Goal: Task Accomplishment & Management: Complete application form

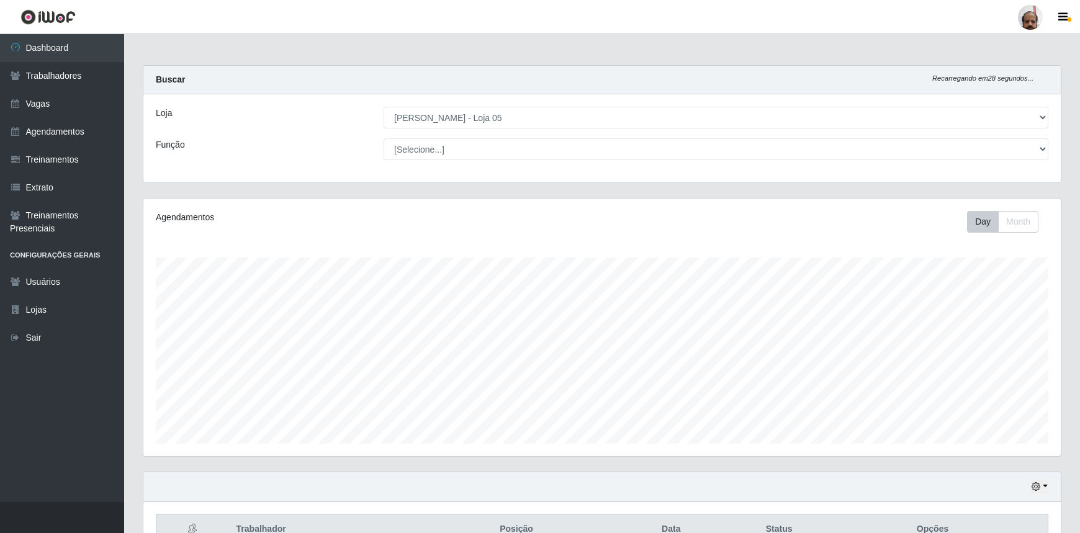
select select "252"
click at [30, 101] on link "Vagas" at bounding box center [62, 104] width 124 height 28
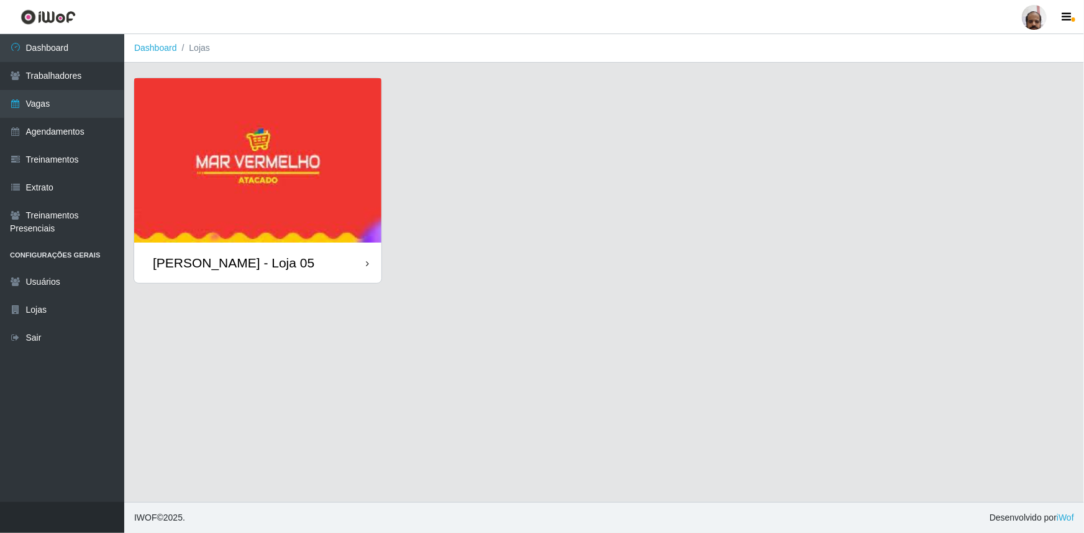
click at [242, 263] on div "[PERSON_NAME] - Loja 05" at bounding box center [233, 263] width 161 height 16
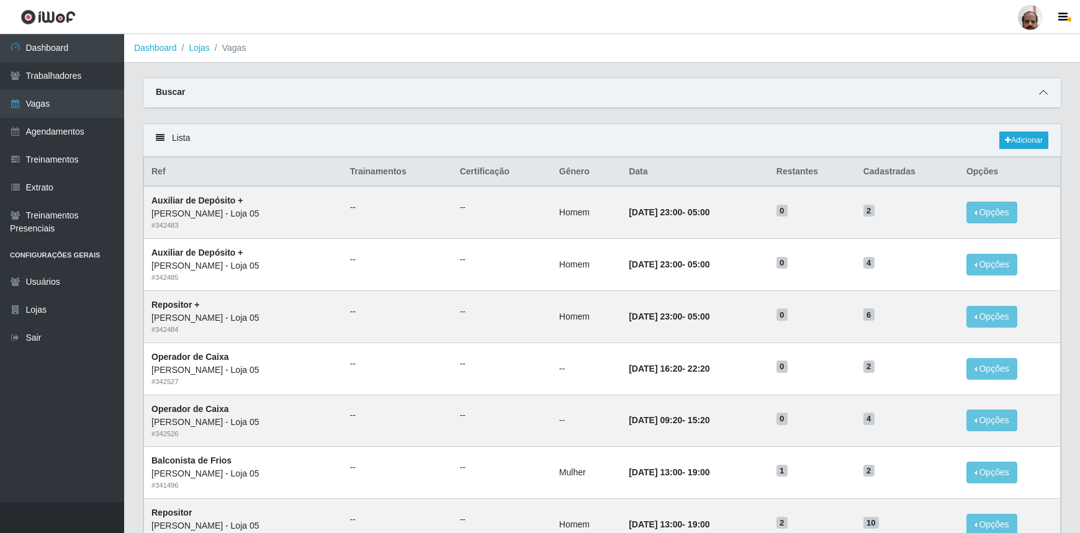
click at [1041, 95] on icon at bounding box center [1043, 92] width 9 height 9
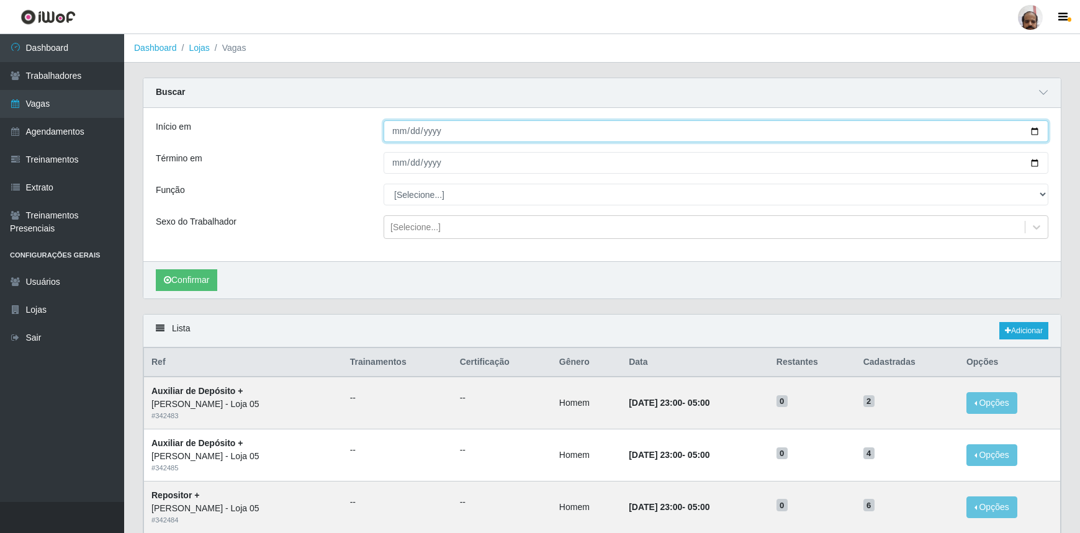
click at [1032, 129] on input "Início em" at bounding box center [716, 131] width 665 height 22
type input "[DATE]"
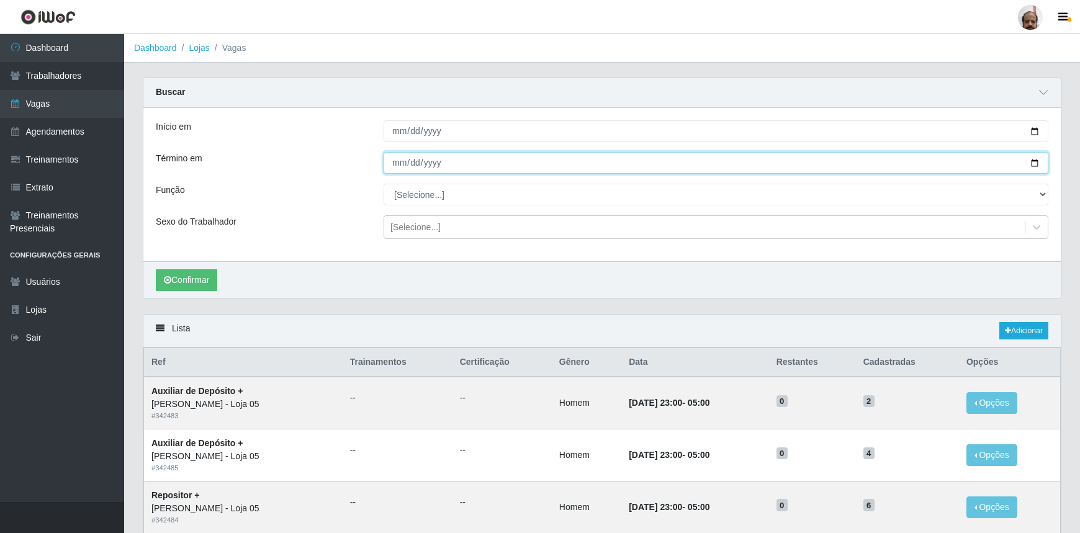
click at [1036, 161] on input "Término em" at bounding box center [716, 163] width 665 height 22
type input "[DATE]"
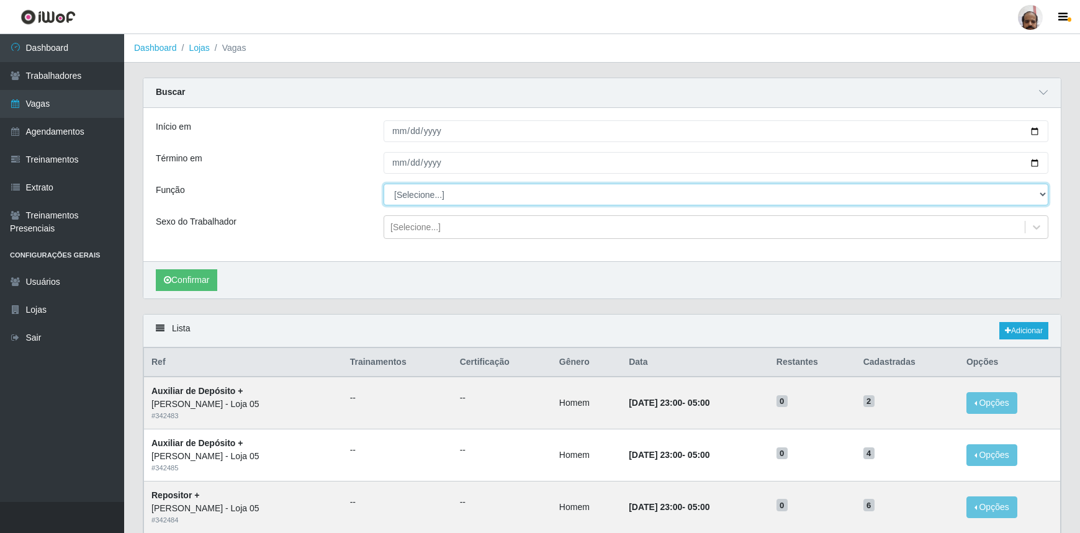
click at [409, 194] on select "[Selecione...] ASG ASG + ASG ++ Auxiliar de Depósito Auxiliar de Depósito + Aux…" at bounding box center [716, 195] width 665 height 22
select select "118"
click at [384, 184] on select "[Selecione...] ASG ASG + ASG ++ Auxiliar de Depósito Auxiliar de Depósito + Aux…" at bounding box center [716, 195] width 665 height 22
click at [414, 232] on div "[Selecione...]" at bounding box center [416, 227] width 50 height 13
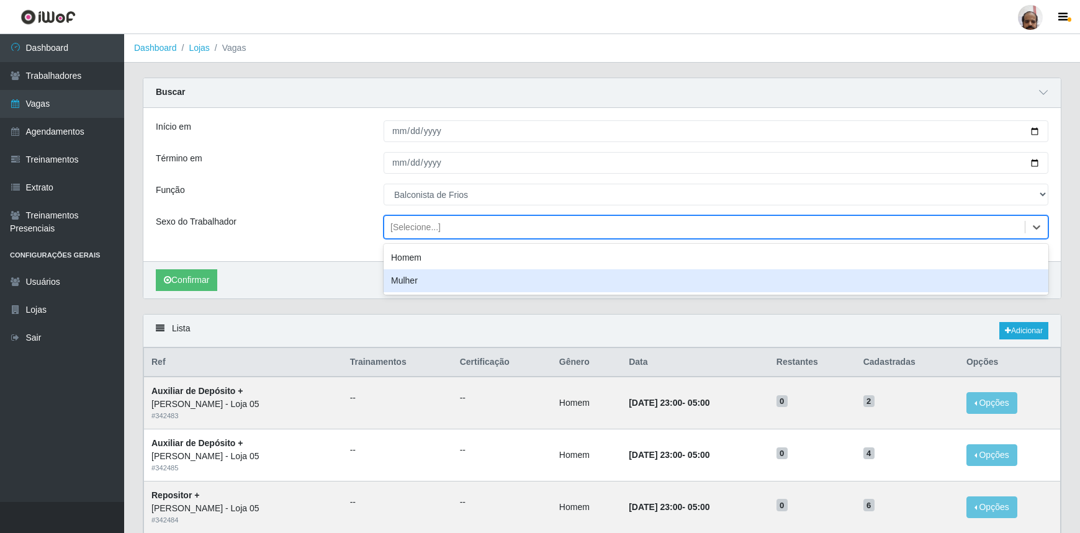
click at [409, 281] on div "Mulher" at bounding box center [716, 280] width 665 height 23
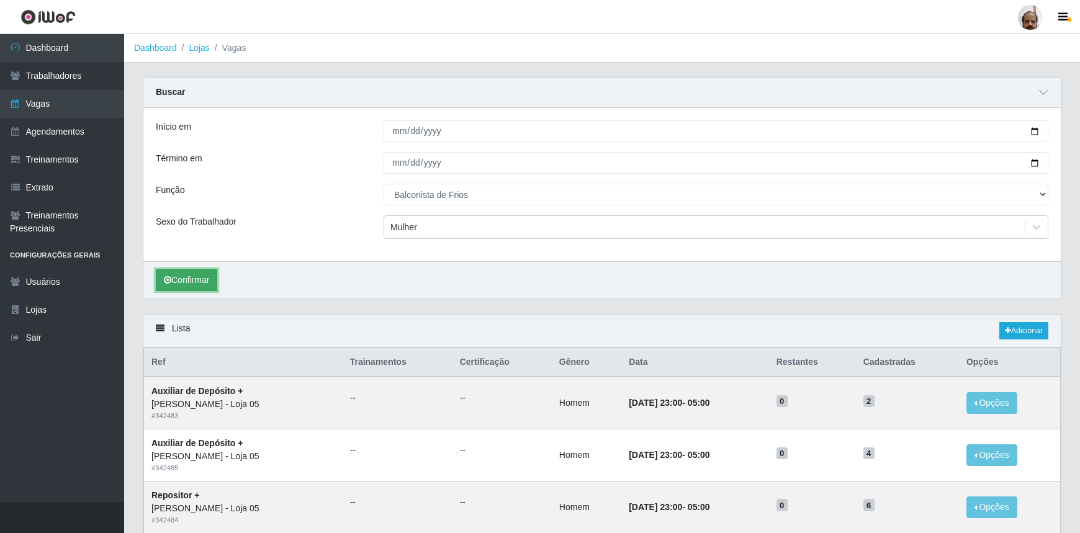
click at [169, 279] on icon "submit" at bounding box center [167, 280] width 7 height 9
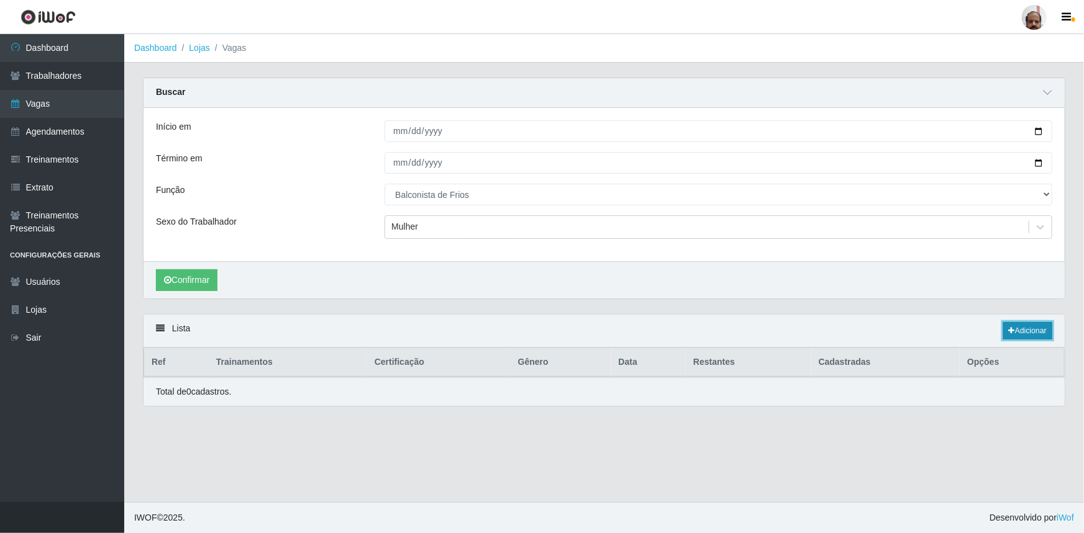
click at [1033, 334] on link "Adicionar" at bounding box center [1027, 330] width 49 height 17
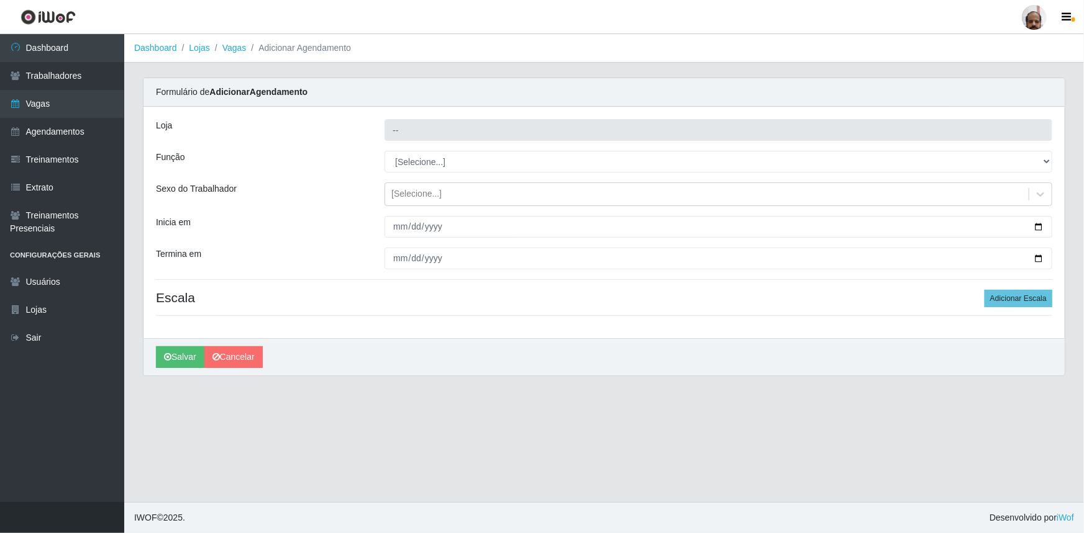
type input "[PERSON_NAME] - Loja 05"
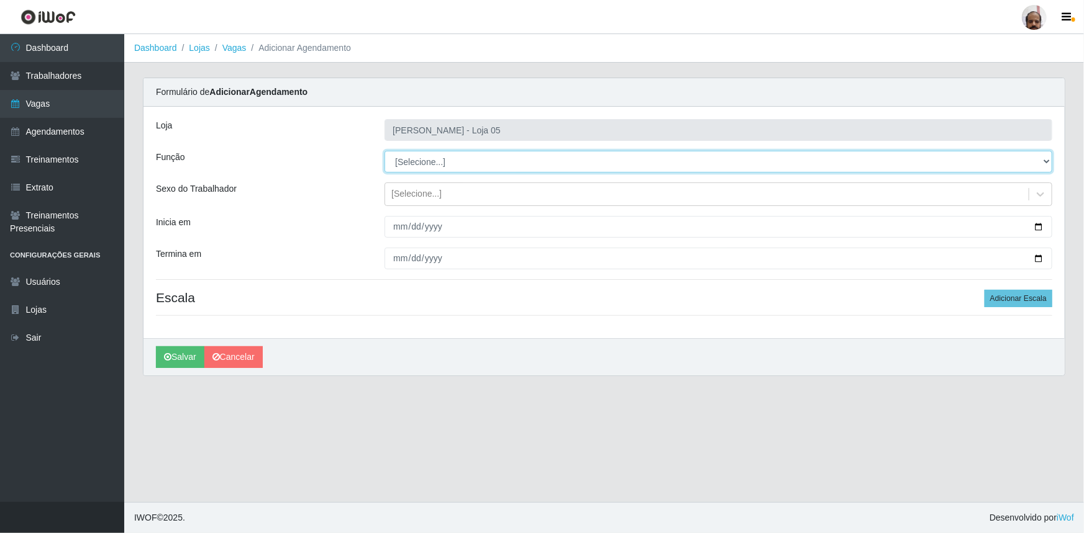
click at [420, 157] on select "[Selecione...] ASG ASG + ASG ++ Auxiliar de Depósito Auxiliar de Depósito + Aux…" at bounding box center [718, 162] width 668 height 22
select select "118"
click at [384, 151] on select "[Selecione...] ASG ASG + ASG ++ Auxiliar de Depósito Auxiliar de Depósito + Aux…" at bounding box center [718, 162] width 668 height 22
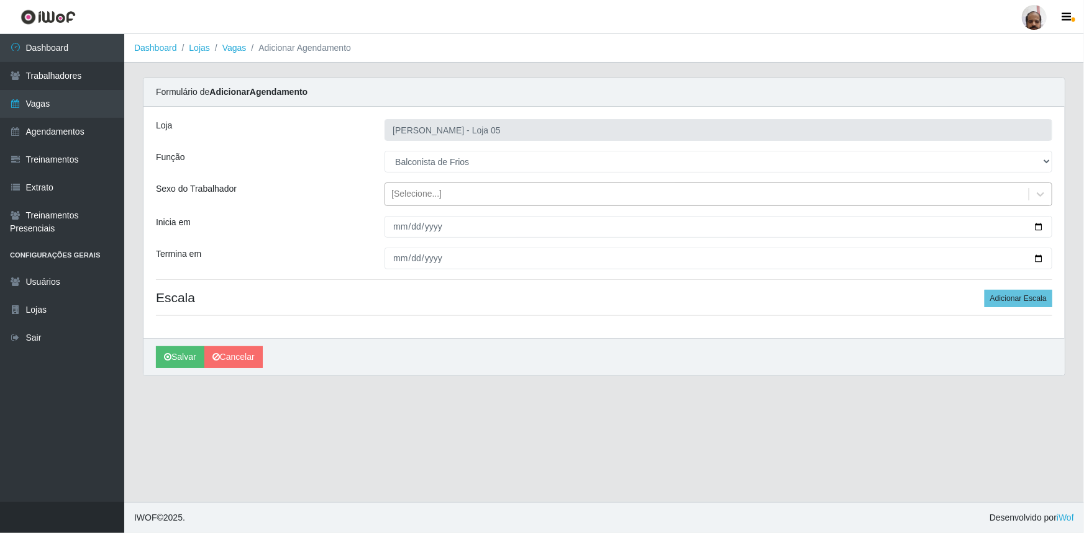
click at [416, 188] on div "[Selecione...]" at bounding box center [416, 194] width 50 height 13
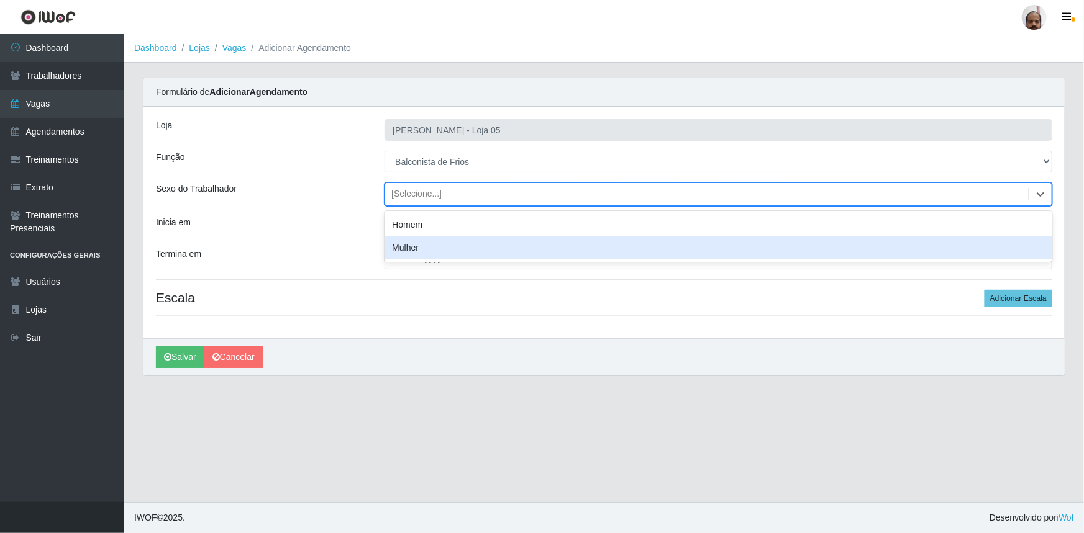
click at [422, 240] on div "Mulher" at bounding box center [718, 248] width 668 height 23
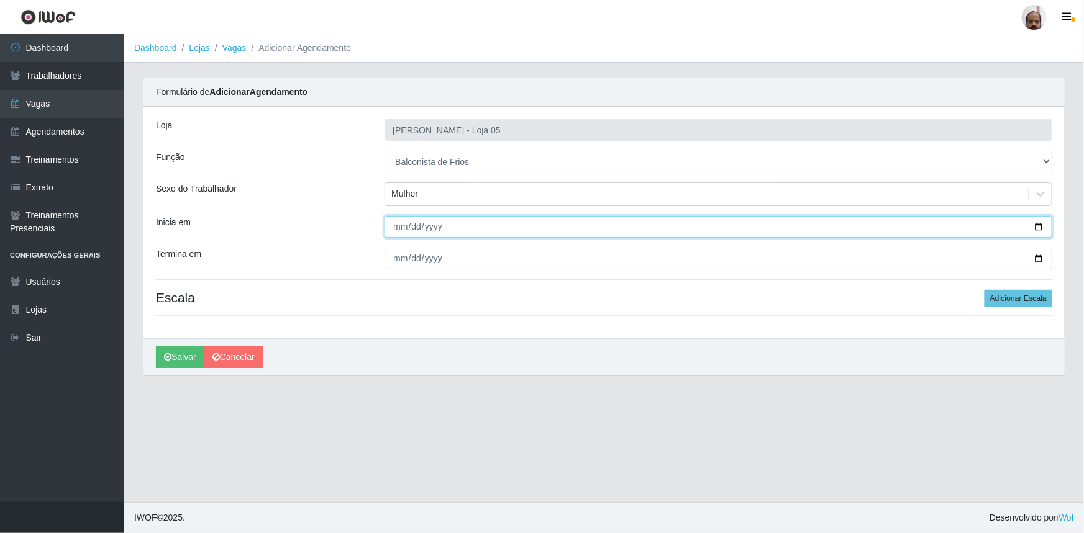
click at [1037, 224] on input "Inicia em" at bounding box center [718, 227] width 668 height 22
type input "[DATE]"
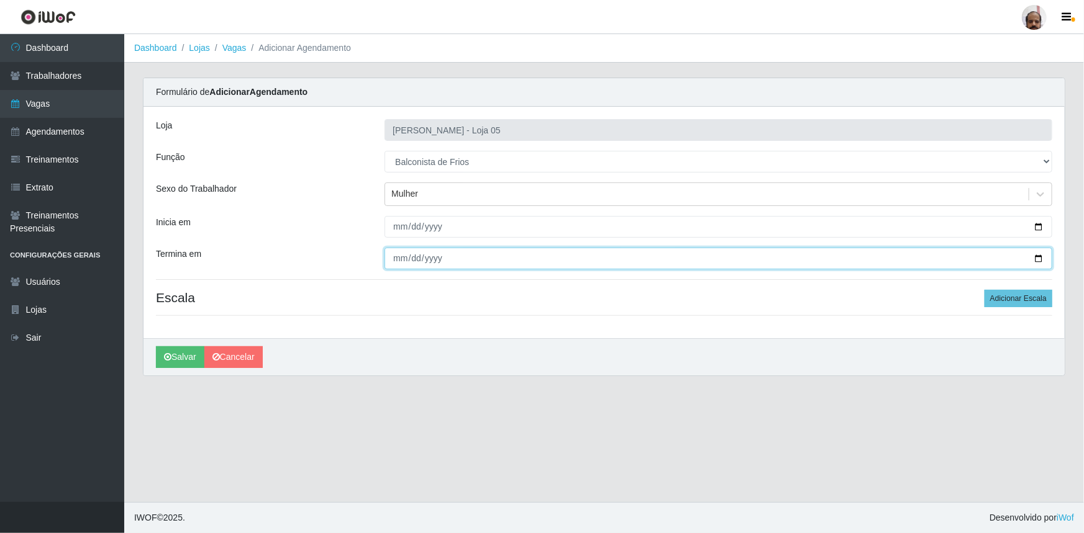
click at [1039, 254] on input "Termina em" at bounding box center [718, 259] width 668 height 22
type input "[DATE]"
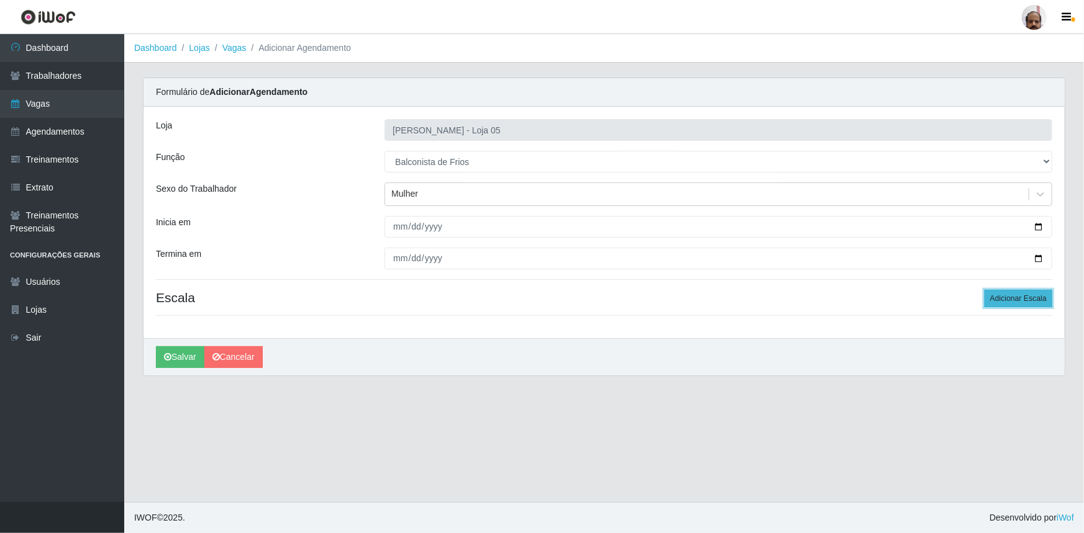
drag, startPoint x: 988, startPoint y: 295, endPoint x: 934, endPoint y: 324, distance: 61.4
click at [989, 295] on button "Adicionar Escala" at bounding box center [1018, 298] width 68 height 17
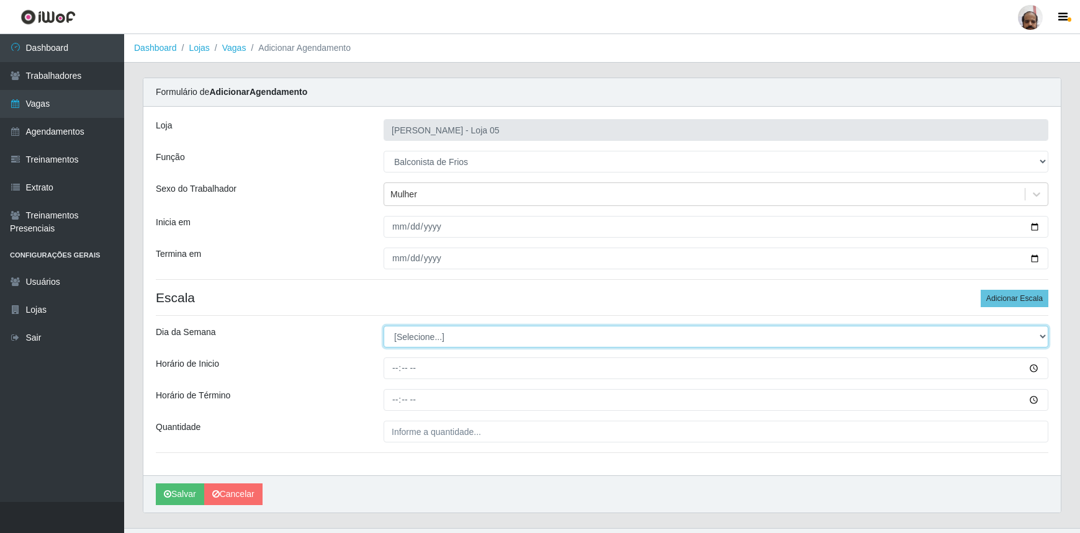
click at [437, 342] on select "[Selecione...] Segunda Terça Quarta Quinta Sexta Sábado Domingo" at bounding box center [716, 337] width 665 height 22
select select "1"
click at [384, 326] on select "[Selecione...] Segunda Terça Quarta Quinta Sexta Sábado Domingo" at bounding box center [716, 337] width 665 height 22
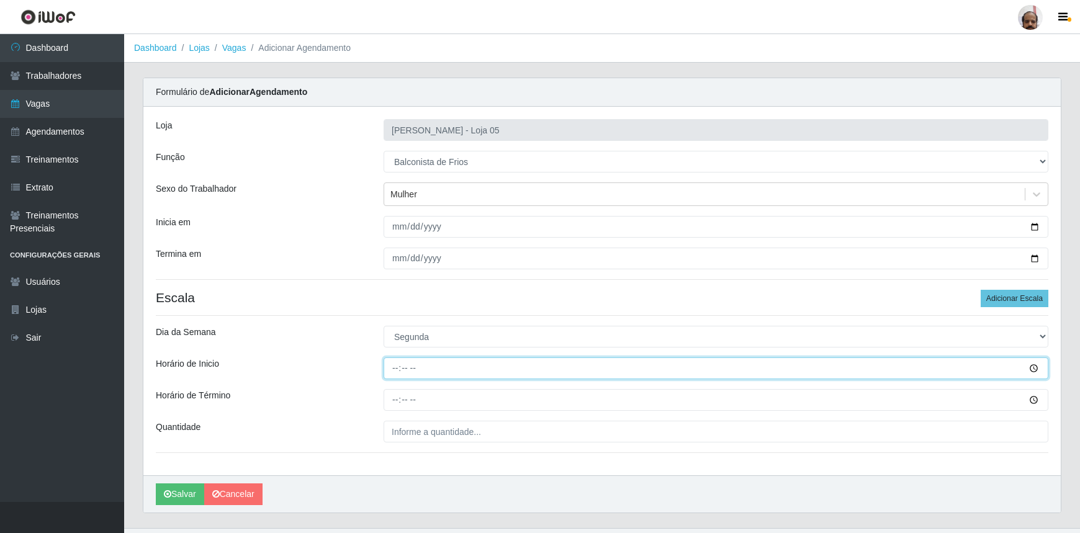
click at [393, 369] on input "Horário de Inicio" at bounding box center [716, 369] width 665 height 22
type input "08:00"
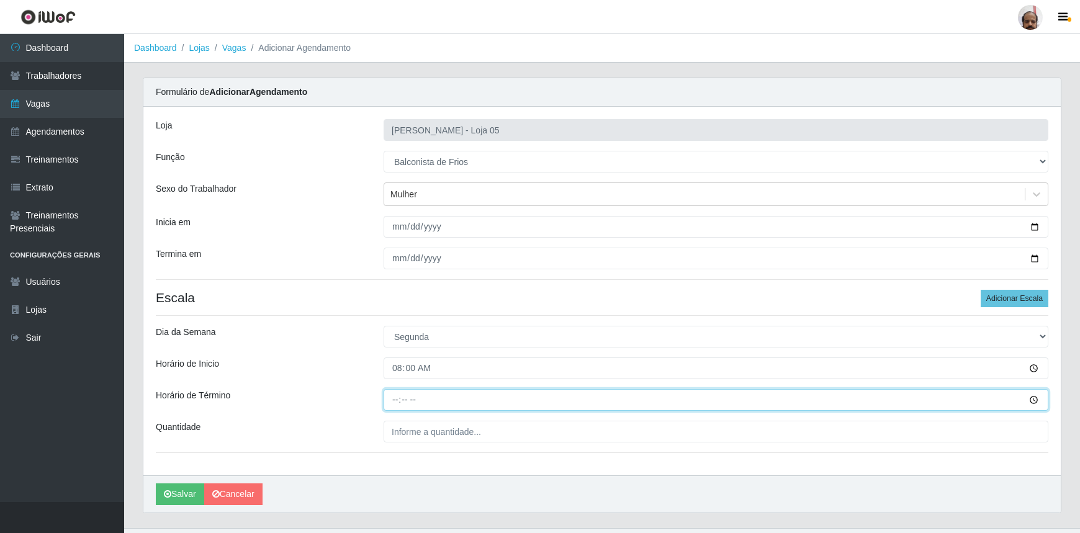
type input "14:00"
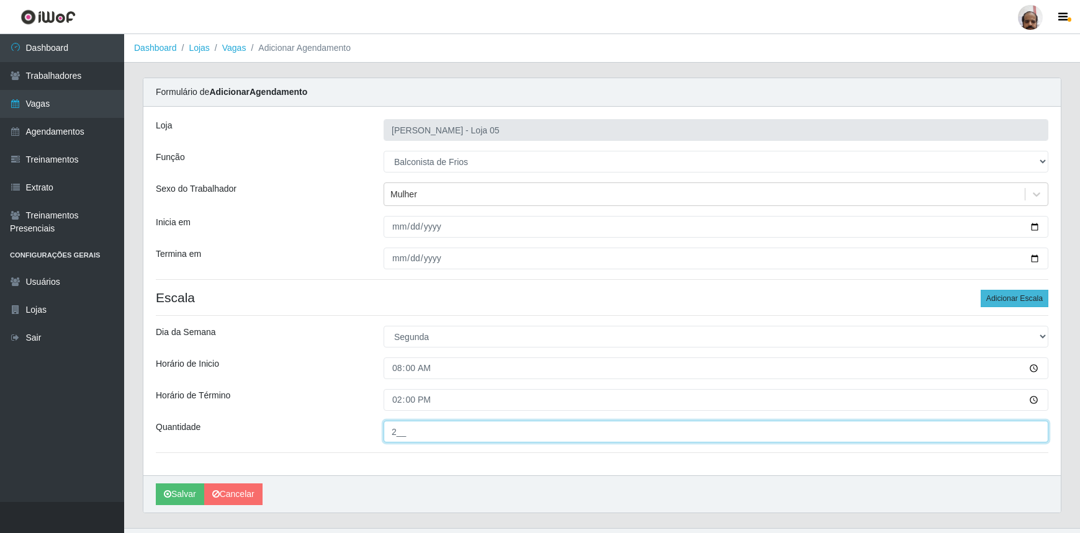
type input "2__"
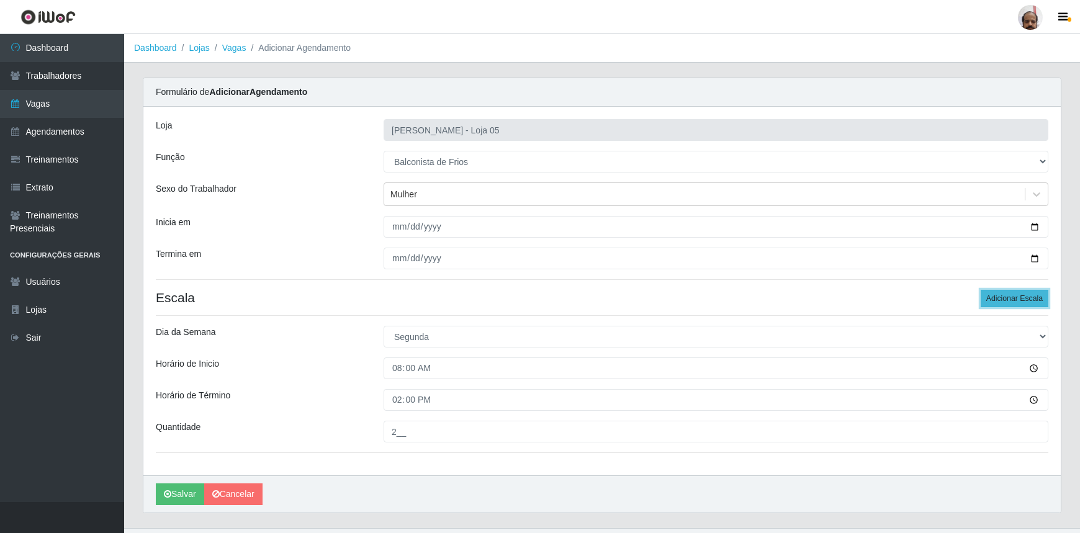
click at [1016, 296] on button "Adicionar Escala" at bounding box center [1015, 298] width 68 height 17
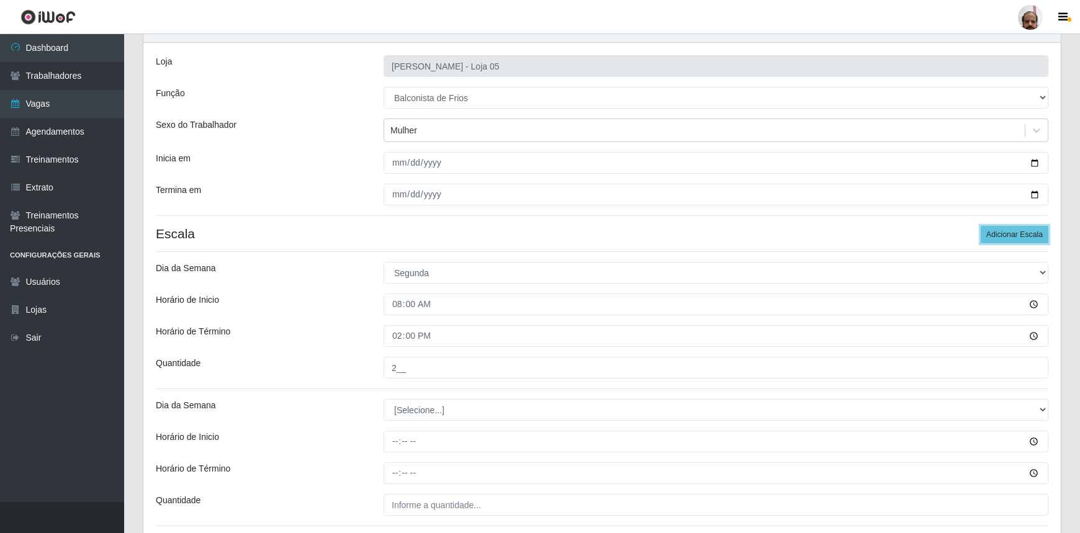
scroll to position [162, 0]
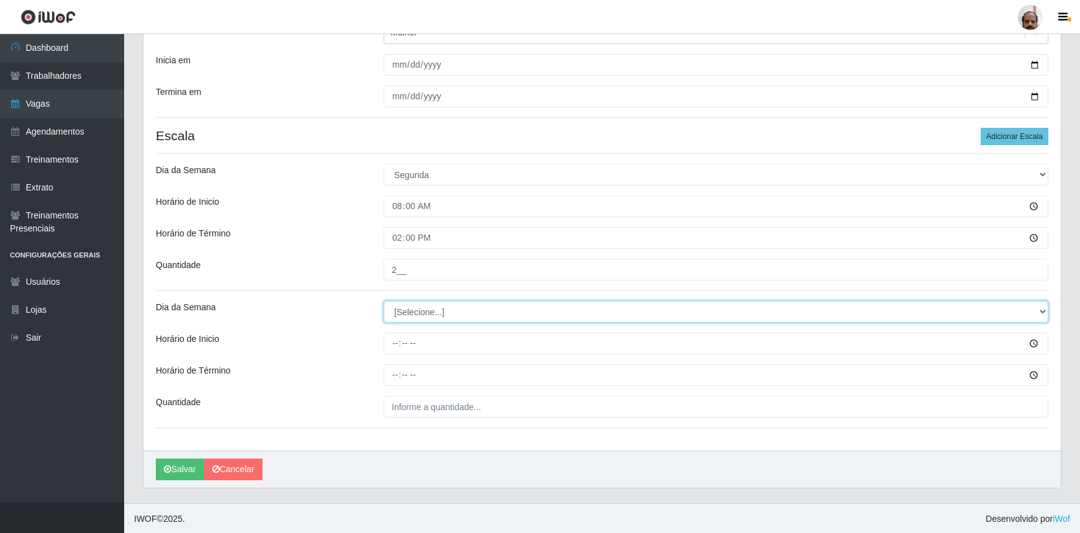
click at [458, 307] on select "[Selecione...] Segunda Terça Quarta Quinta Sexta Sábado Domingo" at bounding box center [716, 312] width 665 height 22
select select "1"
click at [384, 301] on select "[Selecione...] Segunda Terça Quarta Quinta Sexta Sábado Domingo" at bounding box center [716, 312] width 665 height 22
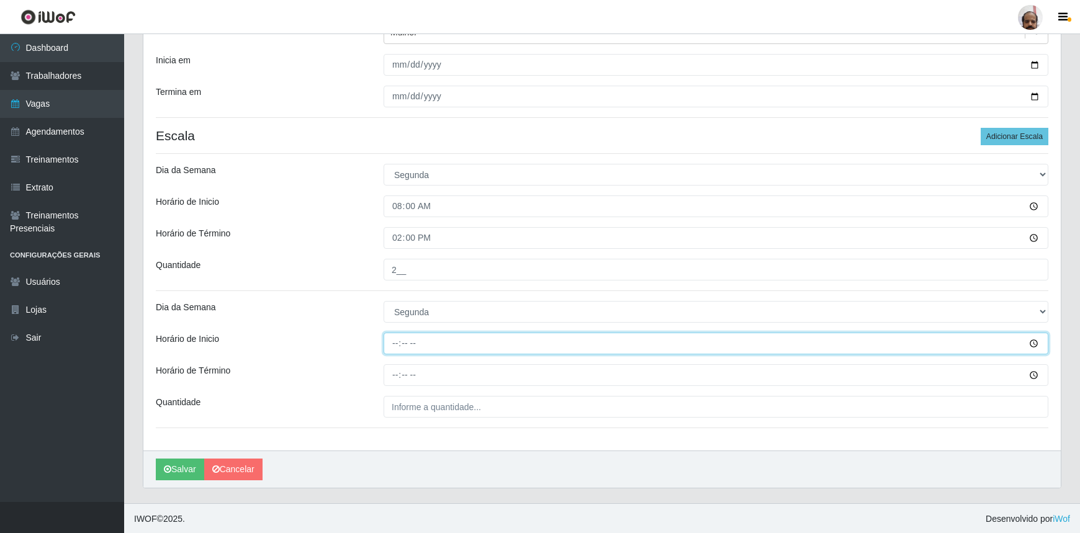
click at [390, 344] on input "Horário de Inicio" at bounding box center [716, 344] width 665 height 22
type input "16:00"
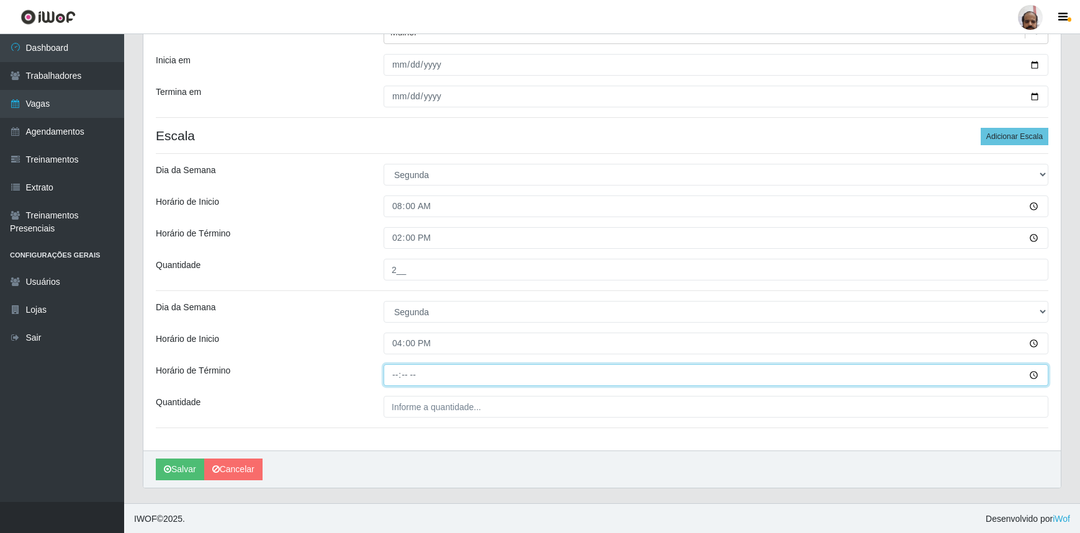
type input "22:00"
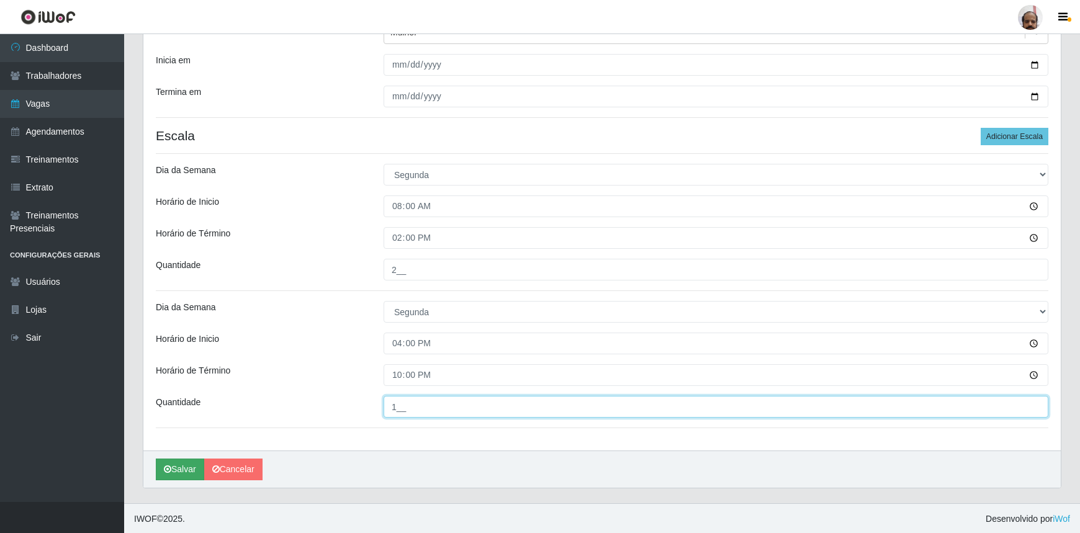
type input "1__"
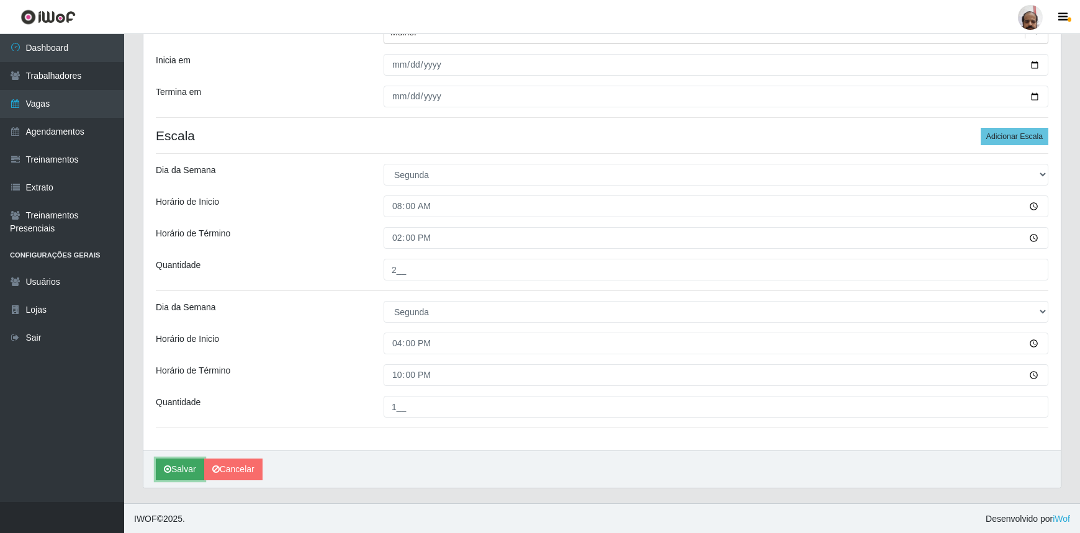
click at [191, 473] on button "Salvar" at bounding box center [180, 470] width 48 height 22
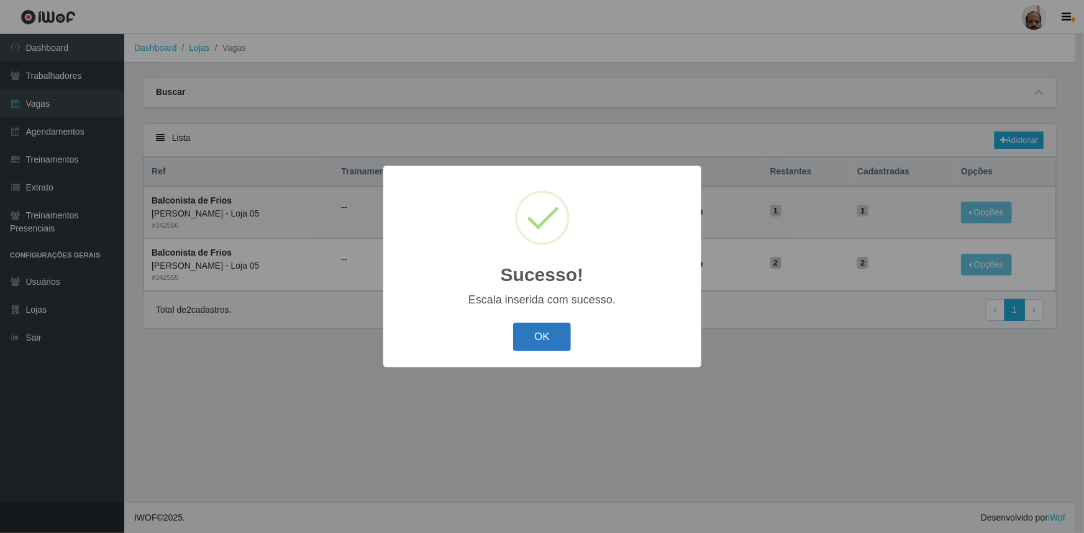
click at [539, 336] on button "OK" at bounding box center [542, 337] width 58 height 29
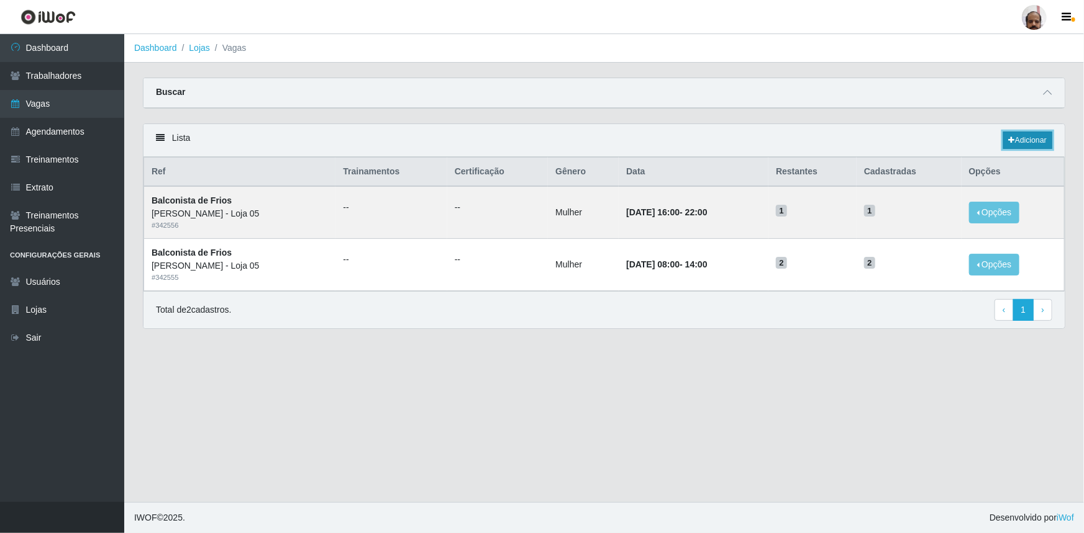
click at [1016, 136] on link "Adicionar" at bounding box center [1027, 140] width 49 height 17
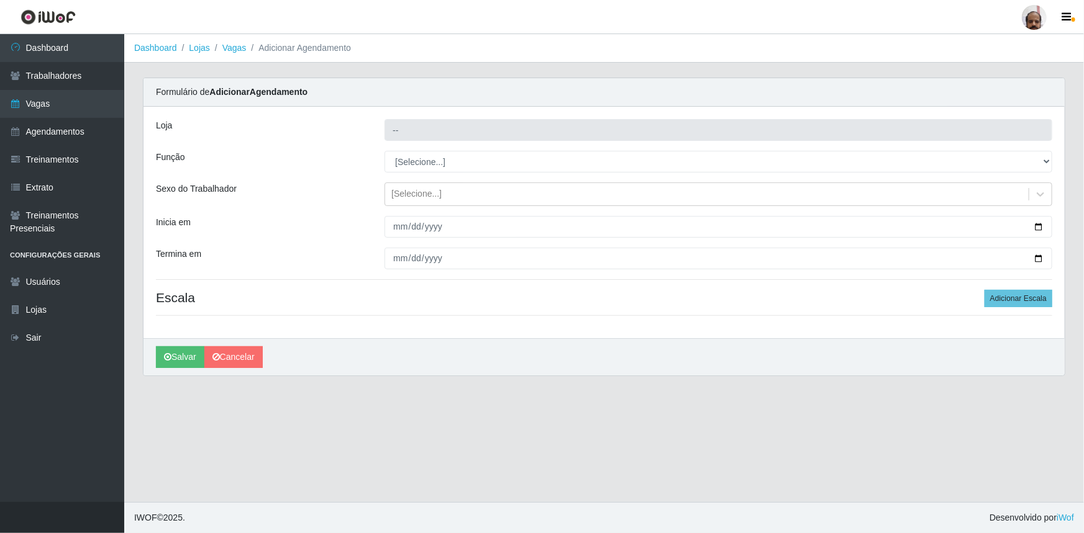
type input "[PERSON_NAME] - Loja 05"
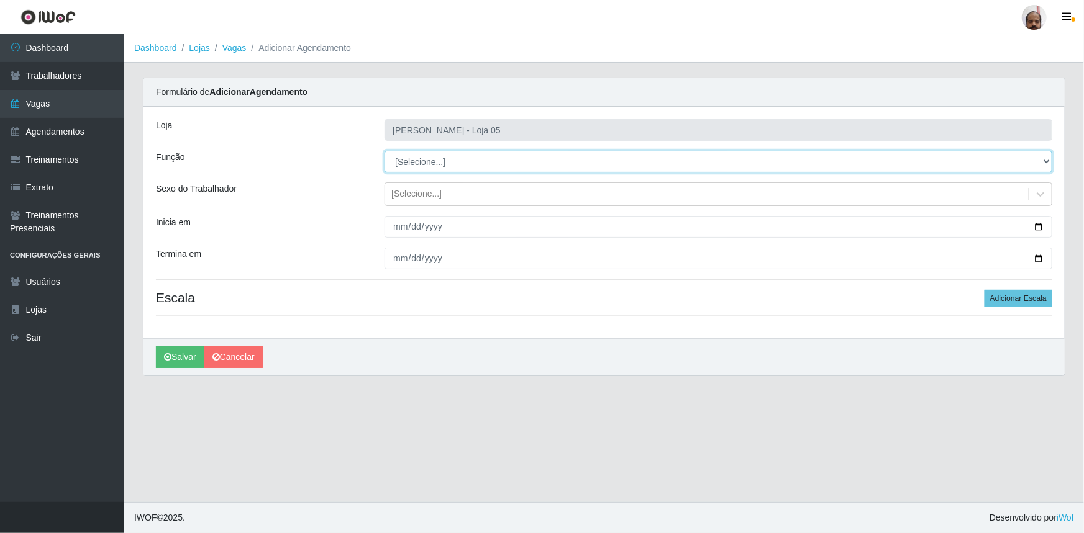
click at [425, 160] on select "[Selecione...] ASG ASG + ASG ++ Auxiliar de Depósito Auxiliar de Depósito + Aux…" at bounding box center [718, 162] width 668 height 22
select select "118"
click at [384, 151] on select "[Selecione...] ASG ASG + ASG ++ Auxiliar de Depósito Auxiliar de Depósito + Aux…" at bounding box center [718, 162] width 668 height 22
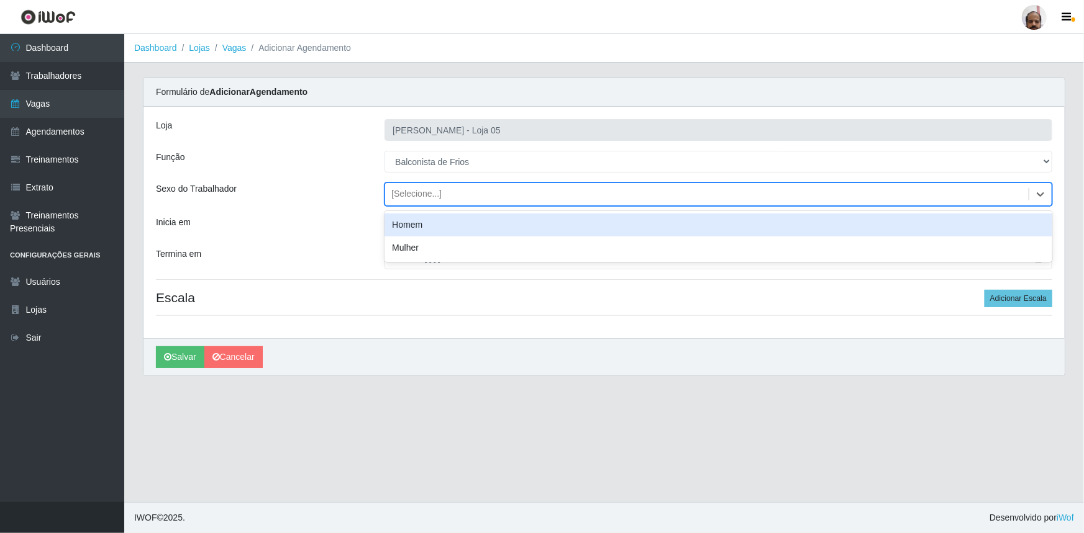
click at [422, 188] on div "[Selecione...]" at bounding box center [416, 194] width 50 height 13
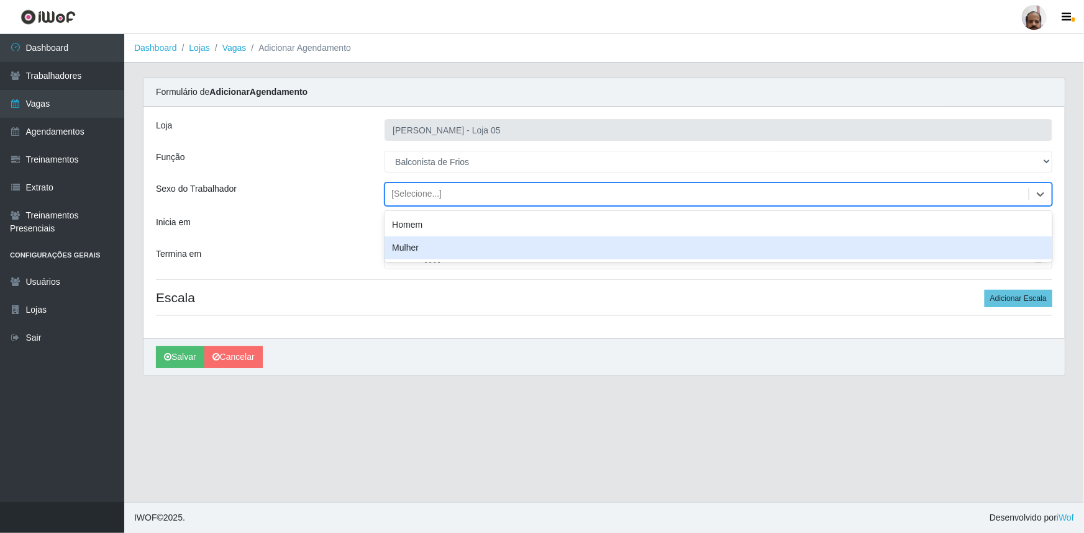
click at [426, 242] on div "Mulher" at bounding box center [718, 248] width 668 height 23
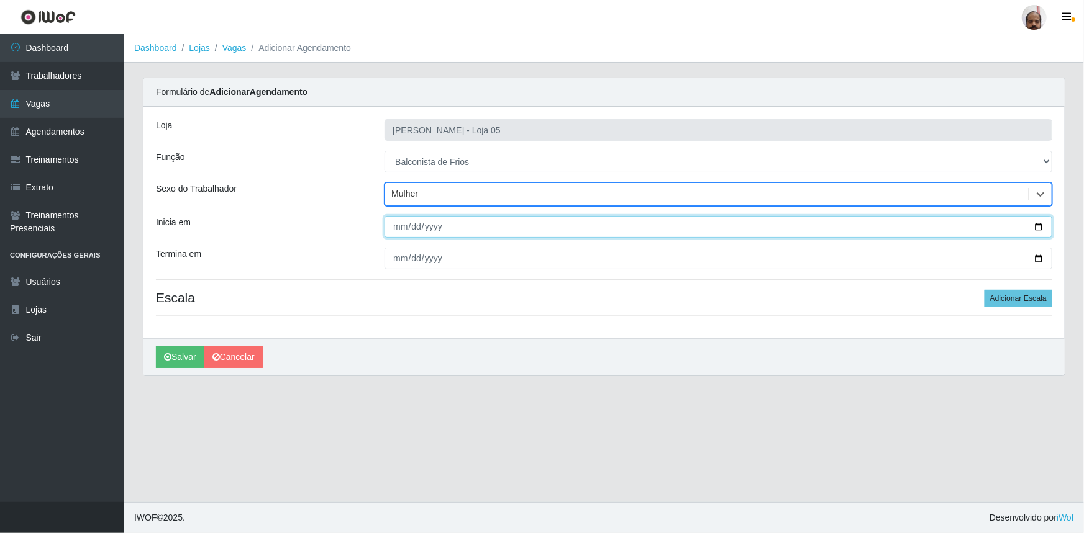
click at [1041, 227] on input "Inicia em" at bounding box center [718, 227] width 668 height 22
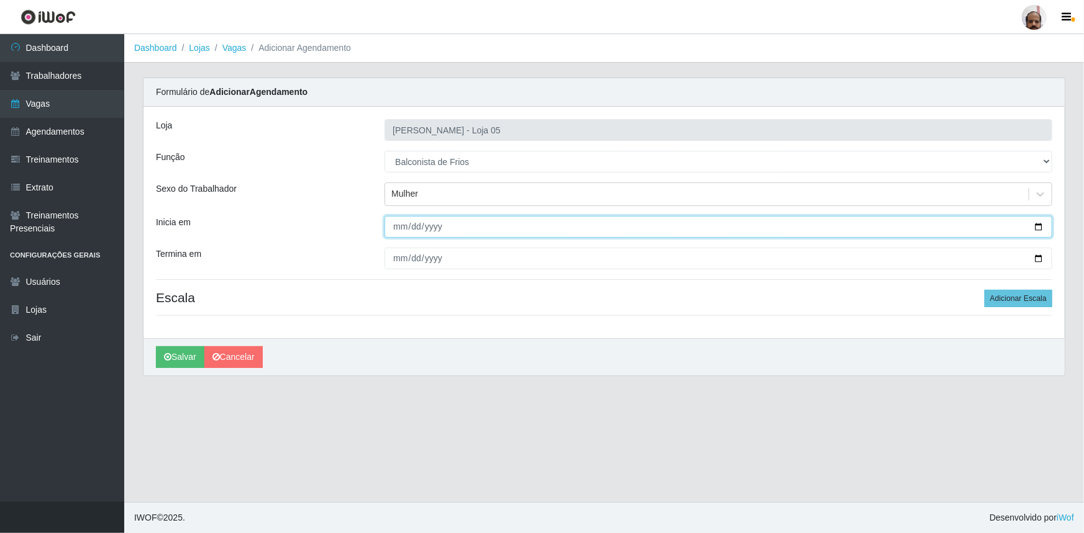
type input "[DATE]"
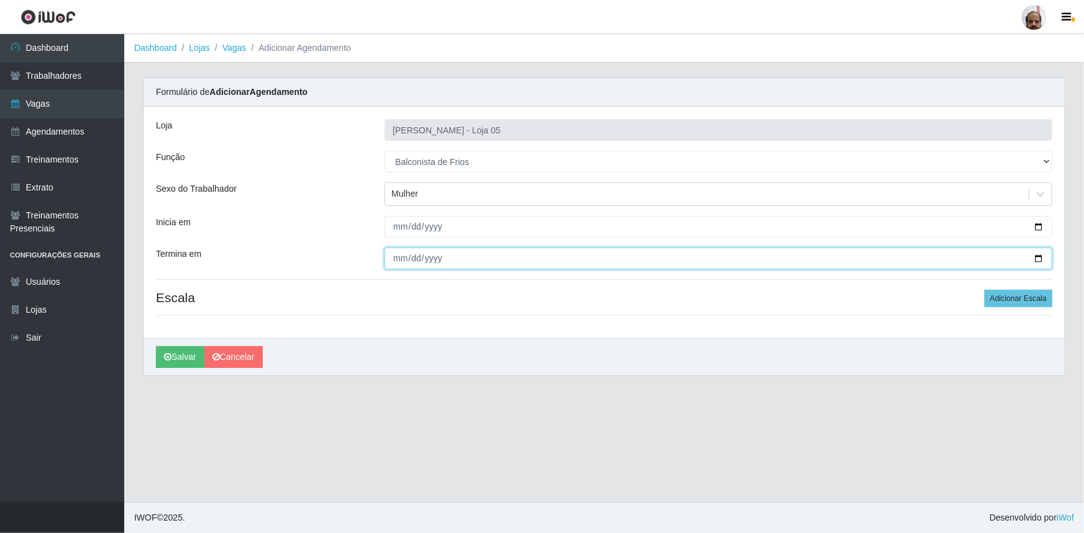
click at [1038, 258] on input "Termina em" at bounding box center [718, 259] width 668 height 22
type input "[DATE]"
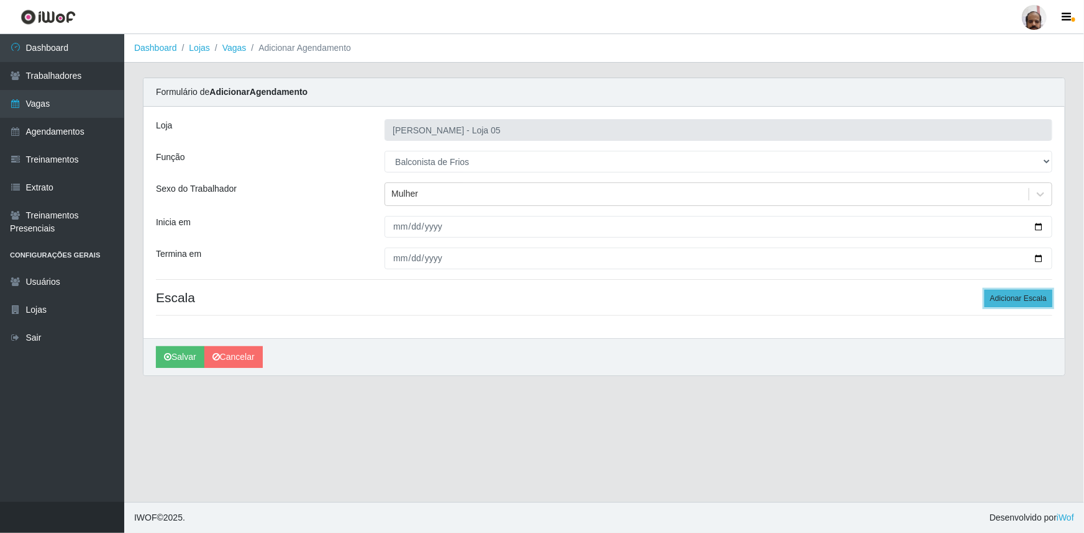
click at [1031, 292] on button "Adicionar Escala" at bounding box center [1018, 298] width 68 height 17
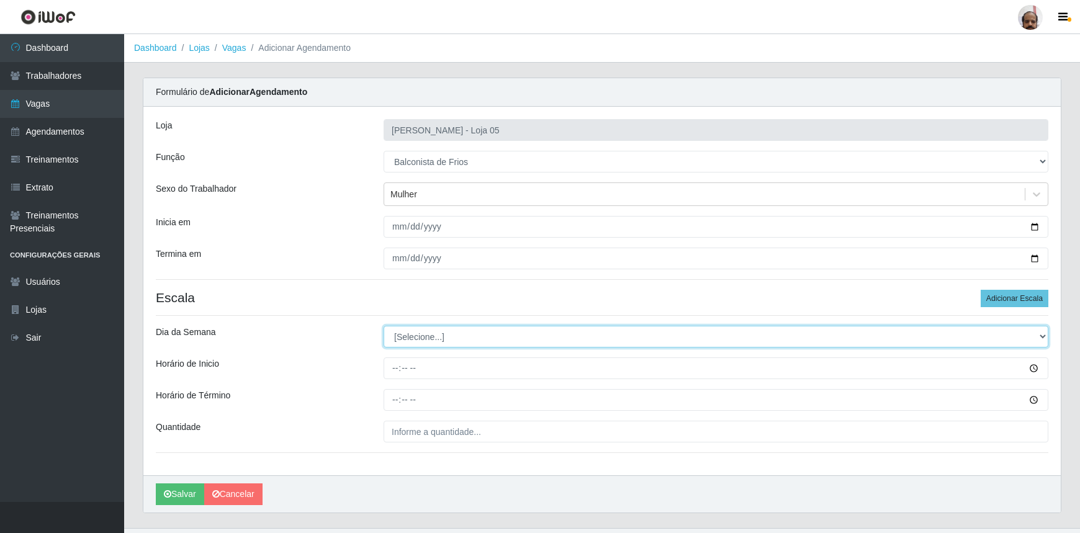
click at [426, 338] on select "[Selecione...] Segunda Terça Quarta Quinta Sexta Sábado Domingo" at bounding box center [716, 337] width 665 height 22
select select "2"
click at [384, 326] on select "[Selecione...] Segunda Terça Quarta Quinta Sexta Sábado Domingo" at bounding box center [716, 337] width 665 height 22
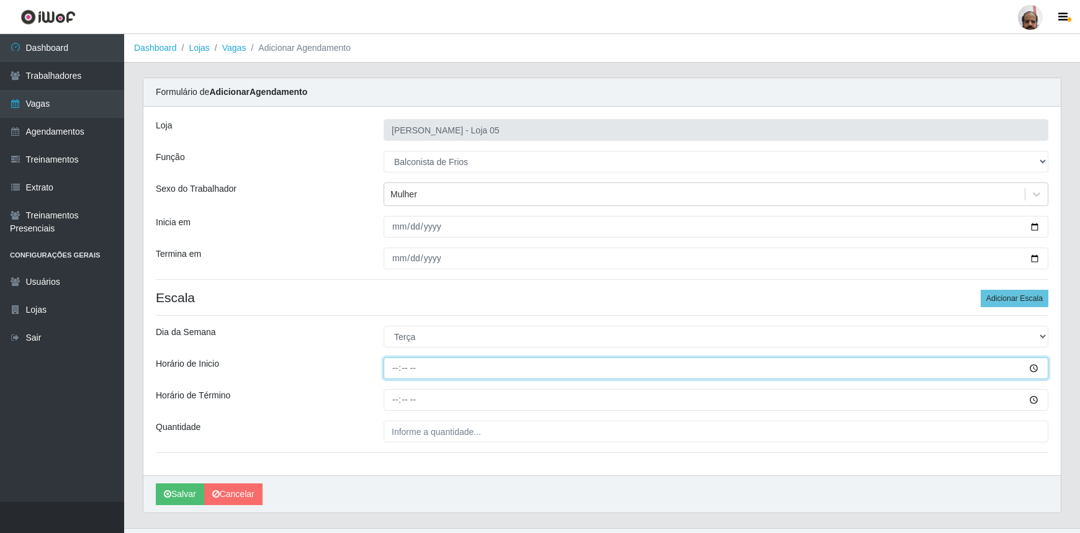
click at [394, 364] on input "Horário de Inicio" at bounding box center [716, 369] width 665 height 22
type input "08:00"
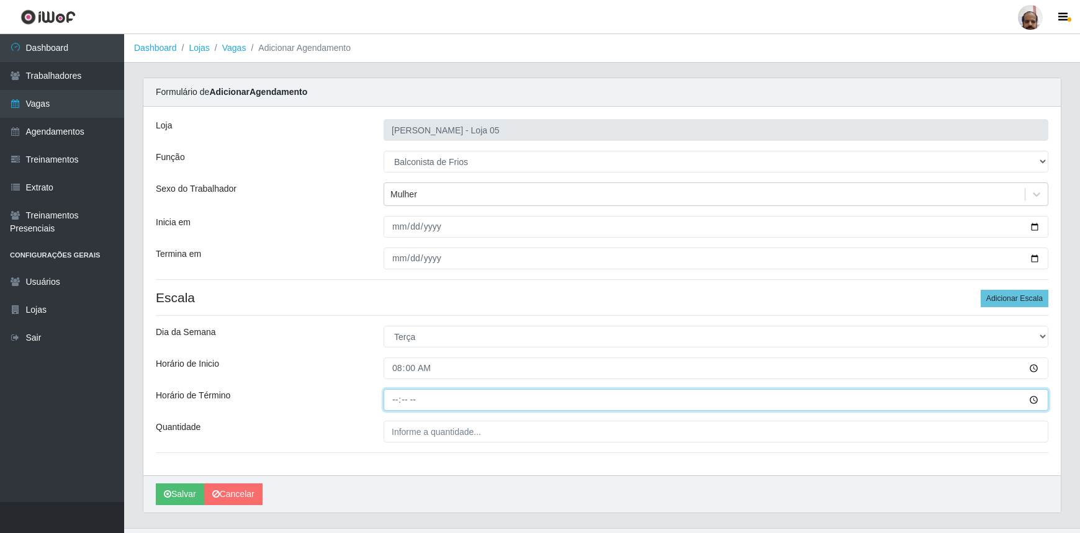
type input "14:00"
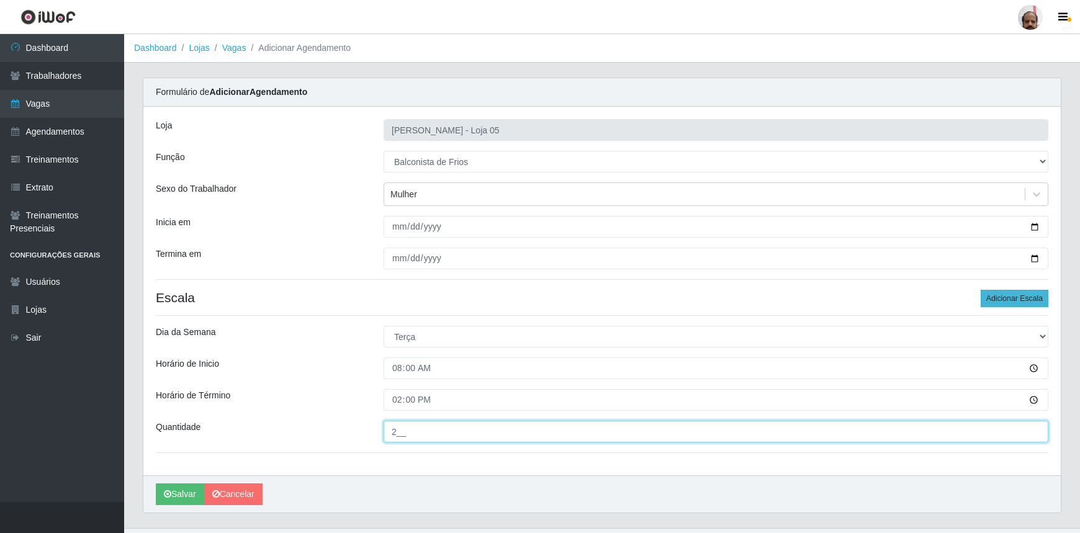
type input "2__"
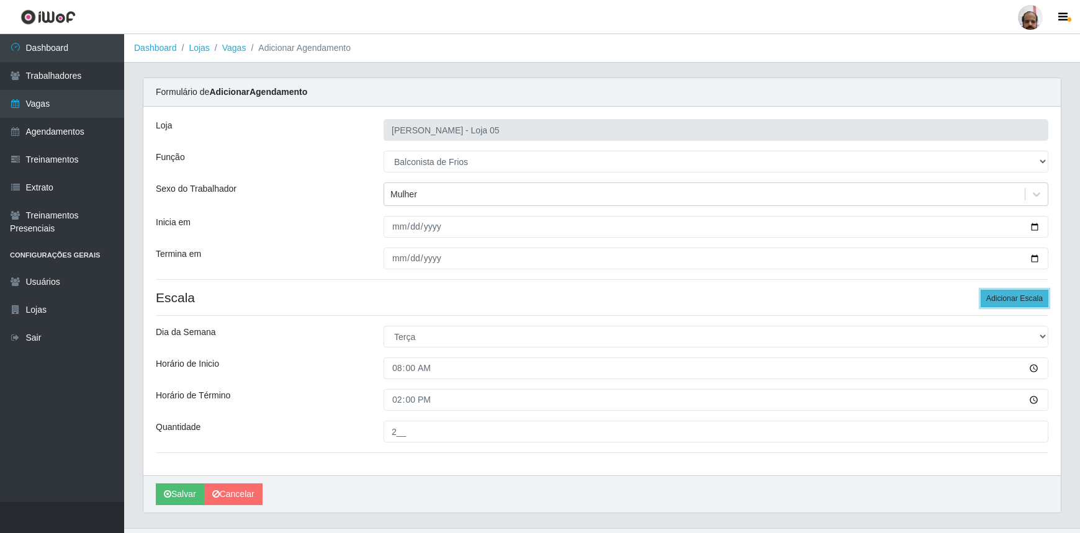
click at [1022, 296] on button "Adicionar Escala" at bounding box center [1015, 298] width 68 height 17
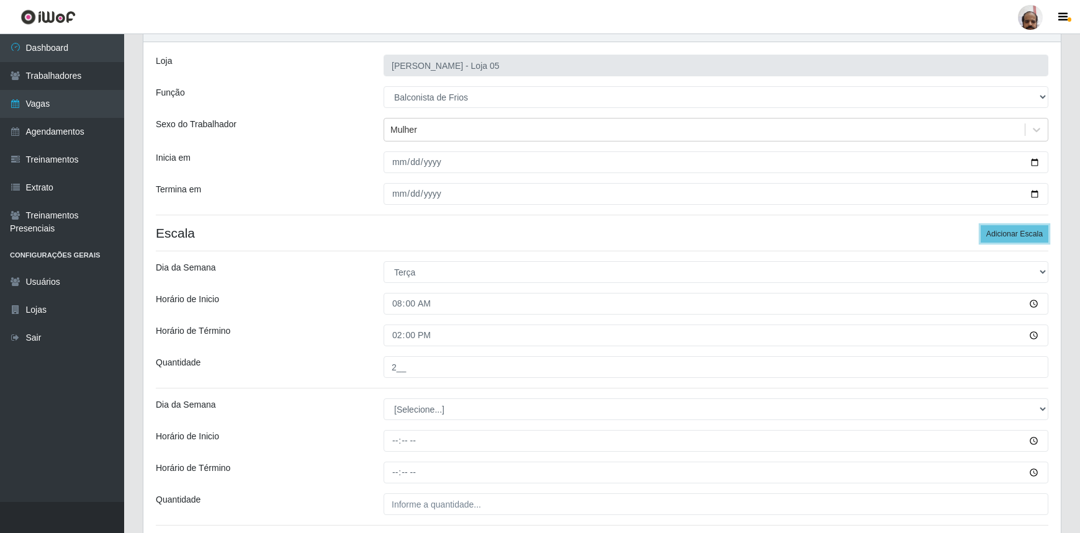
scroll to position [162, 0]
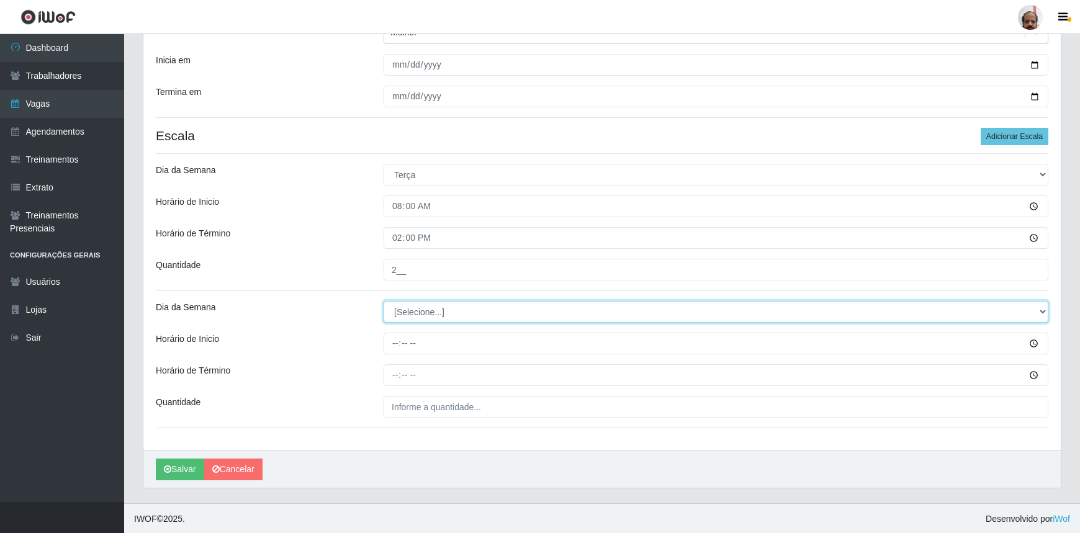
click at [417, 312] on select "[Selecione...] Segunda Terça Quarta Quinta Sexta Sábado Domingo" at bounding box center [716, 312] width 665 height 22
select select "2"
click at [384, 301] on select "[Selecione...] Segunda Terça Quarta Quinta Sexta Sábado Domingo" at bounding box center [716, 312] width 665 height 22
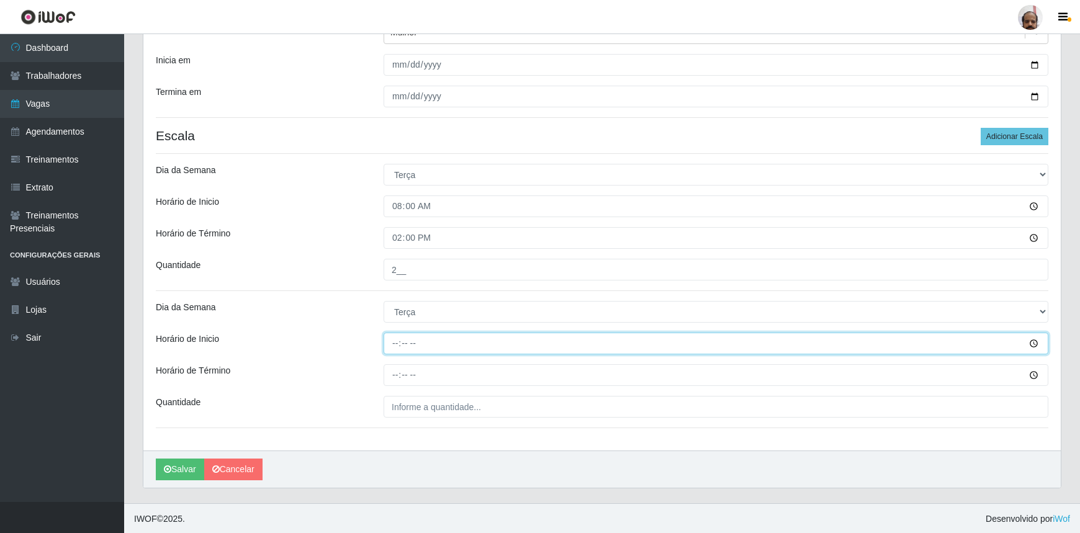
click at [392, 345] on input "Horário de Inicio" at bounding box center [716, 344] width 665 height 22
type input "16:00"
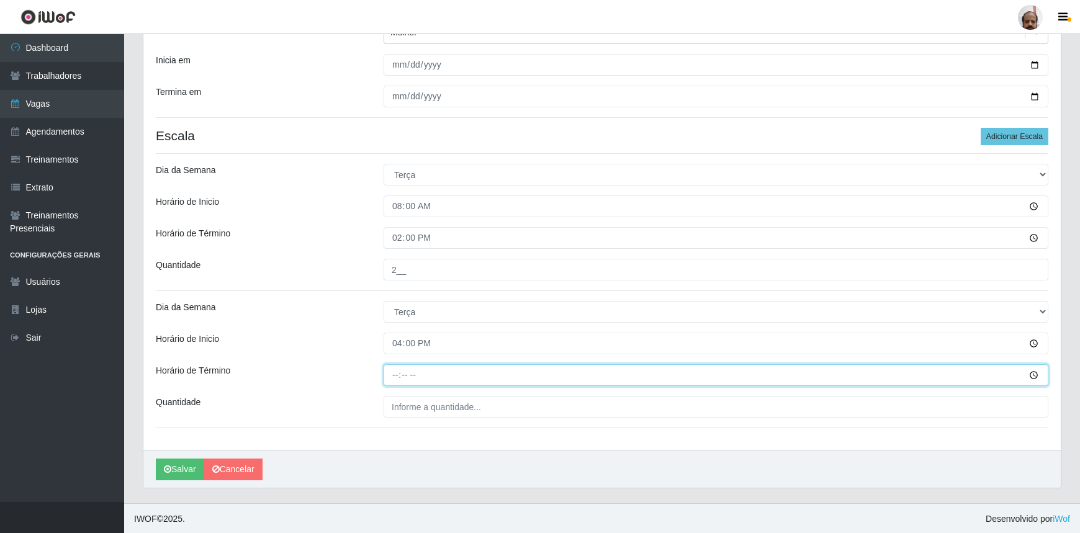
type input "22:00"
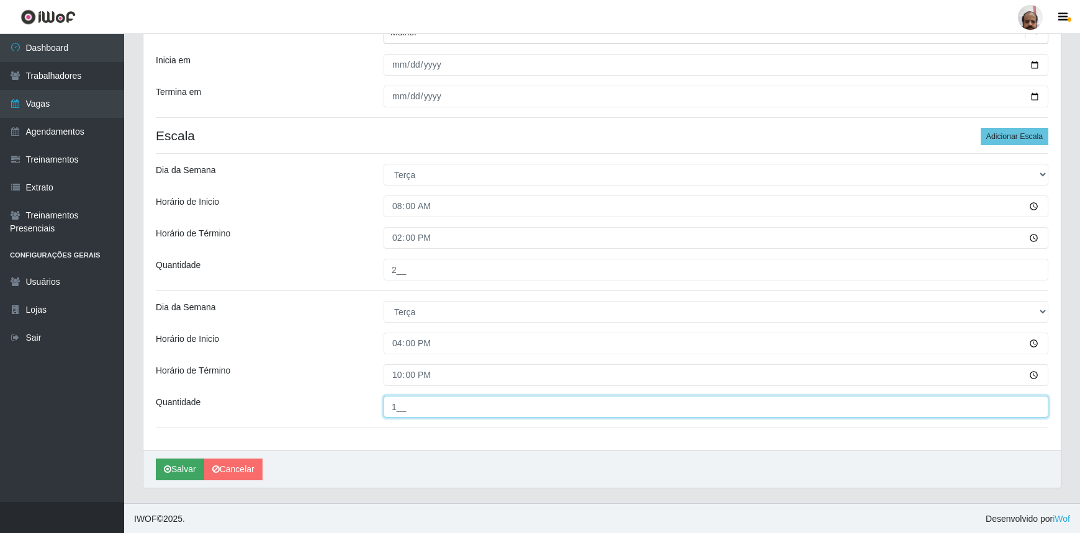
type input "1__"
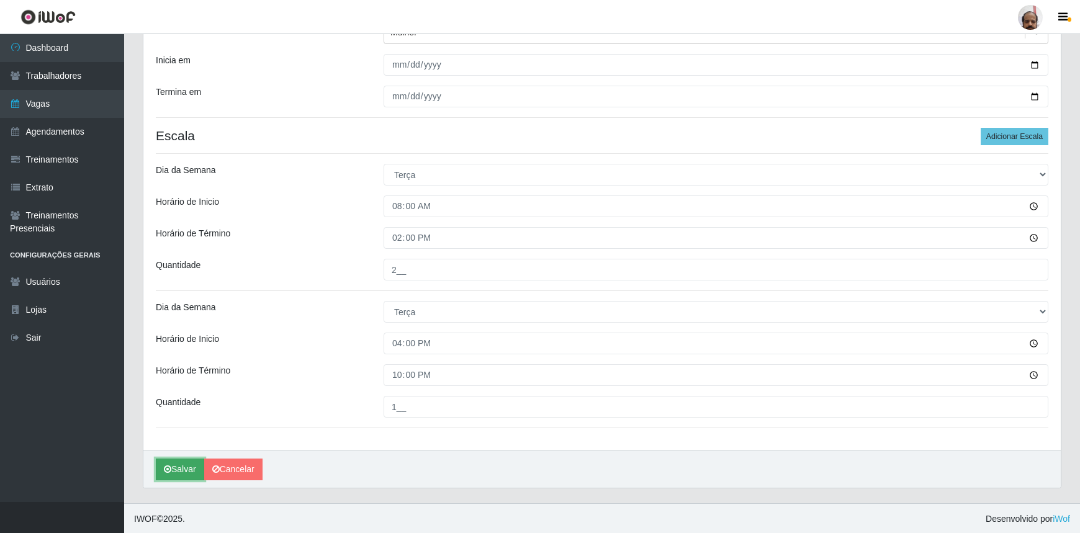
click at [183, 464] on button "Salvar" at bounding box center [180, 470] width 48 height 22
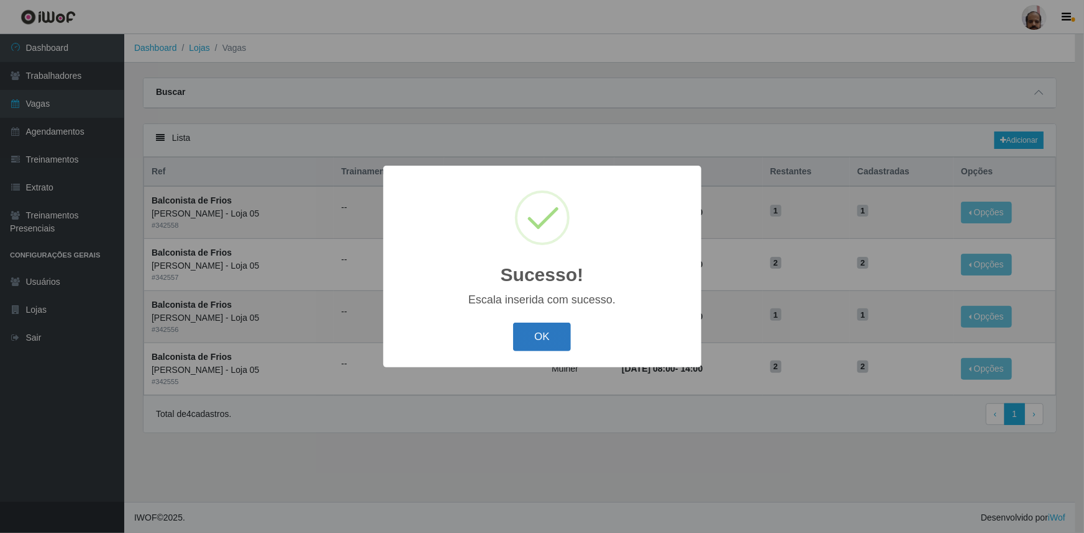
click at [553, 336] on button "OK" at bounding box center [542, 337] width 58 height 29
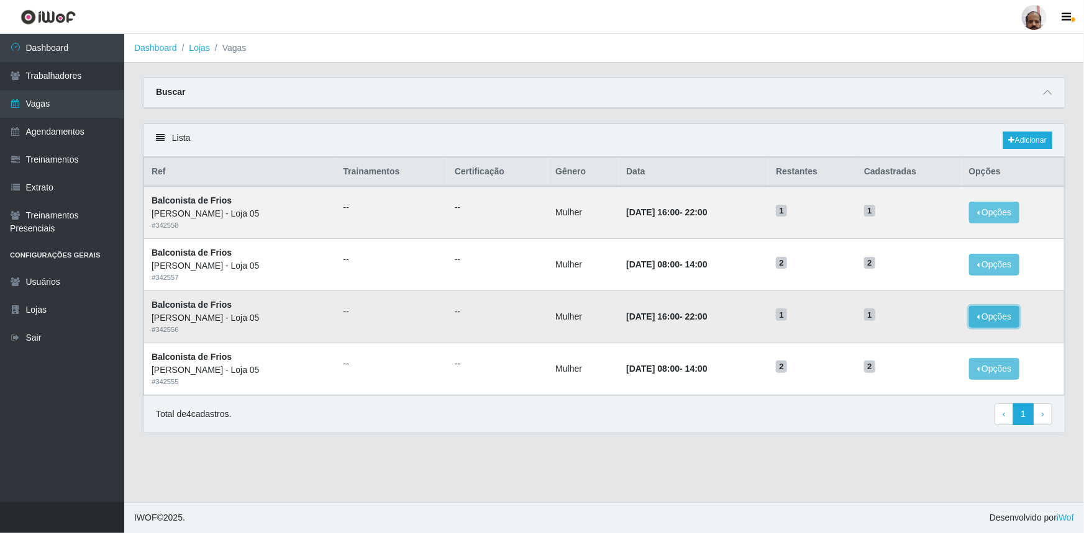
click at [993, 314] on button "Opções" at bounding box center [994, 317] width 51 height 22
click at [903, 317] on link "Editar" at bounding box center [898, 319] width 35 height 10
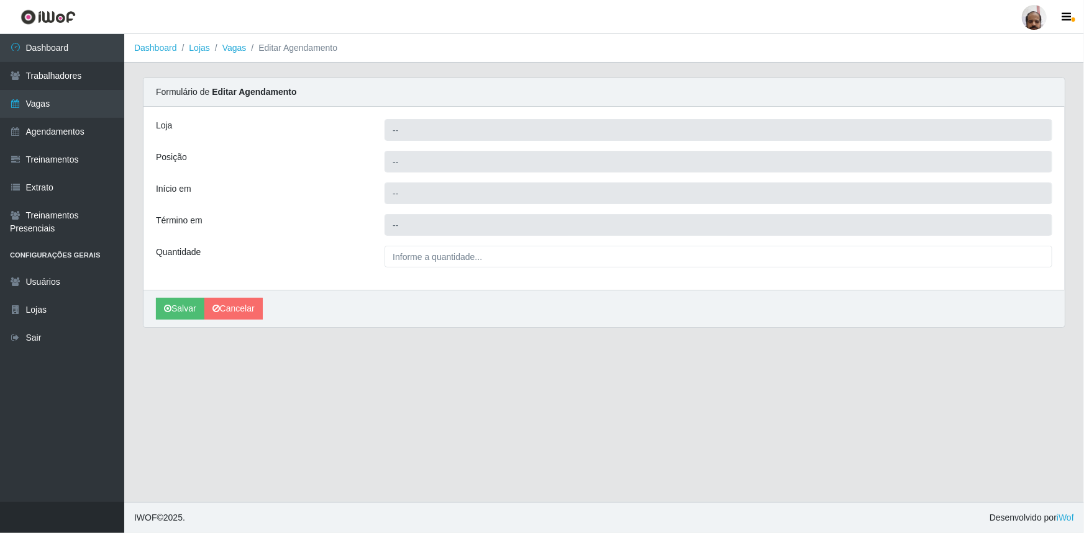
type input "[PERSON_NAME] - Loja 05"
type input "Balconista de Frios"
type input "[DATE] 16:00:00"
type input "[DATE] 22:00:00"
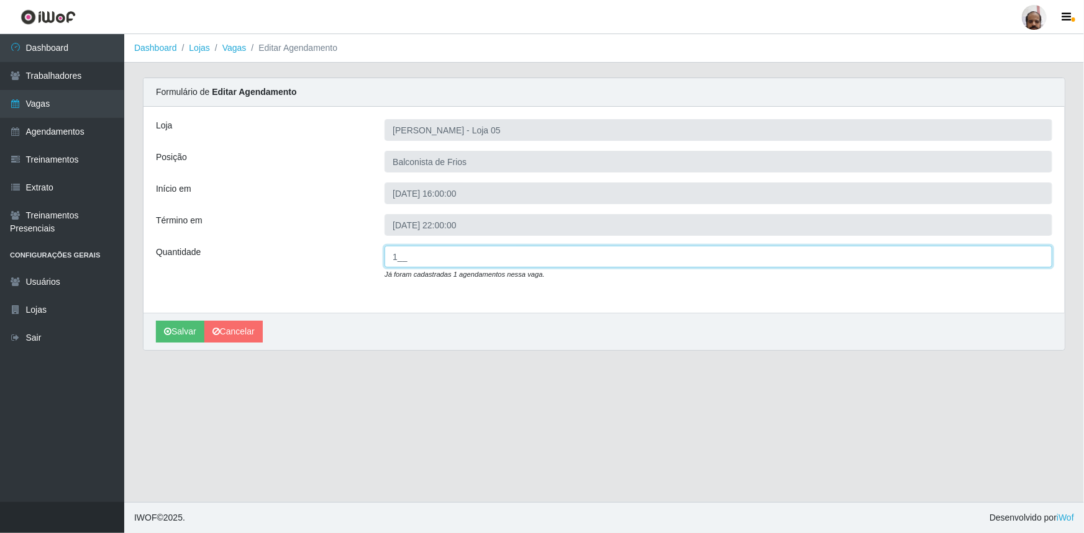
click at [397, 257] on input "1__" at bounding box center [718, 257] width 668 height 22
type input "2__"
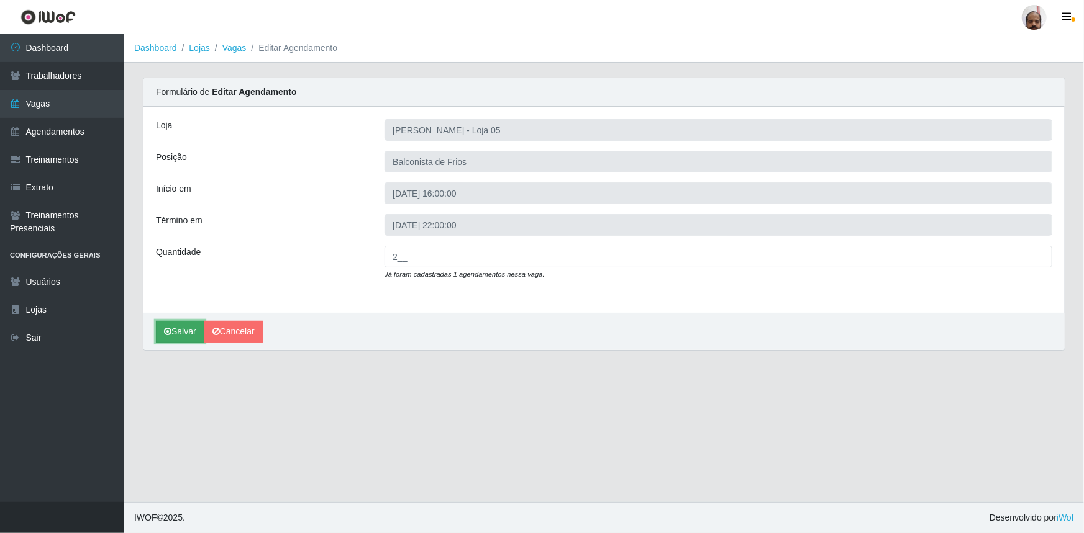
click at [173, 328] on button "Salvar" at bounding box center [180, 332] width 48 height 22
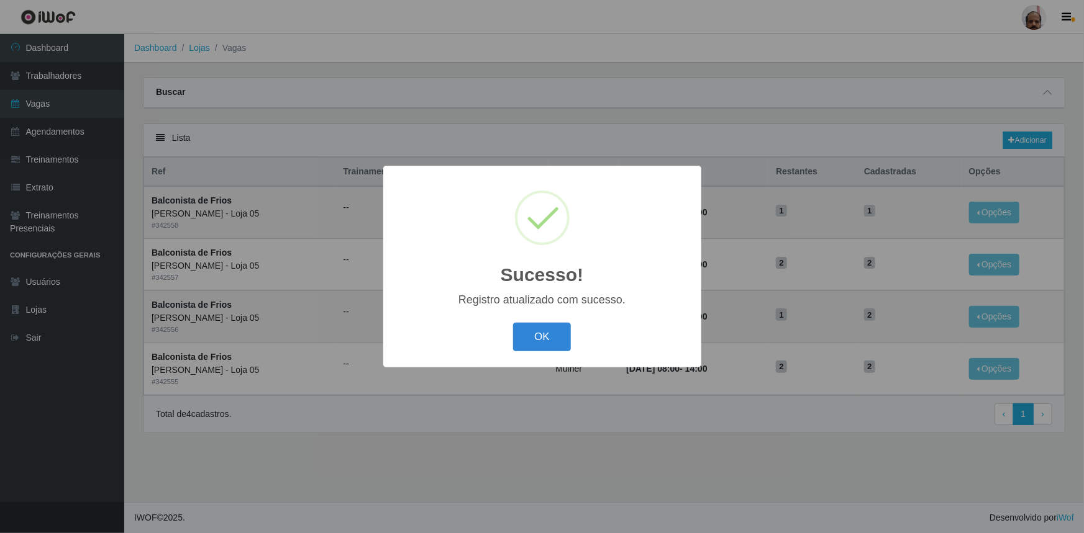
click at [573, 329] on div "OK Cancel" at bounding box center [542, 336] width 293 height 35
click at [553, 340] on button "OK" at bounding box center [542, 337] width 58 height 29
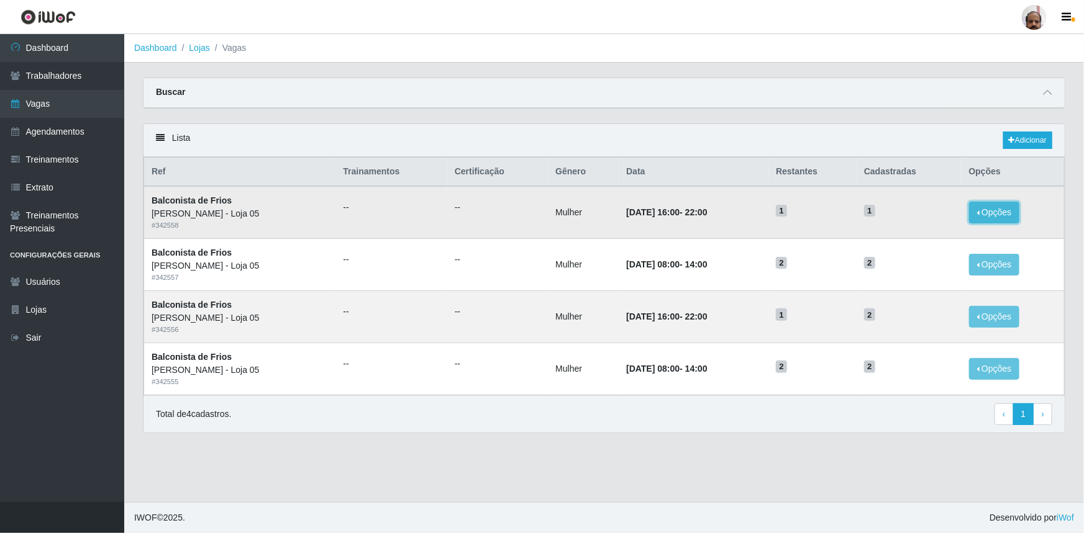
click at [1000, 207] on button "Opções" at bounding box center [994, 213] width 51 height 22
click at [909, 218] on link "Editar" at bounding box center [898, 215] width 35 height 10
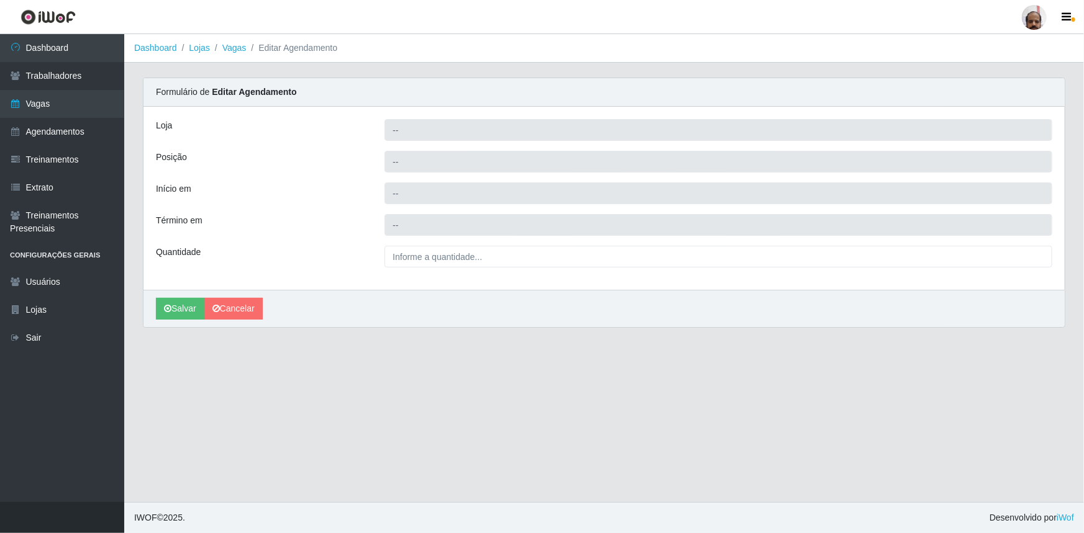
type input "[PERSON_NAME] - Loja 05"
type input "Balconista de Frios"
type input "[DATE] 16:00:00"
type input "[DATE] 22:00:00"
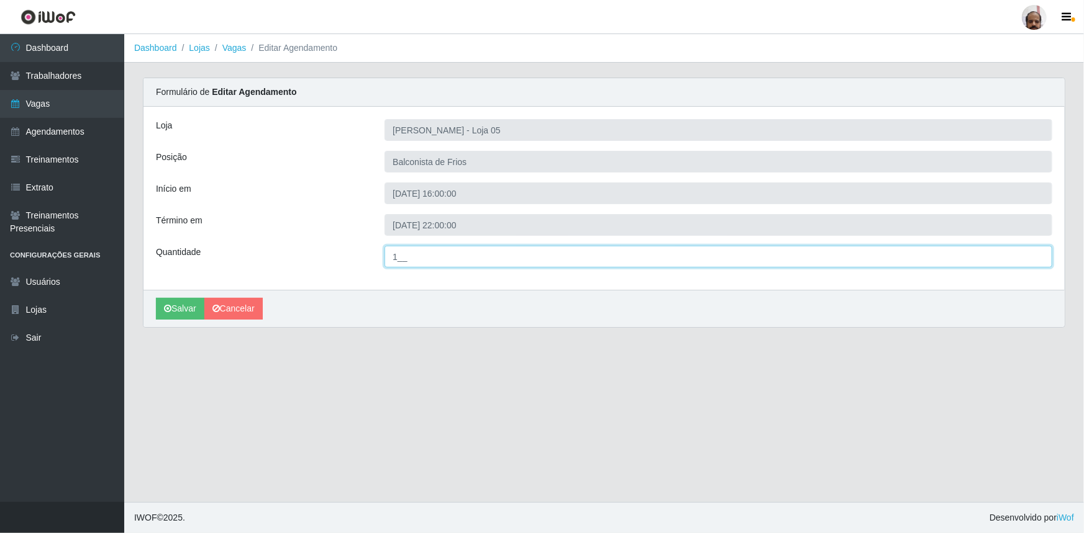
click at [397, 261] on input "1__" at bounding box center [718, 257] width 668 height 22
type input "2__"
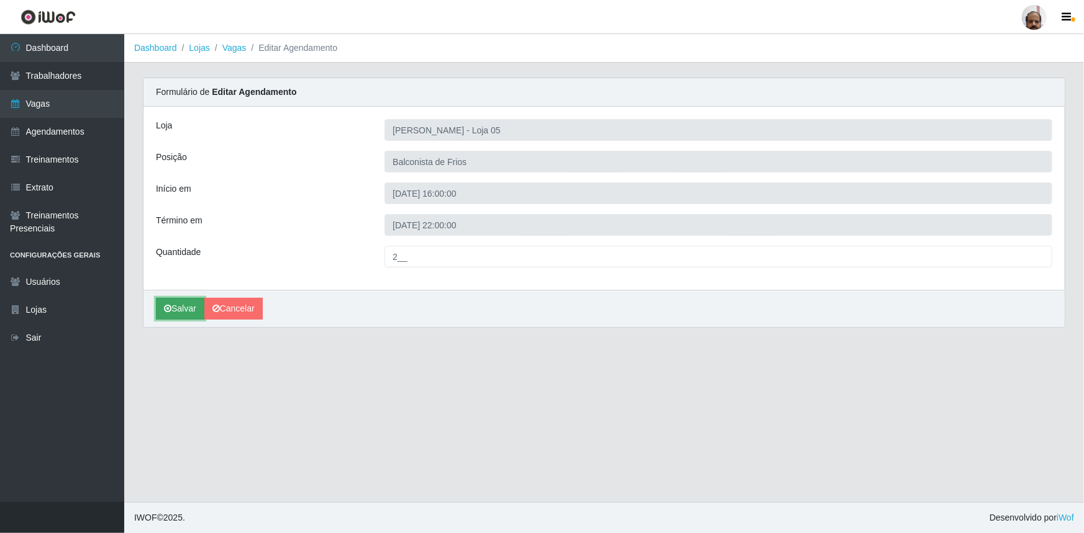
click at [186, 309] on button "Salvar" at bounding box center [180, 309] width 48 height 22
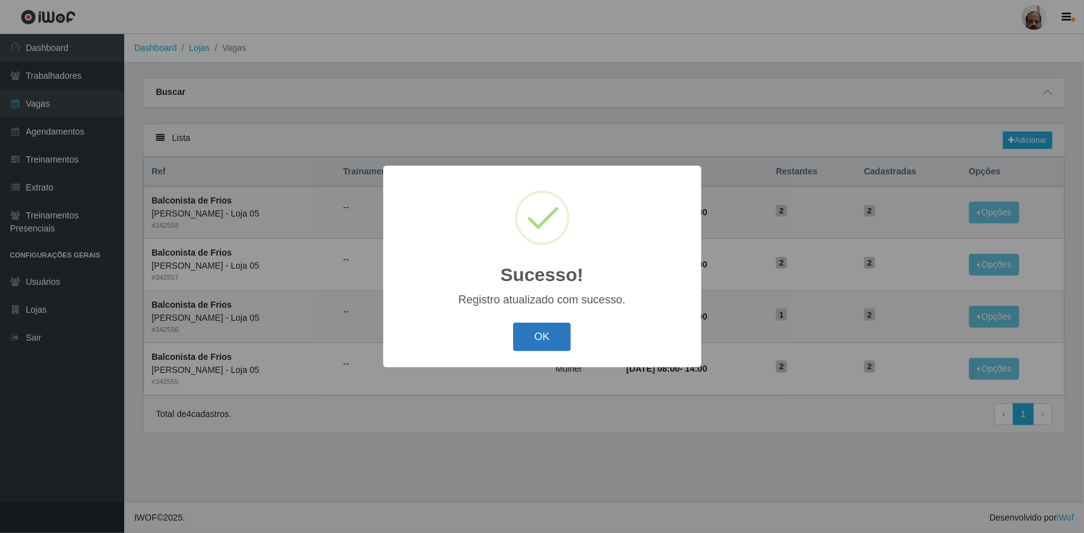
click at [563, 330] on button "OK" at bounding box center [542, 337] width 58 height 29
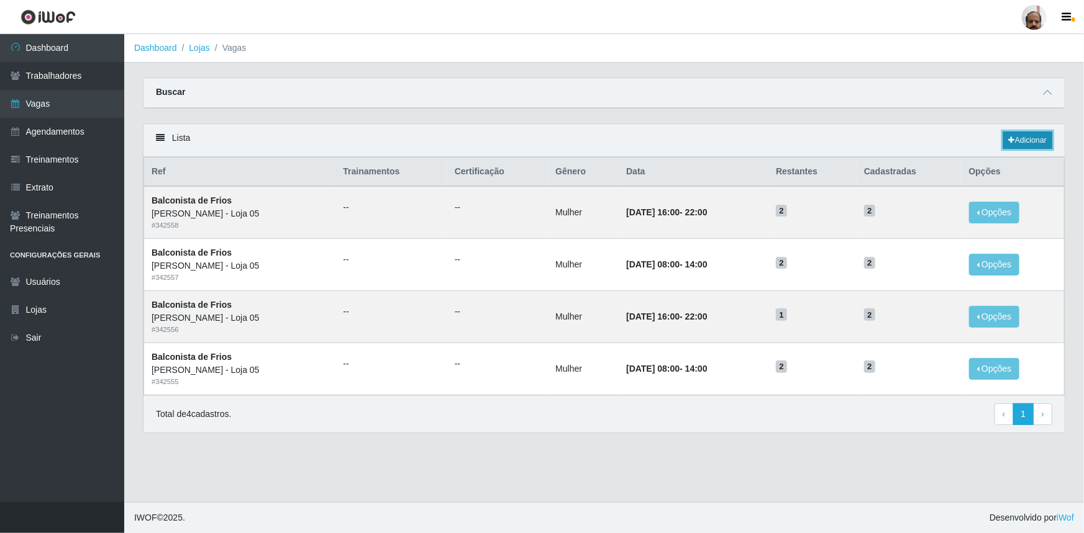
click at [1011, 138] on icon at bounding box center [1011, 140] width 6 height 7
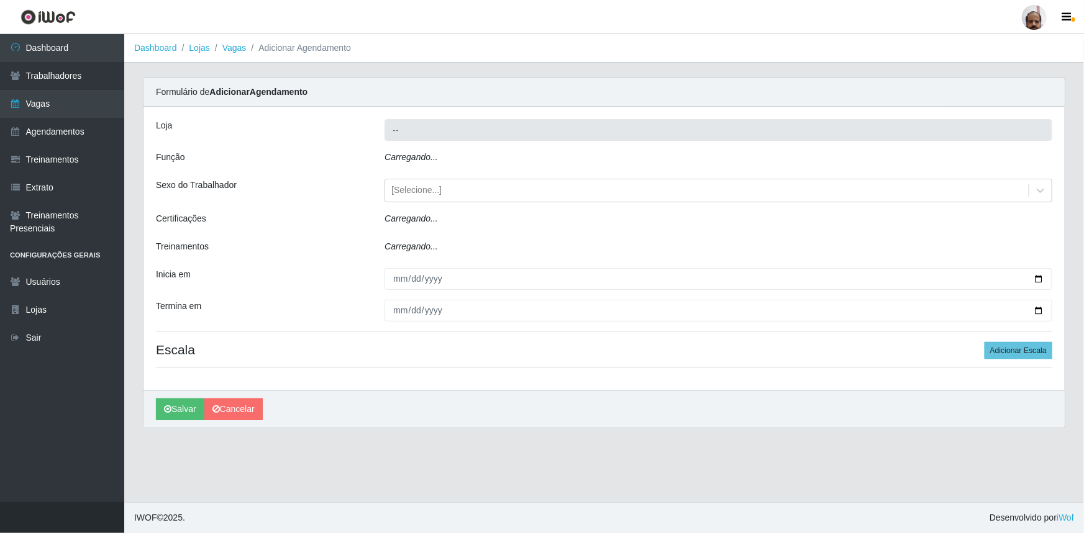
type input "[PERSON_NAME] - Loja 05"
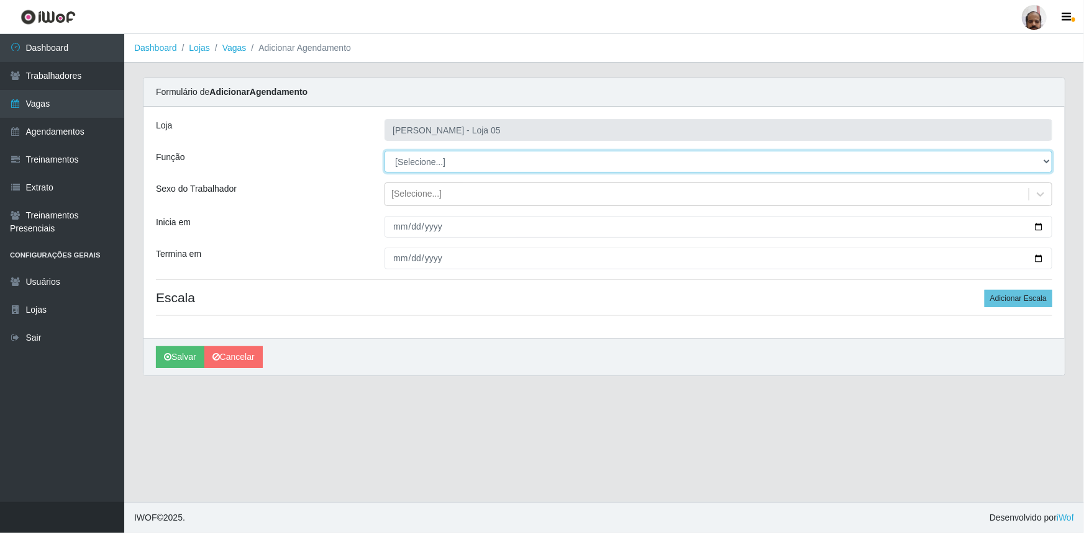
click at [422, 159] on select "[Selecione...] ASG ASG + ASG ++ Auxiliar de Depósito Auxiliar de Depósito + Aux…" at bounding box center [718, 162] width 668 height 22
select select "118"
click at [384, 151] on select "[Selecione...] ASG ASG + ASG ++ Auxiliar de Depósito Auxiliar de Depósito + Aux…" at bounding box center [718, 162] width 668 height 22
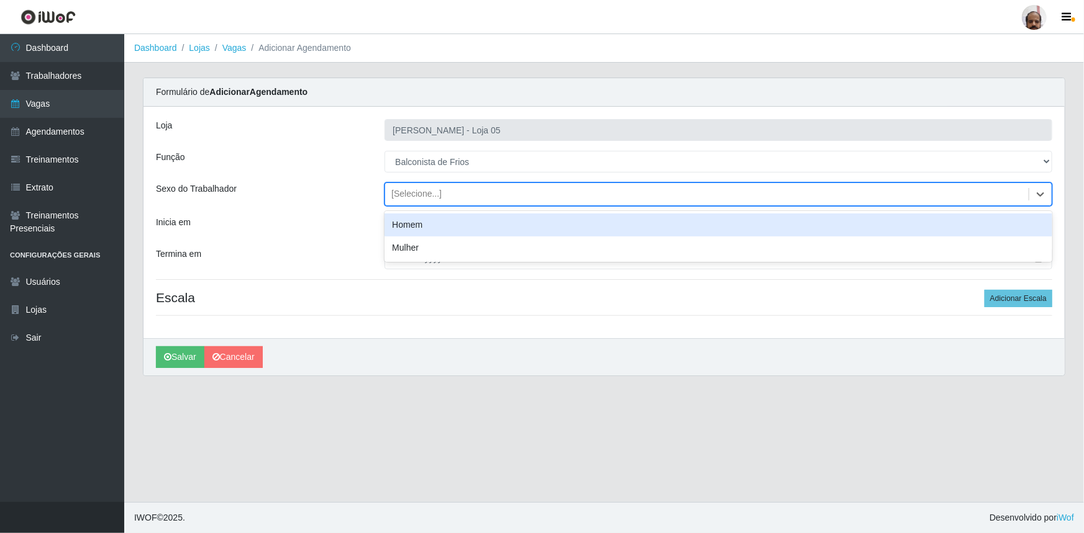
click at [416, 191] on div "[Selecione...]" at bounding box center [416, 194] width 50 height 13
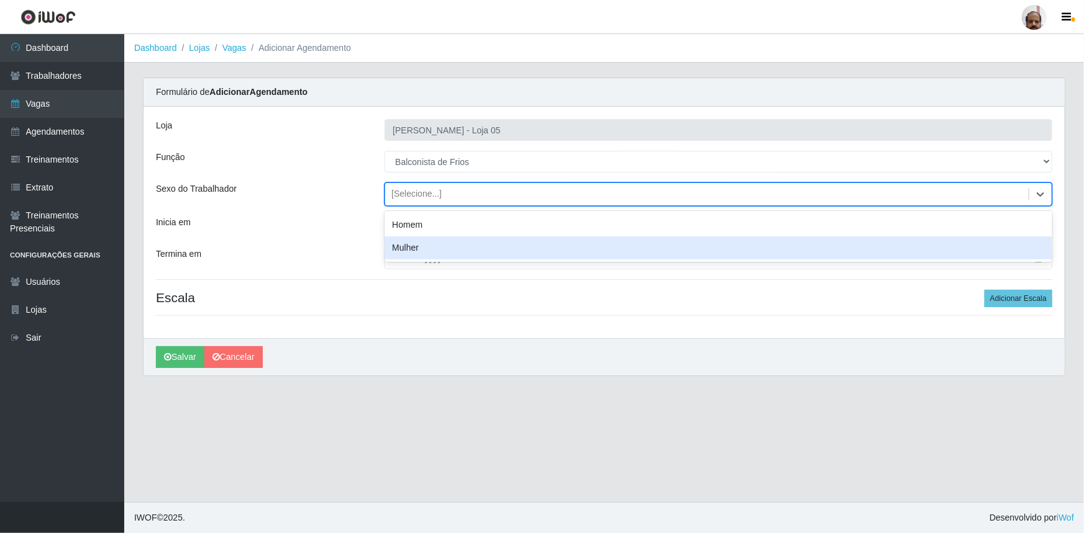
click at [424, 250] on div "Mulher" at bounding box center [718, 248] width 668 height 23
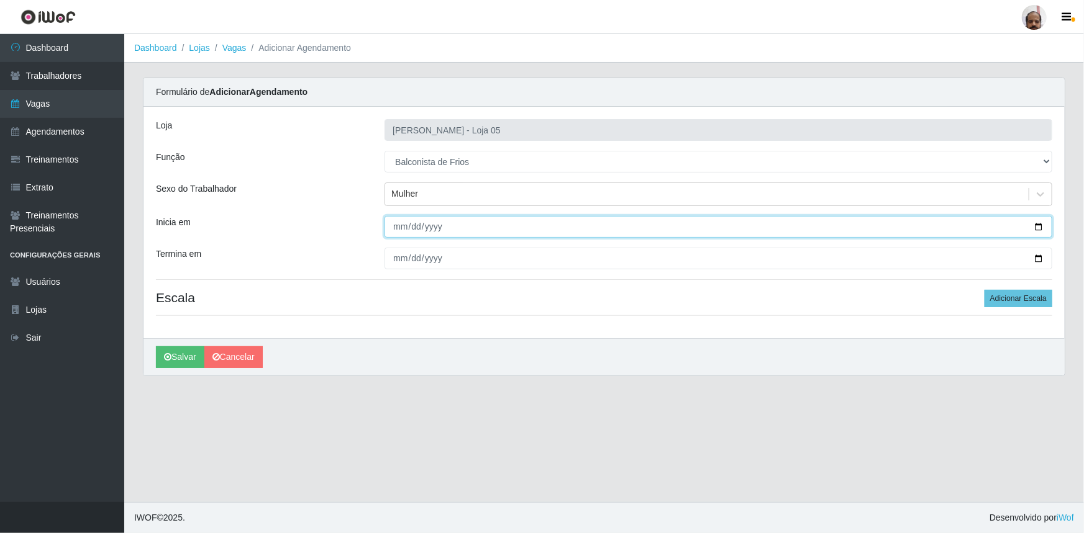
click at [1038, 225] on input "Inicia em" at bounding box center [718, 227] width 668 height 22
type input "[DATE]"
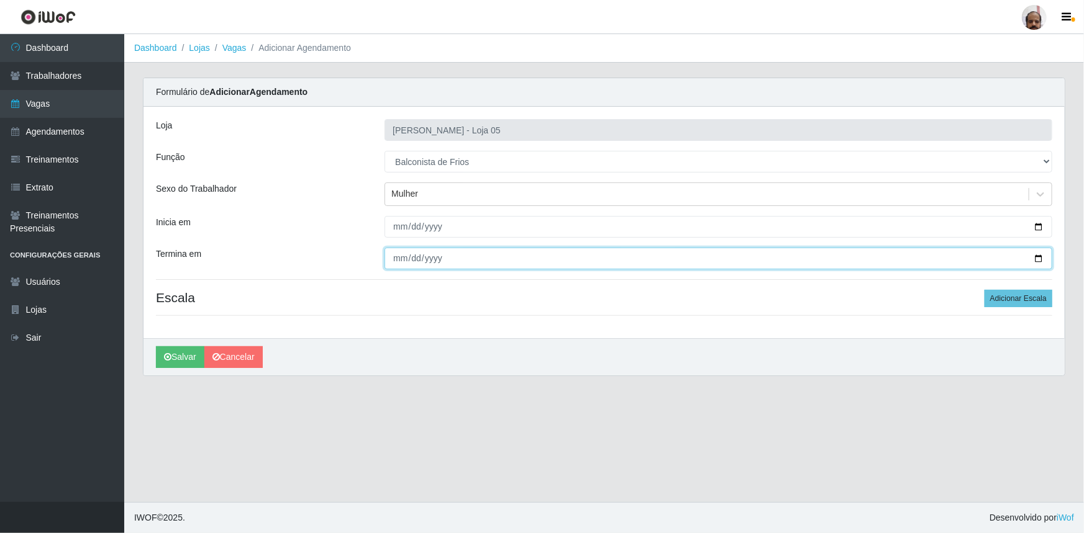
click at [1043, 258] on input "Termina em" at bounding box center [718, 259] width 668 height 22
type input "[DATE]"
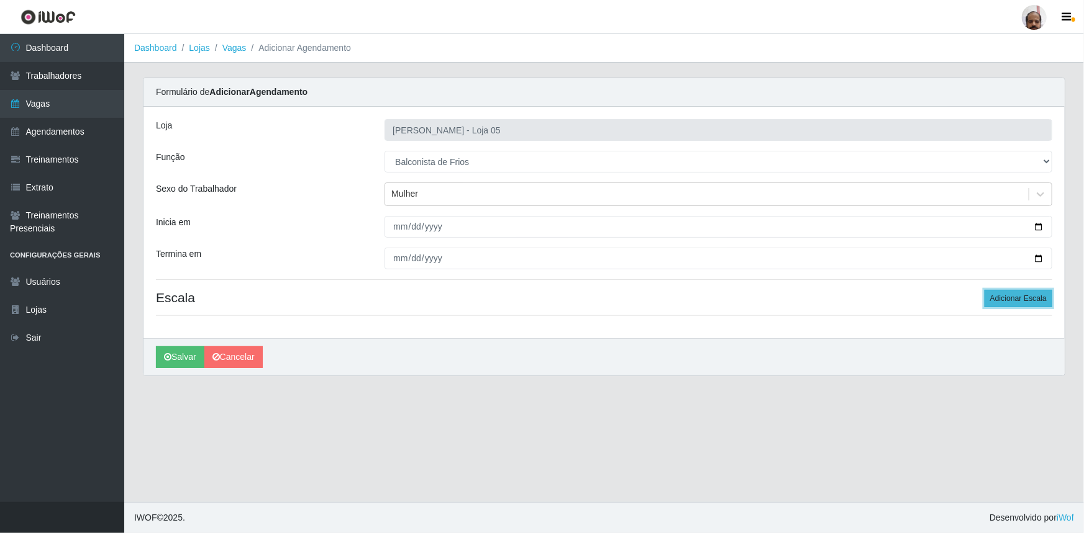
click at [1009, 299] on button "Adicionar Escala" at bounding box center [1018, 298] width 68 height 17
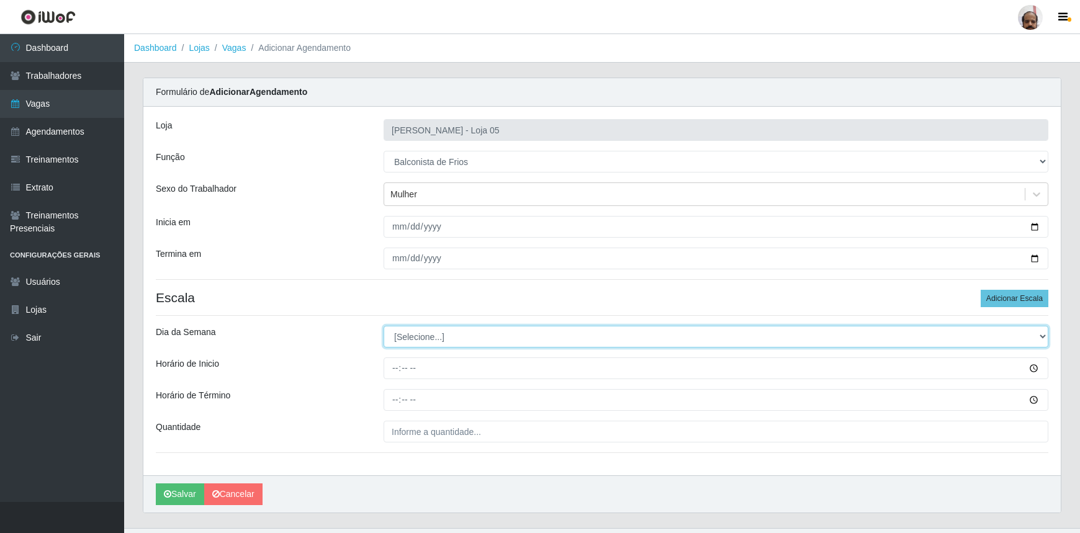
click at [437, 329] on select "[Selecione...] Segunda Terça Quarta Quinta Sexta Sábado Domingo" at bounding box center [716, 337] width 665 height 22
select select "3"
click at [384, 326] on select "[Selecione...] Segunda Terça Quarta Quinta Sexta Sábado Domingo" at bounding box center [716, 337] width 665 height 22
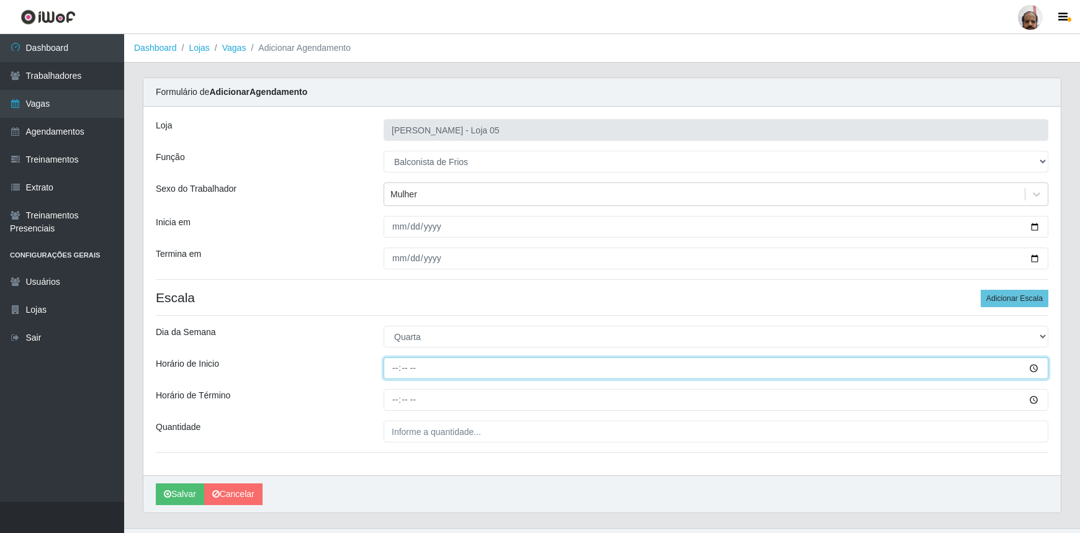
click at [394, 369] on input "Horário de Inicio" at bounding box center [716, 369] width 665 height 22
type input "08:00"
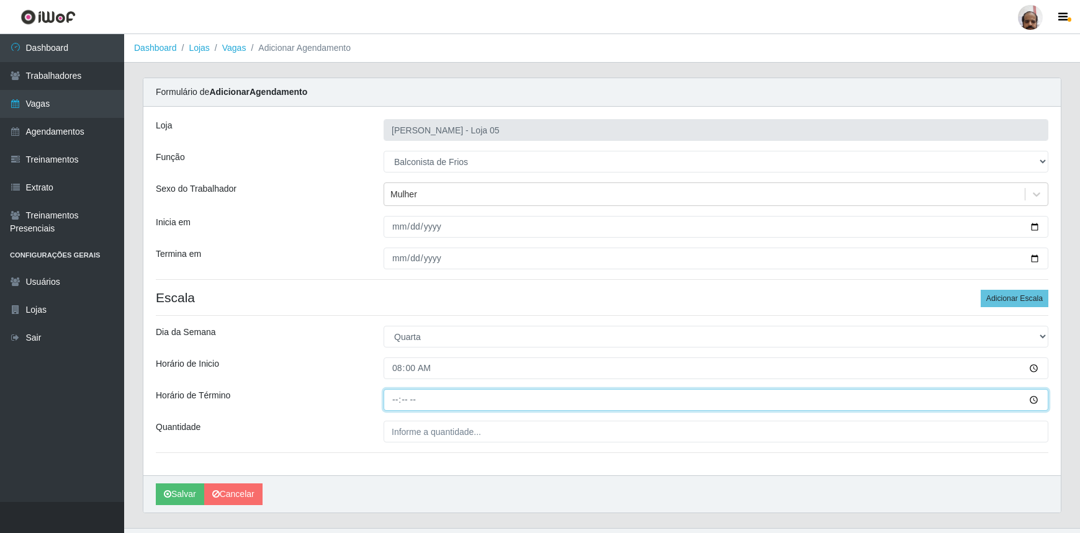
type input "14:00"
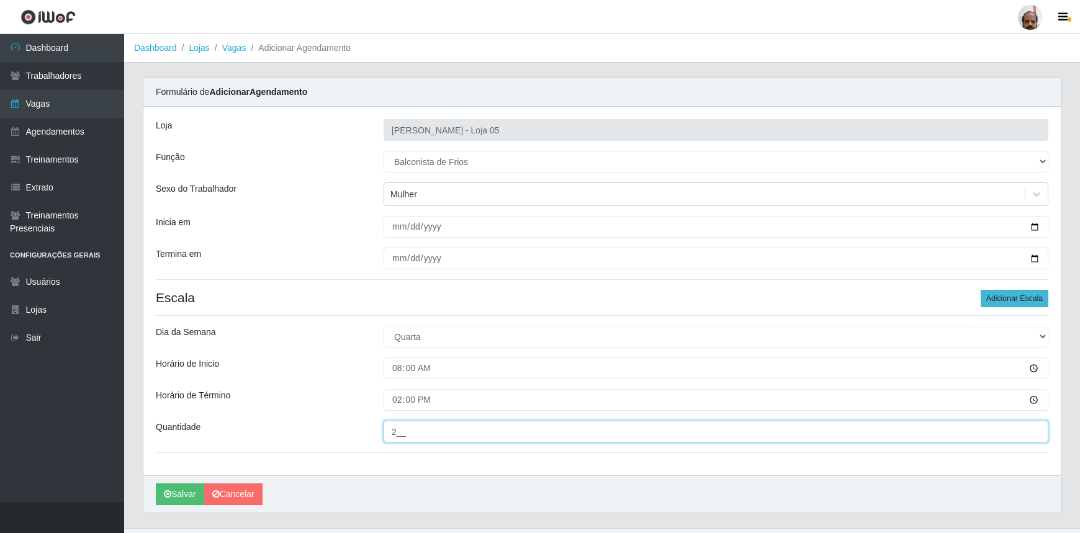
type input "2__"
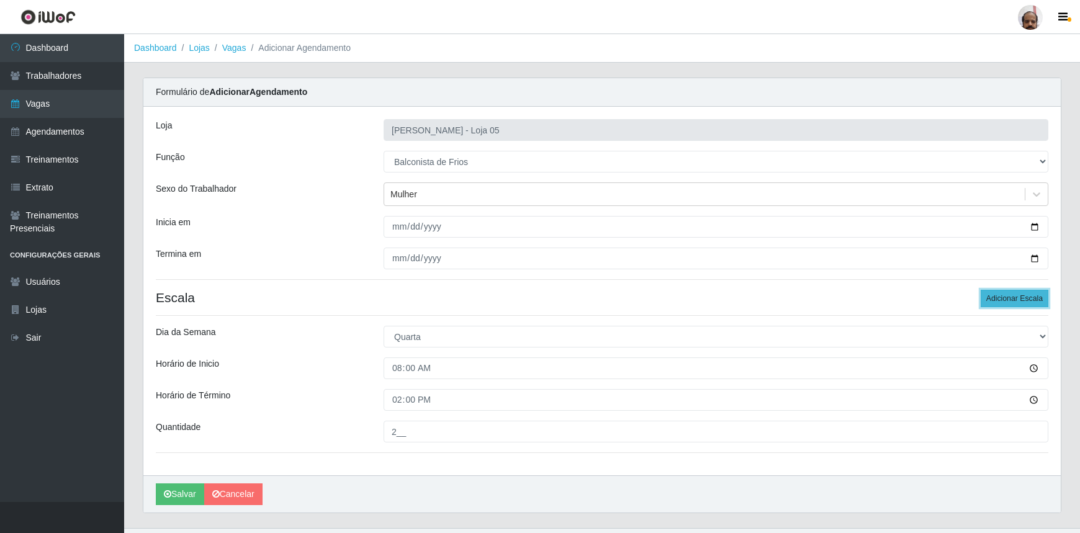
click at [1008, 299] on button "Adicionar Escala" at bounding box center [1015, 298] width 68 height 17
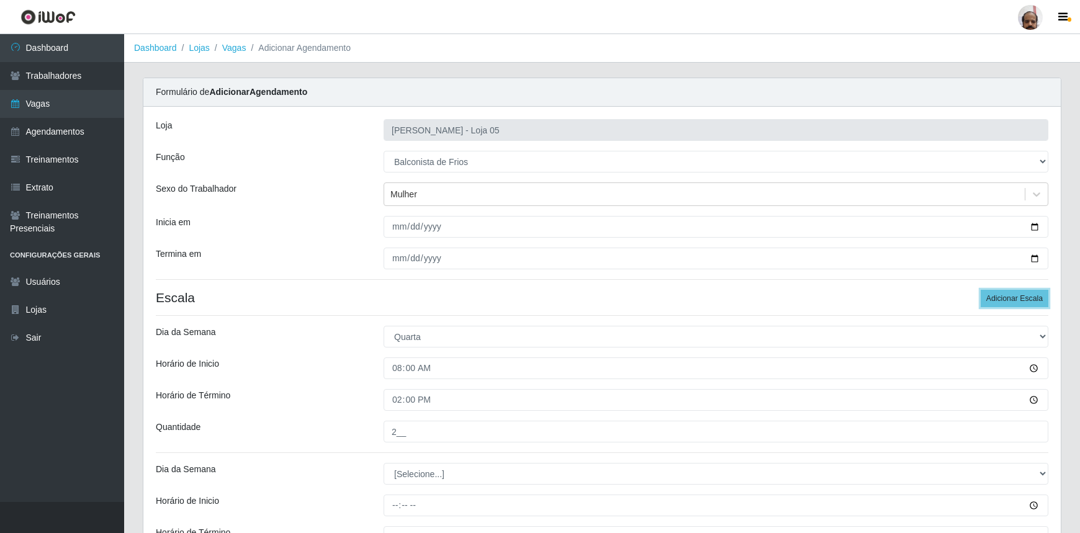
scroll to position [162, 0]
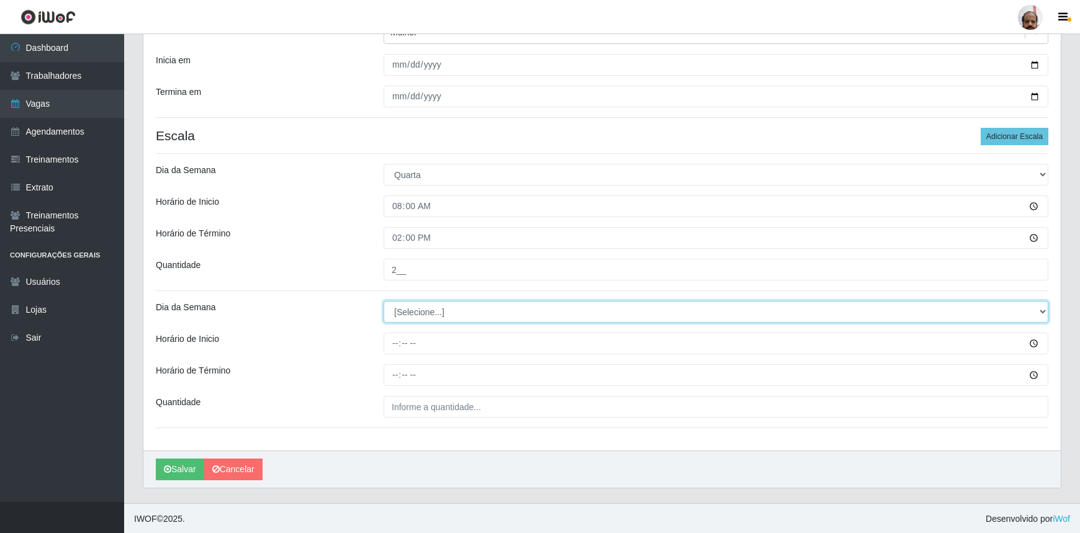
click at [417, 310] on select "[Selecione...] Segunda Terça Quarta Quinta Sexta Sábado Domingo" at bounding box center [716, 312] width 665 height 22
select select "3"
click at [384, 301] on select "[Selecione...] Segunda Terça Quarta Quinta Sexta Sábado Domingo" at bounding box center [716, 312] width 665 height 22
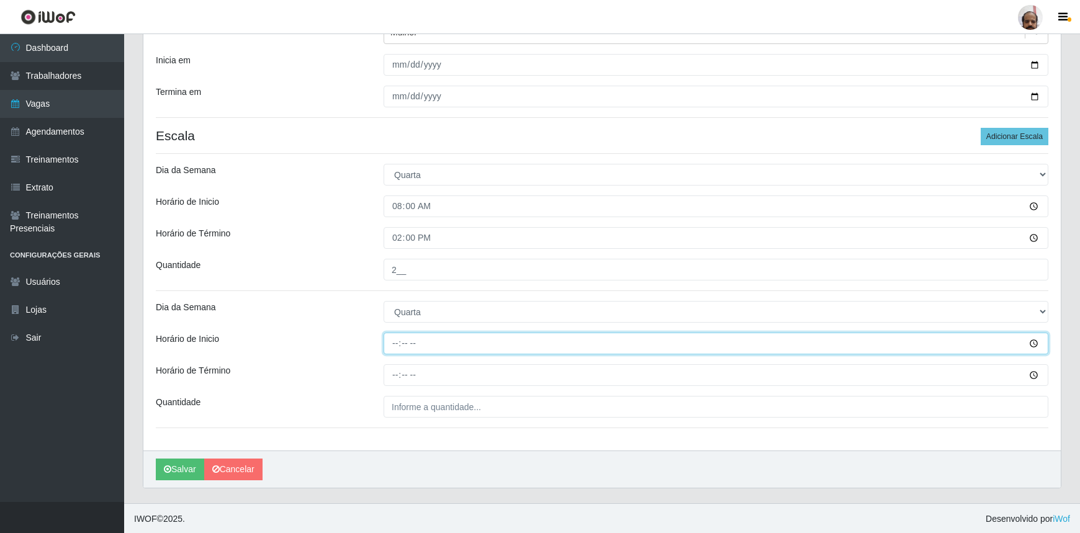
click at [392, 350] on input "Horário de Inicio" at bounding box center [716, 344] width 665 height 22
type input "16:00"
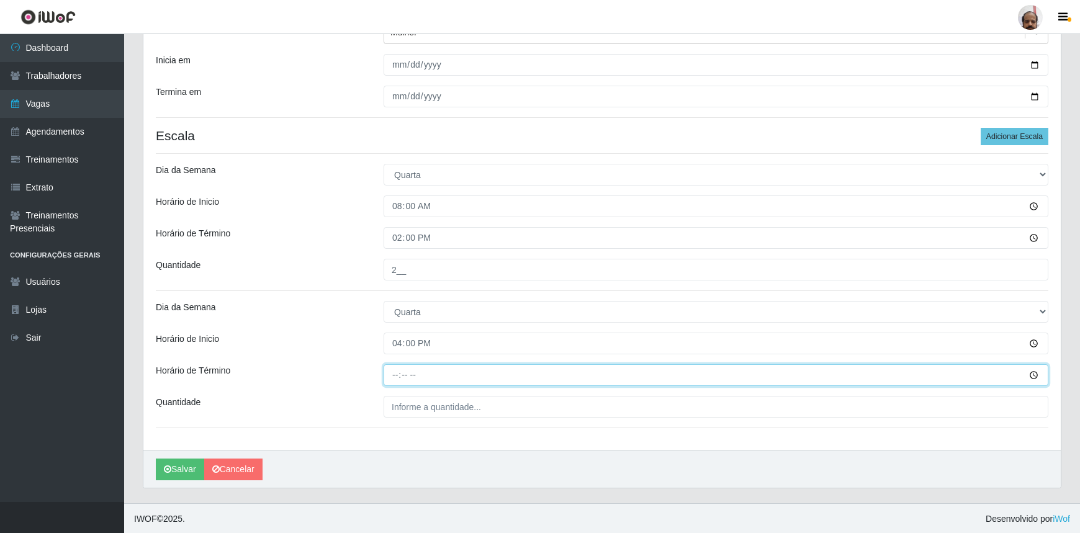
type input "22:00"
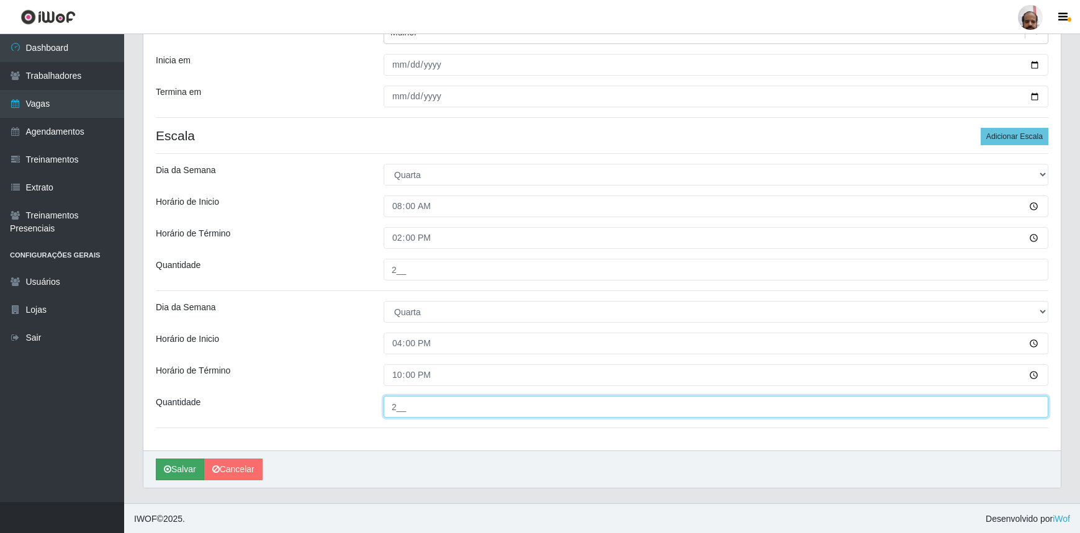
type input "2__"
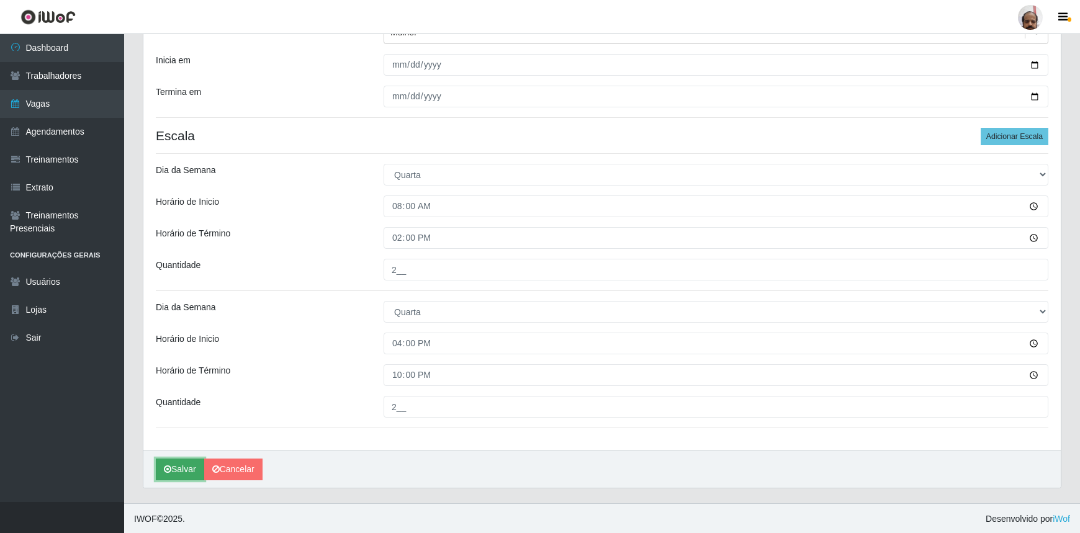
click at [183, 464] on button "Salvar" at bounding box center [180, 470] width 48 height 22
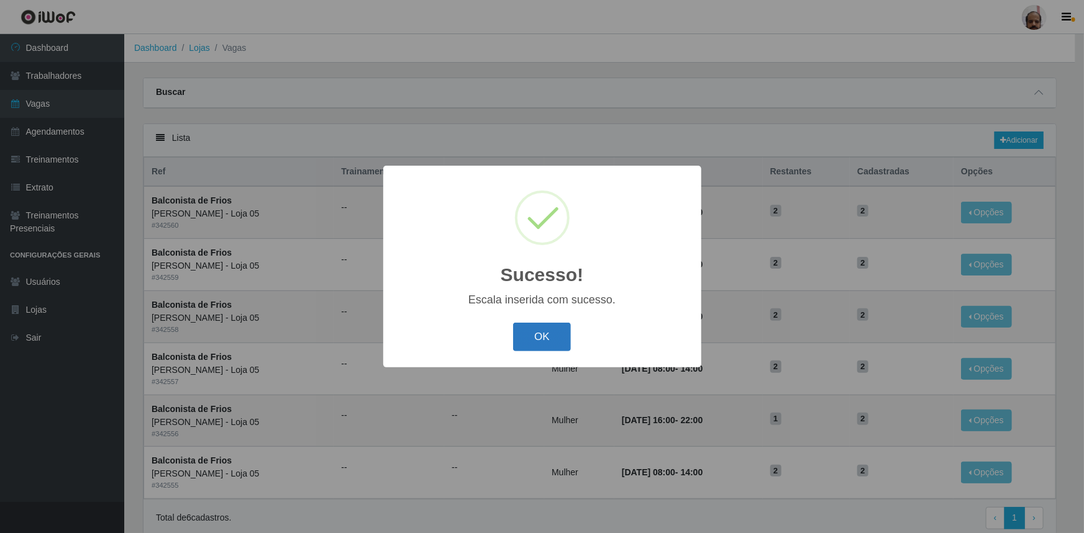
click at [552, 337] on button "OK" at bounding box center [542, 337] width 58 height 29
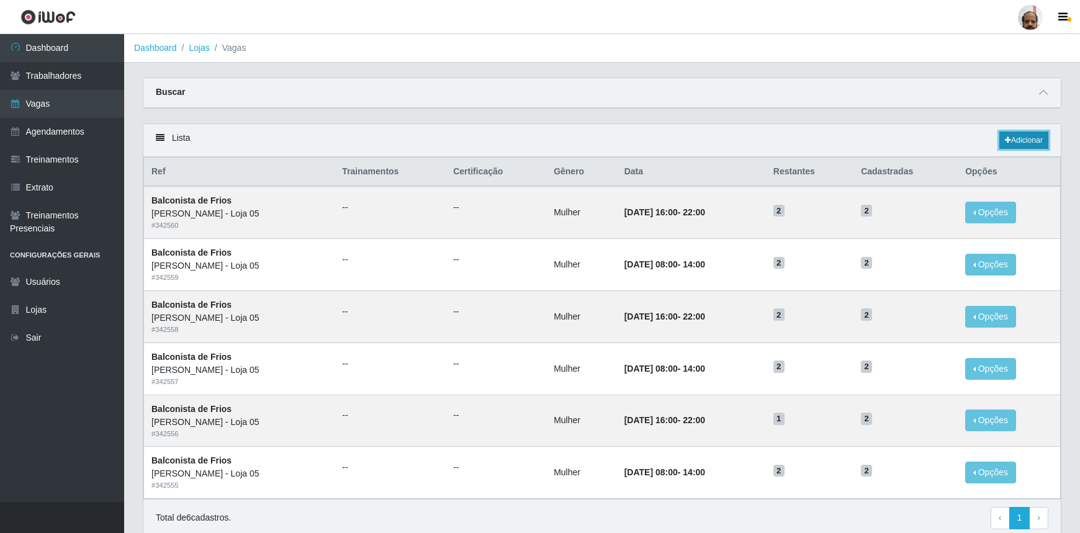
click at [1009, 135] on link "Adicionar" at bounding box center [1024, 140] width 49 height 17
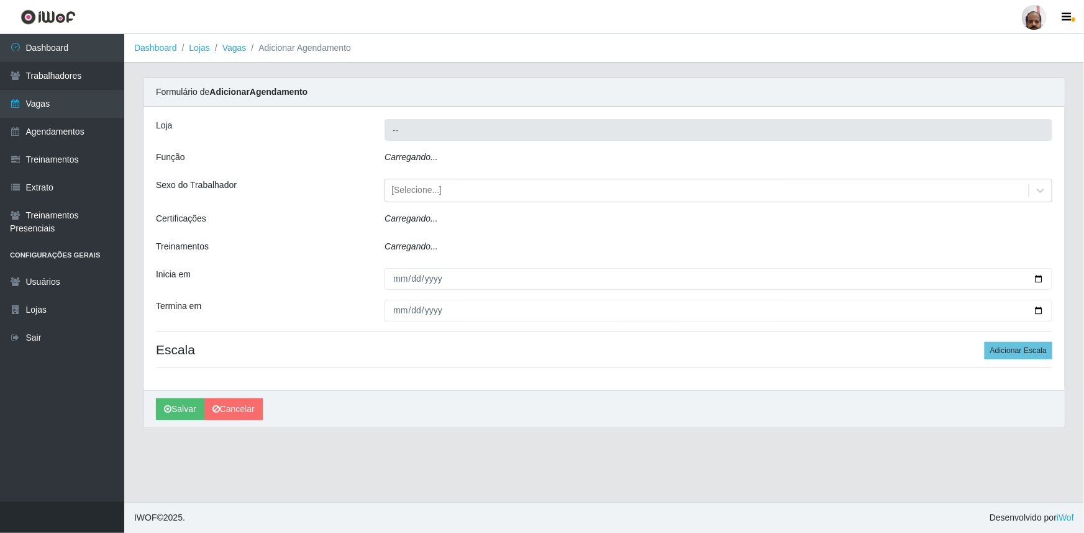
type input "[PERSON_NAME] - Loja 05"
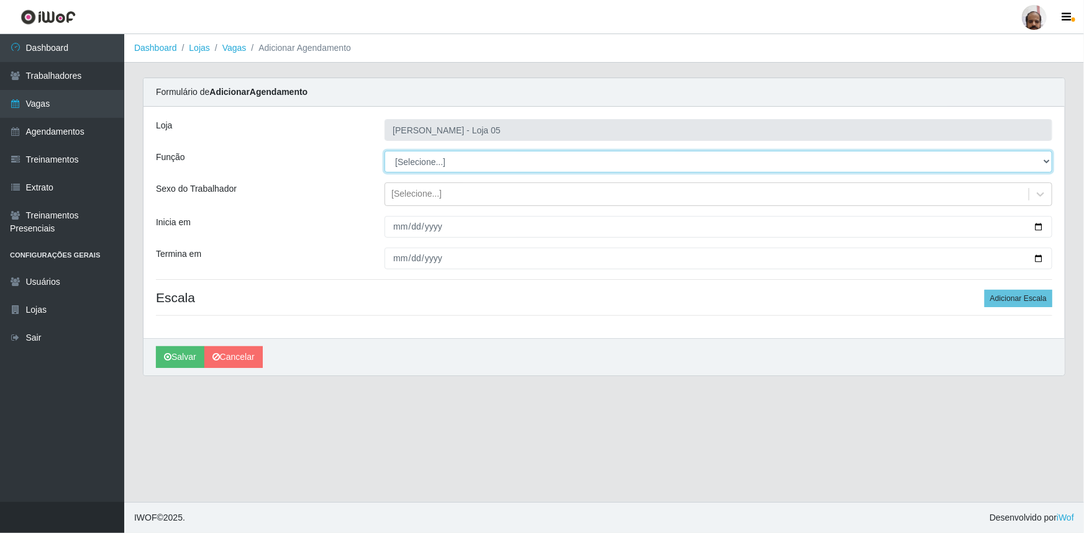
click at [405, 159] on select "[Selecione...] ASG ASG + ASG ++ Auxiliar de Depósito Auxiliar de Depósito + Aux…" at bounding box center [718, 162] width 668 height 22
select select "118"
click at [384, 151] on select "[Selecione...] ASG ASG + ASG ++ Auxiliar de Depósito Auxiliar de Depósito + Aux…" at bounding box center [718, 162] width 668 height 22
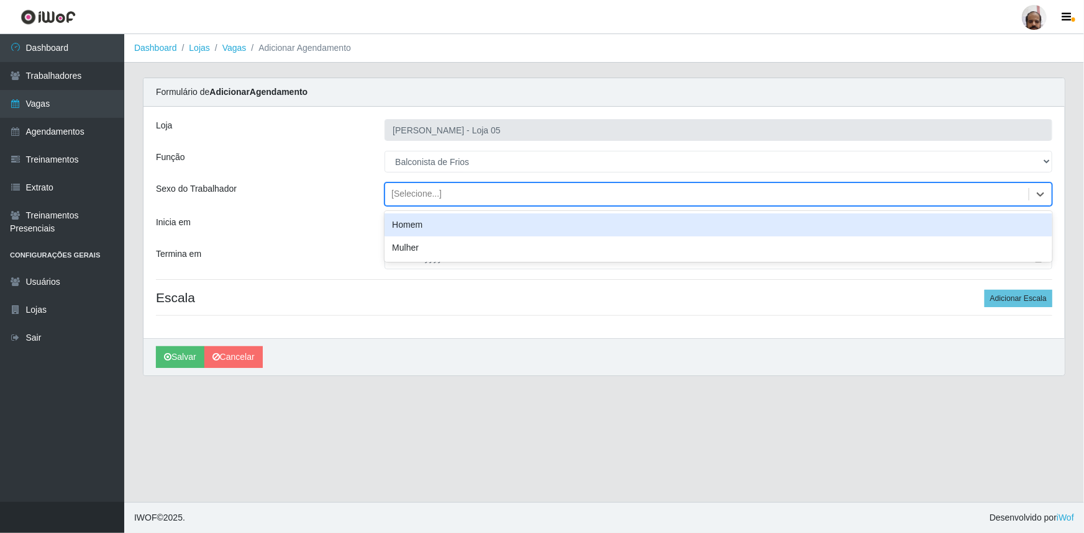
click at [402, 197] on div "[Selecione...]" at bounding box center [416, 194] width 50 height 13
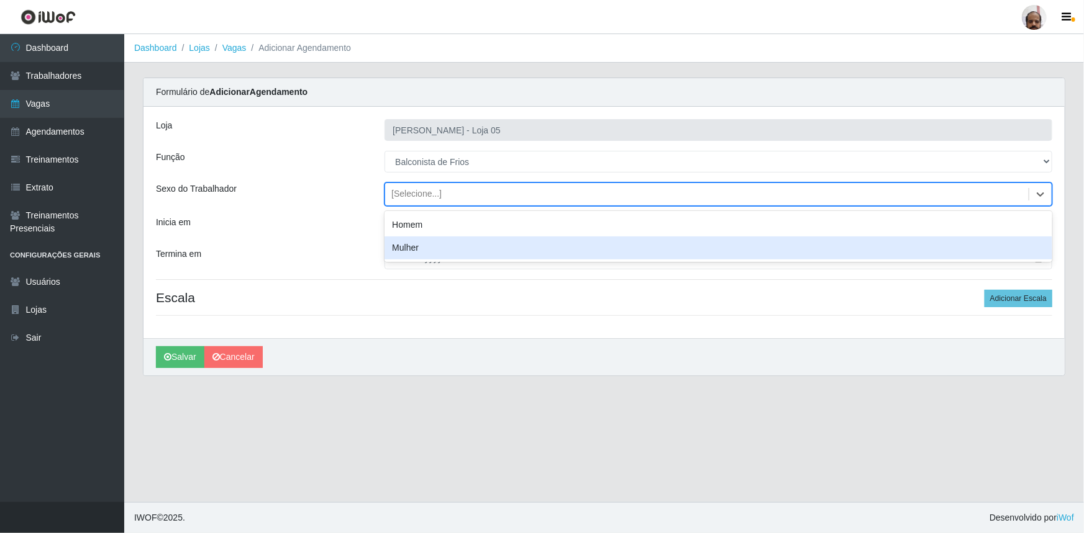
click at [414, 244] on div "Mulher" at bounding box center [718, 248] width 668 height 23
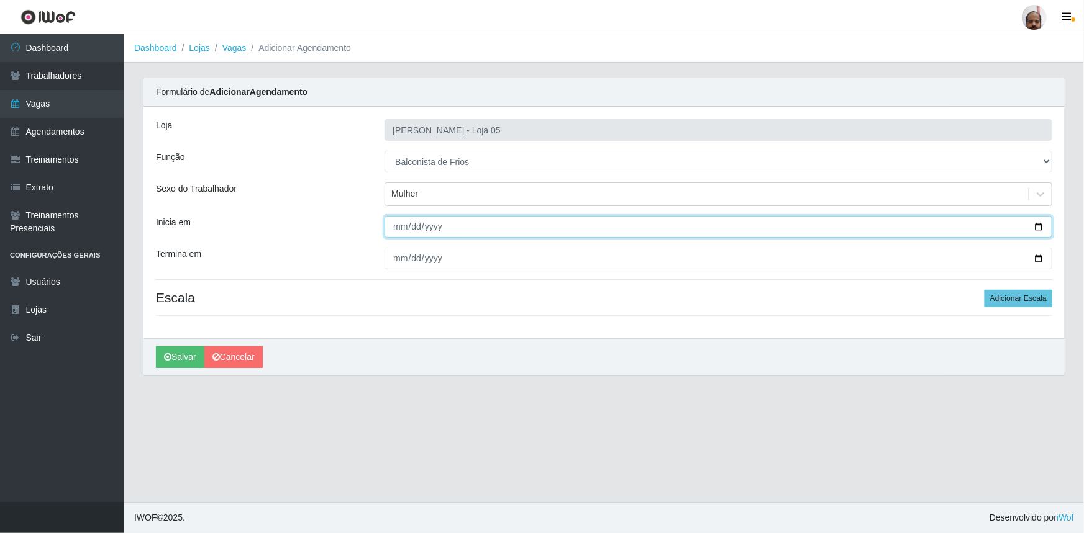
click at [1038, 225] on input "Inicia em" at bounding box center [718, 227] width 668 height 22
type input "[DATE]"
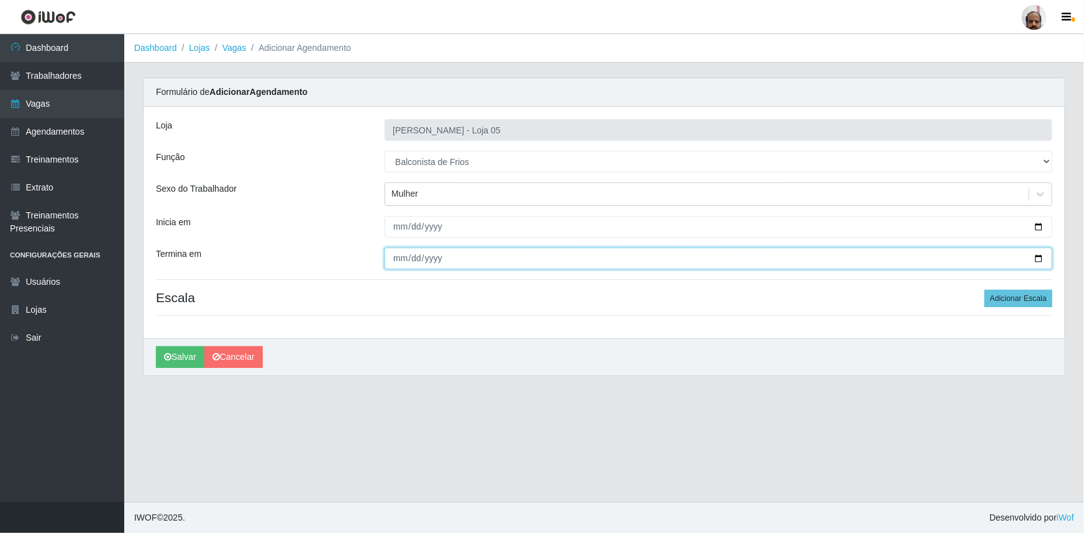
click at [1041, 253] on input "Termina em" at bounding box center [718, 259] width 668 height 22
type input "[DATE]"
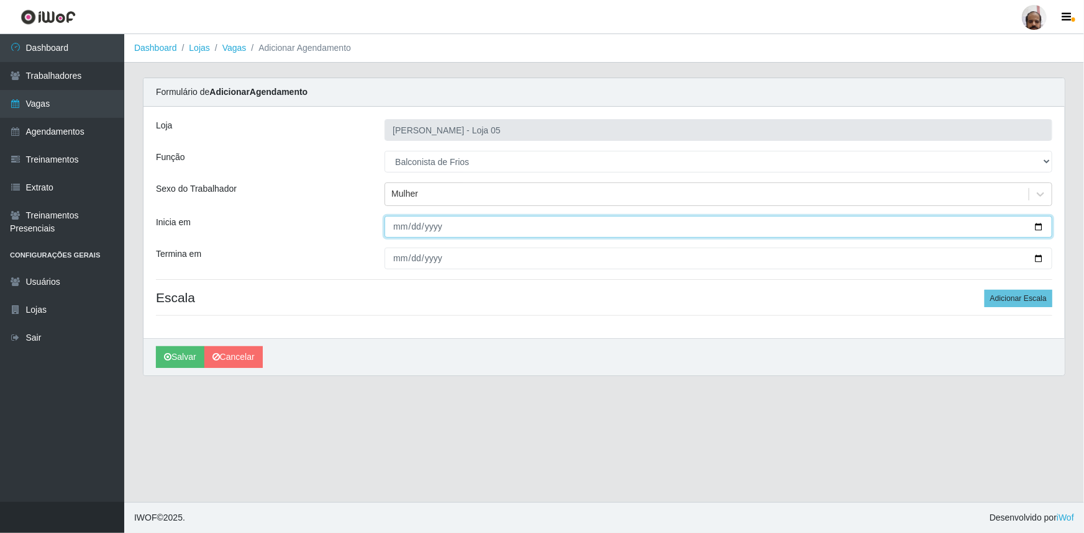
click at [1039, 224] on input "[DATE]" at bounding box center [718, 227] width 668 height 22
type input "[DATE]"
click at [995, 305] on button "Adicionar Escala" at bounding box center [1018, 298] width 68 height 17
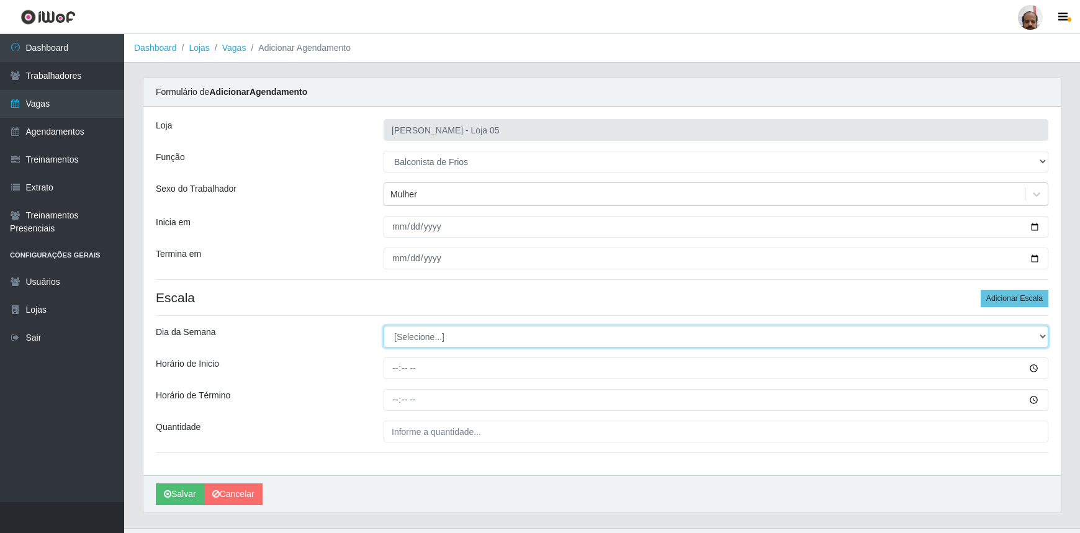
click at [402, 335] on select "[Selecione...] Segunda Terça Quarta Quinta Sexta Sábado Domingo" at bounding box center [716, 337] width 665 height 22
select select "4"
click at [384, 326] on select "[Selecione...] Segunda Terça Quarta Quinta Sexta Sábado Domingo" at bounding box center [716, 337] width 665 height 22
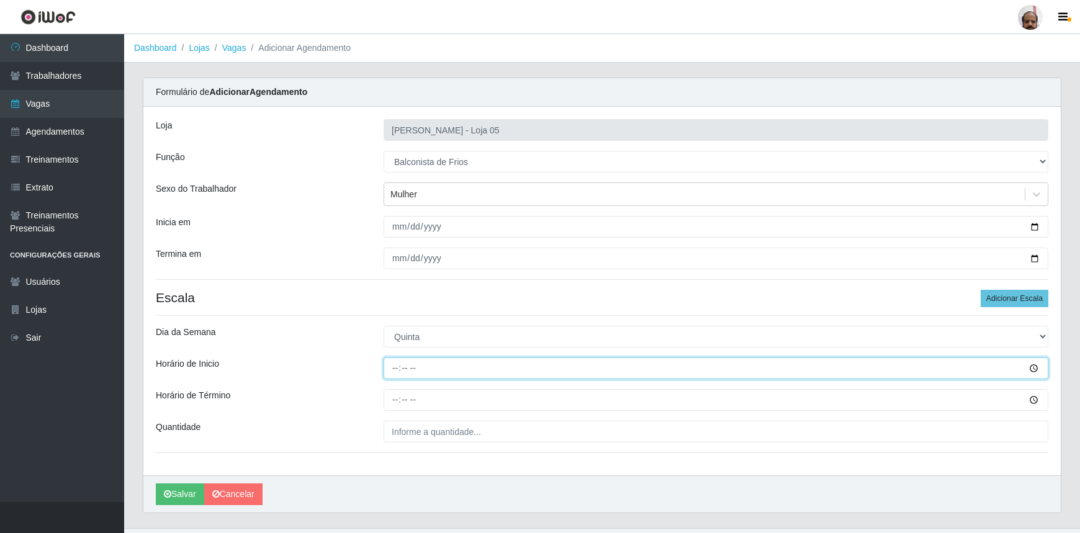
click at [387, 368] on input "Horário de Inicio" at bounding box center [716, 369] width 665 height 22
type input "08:00"
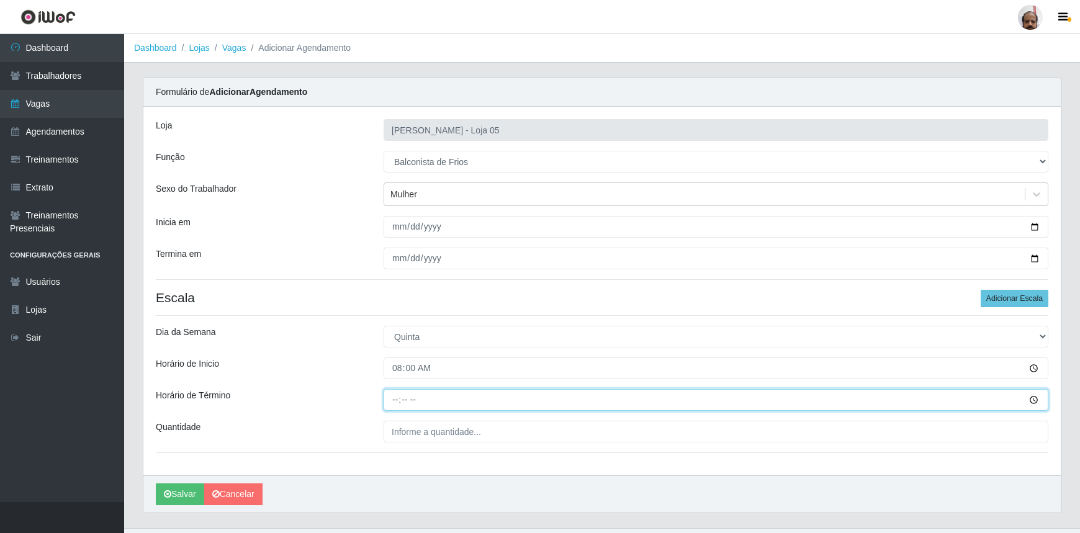
type input "14:00"
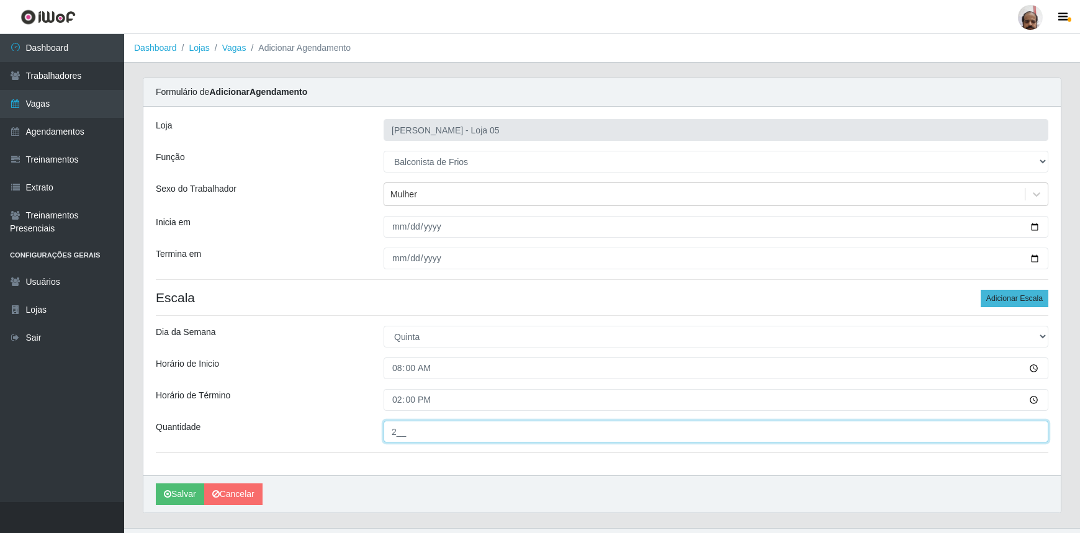
type input "2__"
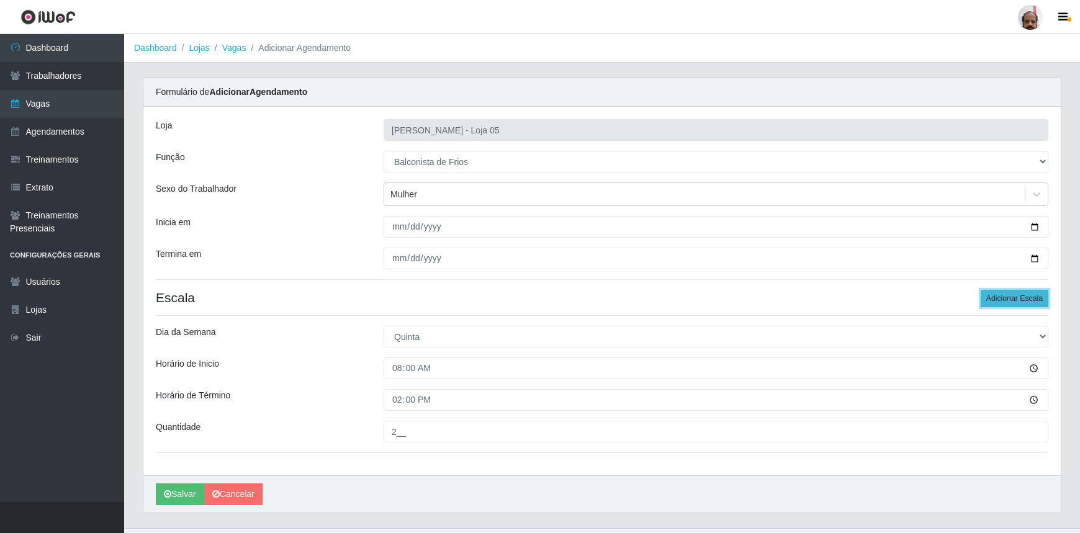
click at [1005, 295] on button "Adicionar Escala" at bounding box center [1015, 298] width 68 height 17
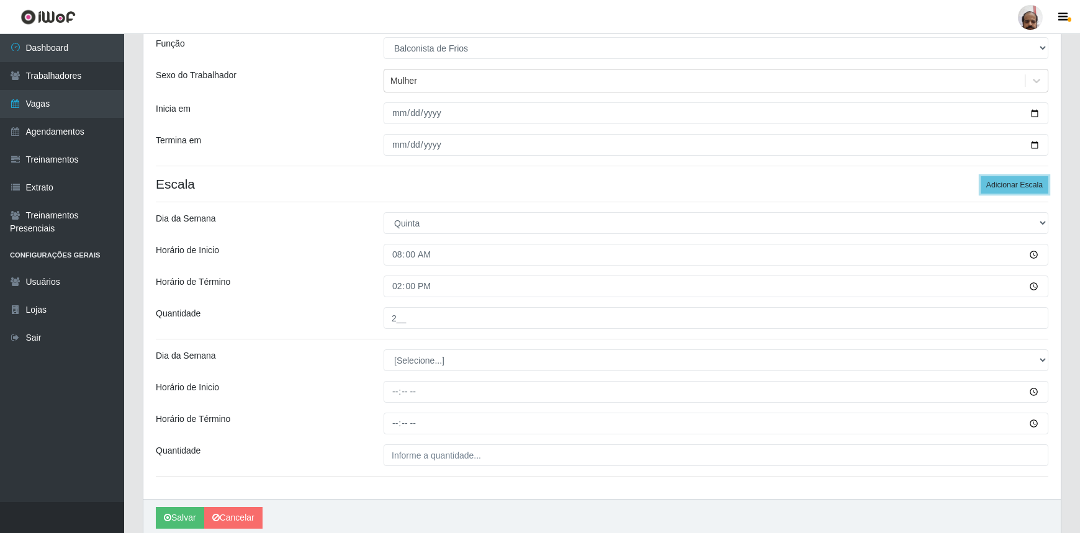
scroll to position [162, 0]
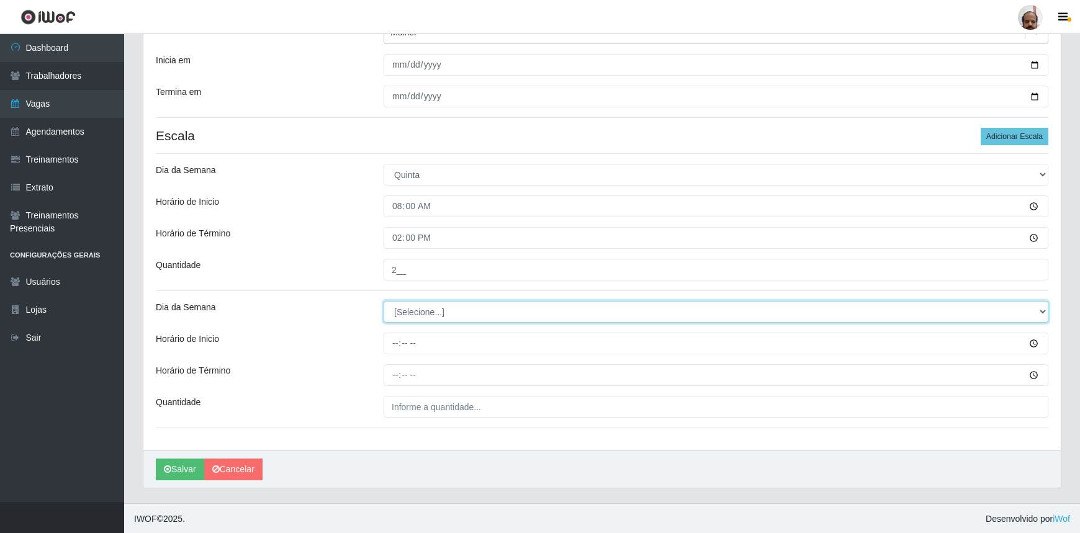
click at [398, 317] on select "[Selecione...] Segunda Terça Quarta Quinta Sexta Sábado Domingo" at bounding box center [716, 312] width 665 height 22
select select "4"
click at [384, 301] on select "[Selecione...] Segunda Terça Quarta Quinta Sexta Sábado Domingo" at bounding box center [716, 312] width 665 height 22
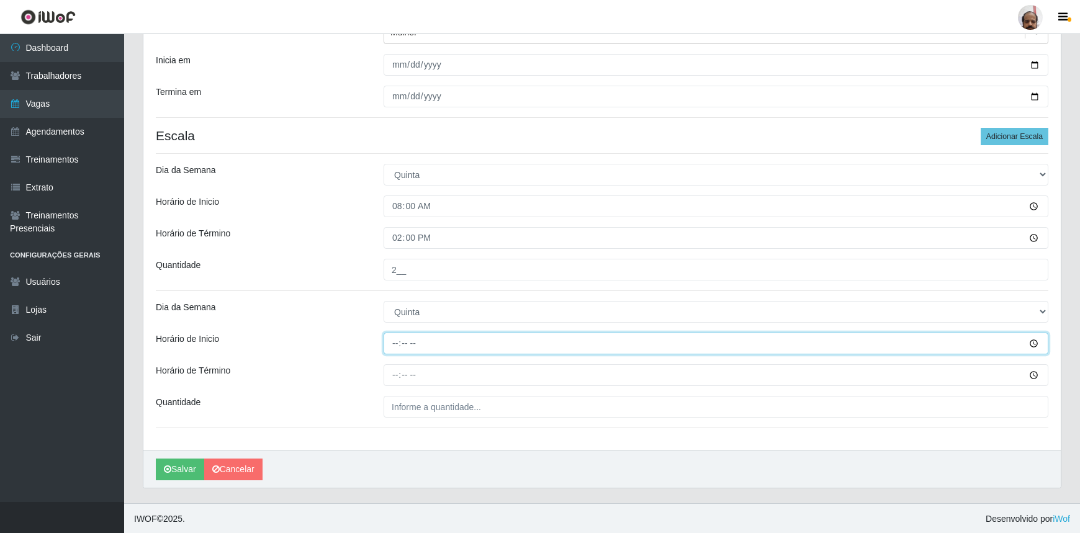
click at [391, 343] on input "Horário de Inicio" at bounding box center [716, 344] width 665 height 22
type input "16:00"
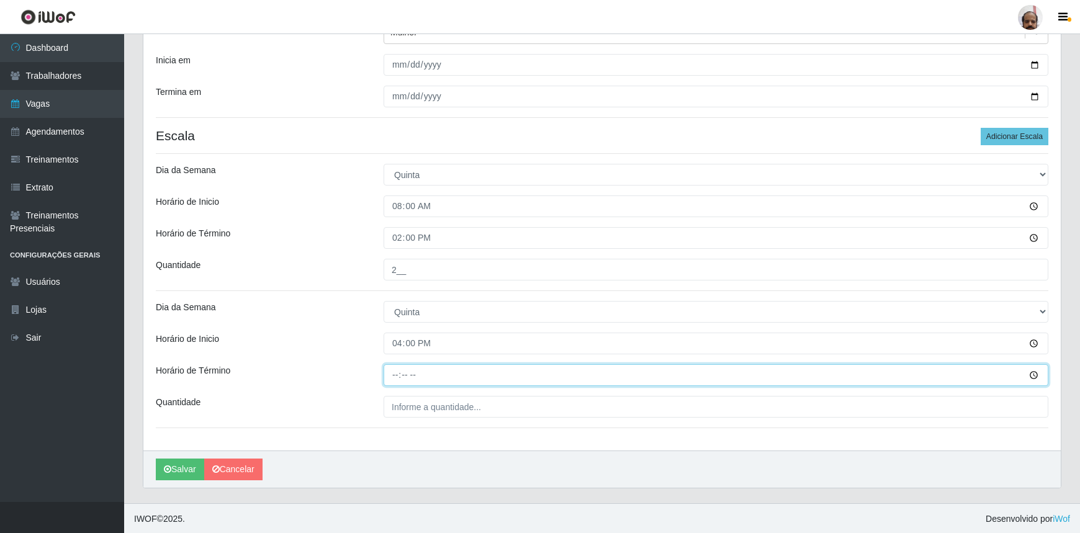
type input "22:00"
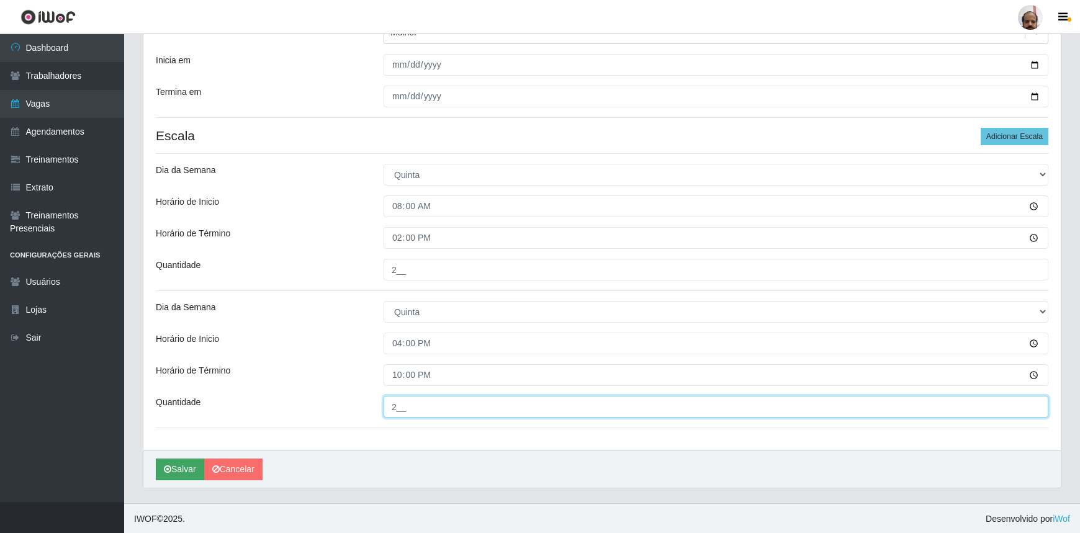
type input "2__"
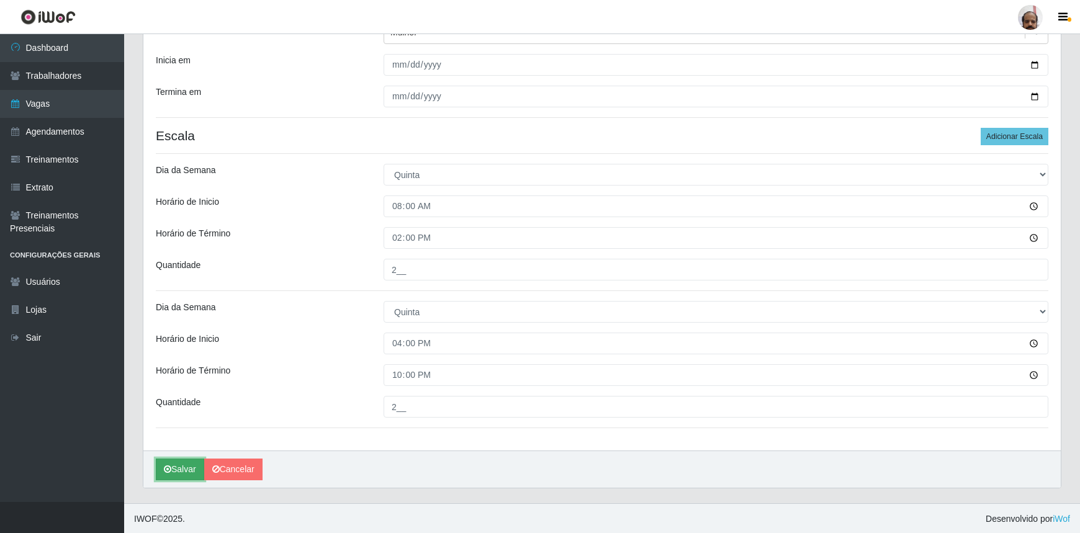
click at [187, 461] on button "Salvar" at bounding box center [180, 470] width 48 height 22
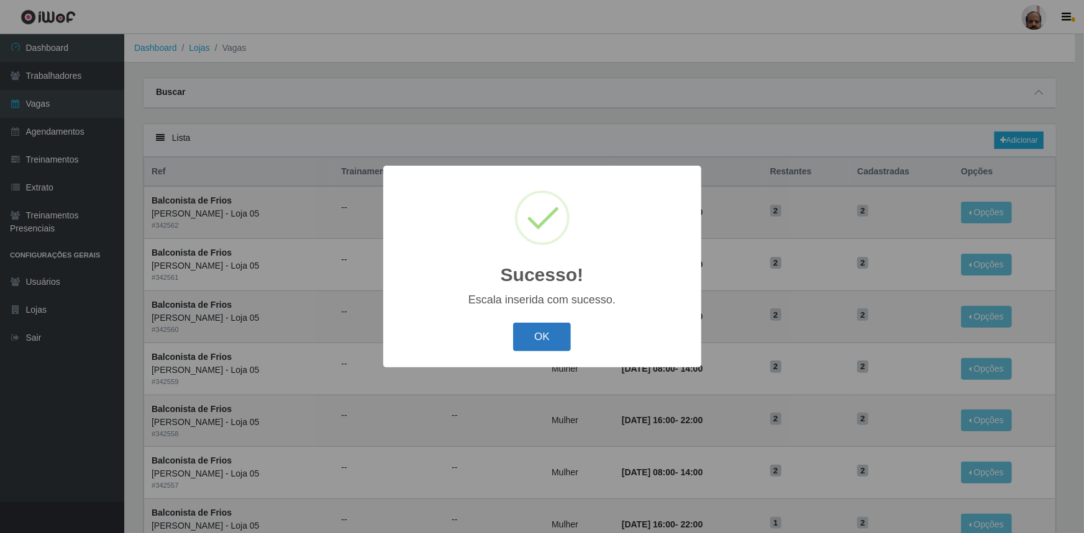
click at [546, 337] on button "OK" at bounding box center [542, 337] width 58 height 29
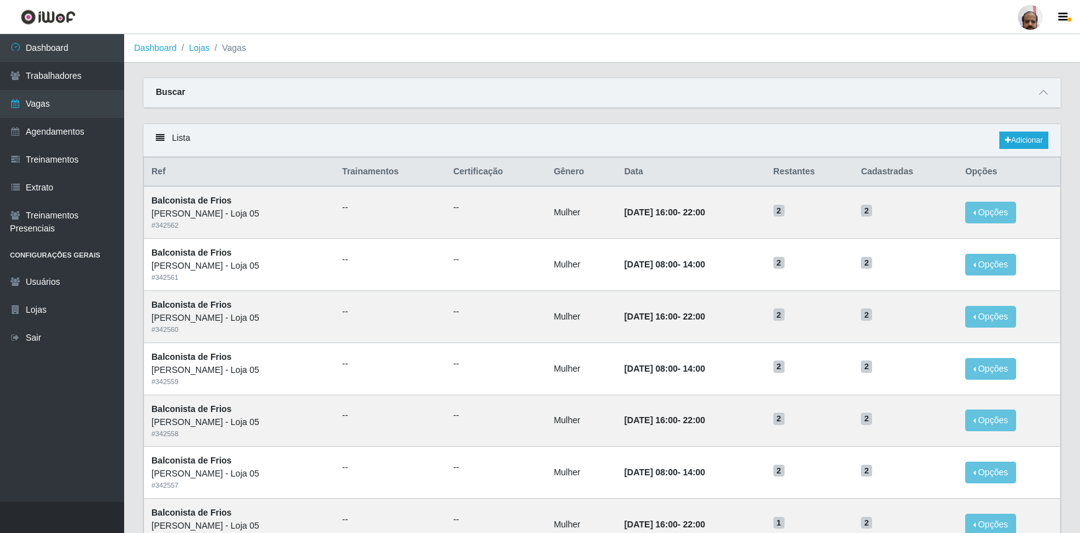
click at [1015, 130] on div "Lista Adicionar" at bounding box center [602, 140] width 918 height 33
click at [1021, 140] on link "Adicionar" at bounding box center [1024, 140] width 49 height 17
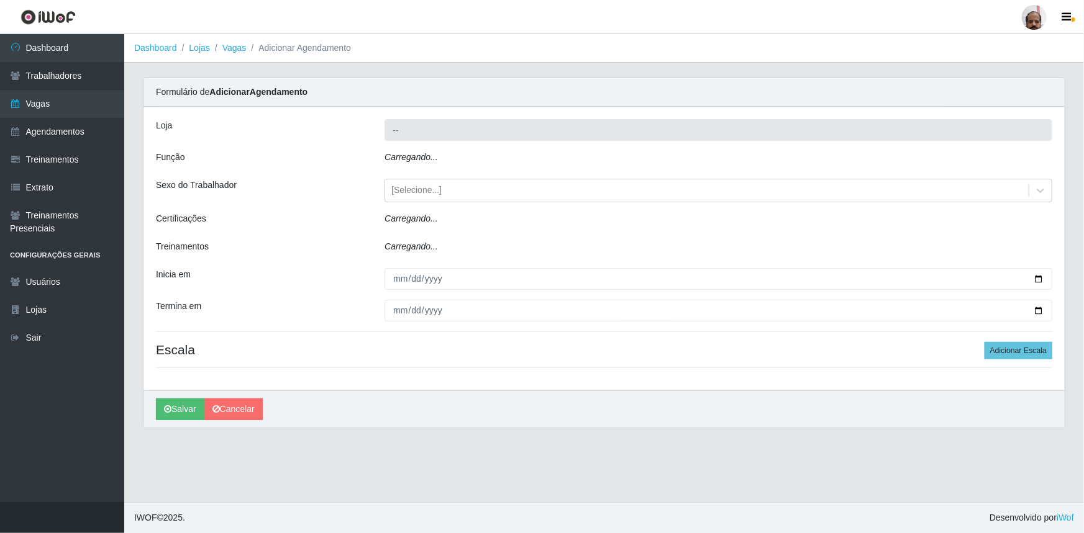
type input "[PERSON_NAME] - Loja 05"
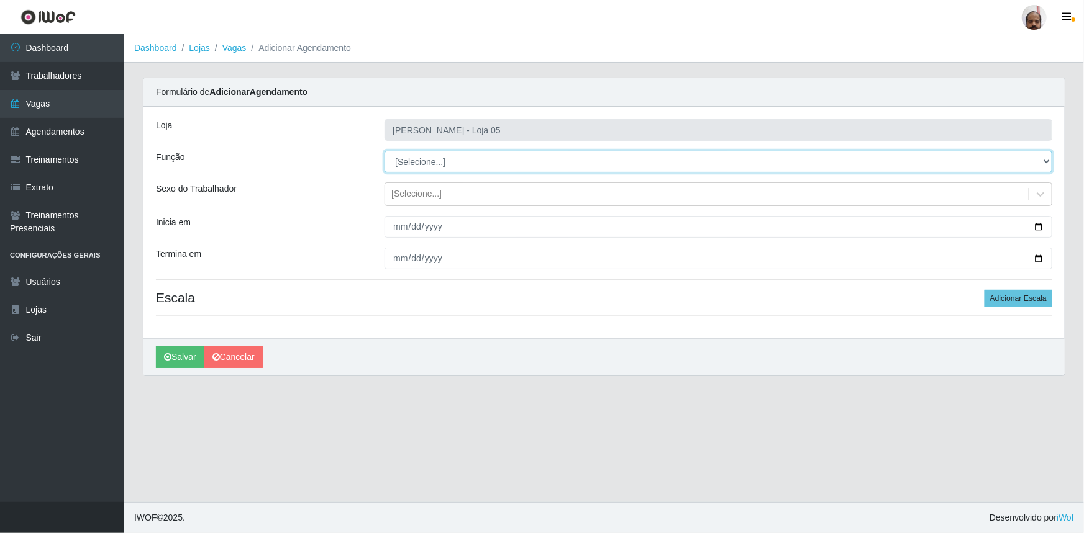
click at [420, 161] on select "[Selecione...] ASG ASG + ASG ++ Auxiliar de Depósito Auxiliar de Depósito + Aux…" at bounding box center [718, 162] width 668 height 22
select select "118"
click at [384, 151] on select "[Selecione...] ASG ASG + ASG ++ Auxiliar de Depósito Auxiliar de Depósito + Aux…" at bounding box center [718, 162] width 668 height 22
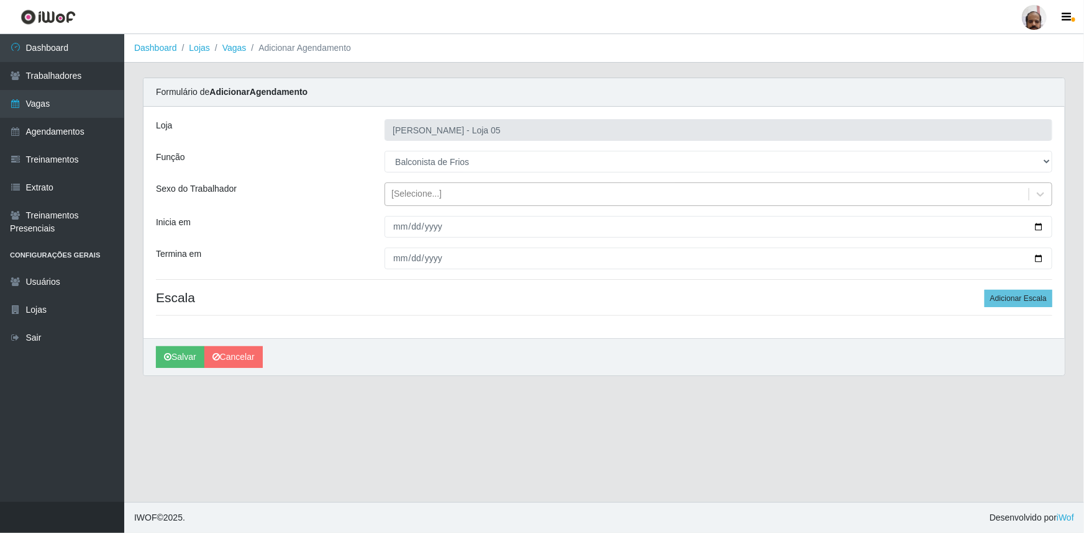
click at [417, 191] on div "[Selecione...]" at bounding box center [416, 194] width 50 height 13
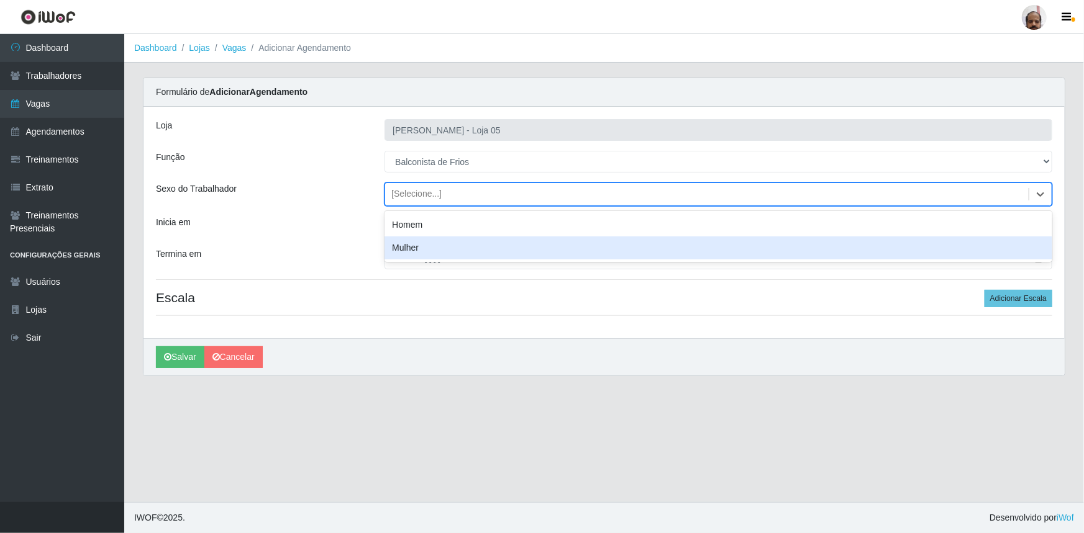
click at [420, 247] on div "Mulher" at bounding box center [718, 248] width 668 height 23
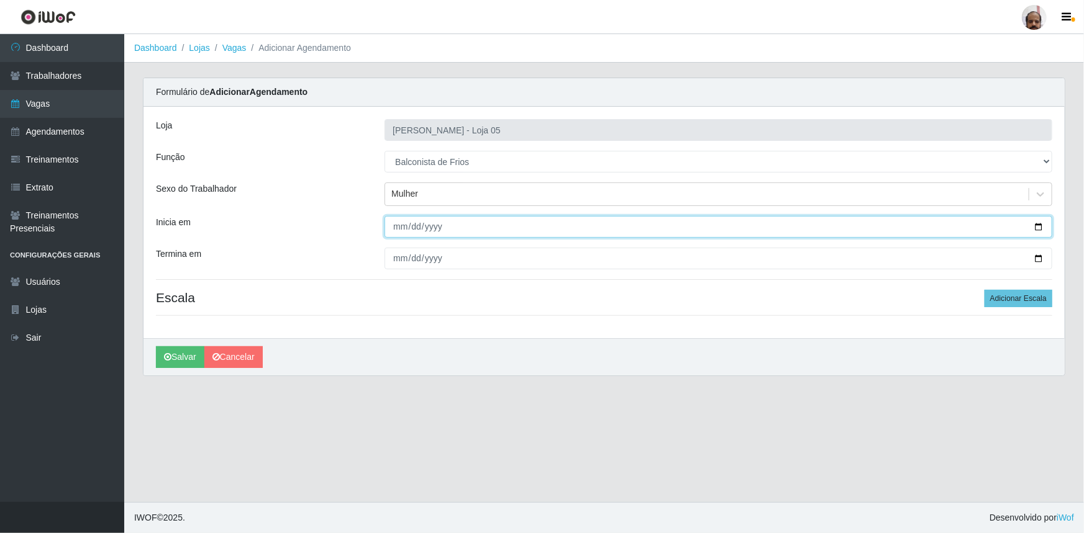
click at [1038, 227] on input "Inicia em" at bounding box center [718, 227] width 668 height 22
type input "[DATE]"
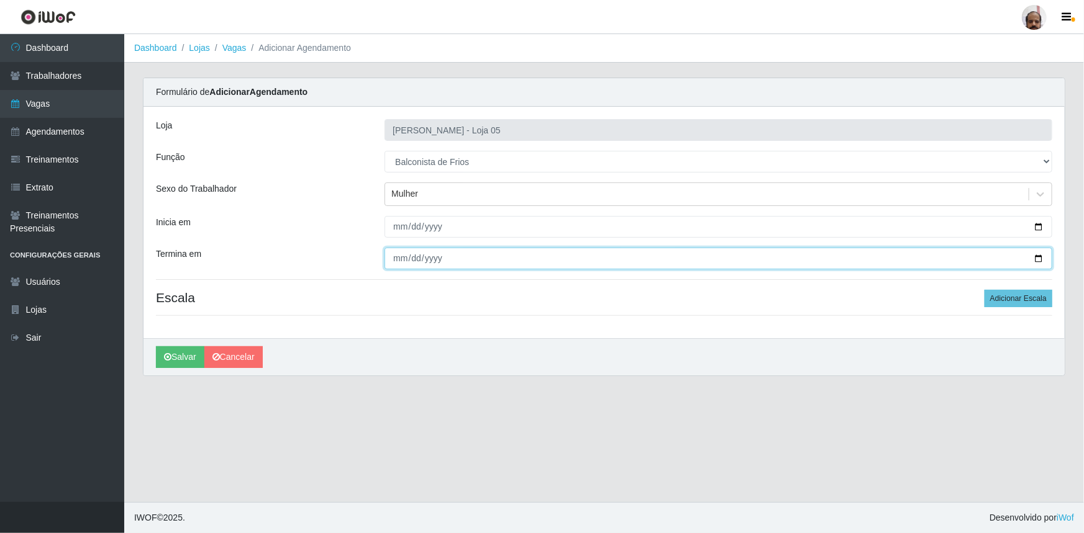
click at [1038, 256] on input "Termina em" at bounding box center [718, 259] width 668 height 22
type input "[DATE]"
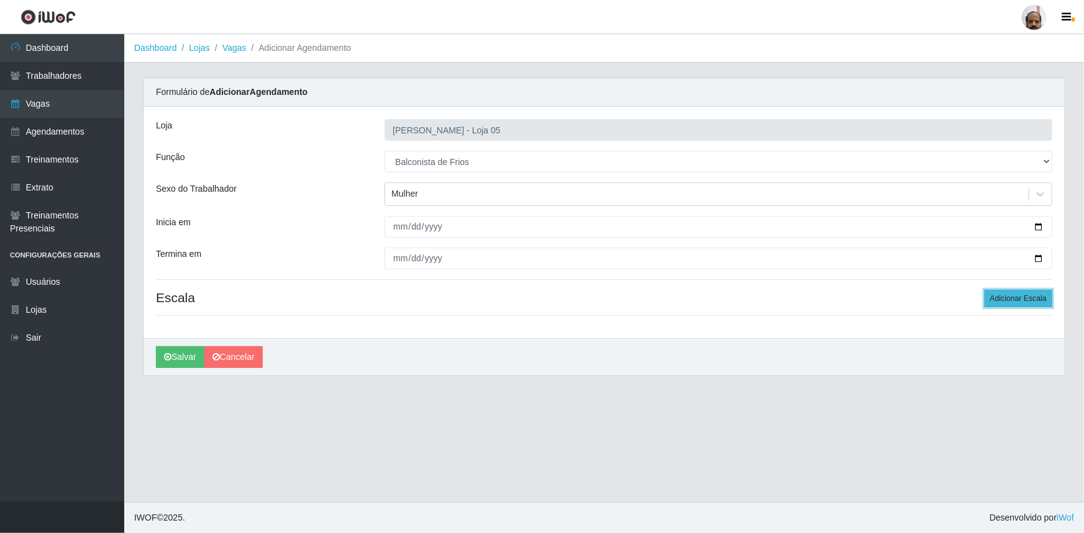
click at [1023, 297] on button "Adicionar Escala" at bounding box center [1018, 298] width 68 height 17
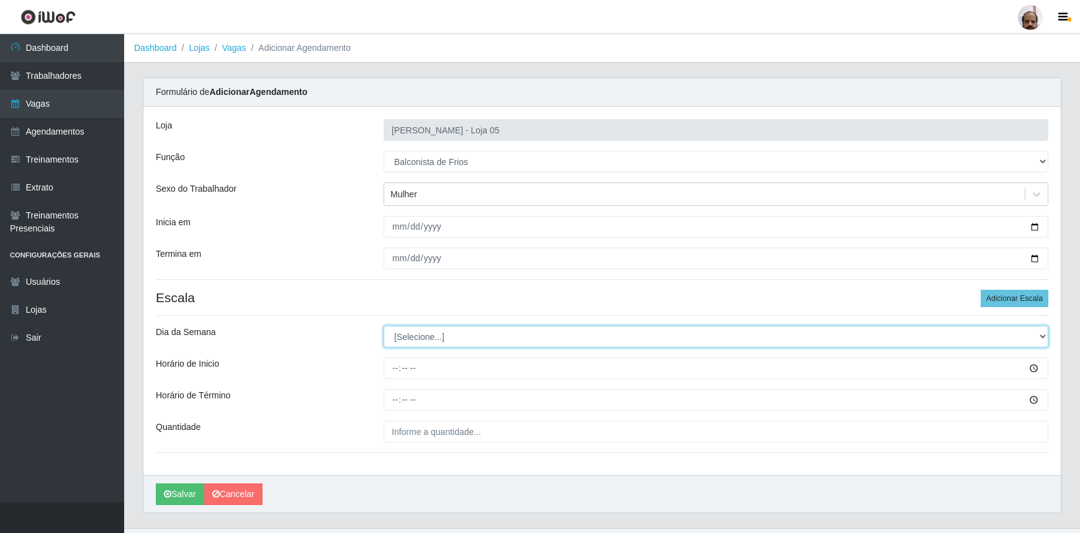
click at [417, 336] on select "[Selecione...] Segunda Terça Quarta Quinta Sexta Sábado Domingo" at bounding box center [716, 337] width 665 height 22
select select "5"
click at [384, 326] on select "[Selecione...] Segunda Terça Quarta Quinta Sexta Sábado Domingo" at bounding box center [716, 337] width 665 height 22
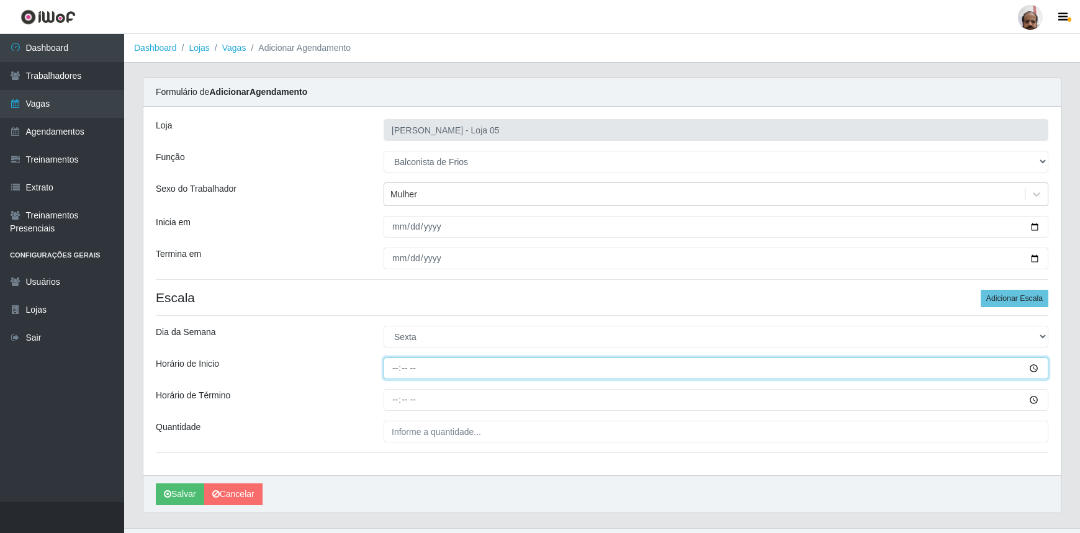
click at [391, 373] on input "Horário de Inicio" at bounding box center [716, 369] width 665 height 22
type input "08:00"
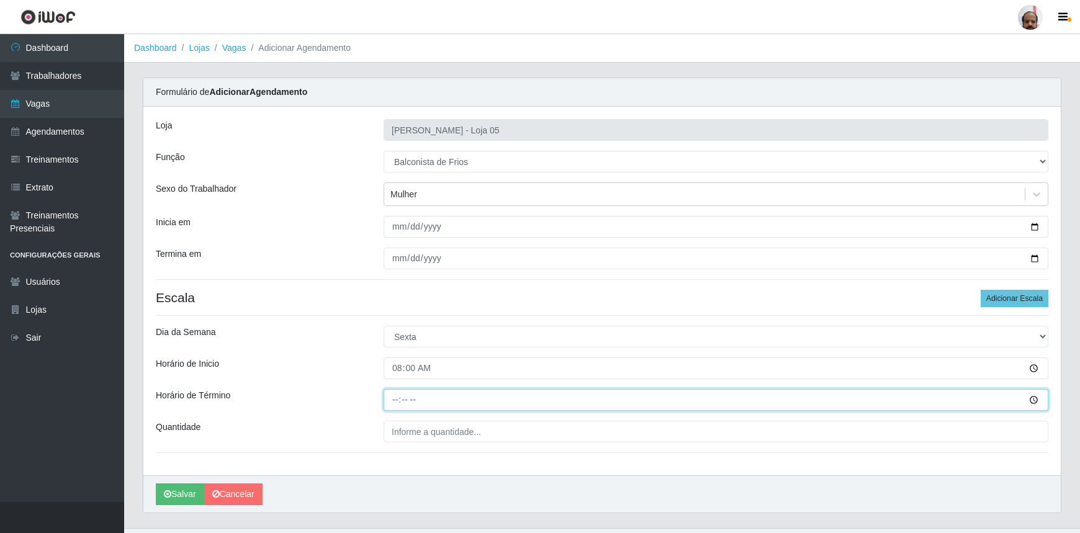
type input "14:00"
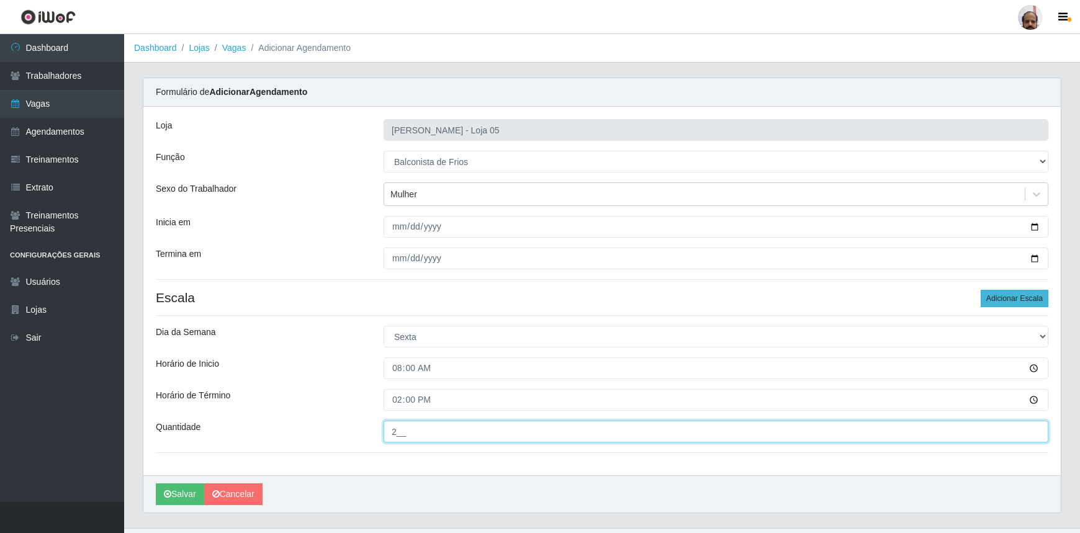
type input "2__"
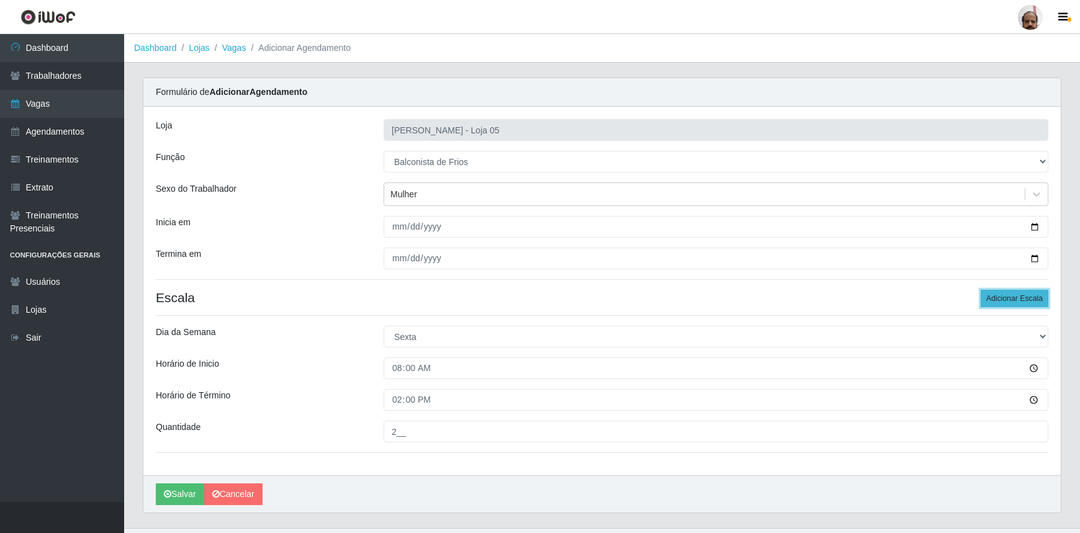
click at [1034, 304] on button "Adicionar Escala" at bounding box center [1015, 298] width 68 height 17
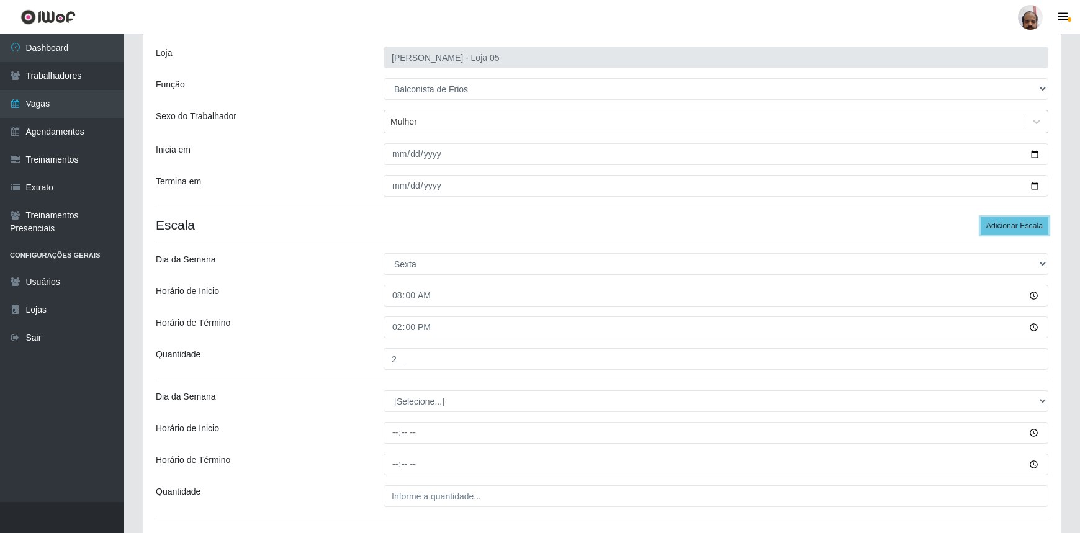
scroll to position [162, 0]
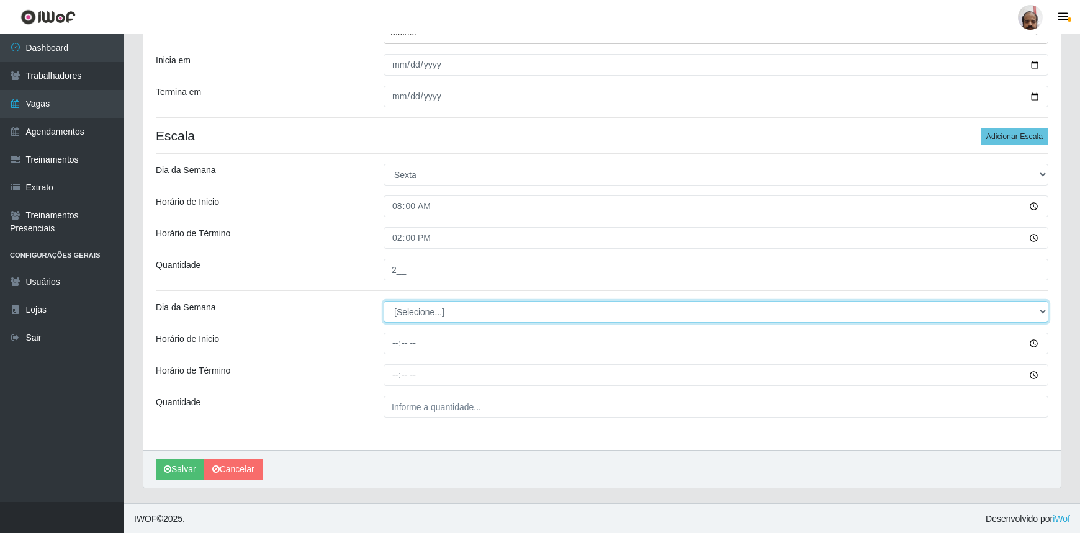
click at [421, 309] on select "[Selecione...] Segunda Terça Quarta Quinta Sexta Sábado Domingo" at bounding box center [716, 312] width 665 height 22
select select "5"
click at [384, 301] on select "[Selecione...] Segunda Terça Quarta Quinta Sexta Sábado Domingo" at bounding box center [716, 312] width 665 height 22
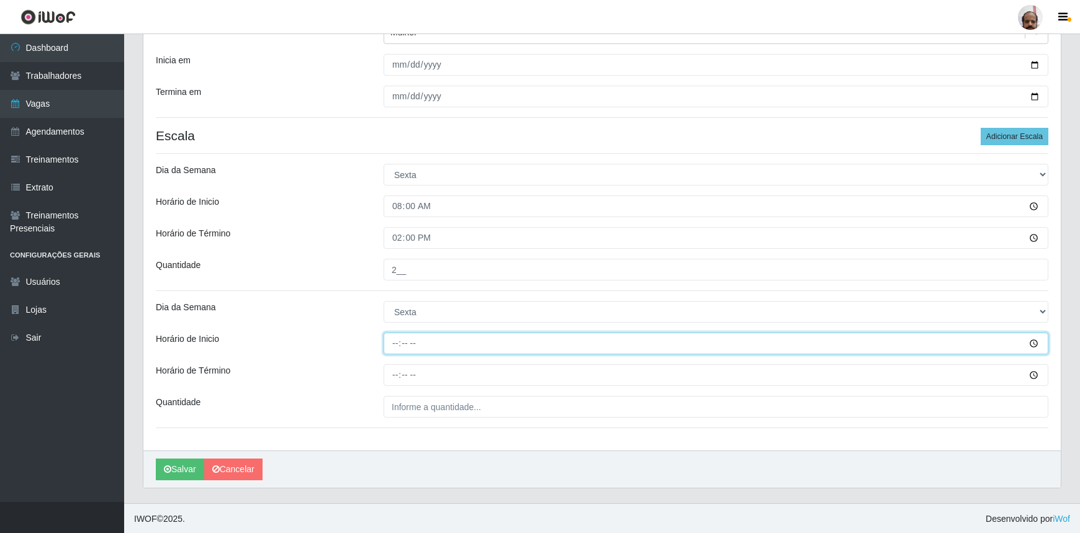
click at [389, 342] on input "Horário de Inicio" at bounding box center [716, 344] width 665 height 22
type input "16:00"
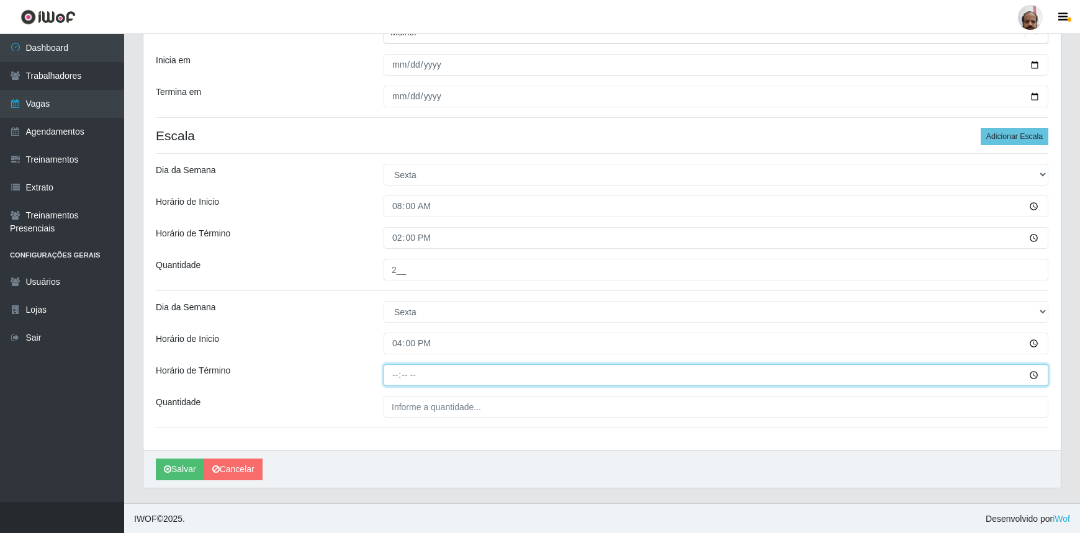
type input "22:00"
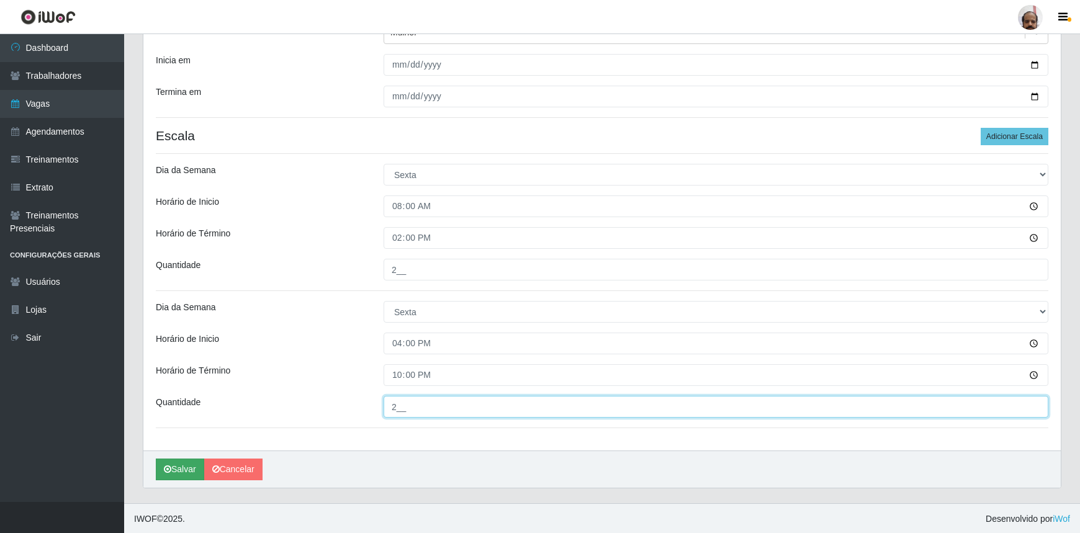
type input "2__"
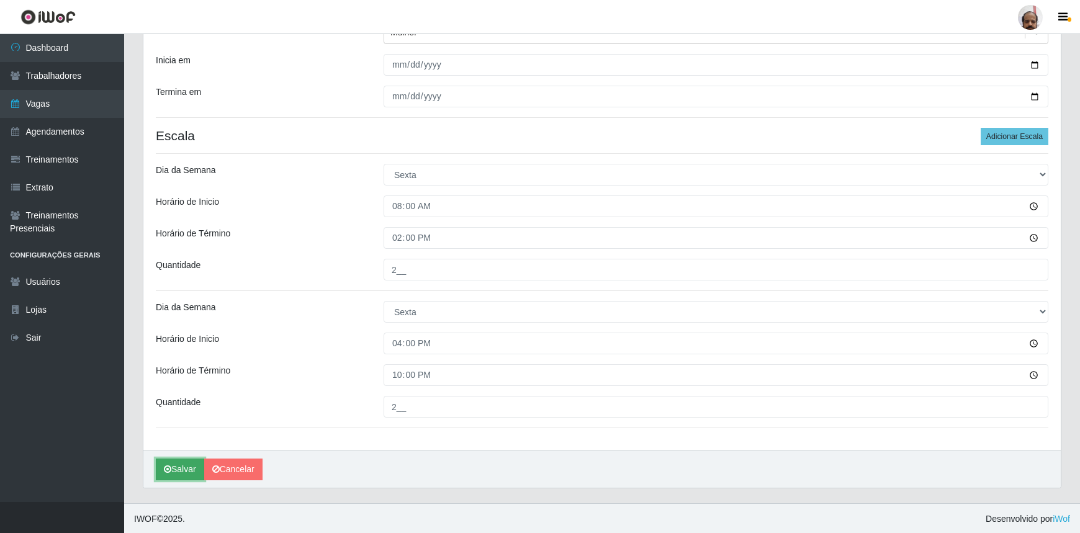
click at [180, 464] on button "Salvar" at bounding box center [180, 470] width 48 height 22
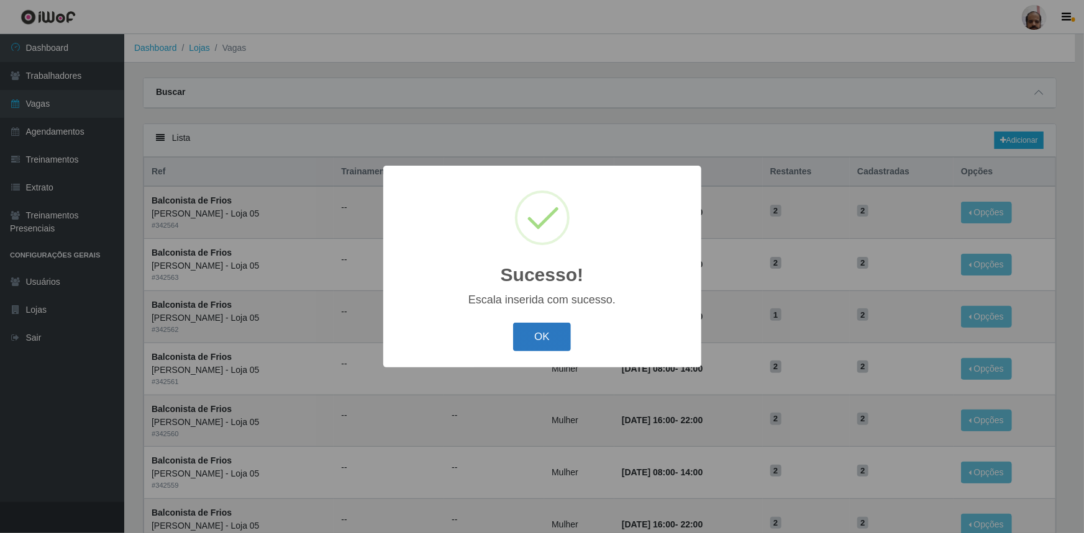
click at [558, 326] on button "OK" at bounding box center [542, 337] width 58 height 29
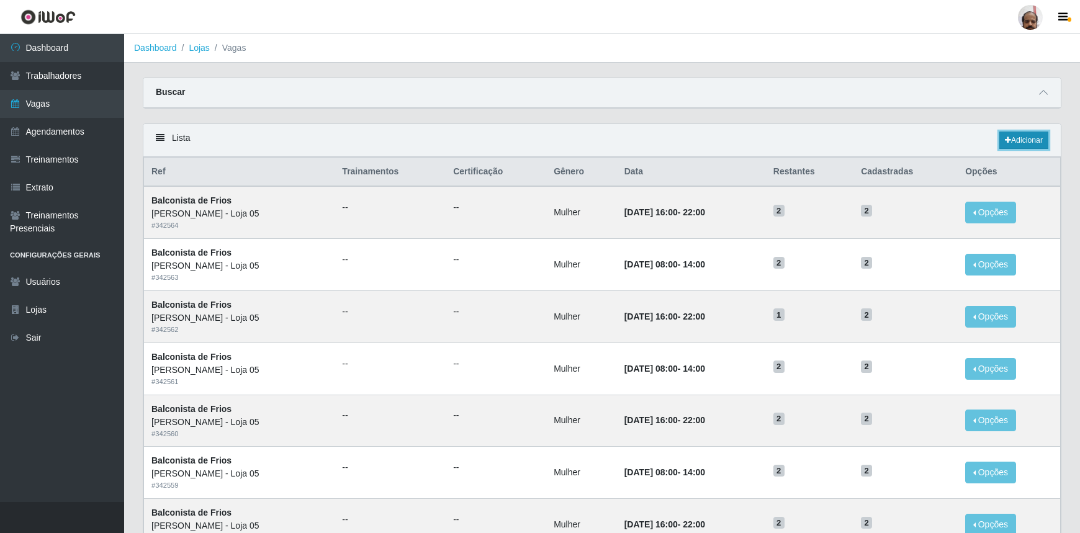
click at [1022, 135] on link "Adicionar" at bounding box center [1024, 140] width 49 height 17
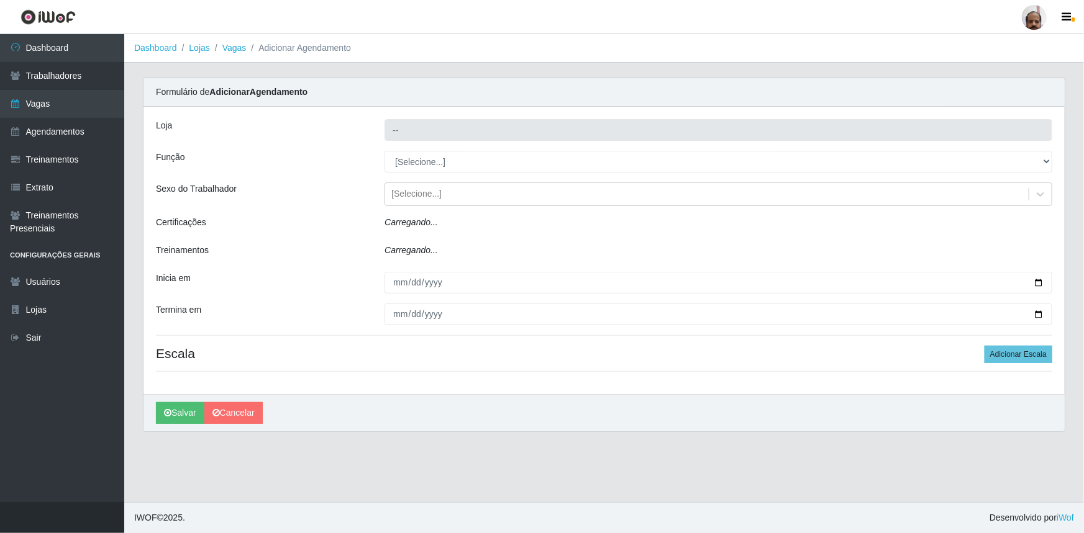
type input "[PERSON_NAME] - Loja 05"
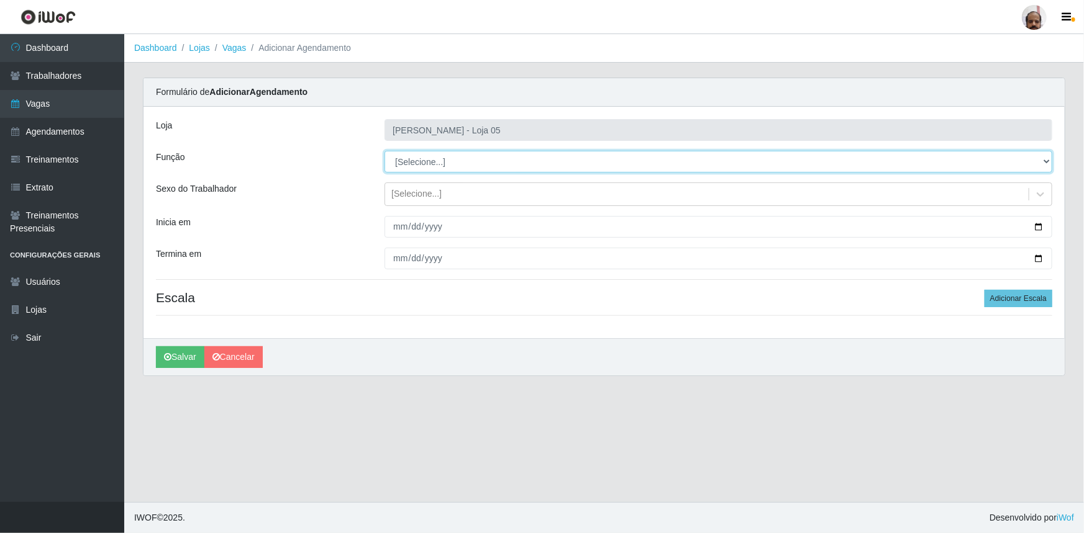
click at [434, 156] on select "[Selecione...] ASG ASG + ASG ++ Auxiliar de Depósito Auxiliar de Depósito + Aux…" at bounding box center [718, 162] width 668 height 22
select select "118"
click at [384, 151] on select "[Selecione...] ASG ASG + ASG ++ Auxiliar de Depósito Auxiliar de Depósito + Aux…" at bounding box center [718, 162] width 668 height 22
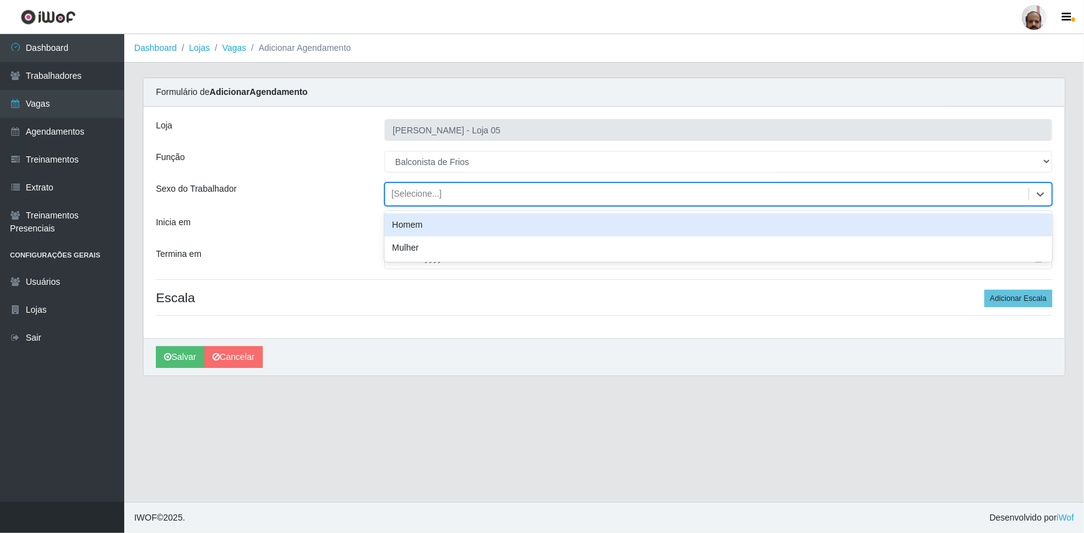
click at [420, 198] on div "[Selecione...]" at bounding box center [416, 194] width 50 height 13
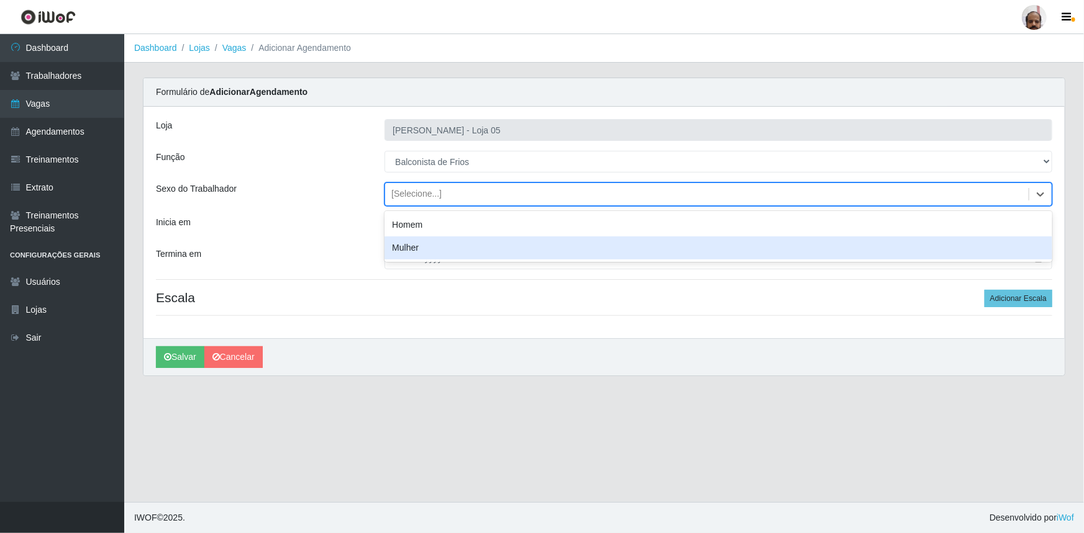
click at [419, 244] on div "Mulher" at bounding box center [718, 248] width 668 height 23
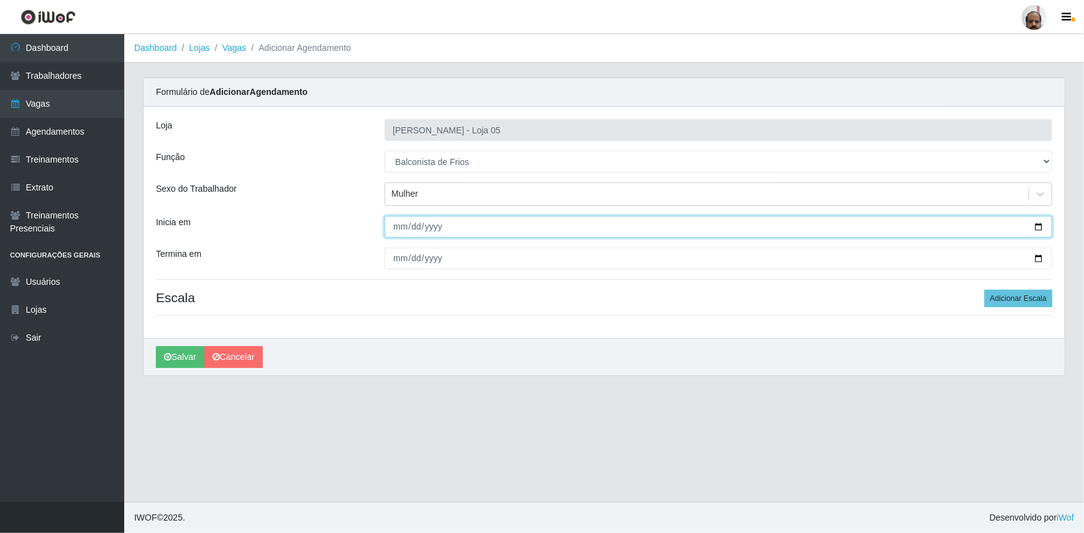
click at [1037, 228] on input "Inicia em" at bounding box center [718, 227] width 668 height 22
type input "[DATE]"
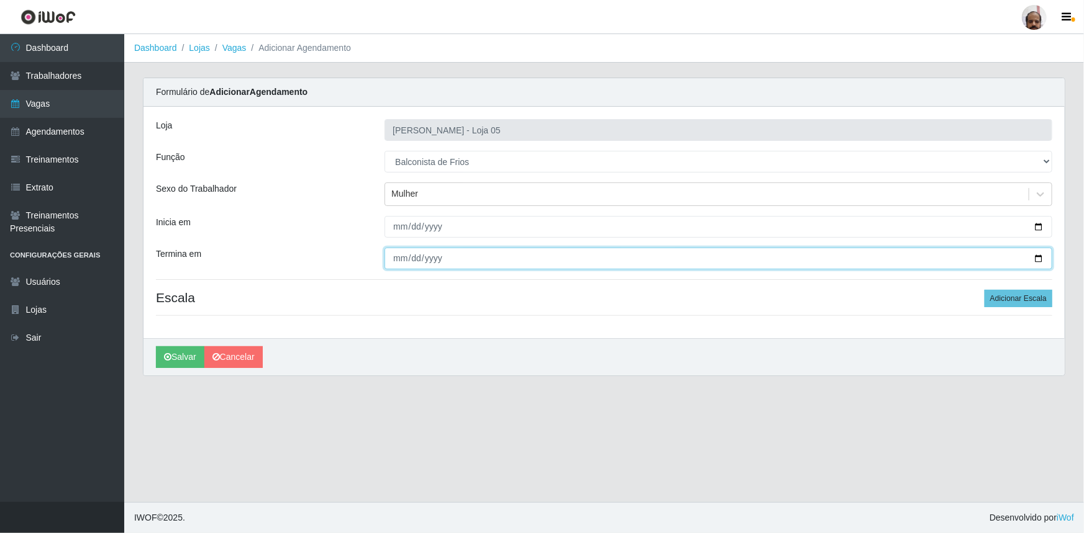
click at [1039, 256] on input "Termina em" at bounding box center [718, 259] width 668 height 22
type input "[DATE]"
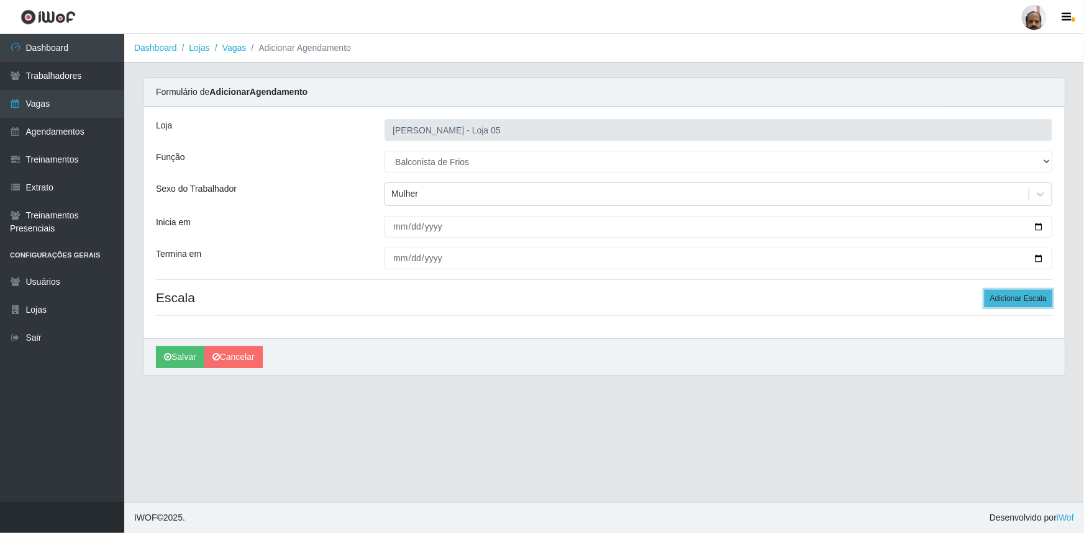
click at [1003, 302] on button "Adicionar Escala" at bounding box center [1018, 298] width 68 height 17
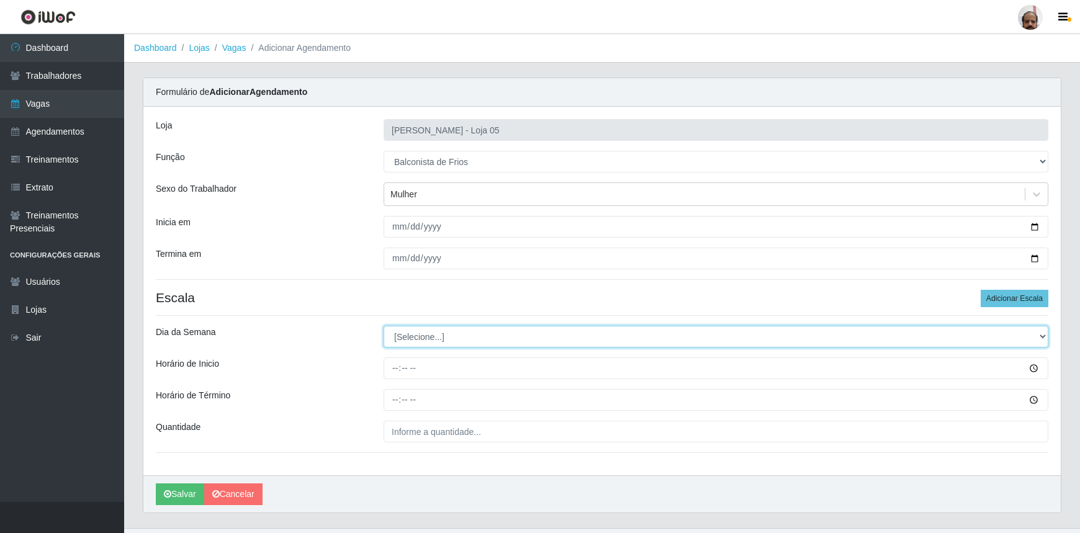
click at [404, 336] on select "[Selecione...] Segunda Terça Quarta Quinta Sexta Sábado Domingo" at bounding box center [716, 337] width 665 height 22
select select "6"
click at [384, 326] on select "[Selecione...] Segunda Terça Quarta Quinta Sexta Sábado Domingo" at bounding box center [716, 337] width 665 height 22
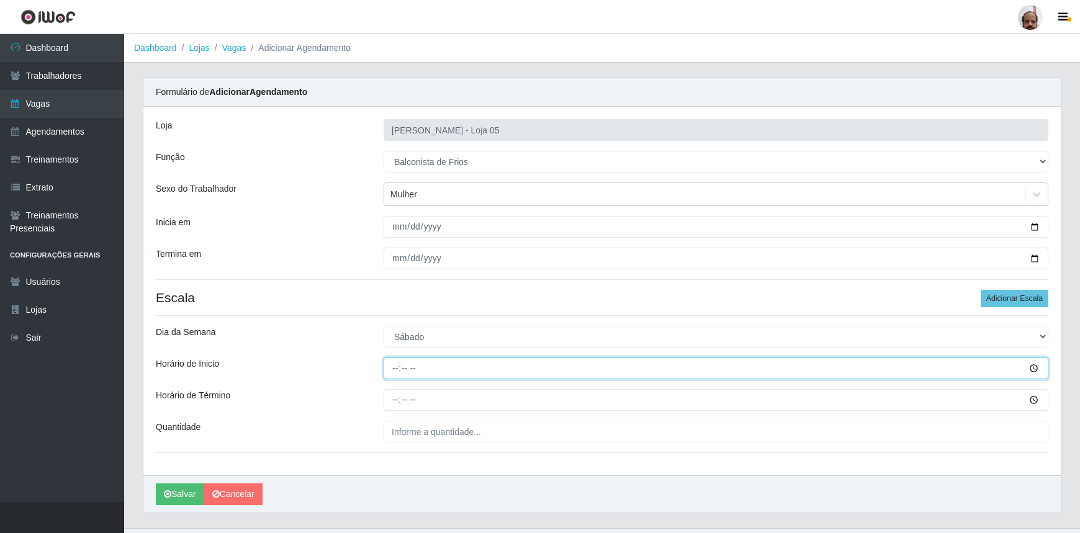
click at [395, 363] on input "Horário de Inicio" at bounding box center [716, 369] width 665 height 22
type input "08:00"
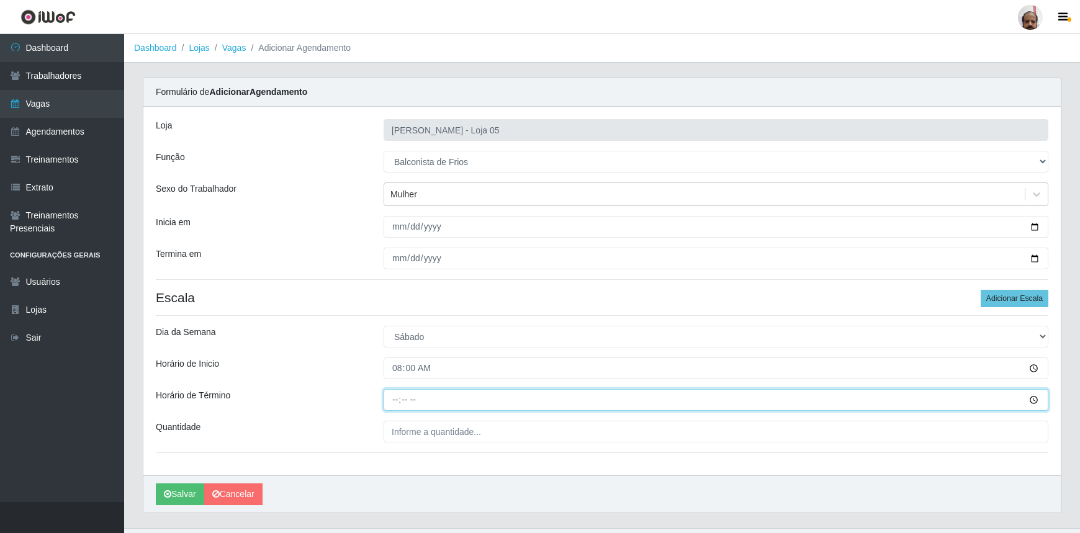
type input "14:00"
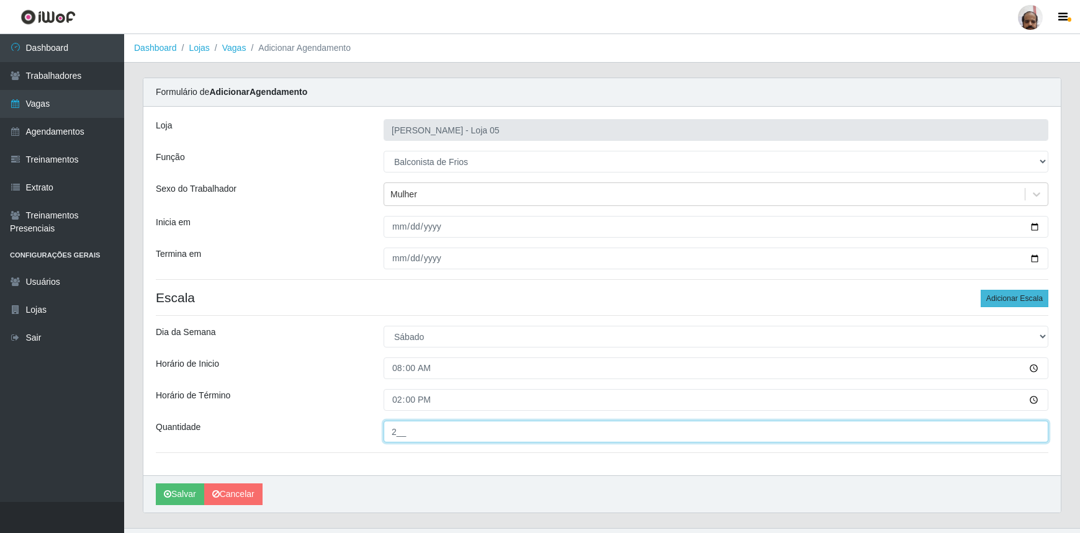
type input "2__"
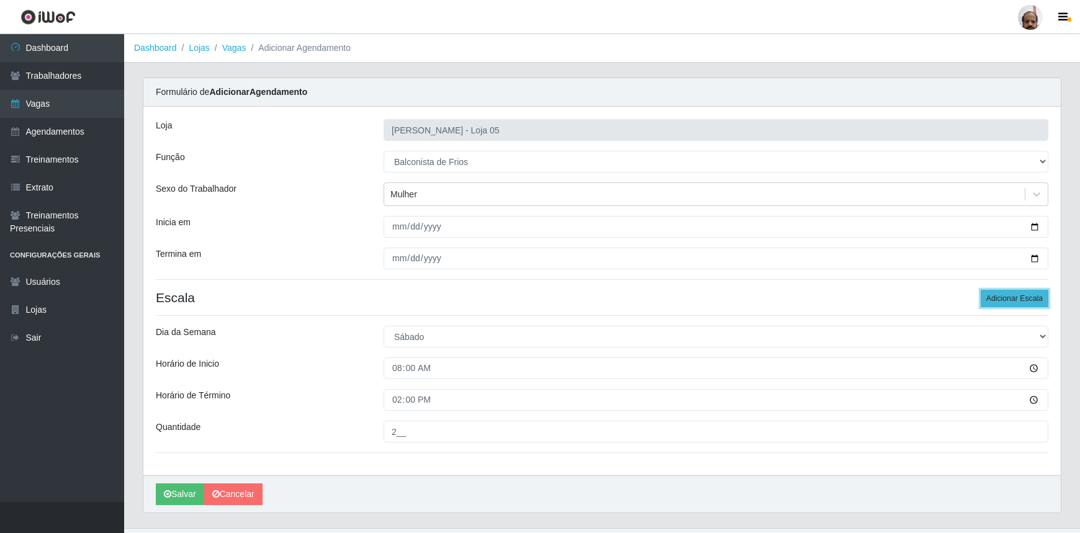
click at [1021, 299] on button "Adicionar Escala" at bounding box center [1015, 298] width 68 height 17
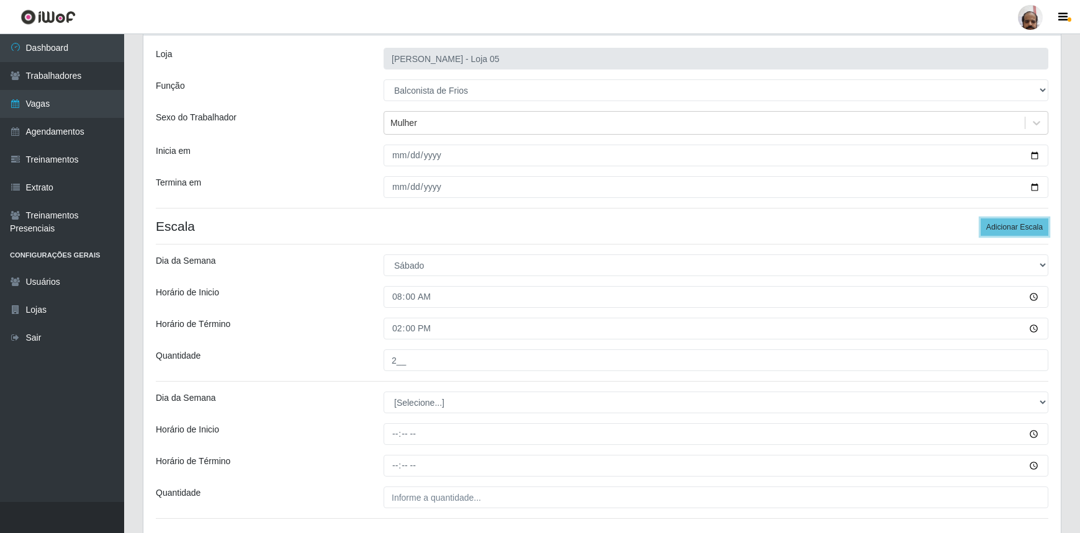
scroll to position [162, 0]
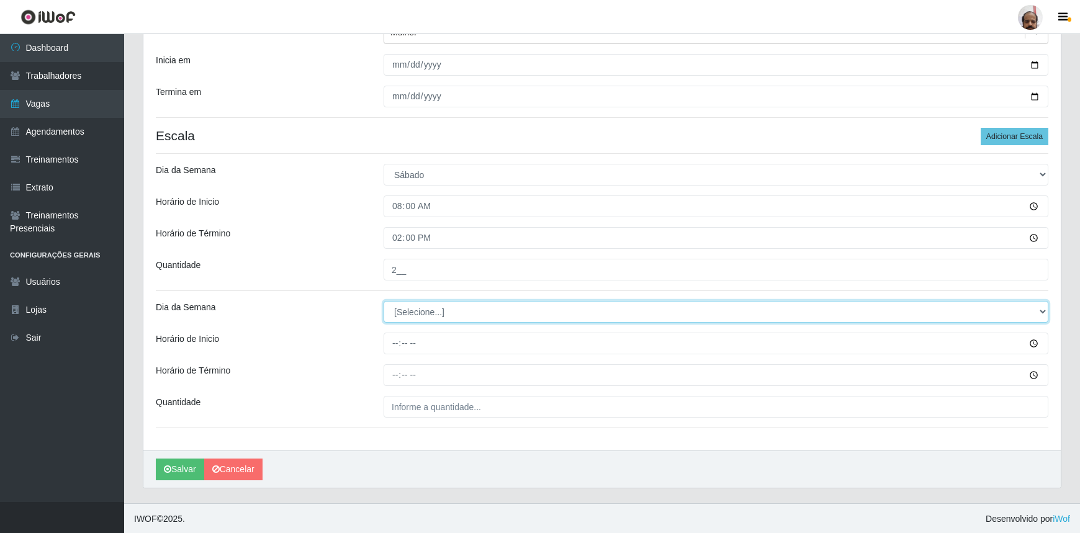
click at [450, 310] on select "[Selecione...] Segunda Terça Quarta Quinta Sexta Sábado Domingo" at bounding box center [716, 312] width 665 height 22
select select "6"
click at [384, 301] on select "[Selecione...] Segunda Terça Quarta Quinta Sexta Sábado Domingo" at bounding box center [716, 312] width 665 height 22
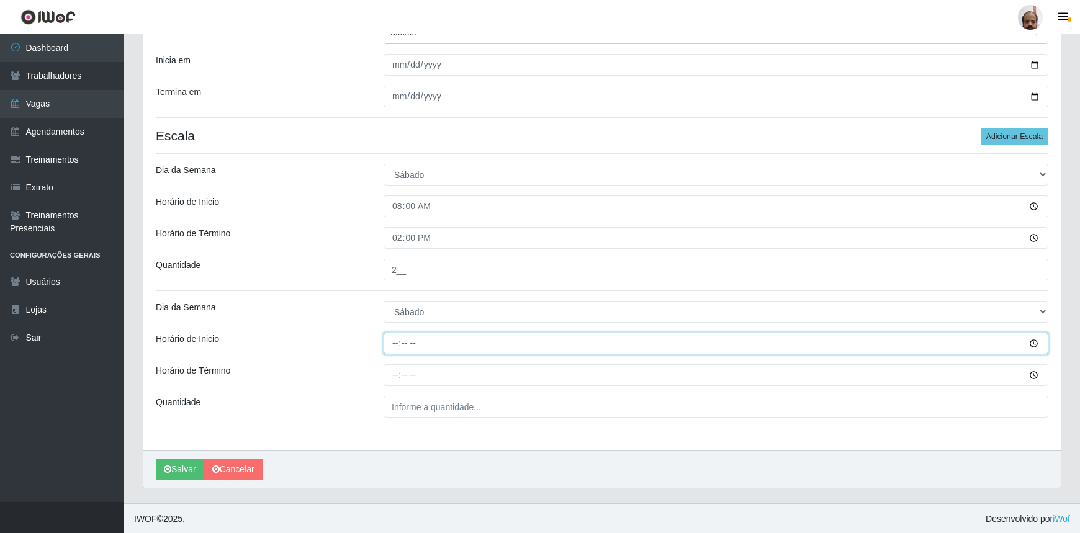
click at [391, 343] on input "Horário de Inicio" at bounding box center [716, 344] width 665 height 22
type input "16:00"
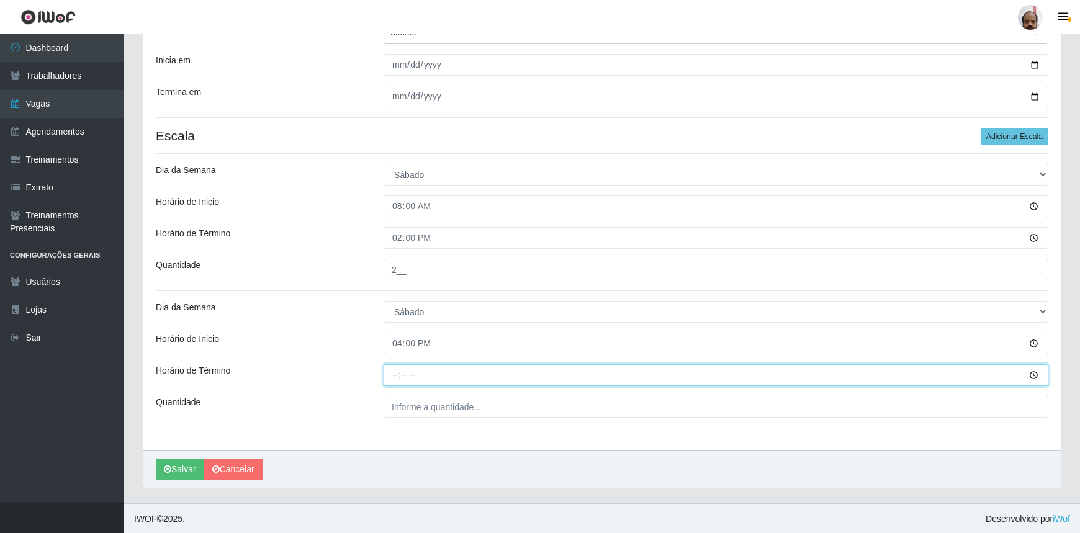
type input "22:00"
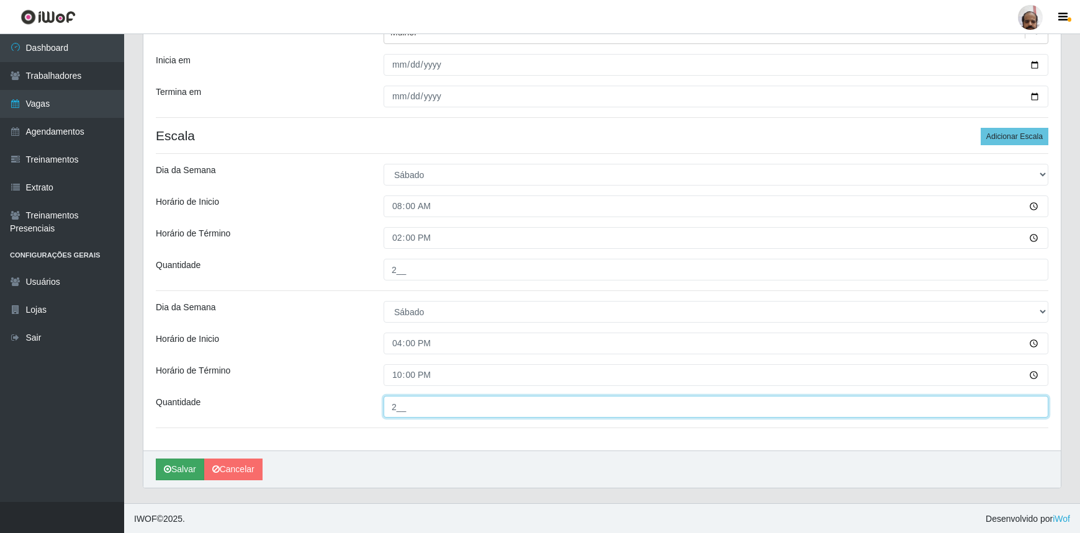
type input "2__"
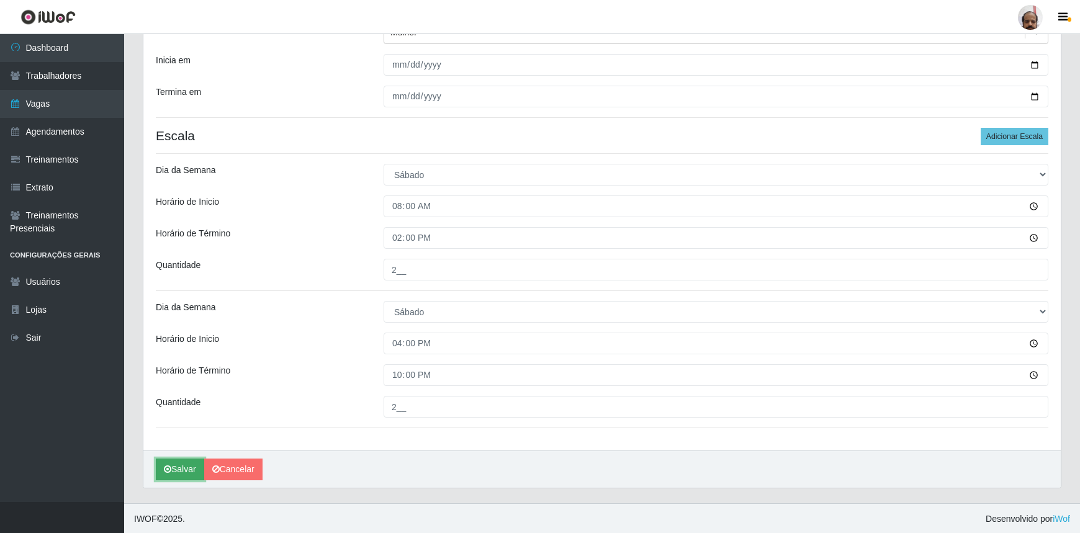
click at [174, 463] on button "Salvar" at bounding box center [180, 470] width 48 height 22
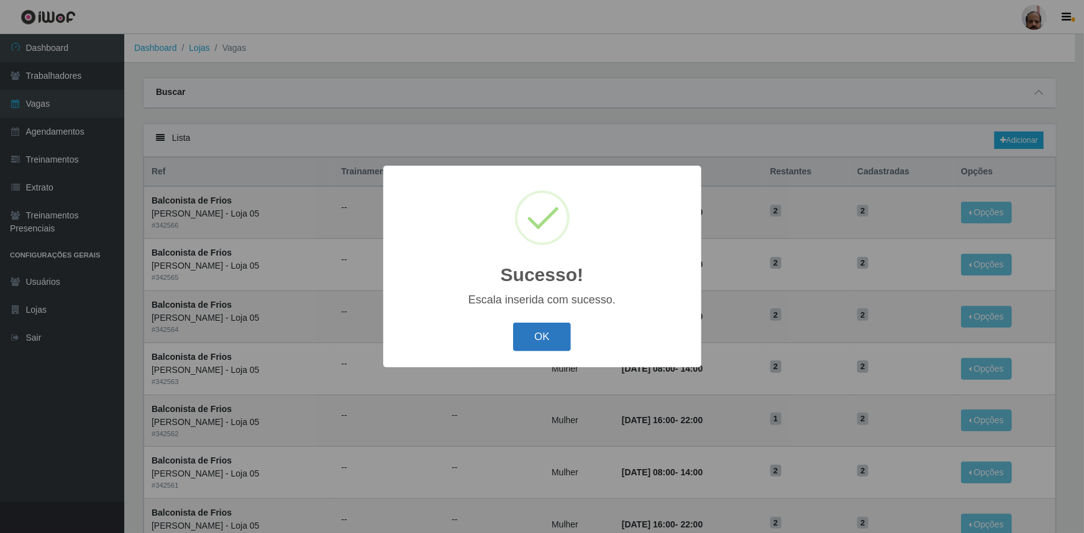
click at [531, 332] on button "OK" at bounding box center [542, 337] width 58 height 29
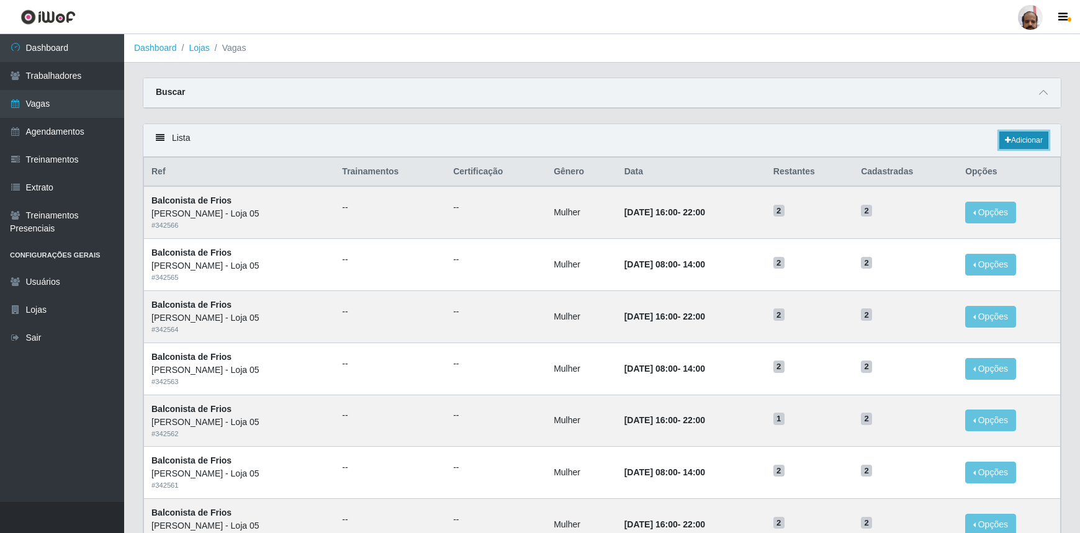
click at [1017, 138] on link "Adicionar" at bounding box center [1024, 140] width 49 height 17
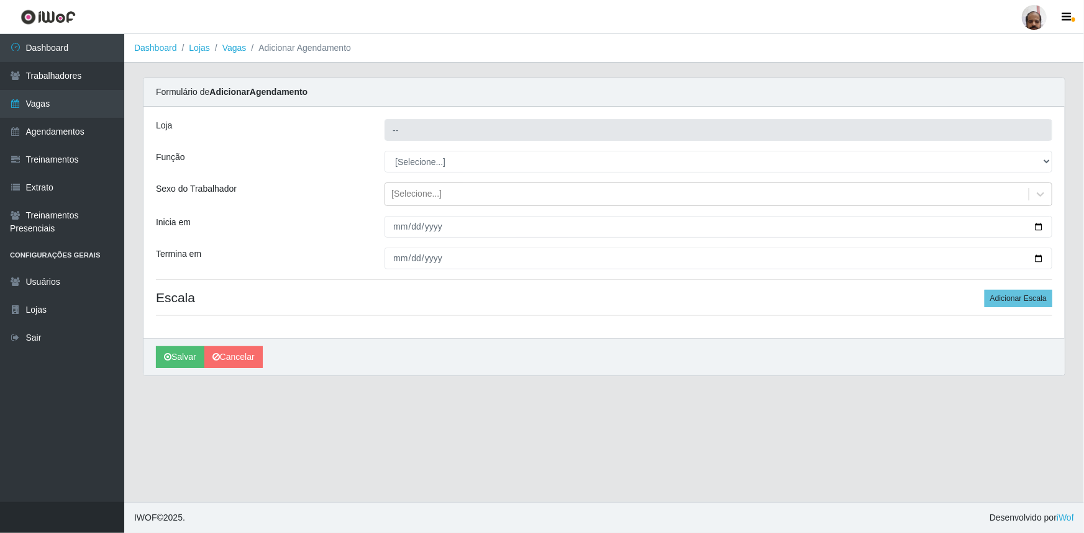
type input "[PERSON_NAME] - Loja 05"
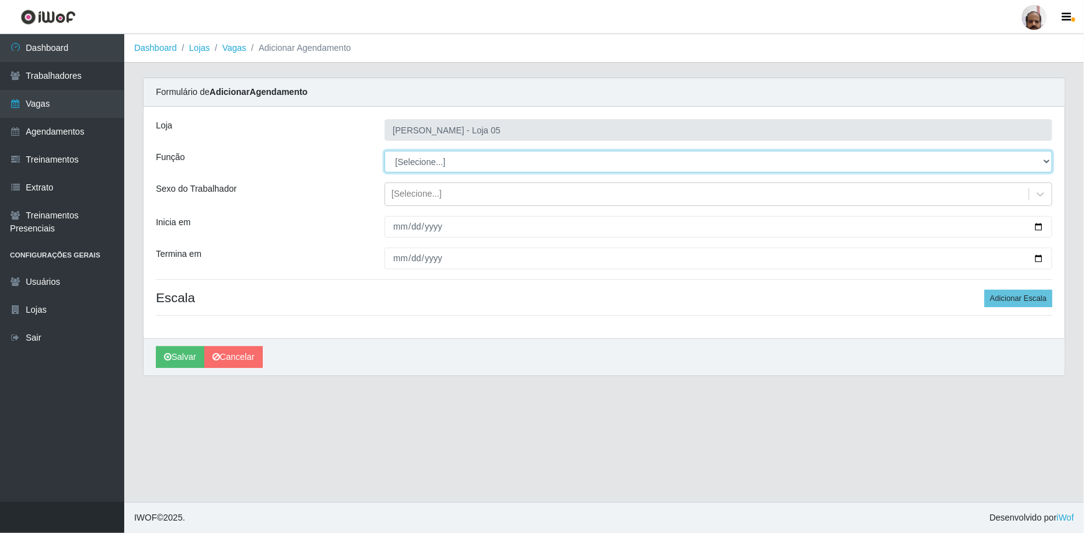
click at [438, 169] on select "[Selecione...] ASG ASG + ASG ++ Auxiliar de Depósito Auxiliar de Depósito + Aux…" at bounding box center [718, 162] width 668 height 22
select select "118"
click at [384, 151] on select "[Selecione...] ASG ASG + ASG ++ Auxiliar de Depósito Auxiliar de Depósito + Aux…" at bounding box center [718, 162] width 668 height 22
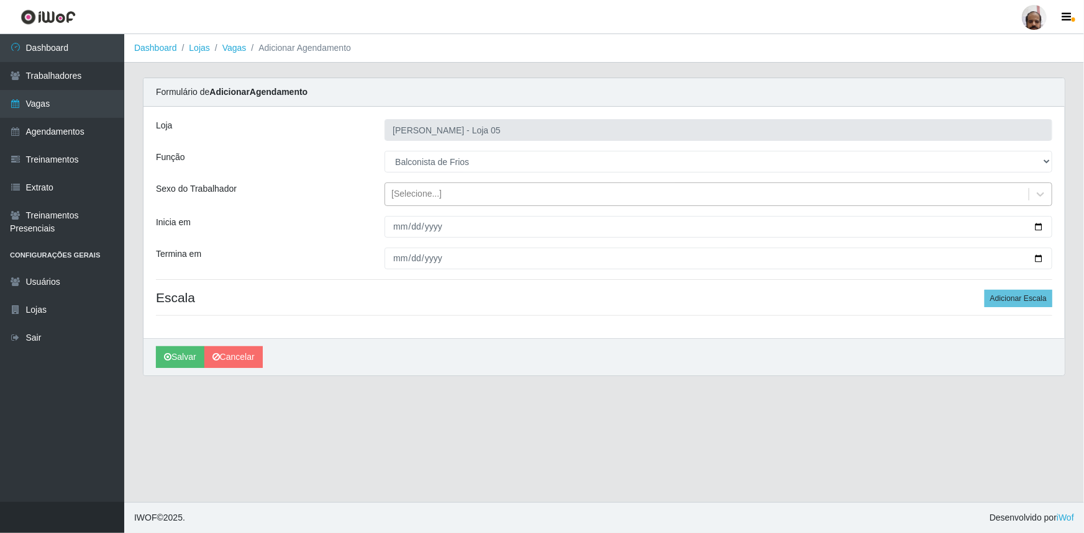
click at [438, 189] on div "[Selecione...]" at bounding box center [416, 194] width 50 height 13
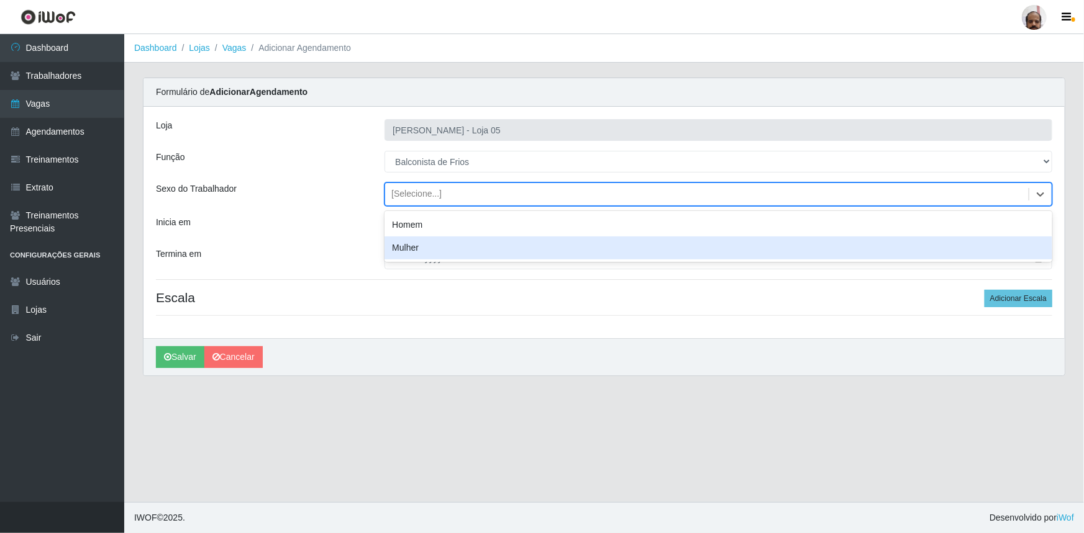
click at [416, 243] on div "Mulher" at bounding box center [718, 248] width 668 height 23
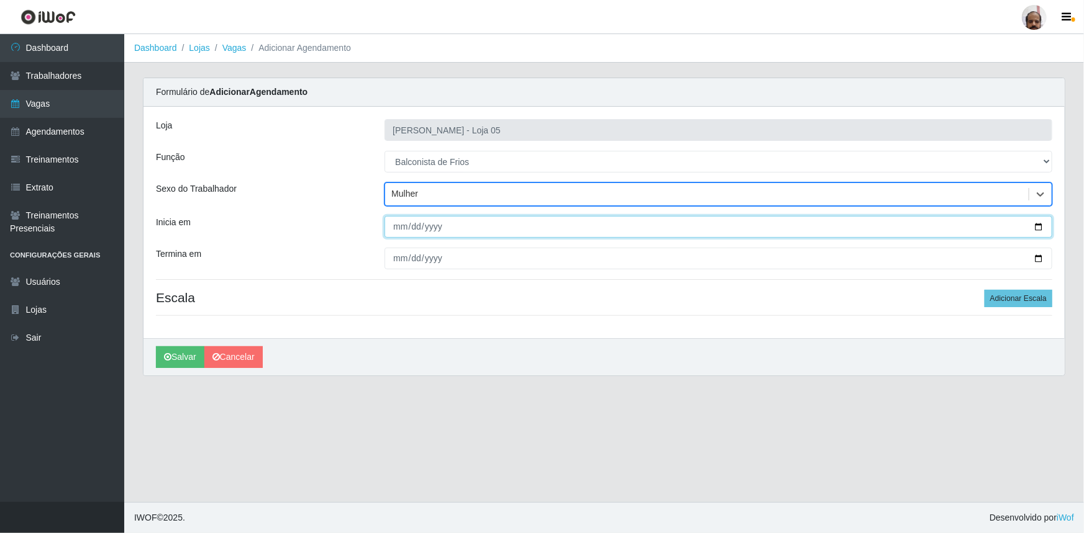
click at [1037, 226] on input "Inicia em" at bounding box center [718, 227] width 668 height 22
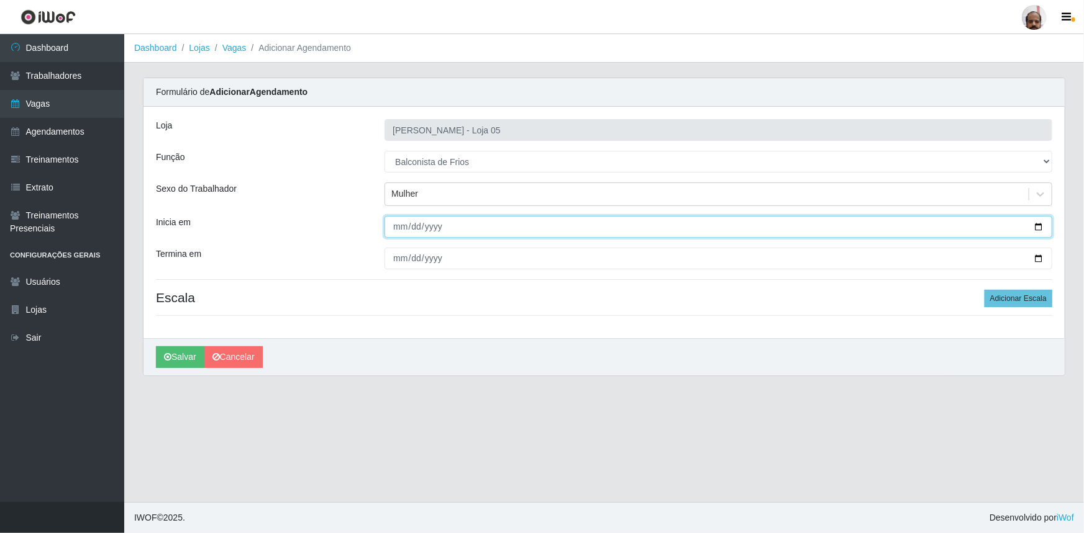
type input "[DATE]"
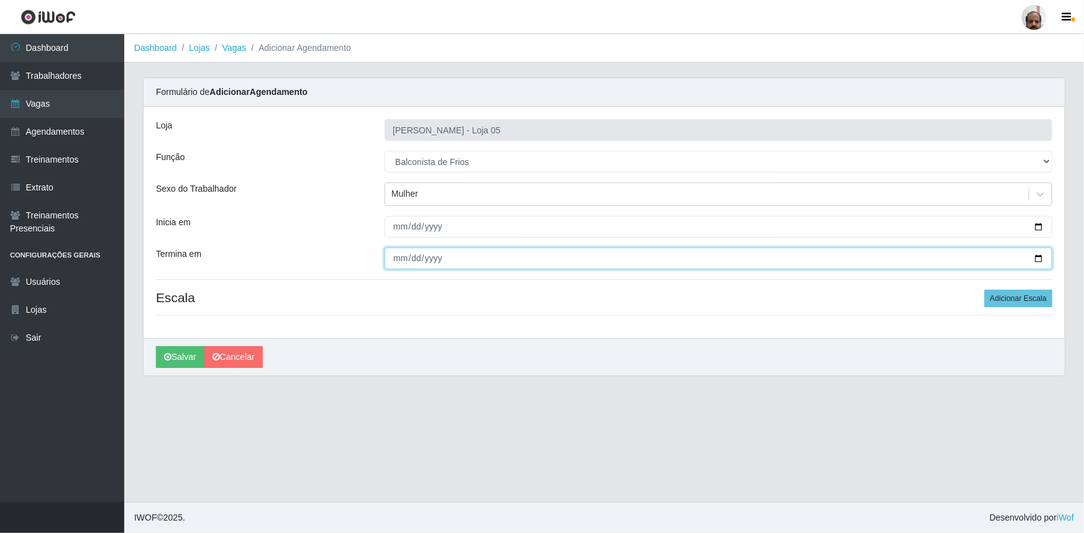
click at [1039, 258] on input "Termina em" at bounding box center [718, 259] width 668 height 22
type input "[DATE]"
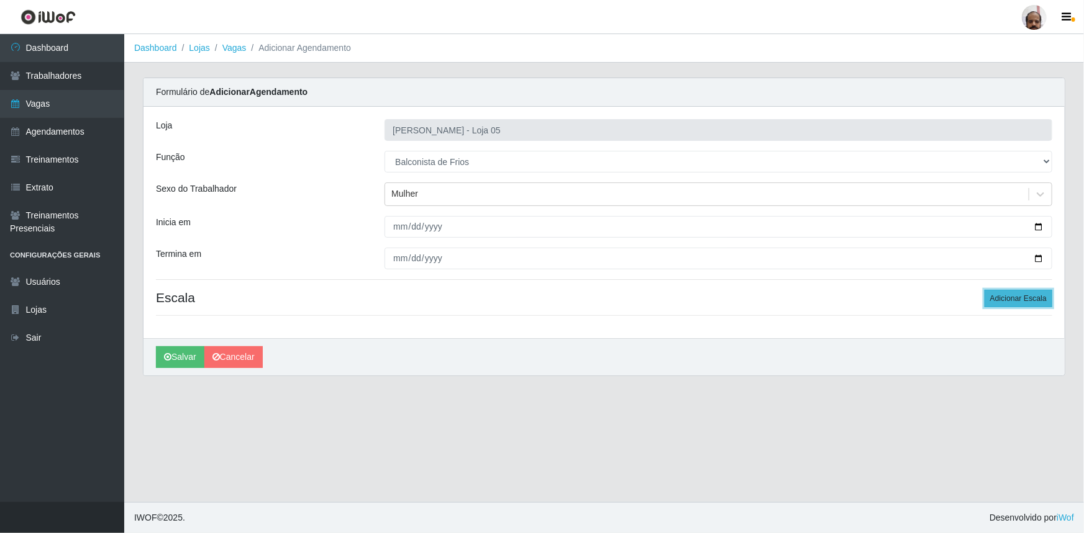
click at [1012, 297] on button "Adicionar Escala" at bounding box center [1018, 298] width 68 height 17
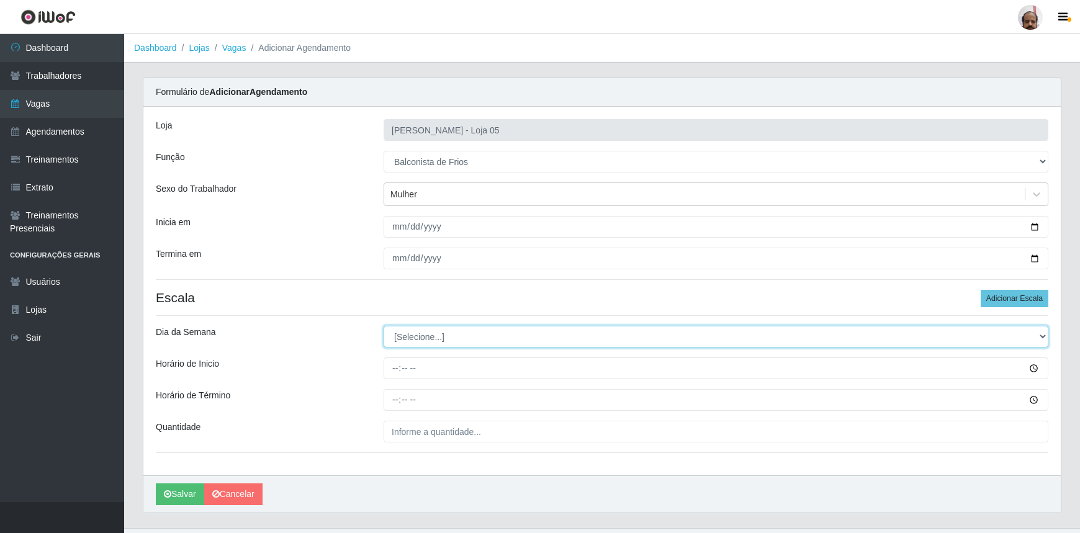
click at [433, 335] on select "[Selecione...] Segunda Terça Quarta Quinta Sexta Sábado Domingo" at bounding box center [716, 337] width 665 height 22
select select "0"
click at [384, 326] on select "[Selecione...] Segunda Terça Quarta Quinta Sexta Sábado Domingo" at bounding box center [716, 337] width 665 height 22
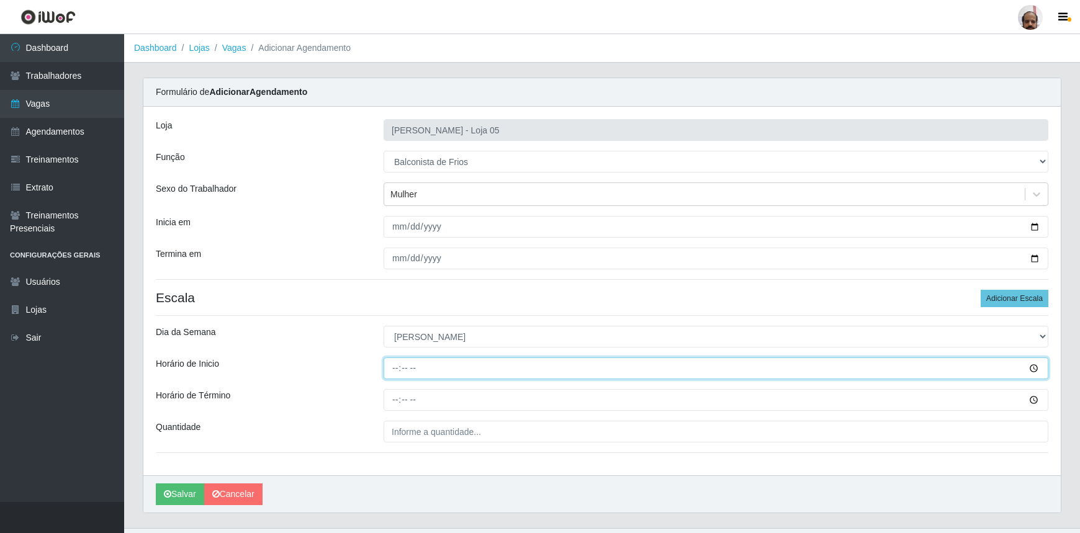
click at [399, 374] on input "Horário de Inicio" at bounding box center [716, 369] width 665 height 22
type input "08:00"
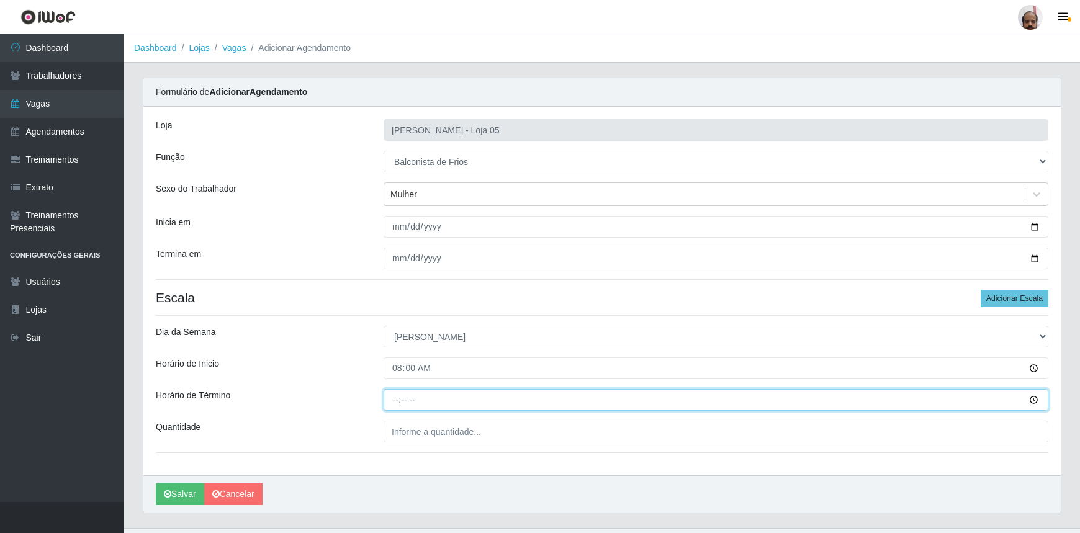
type input "14:00"
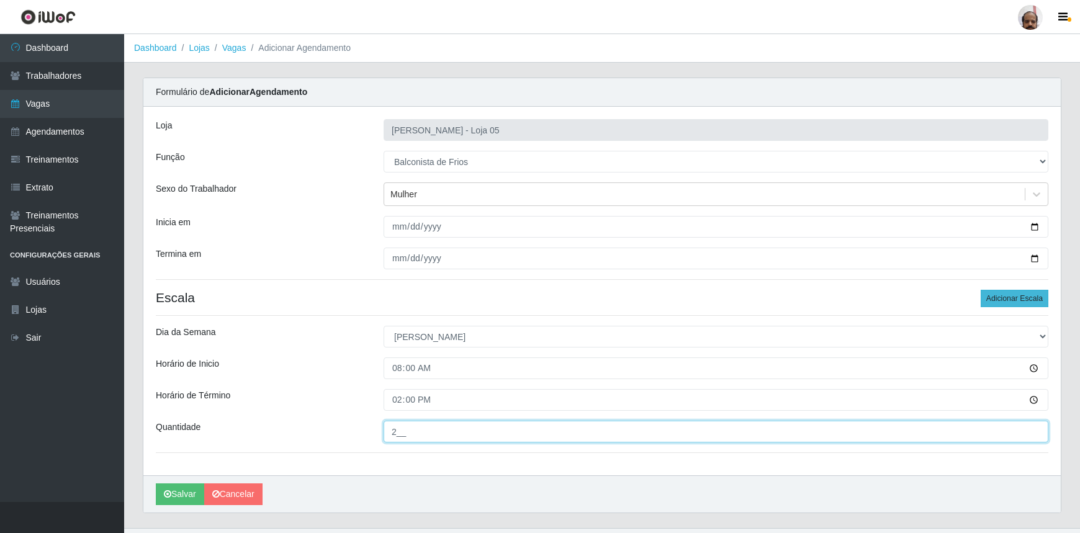
type input "2__"
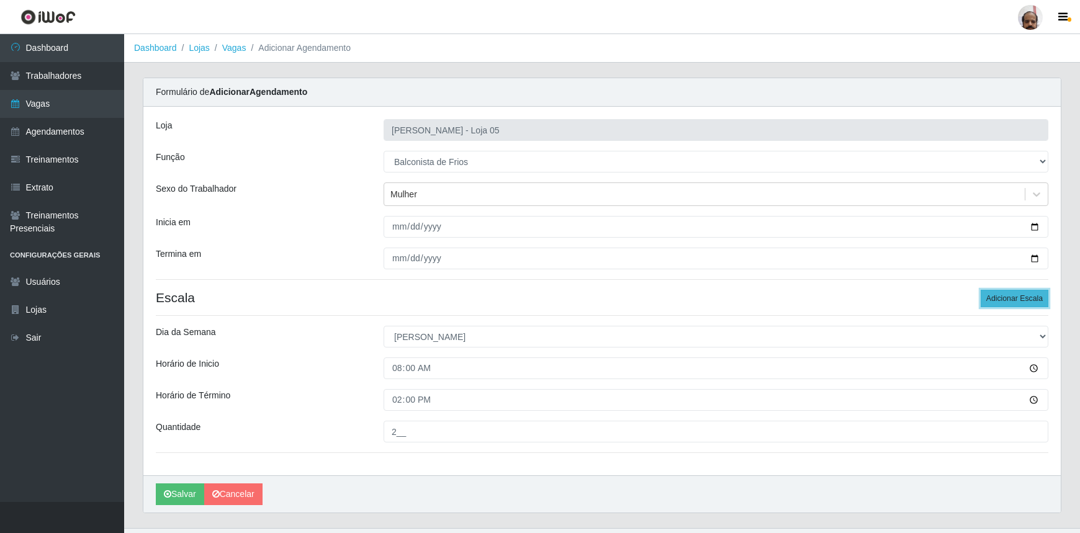
click at [1015, 301] on button "Adicionar Escala" at bounding box center [1015, 298] width 68 height 17
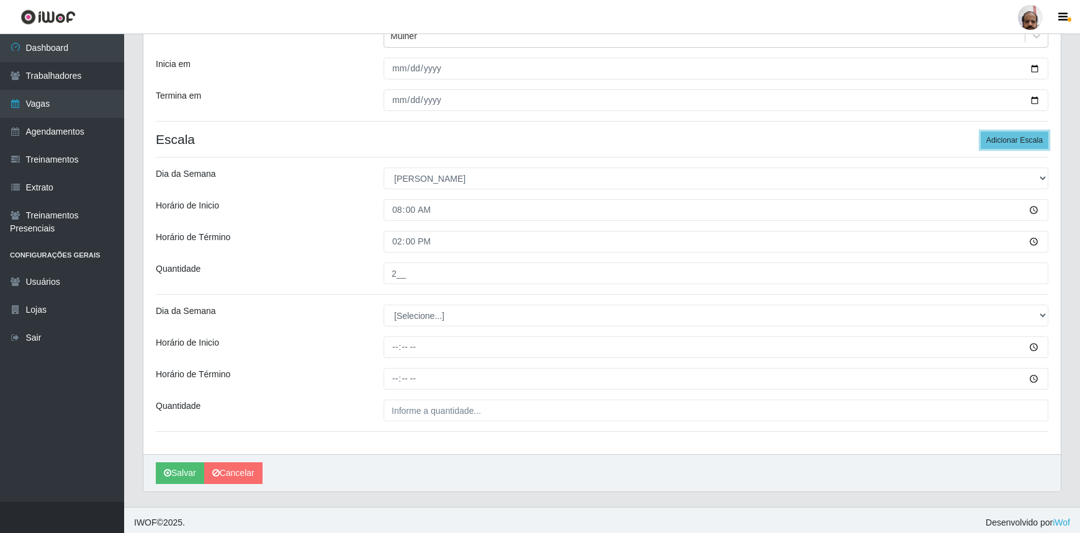
scroll to position [162, 0]
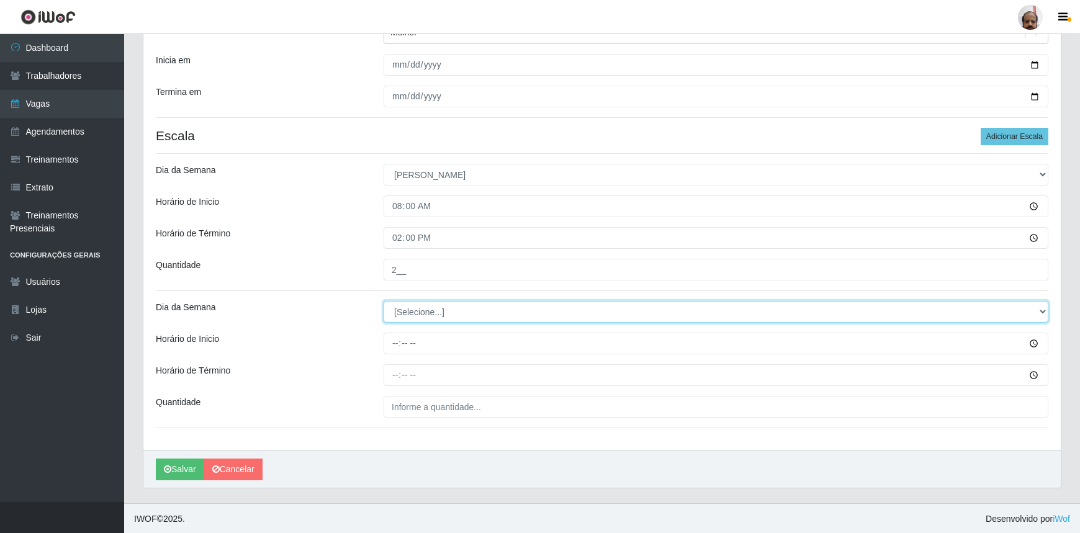
click at [422, 312] on select "[Selecione...] Segunda Terça Quarta Quinta Sexta Sábado Domingo" at bounding box center [716, 312] width 665 height 22
select select "0"
click at [384, 301] on select "[Selecione...] Segunda Terça Quarta Quinta Sexta Sábado Domingo" at bounding box center [716, 312] width 665 height 22
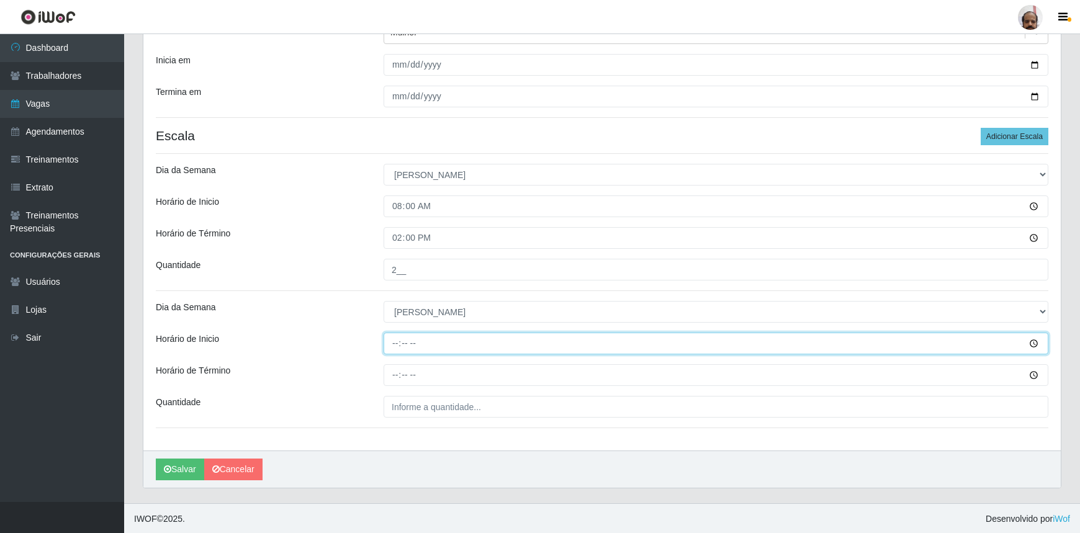
click at [399, 341] on input "Horário de Inicio" at bounding box center [716, 344] width 665 height 22
type input "13:00"
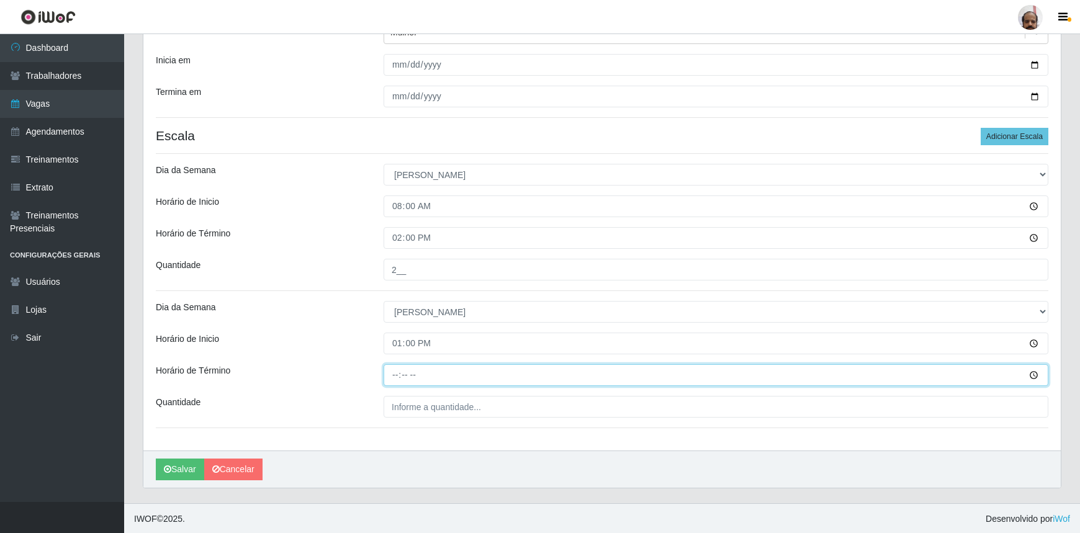
type input "19:00"
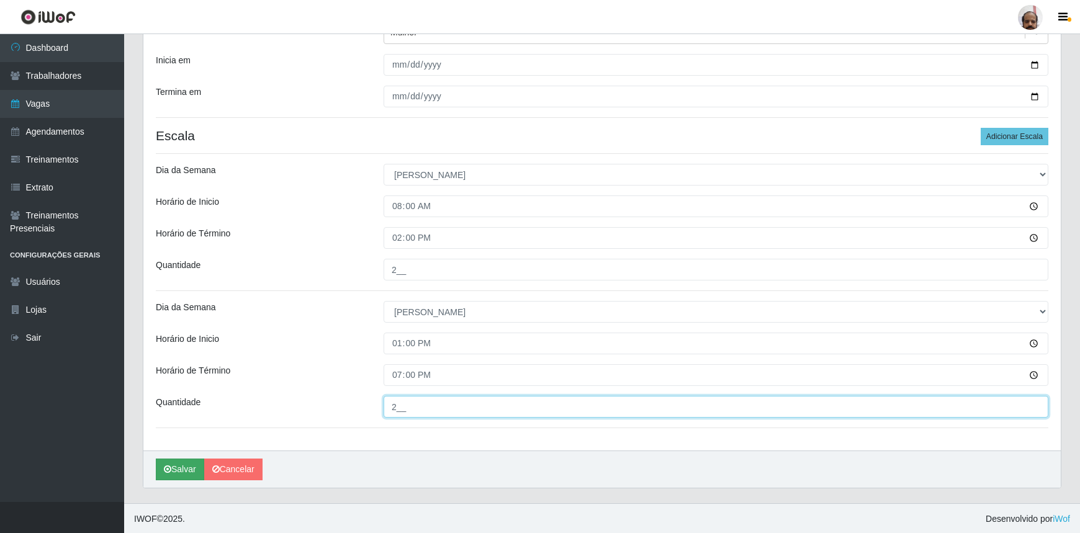
type input "2__"
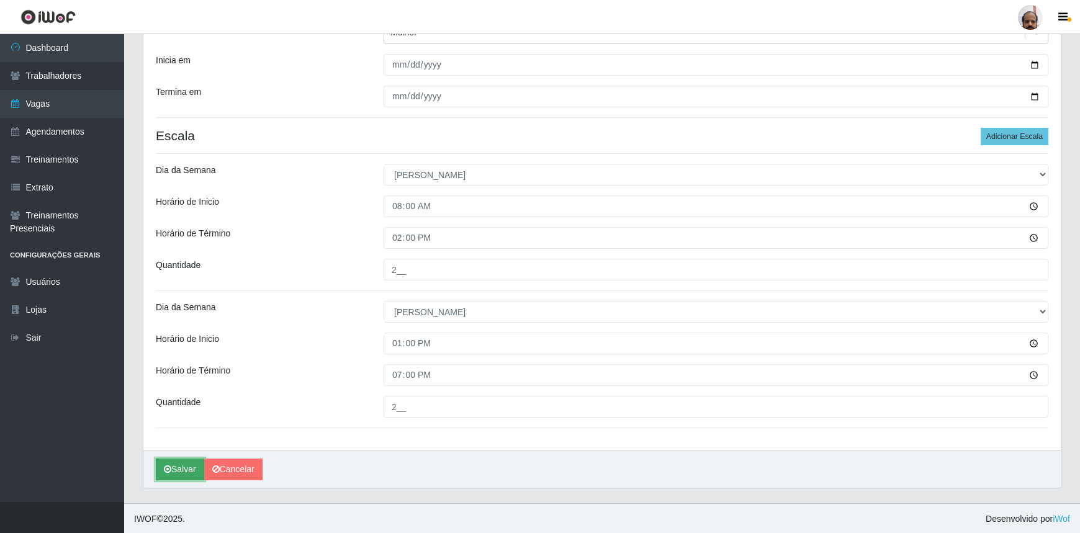
click at [166, 468] on icon "submit" at bounding box center [167, 469] width 7 height 9
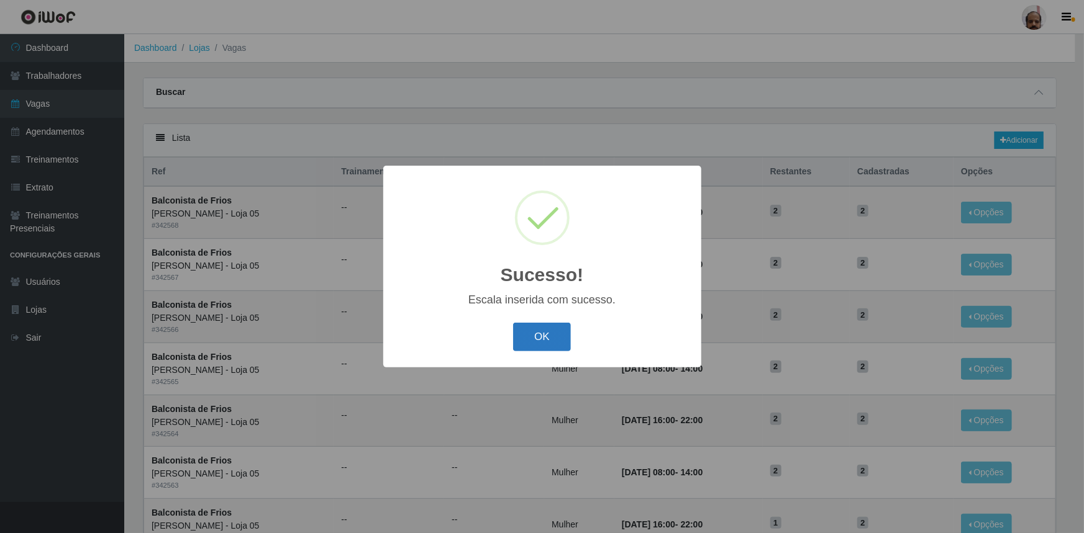
click at [556, 335] on button "OK" at bounding box center [542, 337] width 58 height 29
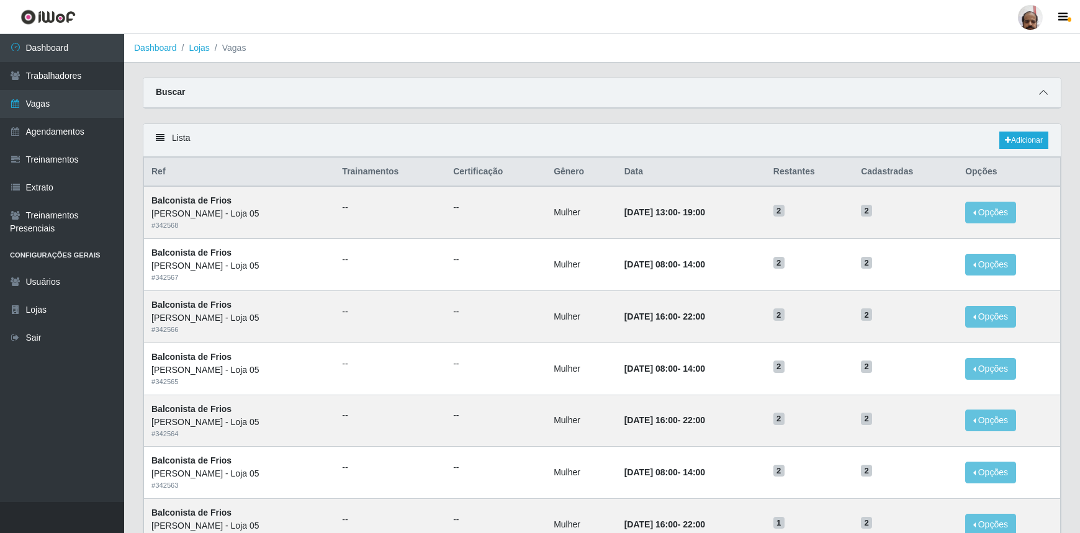
click at [1049, 93] on span at bounding box center [1043, 93] width 15 height 14
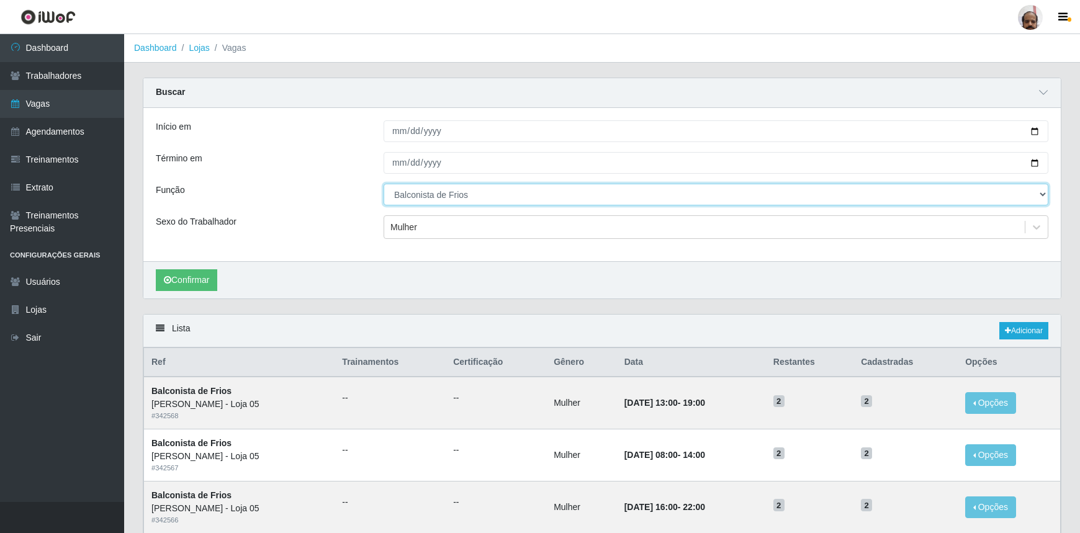
click at [446, 192] on select "[Selecione...] ASG ASG + ASG ++ Auxiliar de Depósito Auxiliar de Depósito + Aux…" at bounding box center [716, 195] width 665 height 22
select select "112"
click at [384, 184] on select "[Selecione...] ASG ASG + ASG ++ Auxiliar de Depósito Auxiliar de Depósito + Aux…" at bounding box center [716, 195] width 665 height 22
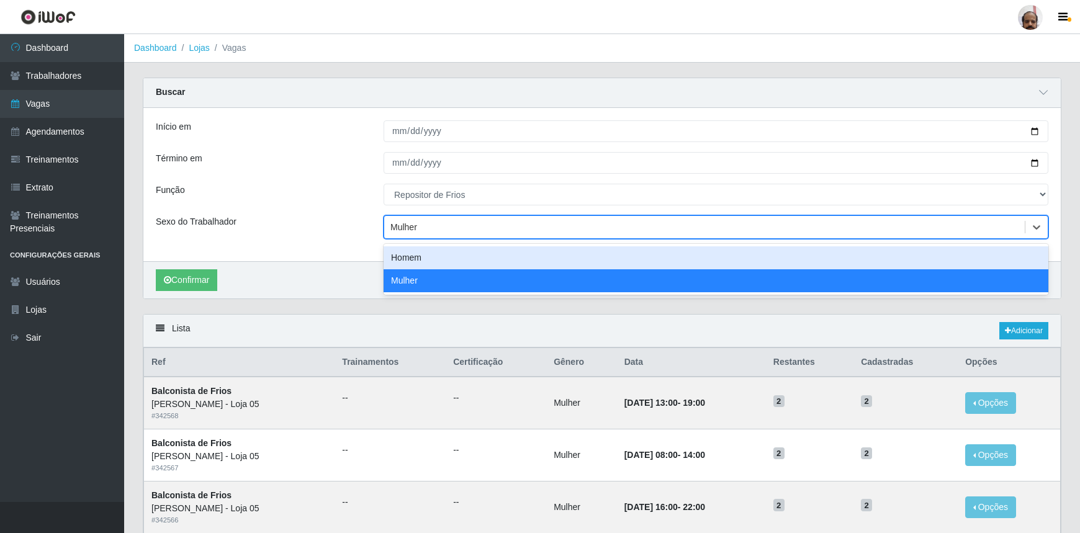
click at [410, 225] on div "Mulher" at bounding box center [404, 227] width 27 height 13
click at [420, 265] on div "Homem" at bounding box center [716, 258] width 665 height 23
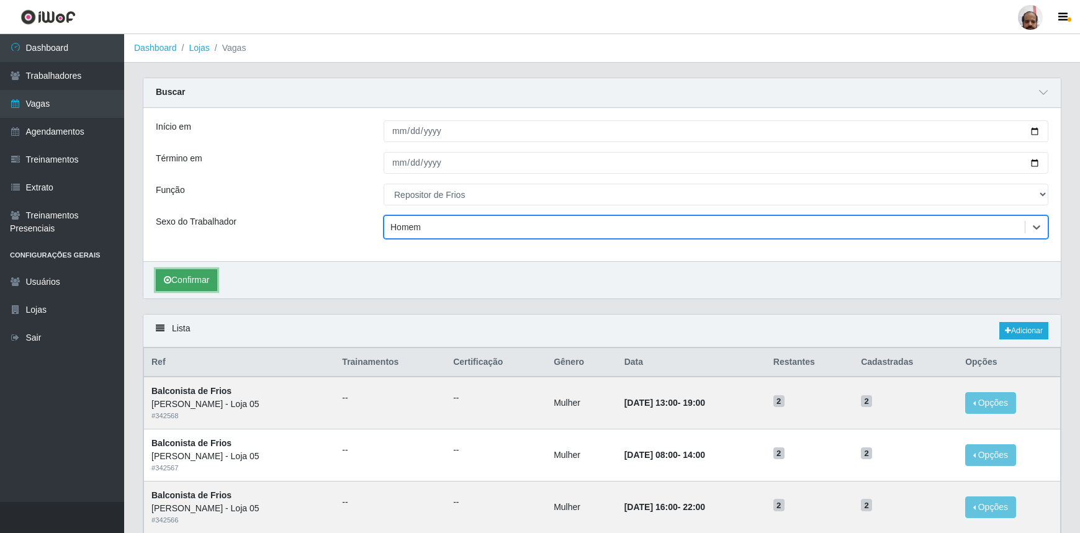
click at [189, 273] on button "Confirmar" at bounding box center [186, 280] width 61 height 22
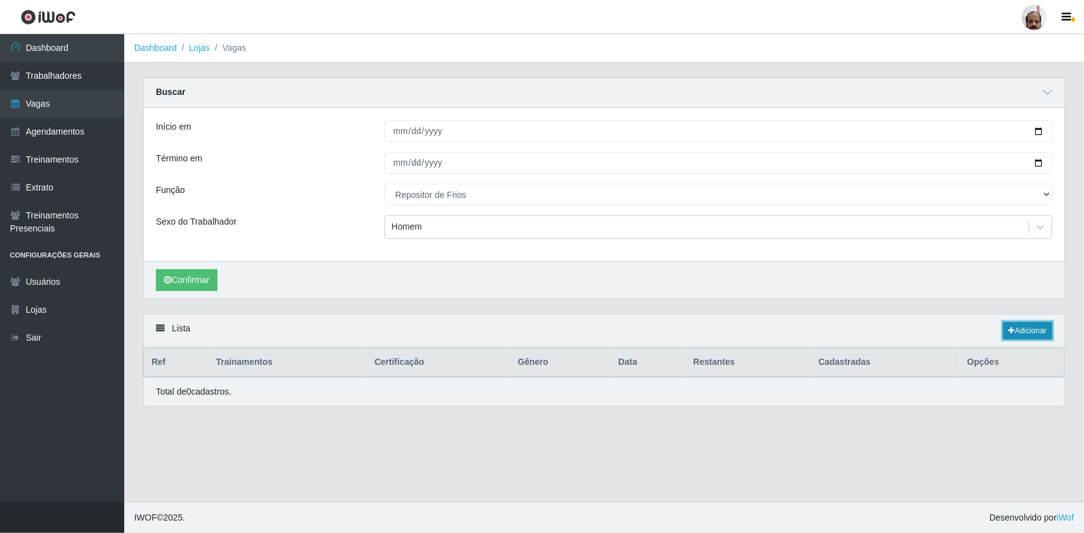
click at [1031, 330] on link "Adicionar" at bounding box center [1027, 330] width 49 height 17
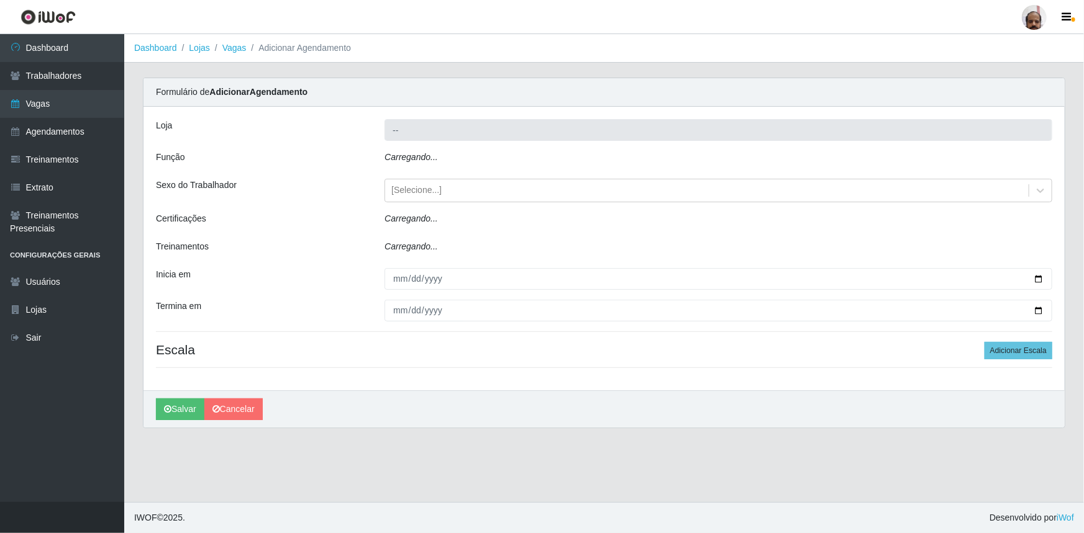
type input "[PERSON_NAME] - Loja 05"
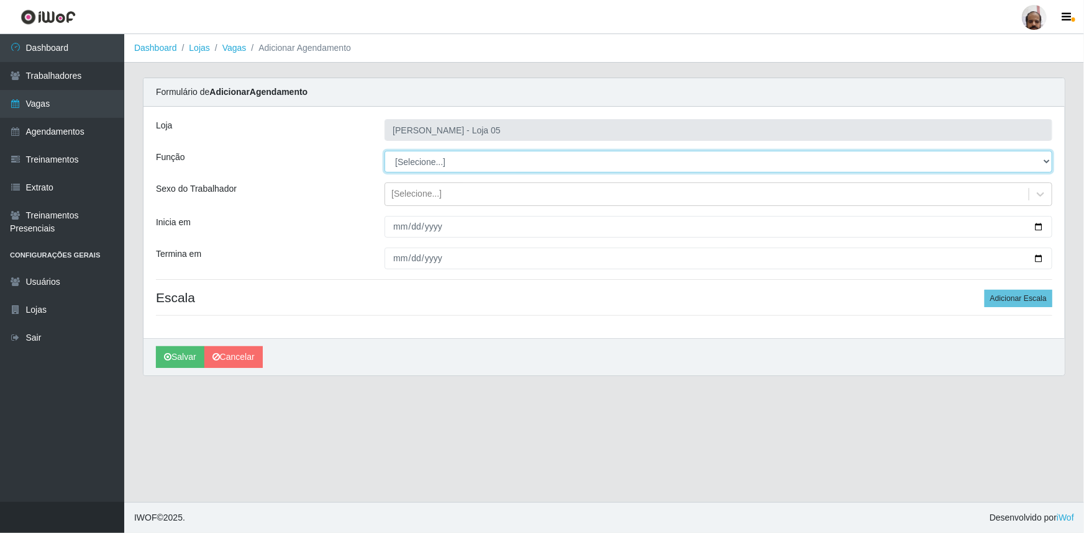
click at [415, 158] on select "[Selecione...] ASG ASG + ASG ++ Auxiliar de Depósito Auxiliar de Depósito + Aux…" at bounding box center [718, 162] width 668 height 22
select select "112"
click at [384, 151] on select "[Selecione...] ASG ASG + ASG ++ Auxiliar de Depósito Auxiliar de Depósito + Aux…" at bounding box center [718, 162] width 668 height 22
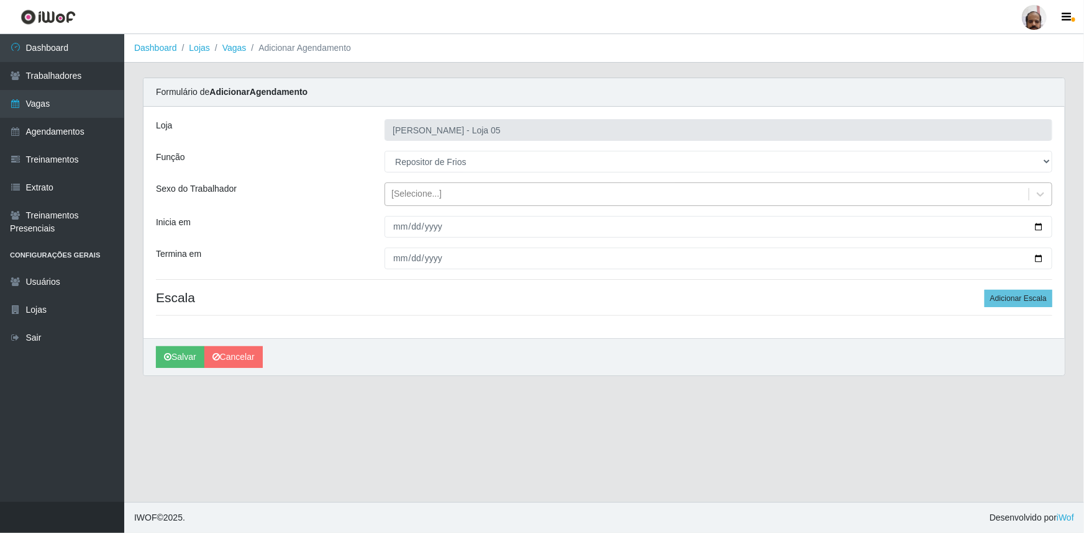
click at [412, 194] on div "[Selecione...]" at bounding box center [416, 194] width 50 height 13
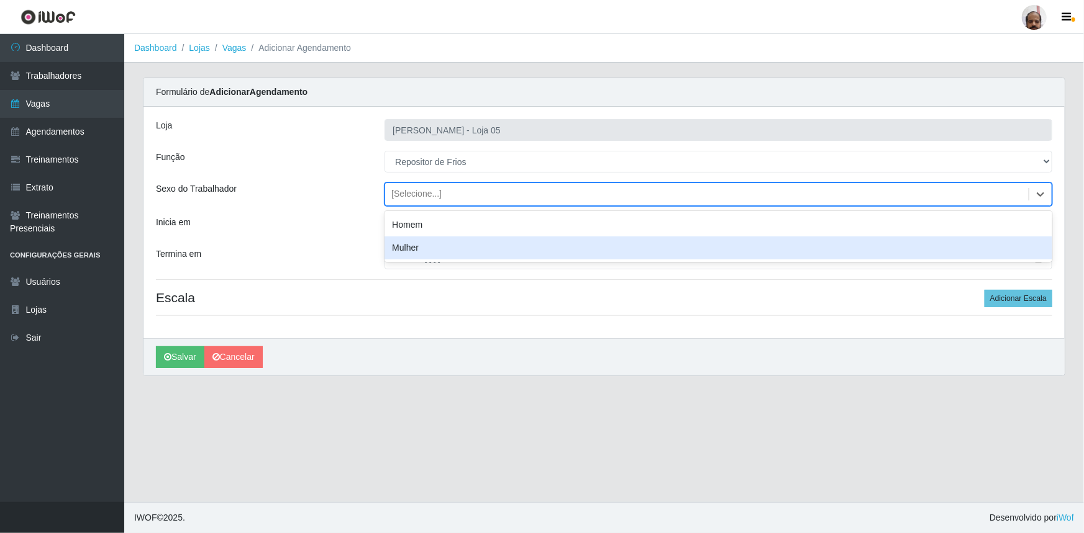
click at [420, 247] on div "Mulher" at bounding box center [718, 248] width 668 height 23
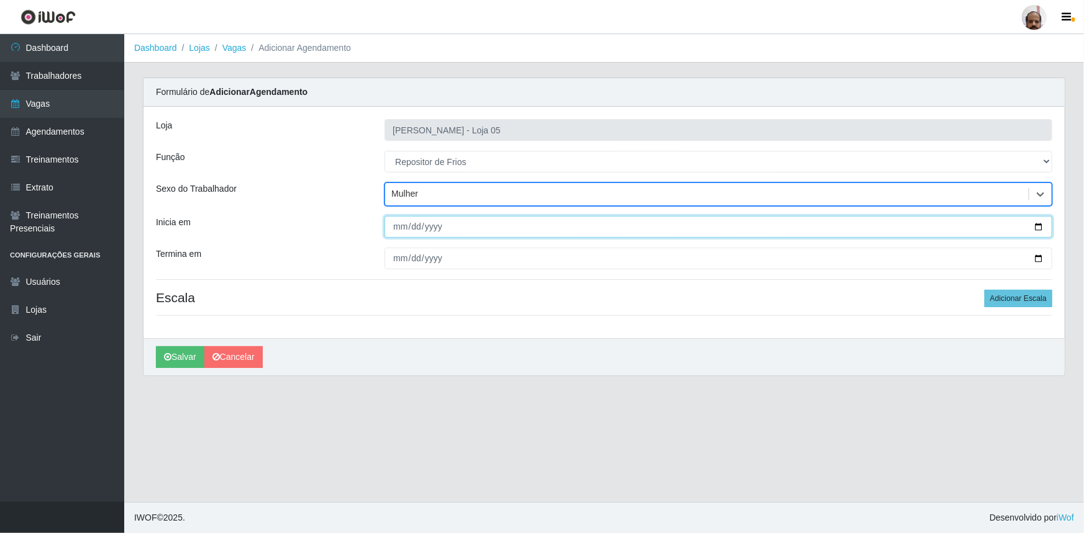
click at [1039, 225] on input "Inicia em" at bounding box center [718, 227] width 668 height 22
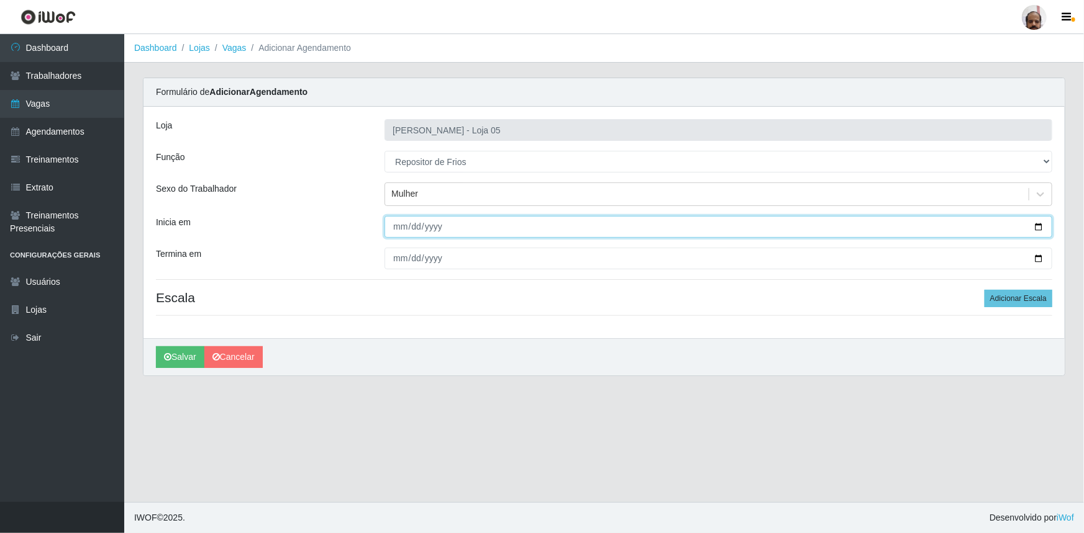
type input "[DATE]"
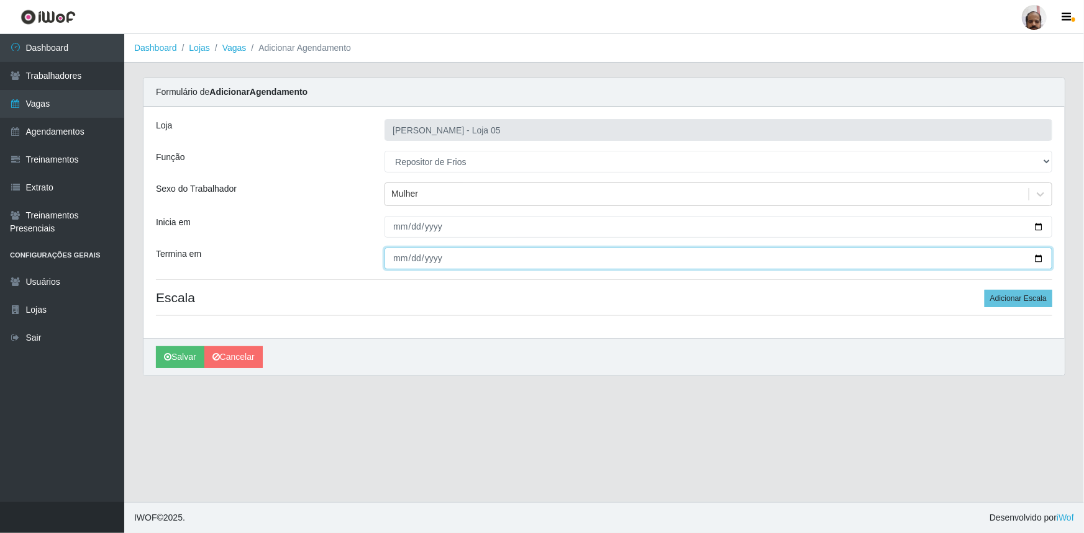
click at [1039, 254] on input "Termina em" at bounding box center [718, 259] width 668 height 22
type input "[DATE]"
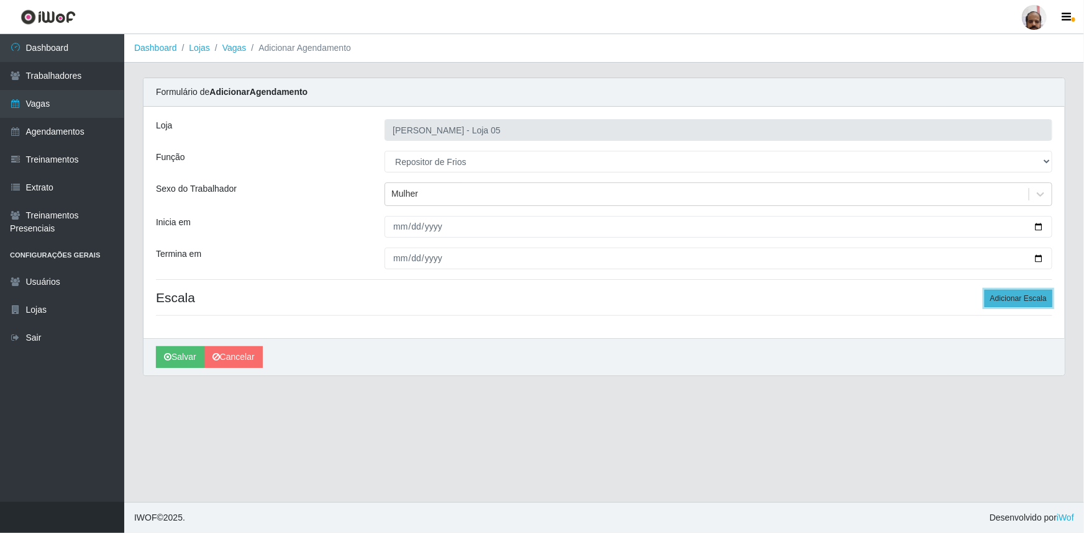
click at [1022, 299] on button "Adicionar Escala" at bounding box center [1018, 298] width 68 height 17
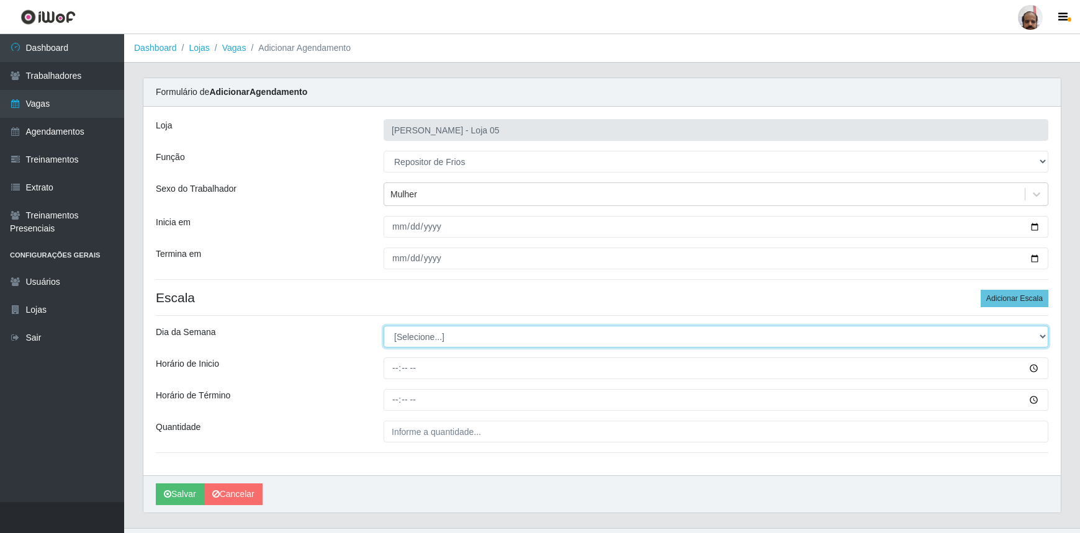
click at [422, 335] on select "[Selecione...] Segunda Terça Quarta Quinta Sexta Sábado Domingo" at bounding box center [716, 337] width 665 height 22
select select "1"
click at [384, 326] on select "[Selecione...] Segunda Terça Quarta Quinta Sexta Sábado Domingo" at bounding box center [716, 337] width 665 height 22
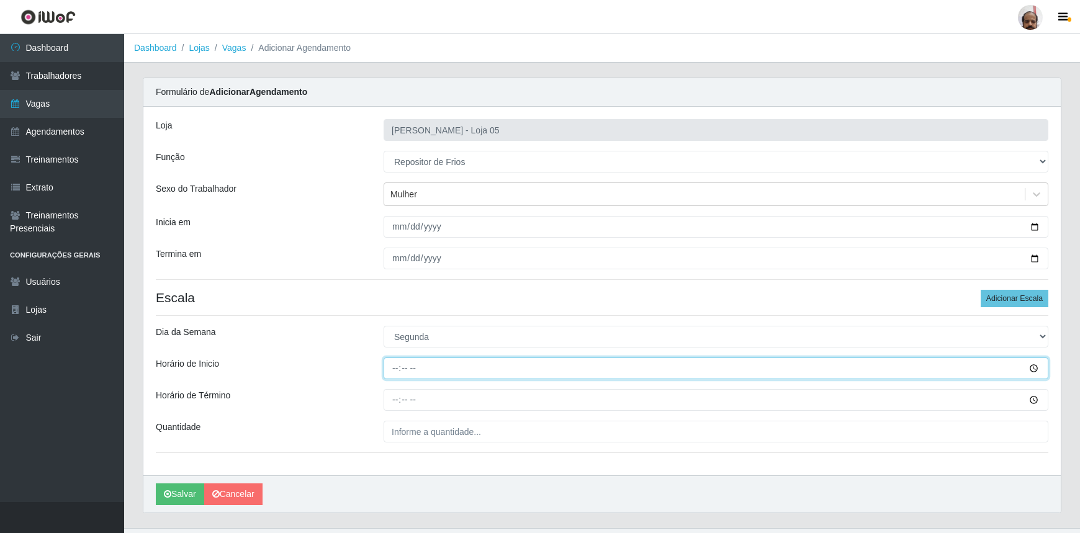
click at [389, 374] on input "Horário de Inicio" at bounding box center [716, 369] width 665 height 22
type input "15:00"
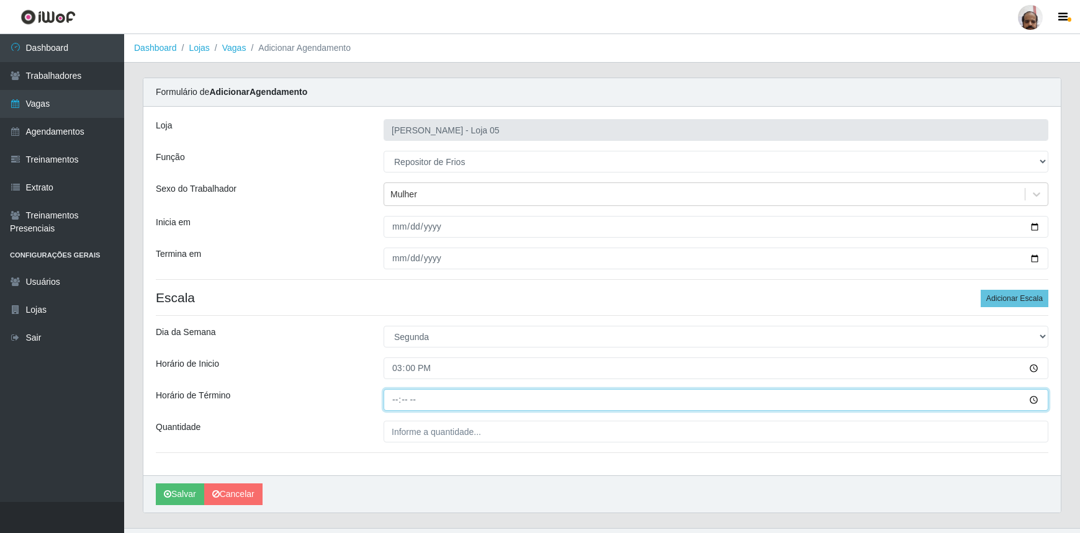
type input "21:00"
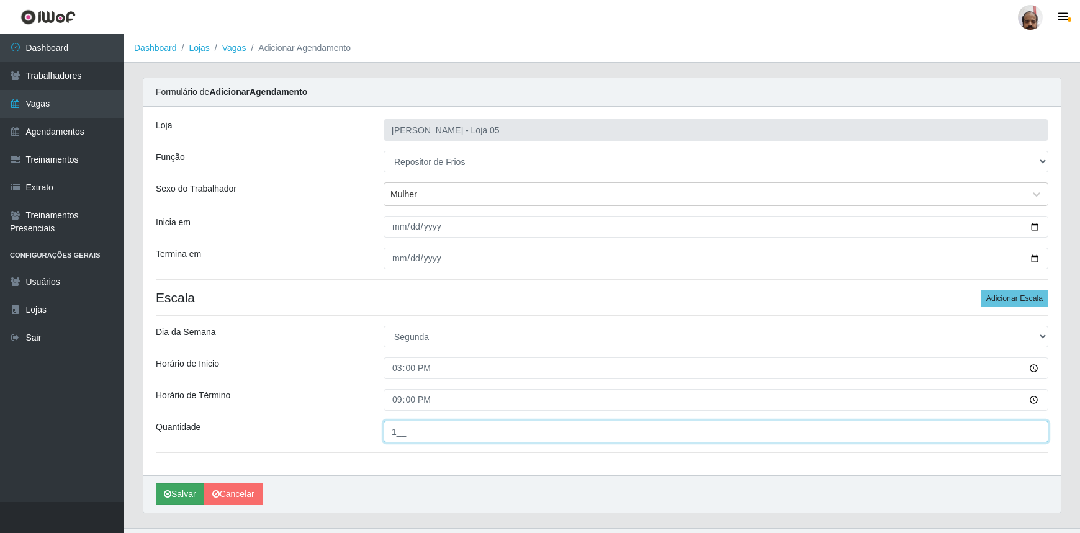
type input "1__"
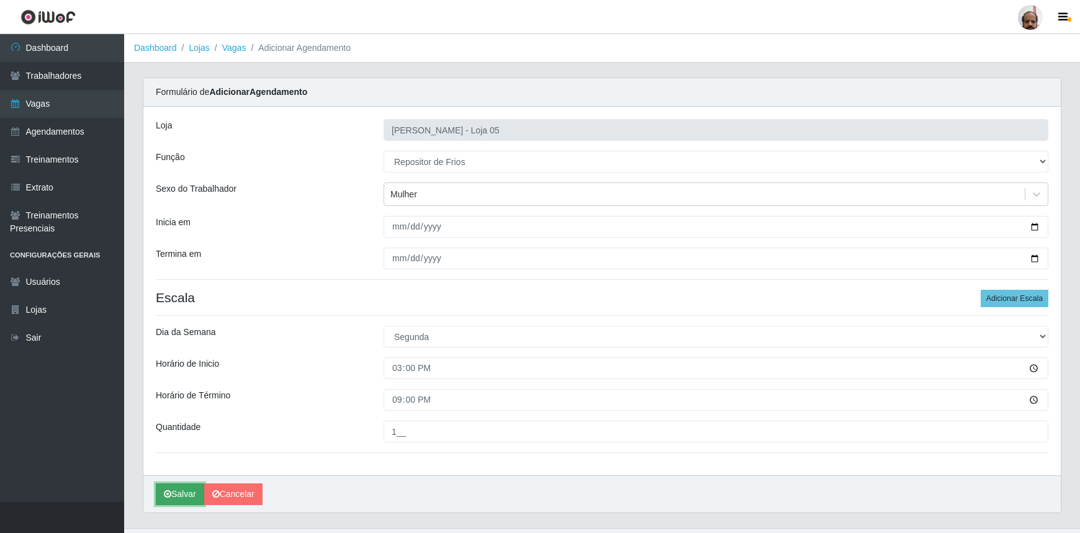
click at [188, 493] on button "Salvar" at bounding box center [180, 495] width 48 height 22
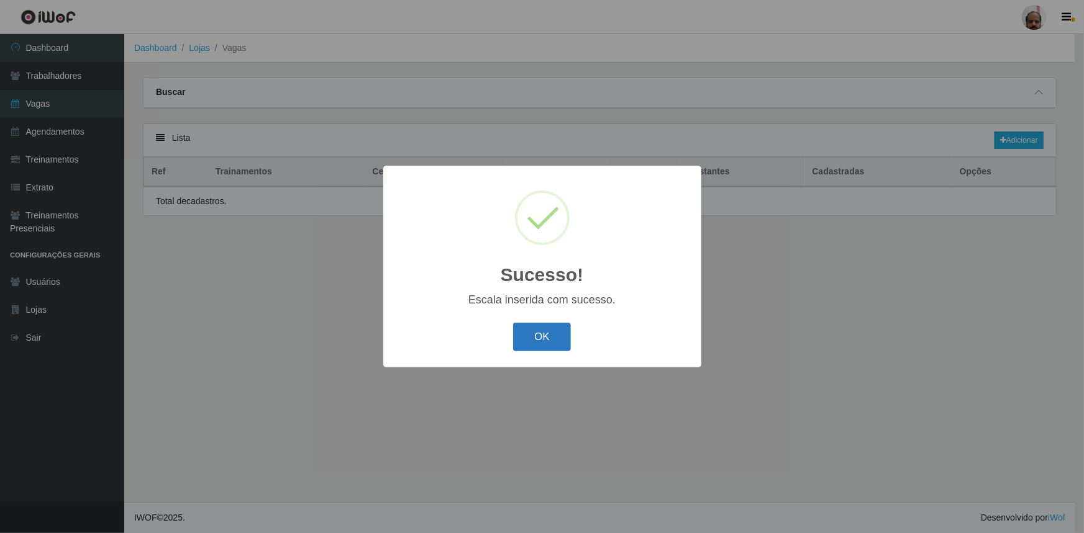
select select "112"
click at [546, 333] on button "OK" at bounding box center [542, 337] width 58 height 29
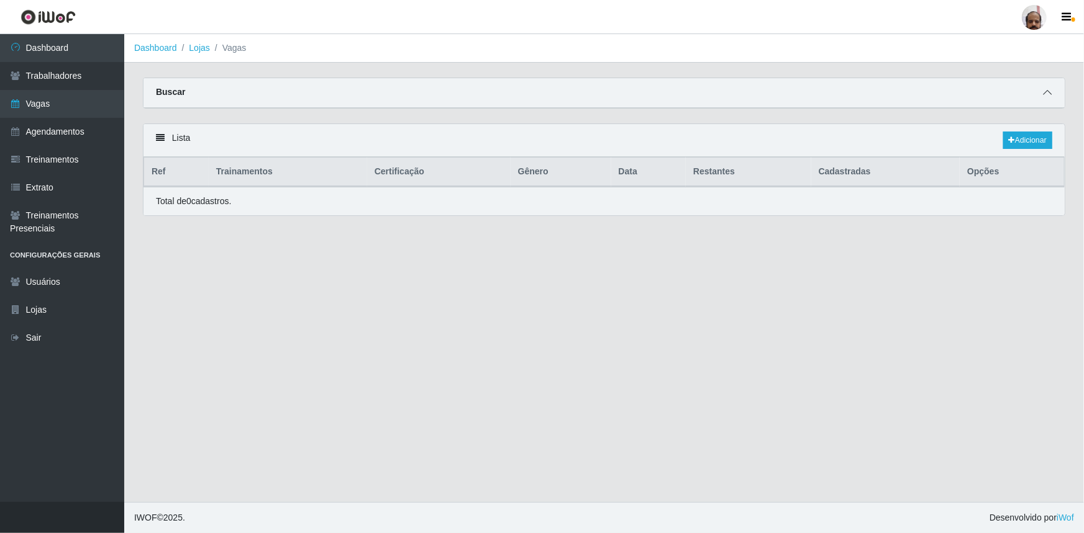
click at [1046, 89] on icon at bounding box center [1047, 92] width 9 height 9
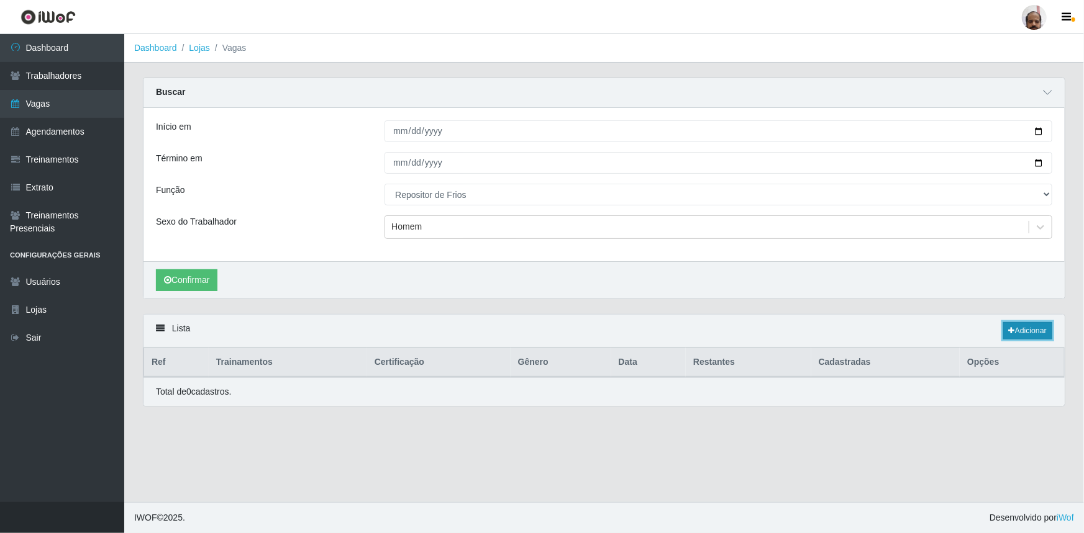
click at [1022, 332] on link "Adicionar" at bounding box center [1027, 330] width 49 height 17
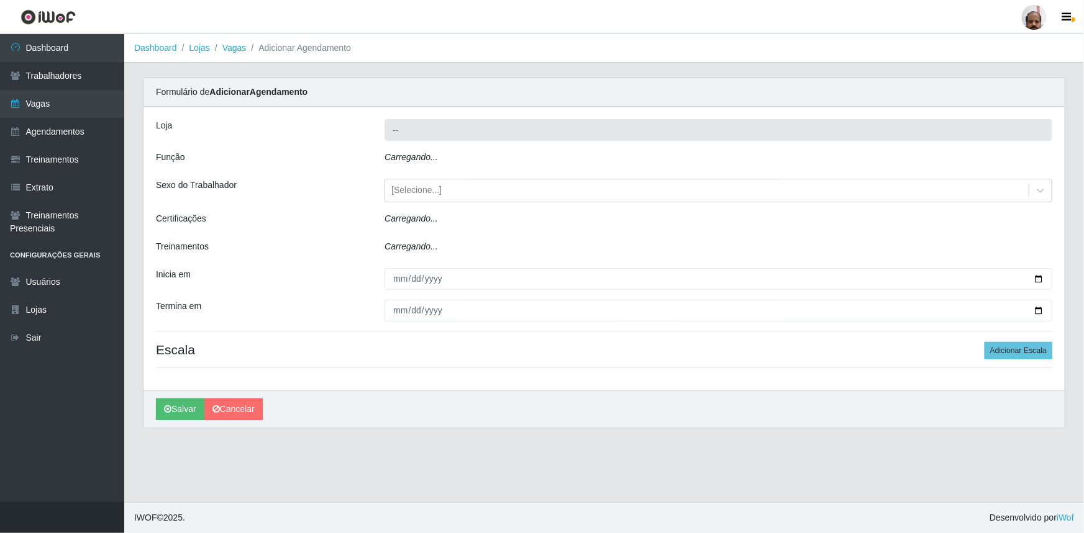
type input "[PERSON_NAME] - Loja 05"
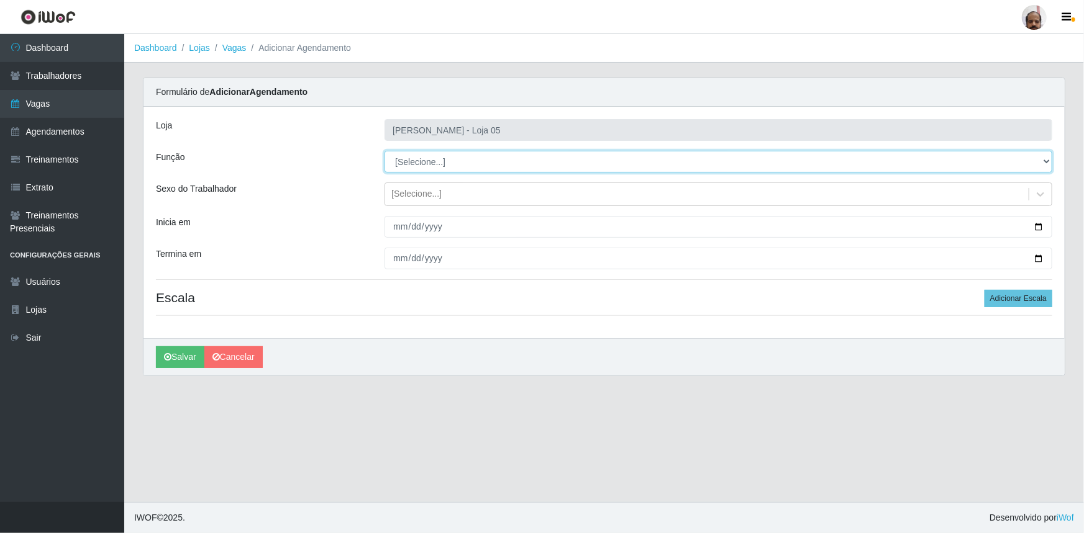
click at [430, 158] on select "[Selecione...] ASG ASG + ASG ++ Auxiliar de Depósito Auxiliar de Depósito + Aux…" at bounding box center [718, 162] width 668 height 22
select select "112"
click at [384, 151] on select "[Selecione...] ASG ASG + ASG ++ Auxiliar de Depósito Auxiliar de Depósito + Aux…" at bounding box center [718, 162] width 668 height 22
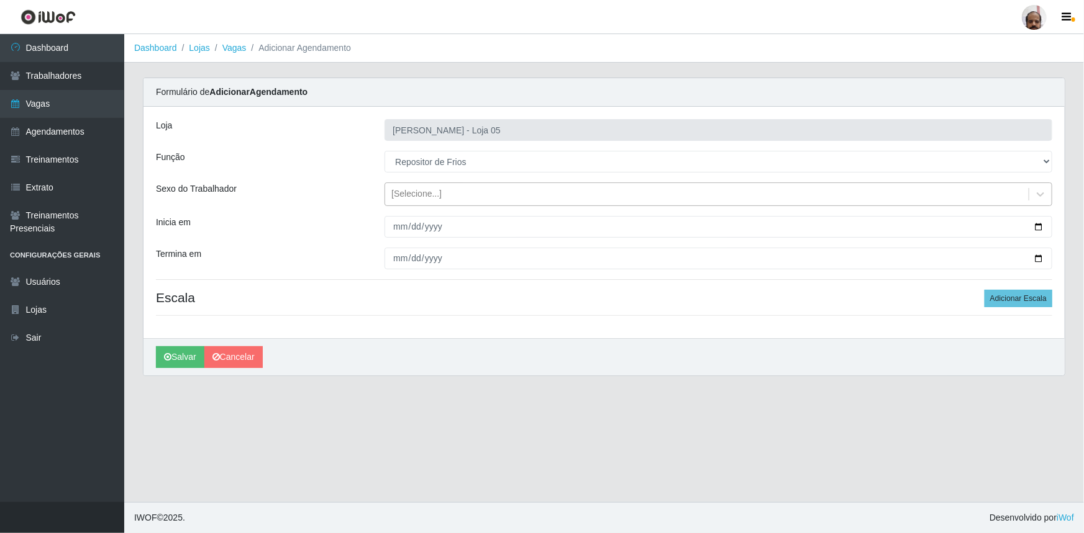
click at [388, 191] on div "[Selecione...]" at bounding box center [706, 194] width 643 height 20
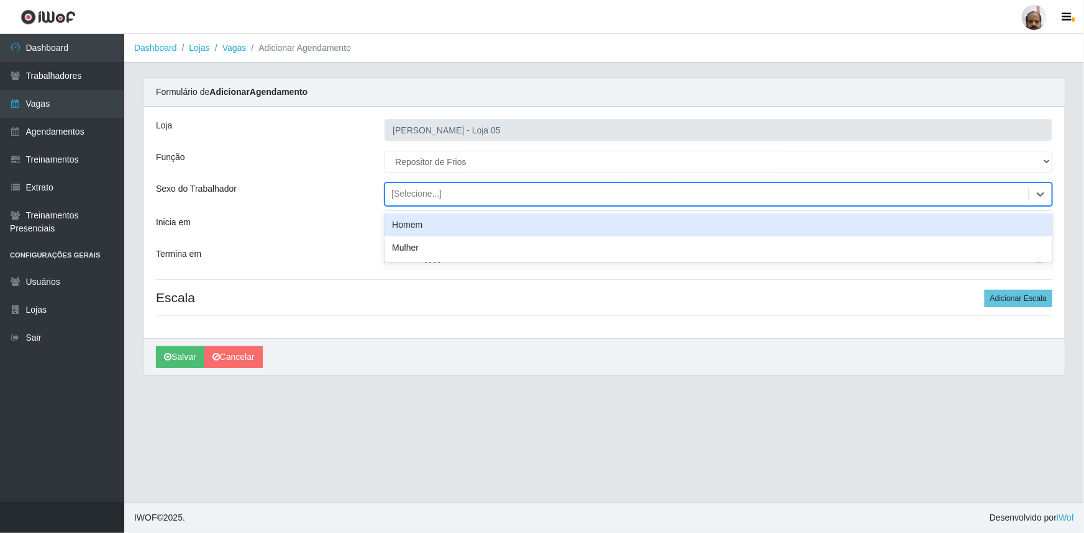
click at [435, 224] on div "Homem" at bounding box center [718, 225] width 668 height 23
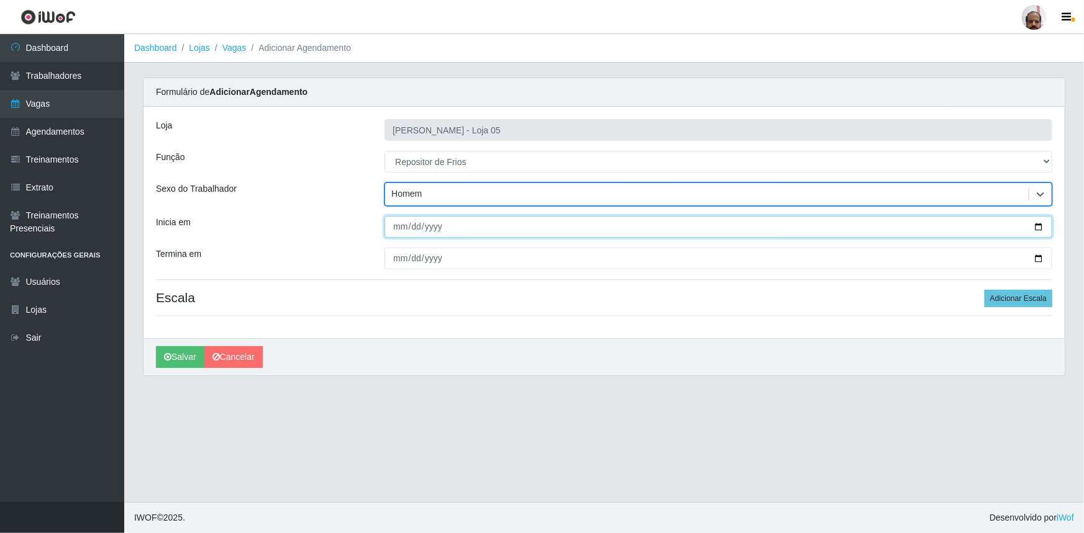
click at [1041, 223] on input "Inicia em" at bounding box center [718, 227] width 668 height 22
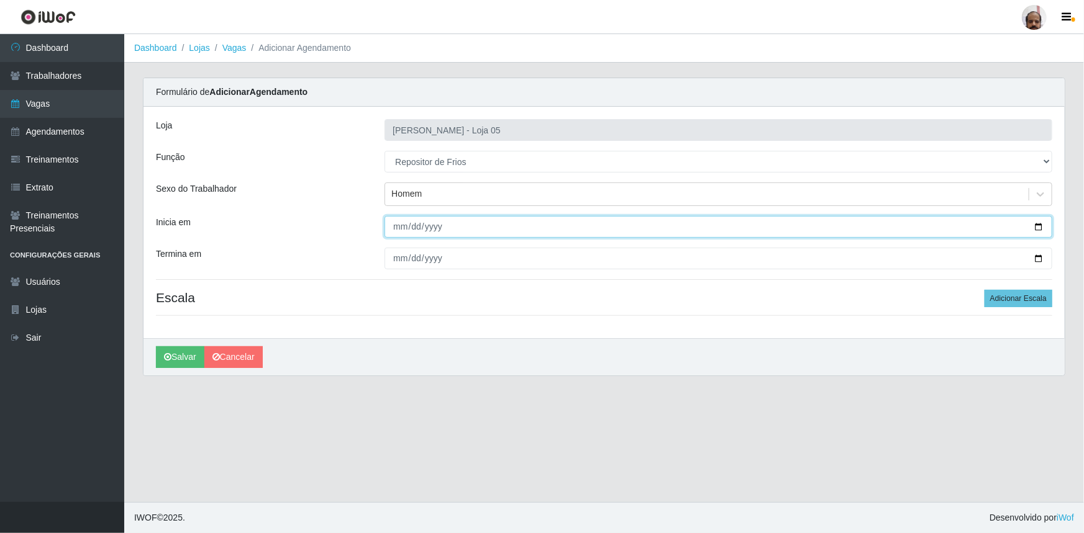
type input "[DATE]"
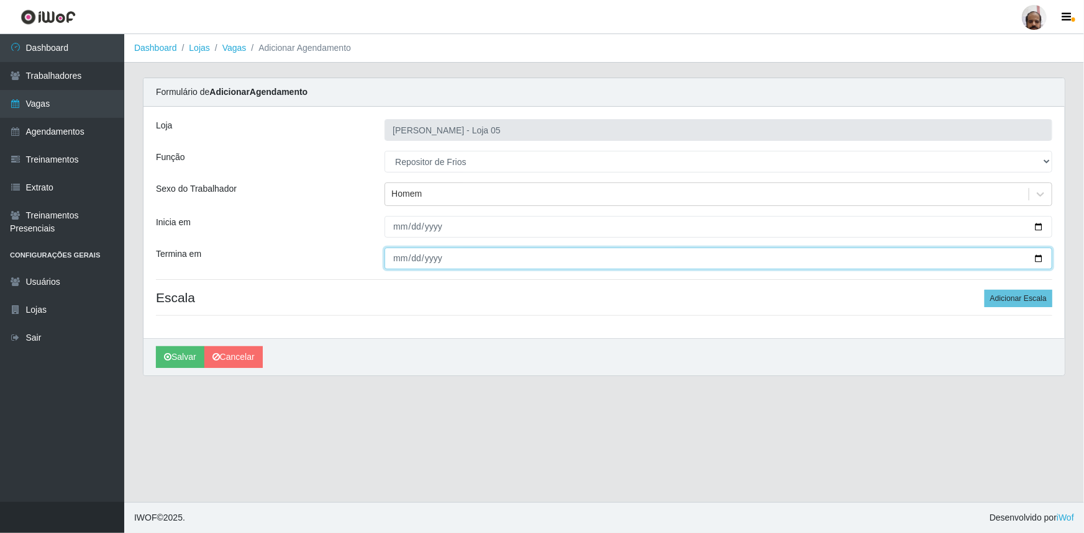
click at [1042, 258] on input "Termina em" at bounding box center [718, 259] width 668 height 22
type input "[DATE]"
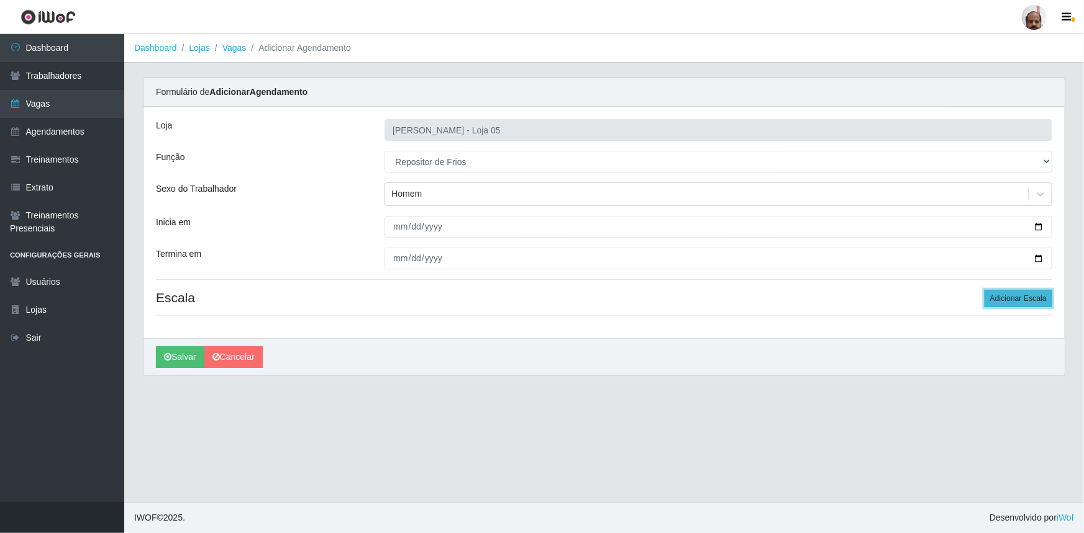
click at [1001, 298] on button "Adicionar Escala" at bounding box center [1018, 298] width 68 height 17
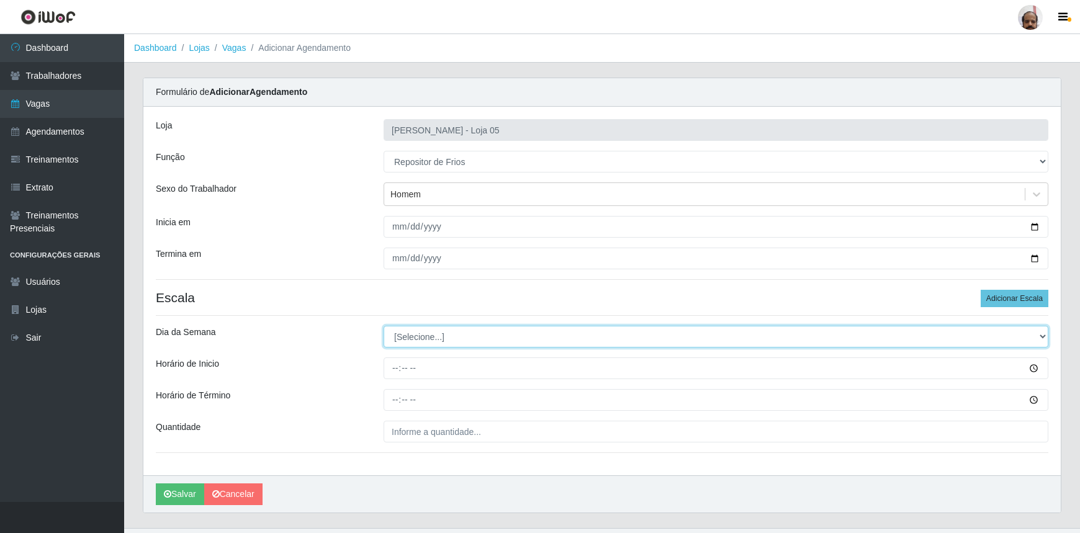
click at [402, 335] on select "[Selecione...] Segunda Terça Quarta Quinta Sexta Sábado Domingo" at bounding box center [716, 337] width 665 height 22
select select "2"
click at [384, 326] on select "[Selecione...] Segunda Terça Quarta Quinta Sexta Sábado Domingo" at bounding box center [716, 337] width 665 height 22
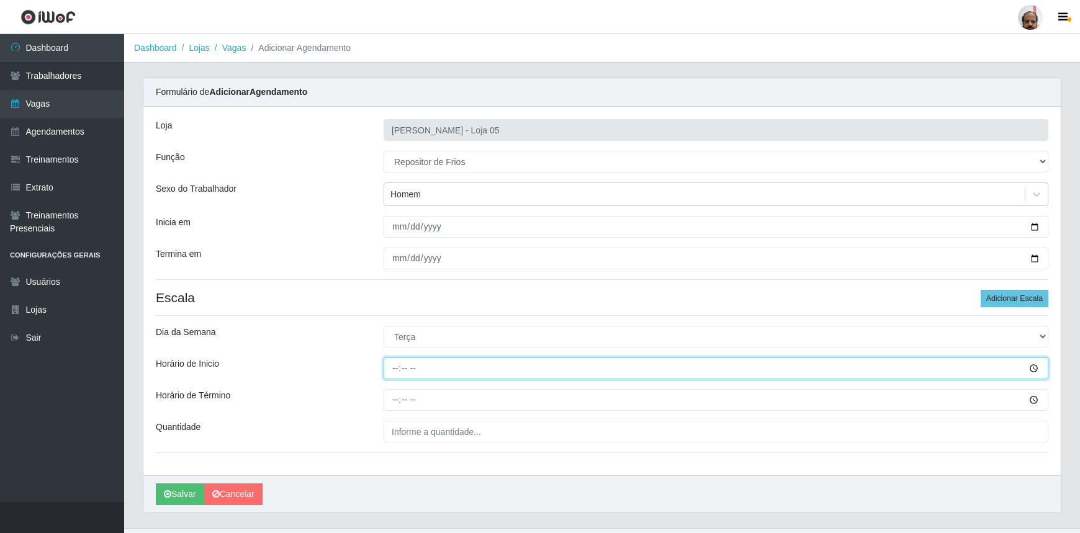
click at [391, 373] on input "Horário de Inicio" at bounding box center [716, 369] width 665 height 22
type input "15:00"
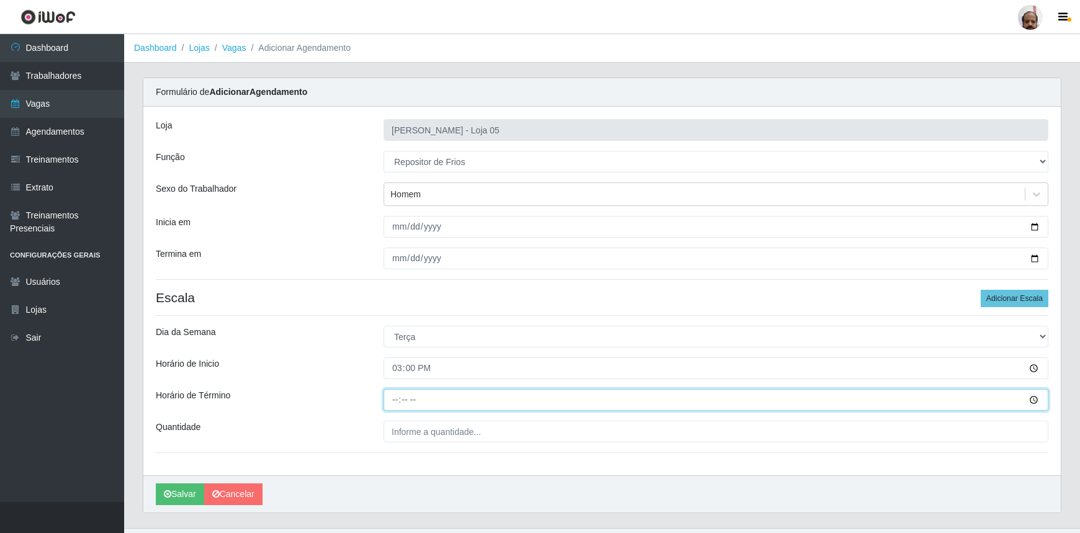
type input "21:00"
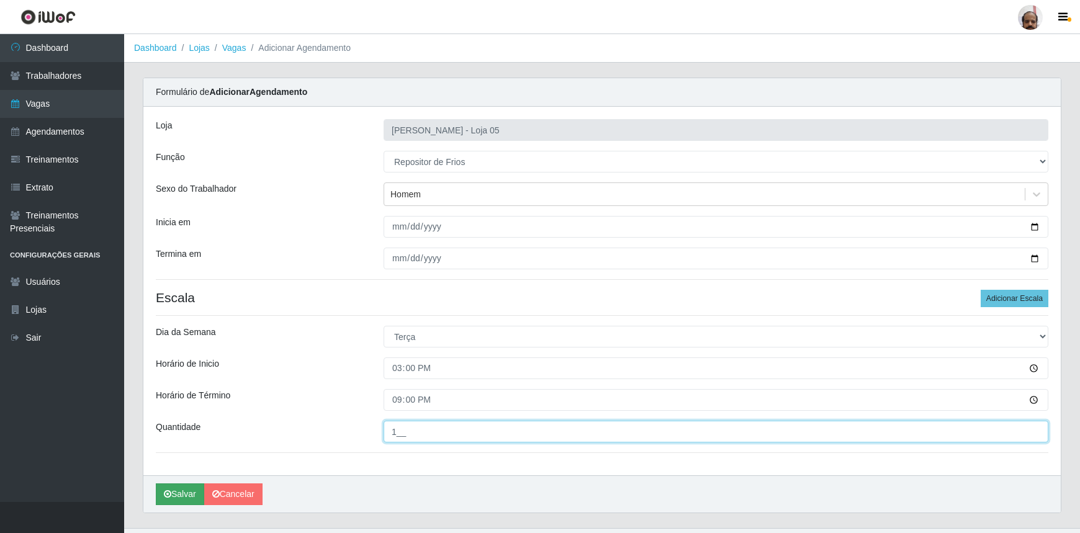
type input "1__"
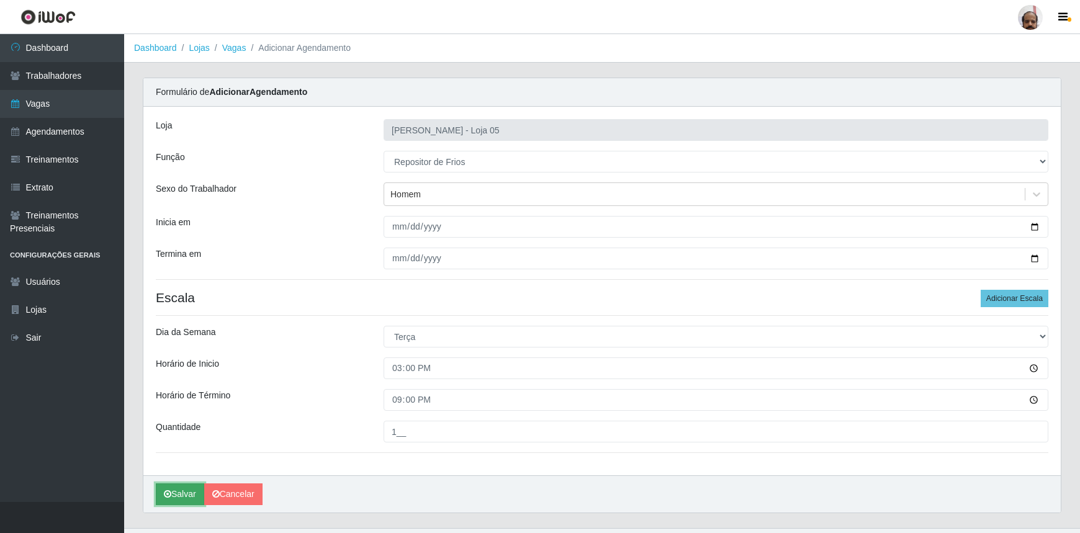
click at [171, 491] on button "Salvar" at bounding box center [180, 495] width 48 height 22
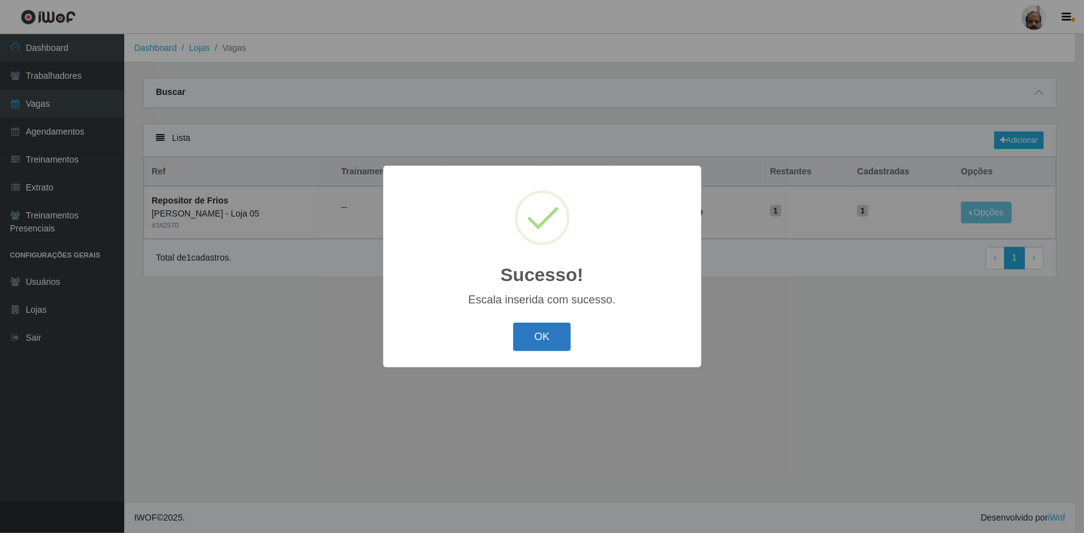
click at [540, 326] on button "OK" at bounding box center [542, 337] width 58 height 29
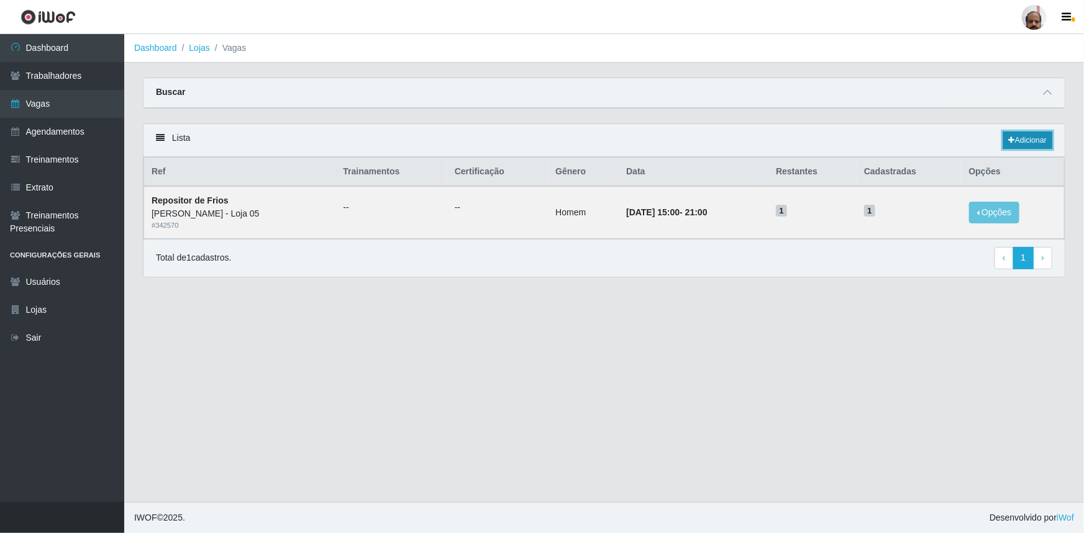
click at [1010, 138] on icon at bounding box center [1011, 140] width 6 height 7
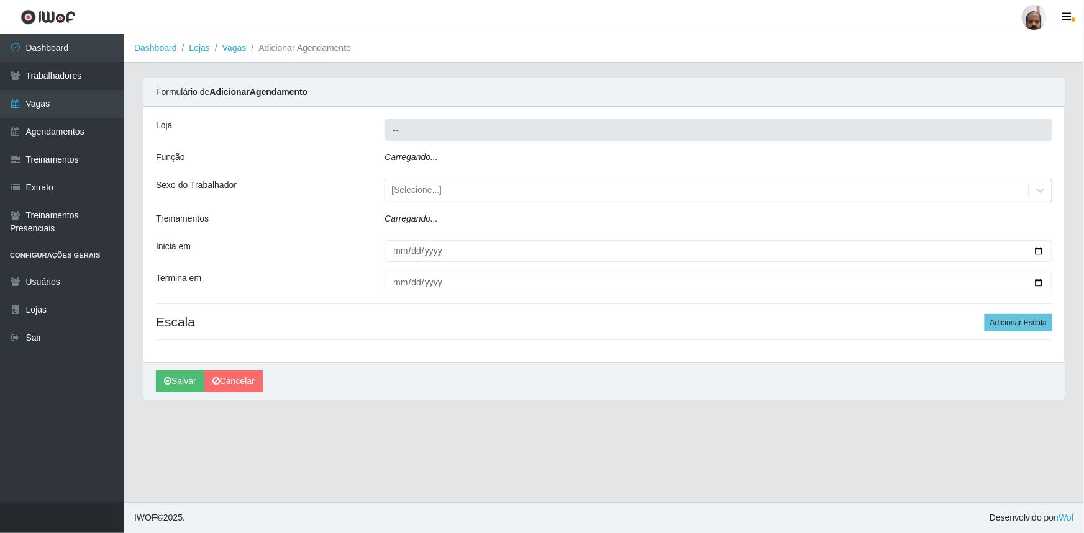
type input "[PERSON_NAME] - Loja 05"
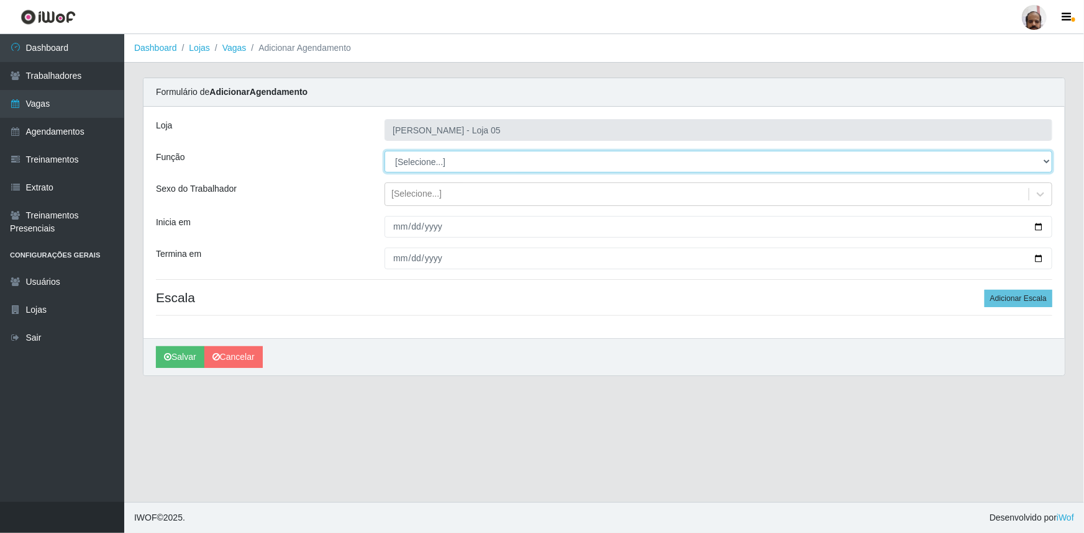
click at [421, 156] on select "[Selecione...] ASG ASG + ASG ++ Auxiliar de Depósito Auxiliar de Depósito + Aux…" at bounding box center [718, 162] width 668 height 22
select select "112"
click at [384, 151] on select "[Selecione...] ASG ASG + ASG ++ Auxiliar de Depósito Auxiliar de Depósito + Aux…" at bounding box center [718, 162] width 668 height 22
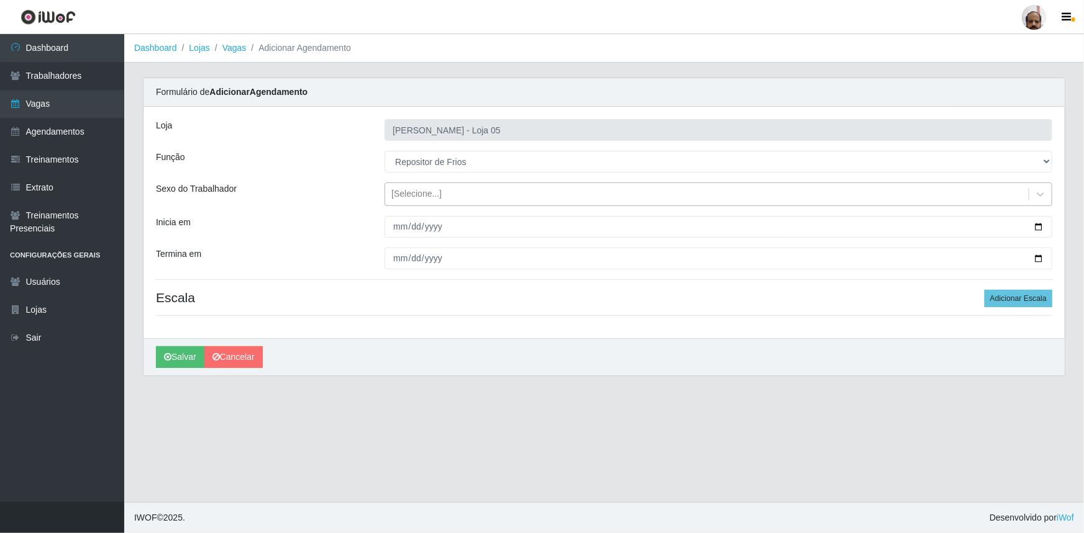
click at [417, 196] on div "[Selecione...]" at bounding box center [416, 194] width 50 height 13
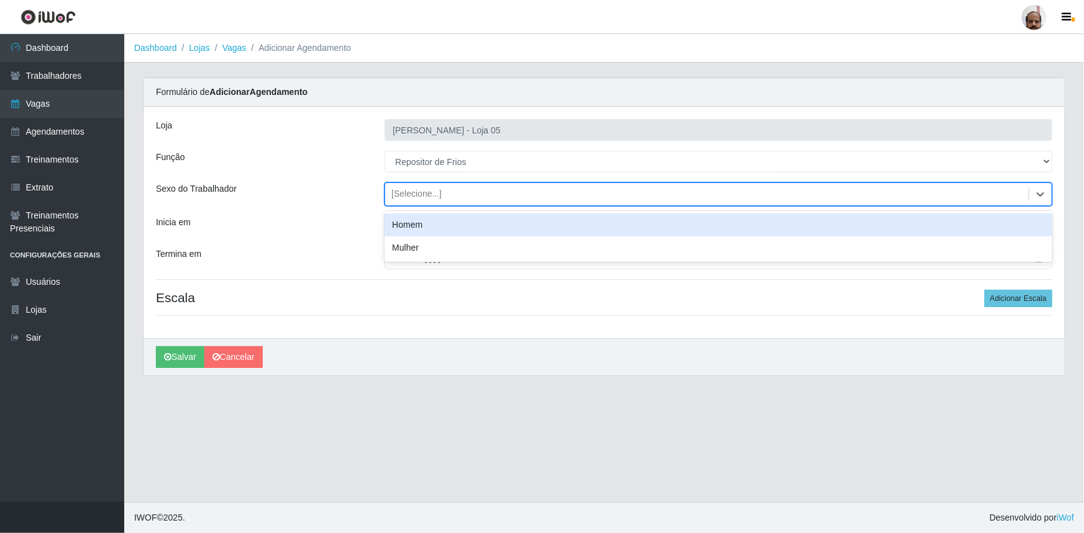
click at [417, 225] on div "Homem" at bounding box center [718, 225] width 668 height 23
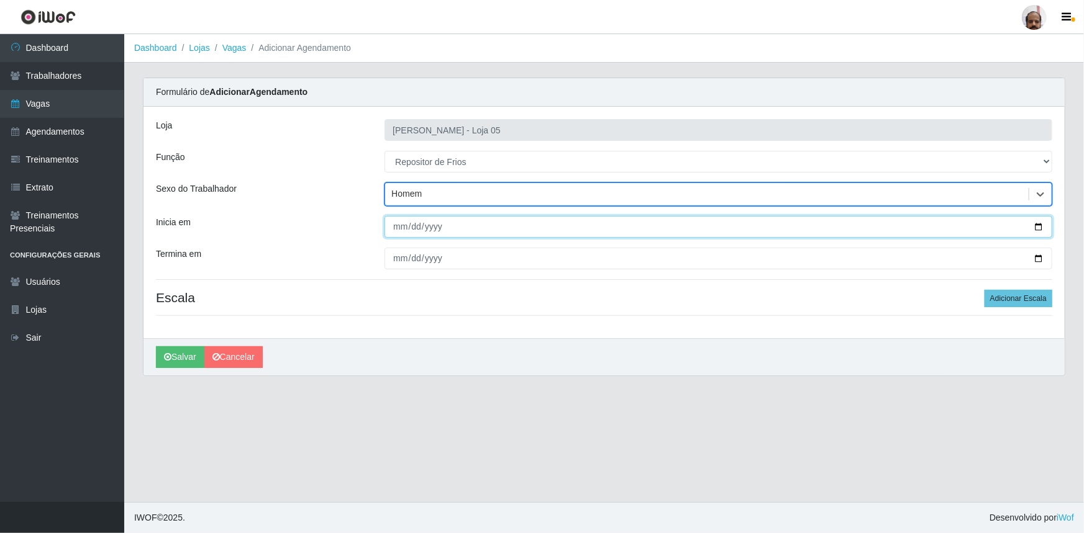
click at [1039, 225] on input "Inicia em" at bounding box center [718, 227] width 668 height 22
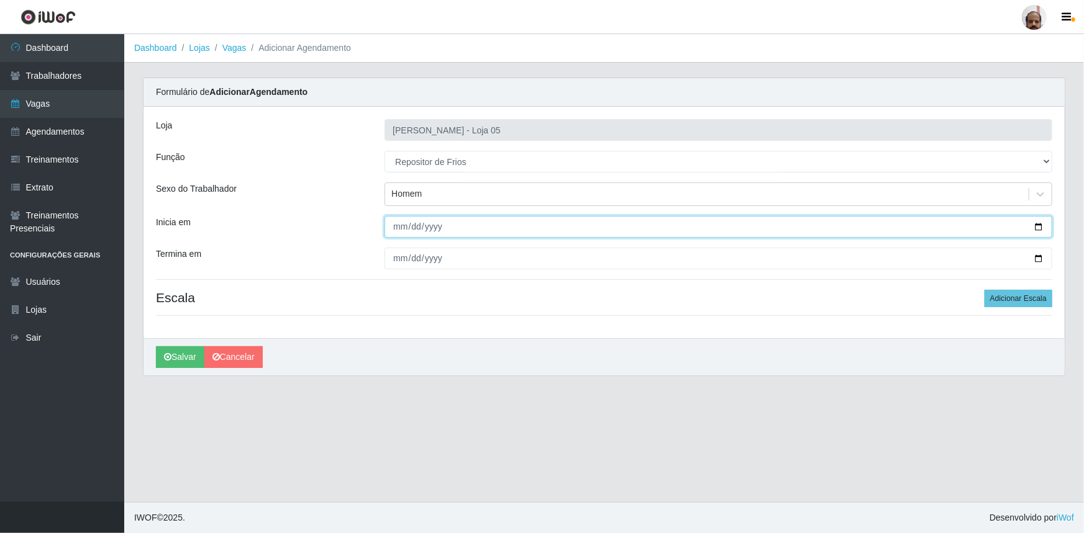
type input "[DATE]"
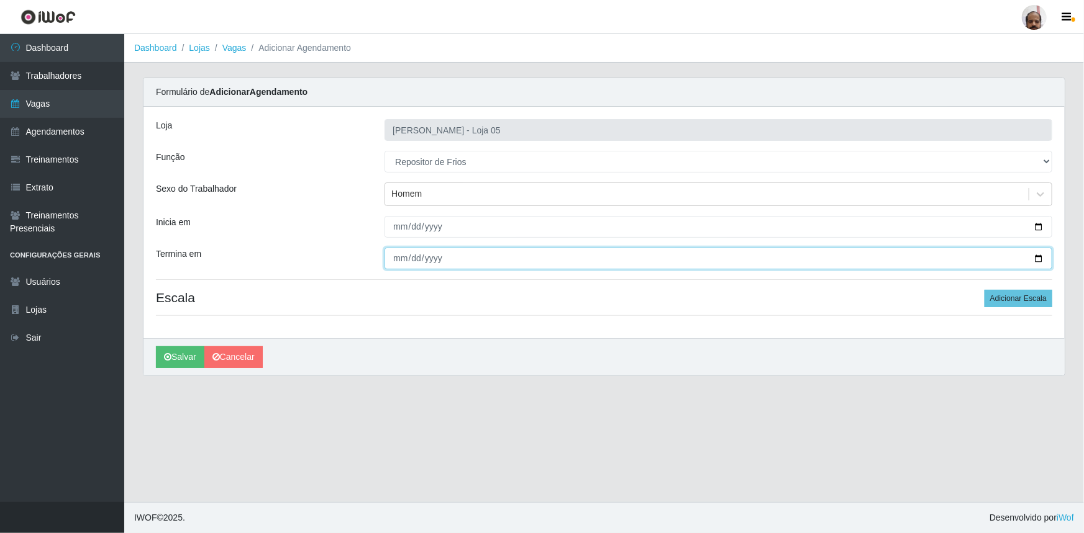
click at [1038, 261] on input "Termina em" at bounding box center [718, 259] width 668 height 22
type input "[DATE]"
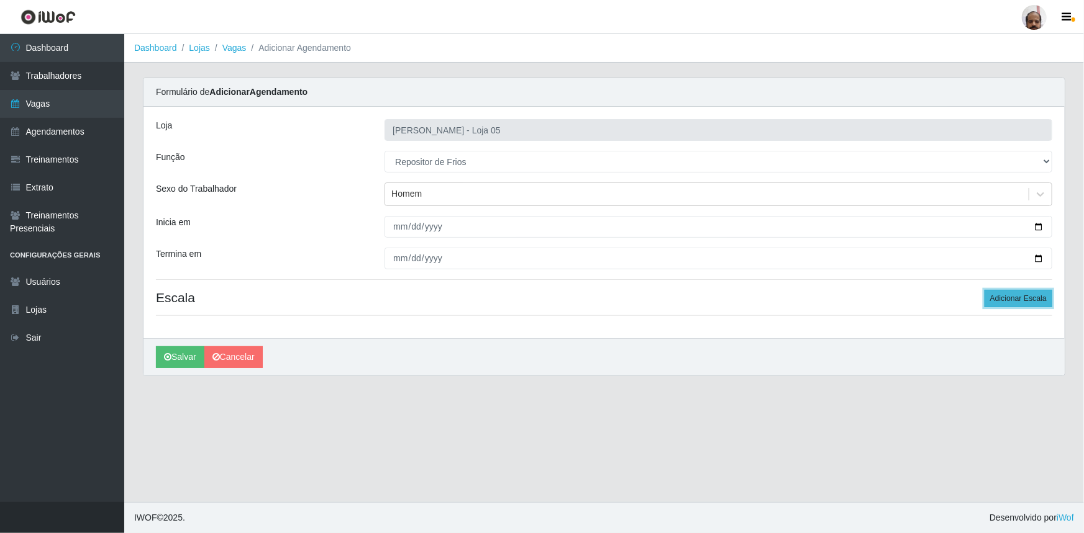
click at [1012, 306] on button "Adicionar Escala" at bounding box center [1018, 298] width 68 height 17
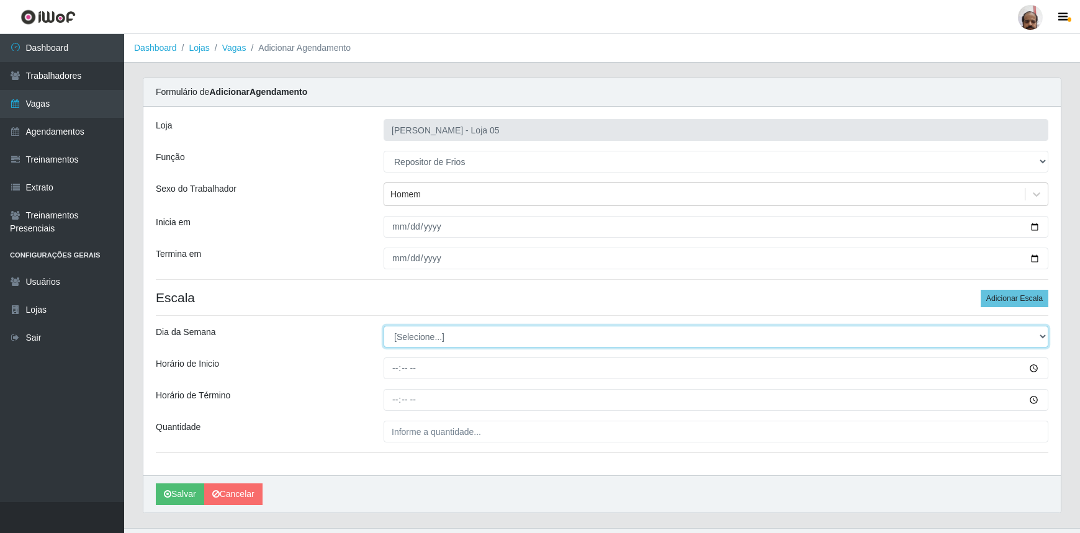
click at [441, 342] on select "[Selecione...] Segunda Terça Quarta Quinta Sexta Sábado Domingo" at bounding box center [716, 337] width 665 height 22
select select "3"
click at [384, 326] on select "[Selecione...] Segunda Terça Quarta Quinta Sexta Sábado Domingo" at bounding box center [716, 337] width 665 height 22
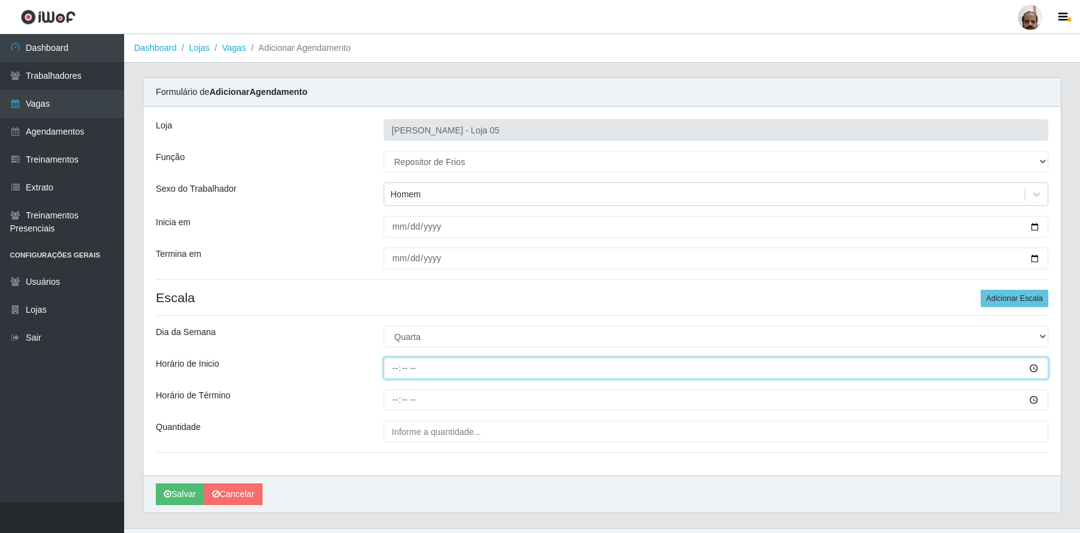
click at [391, 374] on input "Horário de Inicio" at bounding box center [716, 369] width 665 height 22
type input "15:00"
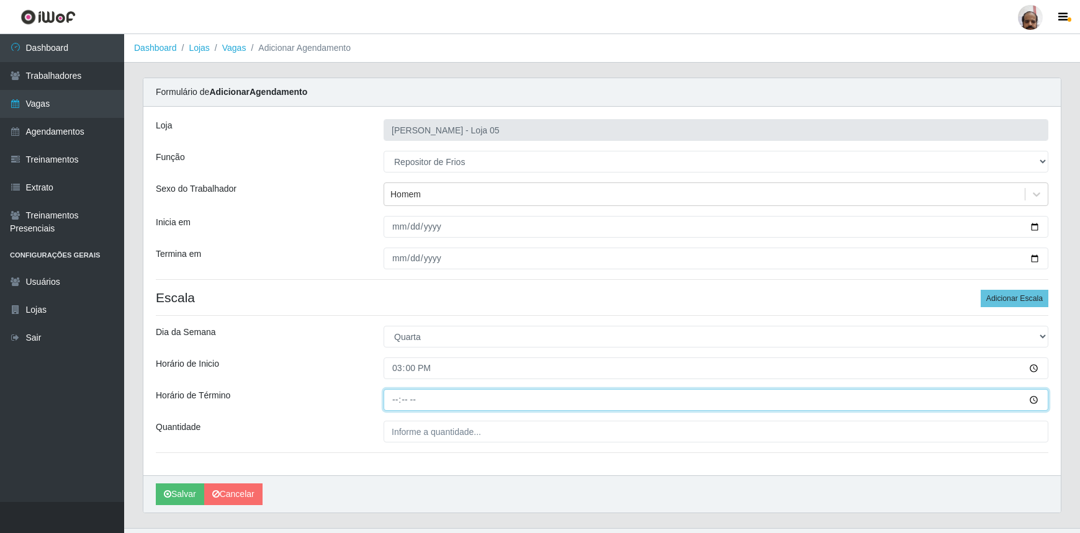
type input "21:00"
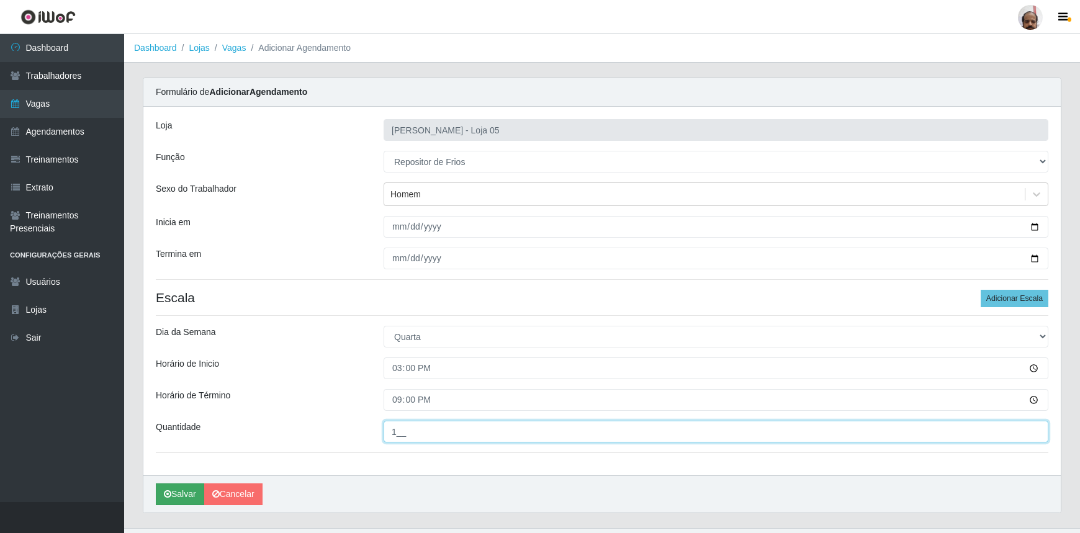
type input "1__"
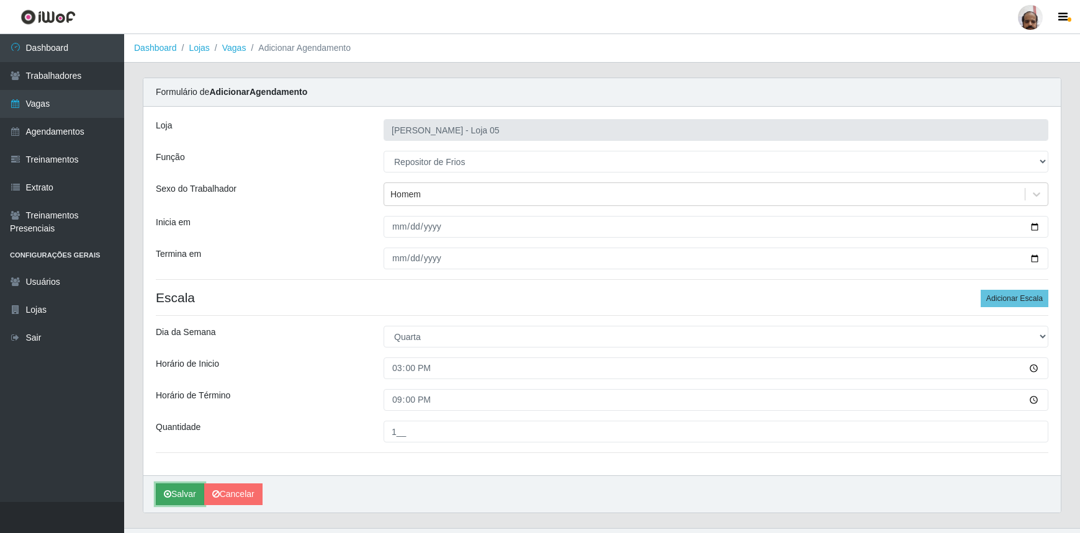
click at [188, 487] on button "Salvar" at bounding box center [180, 495] width 48 height 22
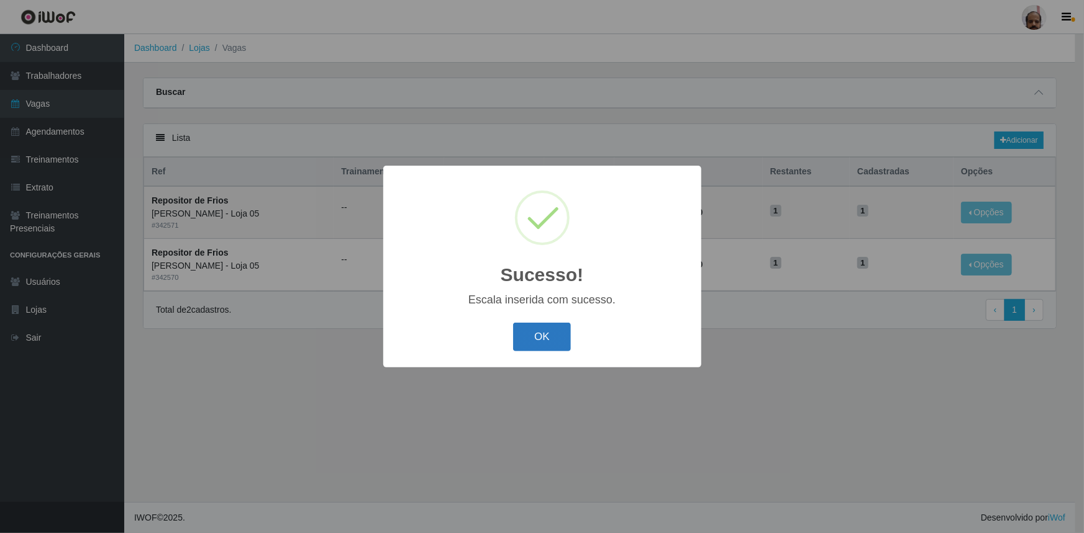
click at [556, 337] on button "OK" at bounding box center [542, 337] width 58 height 29
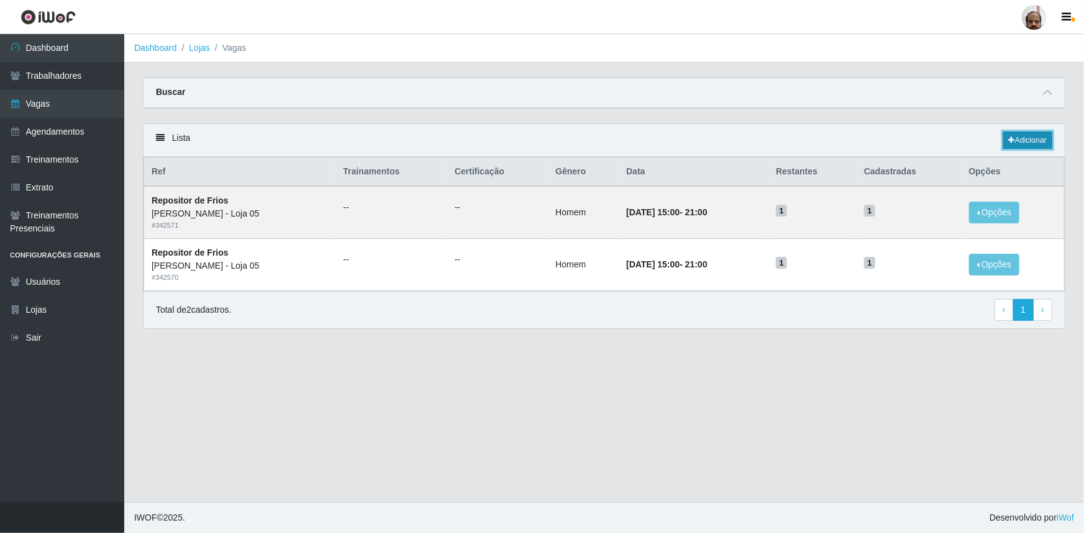
click at [1026, 137] on link "Adicionar" at bounding box center [1027, 140] width 49 height 17
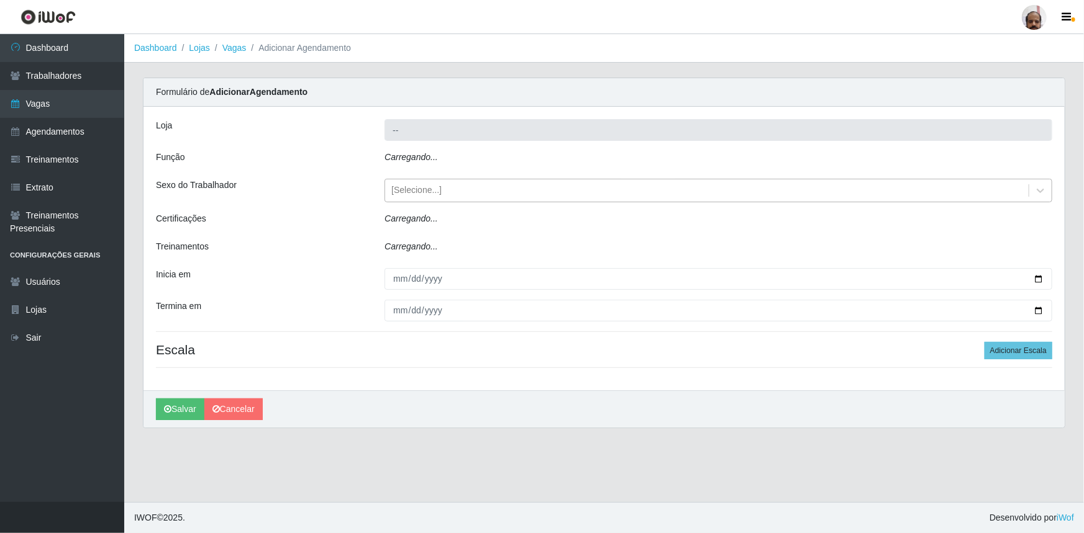
type input "[PERSON_NAME] - Loja 05"
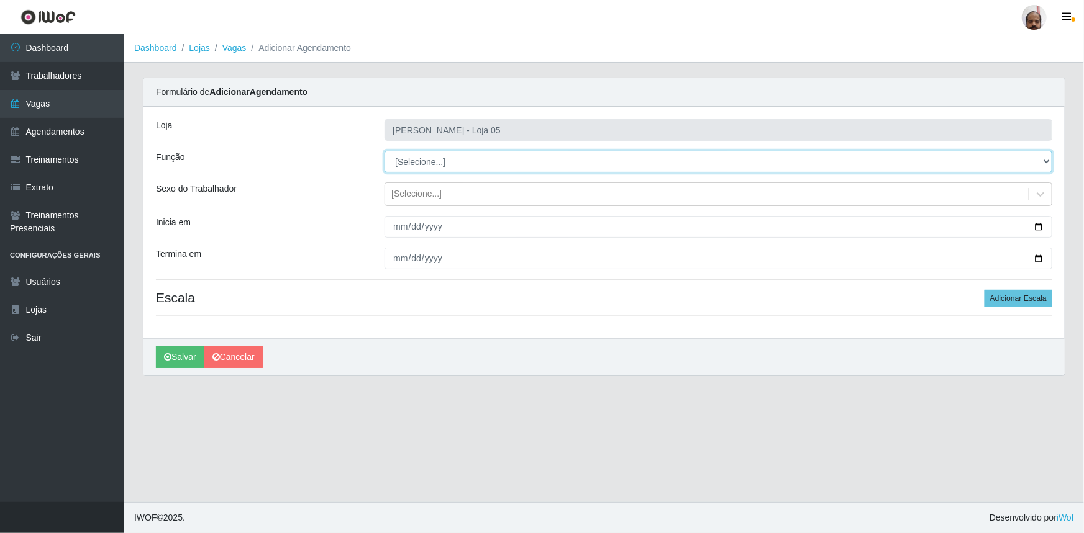
click at [433, 164] on select "[Selecione...] ASG ASG + ASG ++ Auxiliar de Depósito Auxiliar de Depósito + Aux…" at bounding box center [718, 162] width 668 height 22
select select "112"
click at [384, 151] on select "[Selecione...] ASG ASG + ASG ++ Auxiliar de Depósito Auxiliar de Depósito + Aux…" at bounding box center [718, 162] width 668 height 22
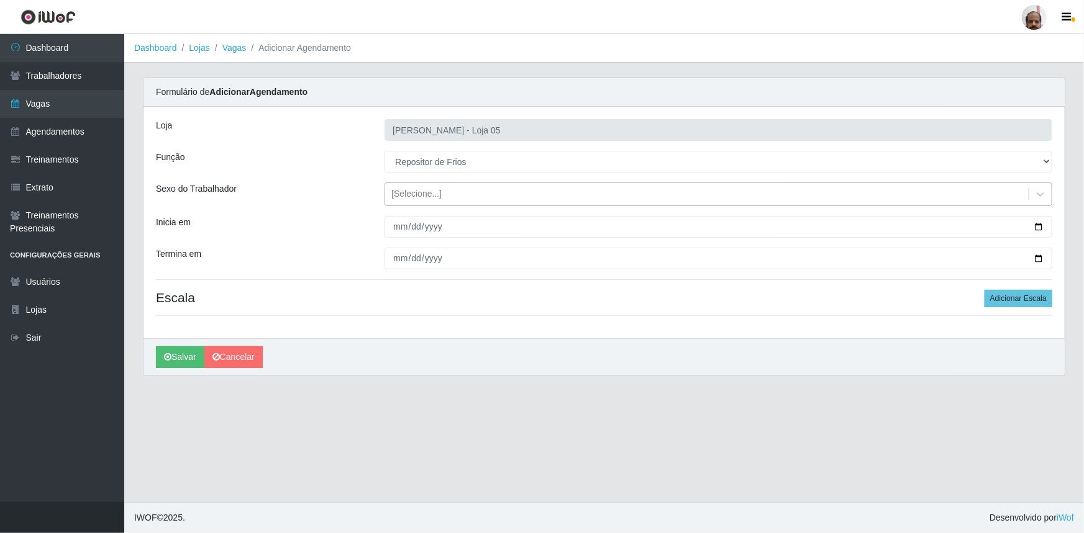
click at [415, 189] on div "[Selecione...]" at bounding box center [416, 194] width 50 height 13
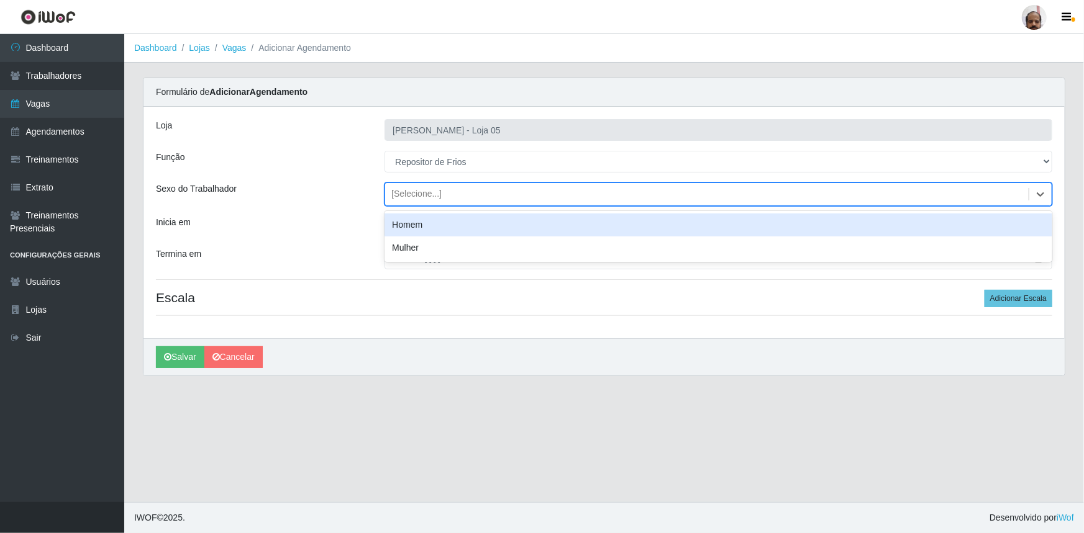
click at [419, 225] on div "Homem" at bounding box center [718, 225] width 668 height 23
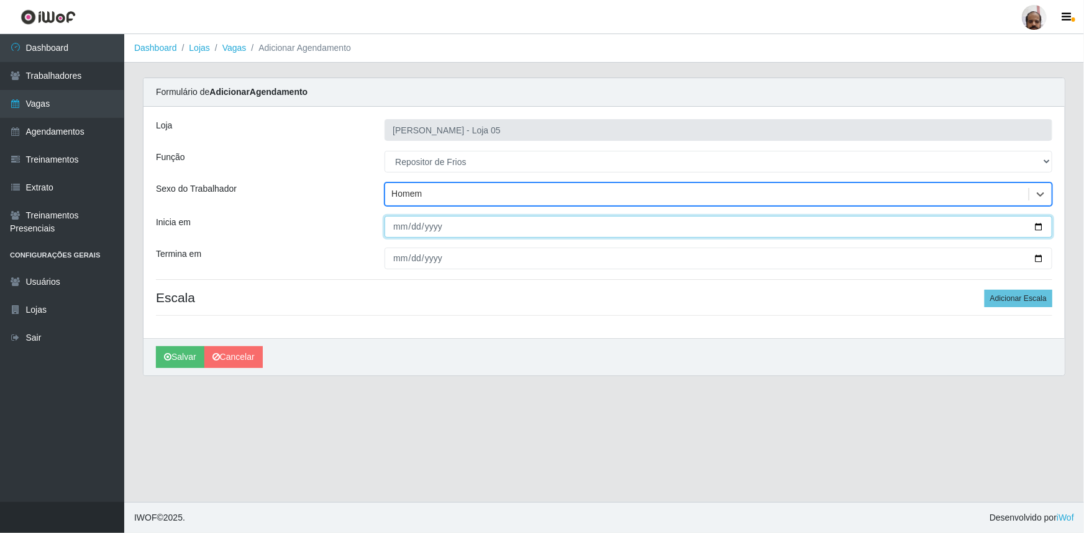
click at [1037, 225] on input "Inicia em" at bounding box center [718, 227] width 668 height 22
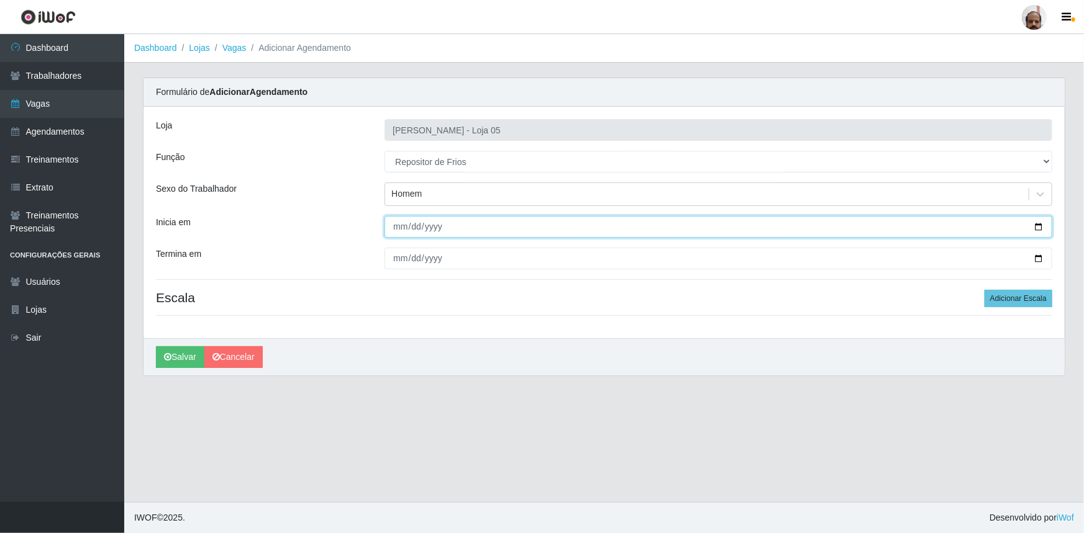
type input "[DATE]"
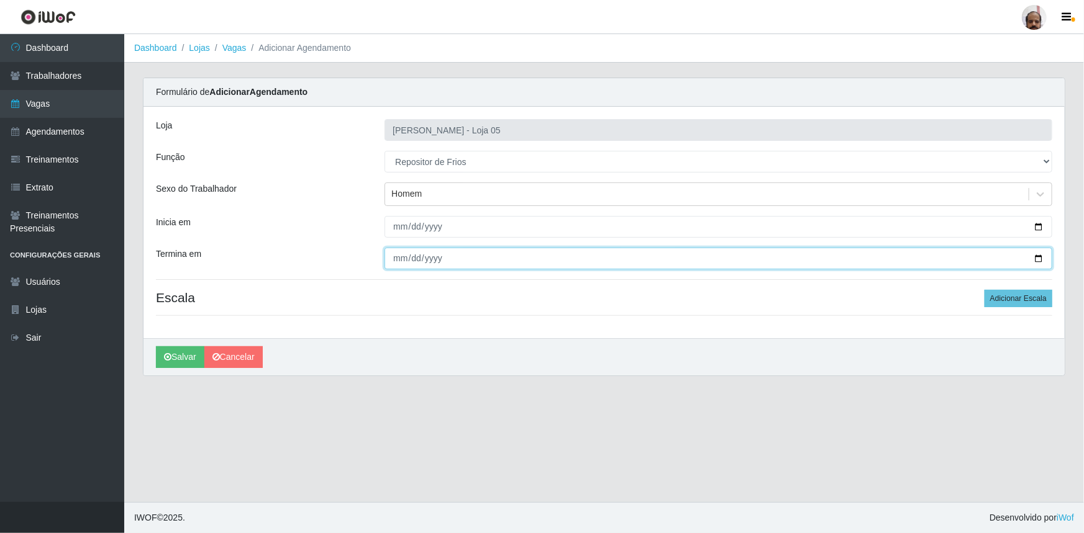
click at [1036, 258] on input "Termina em" at bounding box center [718, 259] width 668 height 22
type input "[DATE]"
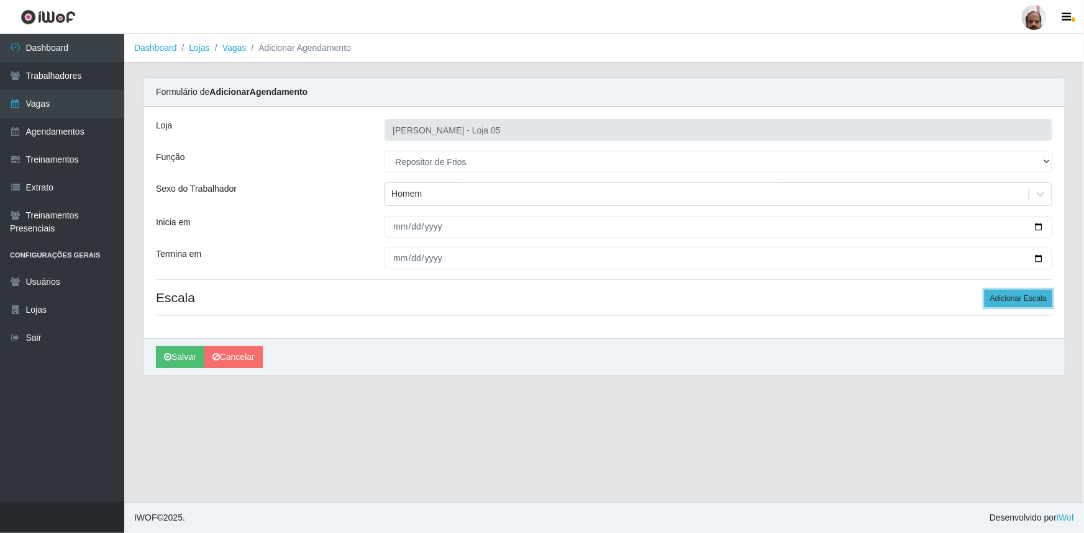
click at [1015, 300] on button "Adicionar Escala" at bounding box center [1018, 298] width 68 height 17
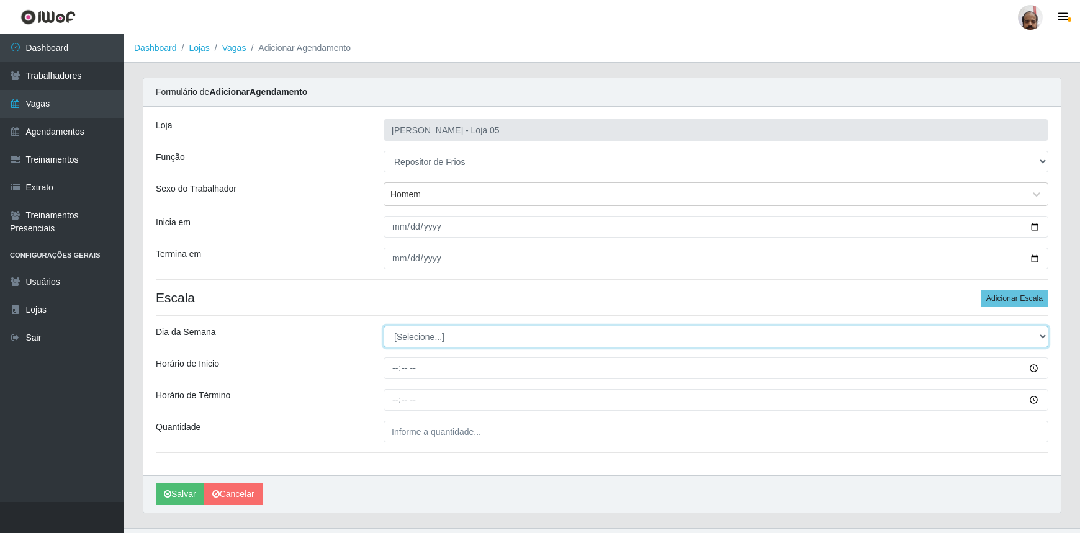
click at [412, 333] on select "[Selecione...] Segunda Terça Quarta Quinta Sexta Sábado Domingo" at bounding box center [716, 337] width 665 height 22
click at [384, 326] on select "[Selecione...] Segunda Terça Quarta Quinta Sexta Sábado Domingo" at bounding box center [716, 337] width 665 height 22
click at [1048, 333] on select "[Selecione...] Segunda Terça Quarta Quinta Sexta Sábado Domingo" at bounding box center [716, 337] width 665 height 22
select select "4"
click at [384, 326] on select "[Selecione...] Segunda Terça Quarta Quinta Sexta Sábado Domingo" at bounding box center [716, 337] width 665 height 22
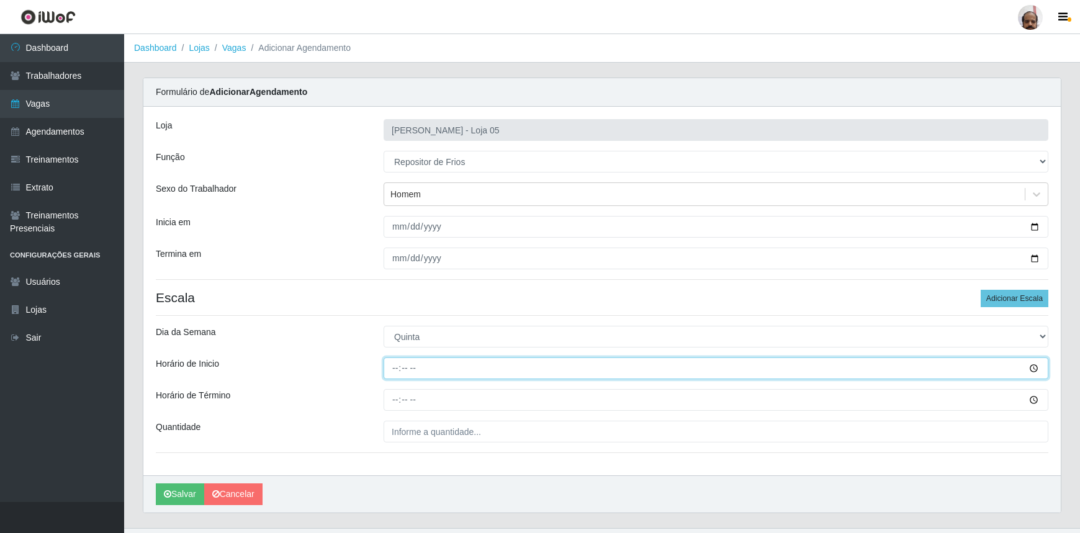
click at [392, 372] on input "Horário de Inicio" at bounding box center [716, 369] width 665 height 22
type input "15:00"
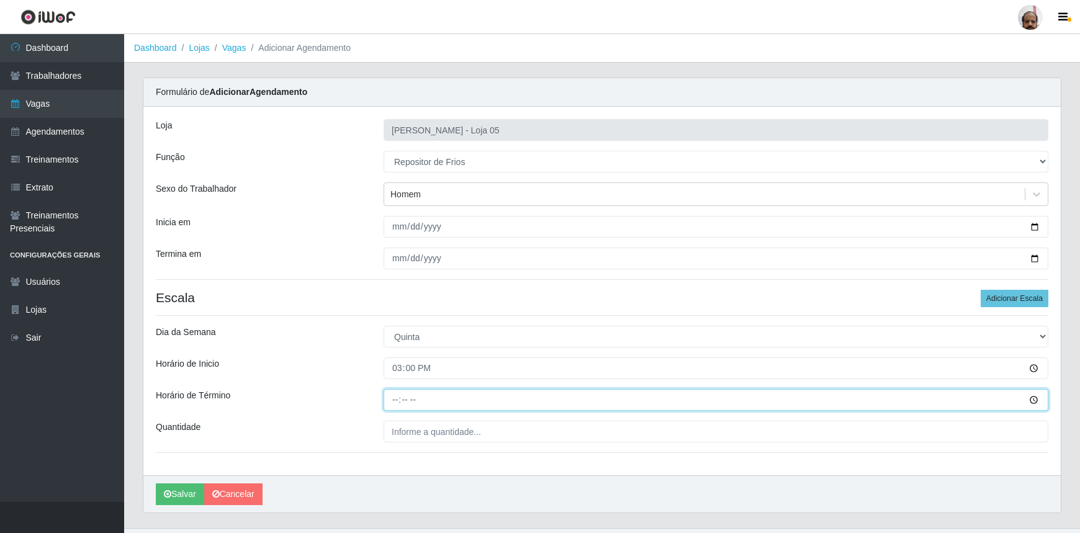
type input "21:00"
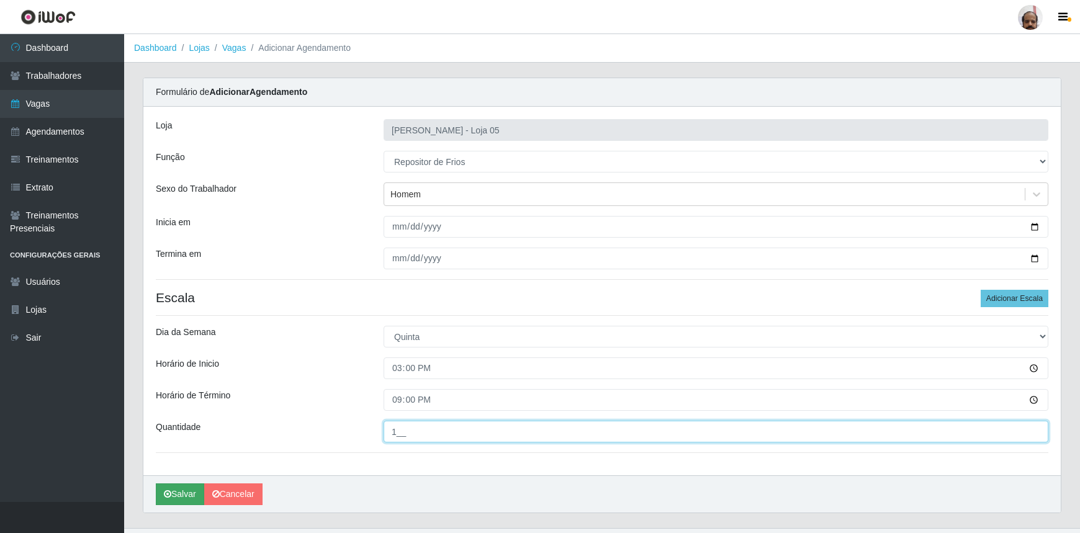
type input "1__"
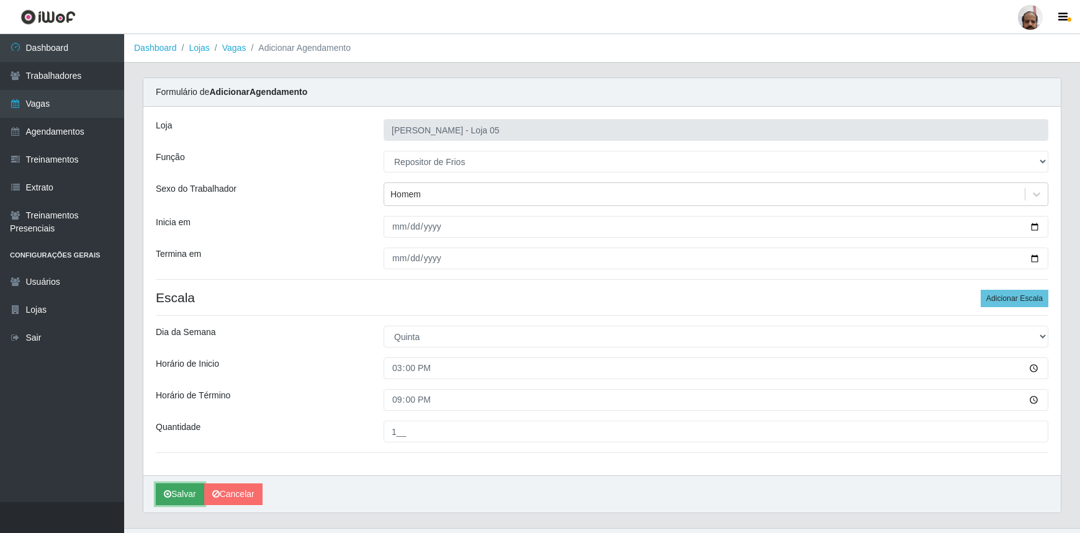
click at [181, 494] on button "Salvar" at bounding box center [180, 495] width 48 height 22
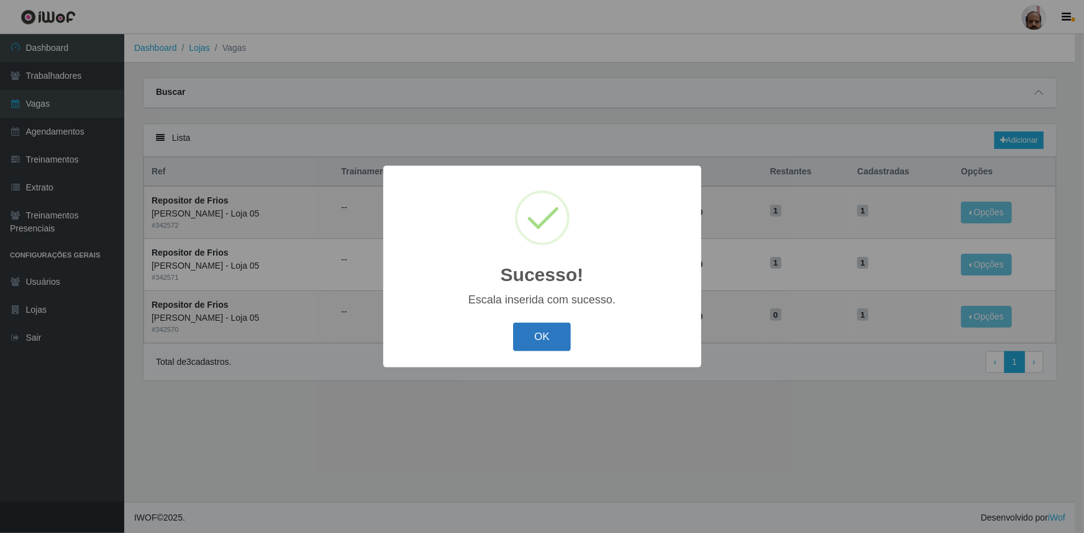
click at [537, 323] on button "OK" at bounding box center [542, 337] width 58 height 29
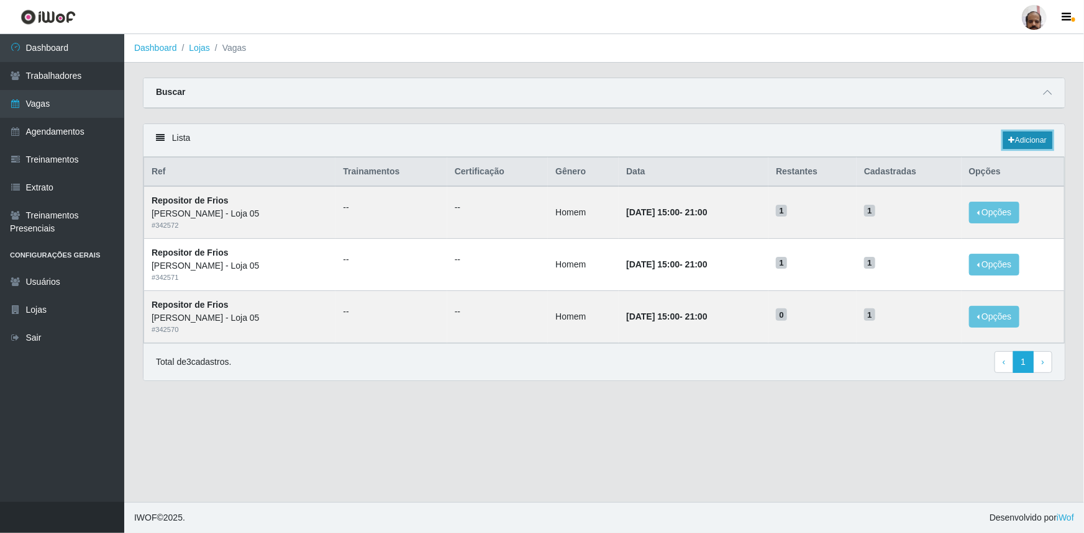
click at [1023, 139] on link "Adicionar" at bounding box center [1027, 140] width 49 height 17
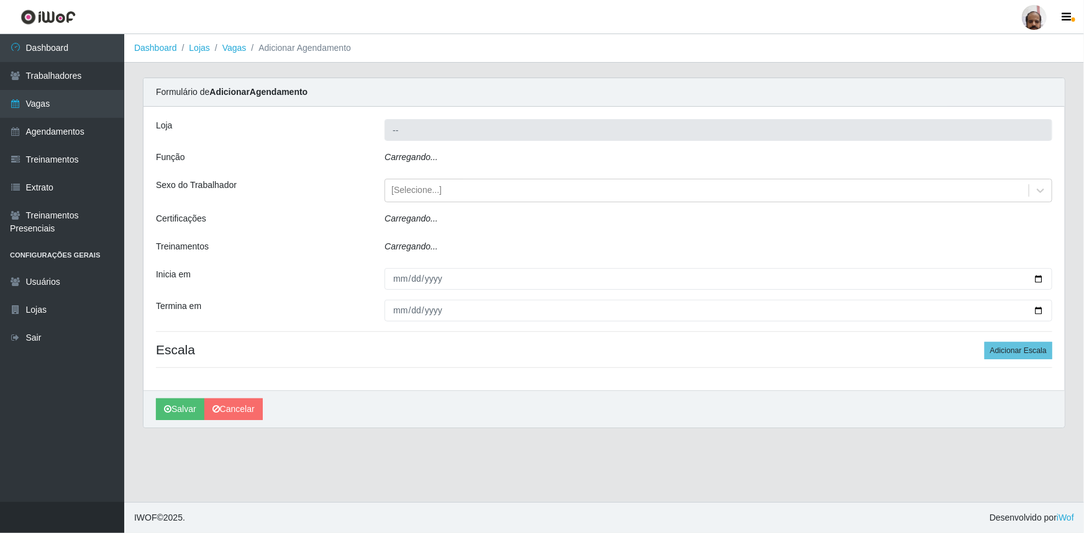
type input "[PERSON_NAME] - Loja 05"
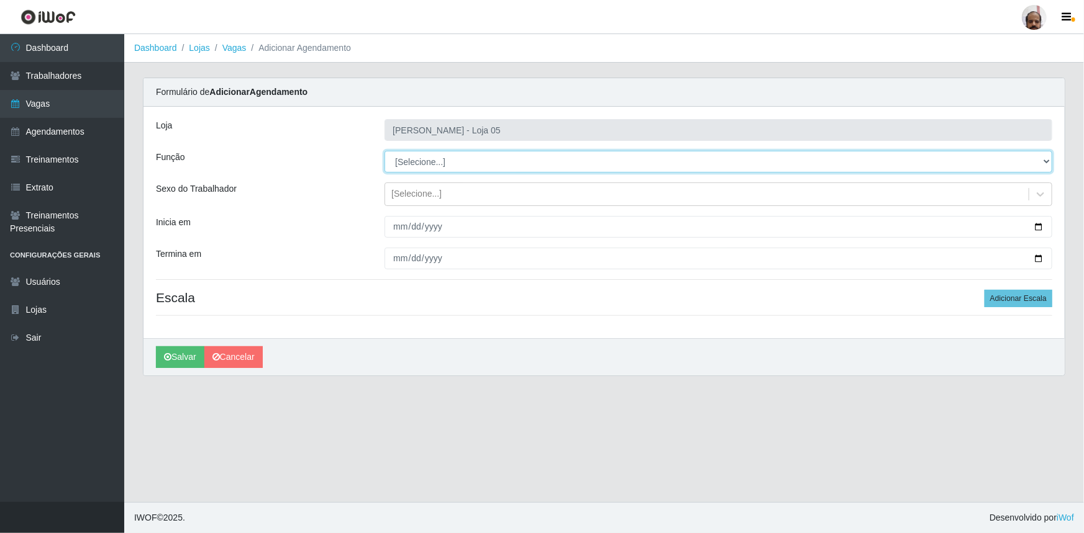
click at [400, 163] on select "[Selecione...] ASG ASG + ASG ++ Auxiliar de Depósito Auxiliar de Depósito + Aux…" at bounding box center [718, 162] width 668 height 22
select select "112"
click at [384, 151] on select "[Selecione...] ASG ASG + ASG ++ Auxiliar de Depósito Auxiliar de Depósito + Aux…" at bounding box center [718, 162] width 668 height 22
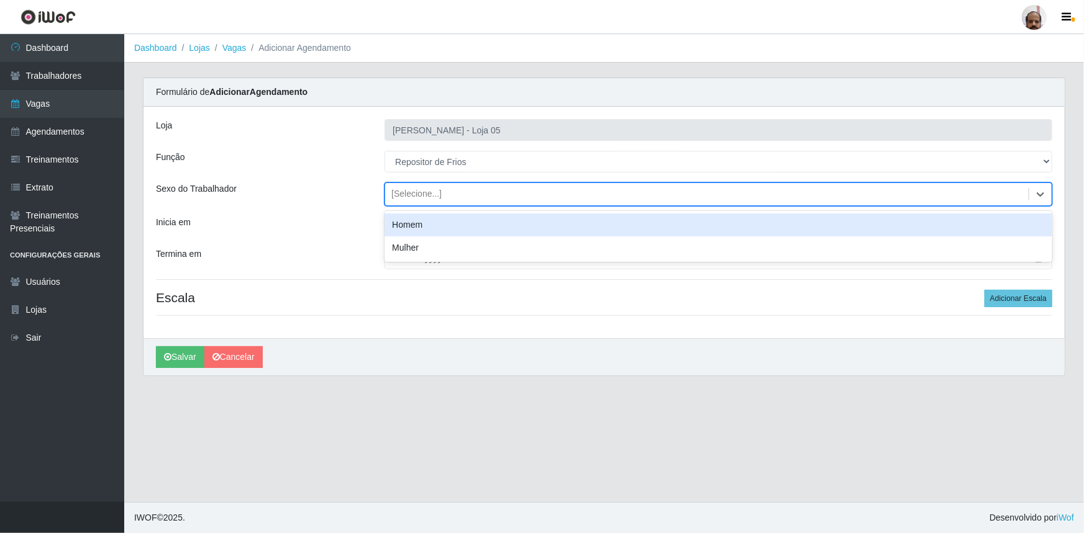
click at [419, 191] on div "[Selecione...]" at bounding box center [416, 194] width 50 height 13
click at [427, 223] on div "Homem" at bounding box center [718, 225] width 668 height 23
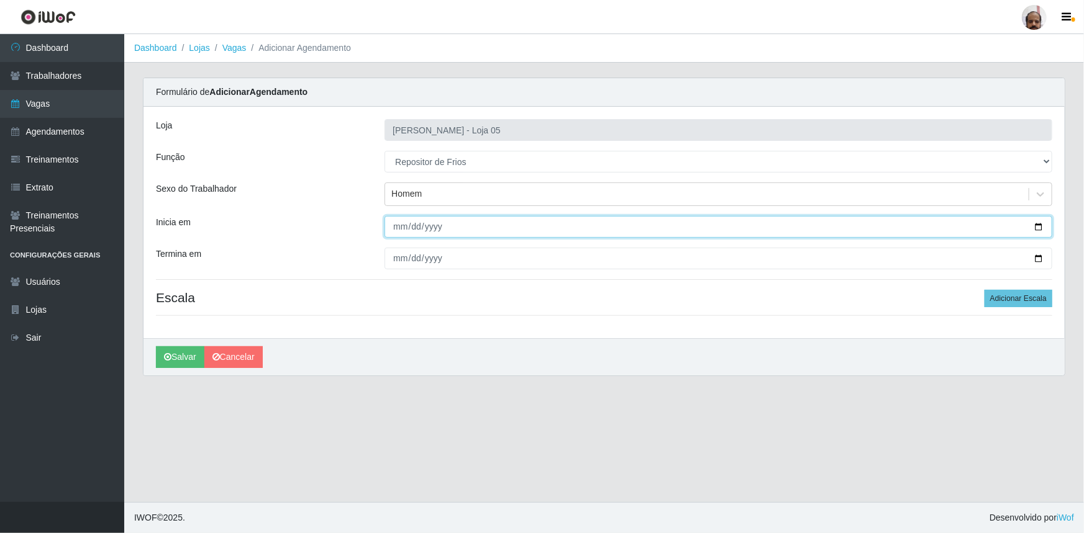
click at [1037, 226] on input "Inicia em" at bounding box center [718, 227] width 668 height 22
type input "[DATE]"
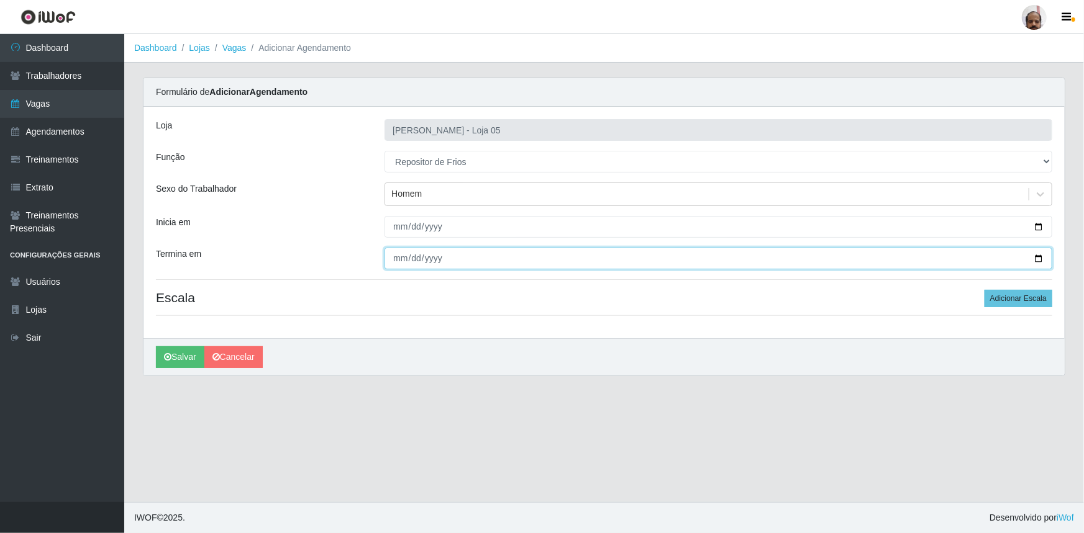
click at [1038, 256] on input "Termina em" at bounding box center [718, 259] width 668 height 22
type input "[DATE]"
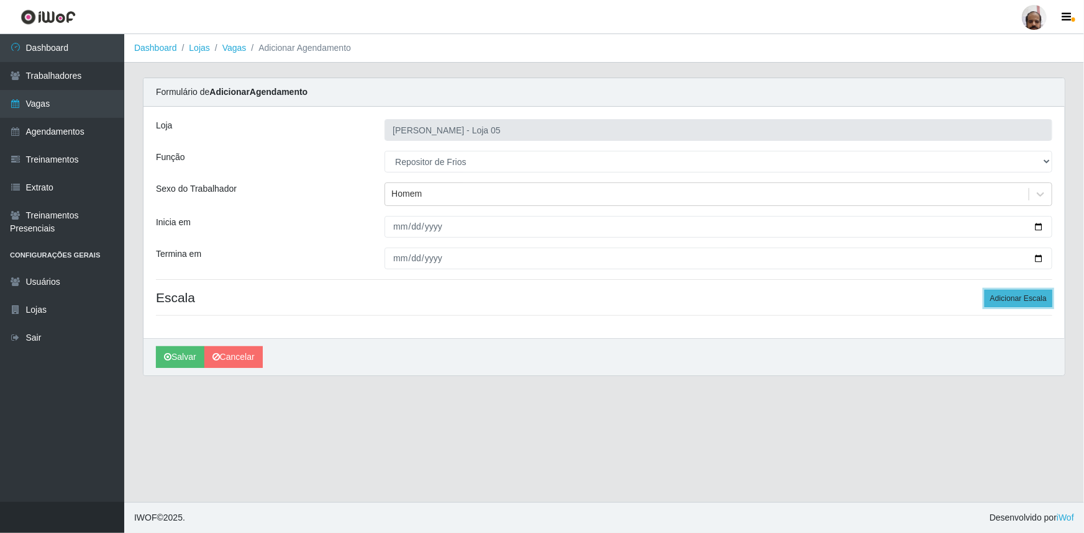
click at [1000, 302] on button "Adicionar Escala" at bounding box center [1018, 298] width 68 height 17
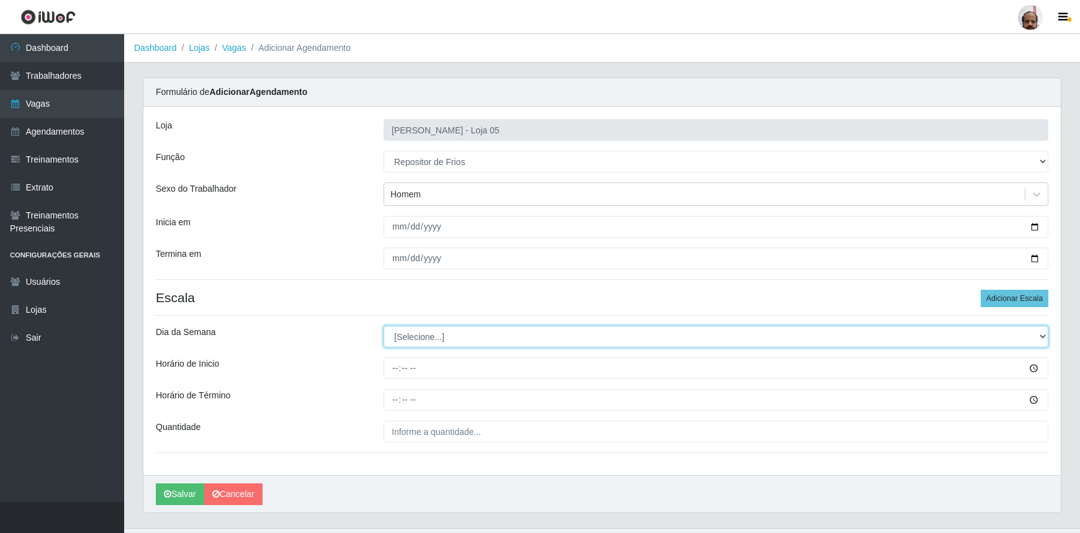
click at [440, 340] on select "[Selecione...] Segunda Terça Quarta Quinta Sexta Sábado Domingo" at bounding box center [716, 337] width 665 height 22
select select "5"
click at [384, 326] on select "[Selecione...] Segunda Terça Quarta Quinta Sexta Sábado Domingo" at bounding box center [716, 337] width 665 height 22
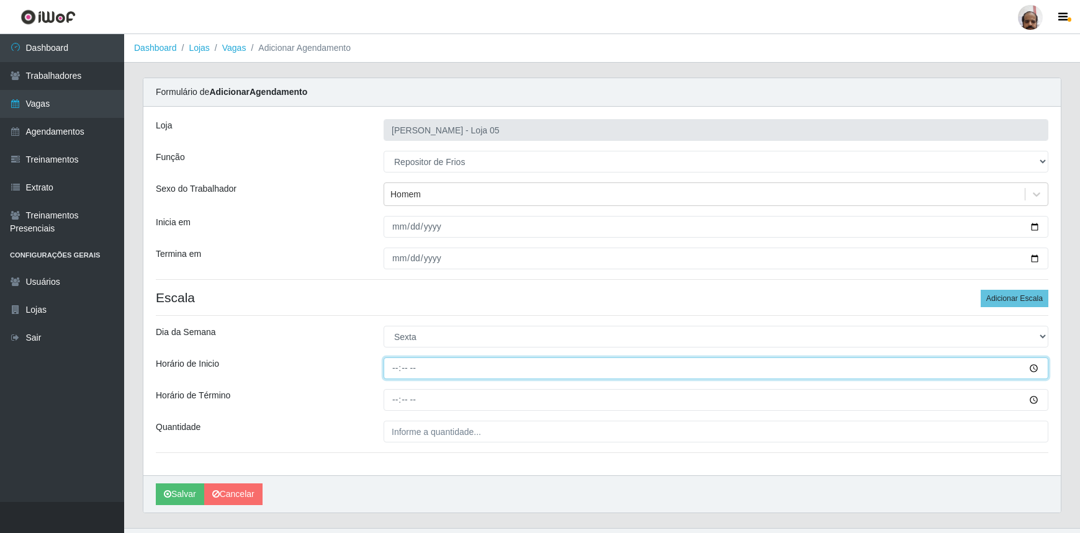
click at [392, 373] on input "Horário de Inicio" at bounding box center [716, 369] width 665 height 22
type input "15:00"
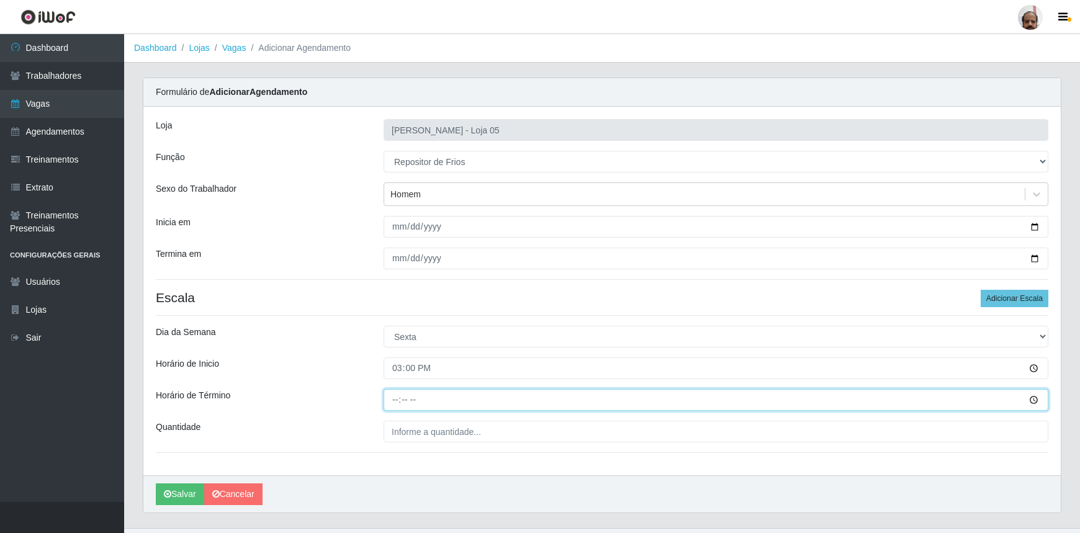
type input "21:00"
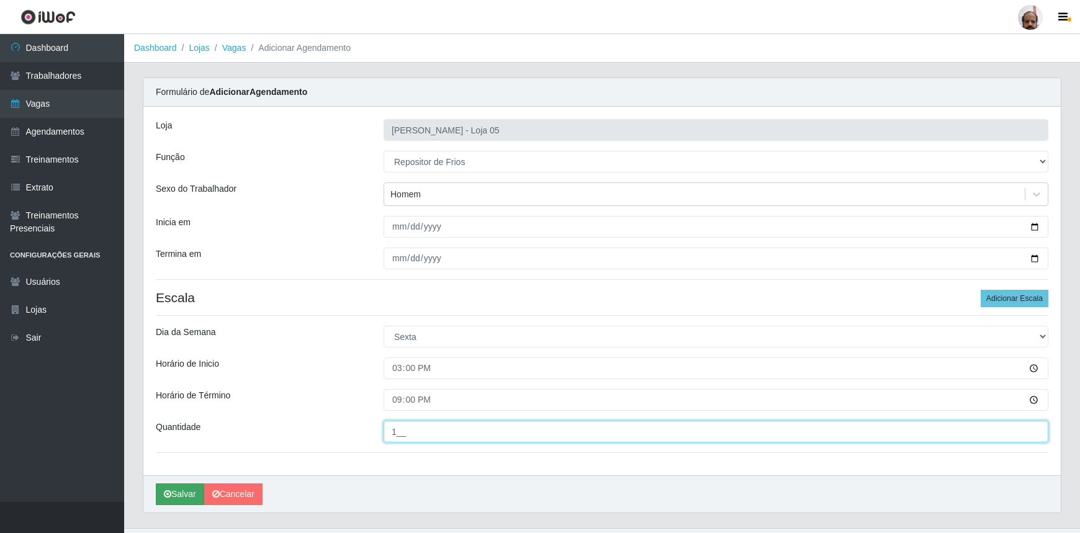
type input "1__"
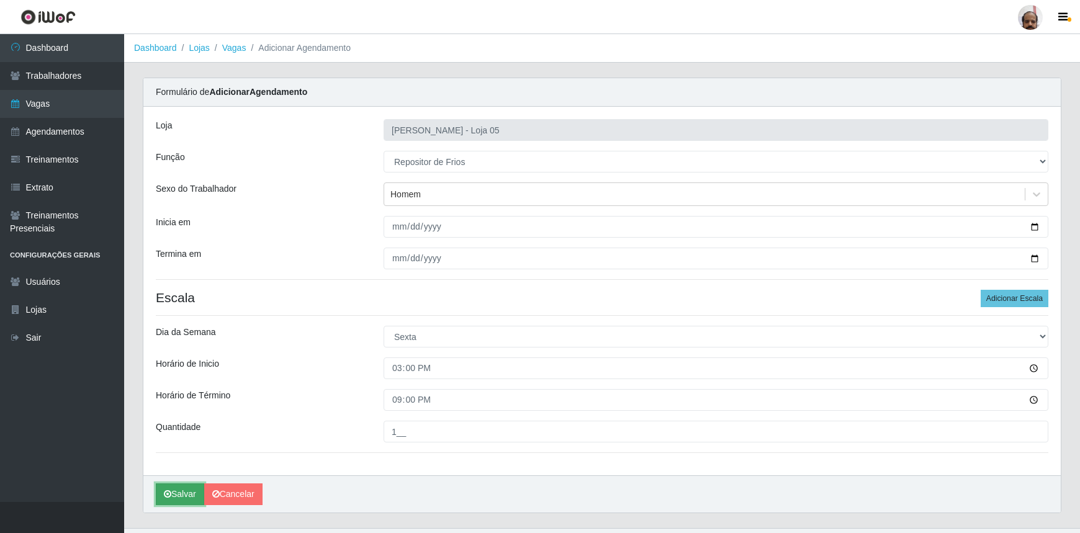
click at [181, 491] on button "Salvar" at bounding box center [180, 495] width 48 height 22
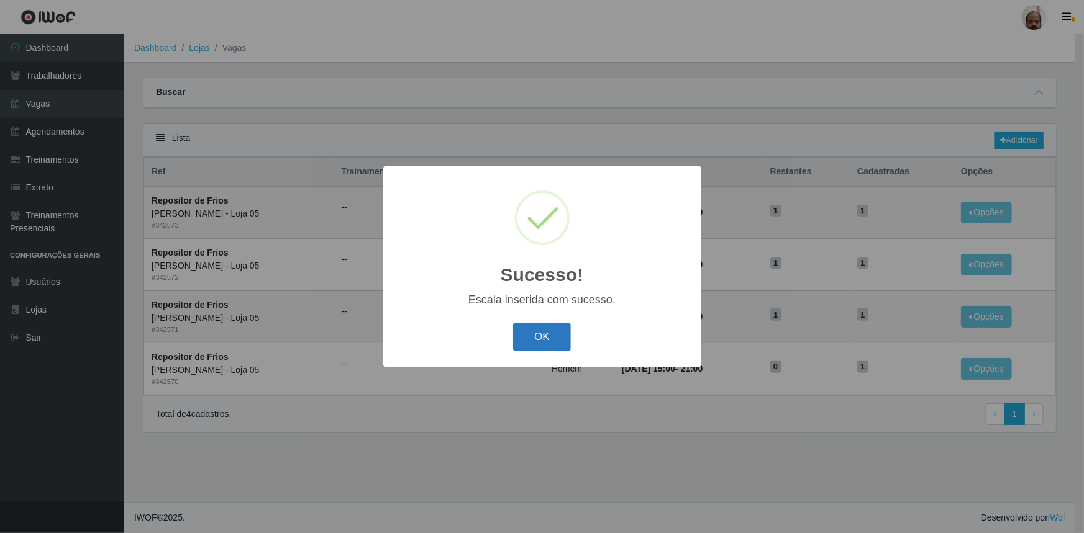
click at [546, 333] on button "OK" at bounding box center [542, 337] width 58 height 29
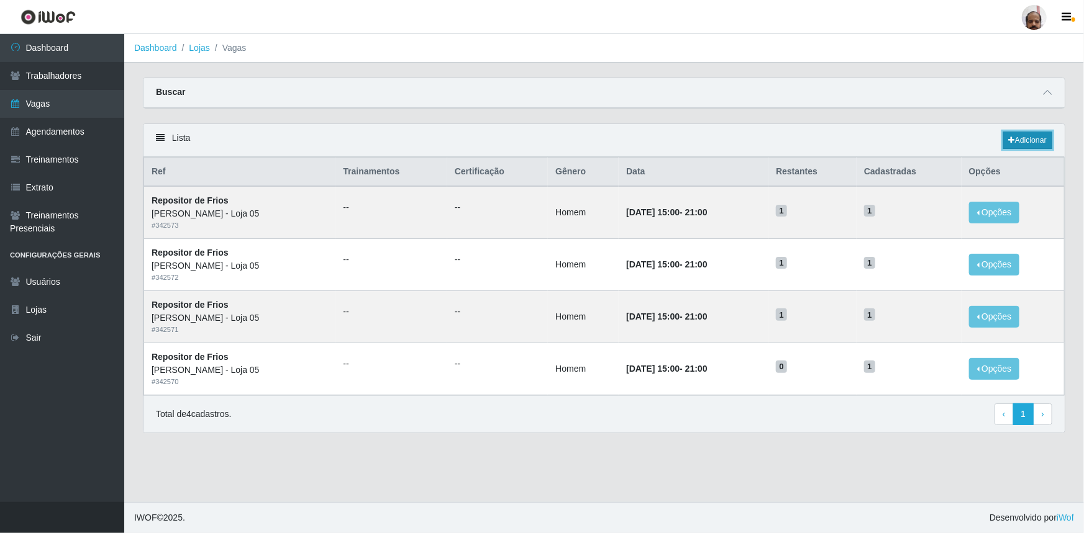
click at [1003, 140] on link "Adicionar" at bounding box center [1027, 140] width 49 height 17
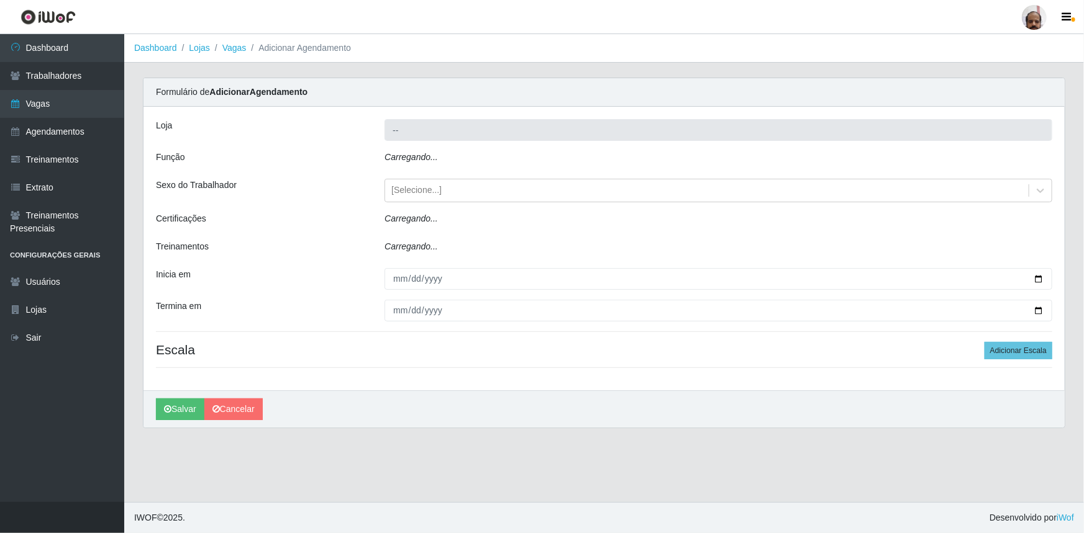
type input "[PERSON_NAME] - Loja 05"
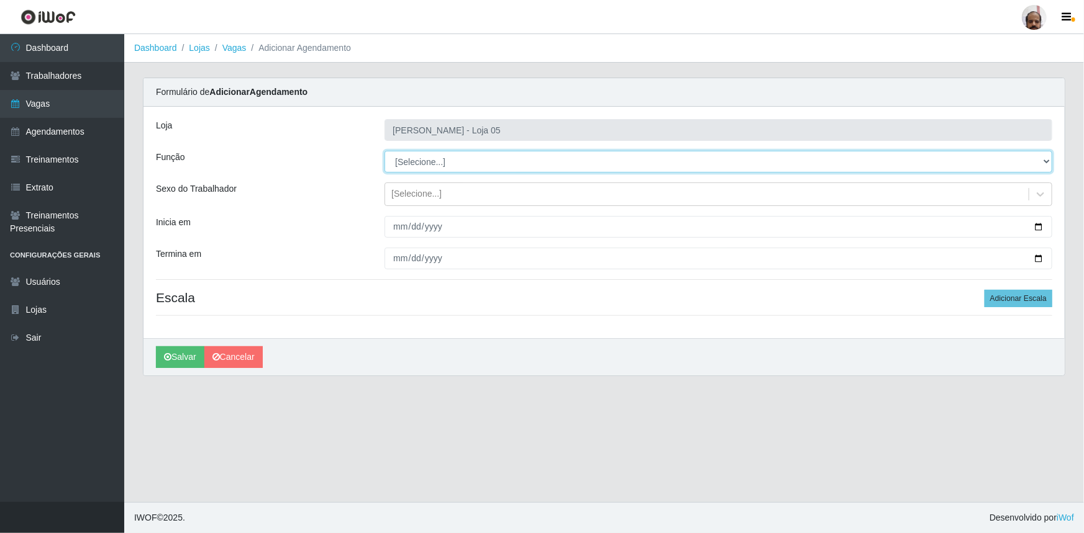
click at [417, 161] on select "[Selecione...] ASG ASG + ASG ++ Auxiliar de Depósito Auxiliar de Depósito + Aux…" at bounding box center [718, 162] width 668 height 22
select select "112"
click at [384, 151] on select "[Selecione...] ASG ASG + ASG ++ Auxiliar de Depósito Auxiliar de Depósito + Aux…" at bounding box center [718, 162] width 668 height 22
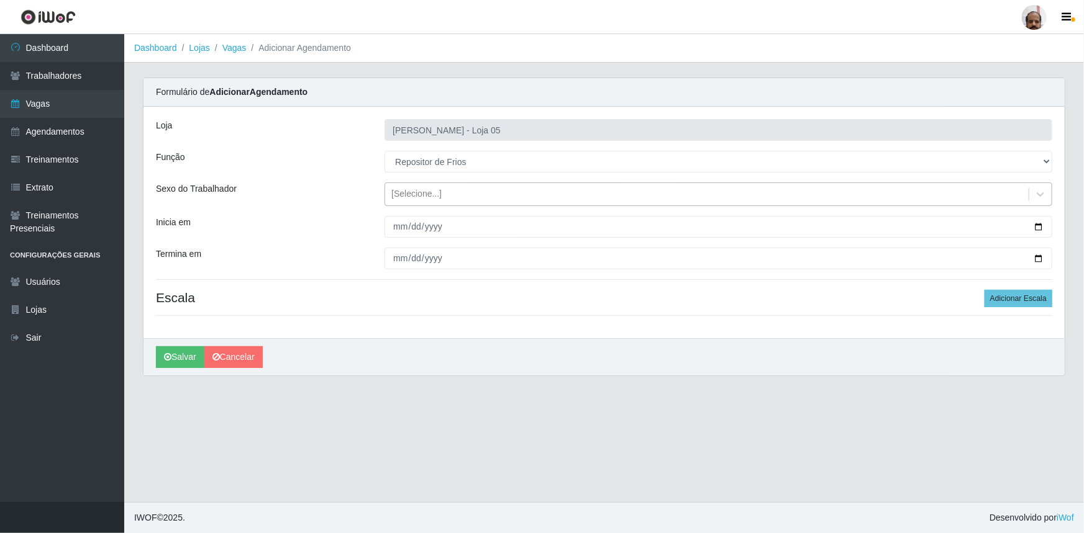
click at [460, 199] on div "[Selecione...]" at bounding box center [706, 194] width 643 height 20
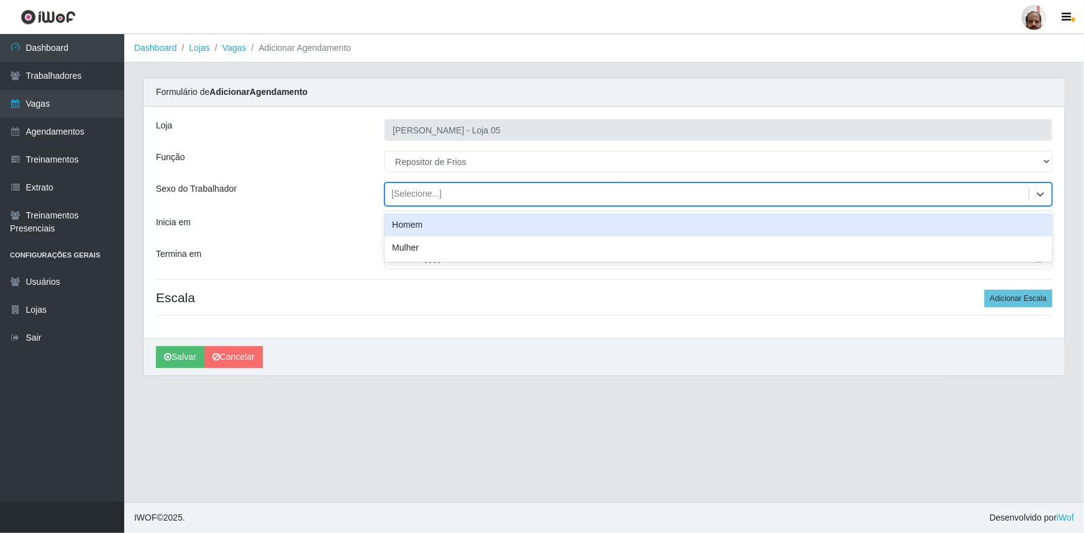
click at [456, 225] on div "Homem" at bounding box center [718, 225] width 668 height 23
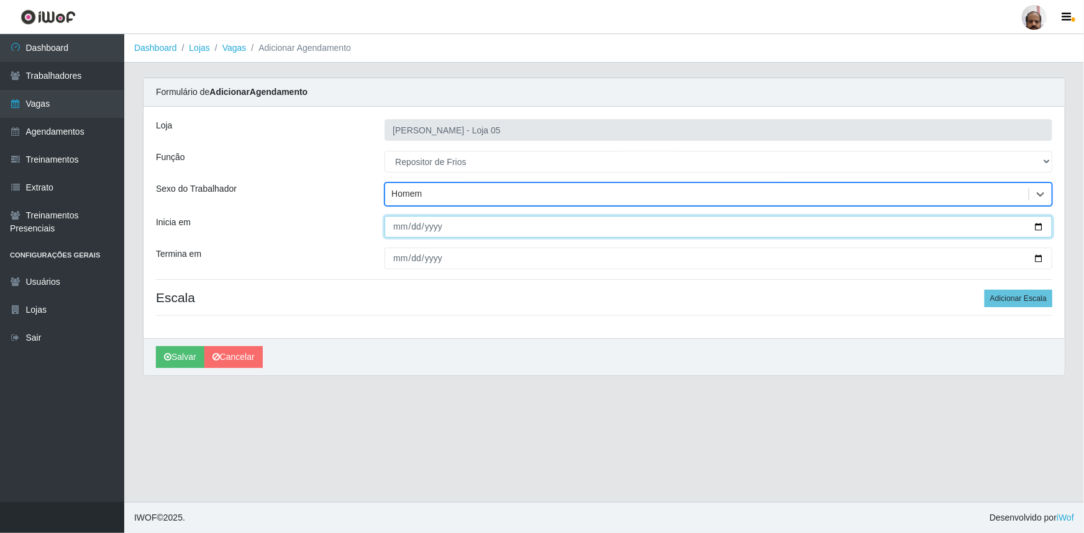
click at [1037, 219] on input "Inicia em" at bounding box center [718, 227] width 668 height 22
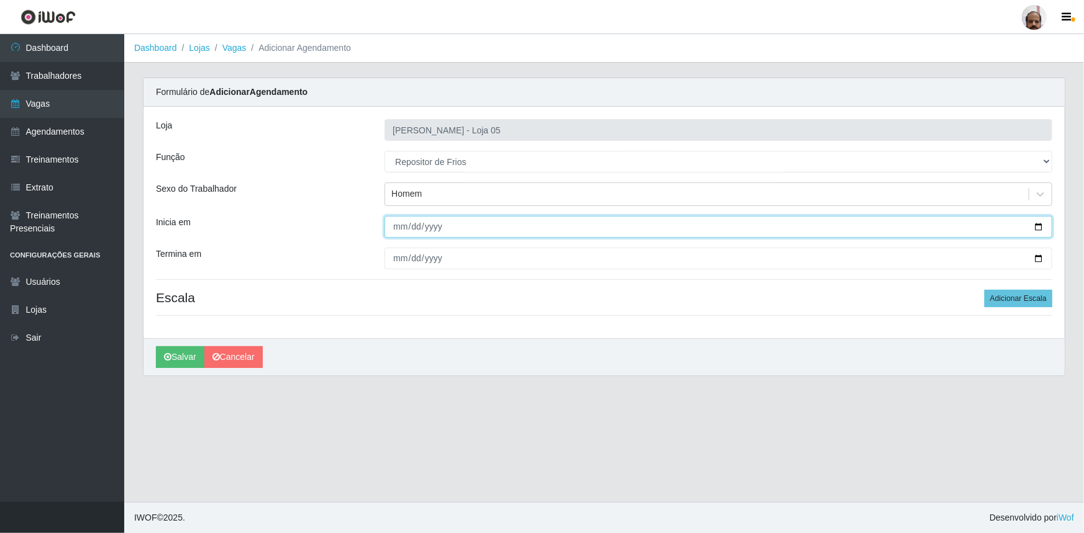
click at [1037, 225] on input "Inicia em" at bounding box center [718, 227] width 668 height 22
type input "[DATE]"
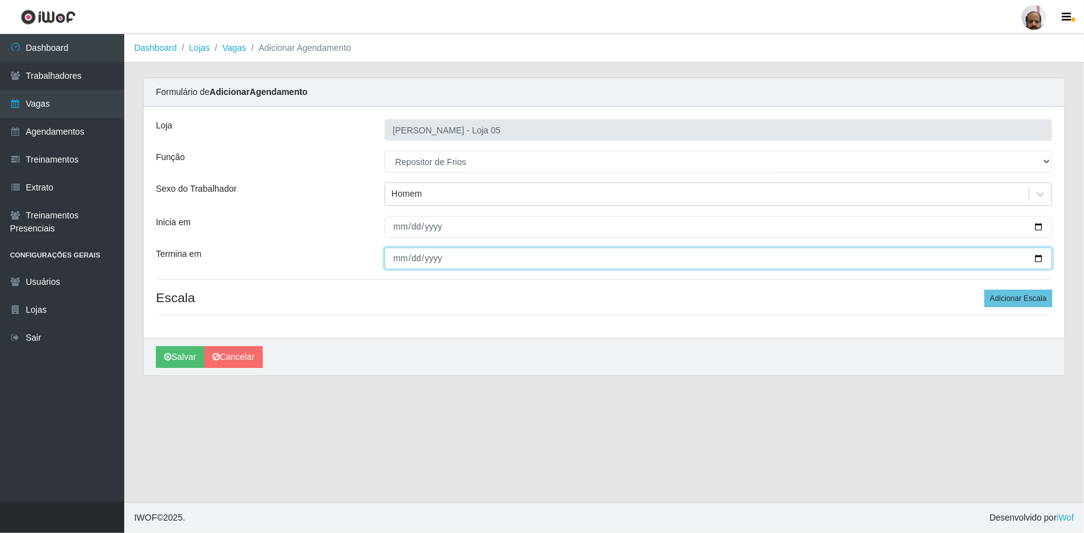
drag, startPoint x: 1041, startPoint y: 254, endPoint x: 1035, endPoint y: 262, distance: 10.2
click at [1041, 255] on input "Termina em" at bounding box center [718, 259] width 668 height 22
type input "[DATE]"
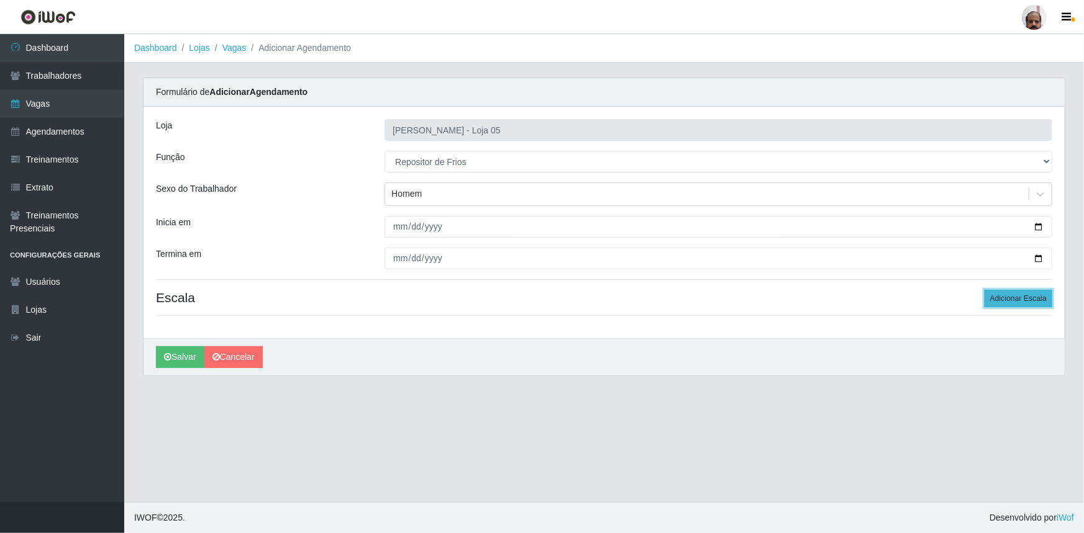
click at [1008, 292] on button "Adicionar Escala" at bounding box center [1018, 298] width 68 height 17
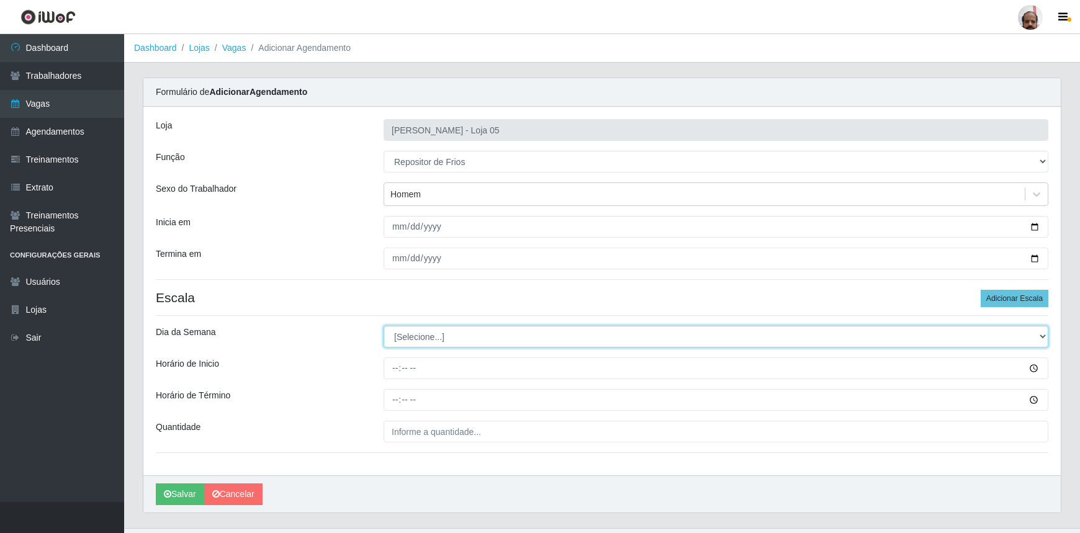
click at [436, 337] on select "[Selecione...] Segunda Terça Quarta Quinta Sexta Sábado Domingo" at bounding box center [716, 337] width 665 height 22
select select "6"
click at [384, 326] on select "[Selecione...] Segunda Terça Quarta Quinta Sexta Sábado Domingo" at bounding box center [716, 337] width 665 height 22
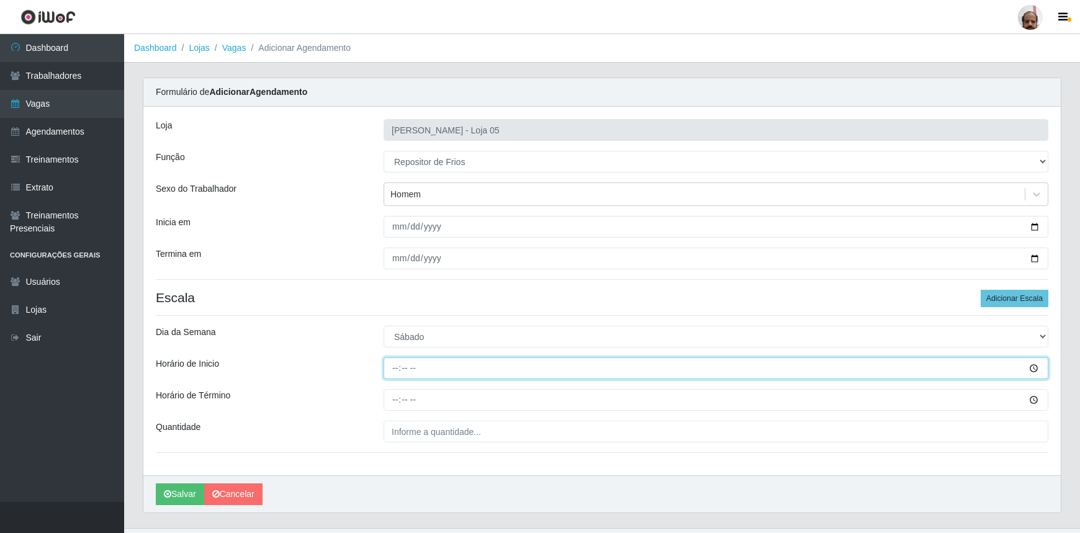
click at [397, 367] on input "Horário de Inicio" at bounding box center [716, 369] width 665 height 22
type input "15:00"
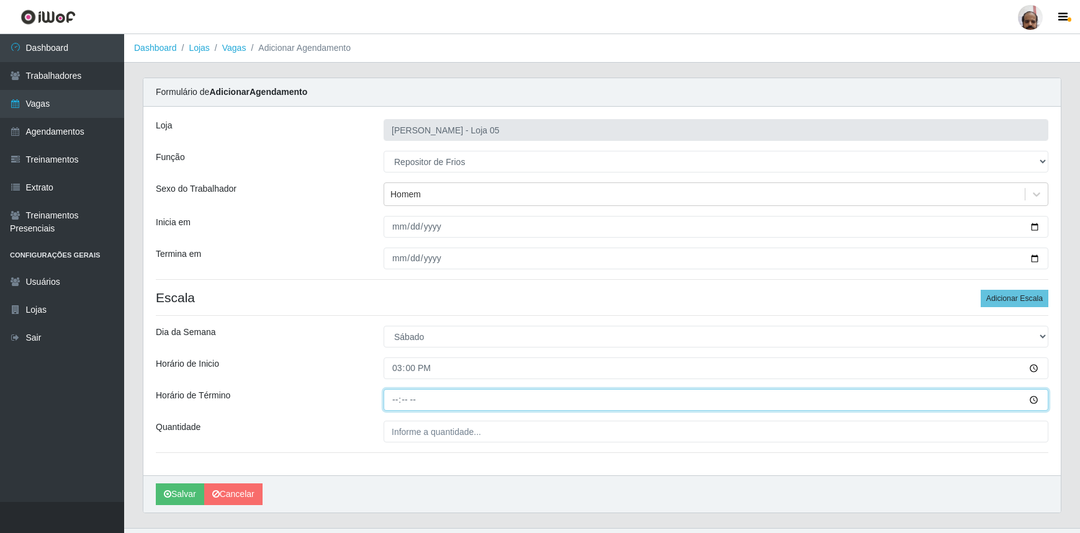
type input "21:00"
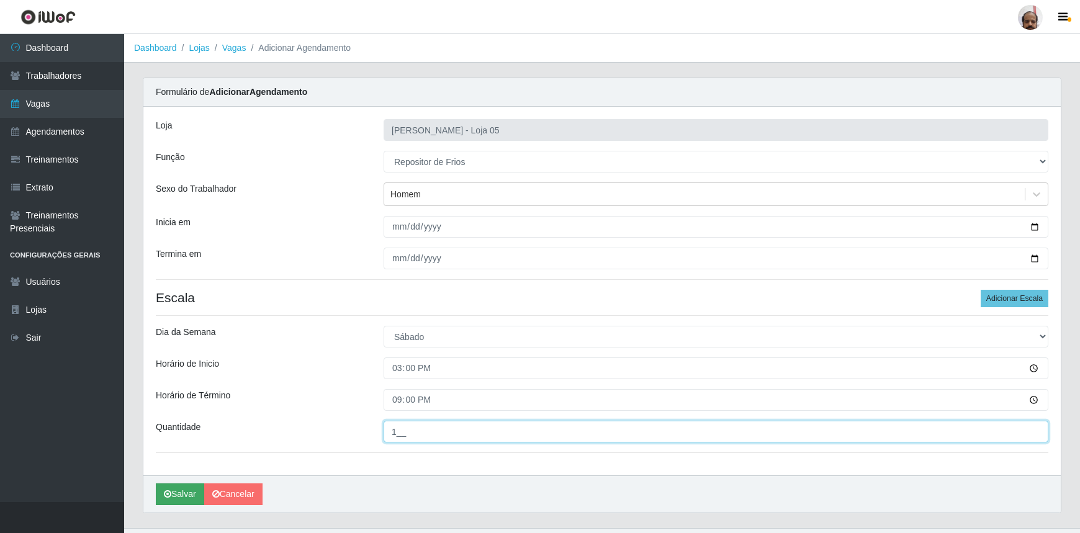
type input "1__"
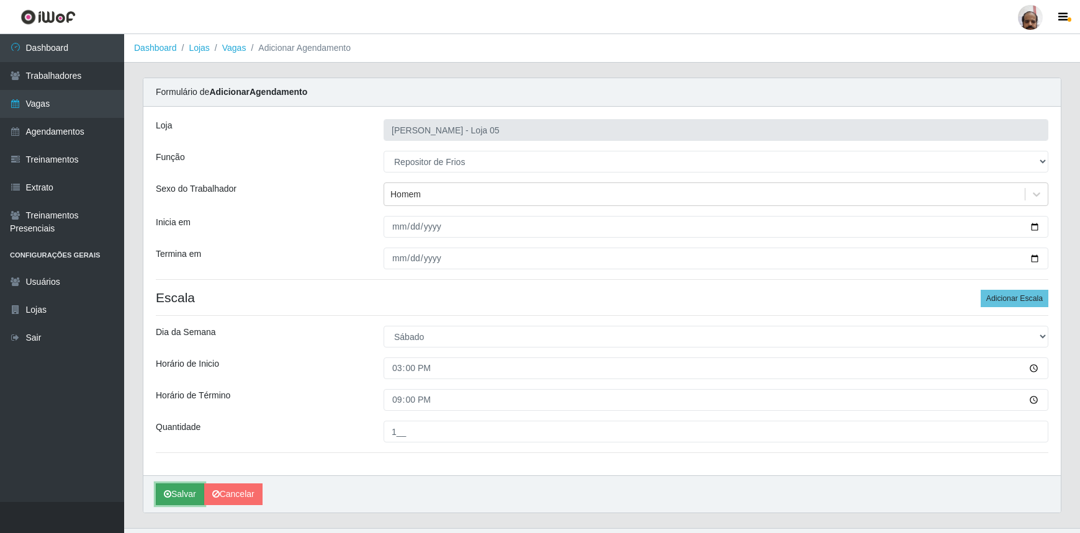
click at [180, 493] on button "Salvar" at bounding box center [180, 495] width 48 height 22
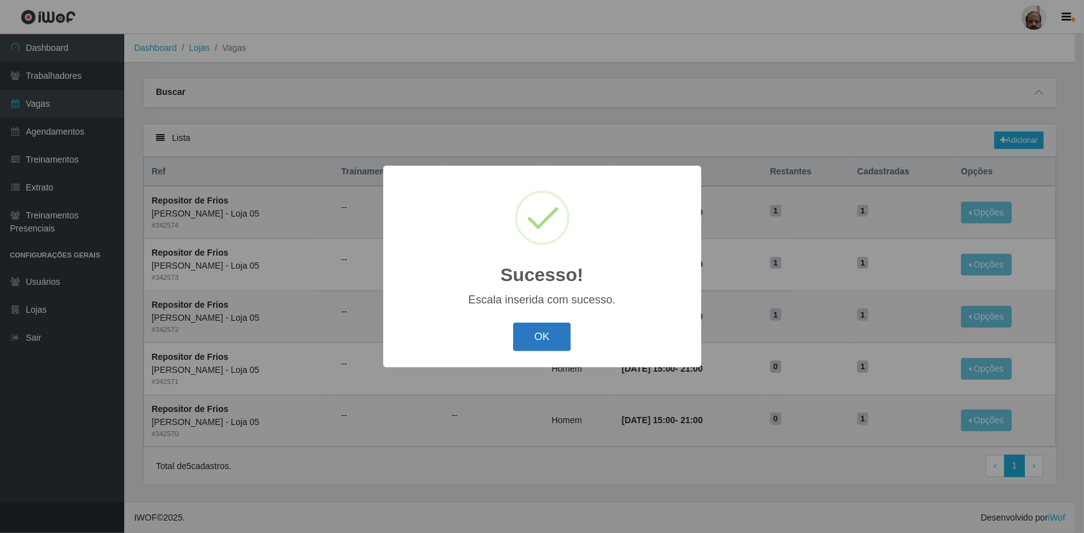
click at [545, 338] on button "OK" at bounding box center [542, 337] width 58 height 29
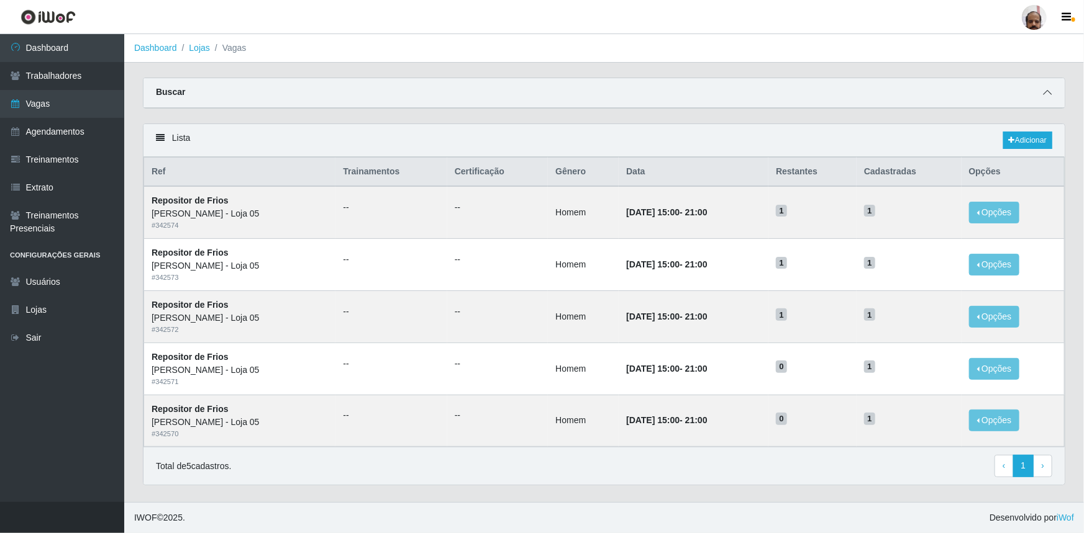
click at [1046, 93] on icon at bounding box center [1047, 92] width 9 height 9
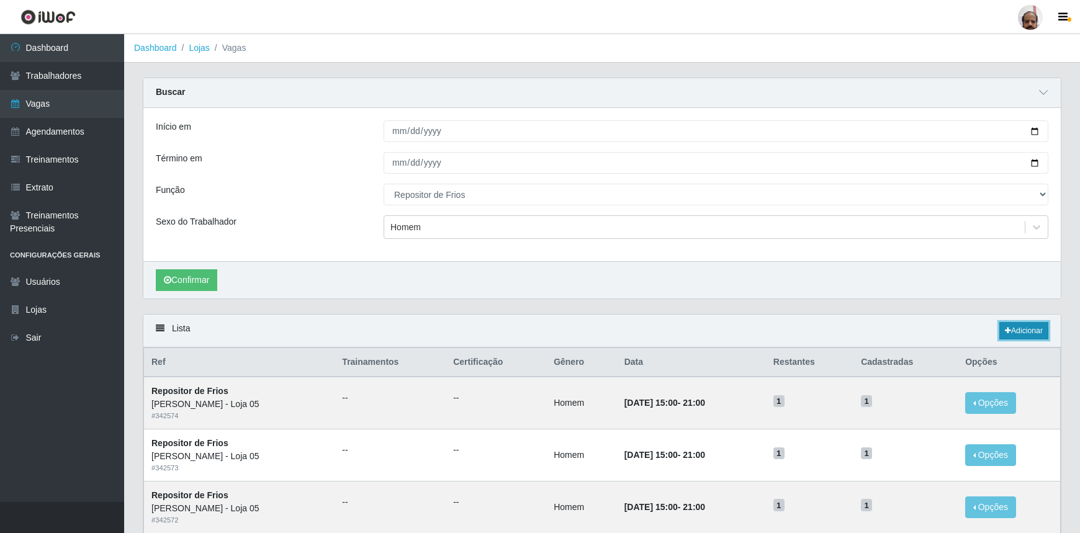
click at [1012, 328] on link "Adicionar" at bounding box center [1024, 330] width 49 height 17
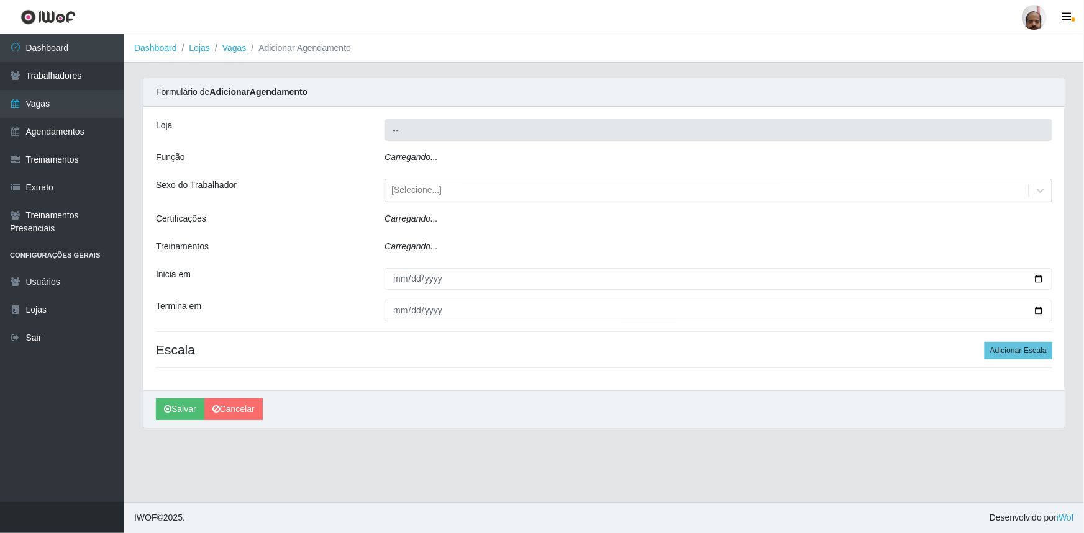
type input "[PERSON_NAME] - Loja 05"
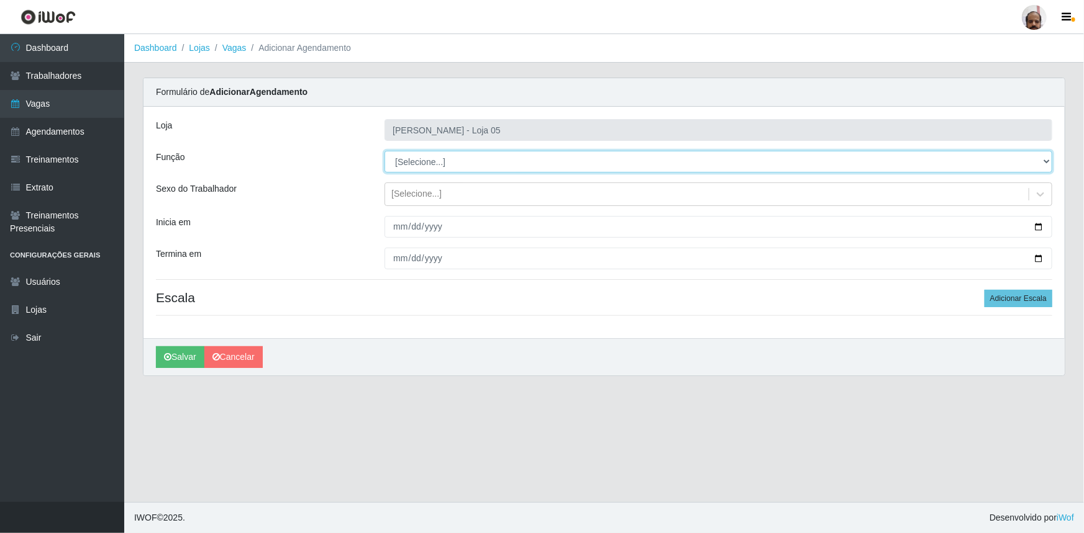
click at [469, 155] on select "[Selecione...] ASG ASG + ASG ++ Auxiliar de Depósito Auxiliar de Depósito + Aux…" at bounding box center [718, 162] width 668 height 22
select select "112"
click at [384, 151] on select "[Selecione...] ASG ASG + ASG ++ Auxiliar de Depósito Auxiliar de Depósito + Aux…" at bounding box center [718, 162] width 668 height 22
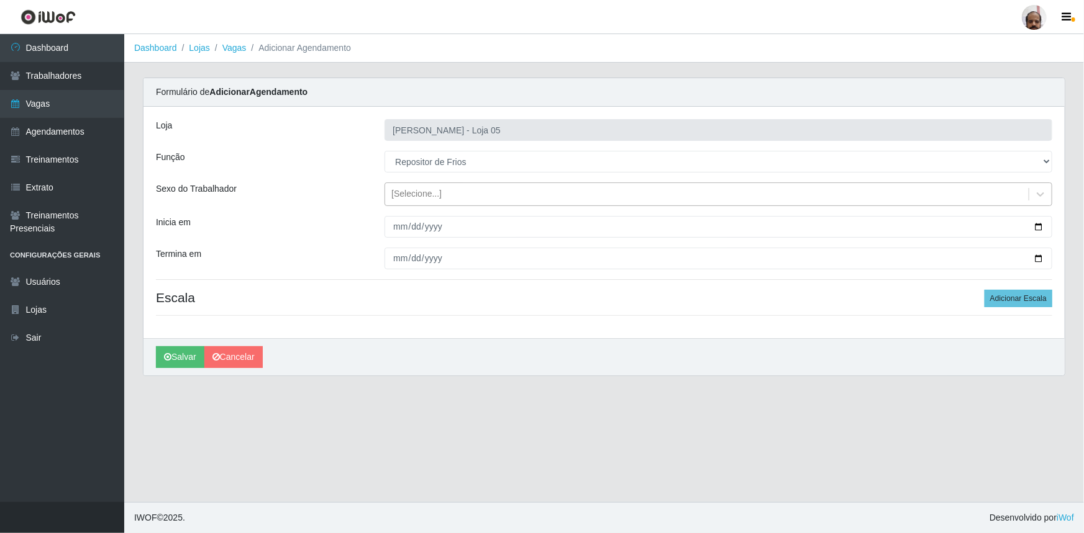
click at [405, 196] on div "[Selecione...]" at bounding box center [416, 194] width 50 height 13
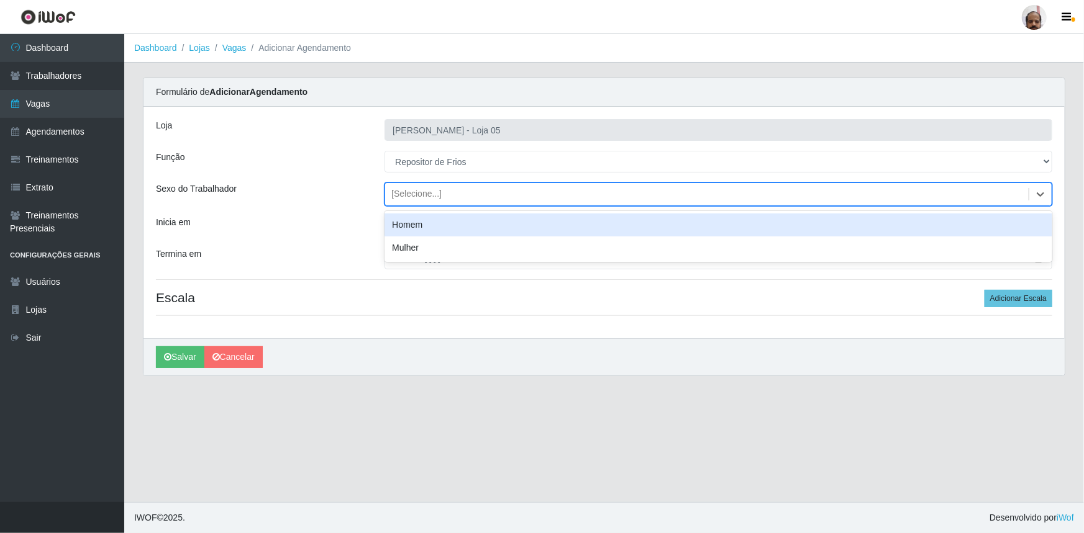
click at [419, 223] on div "Homem" at bounding box center [718, 225] width 668 height 23
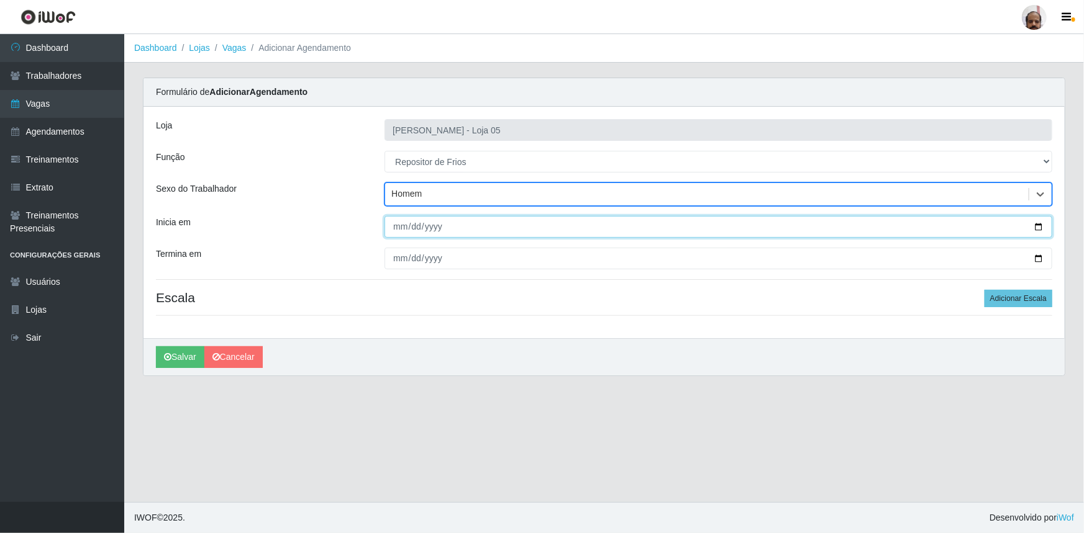
click at [1041, 228] on input "Inicia em" at bounding box center [718, 227] width 668 height 22
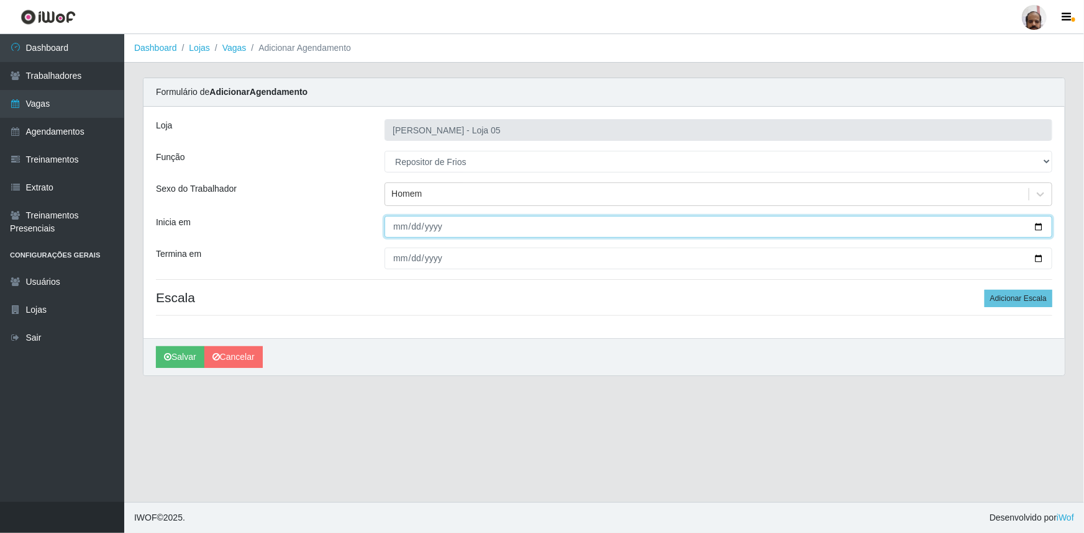
type input "[DATE]"
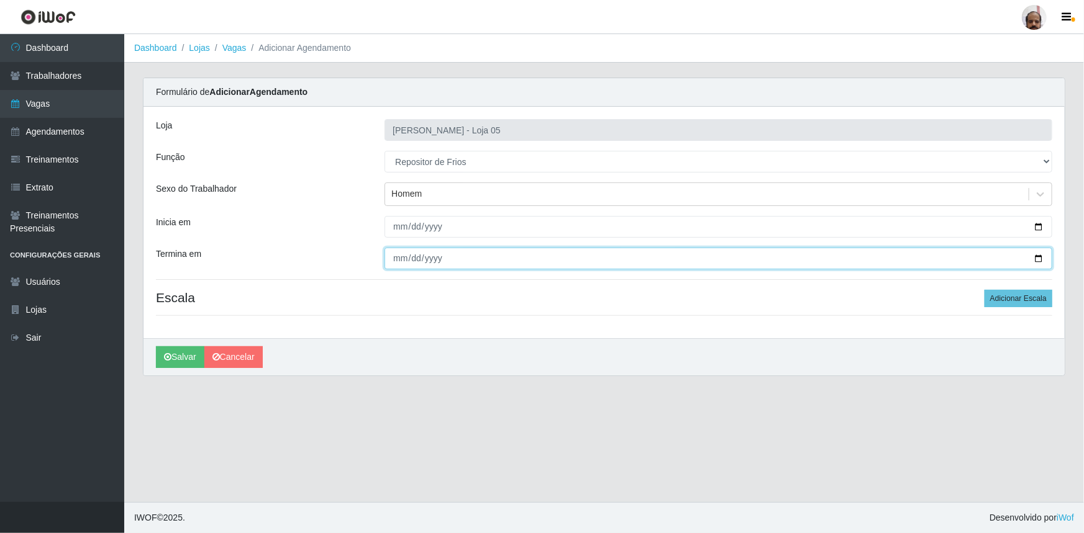
click at [1041, 255] on input "Termina em" at bounding box center [718, 259] width 668 height 22
type input "[DATE]"
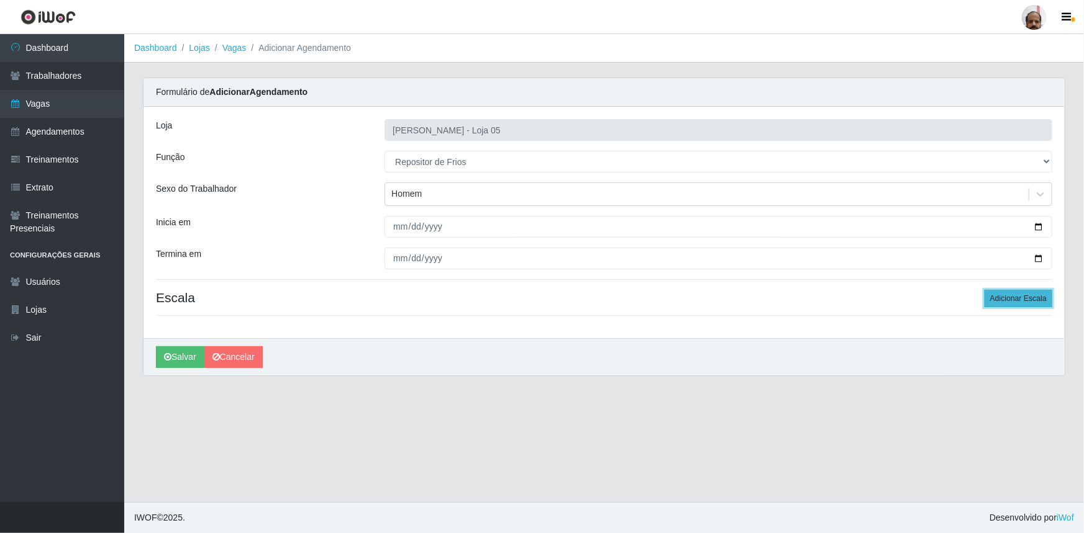
click at [991, 304] on button "Adicionar Escala" at bounding box center [1018, 298] width 68 height 17
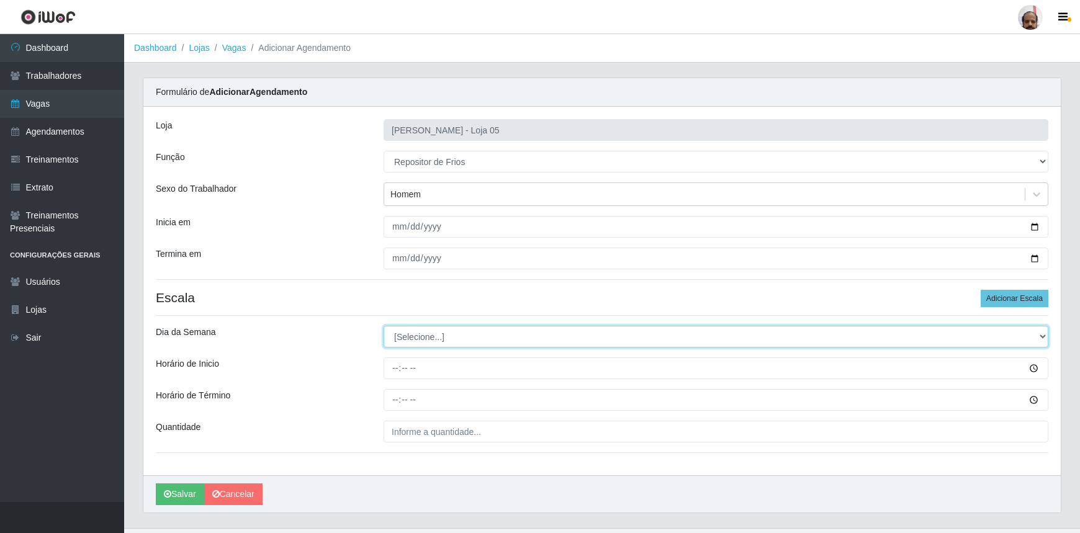
click at [391, 326] on select "[Selecione...] Segunda Terça Quarta Quinta Sexta Sábado Domingo" at bounding box center [716, 337] width 665 height 22
select select "0"
click at [384, 326] on select "[Selecione...] Segunda Terça Quarta Quinta Sexta Sábado Domingo" at bounding box center [716, 337] width 665 height 22
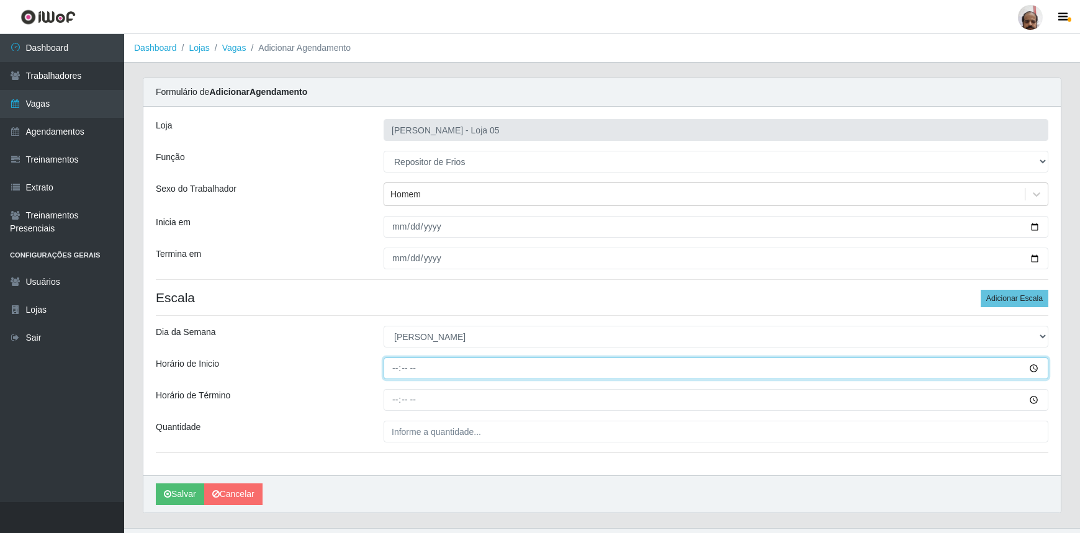
click at [389, 366] on input "Horário de Inicio" at bounding box center [716, 369] width 665 height 22
type input "15:00"
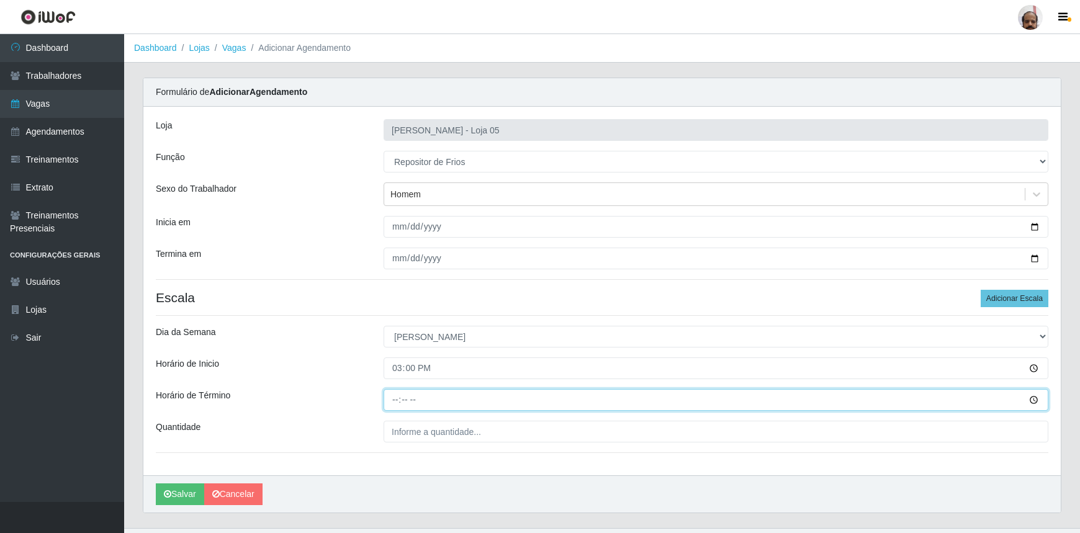
type input "21:00"
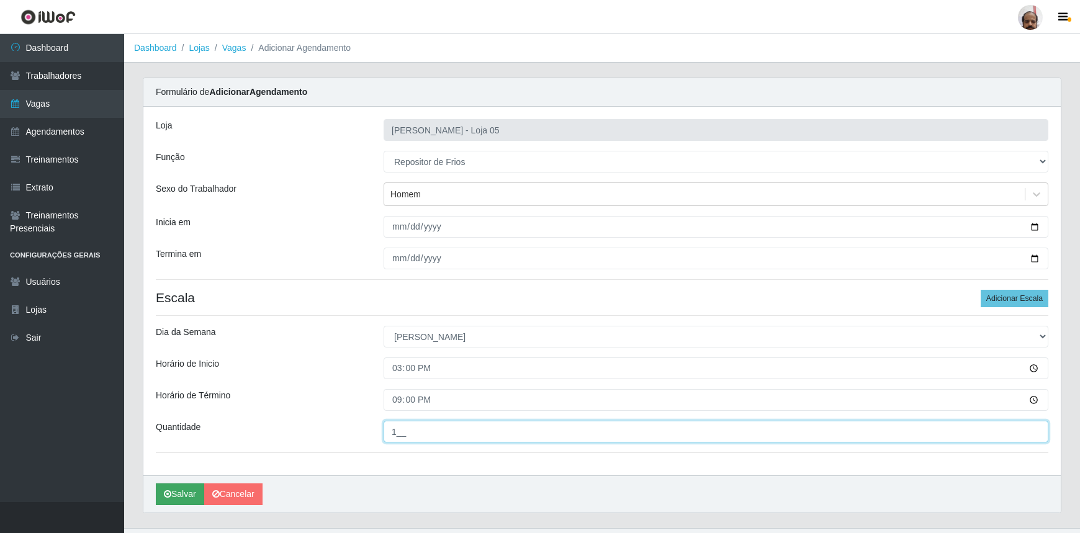
type input "1__"
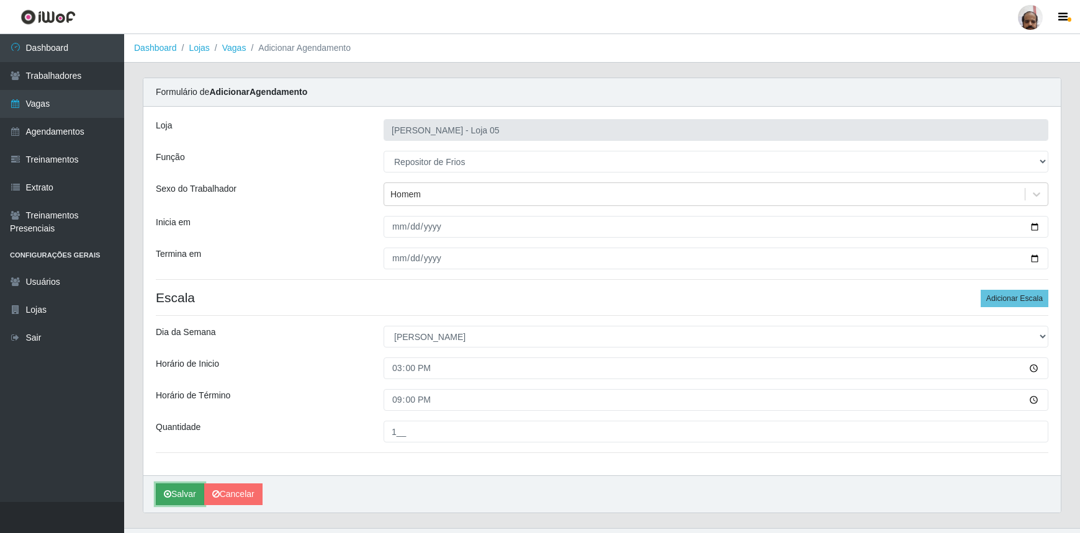
click at [188, 492] on button "Salvar" at bounding box center [180, 495] width 48 height 22
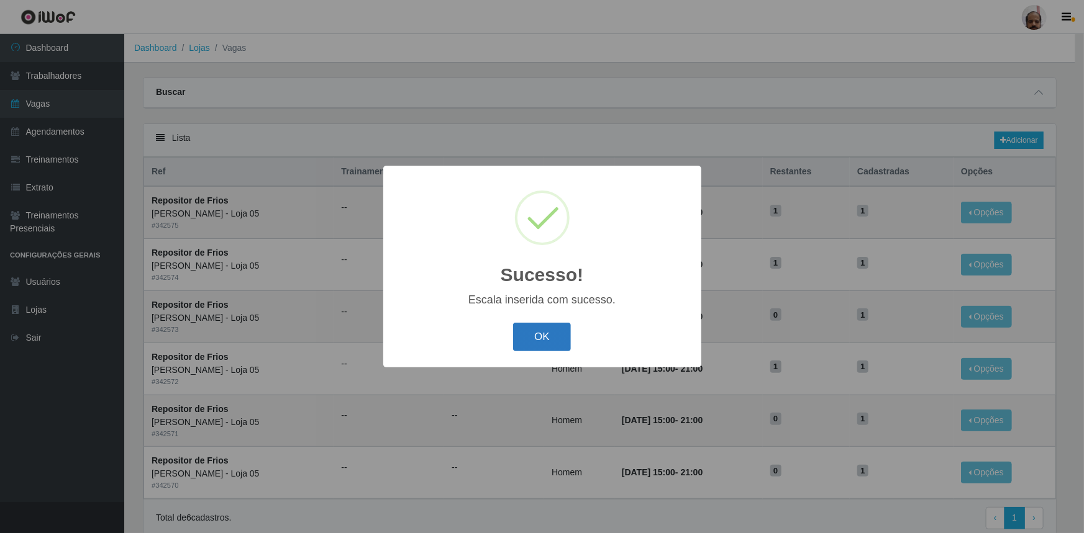
click at [535, 335] on button "OK" at bounding box center [542, 337] width 58 height 29
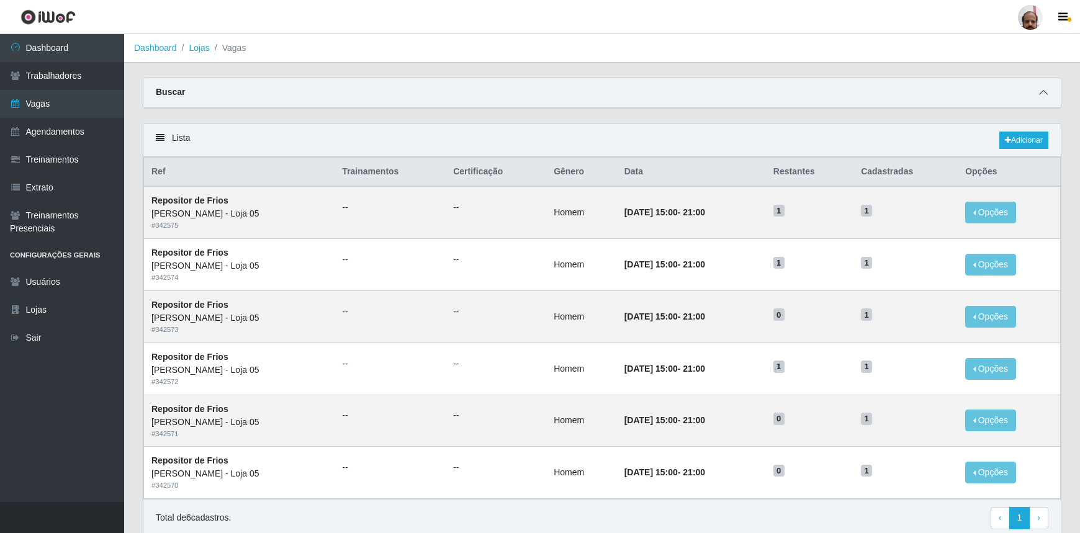
click at [1048, 95] on icon at bounding box center [1043, 92] width 9 height 9
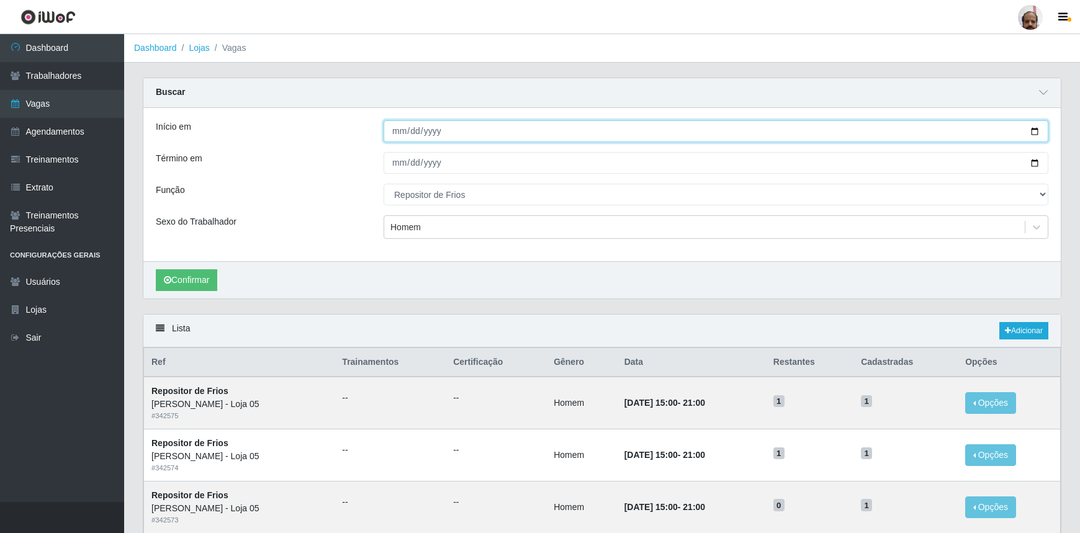
click at [1033, 130] on input "[DATE]" at bounding box center [716, 131] width 665 height 22
type input "[DATE]"
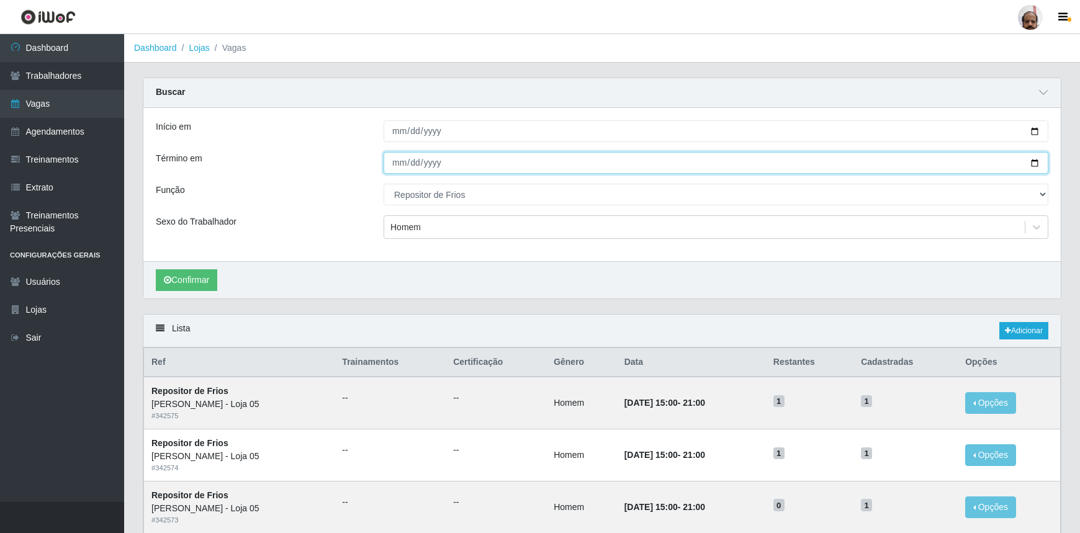
click at [1035, 163] on input "[DATE]" at bounding box center [716, 163] width 665 height 22
type input "[DATE]"
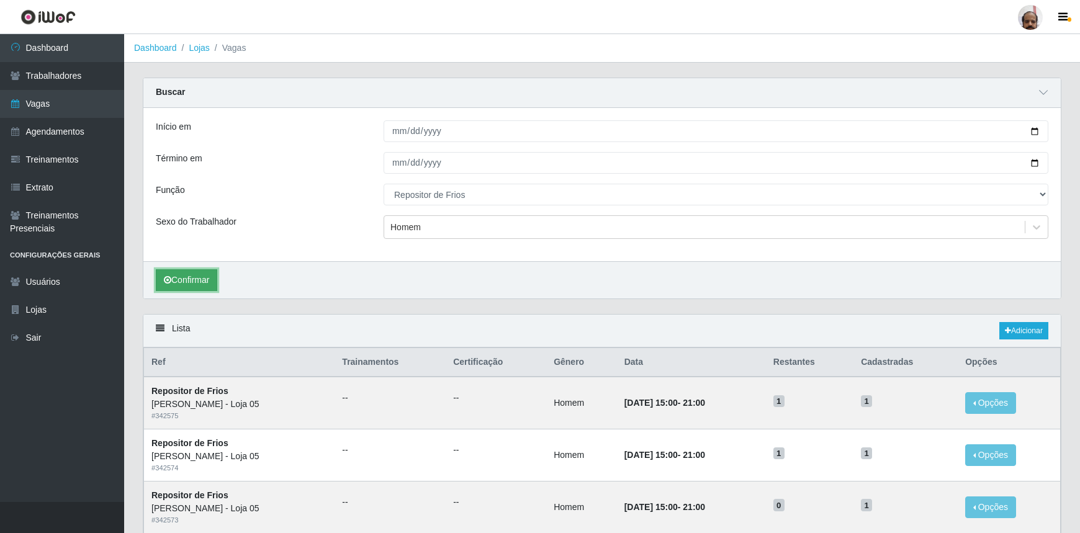
click at [208, 279] on button "Confirmar" at bounding box center [186, 280] width 61 height 22
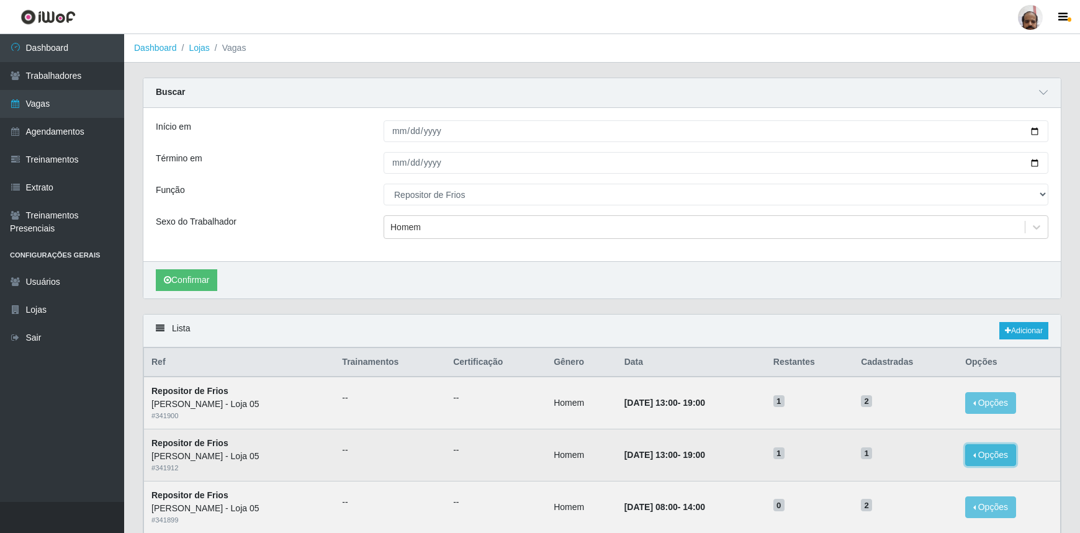
click at [999, 453] on button "Opções" at bounding box center [991, 456] width 51 height 22
click at [919, 457] on button "Editar" at bounding box center [915, 458] width 98 height 26
click at [985, 458] on button "Opções" at bounding box center [991, 456] width 51 height 22
click at [899, 484] on div "Deletar" at bounding box center [914, 484] width 73 height 13
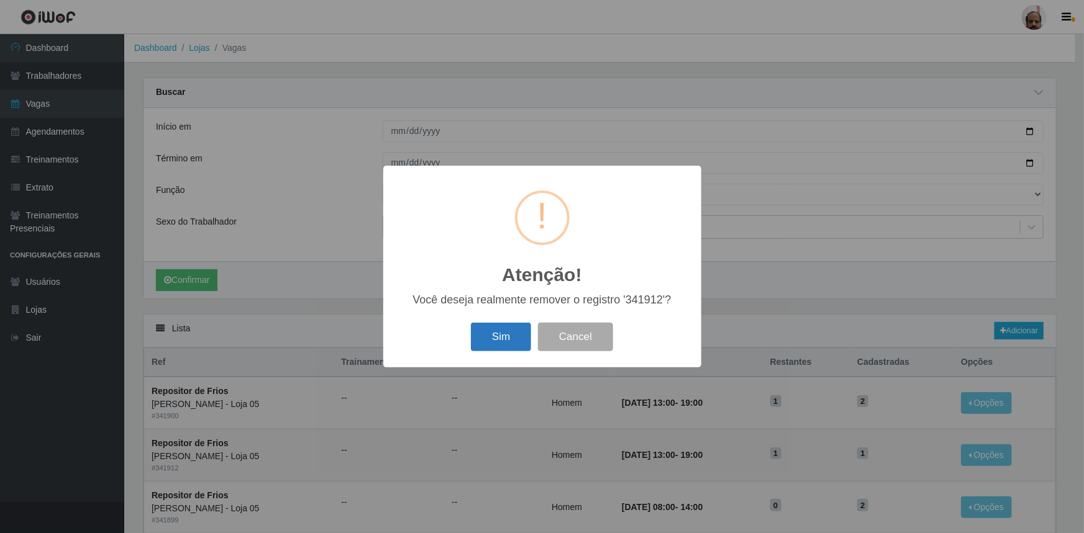
click at [523, 337] on button "Sim" at bounding box center [501, 337] width 60 height 29
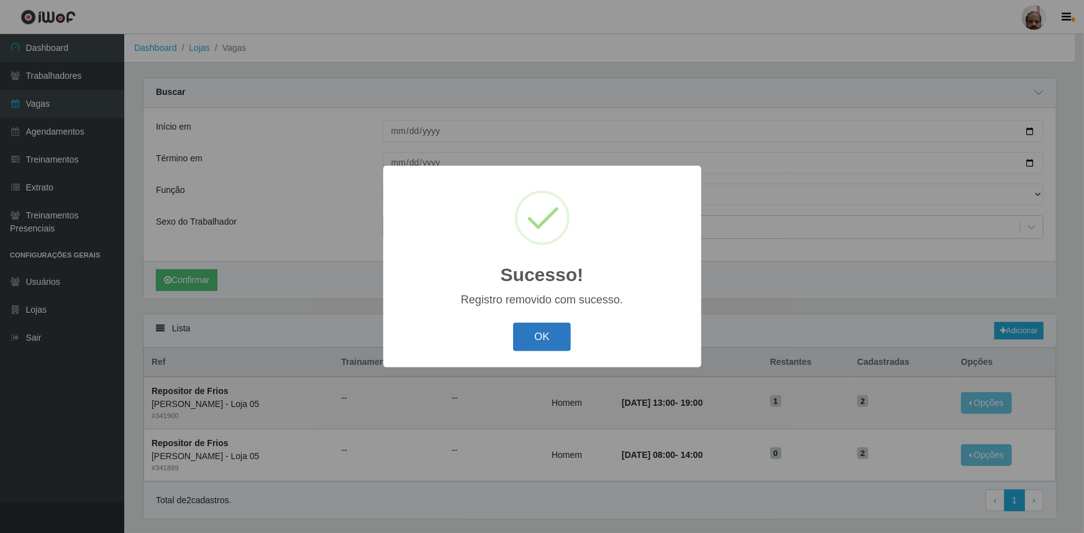
click at [527, 338] on button "OK" at bounding box center [542, 337] width 58 height 29
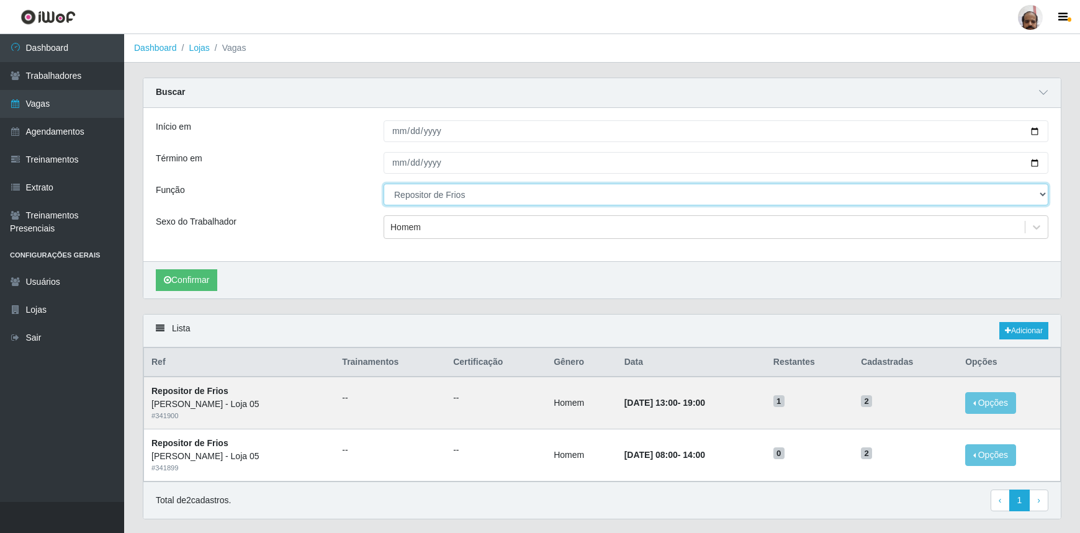
click at [515, 186] on select "[Selecione...] ASG ASG + ASG ++ Auxiliar de Depósito Auxiliar de Depósito + Aux…" at bounding box center [716, 195] width 665 height 22
select select "113"
click at [384, 184] on select "[Selecione...] ASG ASG + ASG ++ Auxiliar de Depósito Auxiliar de Depósito + Aux…" at bounding box center [716, 195] width 665 height 22
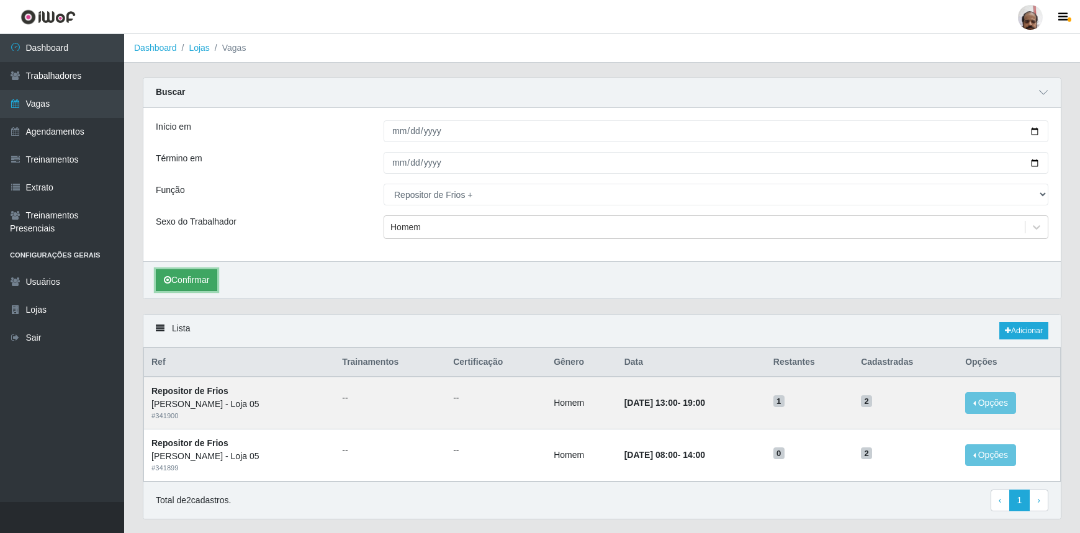
click at [199, 279] on button "Confirmar" at bounding box center [186, 280] width 61 height 22
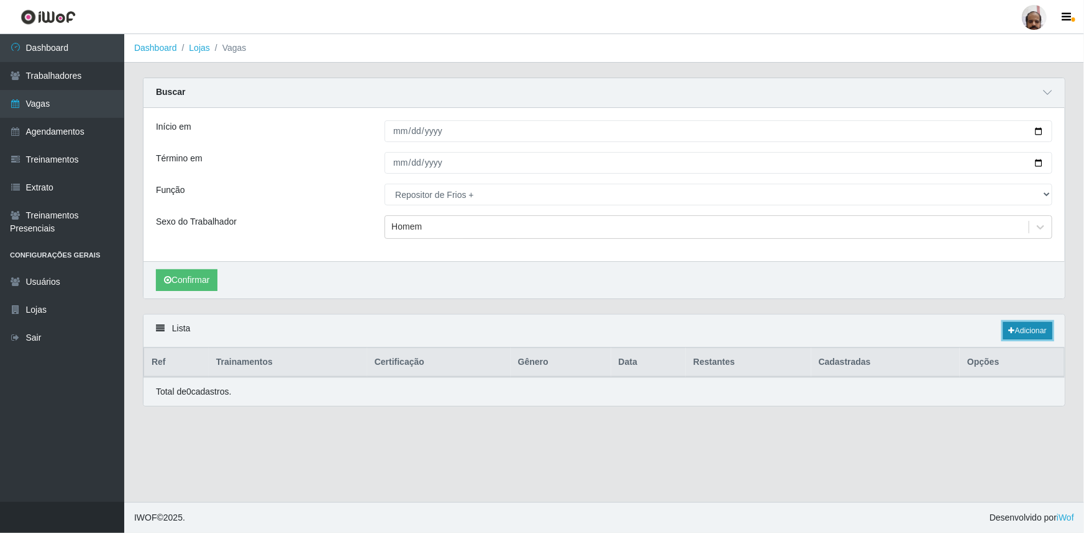
click at [1034, 332] on link "Adicionar" at bounding box center [1027, 330] width 49 height 17
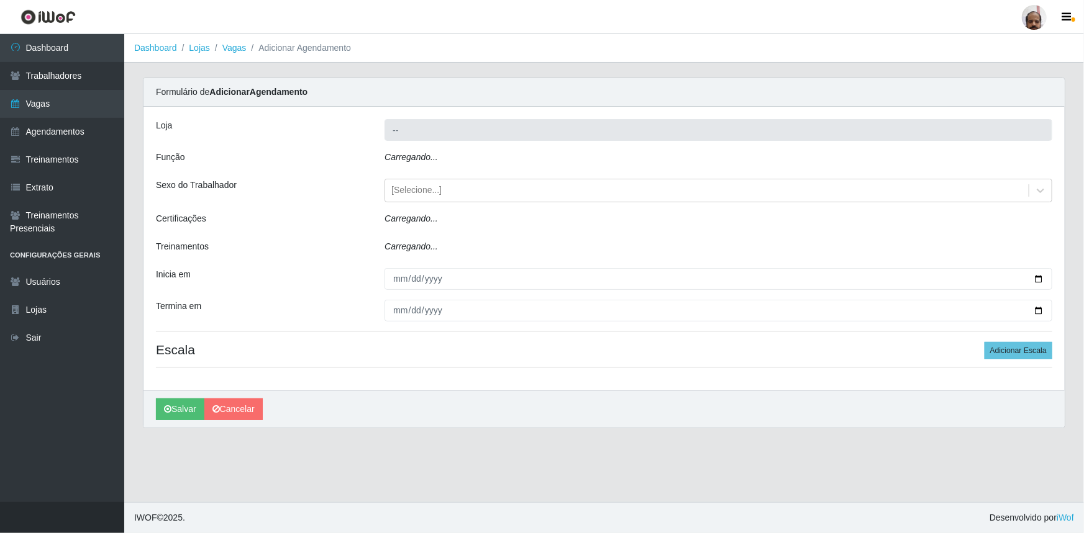
type input "[PERSON_NAME] - Loja 05"
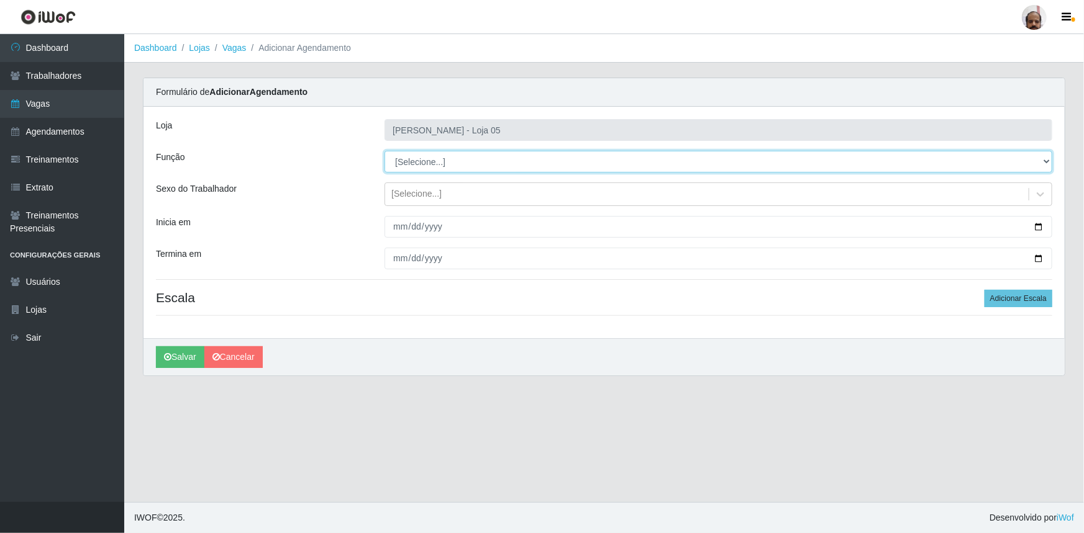
click at [399, 156] on select "[Selecione...] ASG ASG + ASG ++ Auxiliar de Depósito Auxiliar de Depósito + Aux…" at bounding box center [718, 162] width 668 height 22
select select "113"
click at [384, 151] on select "[Selecione...] ASG ASG + ASG ++ Auxiliar de Depósito Auxiliar de Depósito + Aux…" at bounding box center [718, 162] width 668 height 22
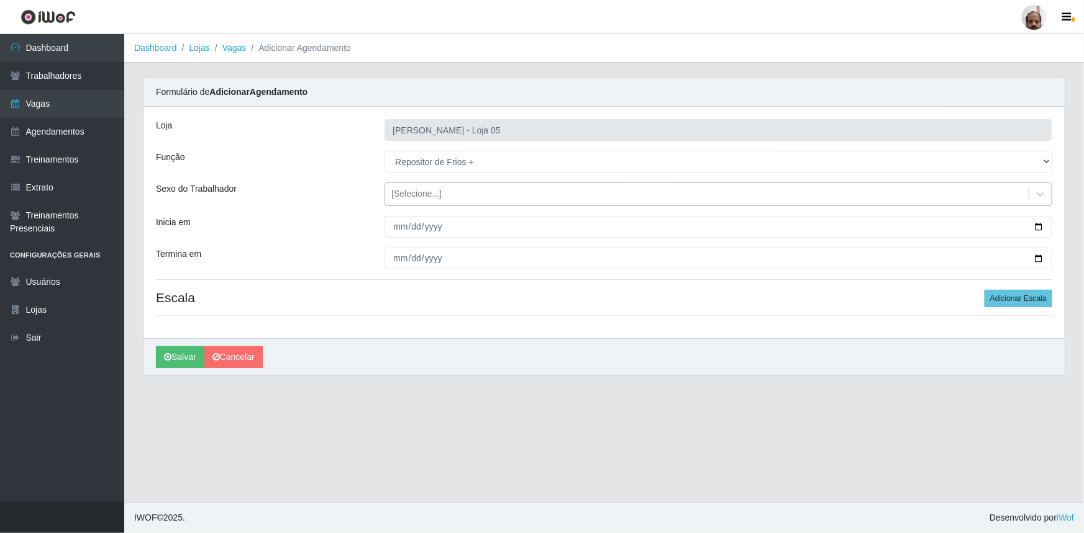
click at [418, 200] on div "[Selecione...]" at bounding box center [416, 194] width 50 height 13
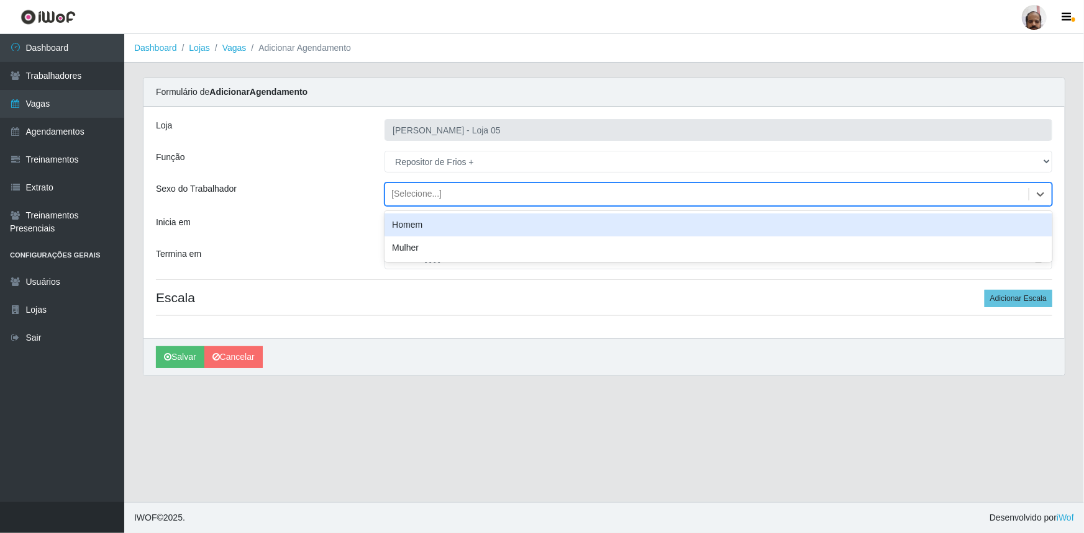
click at [428, 221] on div "Homem" at bounding box center [718, 225] width 668 height 23
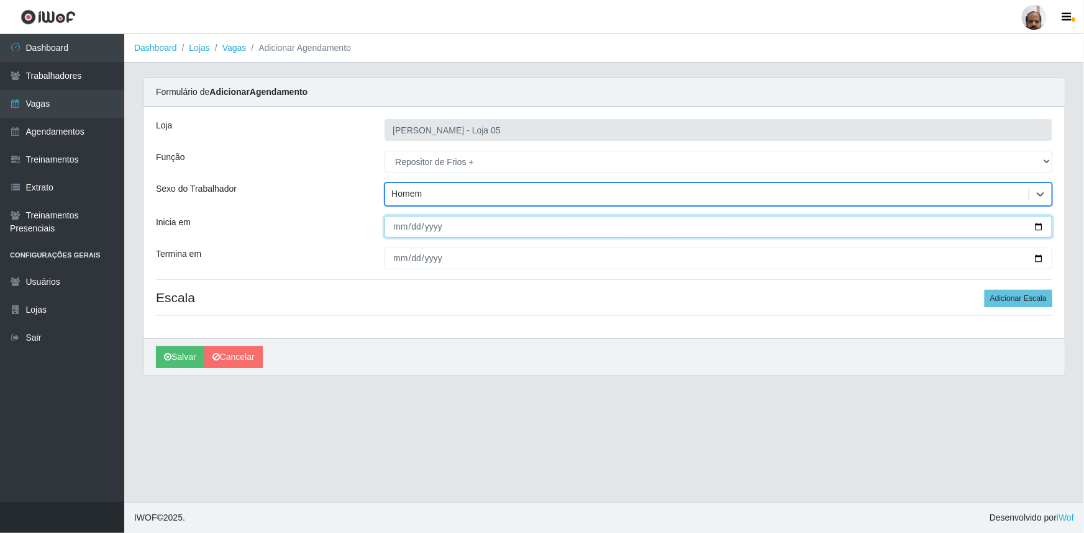
click at [1043, 225] on input "Inicia em" at bounding box center [718, 227] width 668 height 22
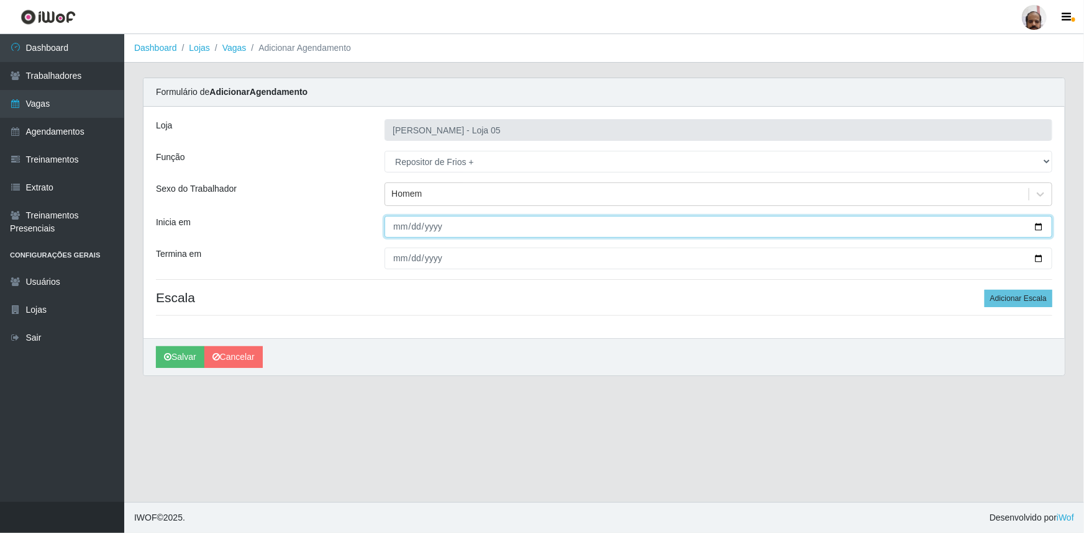
type input "[DATE]"
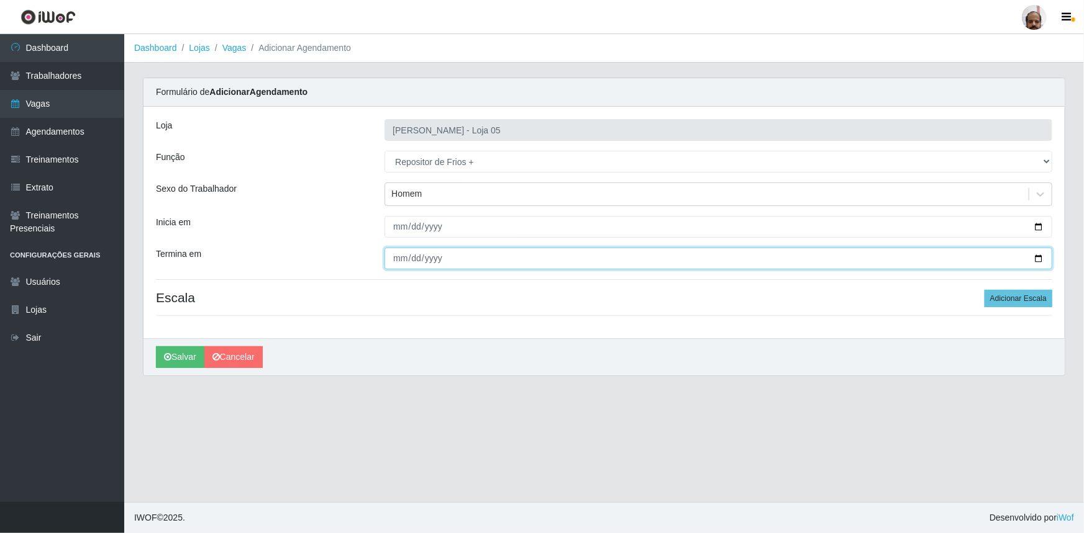
click at [1039, 256] on input "Termina em" at bounding box center [718, 259] width 668 height 22
type input "[DATE]"
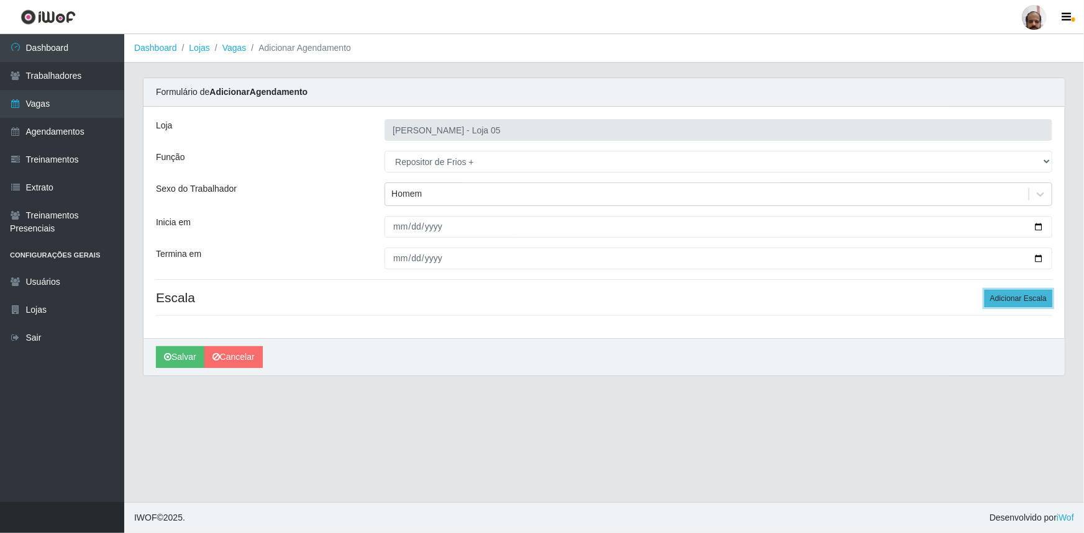
click at [1020, 297] on button "Adicionar Escala" at bounding box center [1018, 298] width 68 height 17
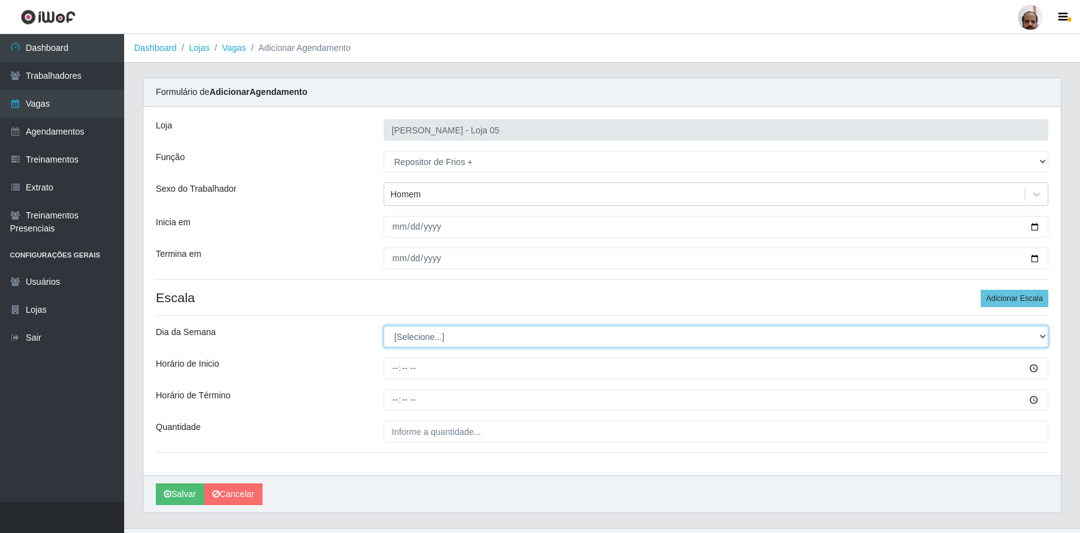
click at [394, 336] on select "[Selecione...] Segunda Terça Quarta Quinta Sexta Sábado Domingo" at bounding box center [716, 337] width 665 height 22
select select "0"
click at [384, 326] on select "[Selecione...] Segunda Terça Quarta Quinta Sexta Sábado Domingo" at bounding box center [716, 337] width 665 height 22
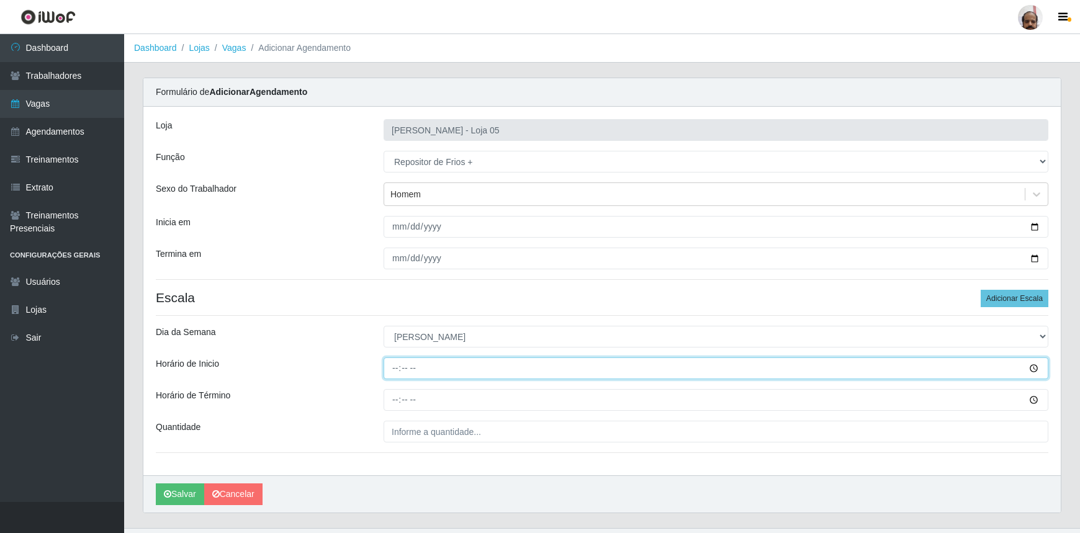
click at [392, 374] on input "Horário de Inicio" at bounding box center [716, 369] width 665 height 22
type input "13:00"
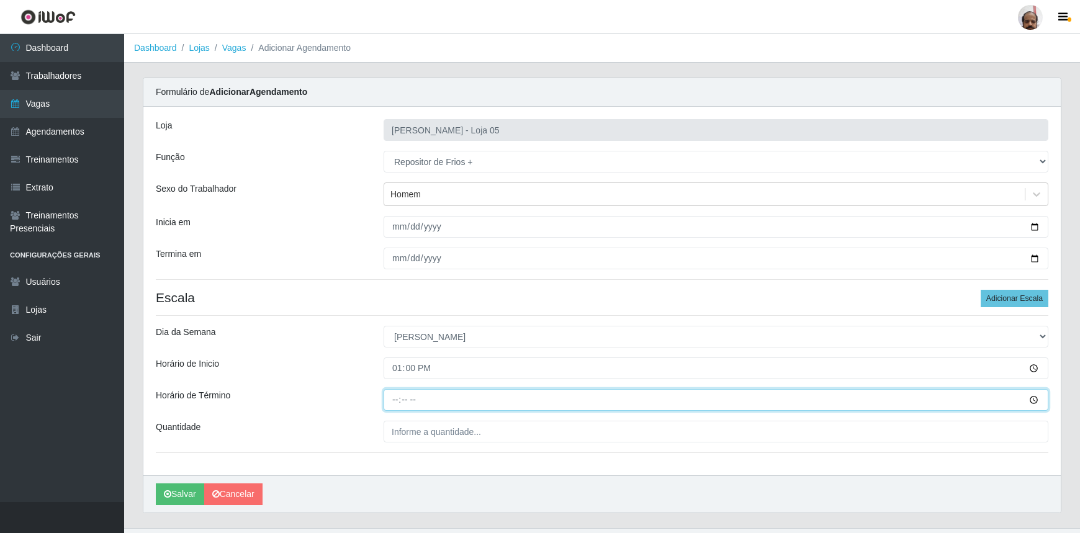
type input "19:00"
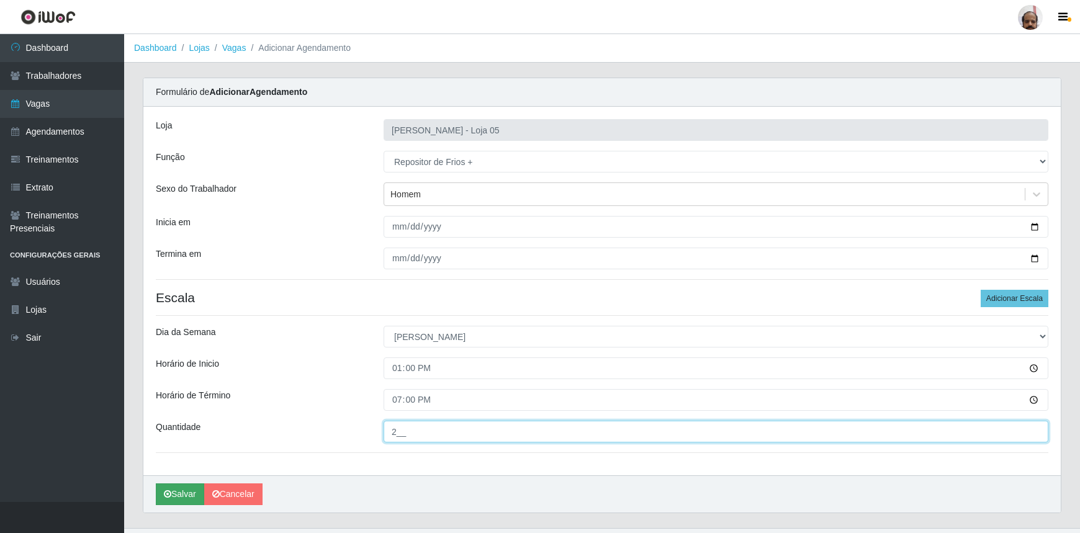
type input "2__"
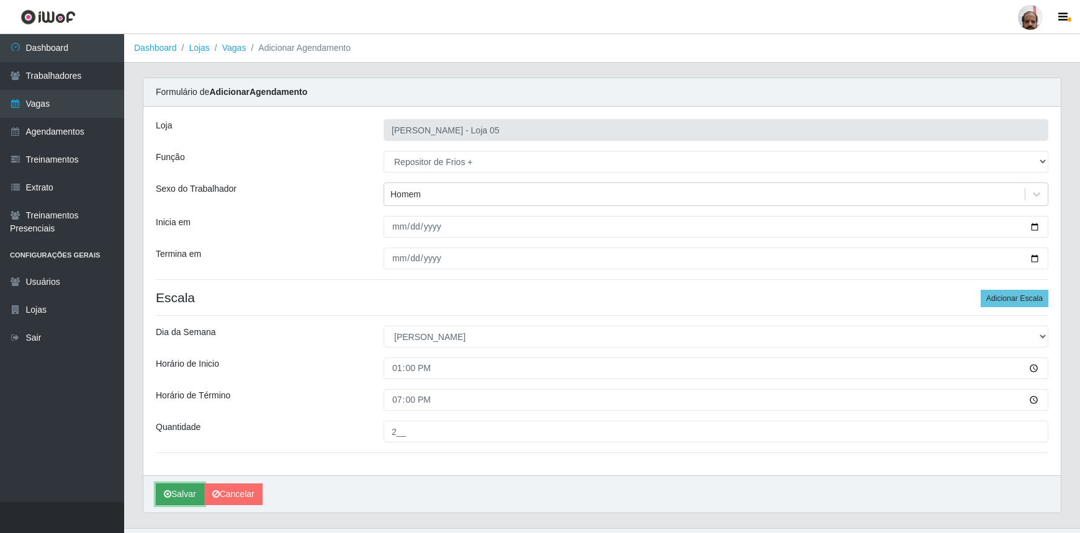
click at [179, 490] on button "Salvar" at bounding box center [180, 495] width 48 height 22
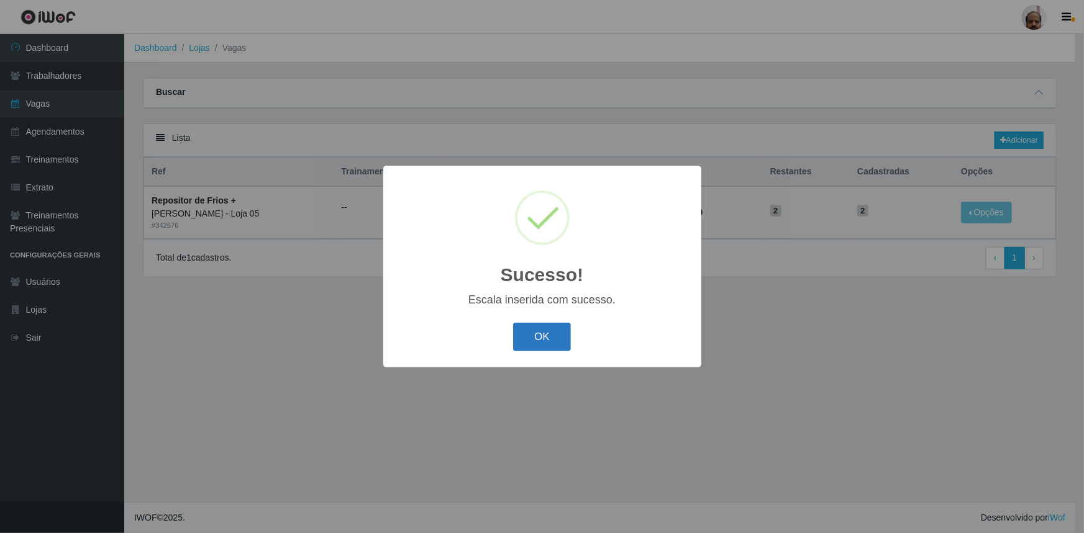
click at [541, 331] on button "OK" at bounding box center [542, 337] width 58 height 29
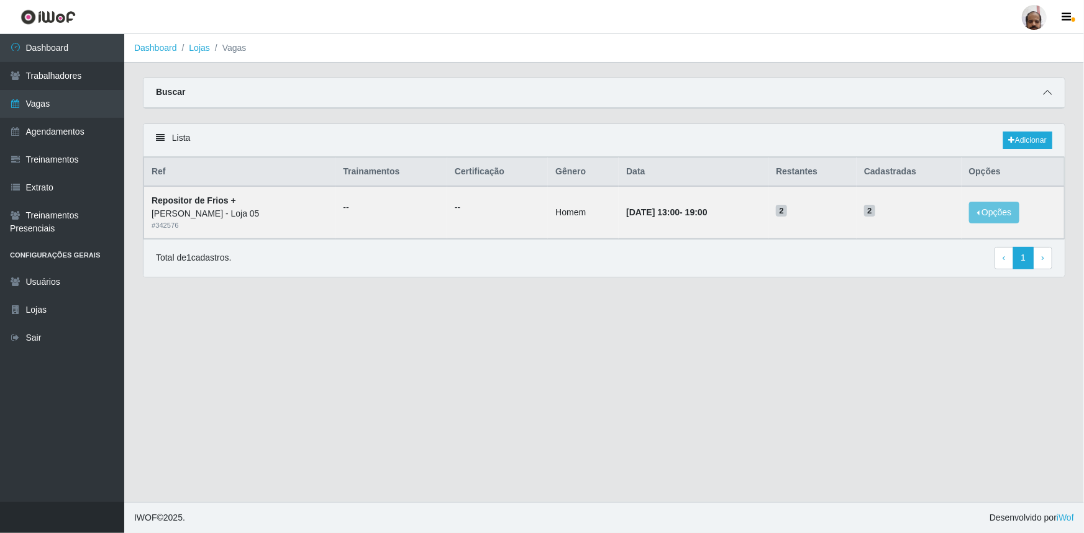
click at [1050, 93] on icon at bounding box center [1047, 92] width 9 height 9
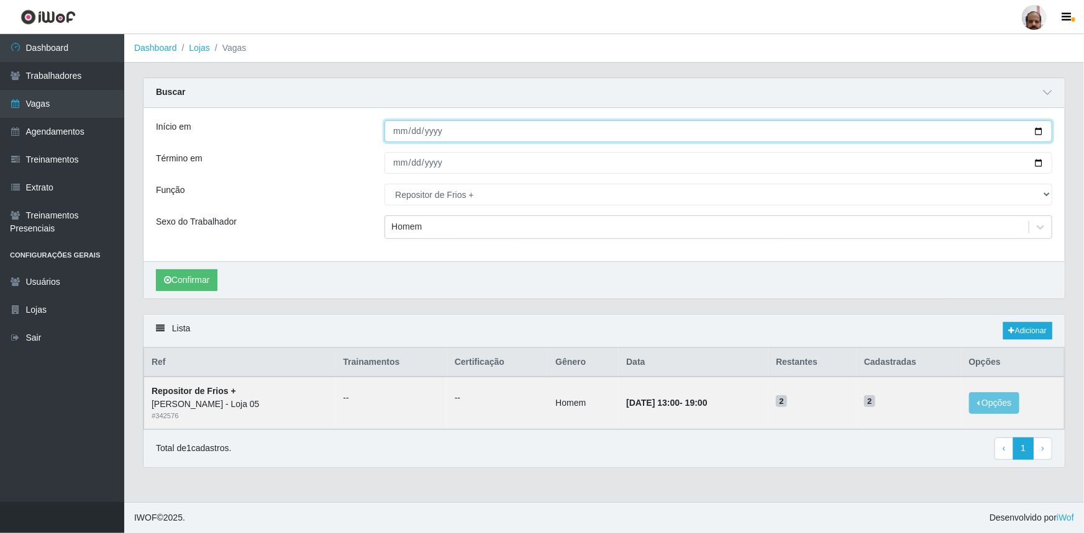
click at [1035, 133] on input "[DATE]" at bounding box center [718, 131] width 668 height 22
type input "[DATE]"
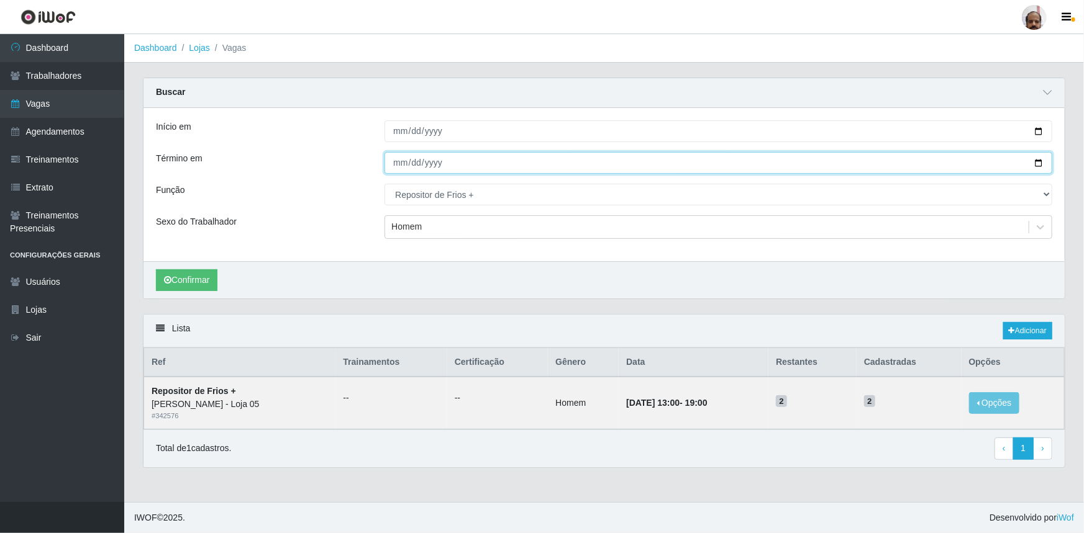
click at [1039, 161] on input "[DATE]" at bounding box center [718, 163] width 668 height 22
type input "[DATE]"
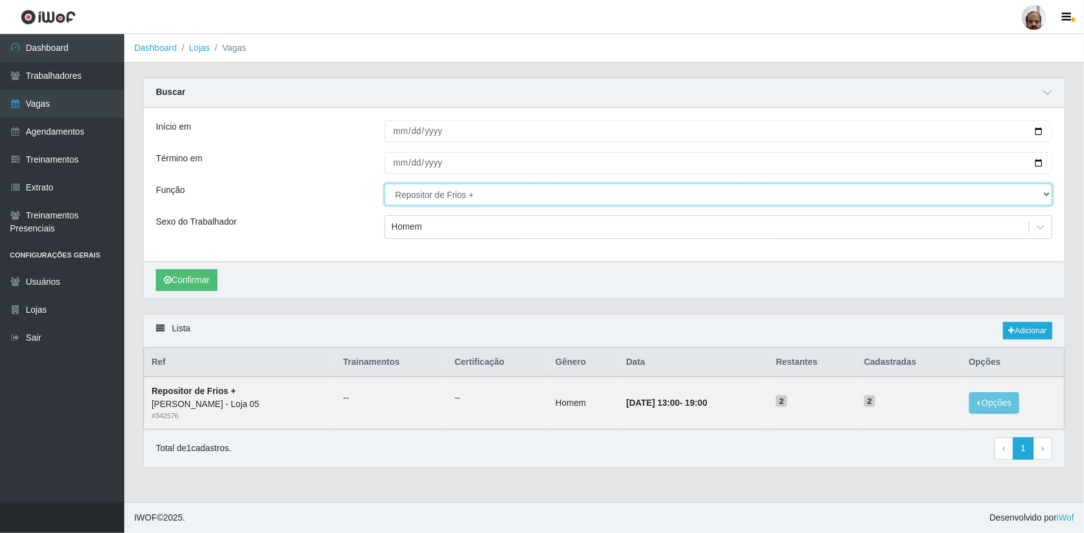
click at [413, 191] on select "[Selecione...] ASG ASG + ASG ++ Auxiliar de Depósito Auxiliar de Depósito + Aux…" at bounding box center [718, 195] width 668 height 22
select select "112"
click at [384, 184] on select "[Selecione...] ASG ASG + ASG ++ Auxiliar de Depósito Auxiliar de Depósito + Aux…" at bounding box center [718, 195] width 668 height 22
click at [186, 281] on button "Confirmar" at bounding box center [186, 280] width 61 height 22
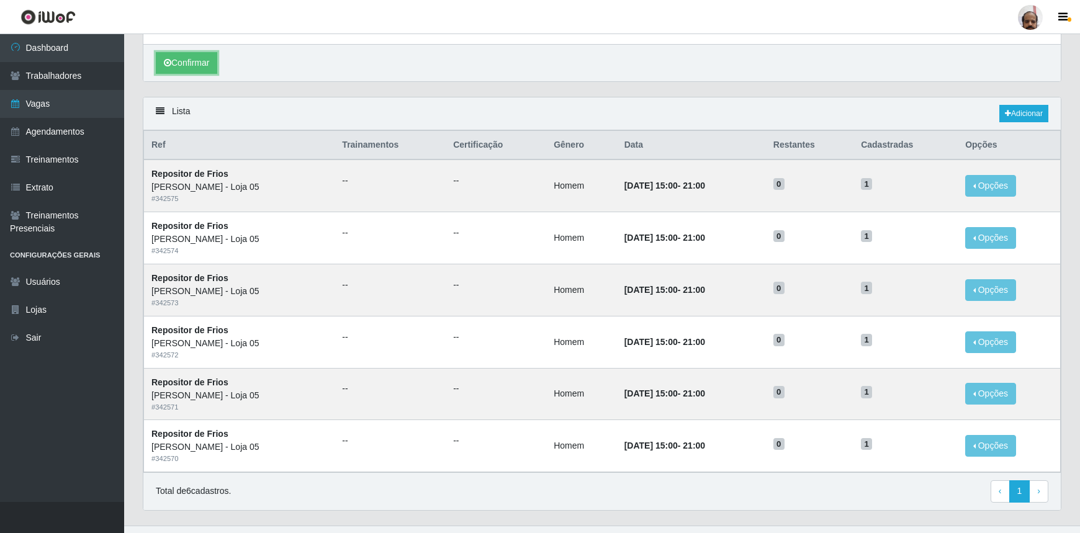
scroll to position [225, 0]
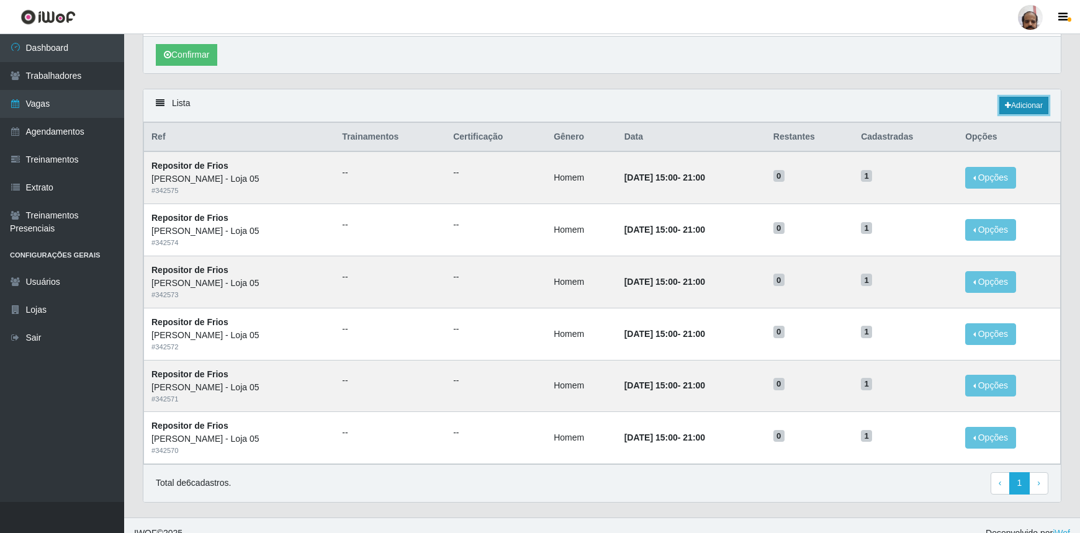
click at [1033, 102] on link "Adicionar" at bounding box center [1024, 105] width 49 height 17
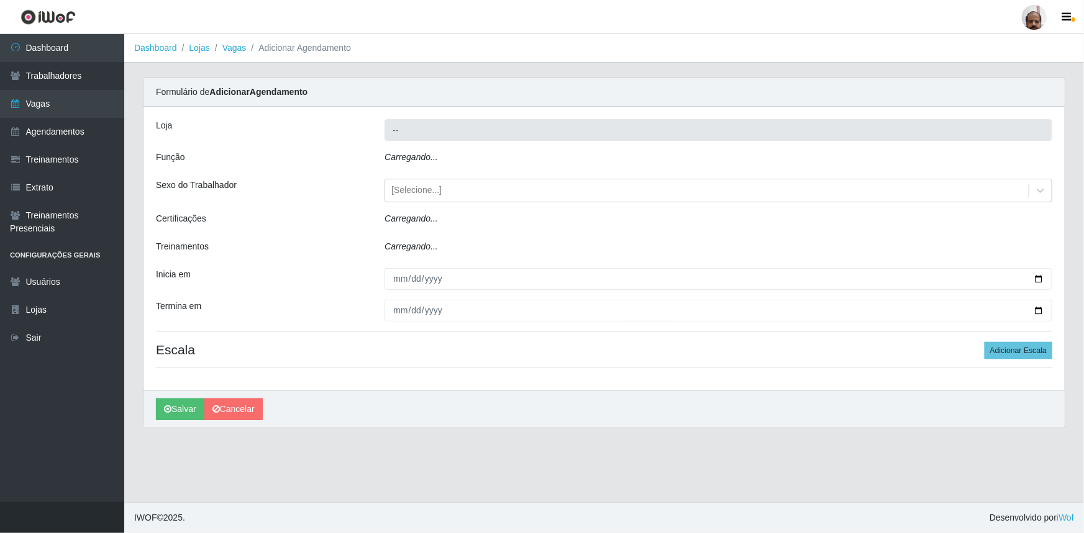
type input "[PERSON_NAME] - Loja 05"
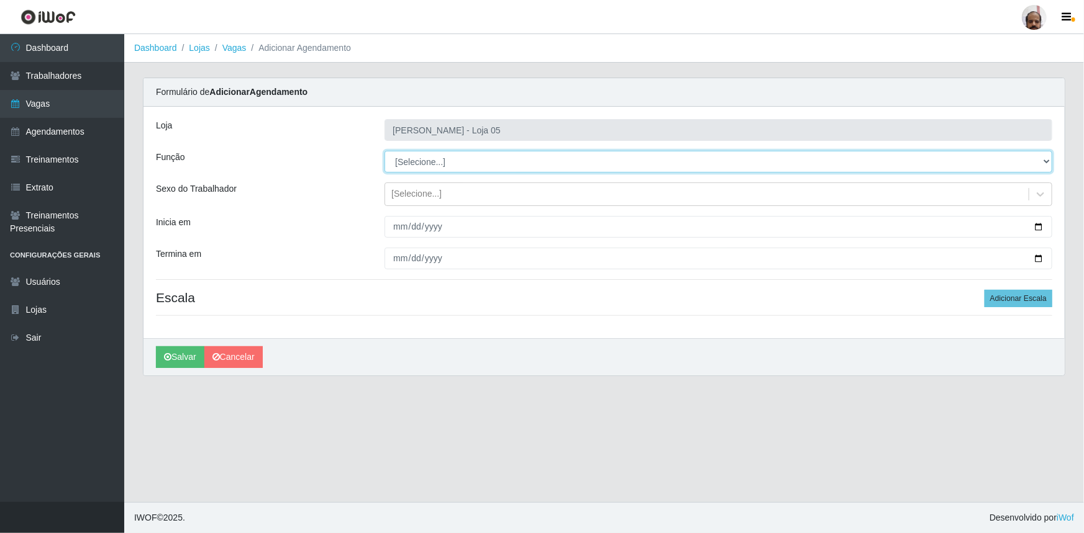
click at [464, 155] on select "[Selecione...] ASG ASG + ASG ++ Auxiliar de Depósito Auxiliar de Depósito + Aux…" at bounding box center [718, 162] width 668 height 22
select select "112"
click at [384, 151] on select "[Selecione...] ASG ASG + ASG ++ Auxiliar de Depósito Auxiliar de Depósito + Aux…" at bounding box center [718, 162] width 668 height 22
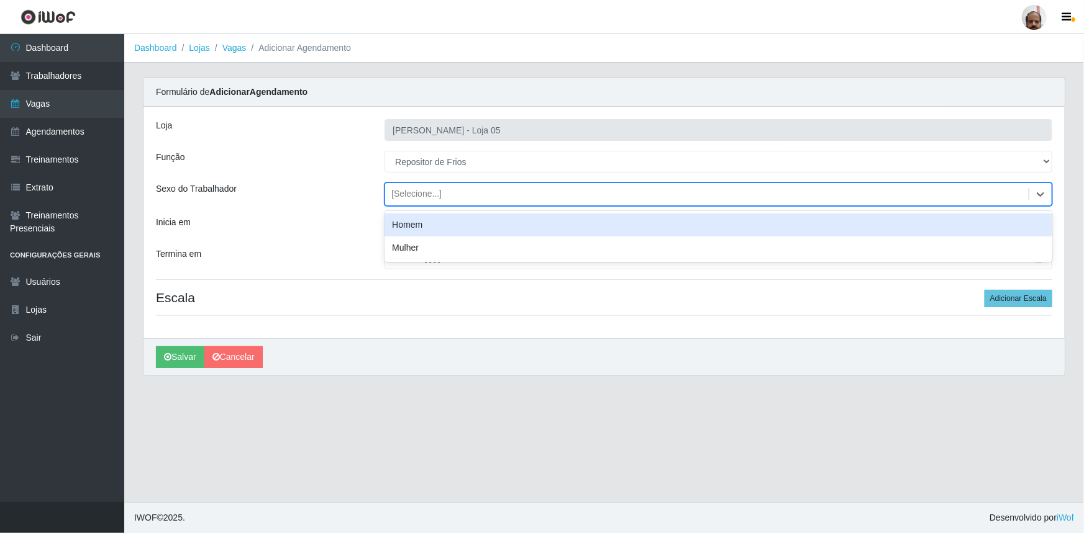
click at [418, 186] on div "[Selecione...]" at bounding box center [706, 194] width 643 height 20
click at [427, 222] on div "Homem" at bounding box center [718, 225] width 668 height 23
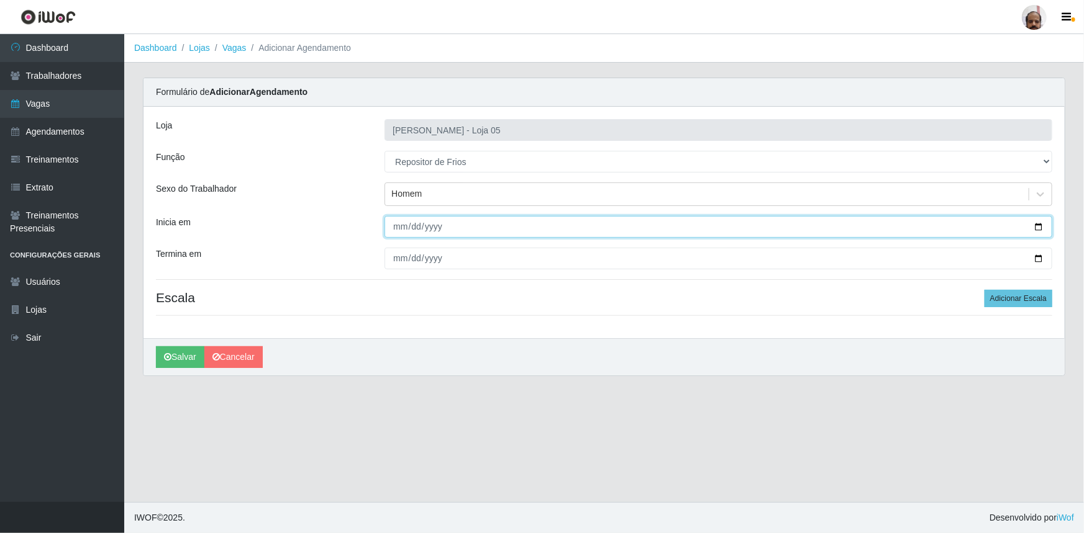
click at [1039, 228] on input "Inicia em" at bounding box center [718, 227] width 668 height 22
type input "[DATE]"
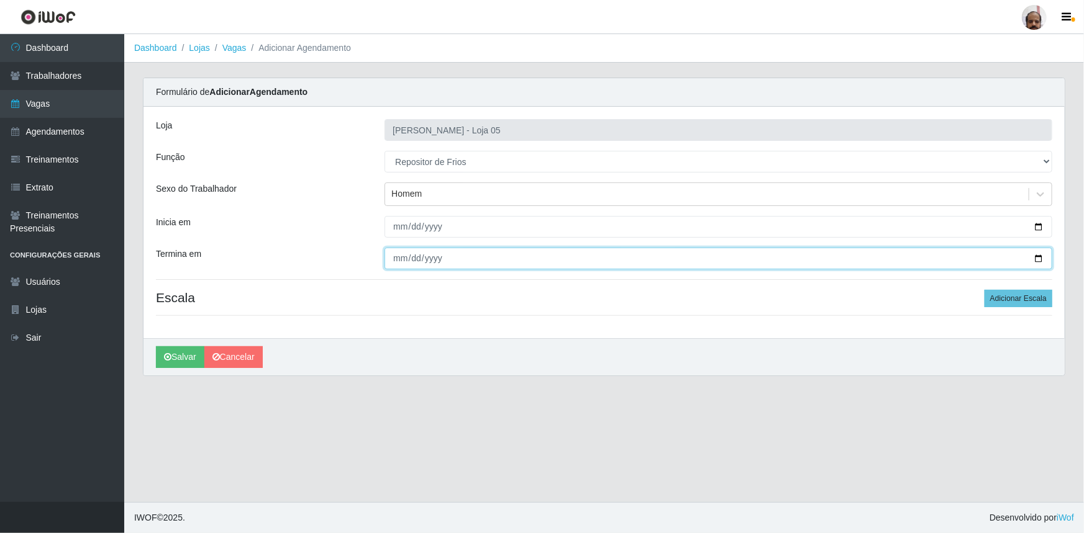
click at [1041, 260] on input "Termina em" at bounding box center [718, 259] width 668 height 22
type input "[DATE]"
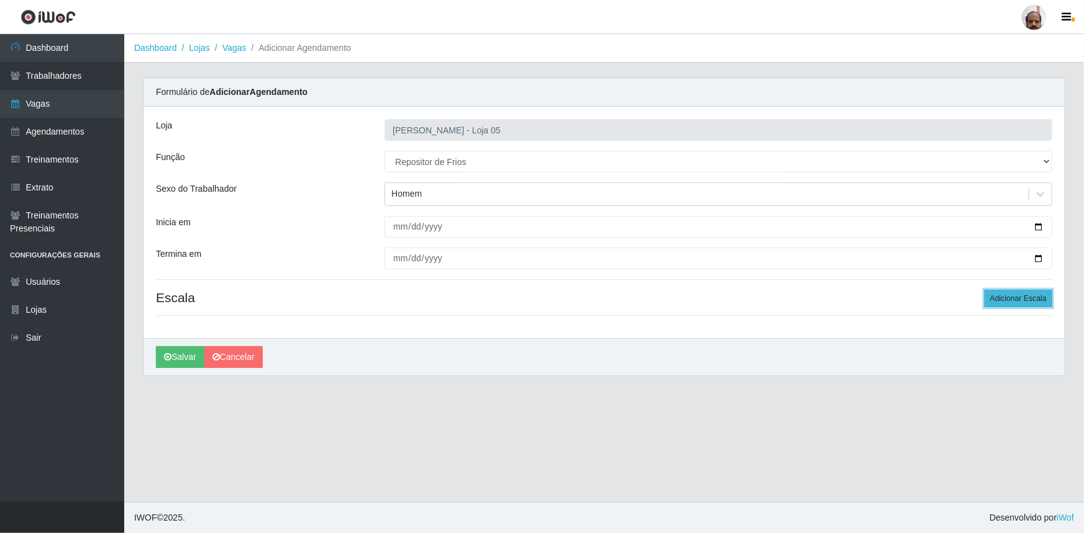
click at [1007, 296] on button "Adicionar Escala" at bounding box center [1018, 298] width 68 height 17
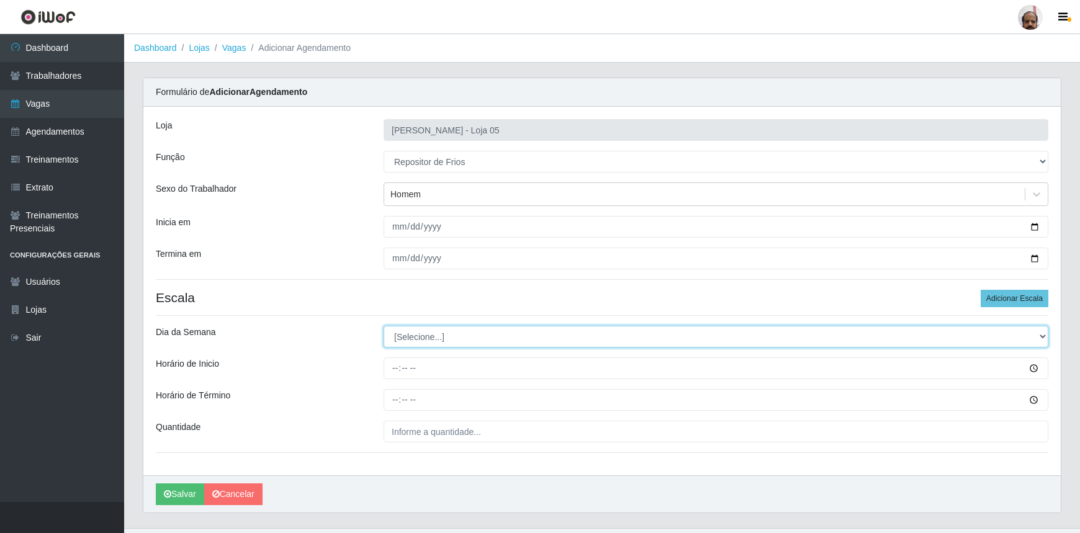
click at [440, 331] on select "[Selecione...] Segunda Terça Quarta Quinta Sexta Sábado Domingo" at bounding box center [716, 337] width 665 height 22
select select "1"
click at [384, 326] on select "[Selecione...] Segunda Terça Quarta Quinta Sexta Sábado Domingo" at bounding box center [716, 337] width 665 height 22
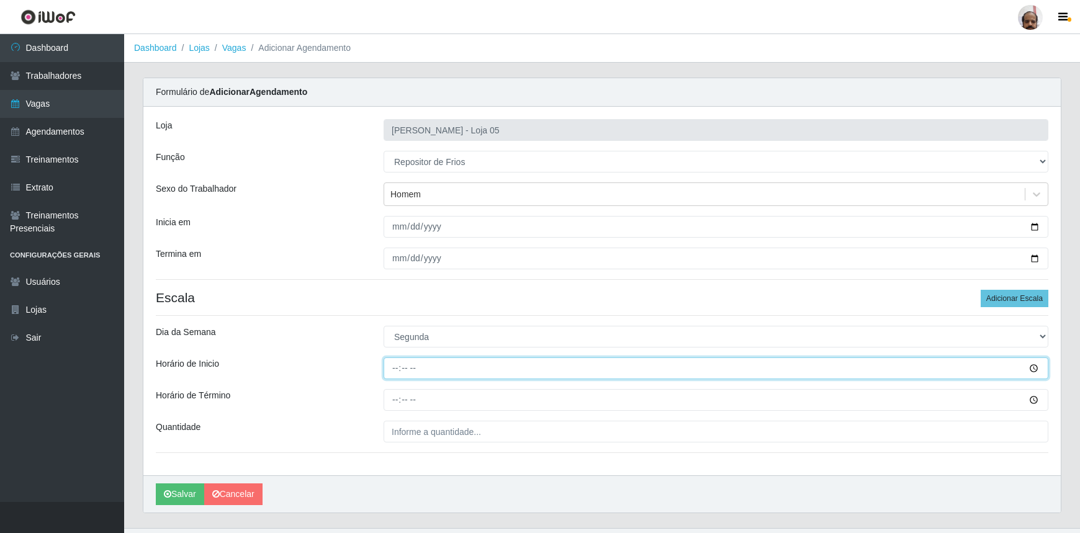
click at [392, 378] on input "Horário de Inicio" at bounding box center [716, 369] width 665 height 22
type input "08:00"
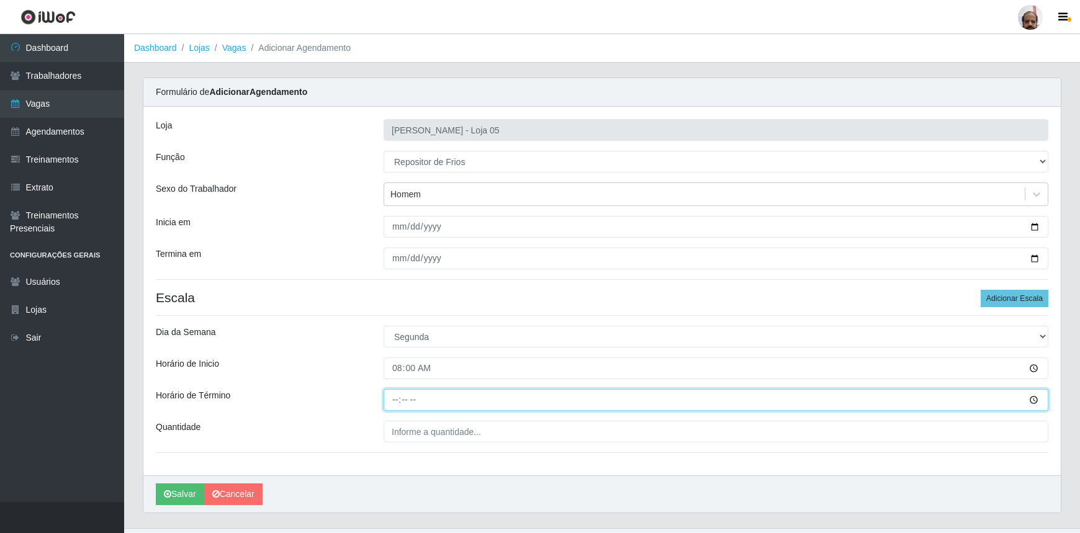
type input "14:00"
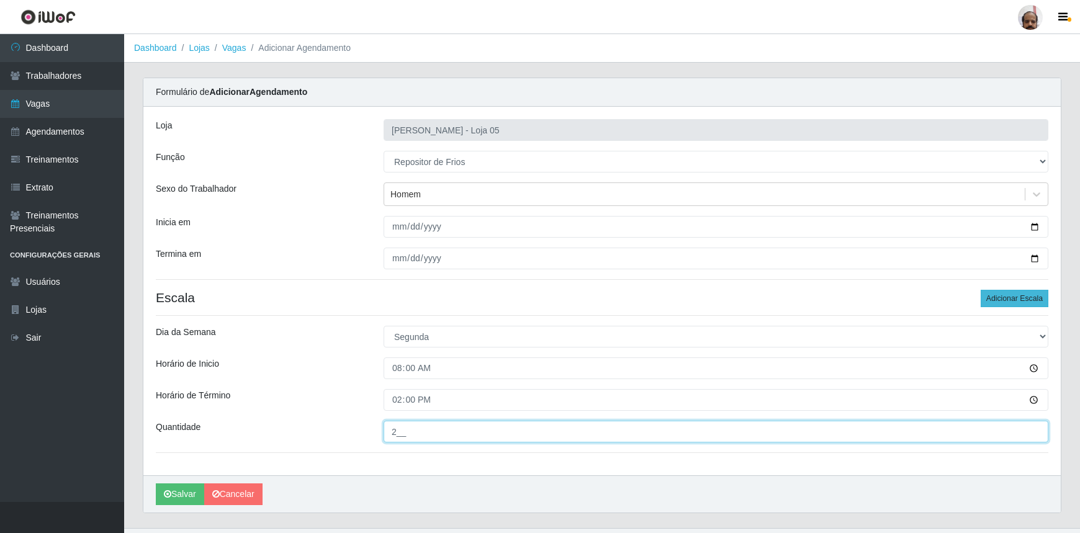
type input "2__"
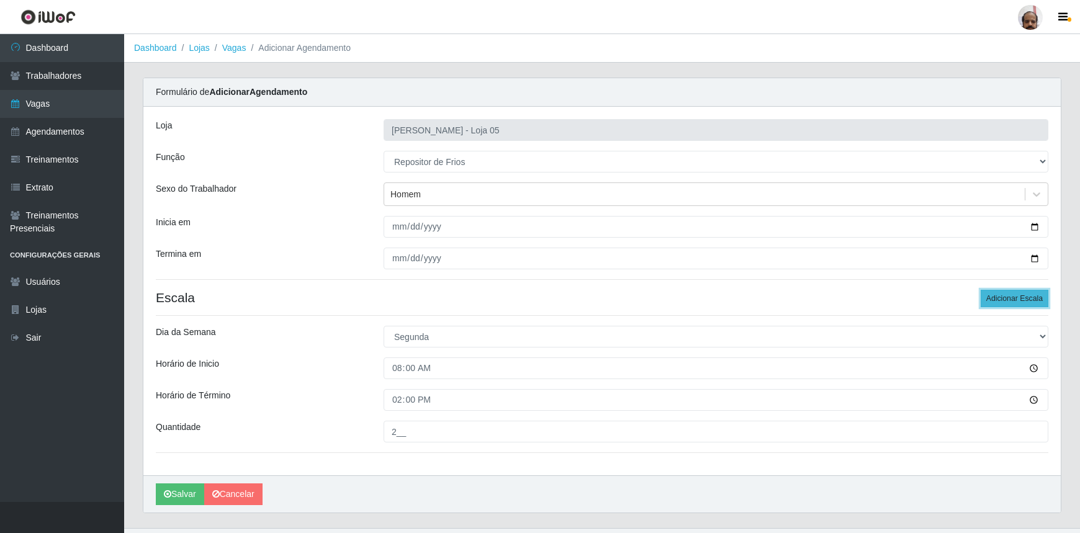
click at [1009, 300] on button "Adicionar Escala" at bounding box center [1015, 298] width 68 height 17
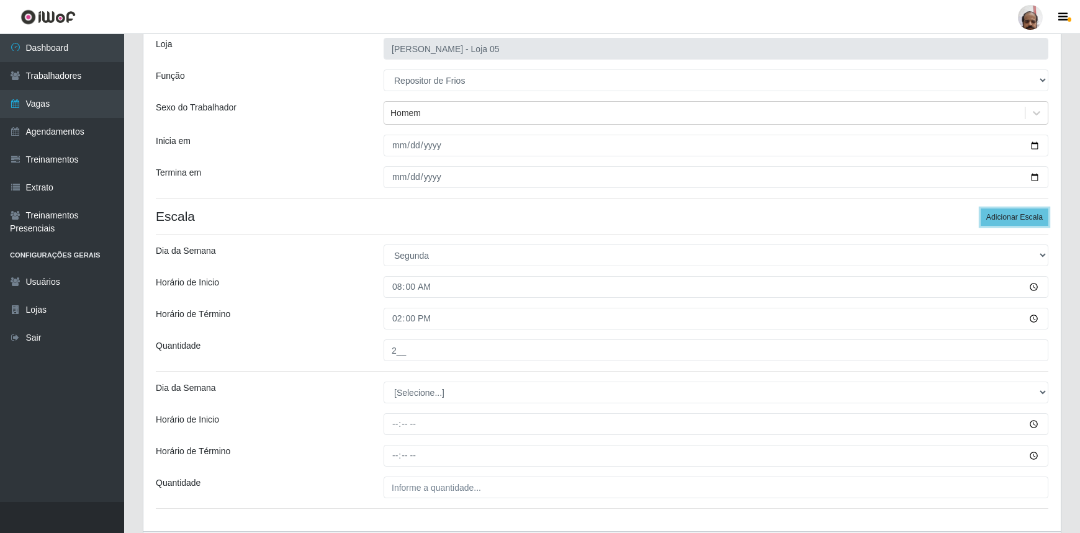
scroll to position [162, 0]
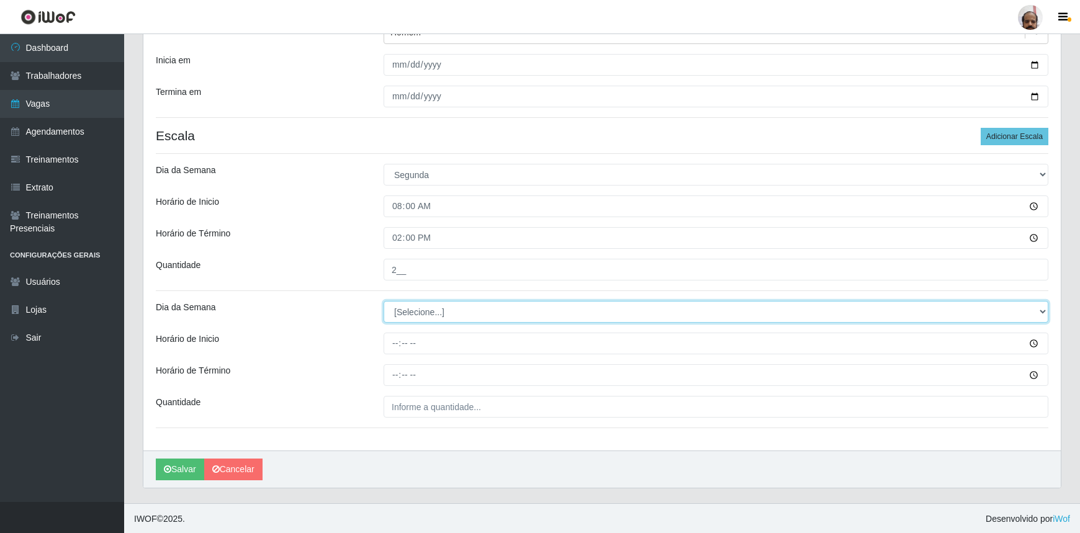
click at [399, 309] on select "[Selecione...] Segunda Terça Quarta Quinta Sexta Sábado Domingo" at bounding box center [716, 312] width 665 height 22
select select "1"
click at [384, 301] on select "[Selecione...] Segunda Terça Quarta Quinta Sexta Sábado Domingo" at bounding box center [716, 312] width 665 height 22
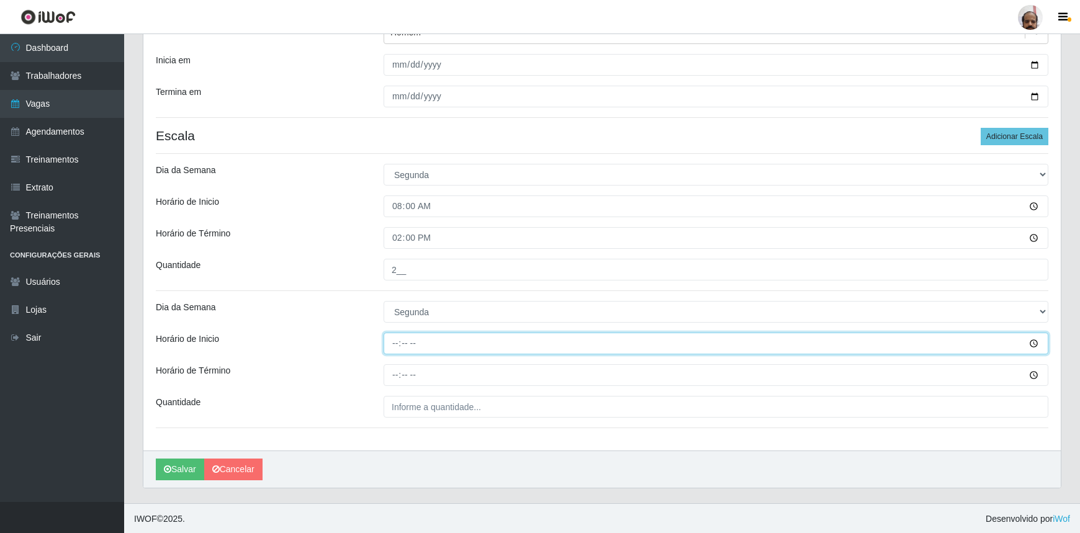
click at [389, 343] on input "Horário de Inicio" at bounding box center [716, 344] width 665 height 22
type input "16:00"
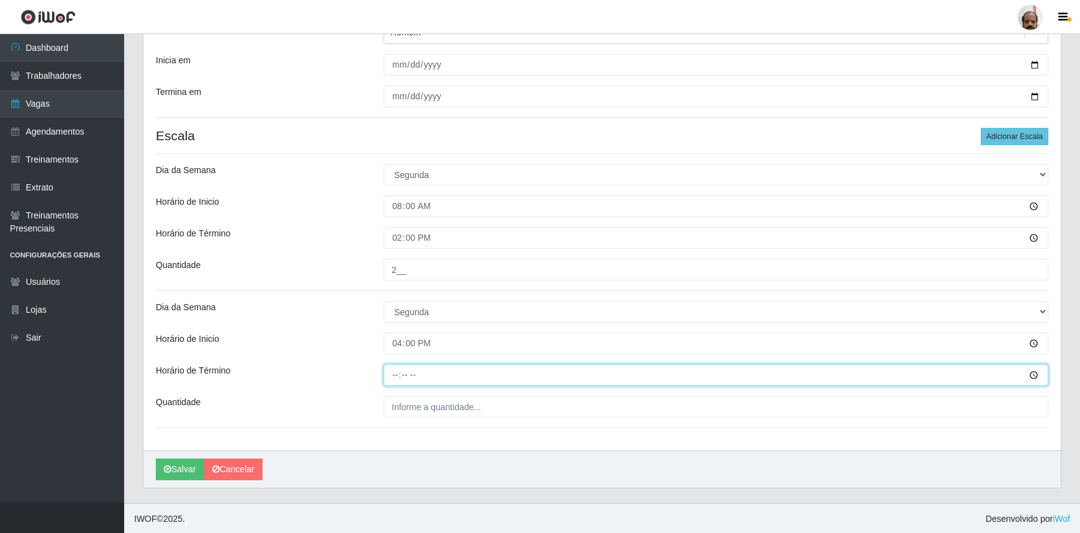
type input "22:00"
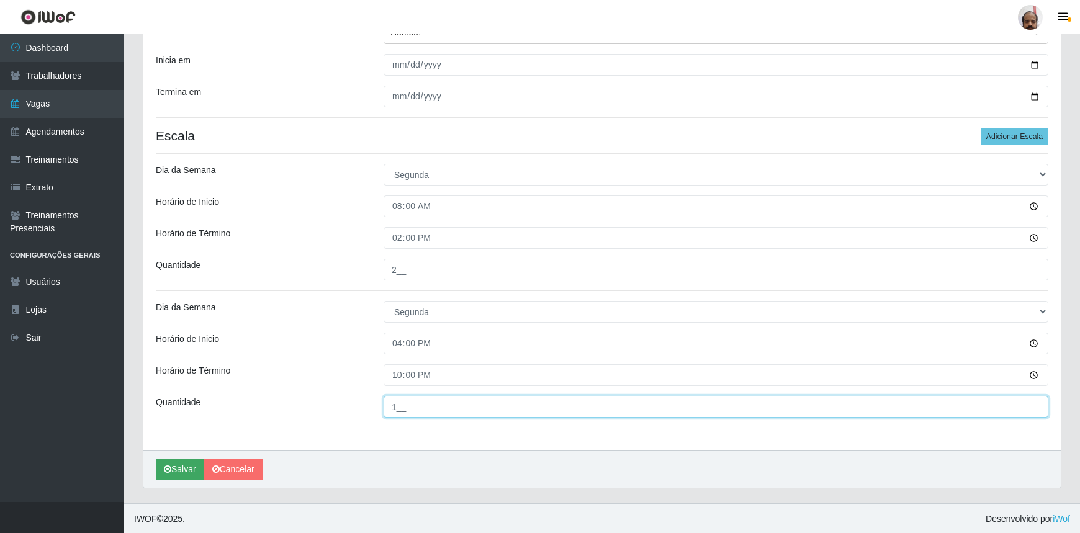
type input "1__"
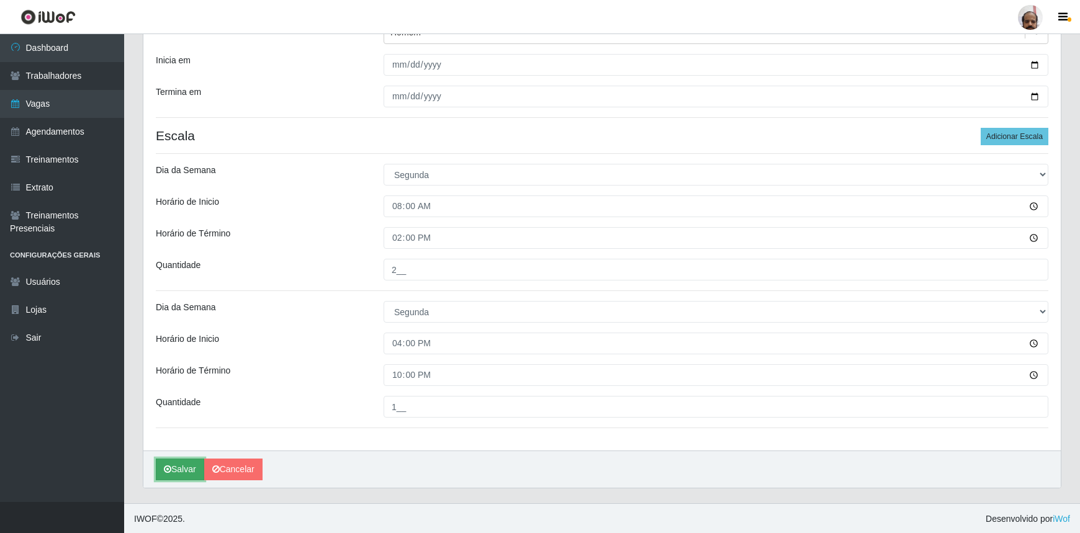
click at [176, 474] on button "Salvar" at bounding box center [180, 470] width 48 height 22
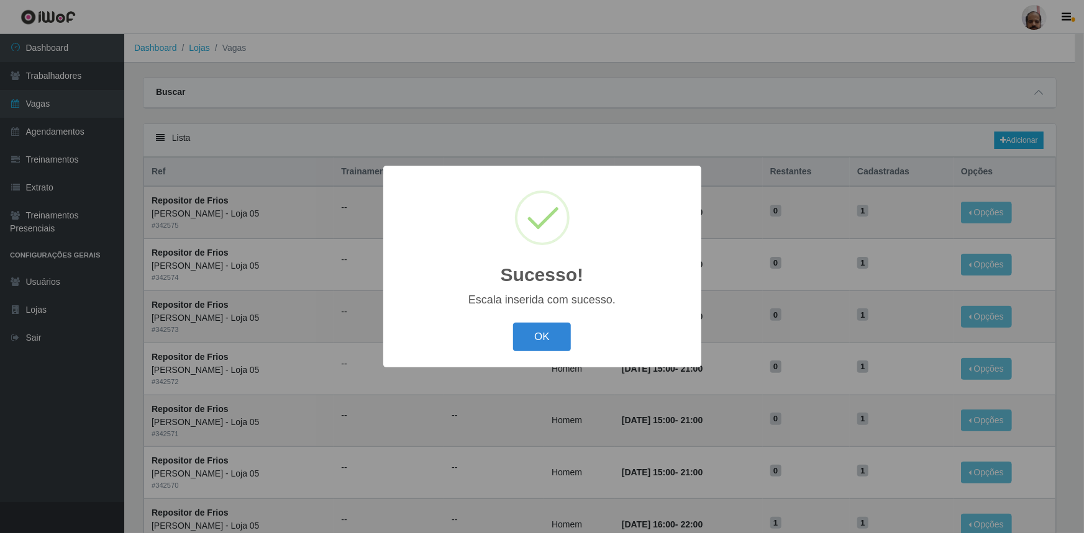
drag, startPoint x: 552, startPoint y: 339, endPoint x: 548, endPoint y: 348, distance: 10.0
click at [552, 342] on button "OK" at bounding box center [542, 337] width 58 height 29
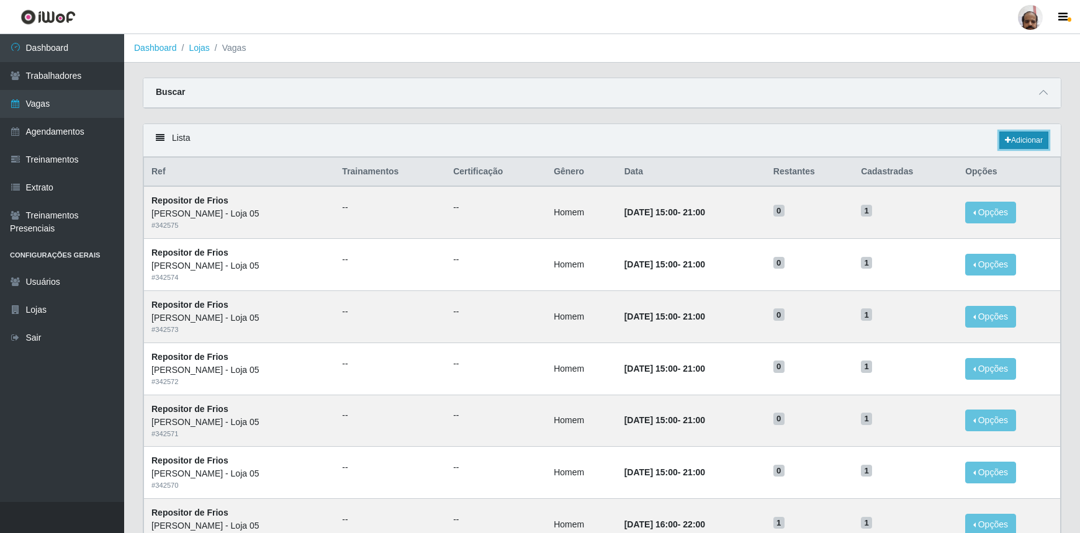
click at [1012, 140] on link "Adicionar" at bounding box center [1024, 140] width 49 height 17
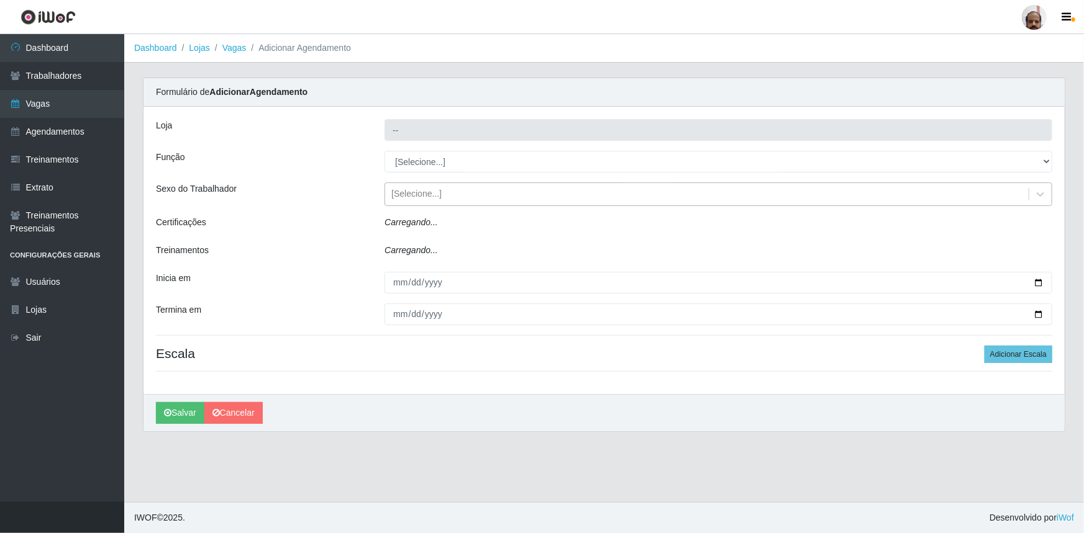
type input "[PERSON_NAME] - Loja 05"
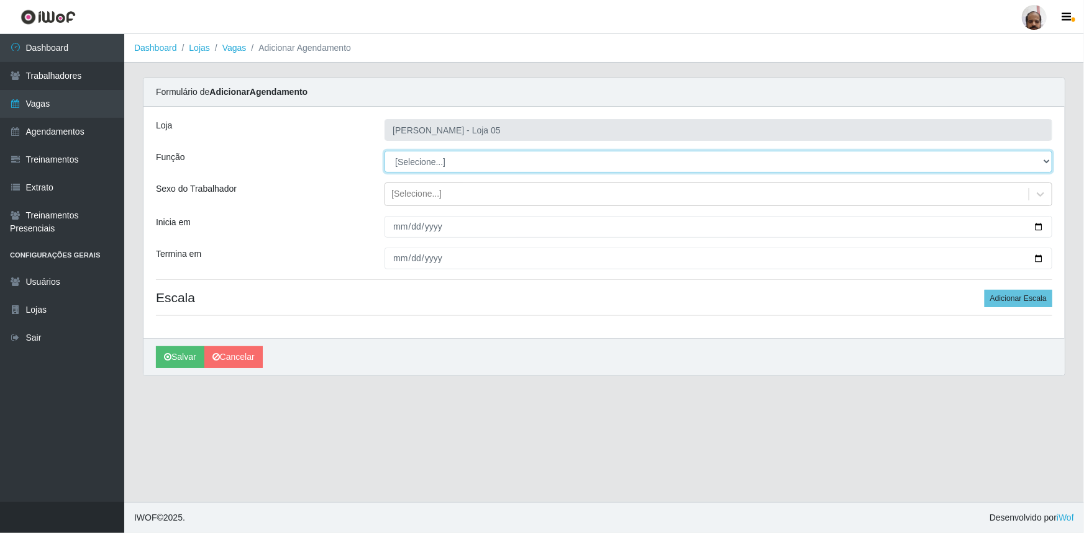
click at [407, 160] on select "[Selecione...] ASG ASG + ASG ++ Auxiliar de Depósito Auxiliar de Depósito + Aux…" at bounding box center [718, 162] width 668 height 22
select select "112"
click at [384, 151] on select "[Selecione...] ASG ASG + ASG ++ Auxiliar de Depósito Auxiliar de Depósito + Aux…" at bounding box center [718, 162] width 668 height 22
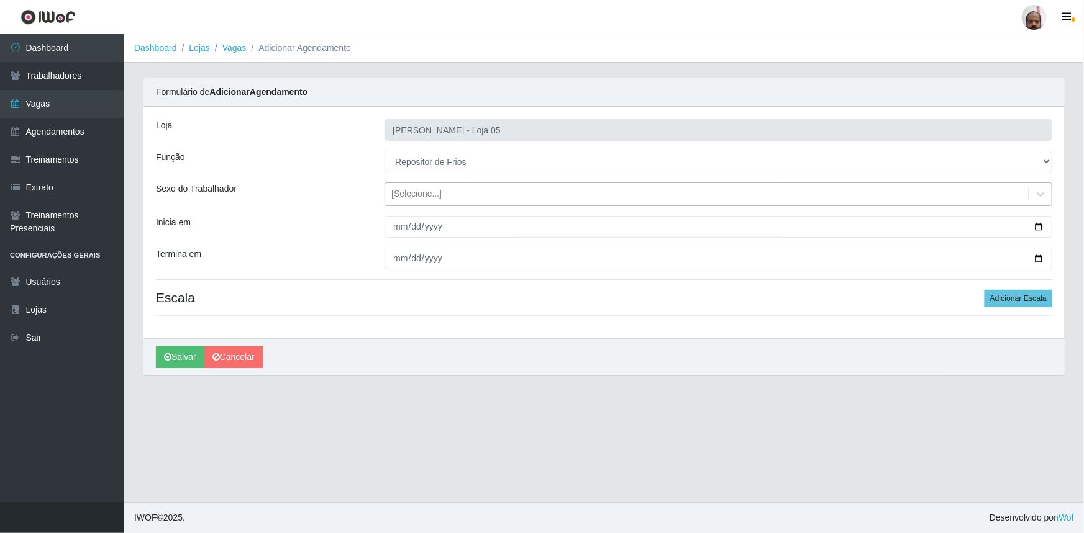
click at [415, 190] on div "[Selecione...]" at bounding box center [416, 194] width 50 height 13
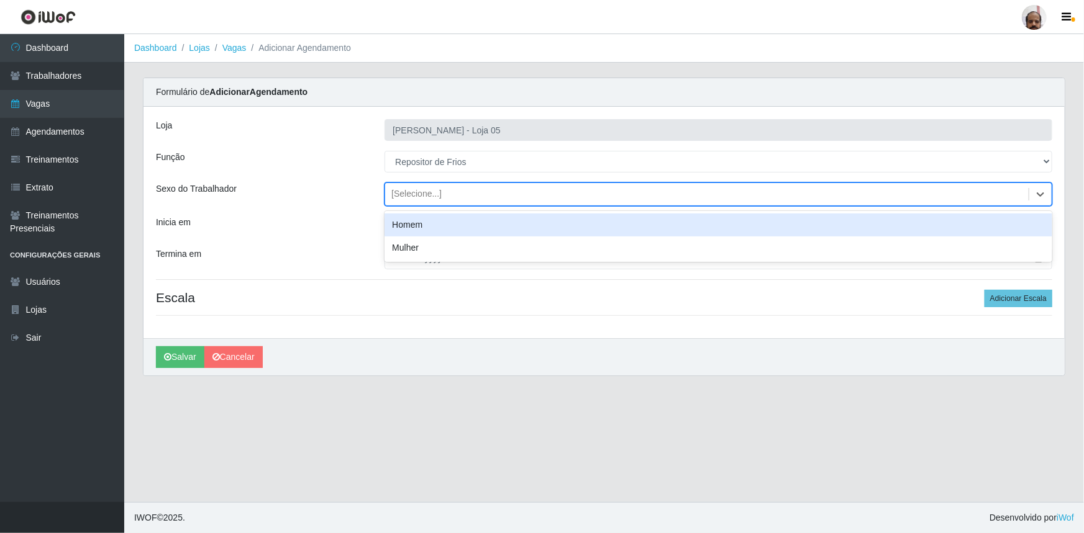
click at [435, 224] on div "Homem" at bounding box center [718, 225] width 668 height 23
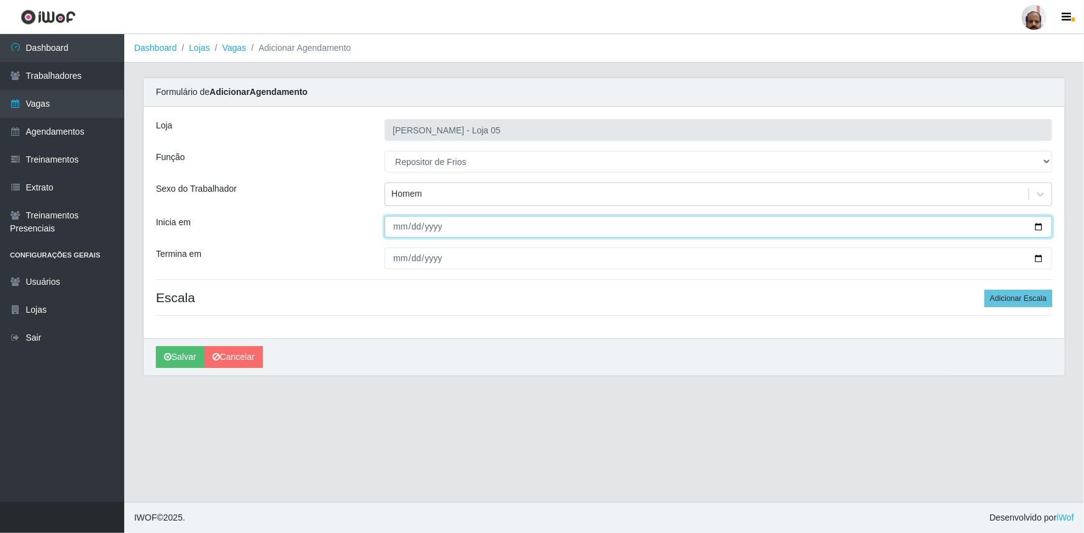
click at [1041, 226] on input "Inicia em" at bounding box center [718, 227] width 668 height 22
click at [1042, 225] on input "[DATE]" at bounding box center [718, 227] width 668 height 22
type input "[DATE]"
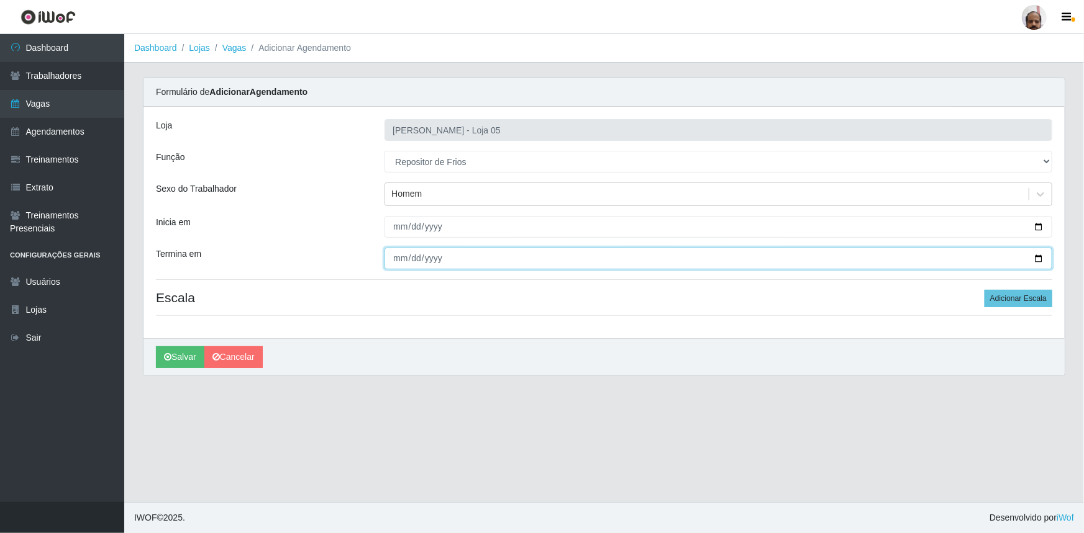
drag, startPoint x: 1041, startPoint y: 258, endPoint x: 980, endPoint y: 279, distance: 64.2
click at [1041, 258] on input "Termina em" at bounding box center [718, 259] width 668 height 22
type input "[DATE]"
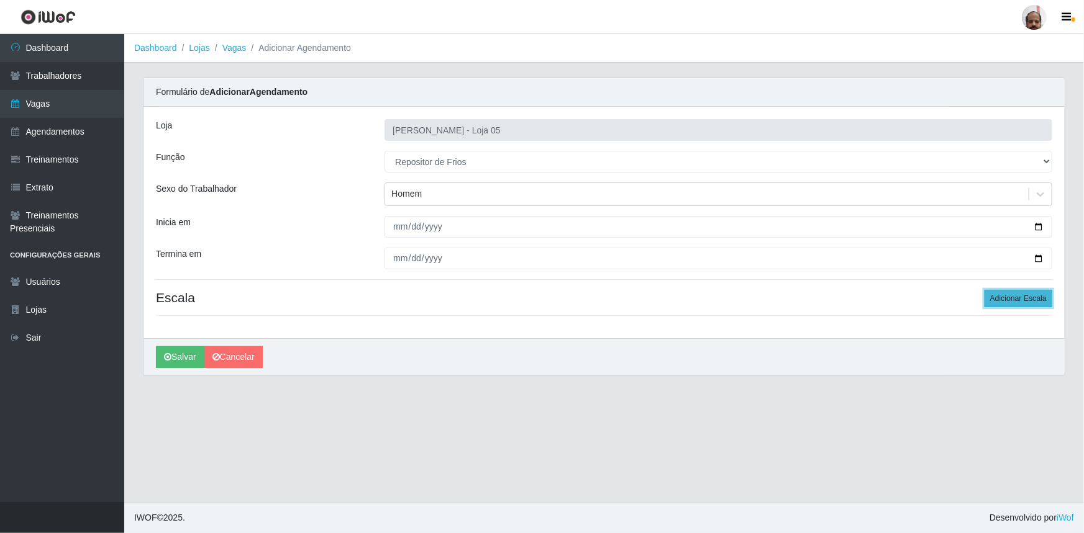
click at [1005, 297] on button "Adicionar Escala" at bounding box center [1018, 298] width 68 height 17
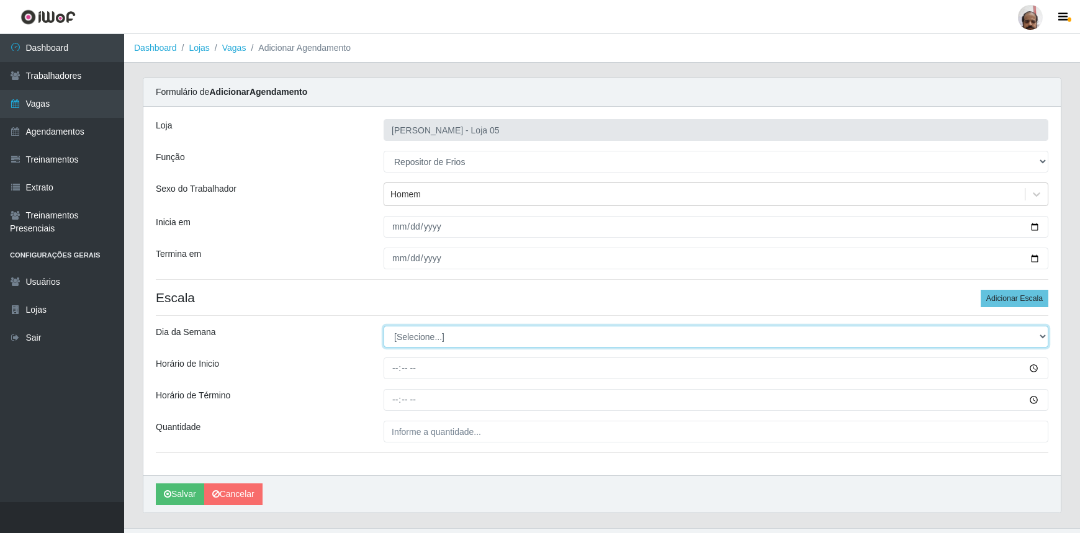
click at [400, 332] on select "[Selecione...] Segunda Terça Quarta Quinta Sexta Sábado Domingo" at bounding box center [716, 337] width 665 height 22
select select "2"
click at [384, 326] on select "[Selecione...] Segunda Terça Quarta Quinta Sexta Sábado Domingo" at bounding box center [716, 337] width 665 height 22
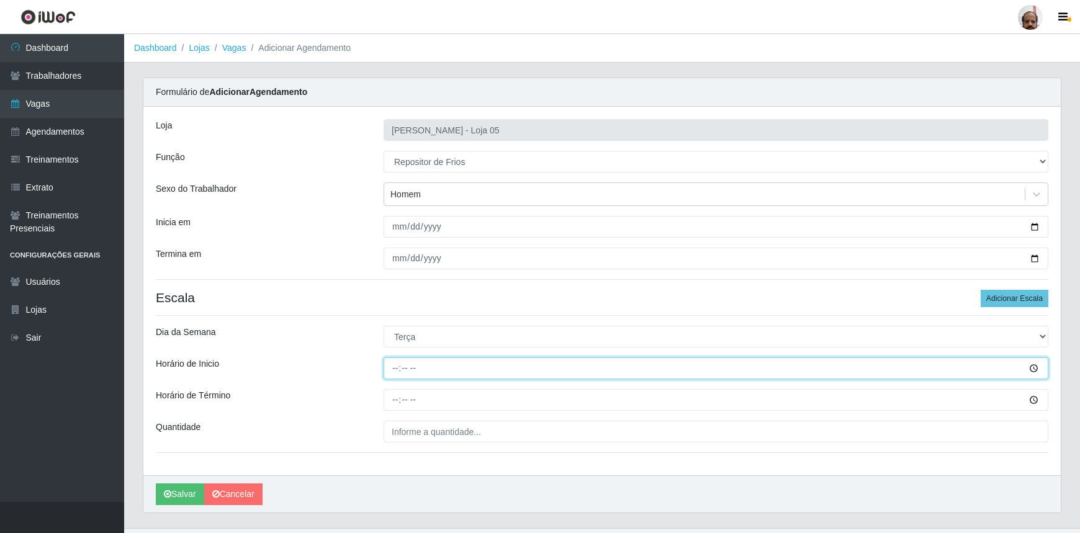
click at [392, 365] on input "Horário de Inicio" at bounding box center [716, 369] width 665 height 22
type input "08:00"
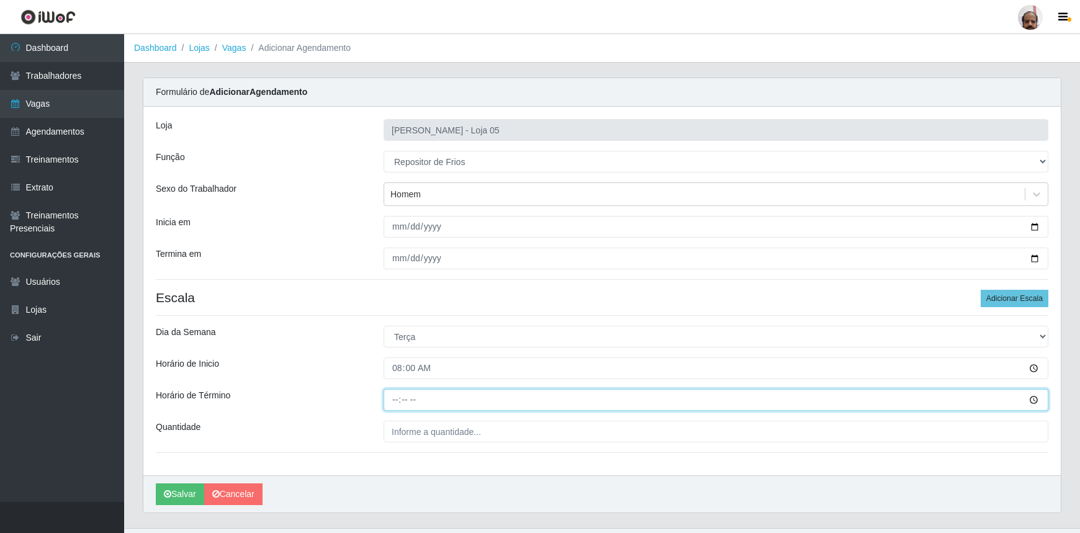
type input "14:00"
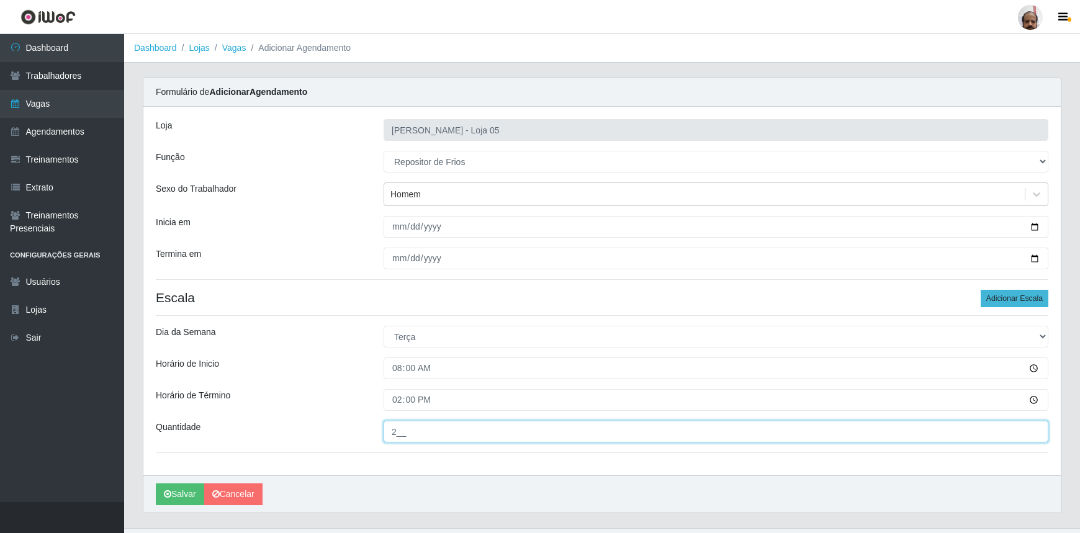
type input "2__"
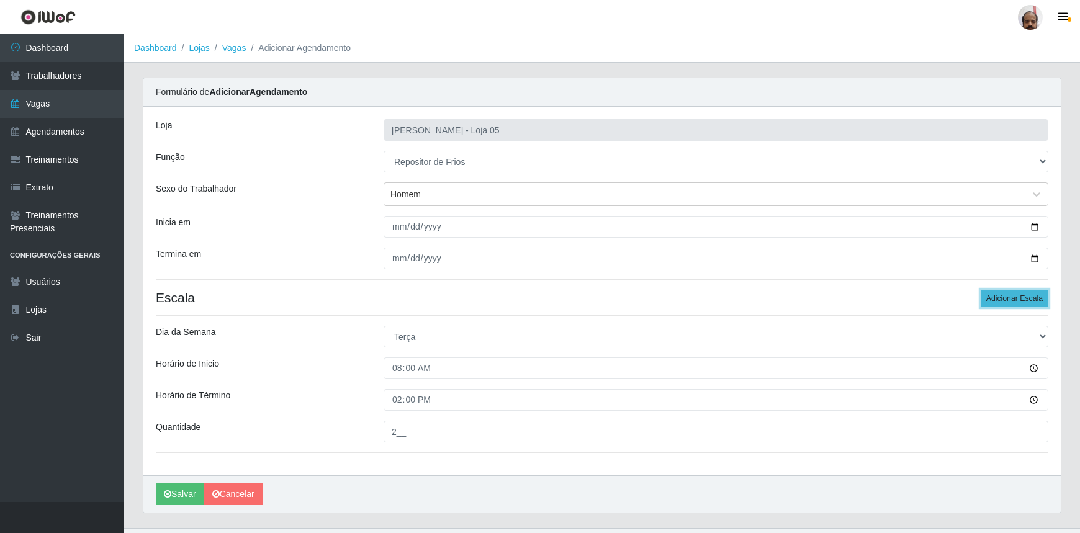
click at [1006, 295] on button "Adicionar Escala" at bounding box center [1015, 298] width 68 height 17
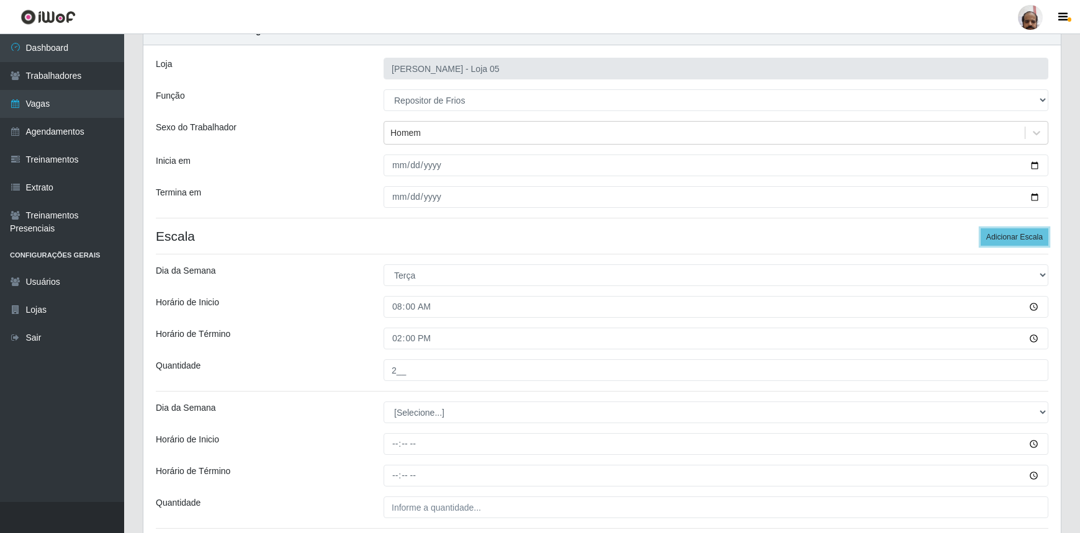
scroll to position [162, 0]
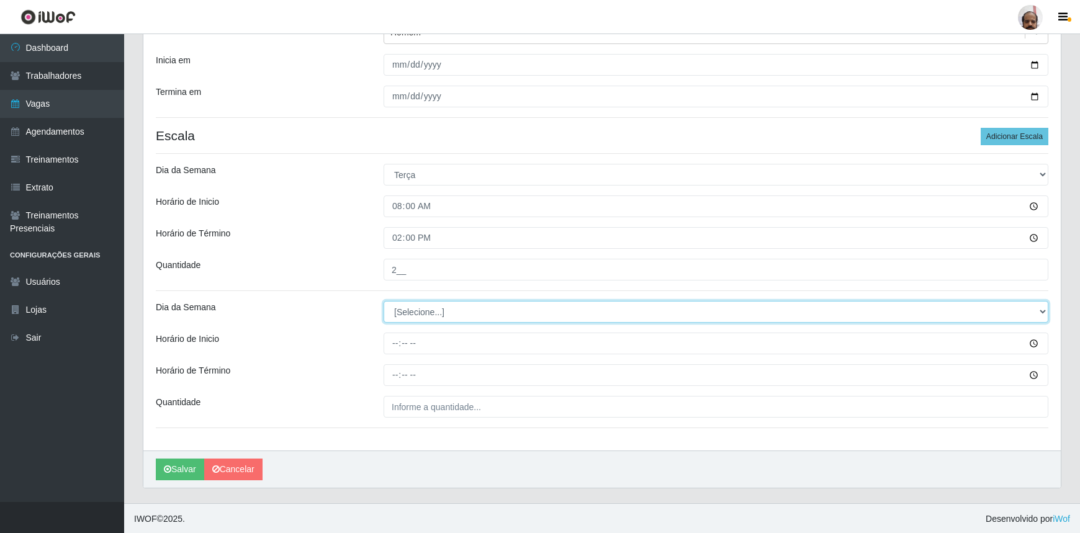
click at [407, 309] on select "[Selecione...] Segunda Terça Quarta Quinta Sexta Sábado Domingo" at bounding box center [716, 312] width 665 height 22
select select "2"
click at [384, 301] on select "[Selecione...] Segunda Terça Quarta Quinta Sexta Sábado Domingo" at bounding box center [716, 312] width 665 height 22
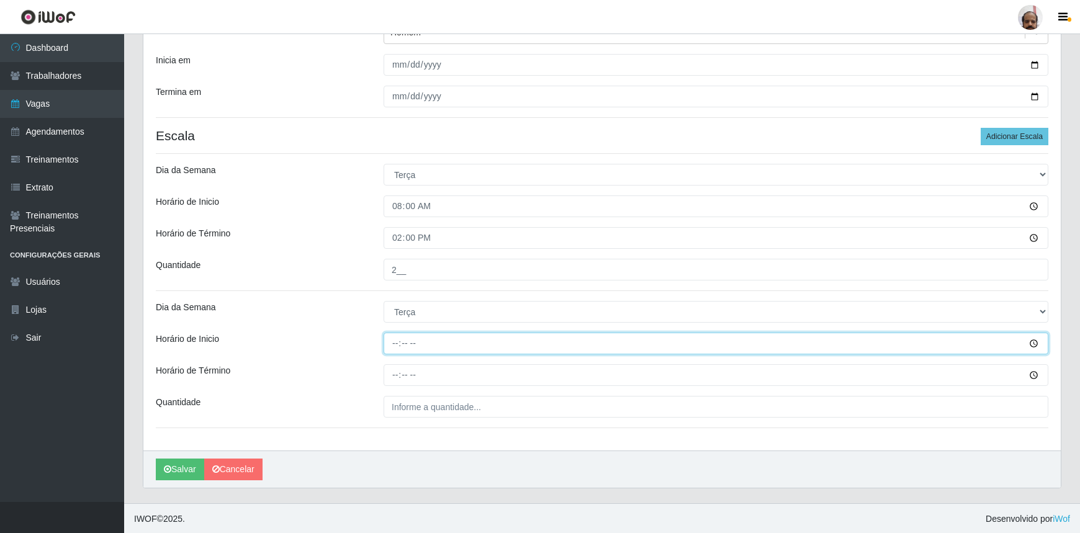
click at [395, 349] on input "Horário de Inicio" at bounding box center [716, 344] width 665 height 22
type input "16:00"
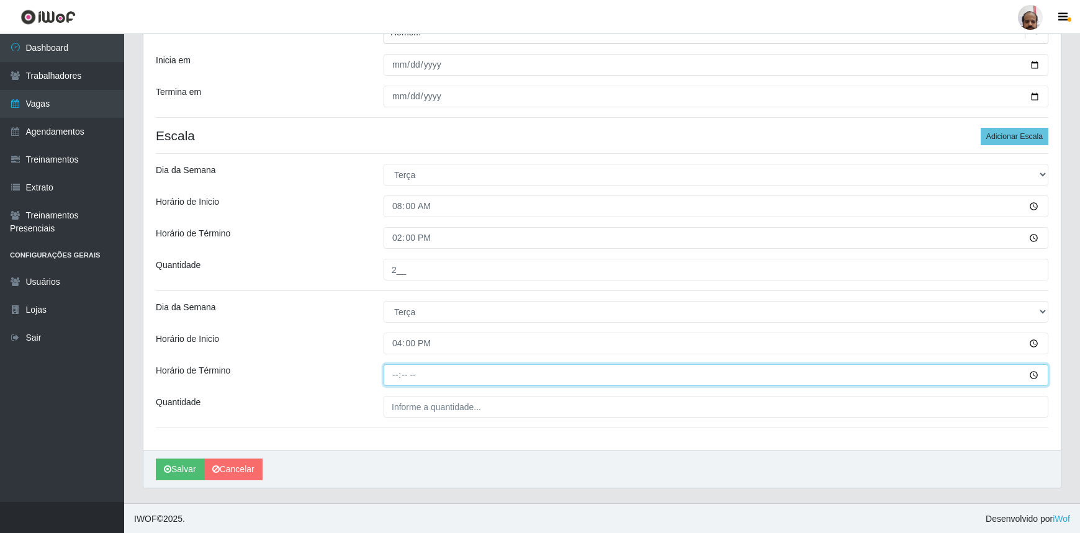
type input "22:00"
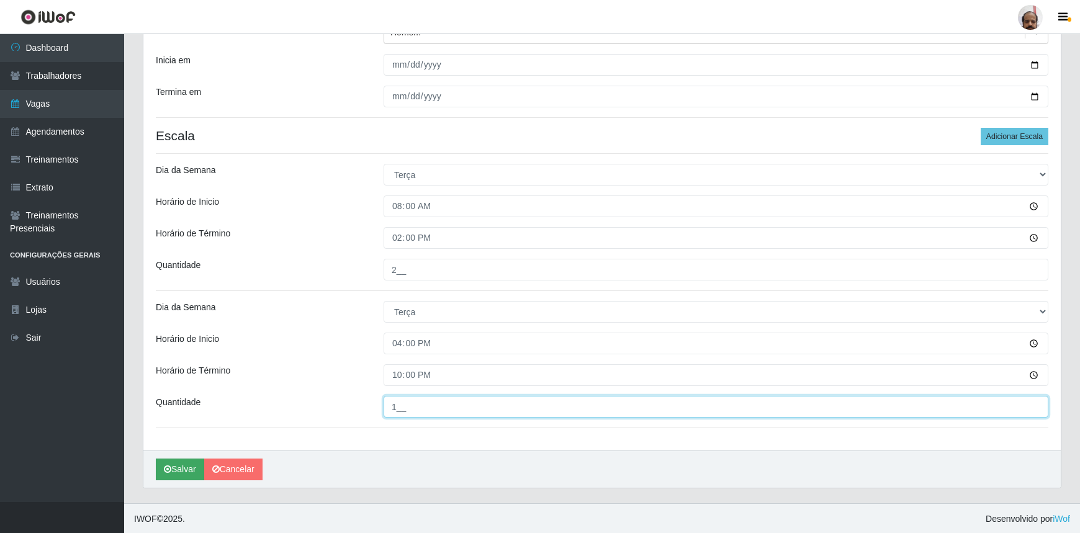
type input "1__"
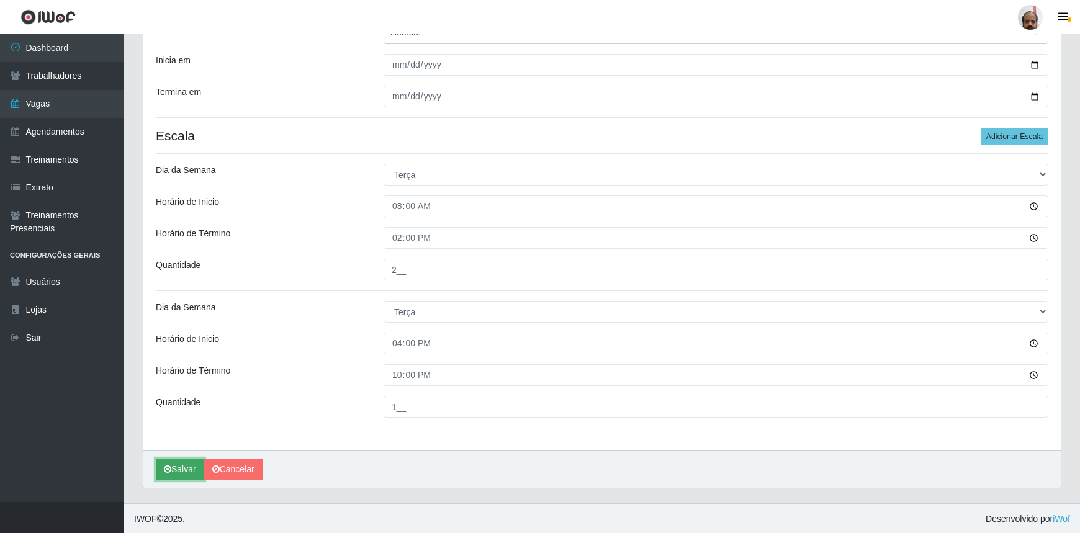
click at [176, 465] on button "Salvar" at bounding box center [180, 470] width 48 height 22
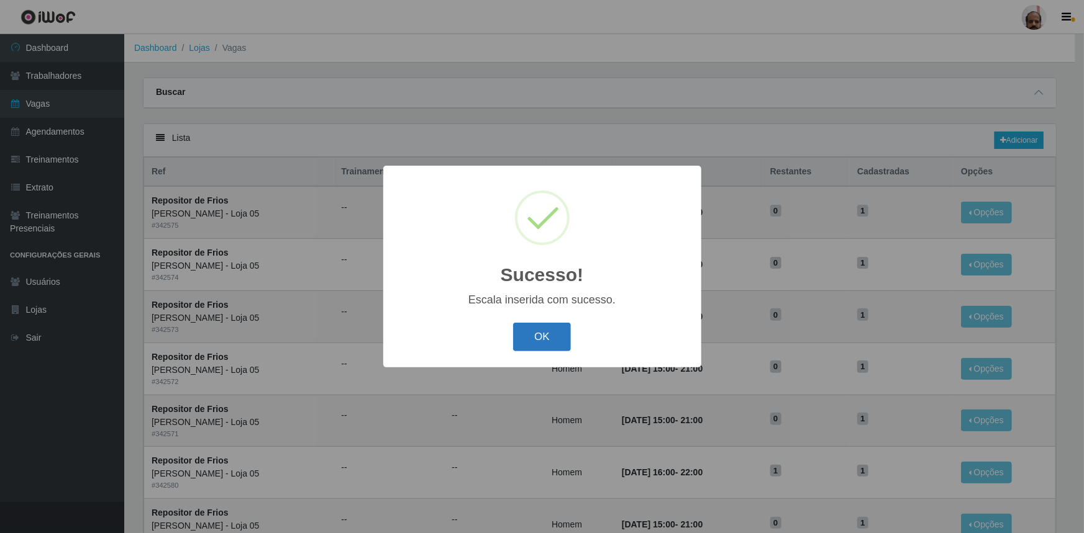
click at [552, 334] on button "OK" at bounding box center [542, 337] width 58 height 29
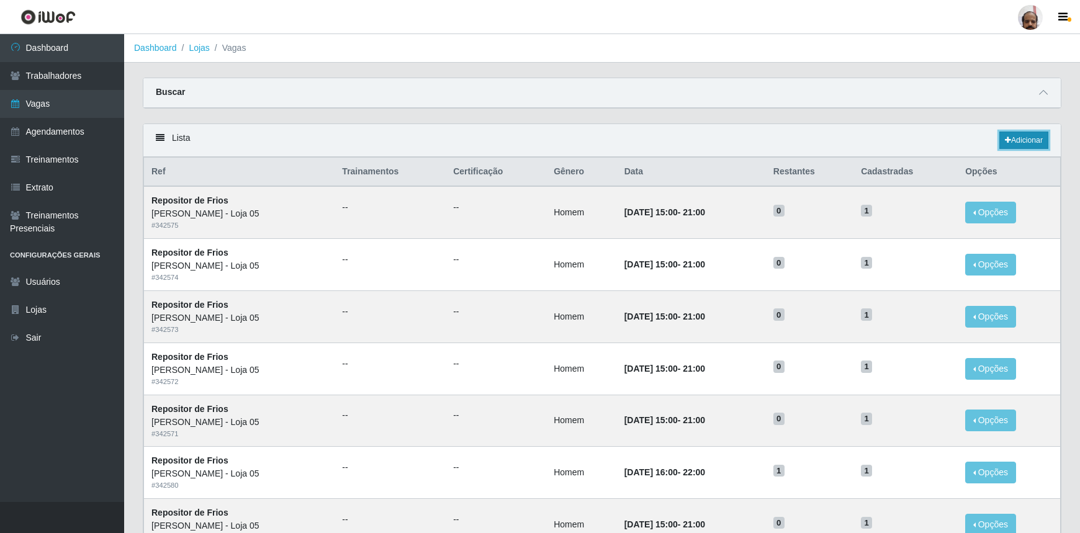
click at [1010, 137] on link "Adicionar" at bounding box center [1024, 140] width 49 height 17
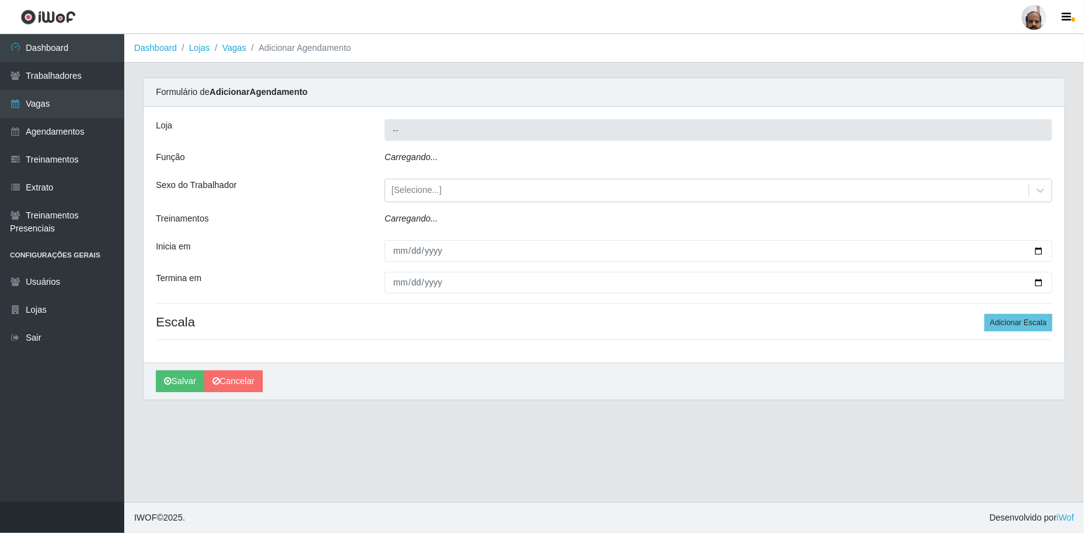
type input "[PERSON_NAME] - Loja 05"
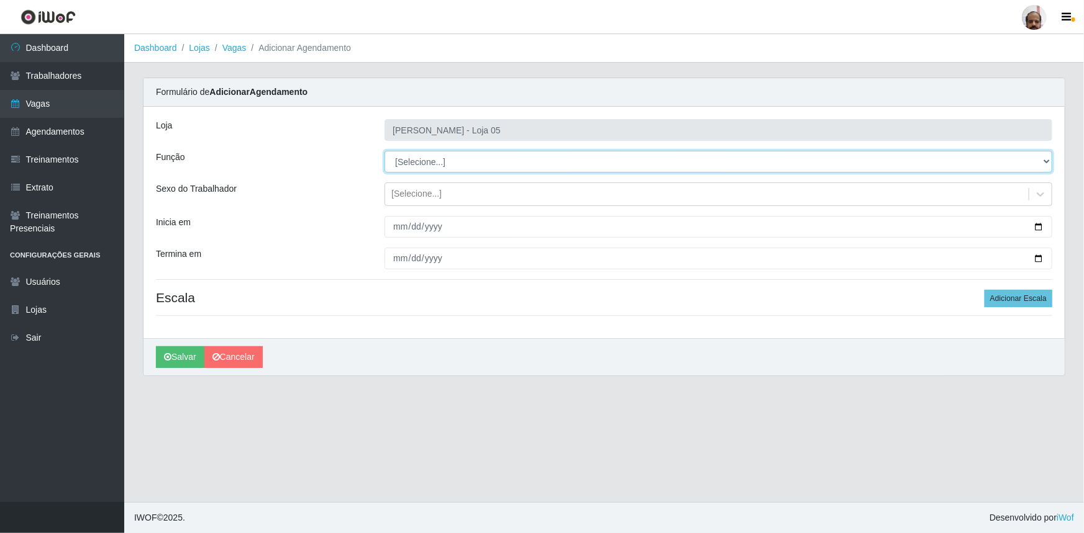
click at [440, 162] on select "[Selecione...] ASG ASG + ASG ++ Auxiliar de Depósito Auxiliar de Depósito + Aux…" at bounding box center [718, 162] width 668 height 22
select select "112"
click at [384, 151] on select "[Selecione...] ASG ASG + ASG ++ Auxiliar de Depósito Auxiliar de Depósito + Aux…" at bounding box center [718, 162] width 668 height 22
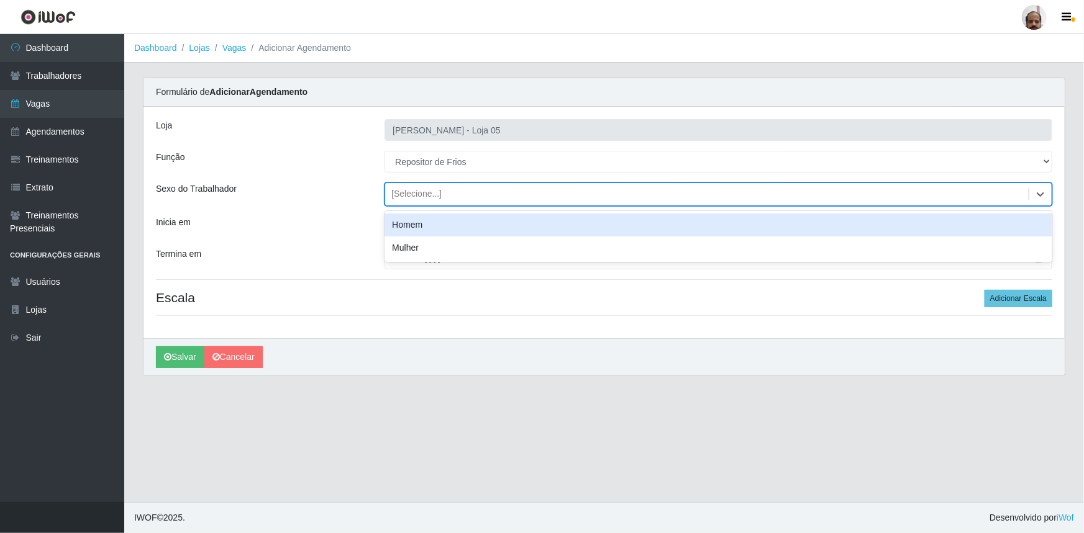
click at [417, 193] on div "[Selecione...]" at bounding box center [416, 194] width 50 height 13
click at [430, 226] on div "Homem" at bounding box center [718, 225] width 668 height 23
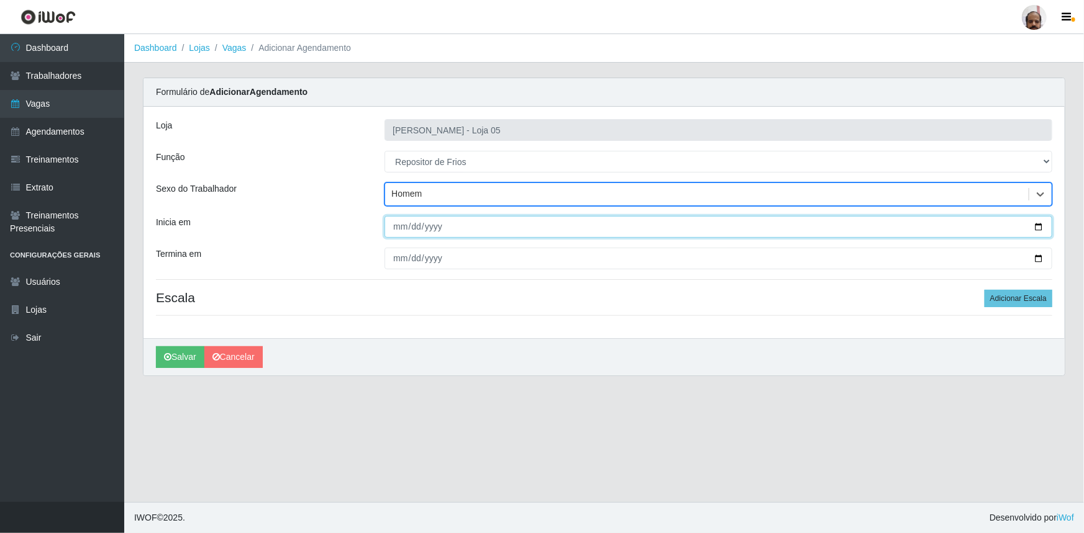
click at [1038, 224] on input "Inicia em" at bounding box center [718, 227] width 668 height 22
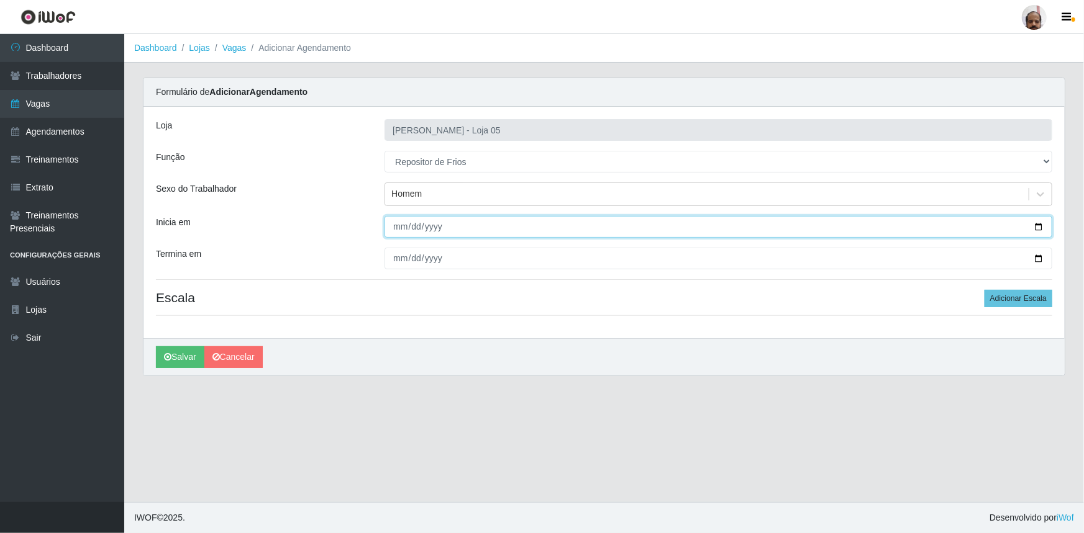
type input "[DATE]"
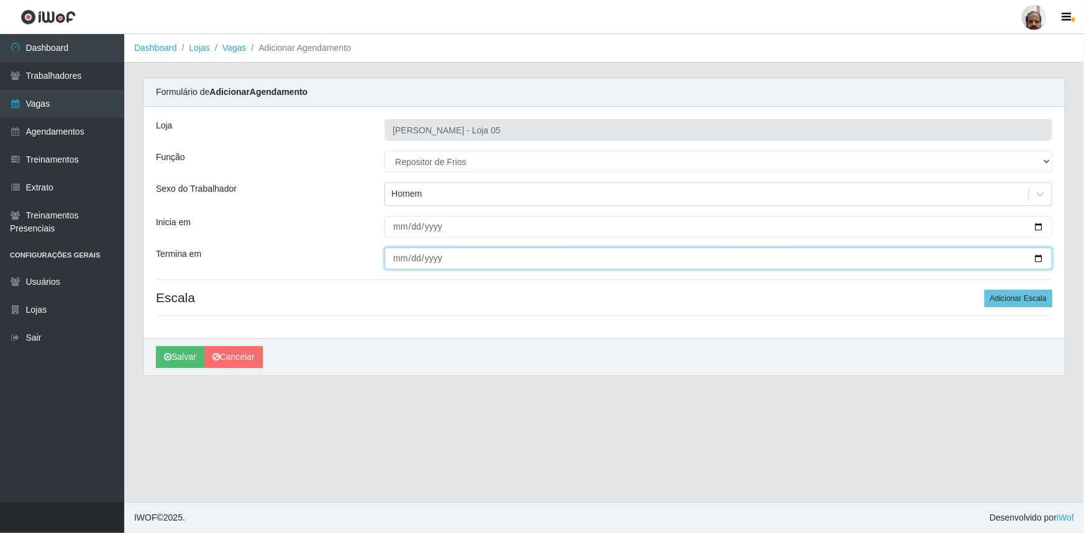
click at [1037, 256] on input "Termina em" at bounding box center [718, 259] width 668 height 22
type input "[DATE]"
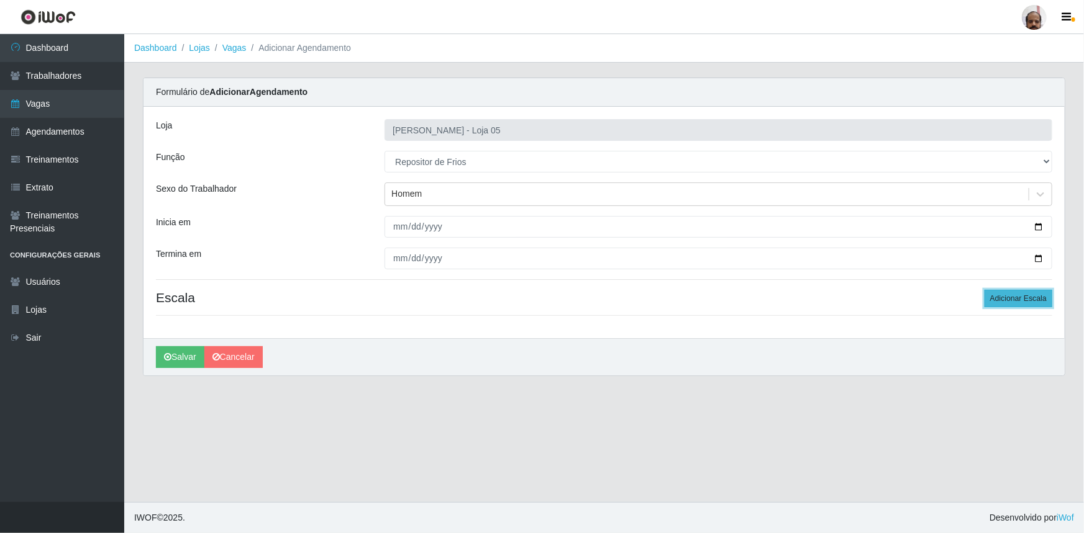
click at [1010, 297] on button "Adicionar Escala" at bounding box center [1018, 298] width 68 height 17
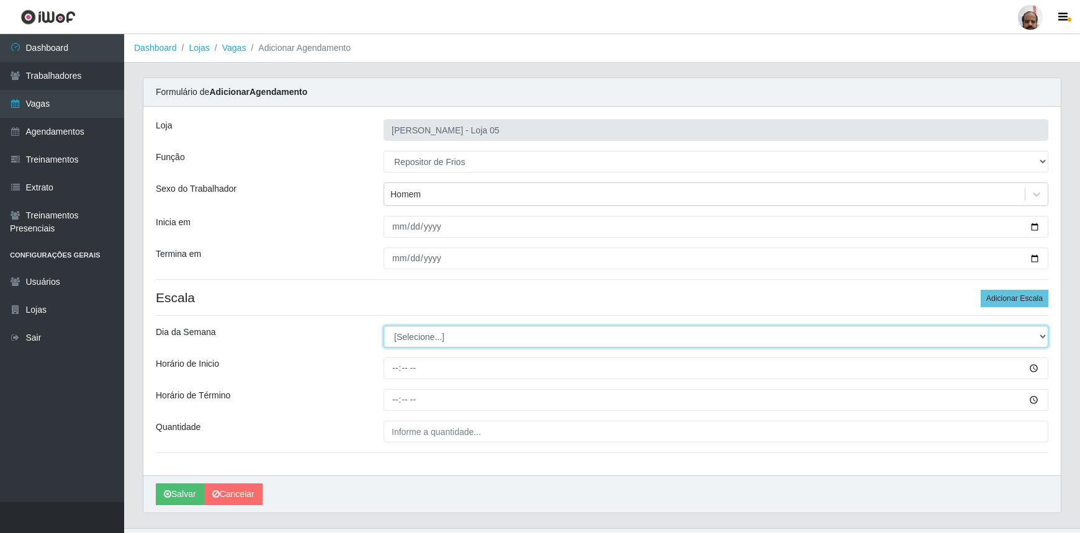
click at [414, 329] on select "[Selecione...] Segunda Terça Quarta Quinta Sexta Sábado Domingo" at bounding box center [716, 337] width 665 height 22
select select "3"
click at [384, 326] on select "[Selecione...] Segunda Terça Quarta Quinta Sexta Sábado Domingo" at bounding box center [716, 337] width 665 height 22
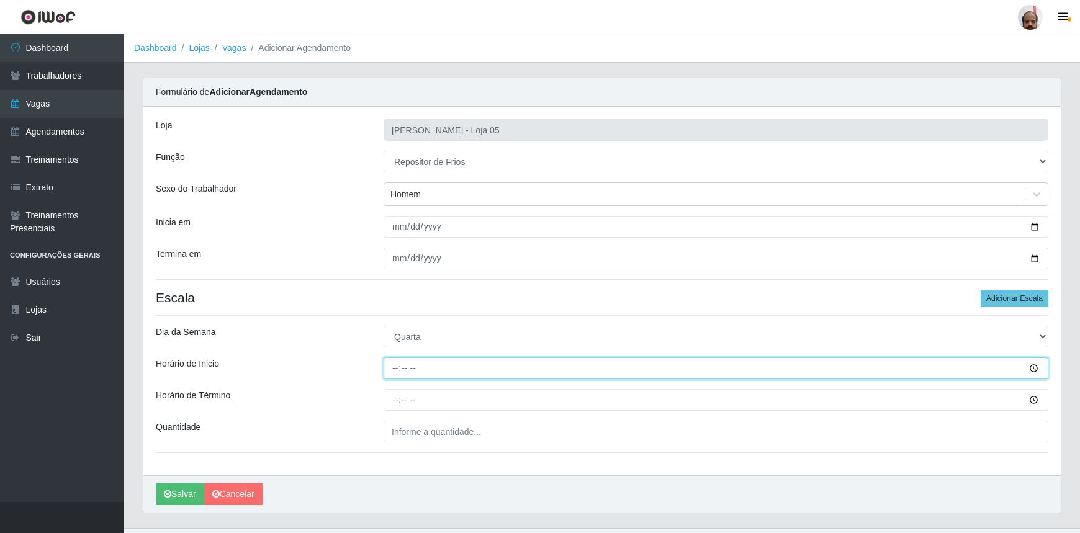
click at [397, 365] on input "Horário de Inicio" at bounding box center [716, 369] width 665 height 22
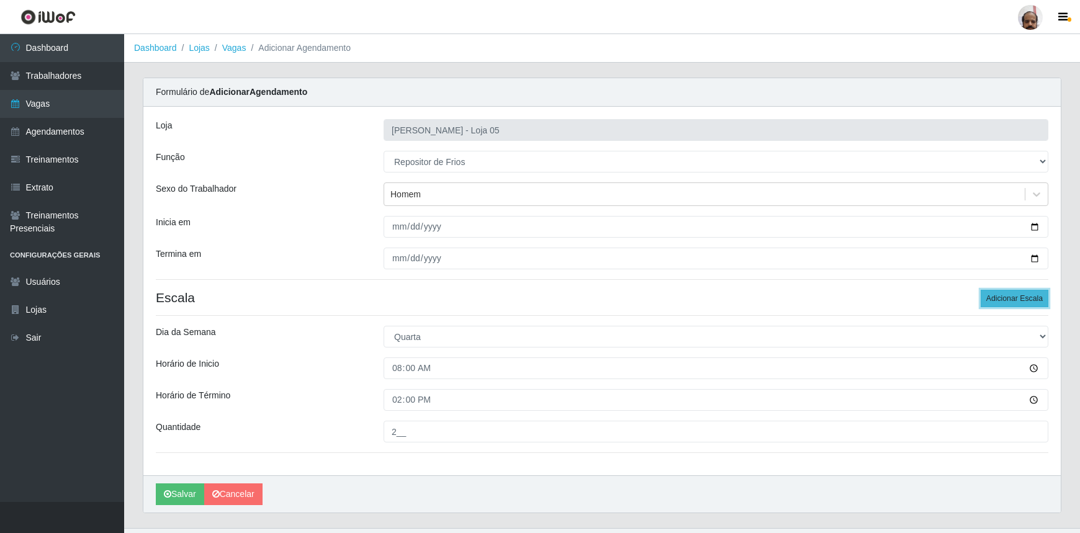
click at [1003, 299] on button "Adicionar Escala" at bounding box center [1015, 298] width 68 height 17
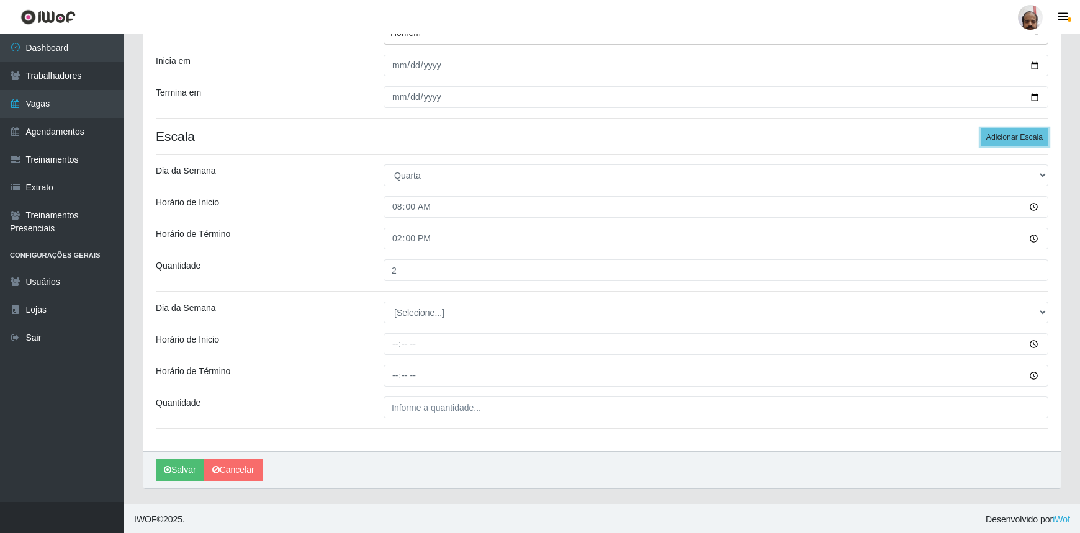
scroll to position [162, 0]
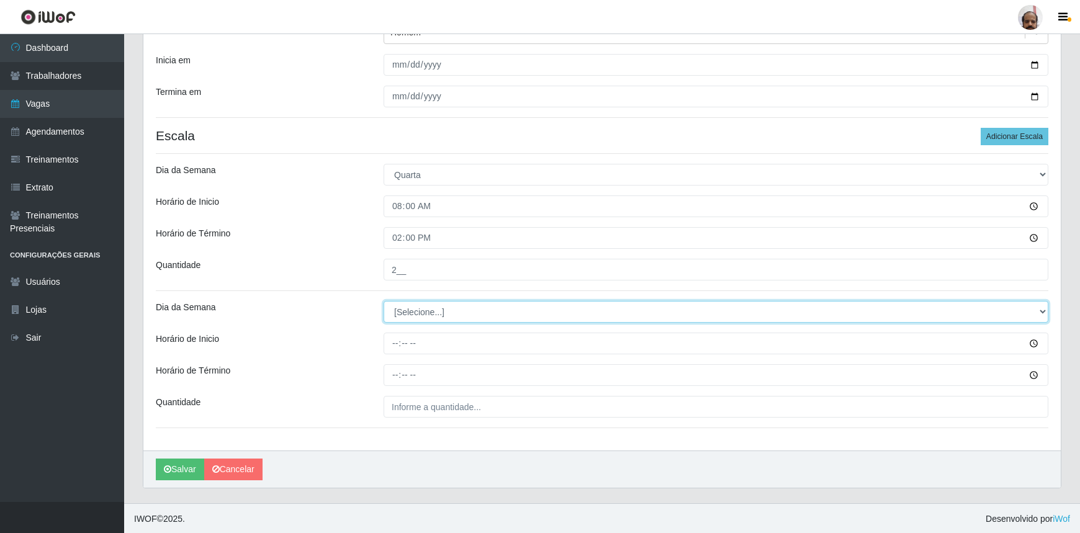
click at [404, 310] on select "[Selecione...] Segunda Terça Quarta Quinta Sexta Sábado Domingo" at bounding box center [716, 312] width 665 height 22
click at [384, 301] on select "[Selecione...] Segunda Terça Quarta Quinta Sexta Sábado Domingo" at bounding box center [716, 312] width 665 height 22
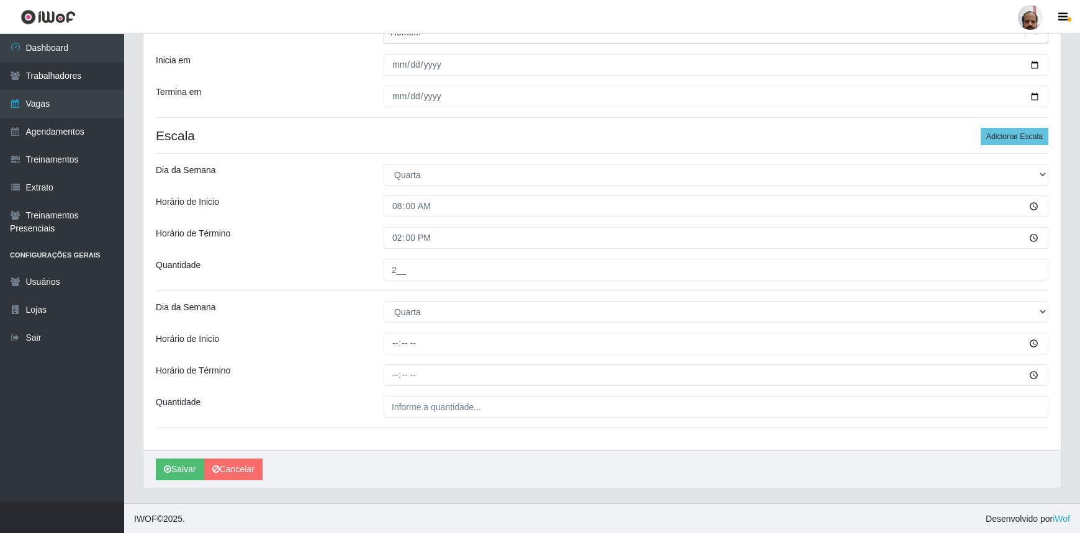
click at [391, 355] on div "Loja Mar Vermelho - Loja 05 Função [Selecione...] ASG ASG + ASG ++ Auxiliar de …" at bounding box center [602, 198] width 918 height 506
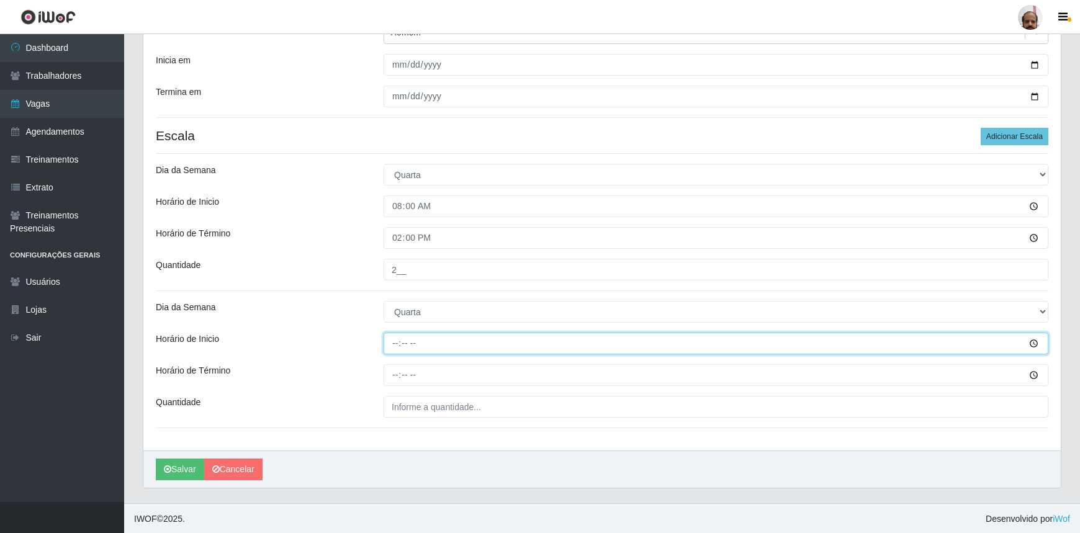
click at [391, 349] on input "Horário de Inicio" at bounding box center [716, 344] width 665 height 22
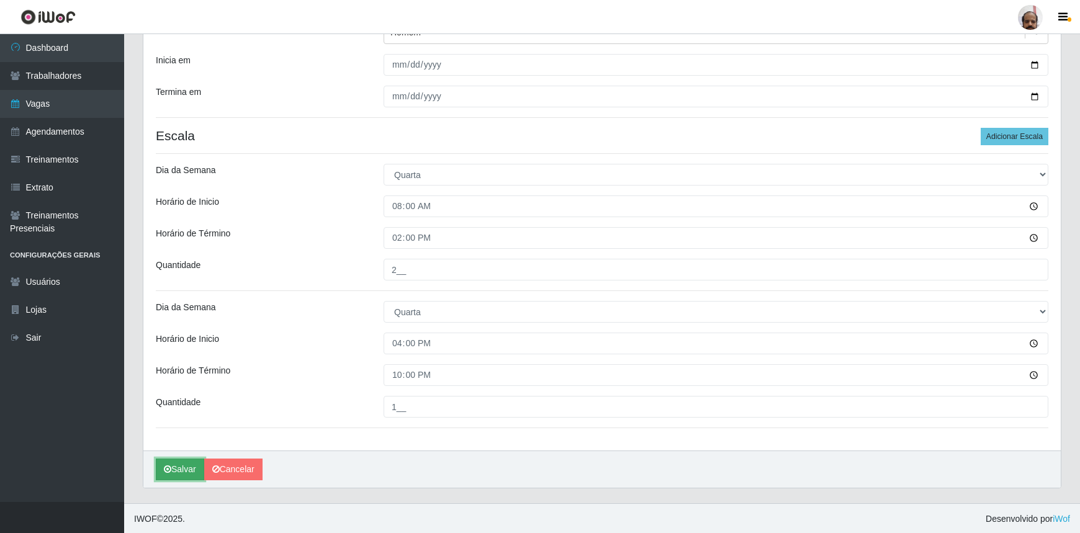
click at [179, 469] on button "Salvar" at bounding box center [180, 470] width 48 height 22
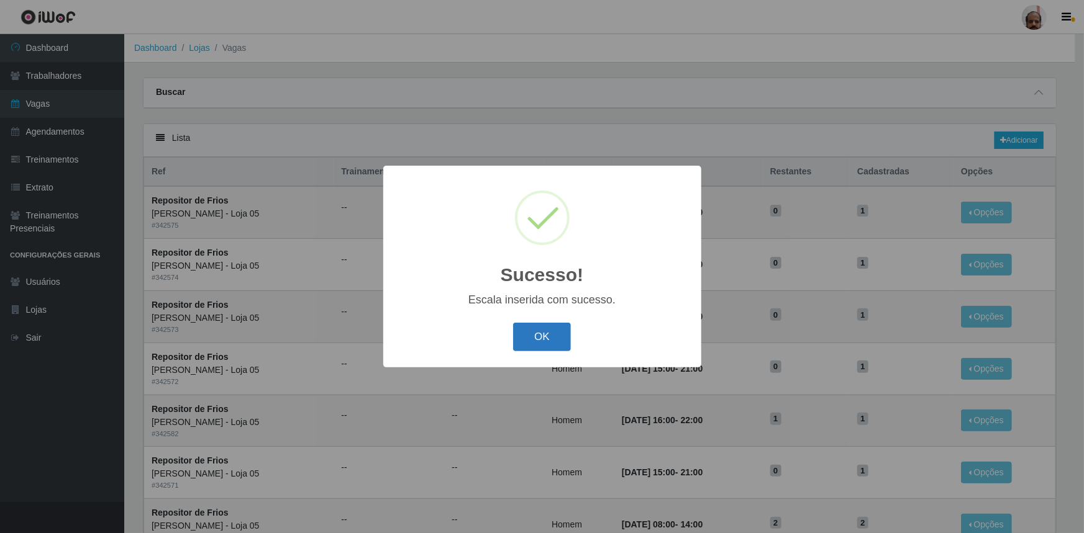
click at [533, 348] on button "OK" at bounding box center [542, 337] width 58 height 29
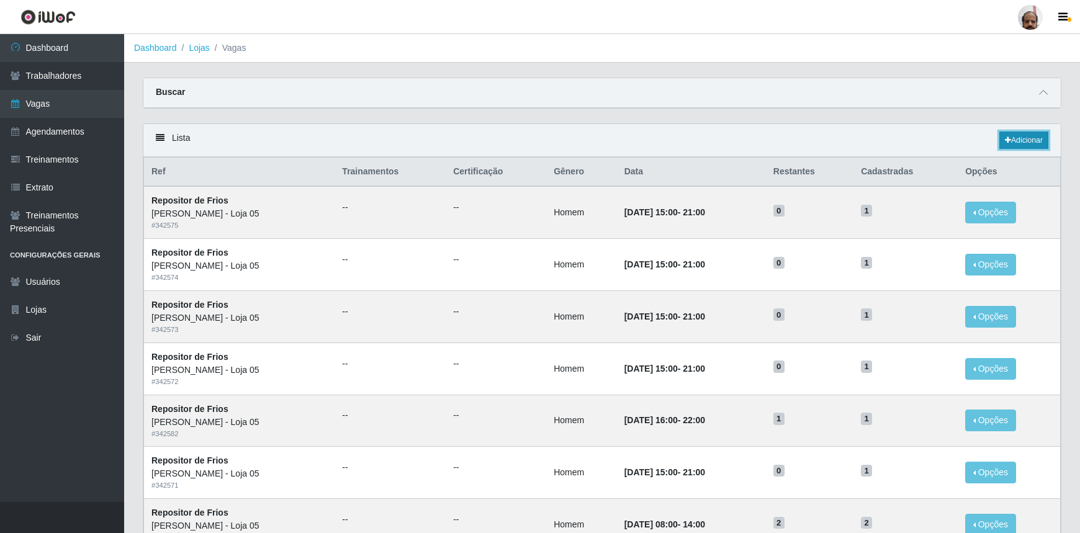
click at [1008, 145] on link "Adicionar" at bounding box center [1024, 140] width 49 height 17
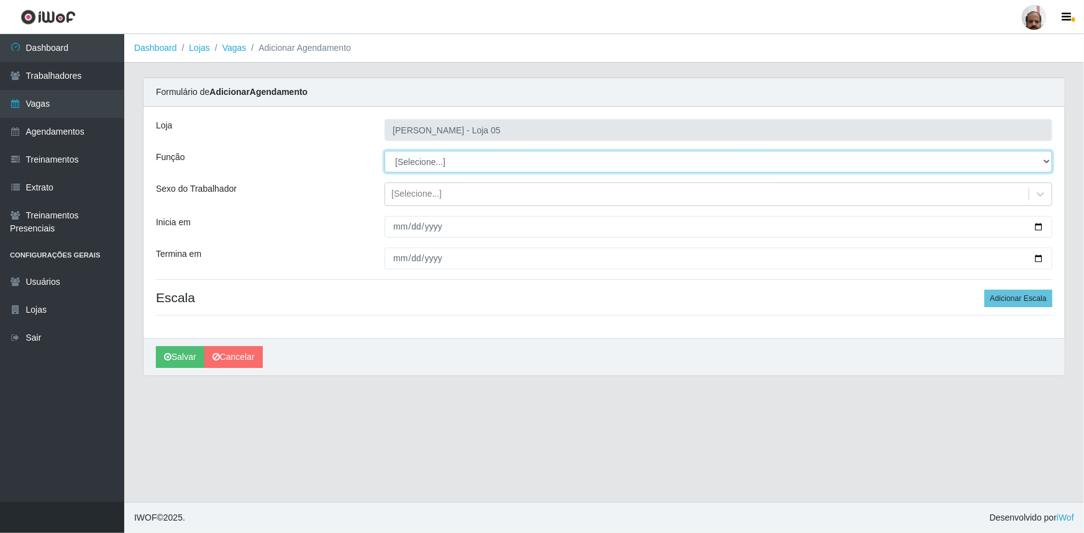
click at [437, 158] on select "[Selecione...] ASG ASG + ASG ++ Auxiliar de Depósito Auxiliar de Depósito + Aux…" at bounding box center [718, 162] width 668 height 22
click at [384, 151] on select "[Selecione...] ASG ASG + ASG ++ Auxiliar de Depósito Auxiliar de Depósito + Aux…" at bounding box center [718, 162] width 668 height 22
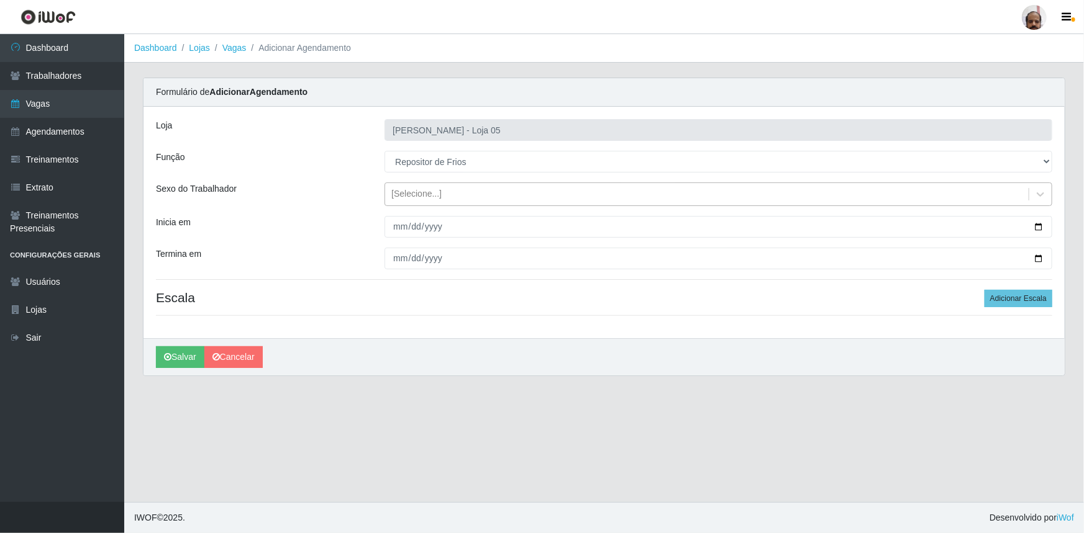
click at [410, 196] on div "[Selecione...]" at bounding box center [416, 194] width 50 height 13
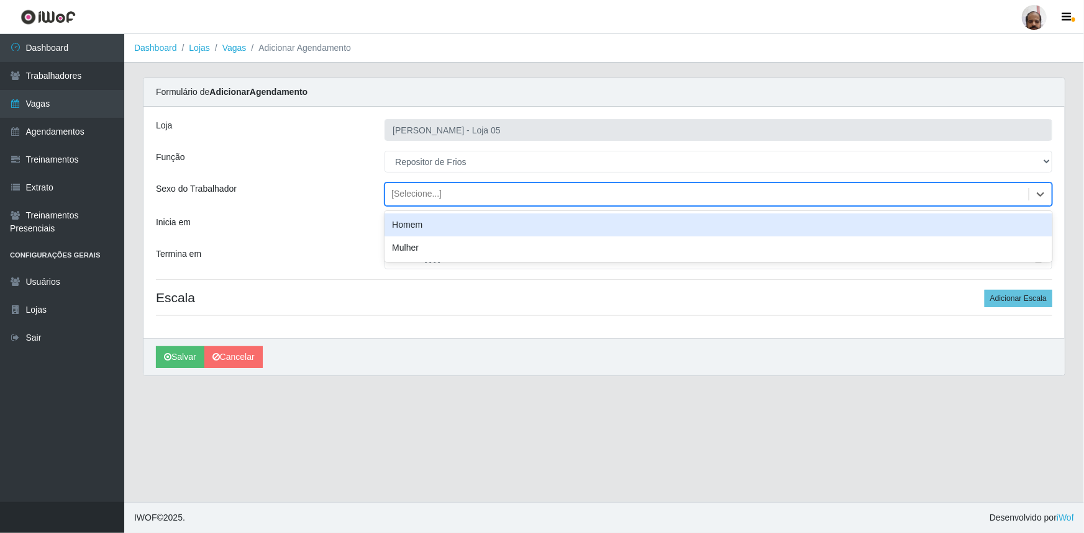
click at [420, 222] on div "Homem" at bounding box center [718, 225] width 668 height 23
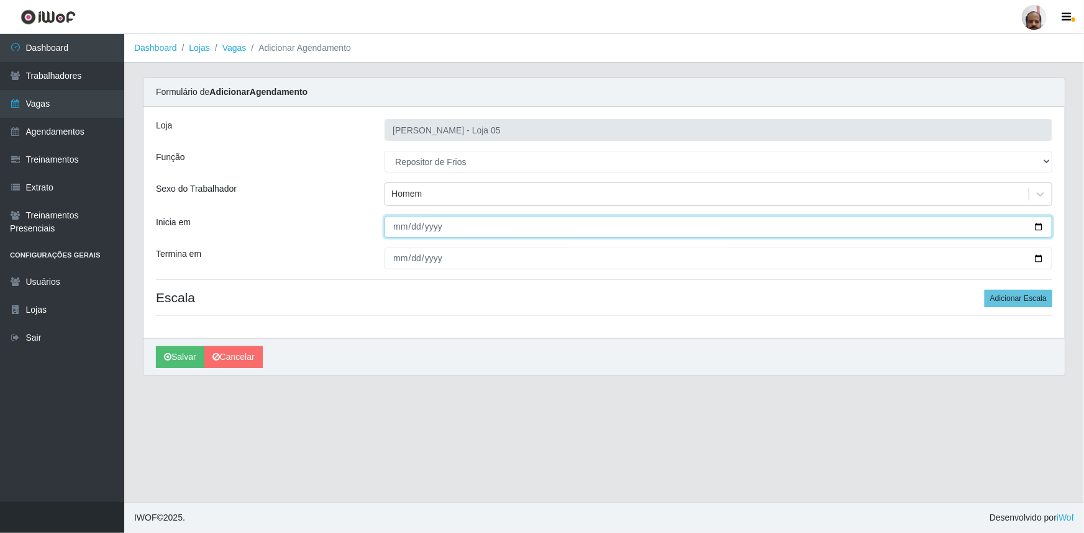
click at [1039, 225] on input "Inicia em" at bounding box center [718, 227] width 668 height 22
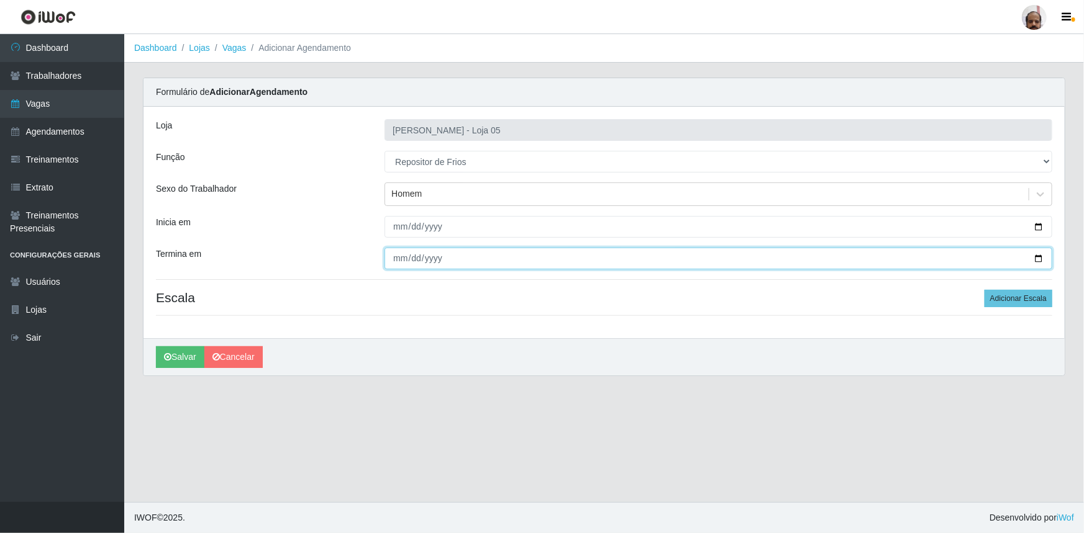
click at [1039, 255] on input "Termina em" at bounding box center [718, 259] width 668 height 22
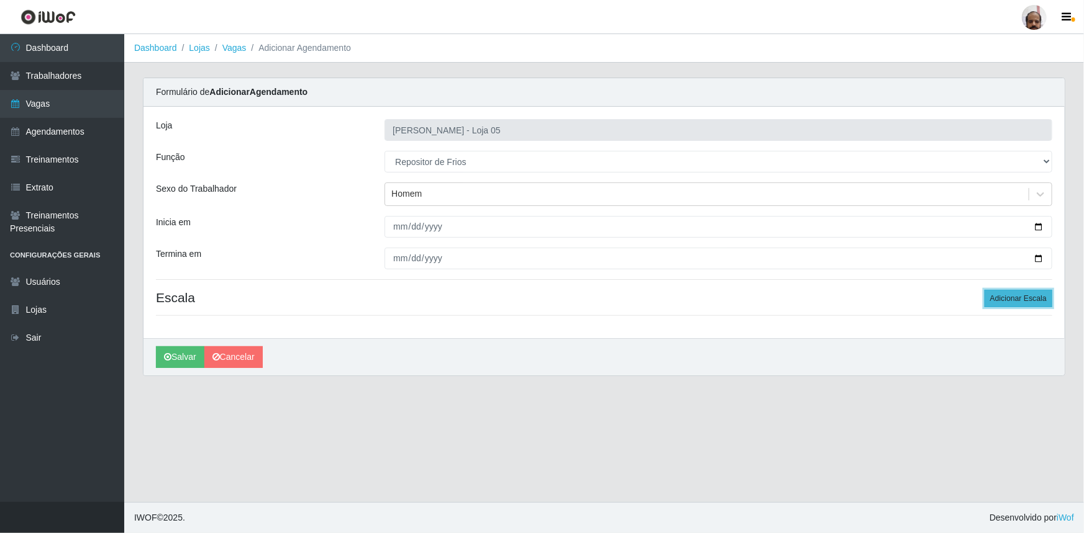
click at [1027, 297] on button "Adicionar Escala" at bounding box center [1018, 298] width 68 height 17
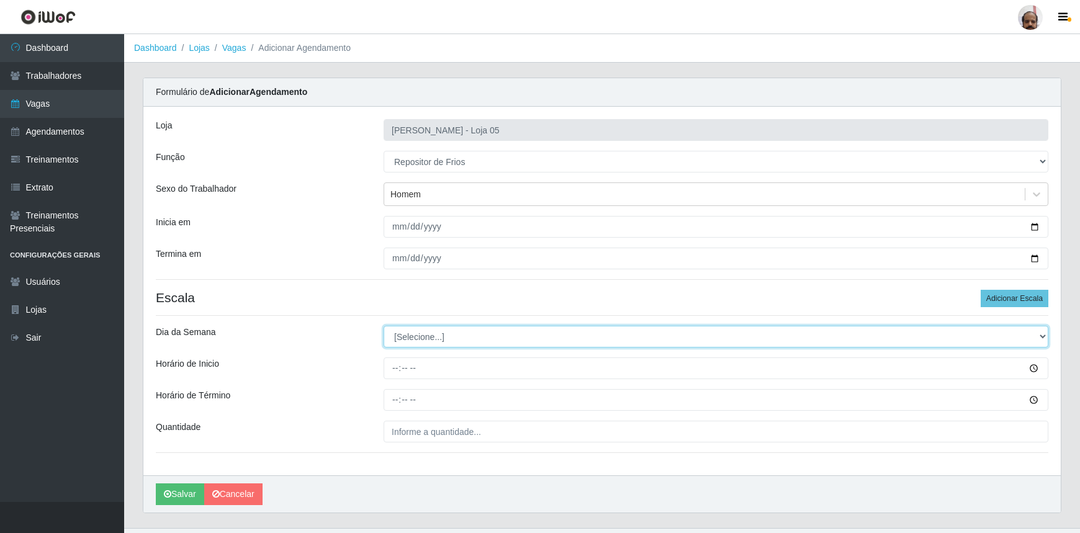
click at [436, 333] on select "[Selecione...] Segunda Terça Quarta Quinta Sexta Sábado Domingo" at bounding box center [716, 337] width 665 height 22
click at [384, 326] on select "[Selecione...] Segunda Terça Quarta Quinta Sexta Sábado Domingo" at bounding box center [716, 337] width 665 height 22
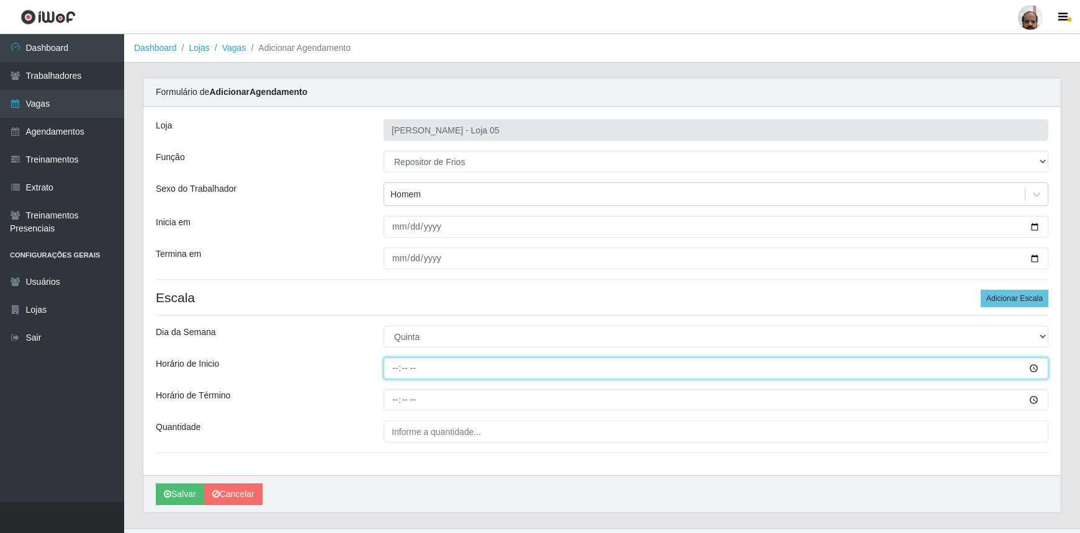
click at [395, 368] on input "Horário de Inicio" at bounding box center [716, 369] width 665 height 22
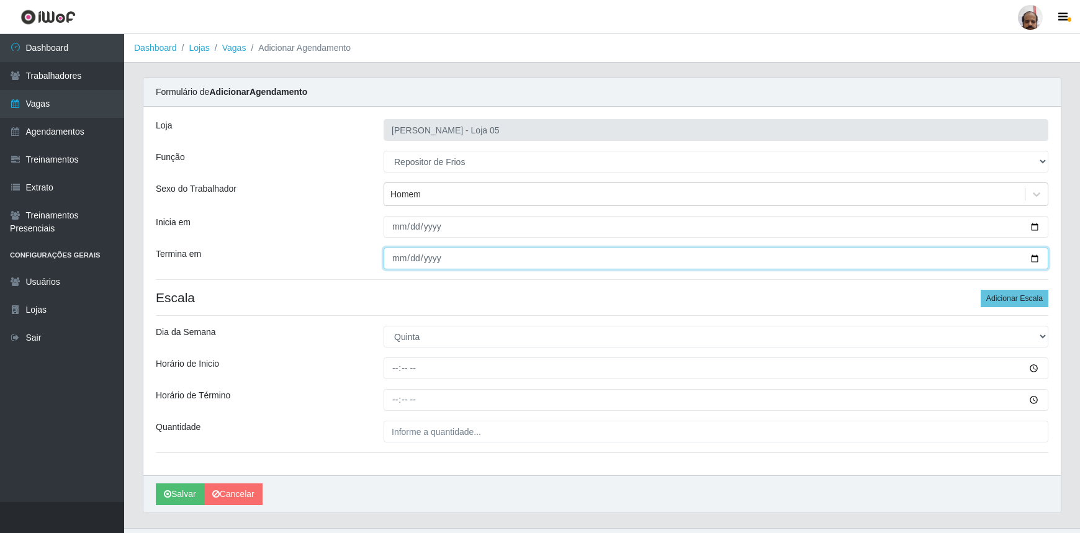
click at [1034, 255] on input "[DATE]" at bounding box center [716, 259] width 665 height 22
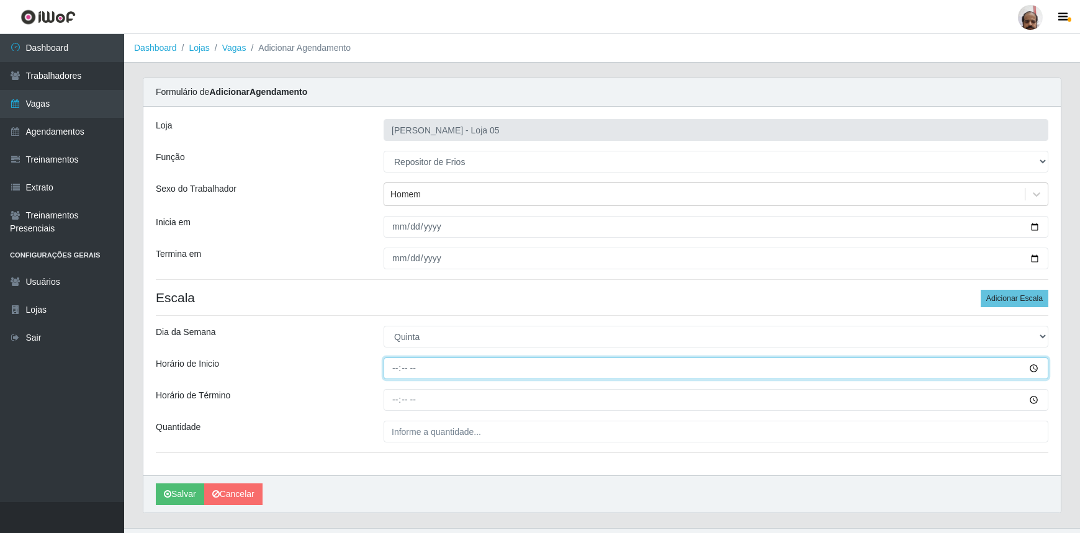
click at [394, 370] on input "Horário de Inicio" at bounding box center [716, 369] width 665 height 22
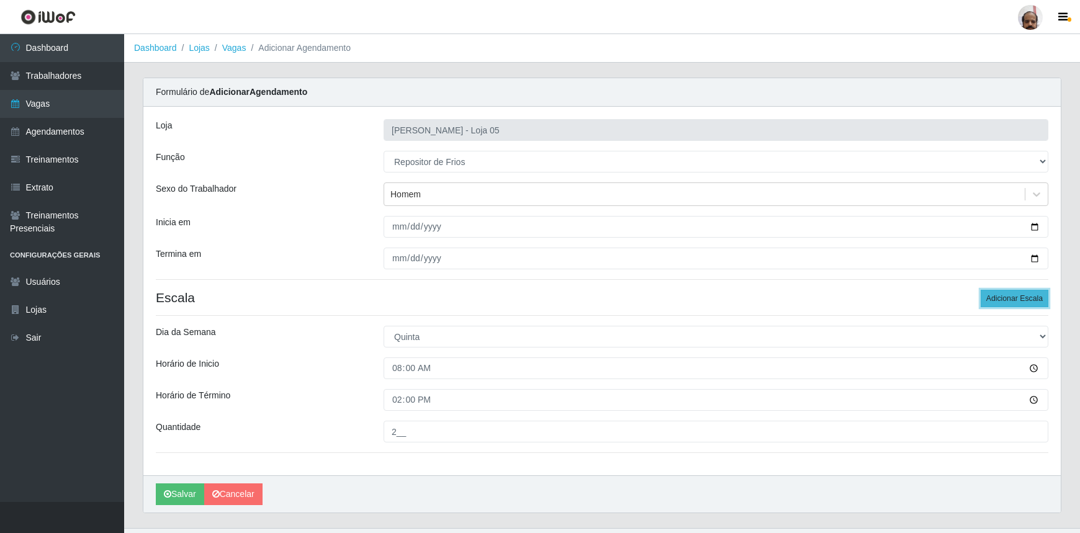
click at [997, 301] on button "Adicionar Escala" at bounding box center [1015, 298] width 68 height 17
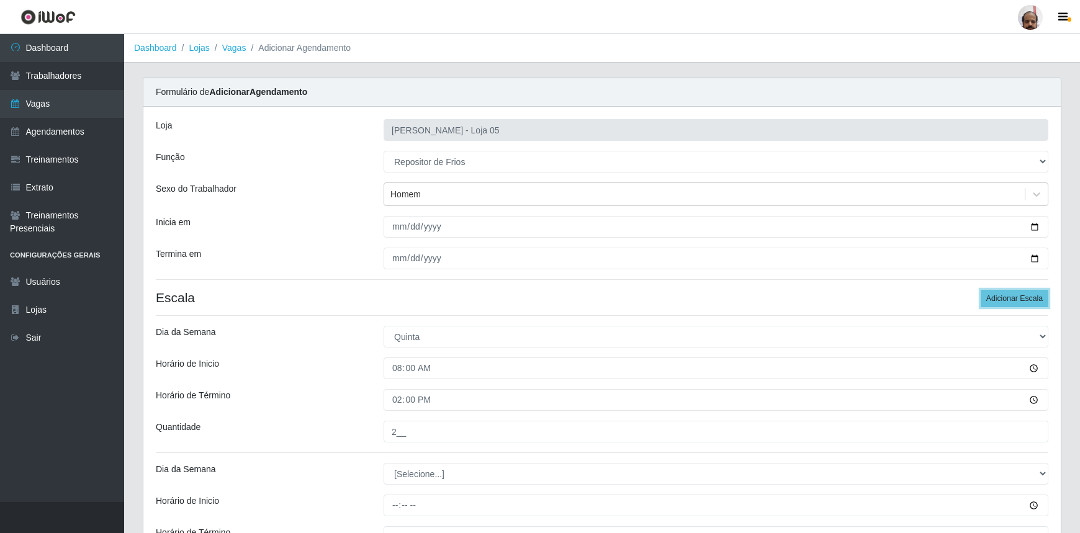
scroll to position [162, 0]
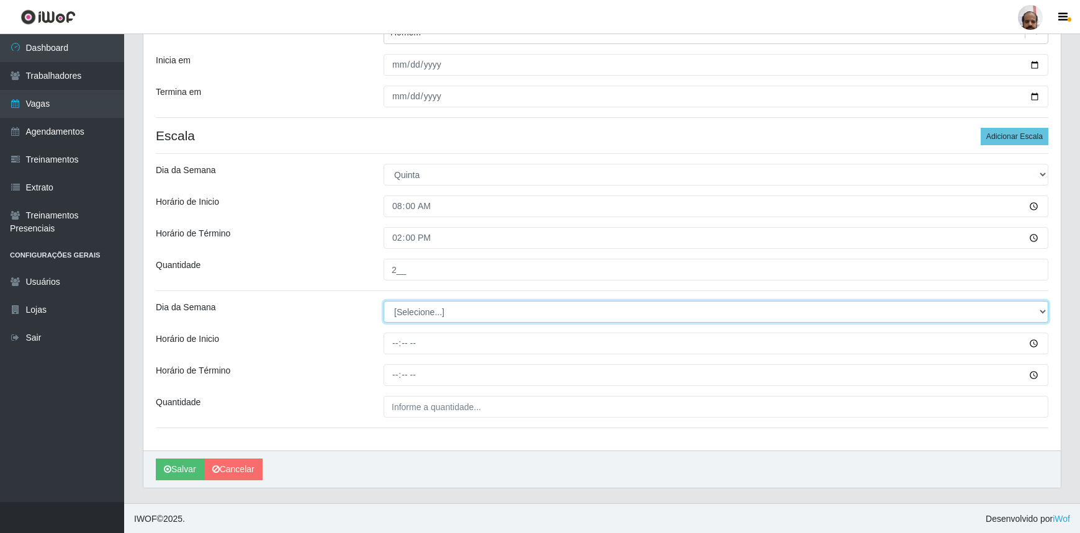
click at [422, 312] on select "[Selecione...] Segunda Terça Quarta Quinta Sexta Sábado Domingo" at bounding box center [716, 312] width 665 height 22
click at [384, 301] on select "[Selecione...] Segunda Terça Quarta Quinta Sexta Sábado Domingo" at bounding box center [716, 312] width 665 height 22
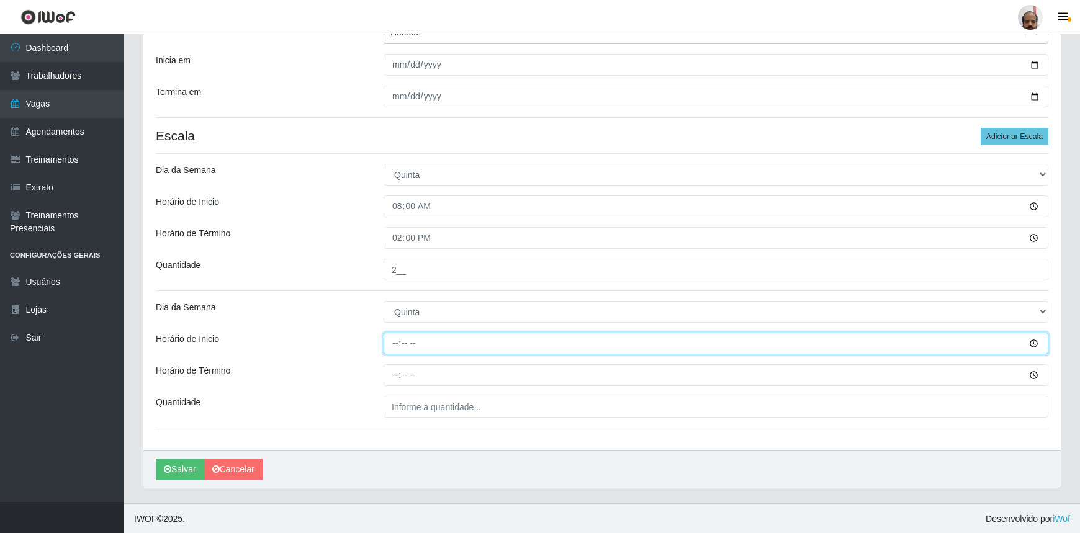
click at [388, 346] on input "Horário de Inicio" at bounding box center [716, 344] width 665 height 22
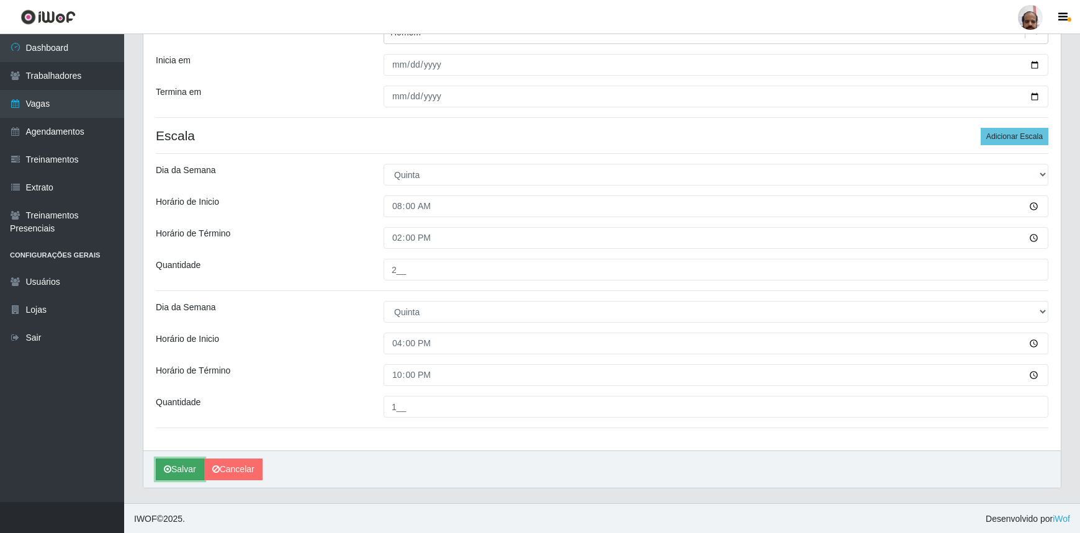
click at [186, 474] on button "Salvar" at bounding box center [180, 470] width 48 height 22
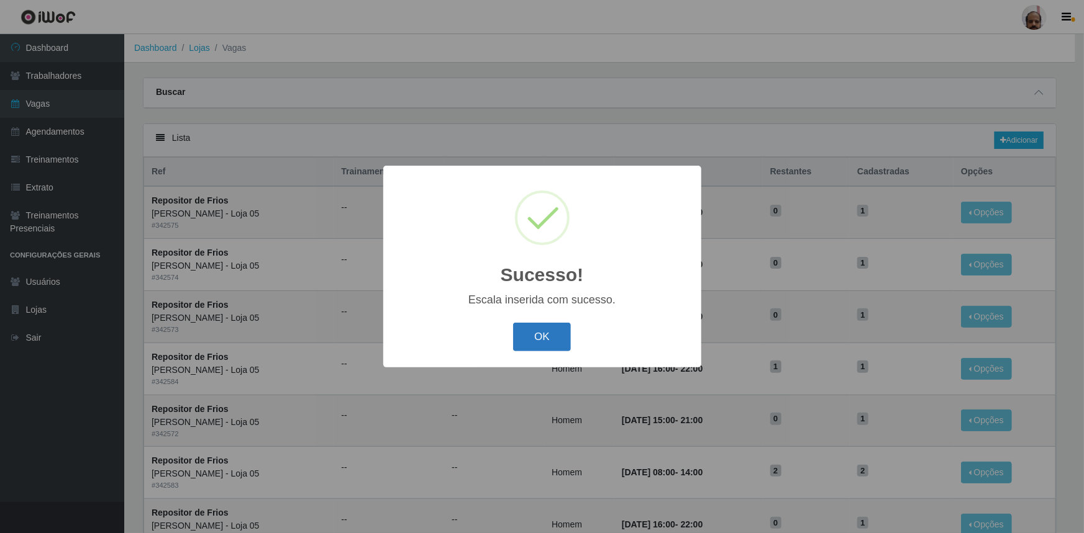
click at [555, 338] on button "OK" at bounding box center [542, 337] width 58 height 29
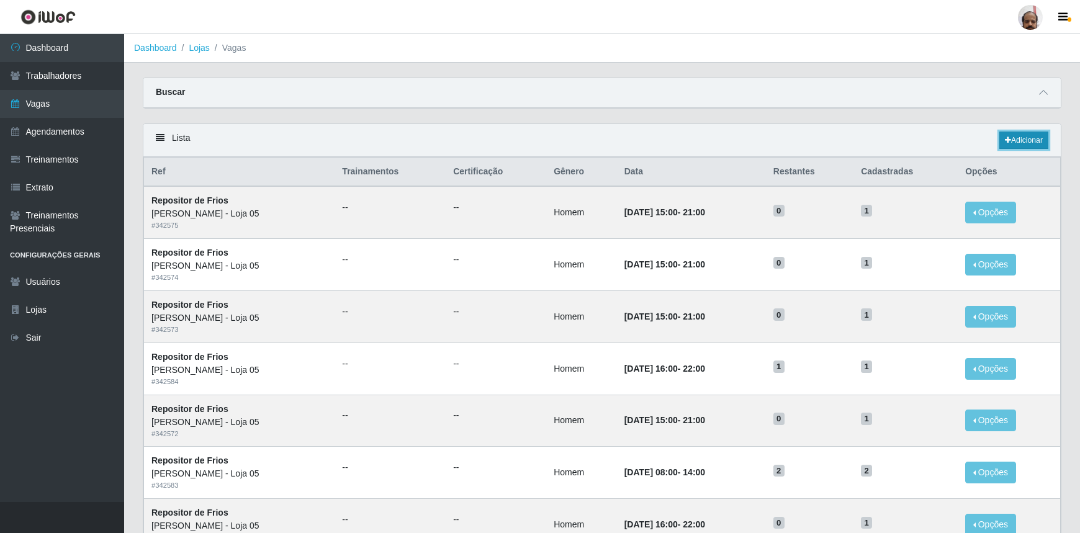
click at [1021, 136] on link "Adicionar" at bounding box center [1024, 140] width 49 height 17
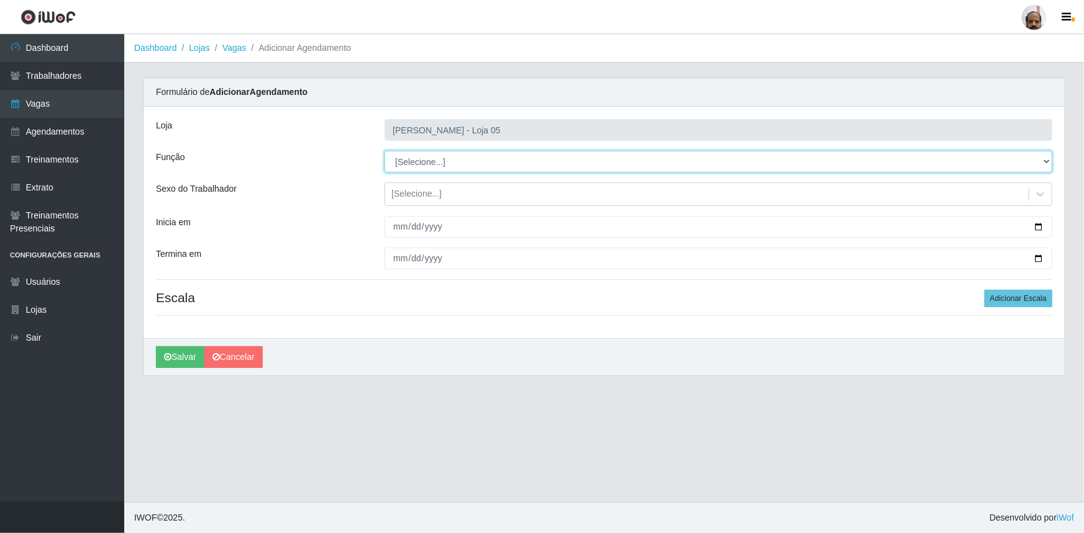
click at [416, 159] on select "[Selecione...] ASG ASG + ASG ++ Auxiliar de Depósito Auxiliar de Depósito + Aux…" at bounding box center [718, 162] width 668 height 22
click at [384, 151] on select "[Selecione...] ASG ASG + ASG ++ Auxiliar de Depósito Auxiliar de Depósito + Aux…" at bounding box center [718, 162] width 668 height 22
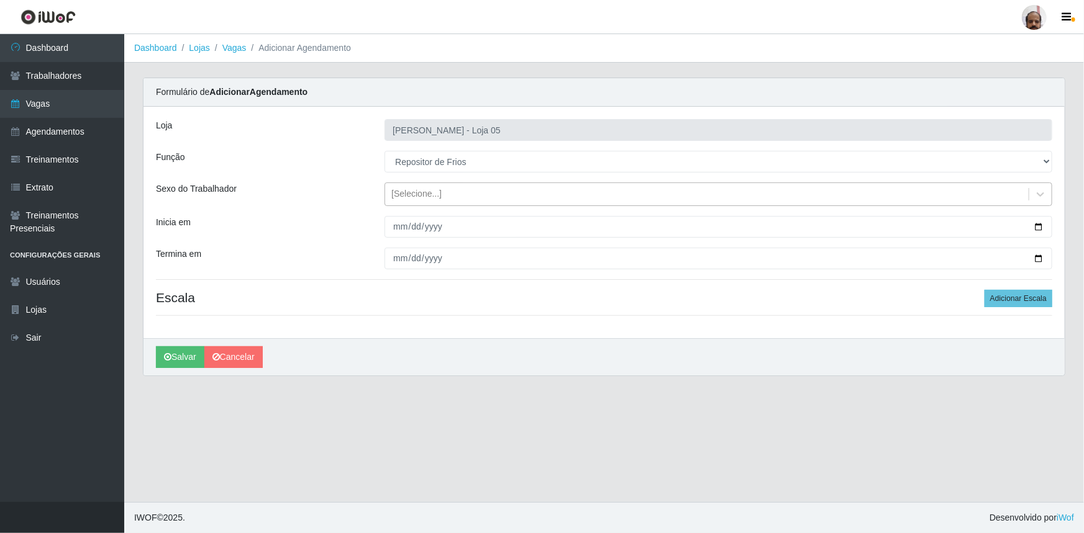
click at [422, 192] on div "[Selecione...]" at bounding box center [416, 194] width 50 height 13
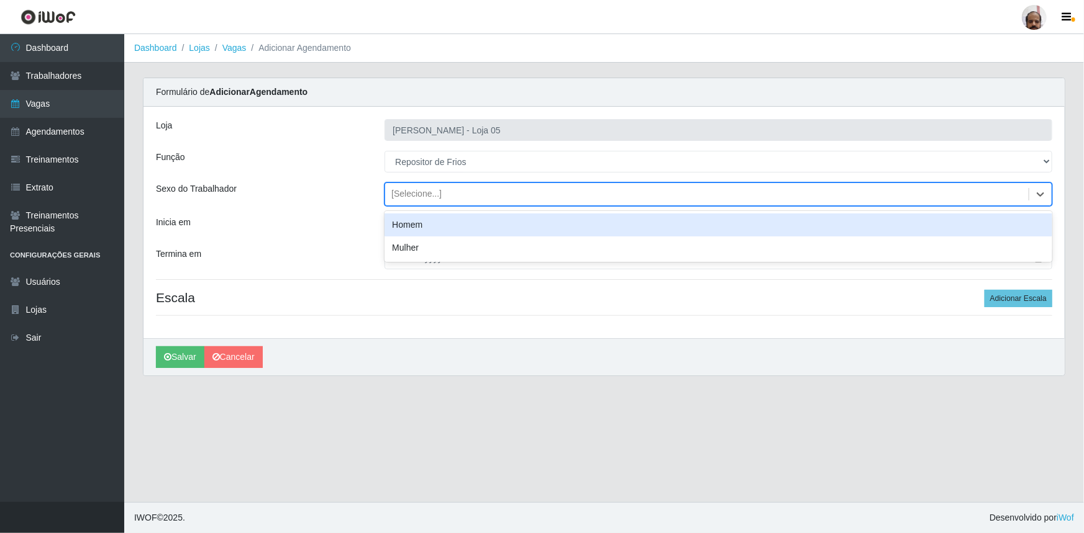
click at [436, 230] on div "Homem" at bounding box center [718, 225] width 668 height 23
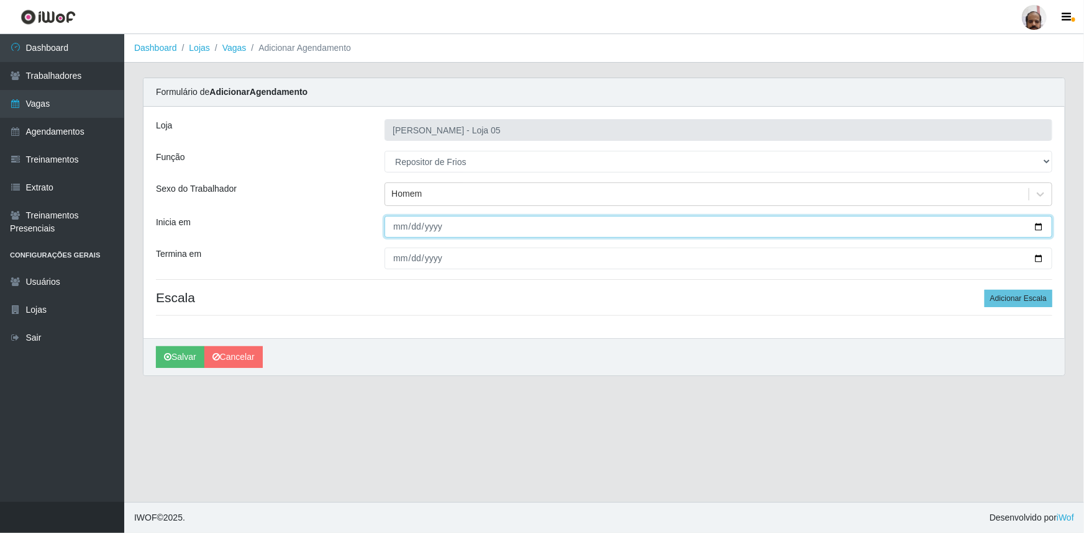
click at [1039, 226] on input "Inicia em" at bounding box center [718, 227] width 668 height 22
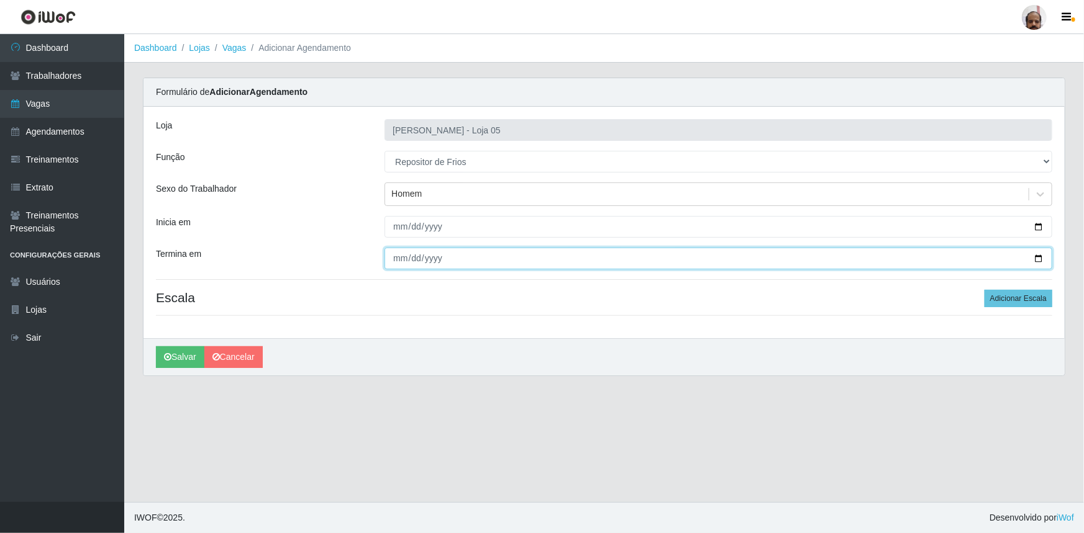
click at [1039, 257] on input "Termina em" at bounding box center [718, 259] width 668 height 22
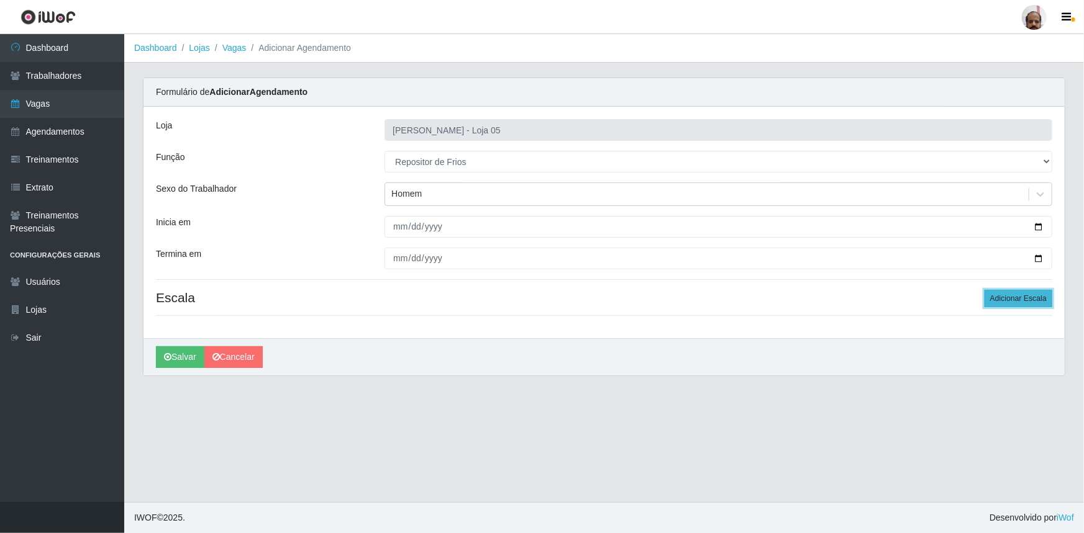
click at [992, 299] on button "Adicionar Escala" at bounding box center [1018, 298] width 68 height 17
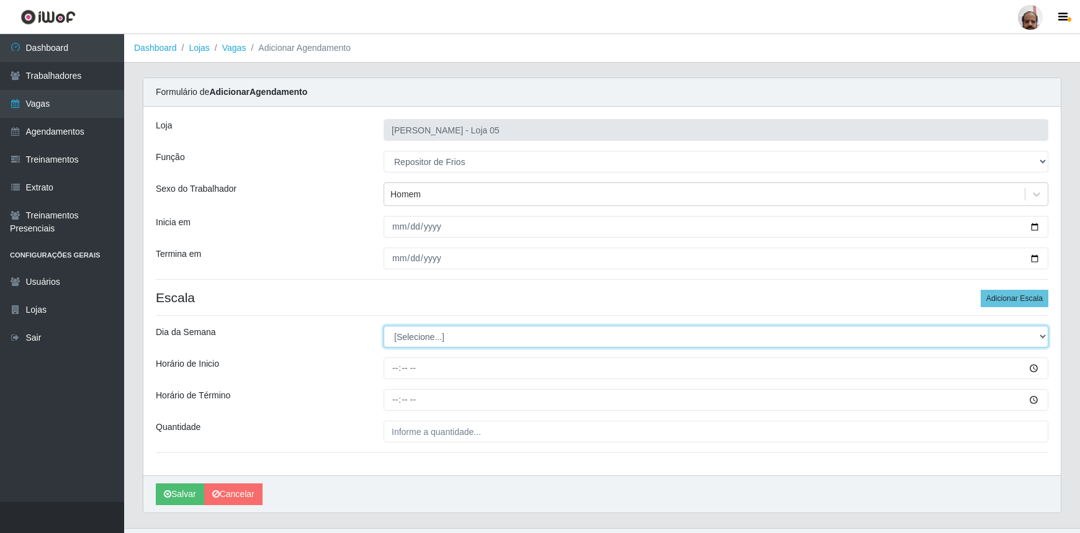
click at [428, 337] on select "[Selecione...] Segunda Terça Quarta Quinta Sexta Sábado Domingo" at bounding box center [716, 337] width 665 height 22
click at [384, 326] on select "[Selecione...] Segunda Terça Quarta Quinta Sexta Sábado Domingo" at bounding box center [716, 337] width 665 height 22
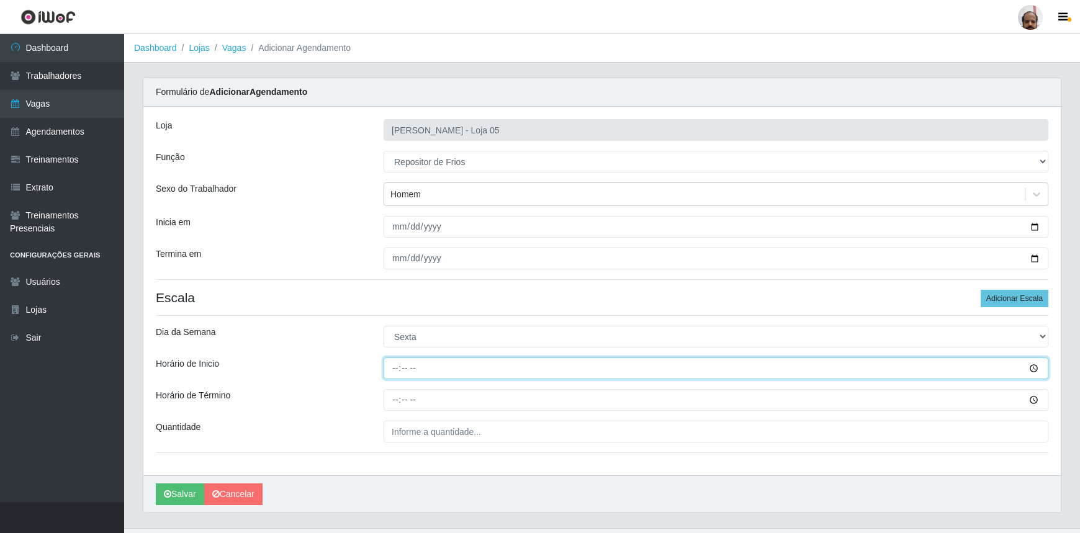
click at [391, 374] on input "Horário de Inicio" at bounding box center [716, 369] width 665 height 22
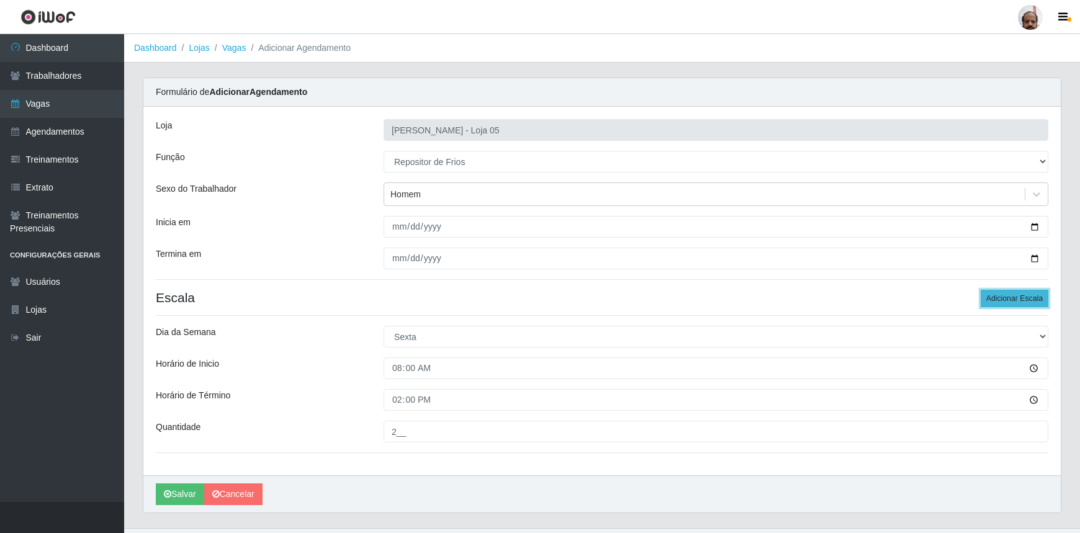
click at [1016, 299] on button "Adicionar Escala" at bounding box center [1015, 298] width 68 height 17
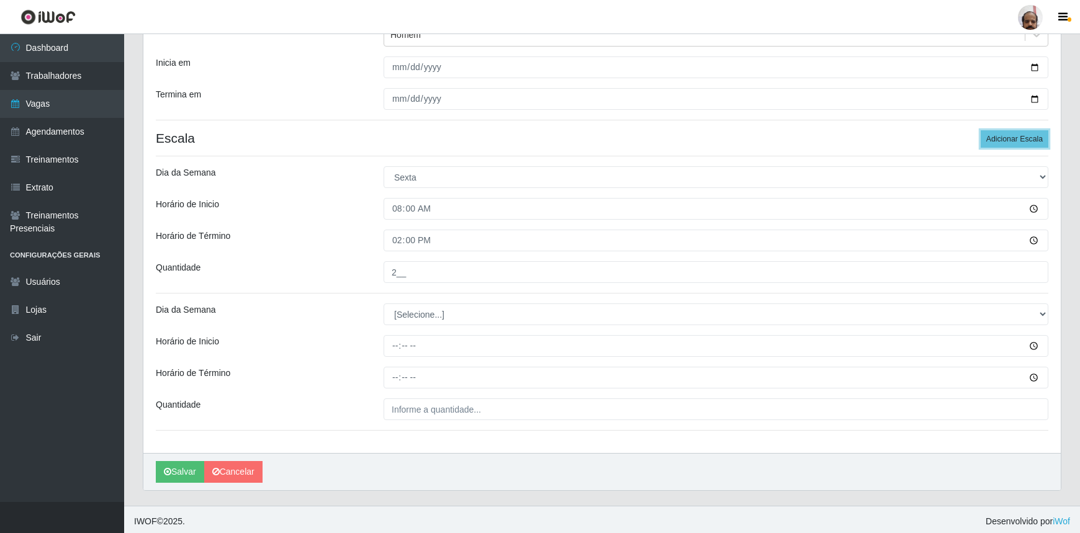
scroll to position [162, 0]
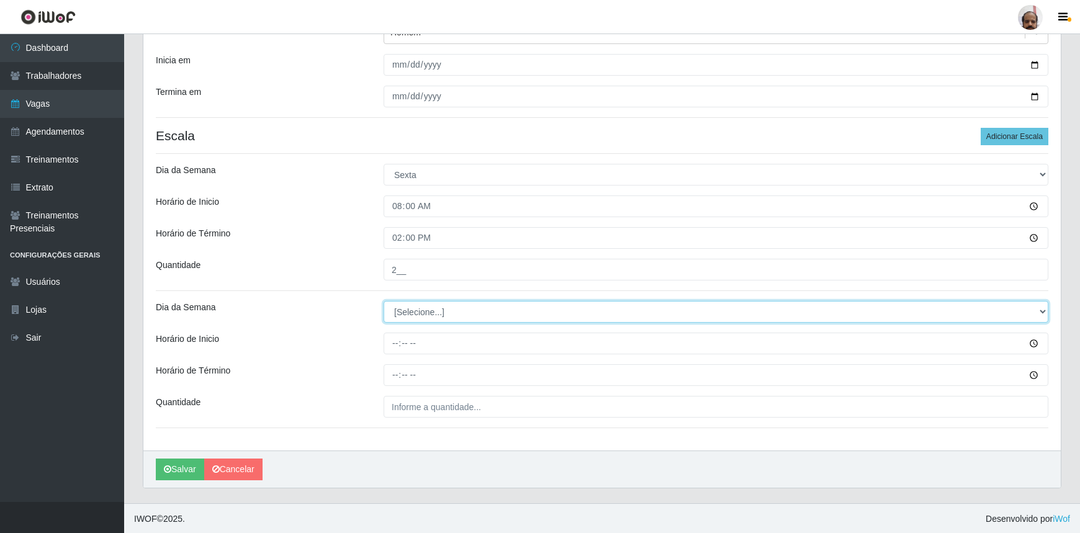
click at [434, 307] on select "[Selecione...] Segunda Terça Quarta Quinta Sexta Sábado Domingo" at bounding box center [716, 312] width 665 height 22
click at [384, 301] on select "[Selecione...] Segunda Terça Quarta Quinta Sexta Sábado Domingo" at bounding box center [716, 312] width 665 height 22
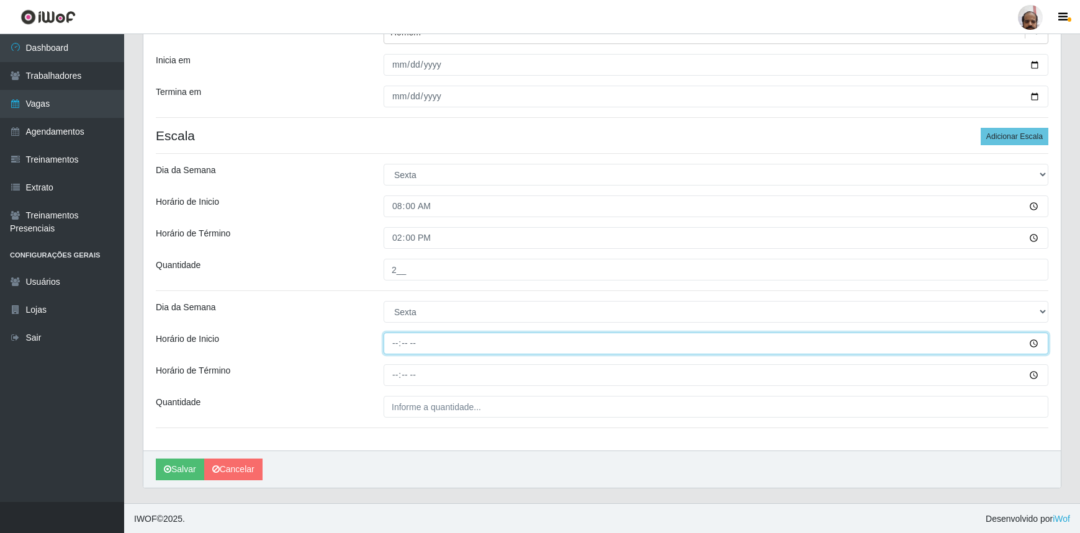
click at [395, 343] on input "Horário de Inicio" at bounding box center [716, 344] width 665 height 22
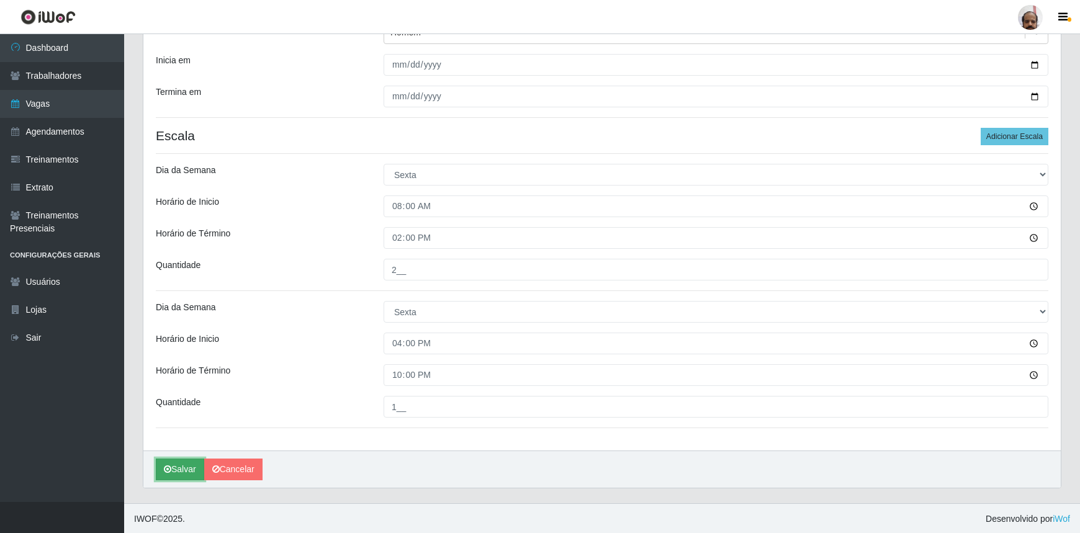
click at [178, 468] on button "Salvar" at bounding box center [180, 470] width 48 height 22
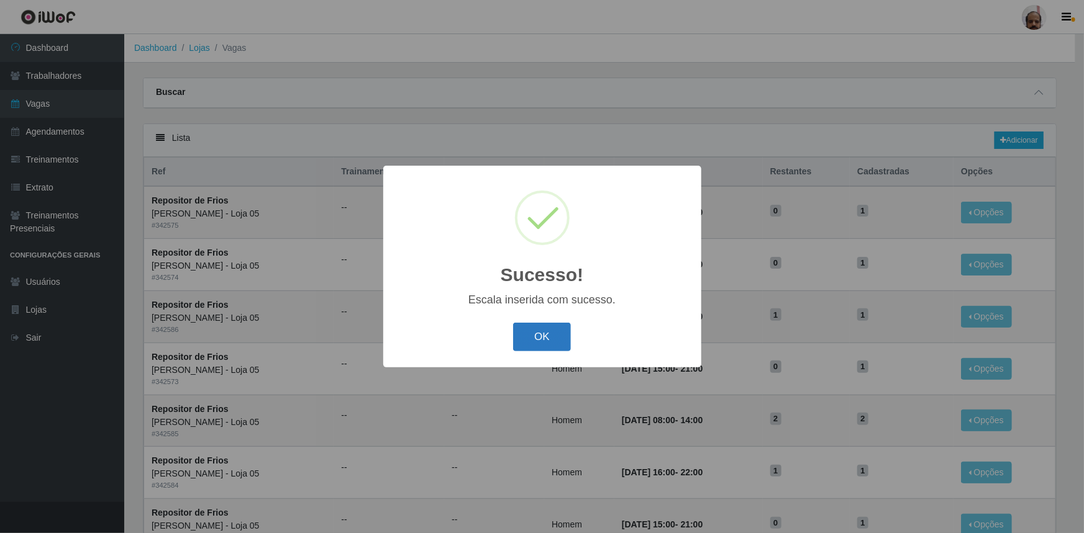
click at [562, 329] on button "OK" at bounding box center [542, 337] width 58 height 29
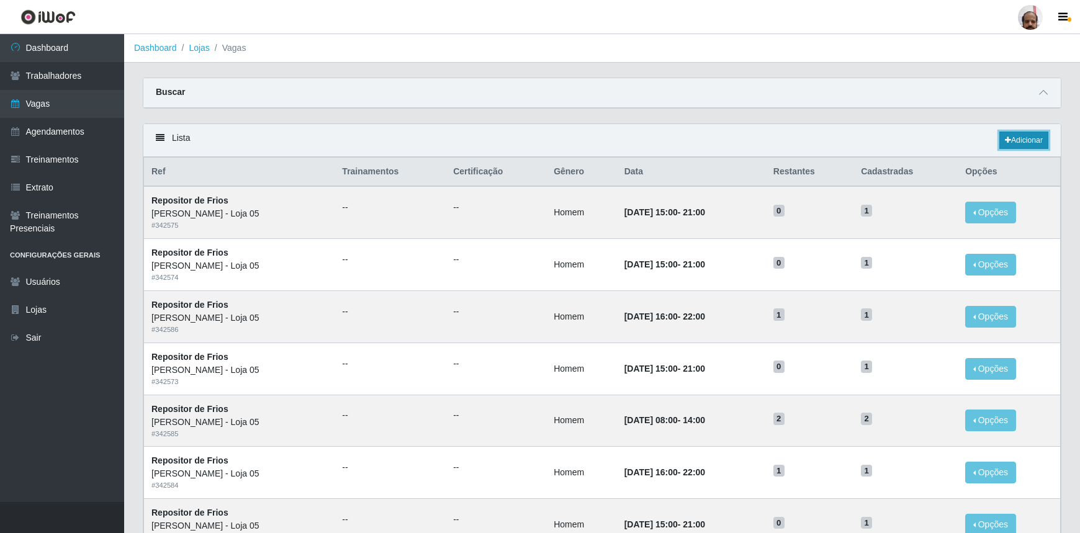
click at [1016, 138] on link "Adicionar" at bounding box center [1024, 140] width 49 height 17
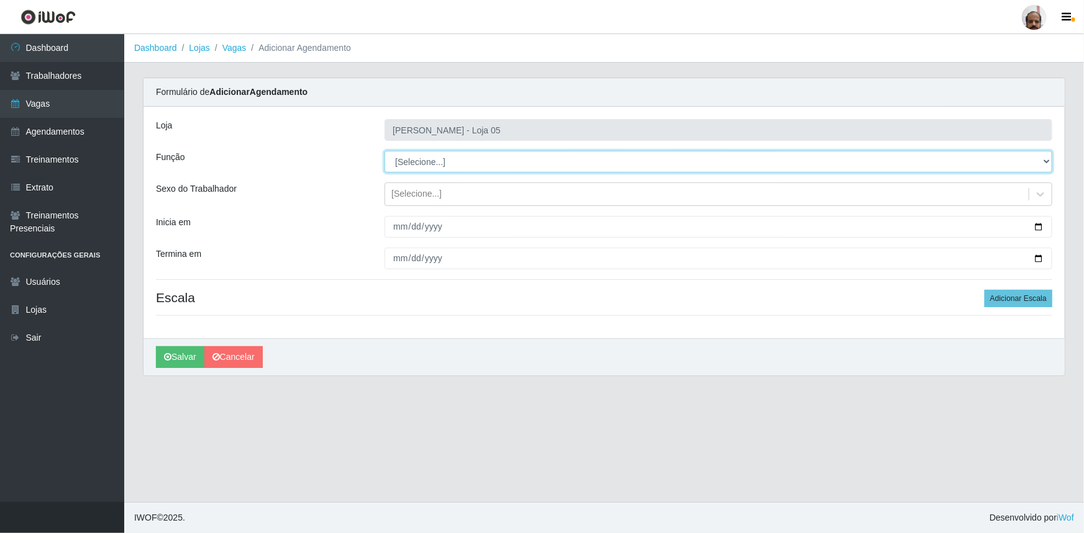
click at [435, 168] on select "[Selecione...] ASG ASG + ASG ++ Auxiliar de Depósito Auxiliar de Depósito + Aux…" at bounding box center [718, 162] width 668 height 22
click at [384, 151] on select "[Selecione...] ASG ASG + ASG ++ Auxiliar de Depósito Auxiliar de Depósito + Aux…" at bounding box center [718, 162] width 668 height 22
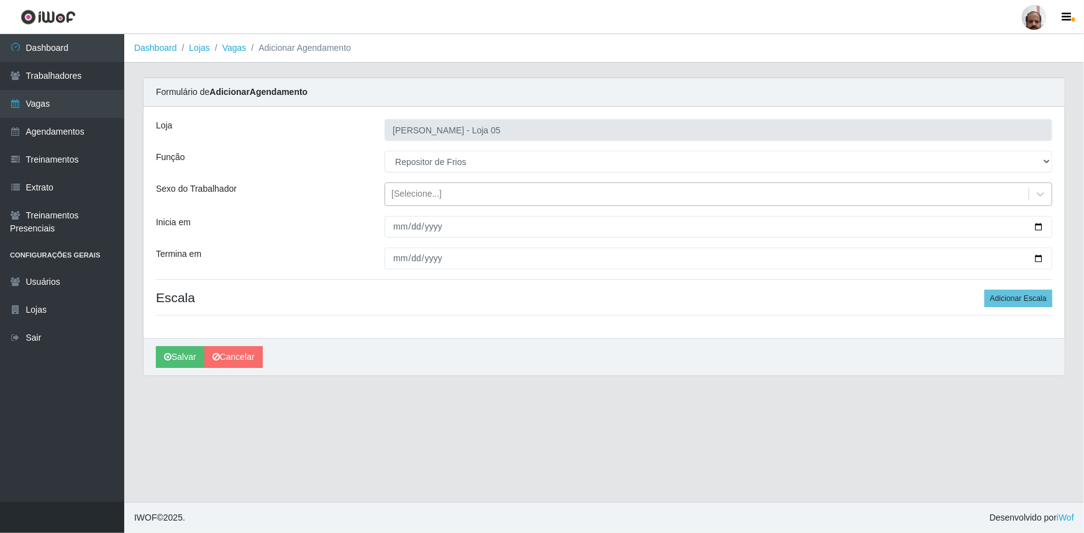
click at [416, 193] on div "[Selecione...]" at bounding box center [416, 194] width 50 height 13
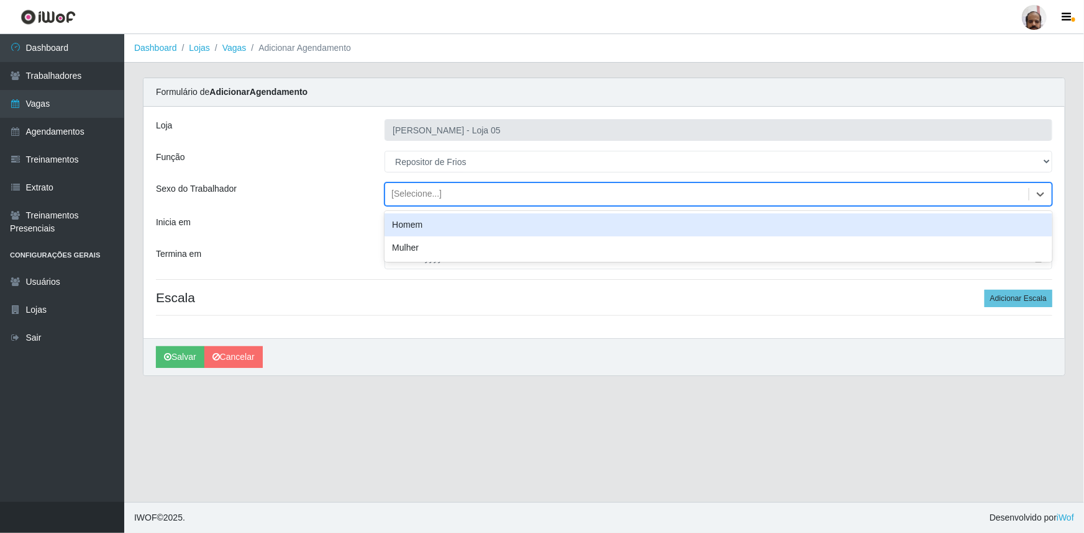
click at [435, 219] on div "Homem" at bounding box center [718, 225] width 668 height 23
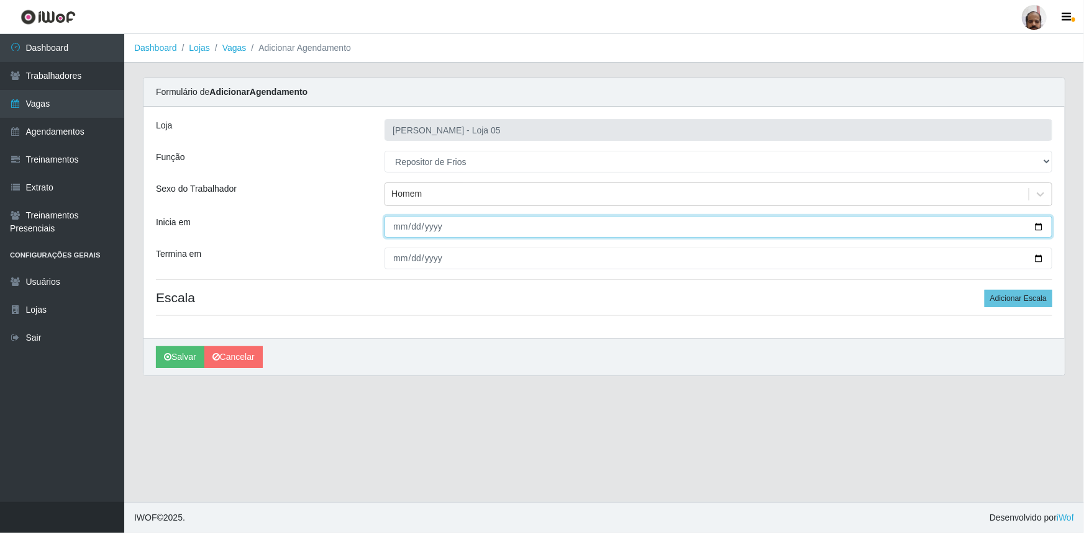
click at [1041, 229] on input "Inicia em" at bounding box center [718, 227] width 668 height 22
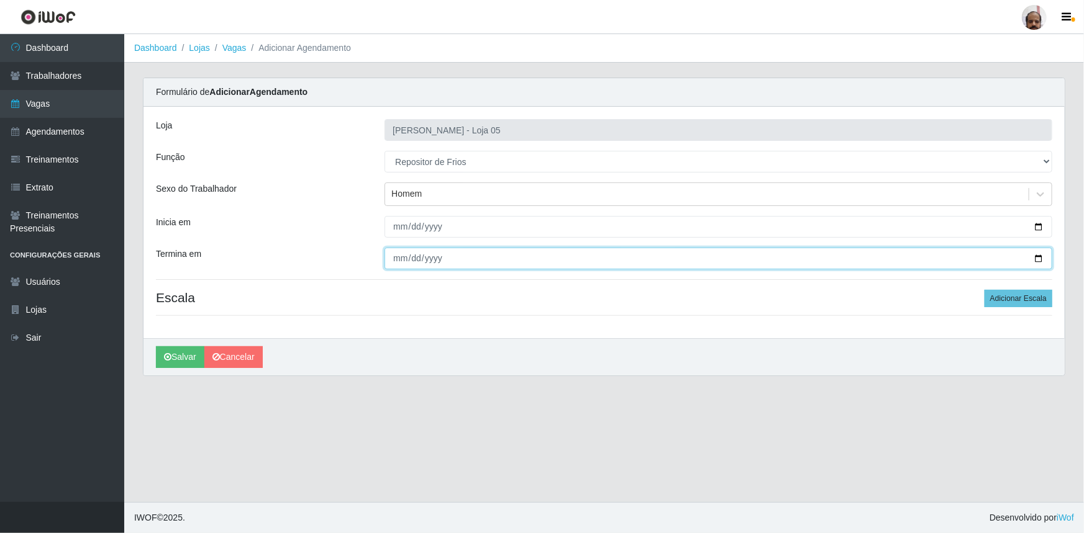
drag, startPoint x: 1036, startPoint y: 256, endPoint x: 1010, endPoint y: 283, distance: 37.8
click at [1035, 256] on input "Termina em" at bounding box center [718, 259] width 668 height 22
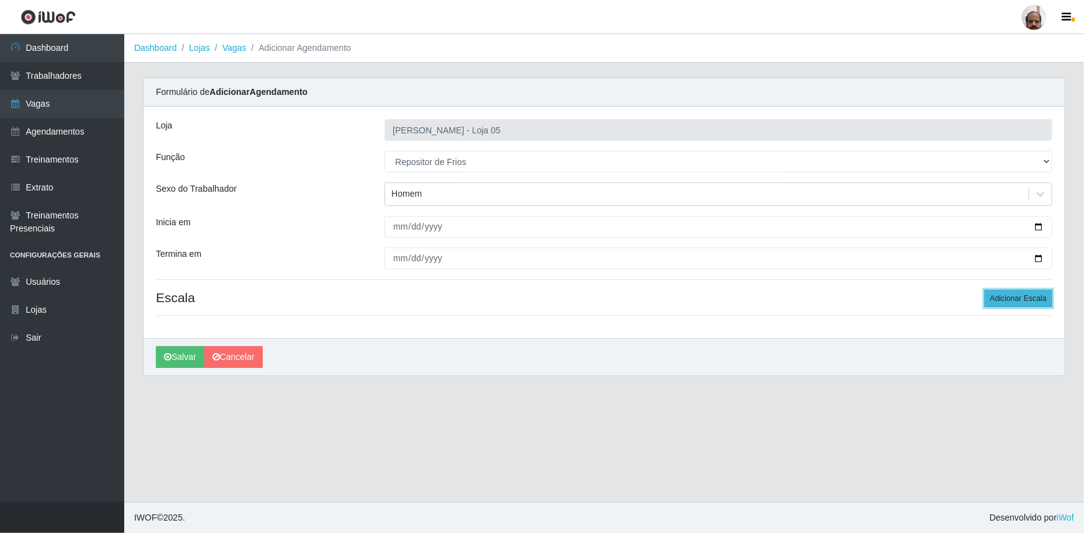
click at [999, 294] on button "Adicionar Escala" at bounding box center [1018, 298] width 68 height 17
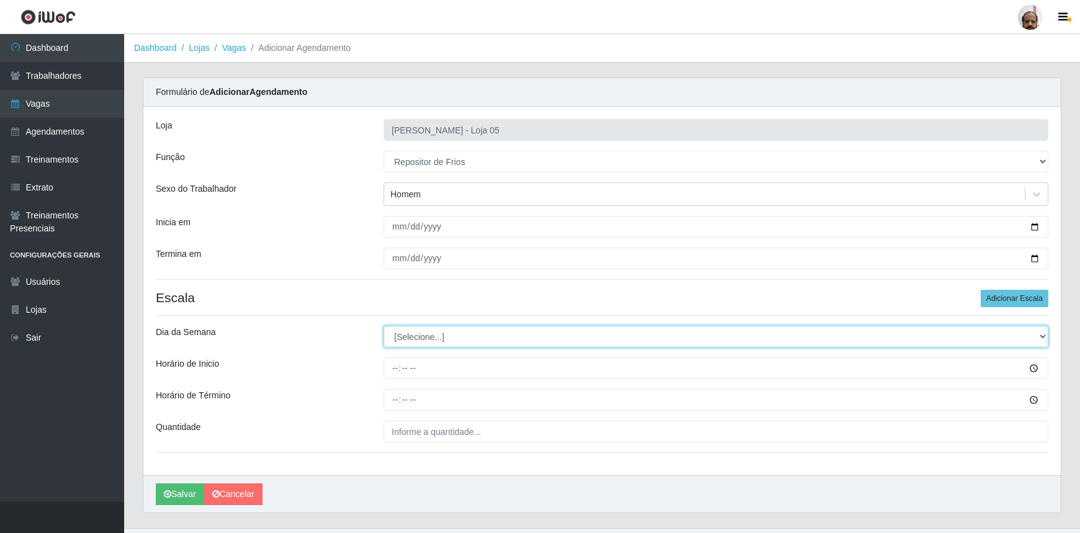
click at [429, 328] on select "[Selecione...] Segunda Terça Quarta Quinta Sexta Sábado Domingo" at bounding box center [716, 337] width 665 height 22
click at [384, 326] on select "[Selecione...] Segunda Terça Quarta Quinta Sexta Sábado Domingo" at bounding box center [716, 337] width 665 height 22
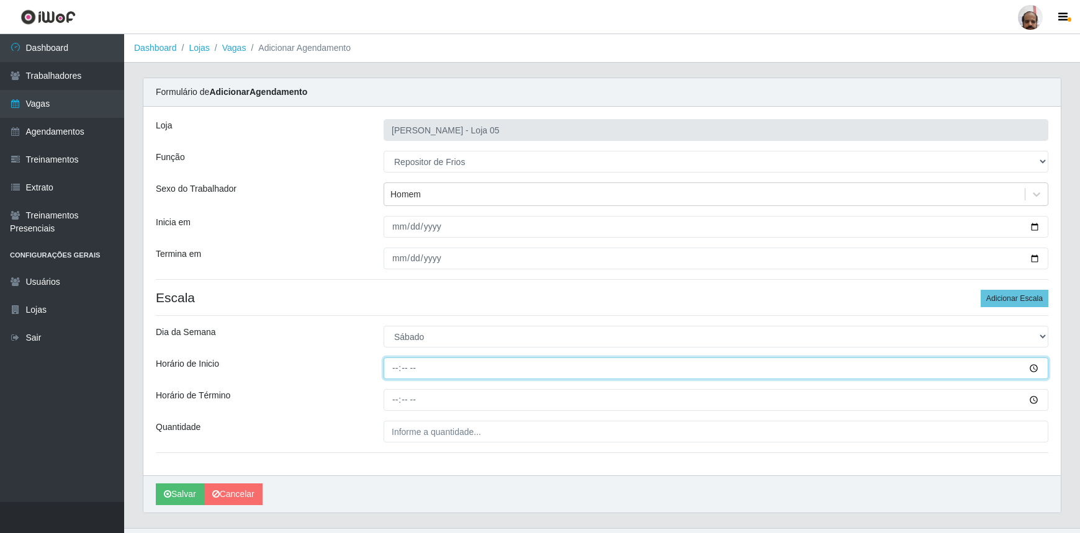
click at [397, 369] on input "Horário de Inicio" at bounding box center [716, 369] width 665 height 22
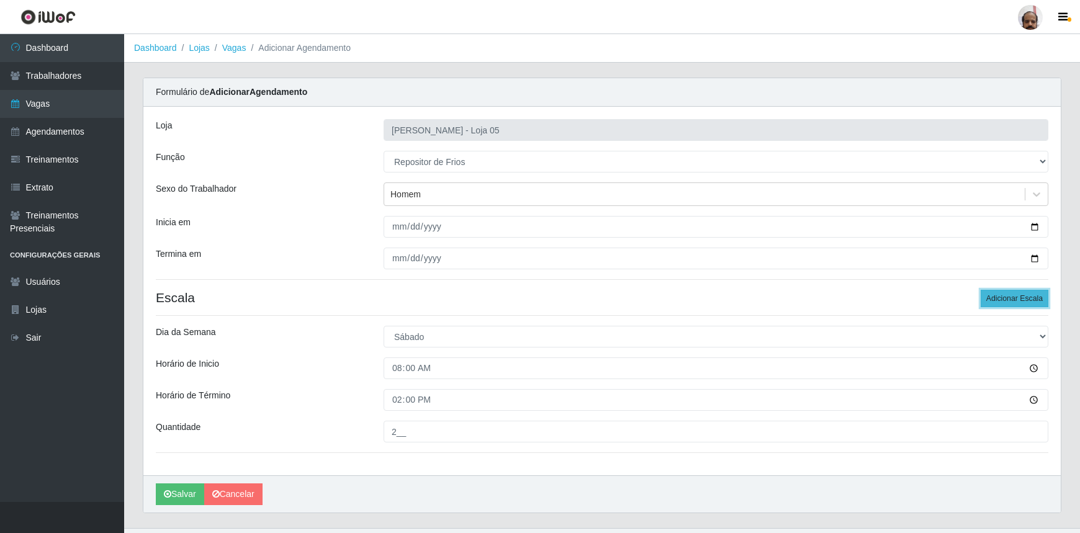
click at [1004, 303] on button "Adicionar Escala" at bounding box center [1015, 298] width 68 height 17
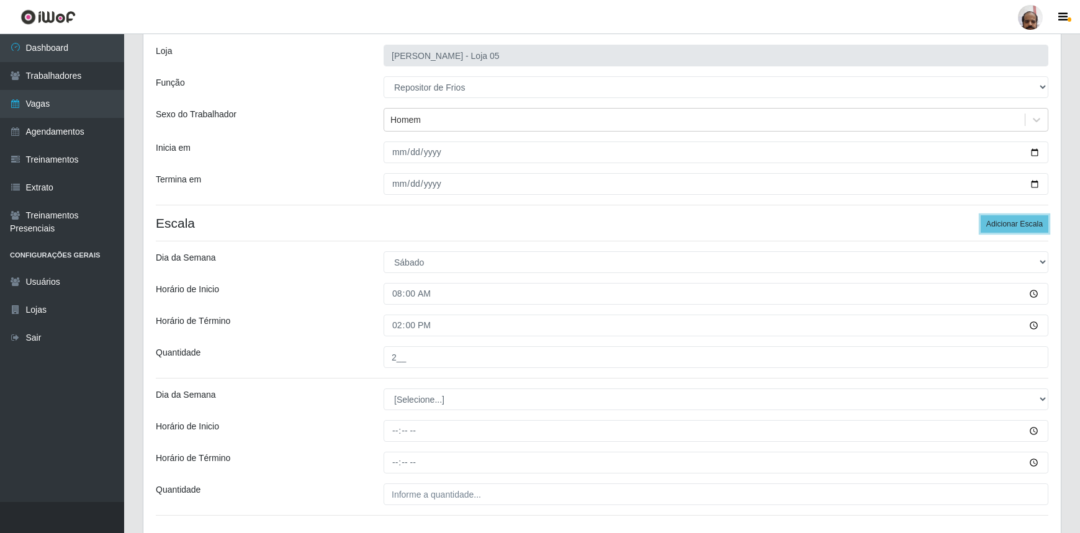
scroll to position [162, 0]
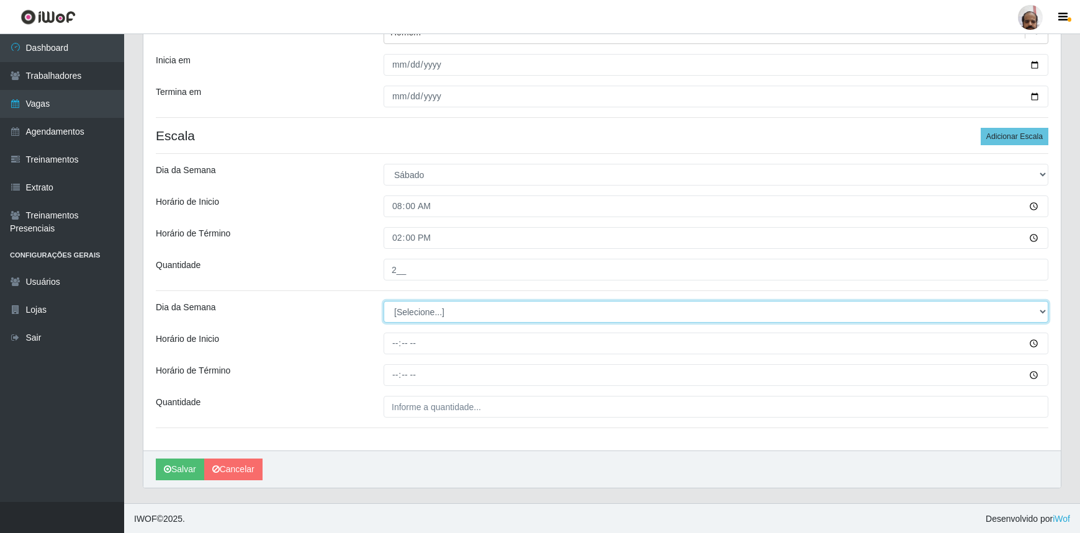
click at [419, 305] on select "[Selecione...] Segunda Terça Quarta Quinta Sexta Sábado Domingo" at bounding box center [716, 312] width 665 height 22
click at [384, 301] on select "[Selecione...] Segunda Terça Quarta Quinta Sexta Sábado Domingo" at bounding box center [716, 312] width 665 height 22
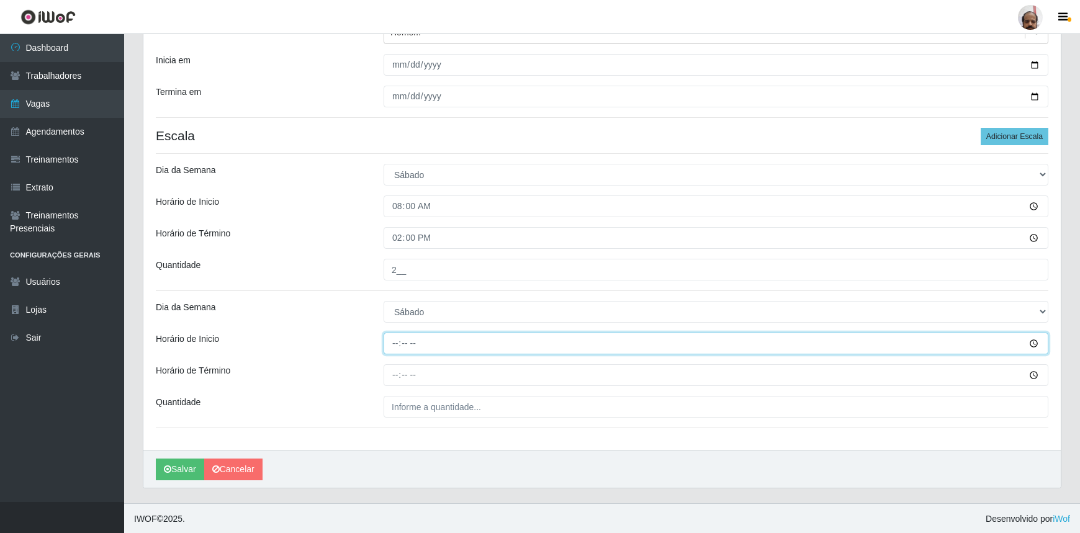
click at [396, 348] on input "Horário de Inicio" at bounding box center [716, 344] width 665 height 22
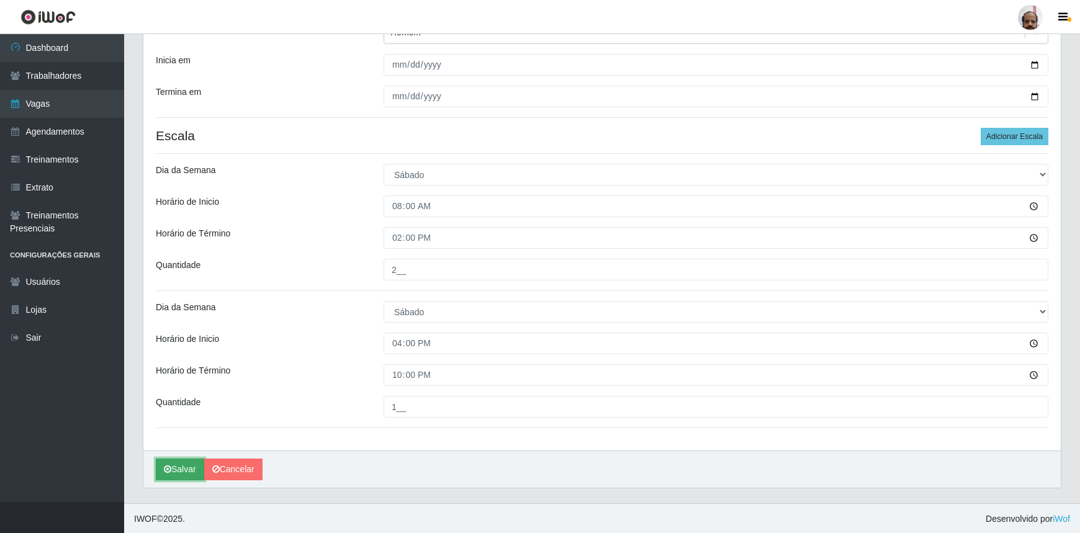
click at [165, 466] on icon "submit" at bounding box center [167, 469] width 7 height 9
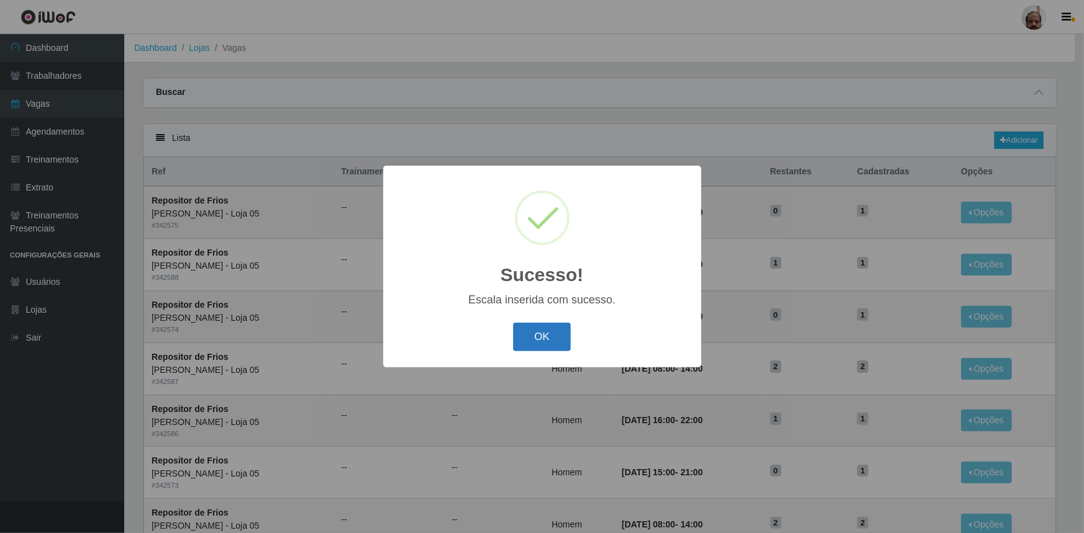
click at [533, 342] on button "OK" at bounding box center [542, 337] width 58 height 29
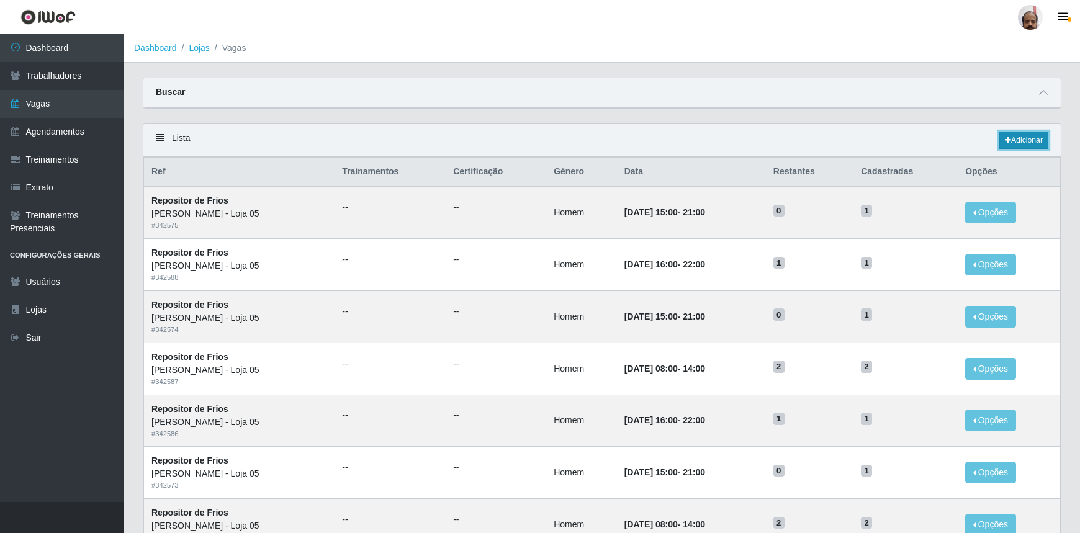
click at [1025, 137] on link "Adicionar" at bounding box center [1024, 140] width 49 height 17
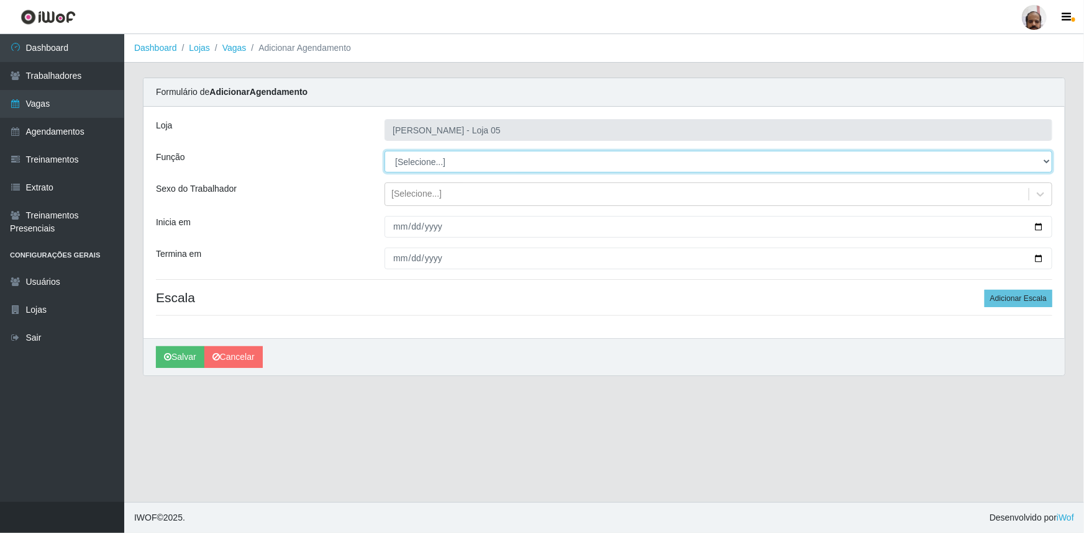
drag, startPoint x: 435, startPoint y: 157, endPoint x: 426, endPoint y: 165, distance: 11.9
click at [425, 161] on select "[Selecione...] ASG ASG + ASG ++ Auxiliar de Depósito Auxiliar de Depósito + Aux…" at bounding box center [718, 162] width 668 height 22
click at [384, 151] on select "[Selecione...] ASG ASG + ASG ++ Auxiliar de Depósito Auxiliar de Depósito + Aux…" at bounding box center [718, 162] width 668 height 22
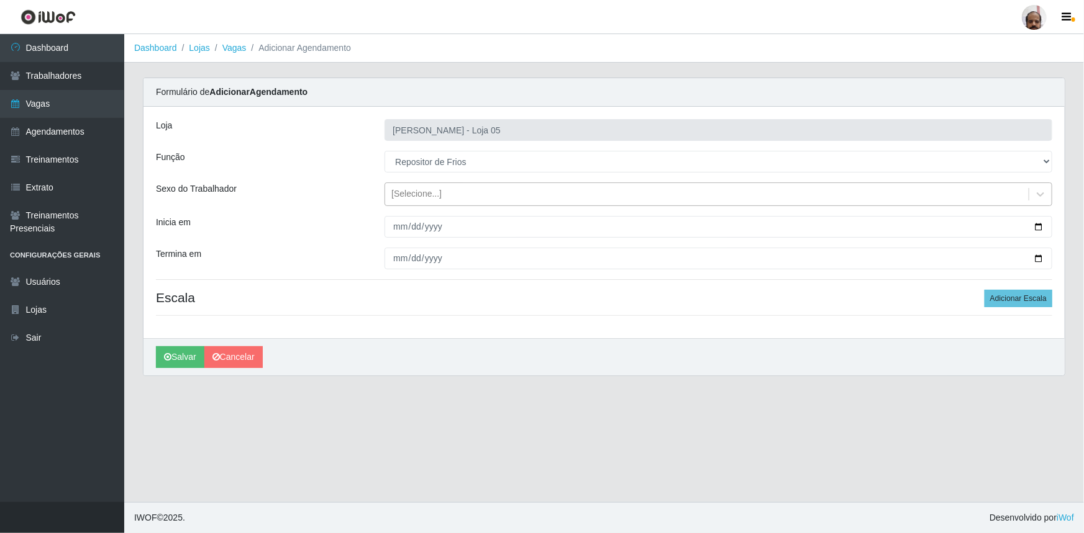
click at [411, 196] on div "[Selecione...]" at bounding box center [416, 194] width 50 height 13
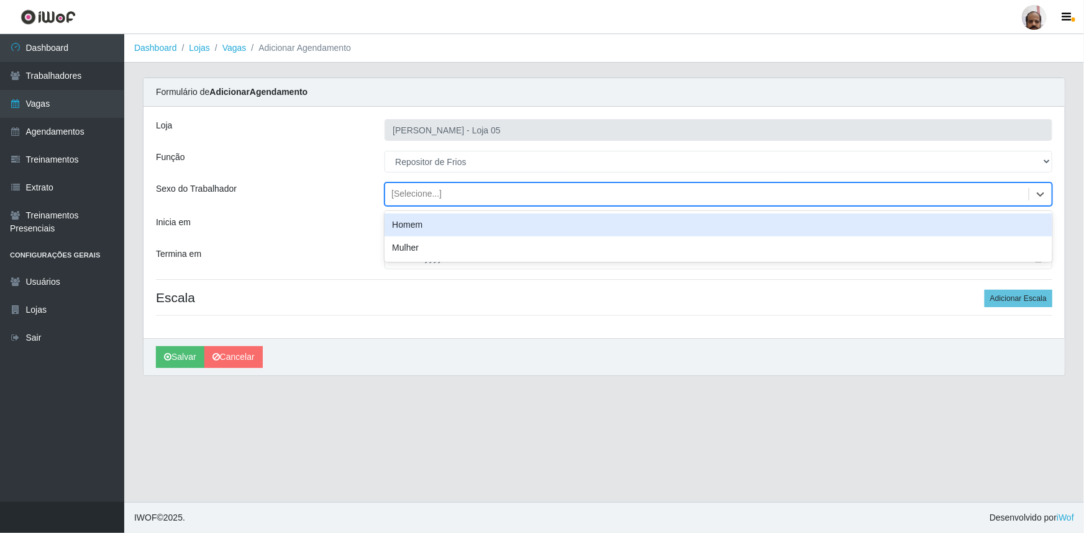
click at [429, 227] on div "Homem" at bounding box center [718, 225] width 668 height 23
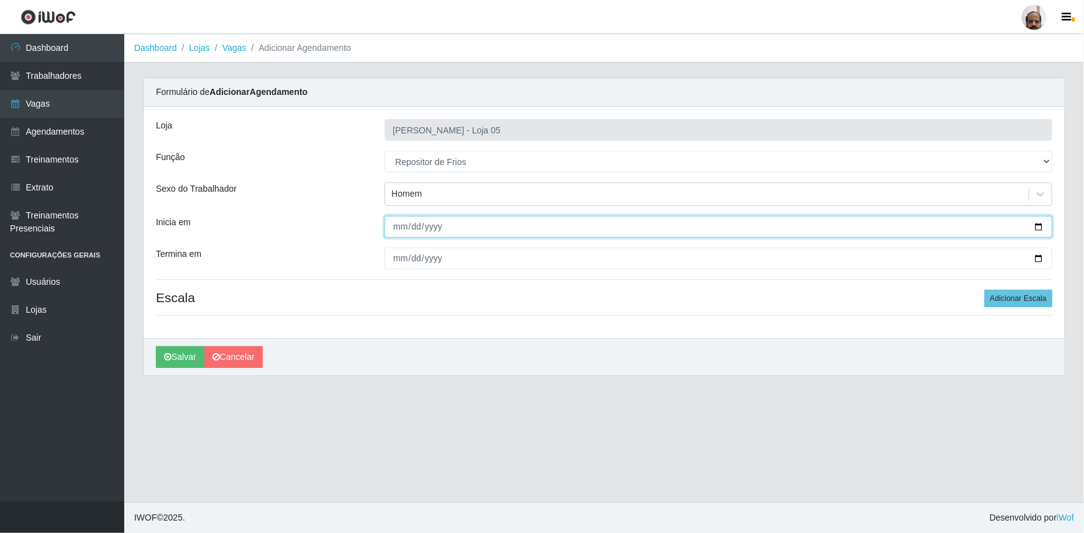
click at [1038, 227] on input "Inicia em" at bounding box center [718, 227] width 668 height 22
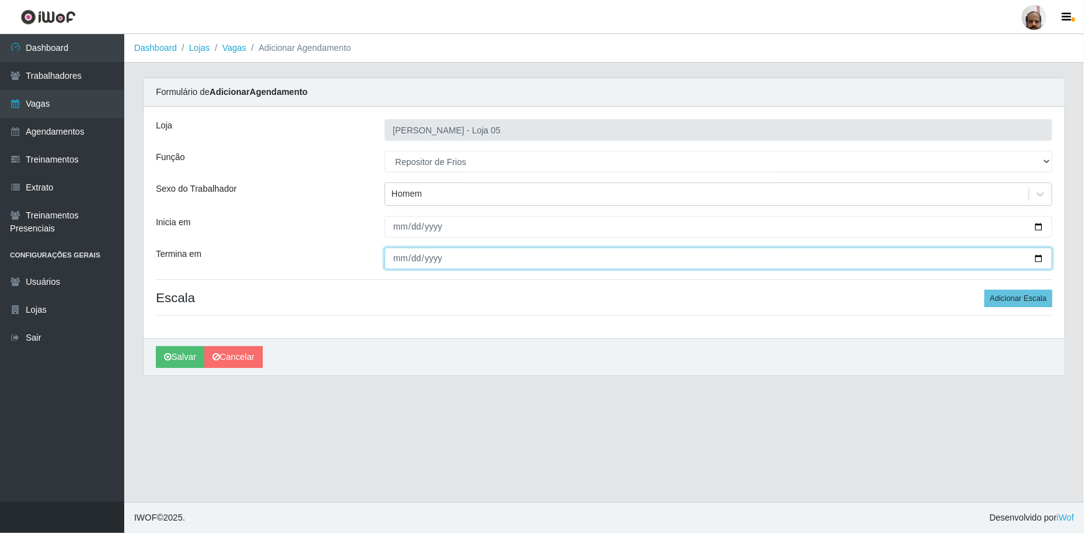
click at [1038, 259] on input "Termina em" at bounding box center [718, 259] width 668 height 22
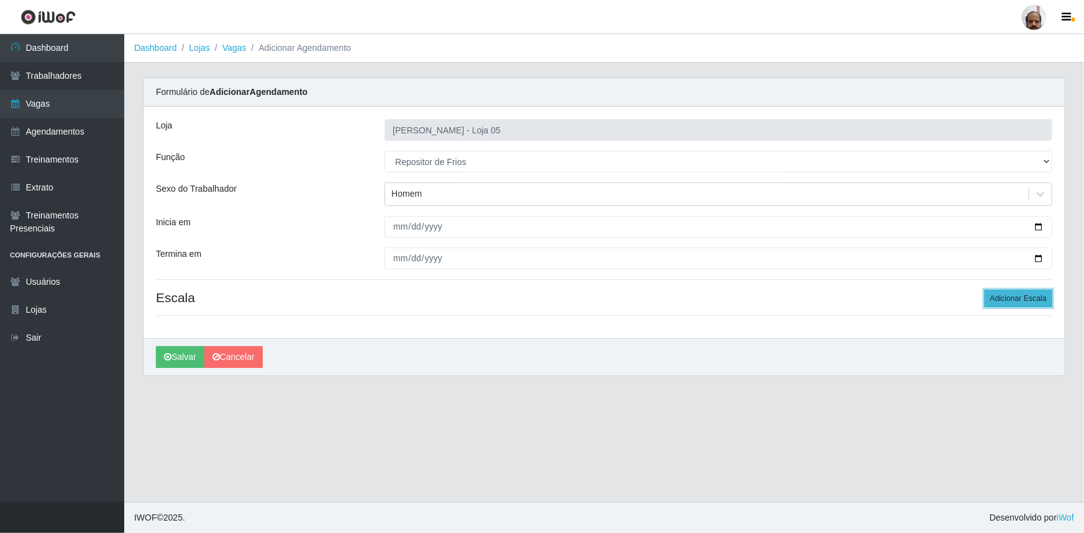
click at [1034, 303] on button "Adicionar Escala" at bounding box center [1018, 298] width 68 height 17
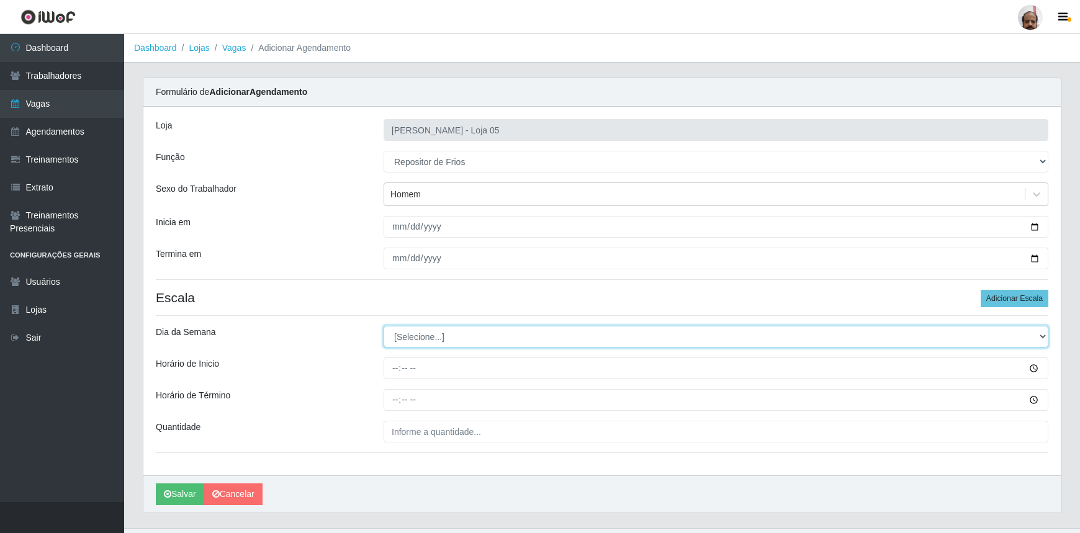
click at [417, 335] on select "[Selecione...] Segunda Terça Quarta Quinta Sexta Sábado Domingo" at bounding box center [716, 337] width 665 height 22
click at [384, 326] on select "[Selecione...] Segunda Terça Quarta Quinta Sexta Sábado Domingo" at bounding box center [716, 337] width 665 height 22
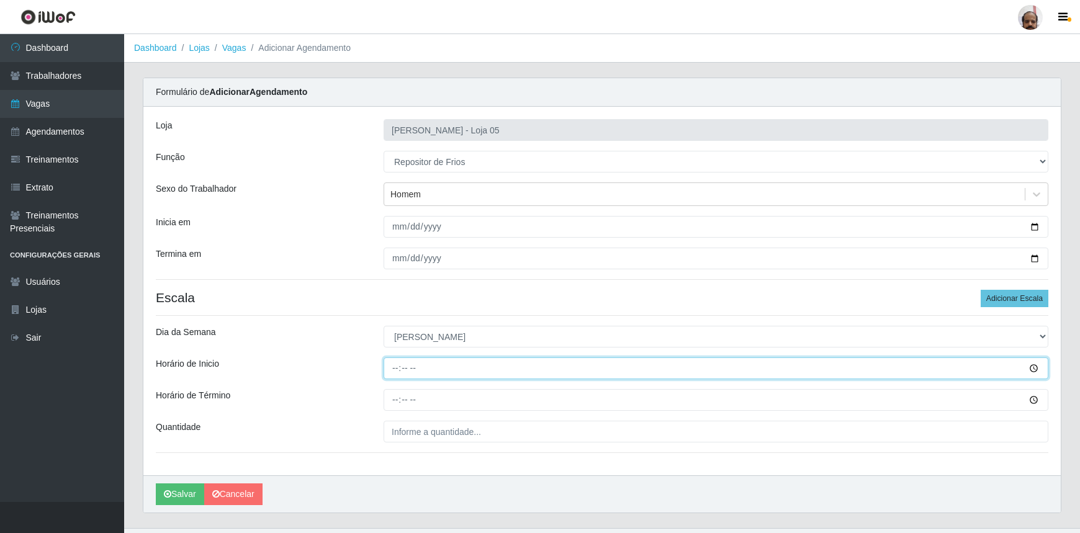
click at [386, 361] on input "Horário de Inicio" at bounding box center [716, 369] width 665 height 22
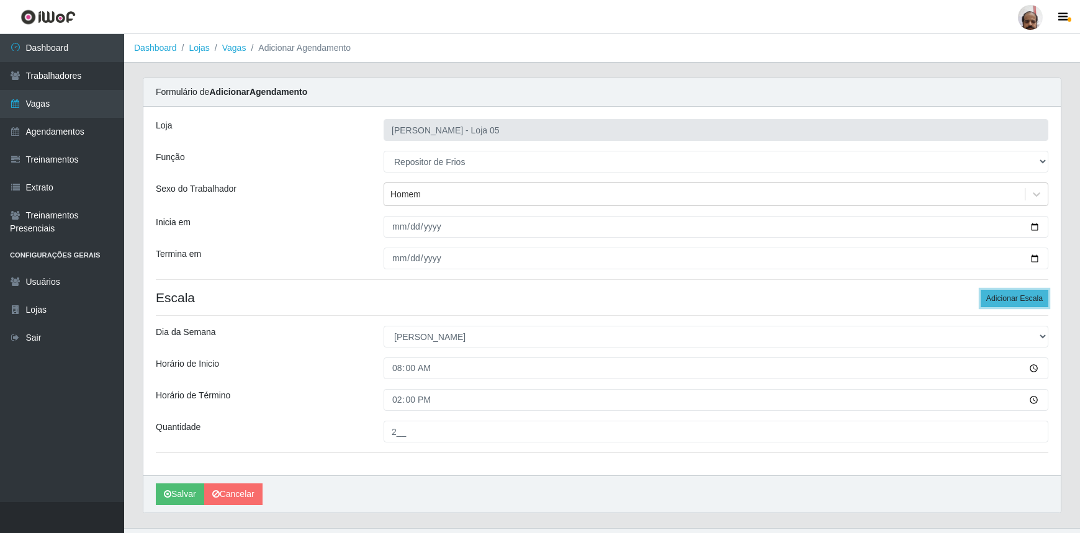
click at [1006, 301] on button "Adicionar Escala" at bounding box center [1015, 298] width 68 height 17
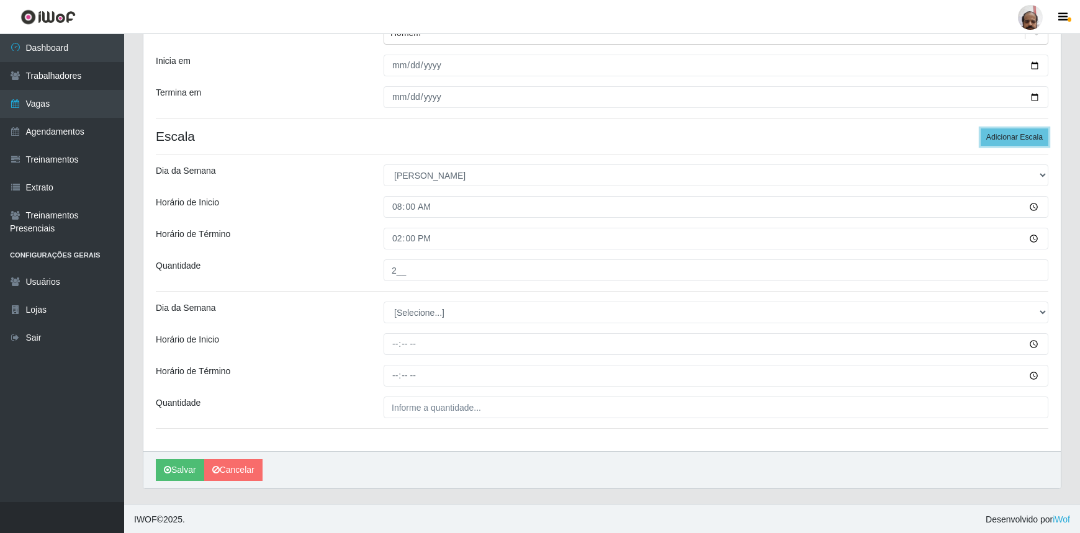
scroll to position [162, 0]
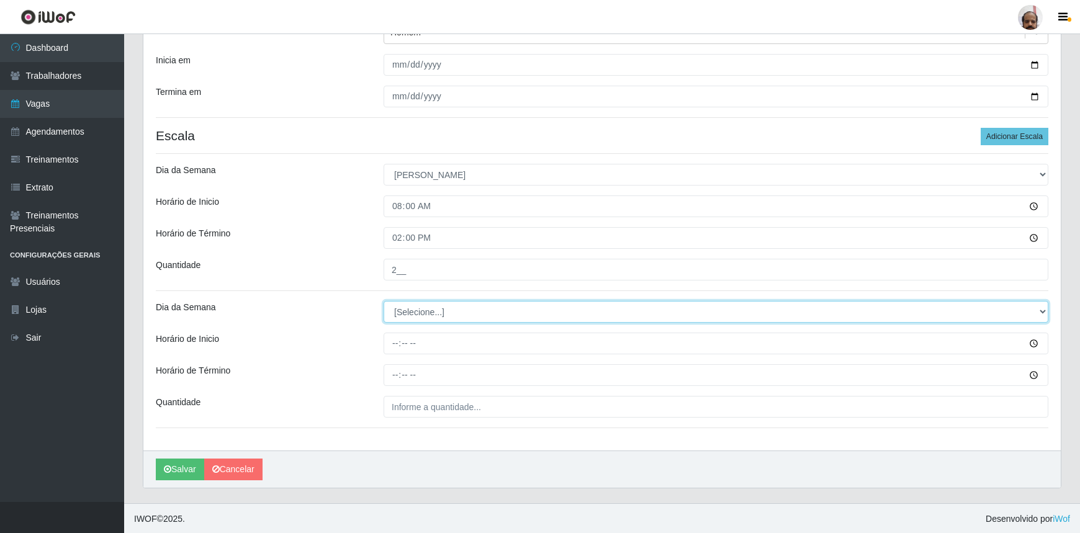
click at [426, 317] on select "[Selecione...] Segunda Terça Quarta Quinta Sexta Sábado Domingo" at bounding box center [716, 312] width 665 height 22
click at [384, 301] on select "[Selecione...] Segunda Terça Quarta Quinta Sexta Sábado Domingo" at bounding box center [716, 312] width 665 height 22
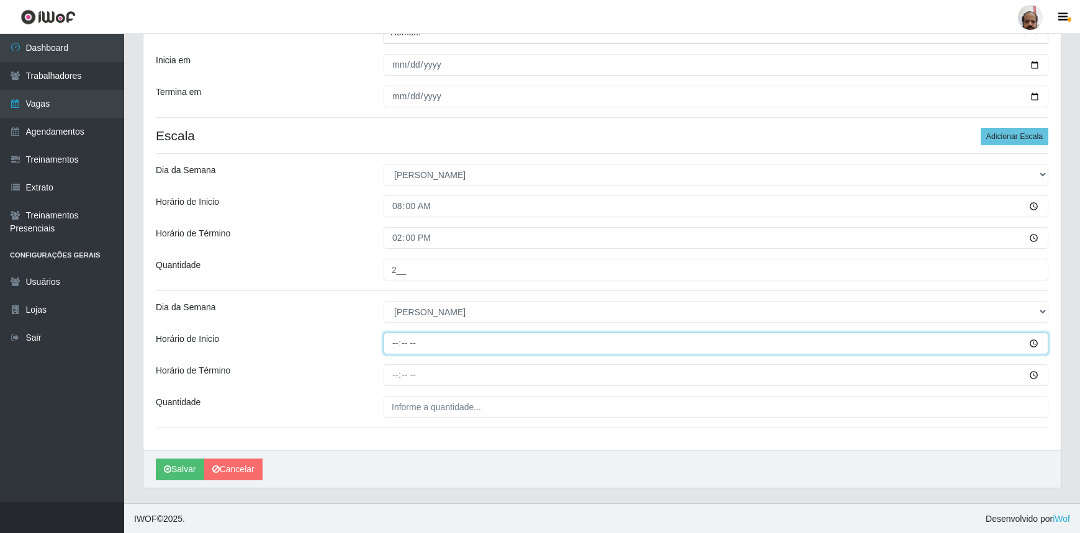
click at [390, 338] on input "Horário de Inicio" at bounding box center [716, 344] width 665 height 22
click at [395, 348] on input "Horário de Inicio" at bounding box center [716, 344] width 665 height 22
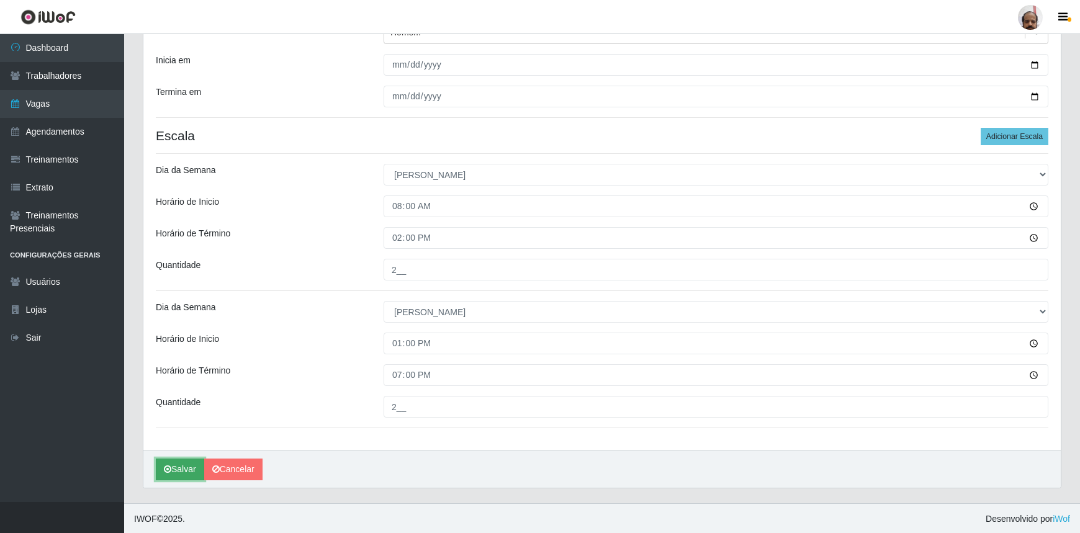
click at [186, 466] on button "Salvar" at bounding box center [180, 470] width 48 height 22
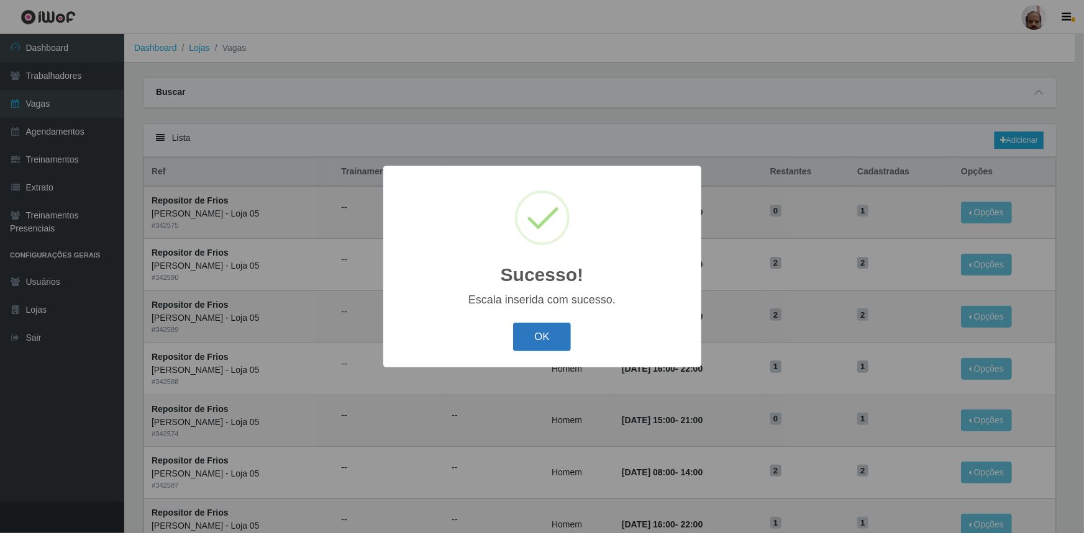
click at [536, 335] on button "OK" at bounding box center [542, 337] width 58 height 29
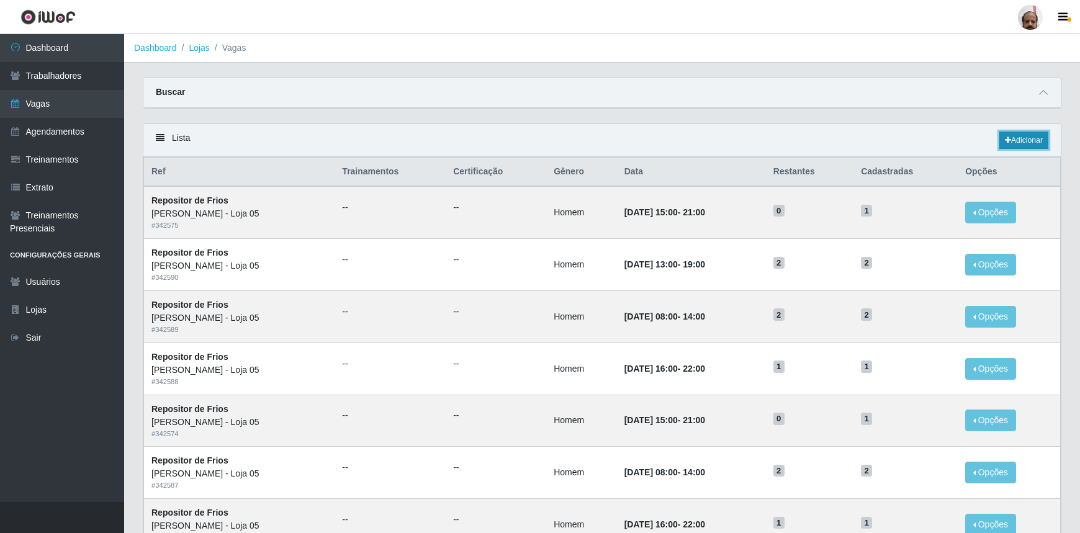
click at [1031, 138] on link "Adicionar" at bounding box center [1024, 140] width 49 height 17
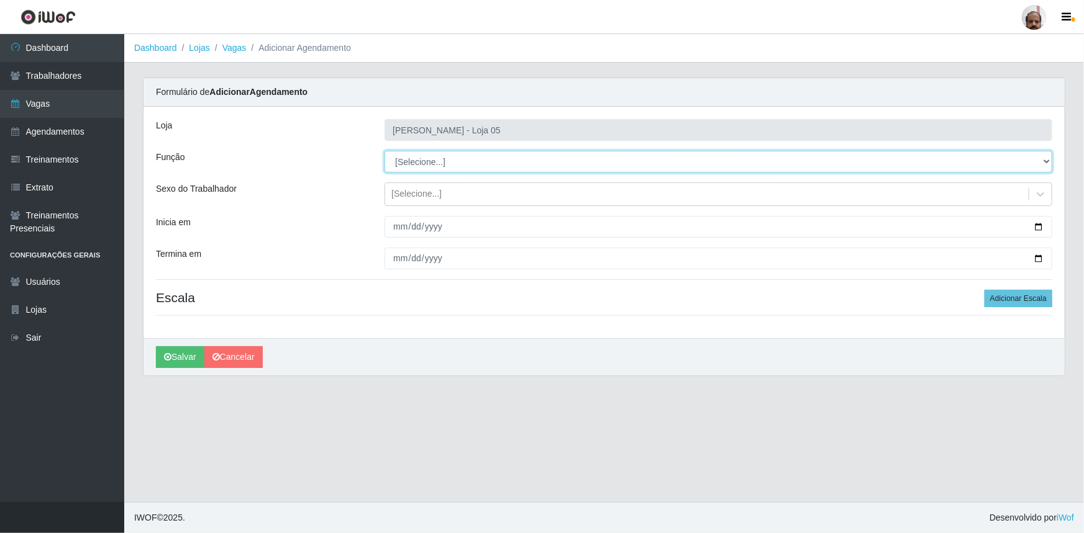
click at [418, 162] on select "[Selecione...] ASG ASG + ASG ++ Auxiliar de Depósito Auxiliar de Depósito + Aux…" at bounding box center [718, 162] width 668 height 22
click at [384, 151] on select "[Selecione...] ASG ASG + ASG ++ Auxiliar de Depósito Auxiliar de Depósito + Aux…" at bounding box center [718, 162] width 668 height 22
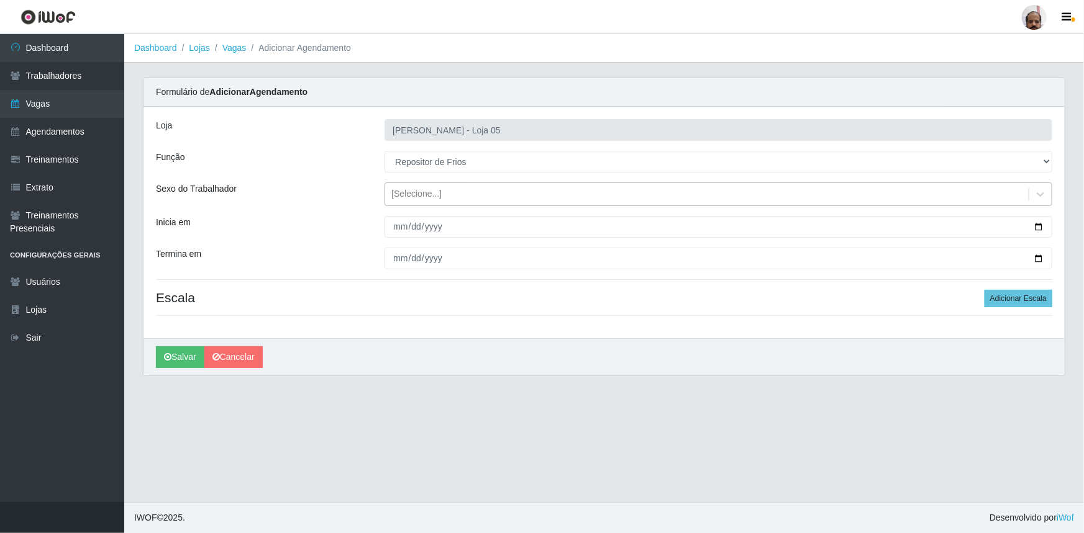
click at [417, 194] on div "[Selecione...]" at bounding box center [416, 194] width 50 height 13
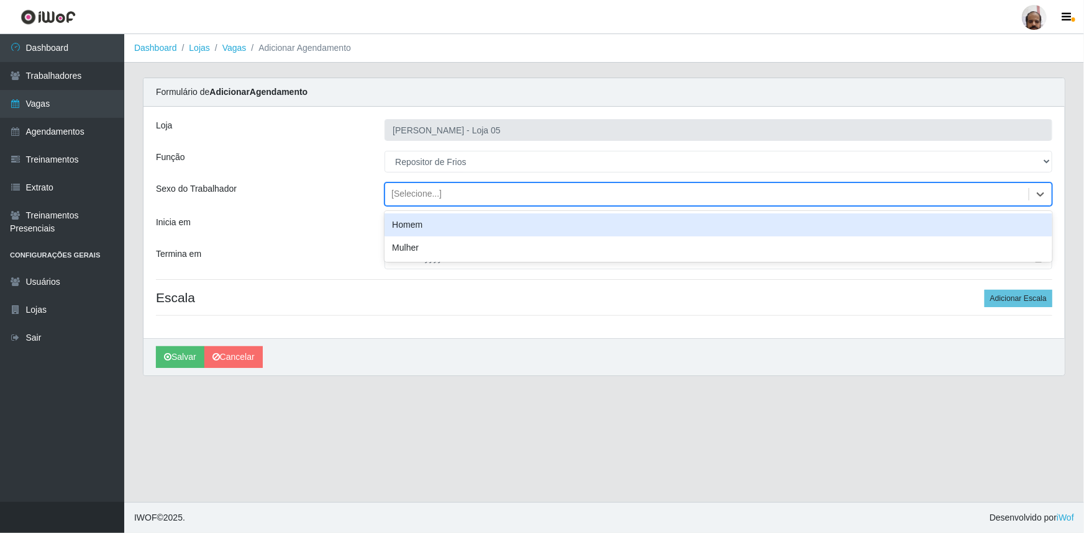
click at [425, 224] on div "Homem" at bounding box center [718, 225] width 668 height 23
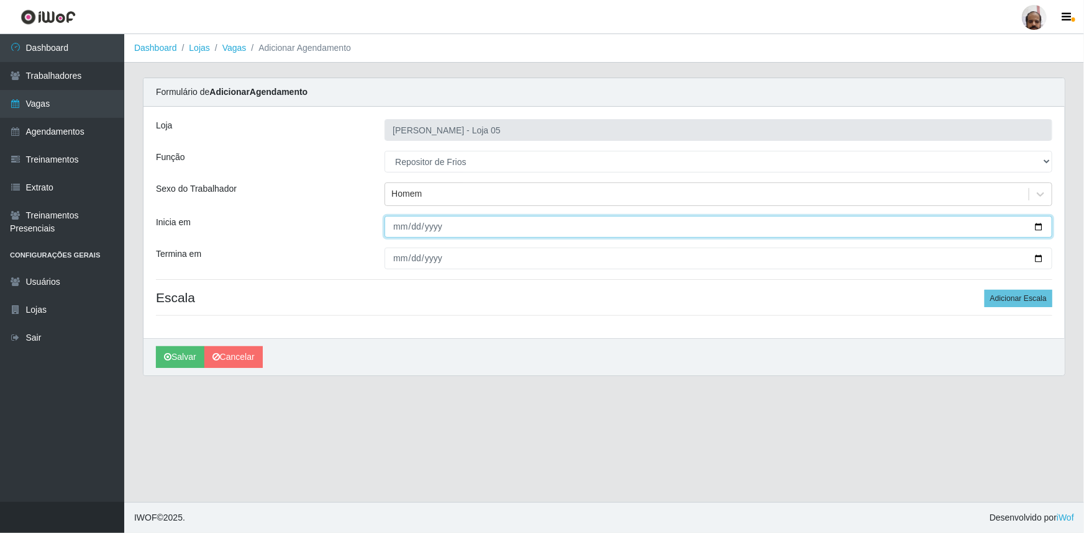
click at [1042, 227] on input "Inicia em" at bounding box center [718, 227] width 668 height 22
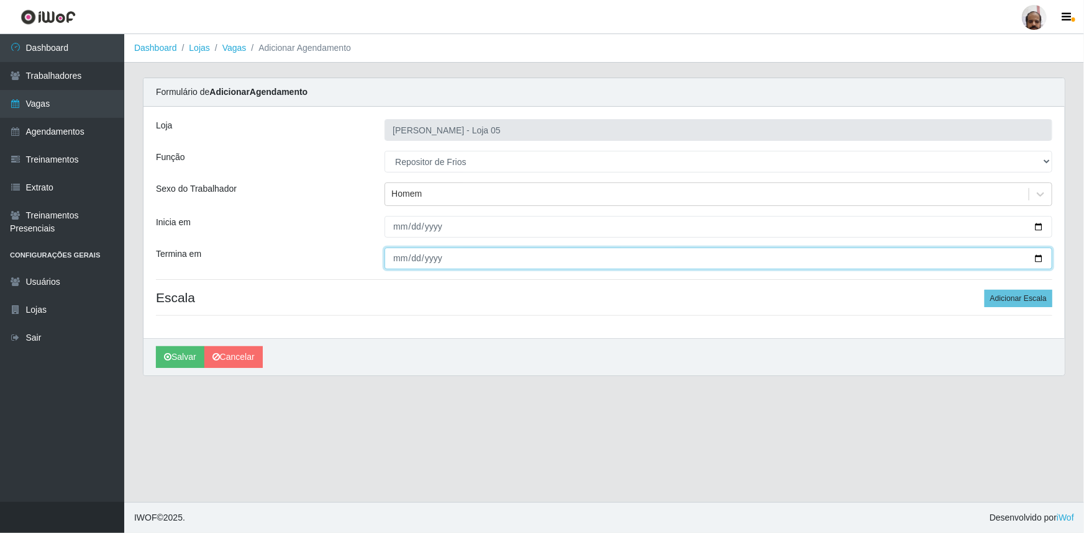
click at [1037, 256] on input "Termina em" at bounding box center [718, 259] width 668 height 22
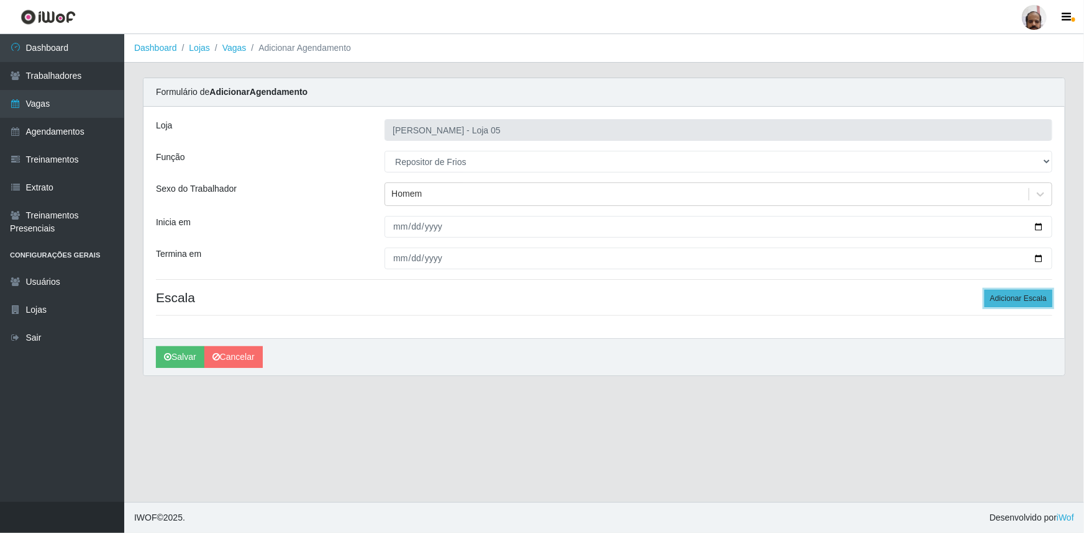
click at [1015, 304] on button "Adicionar Escala" at bounding box center [1018, 298] width 68 height 17
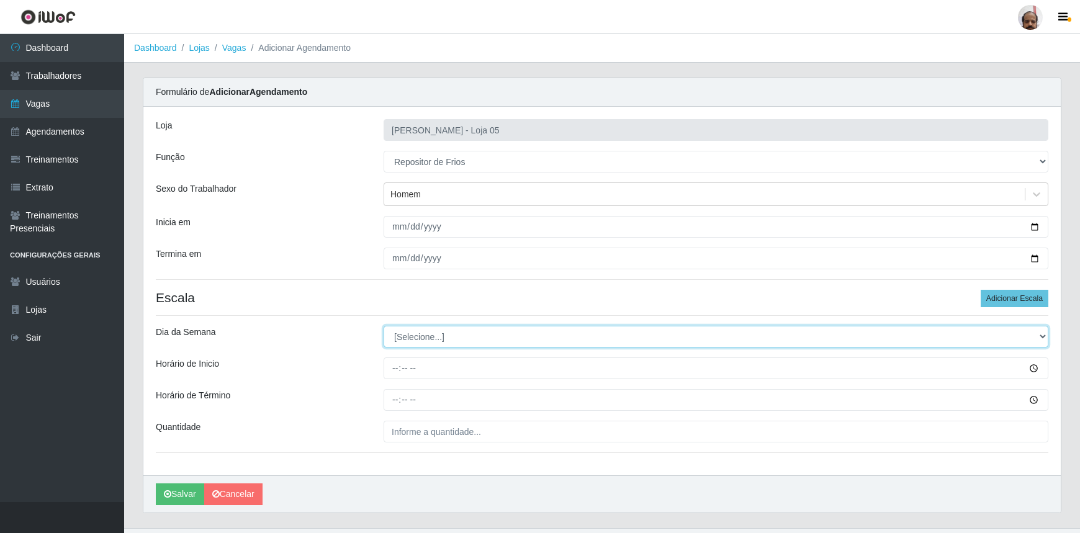
click at [412, 340] on select "[Selecione...] Segunda Terça Quarta Quinta Sexta Sábado Domingo" at bounding box center [716, 337] width 665 height 22
click at [384, 326] on select "[Selecione...] Segunda Terça Quarta Quinta Sexta Sábado Domingo" at bounding box center [716, 337] width 665 height 22
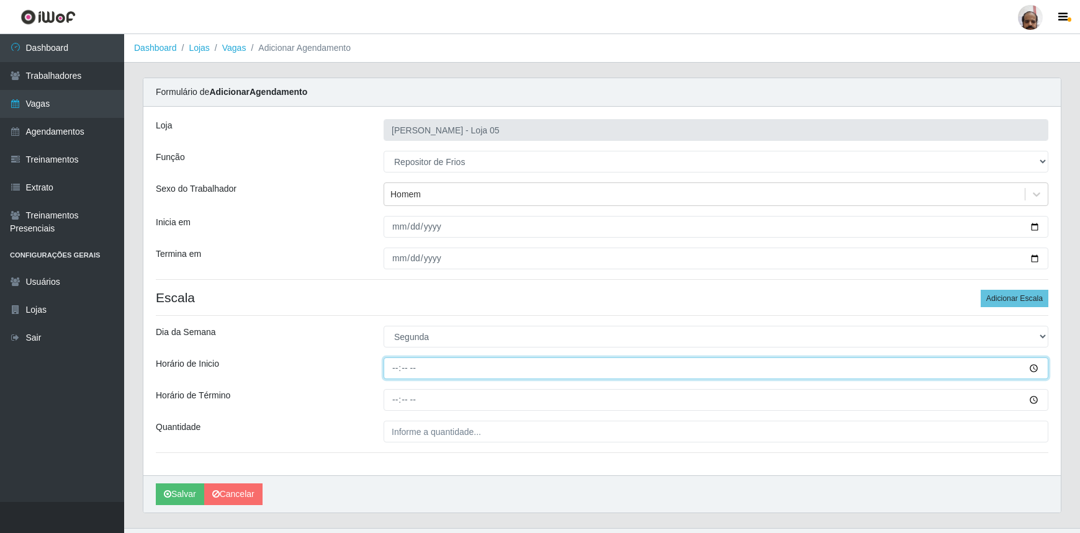
click at [387, 373] on input "Horário de Inicio" at bounding box center [716, 369] width 665 height 22
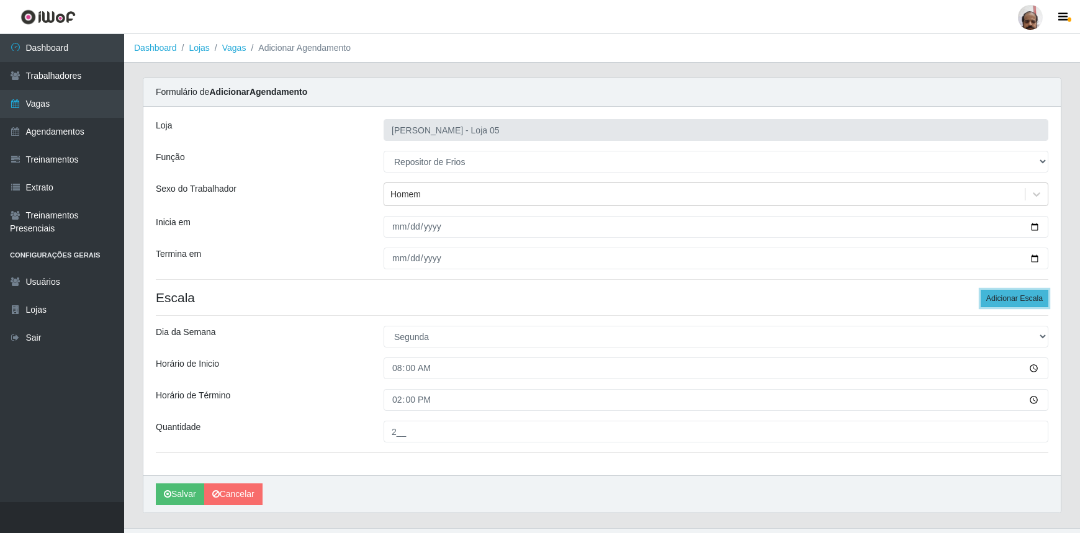
click at [997, 299] on button "Adicionar Escala" at bounding box center [1015, 298] width 68 height 17
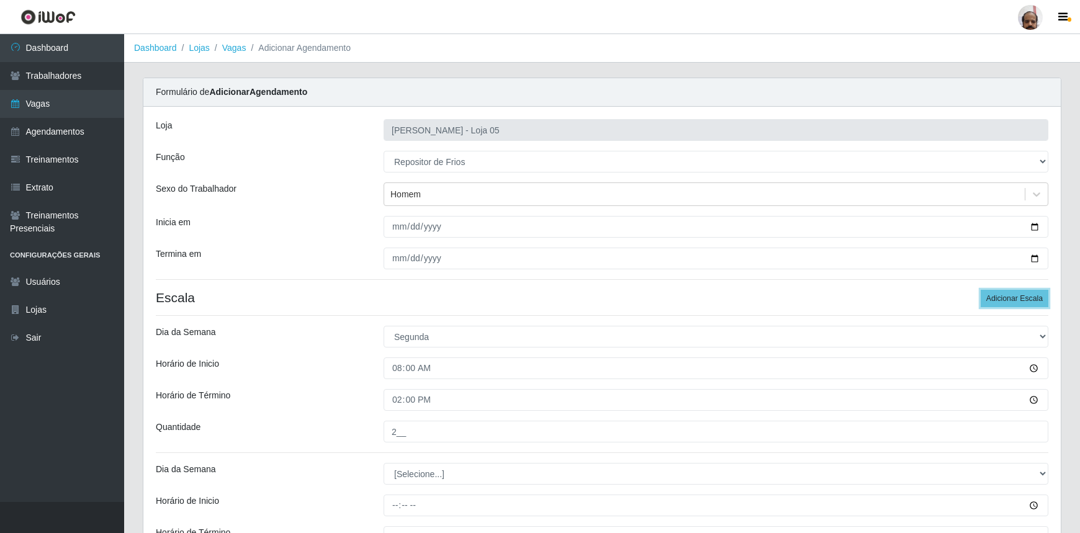
scroll to position [162, 0]
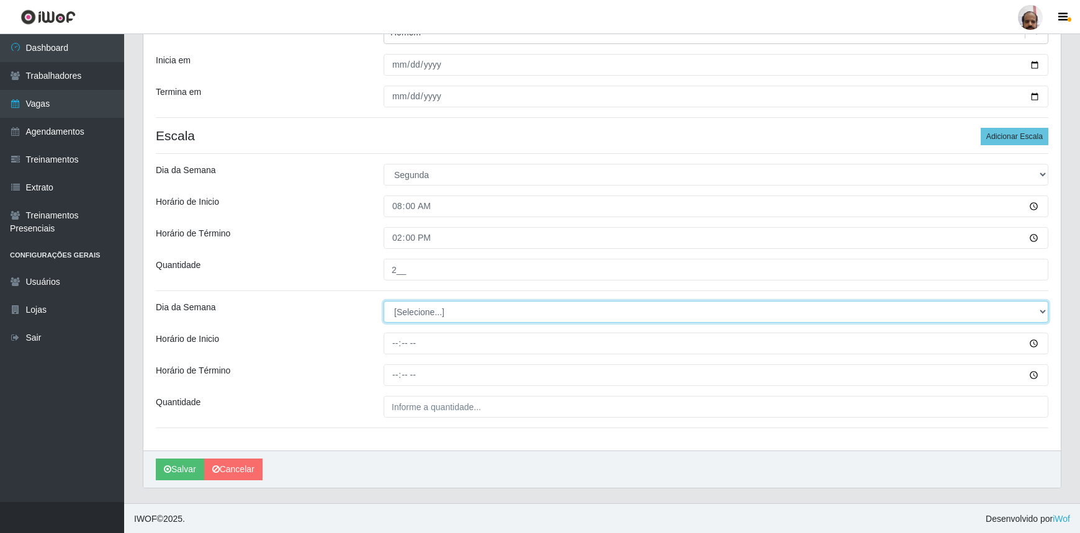
click at [386, 312] on select "[Selecione...] Segunda Terça Quarta Quinta Sexta Sábado Domingo" at bounding box center [716, 312] width 665 height 22
click at [384, 301] on select "[Selecione...] Segunda Terça Quarta Quinta Sexta Sábado Domingo" at bounding box center [716, 312] width 665 height 22
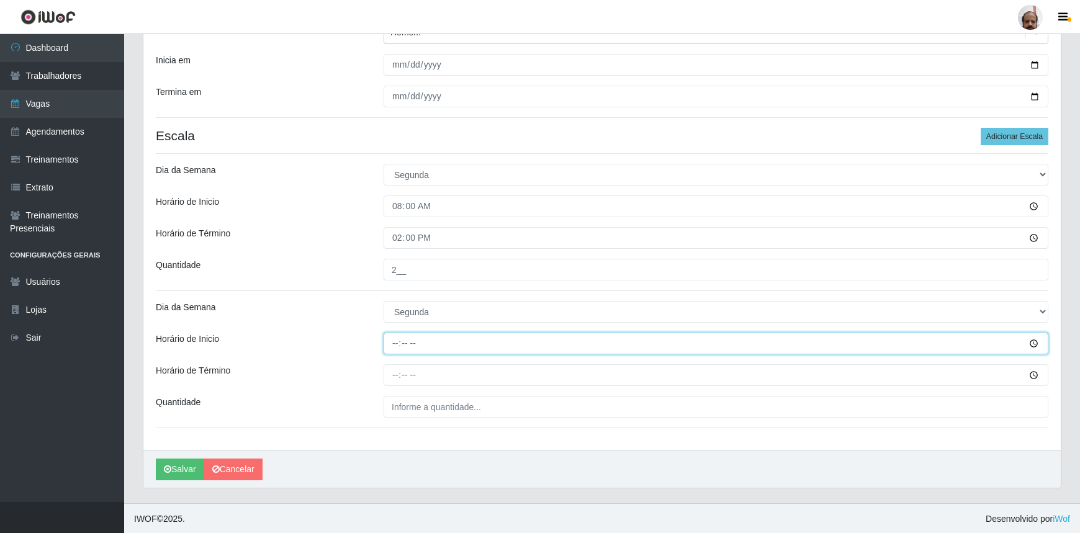
click at [392, 344] on input "Horário de Inicio" at bounding box center [716, 344] width 665 height 22
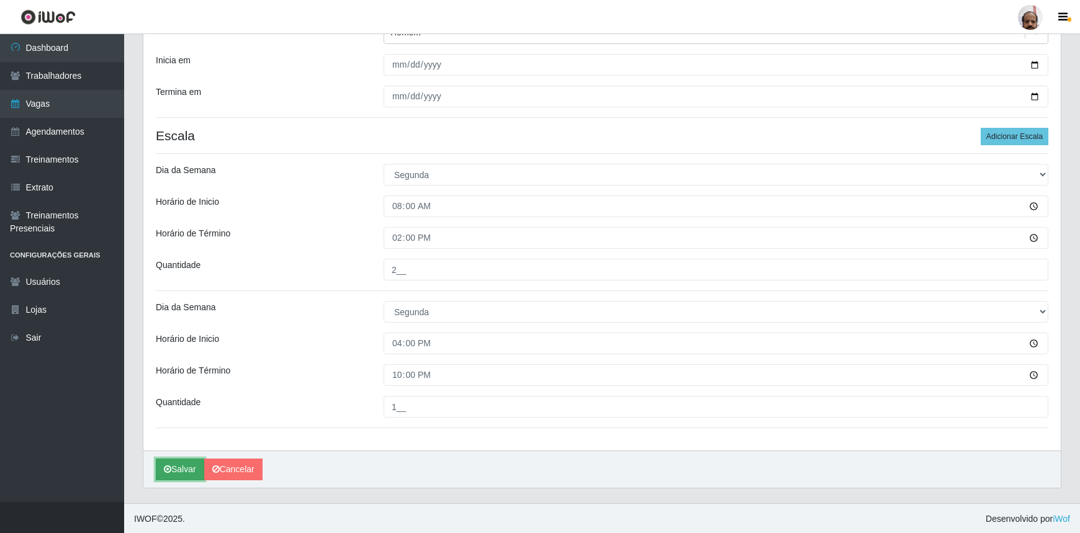
click at [174, 473] on button "Salvar" at bounding box center [180, 470] width 48 height 22
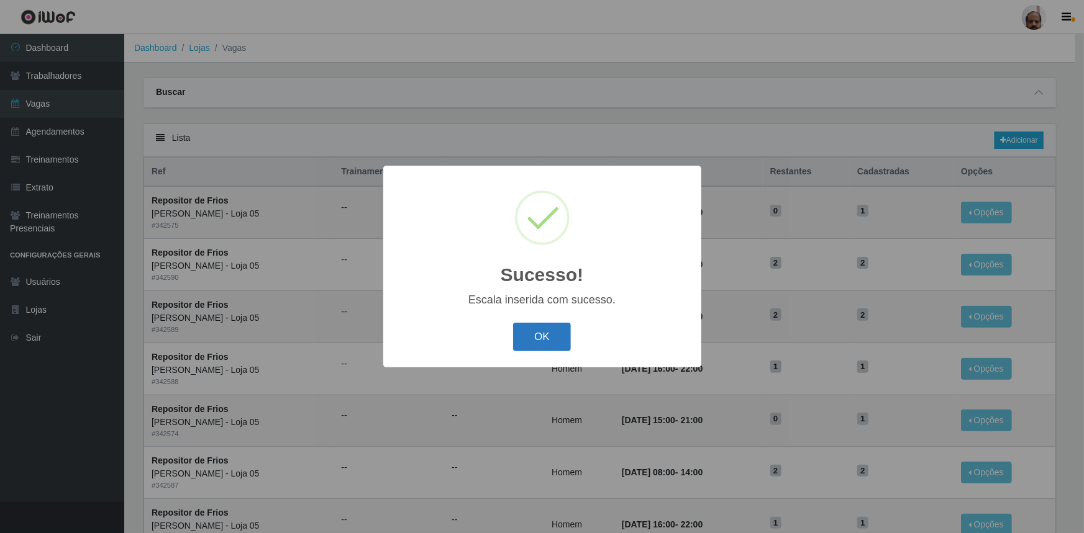
click at [538, 333] on button "OK" at bounding box center [542, 337] width 58 height 29
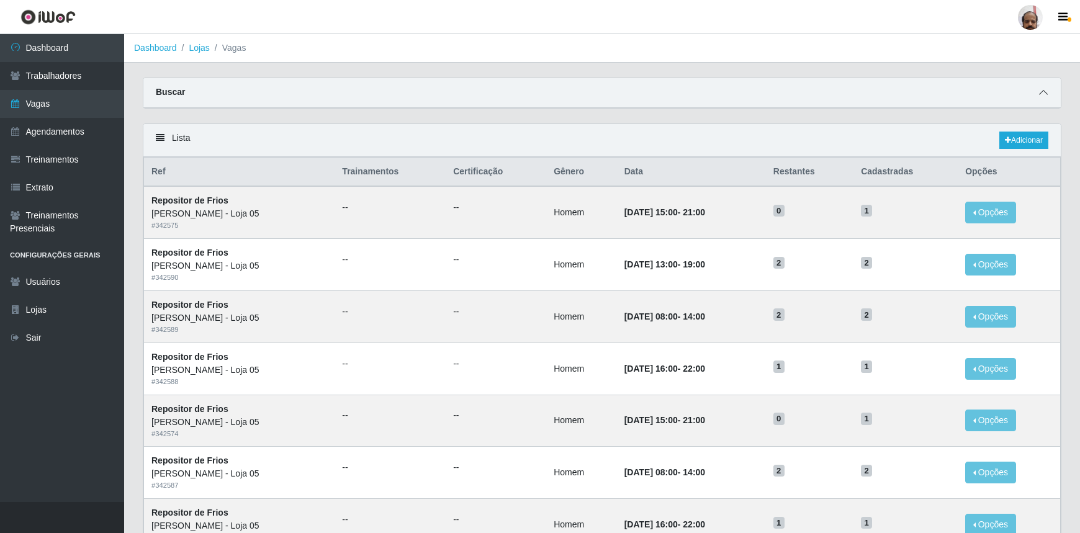
click at [1043, 94] on icon at bounding box center [1043, 92] width 9 height 9
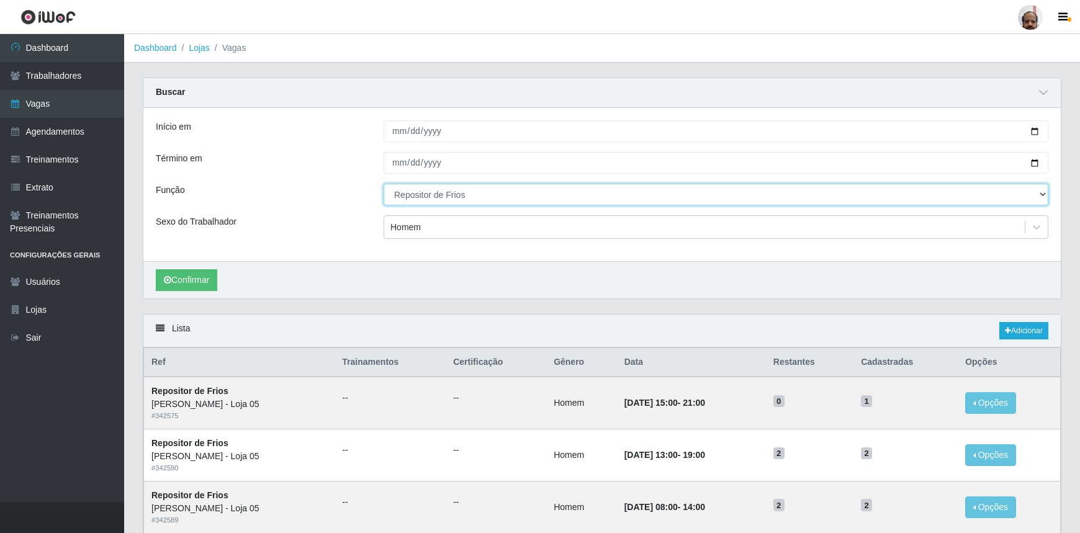
click at [423, 193] on select "[Selecione...] ASG ASG + ASG ++ Auxiliar de Depósito Auxiliar de Depósito + Aux…" at bounding box center [716, 195] width 665 height 22
click at [384, 184] on select "[Selecione...] ASG ASG + ASG ++ Auxiliar de Depósito Auxiliar de Depósito + Aux…" at bounding box center [716, 195] width 665 height 22
click at [396, 230] on div "Homem" at bounding box center [406, 227] width 30 height 13
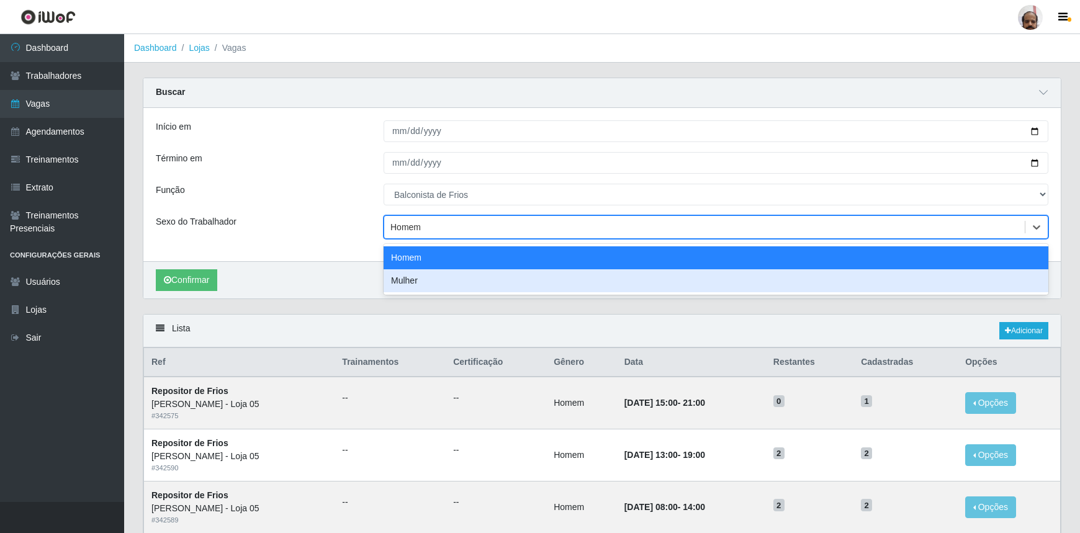
click at [419, 279] on div "Mulher" at bounding box center [716, 280] width 665 height 23
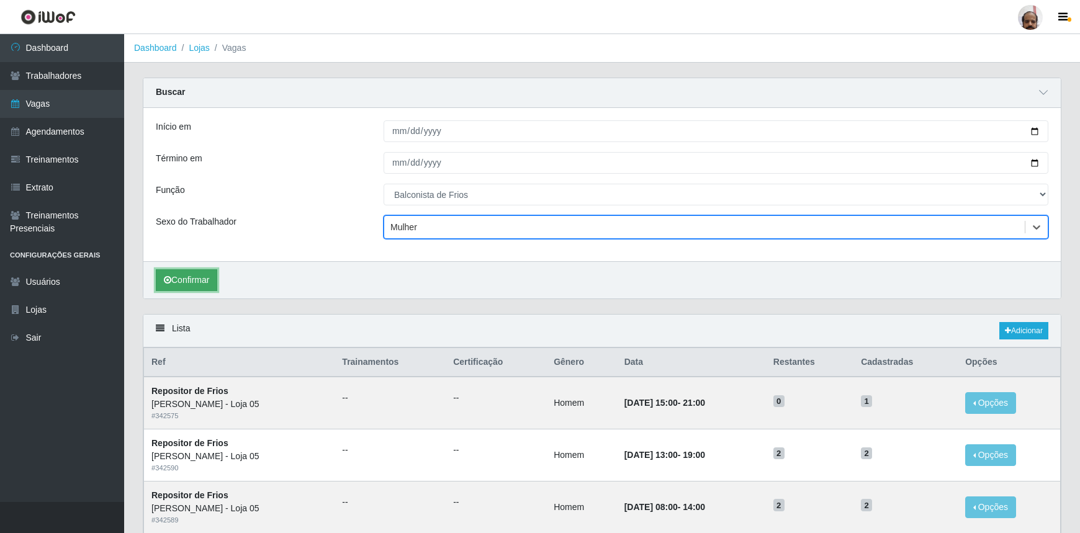
click at [202, 279] on button "Confirmar" at bounding box center [186, 280] width 61 height 22
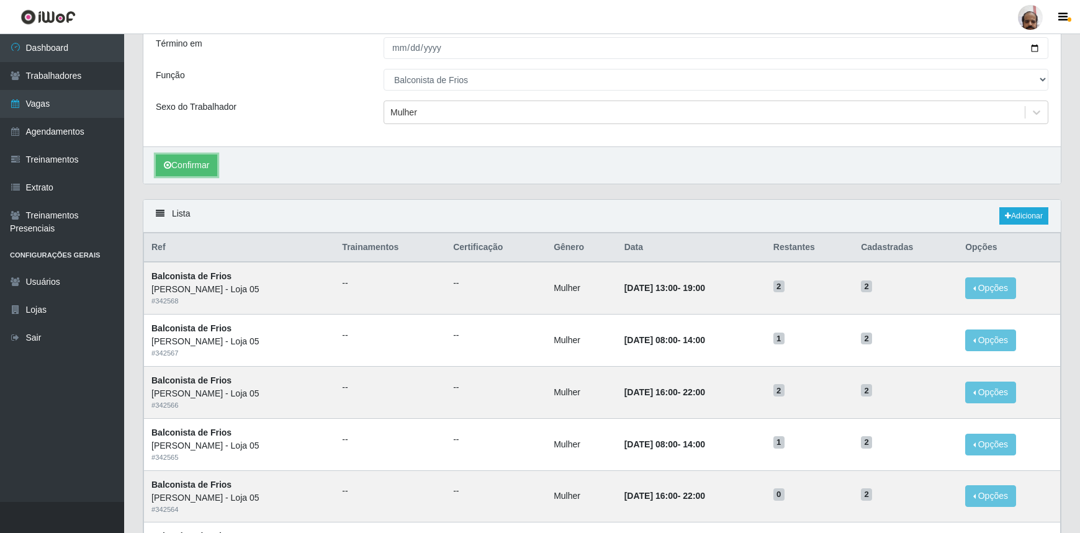
scroll to position [169, 0]
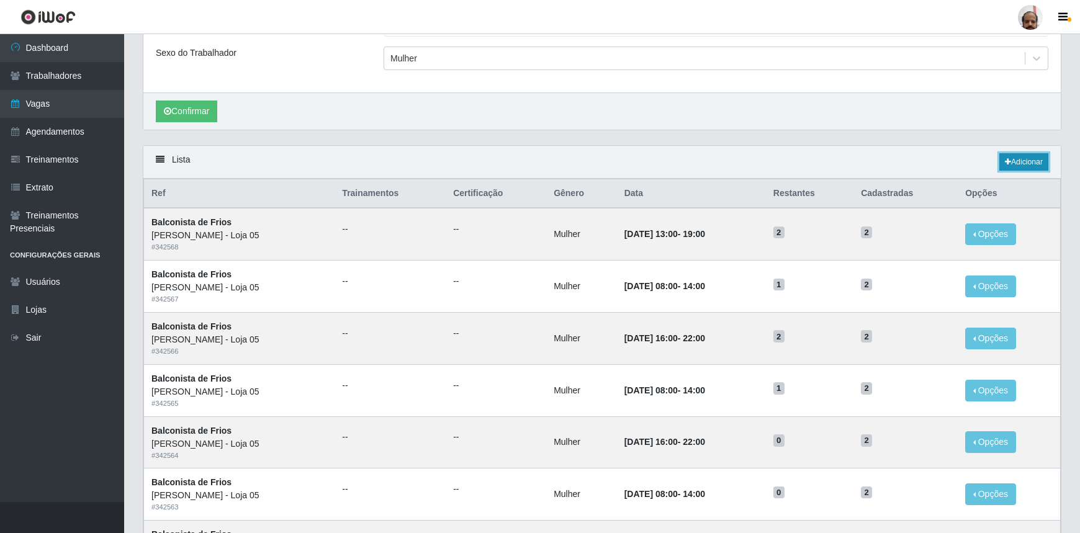
click at [1026, 158] on link "Adicionar" at bounding box center [1024, 161] width 49 height 17
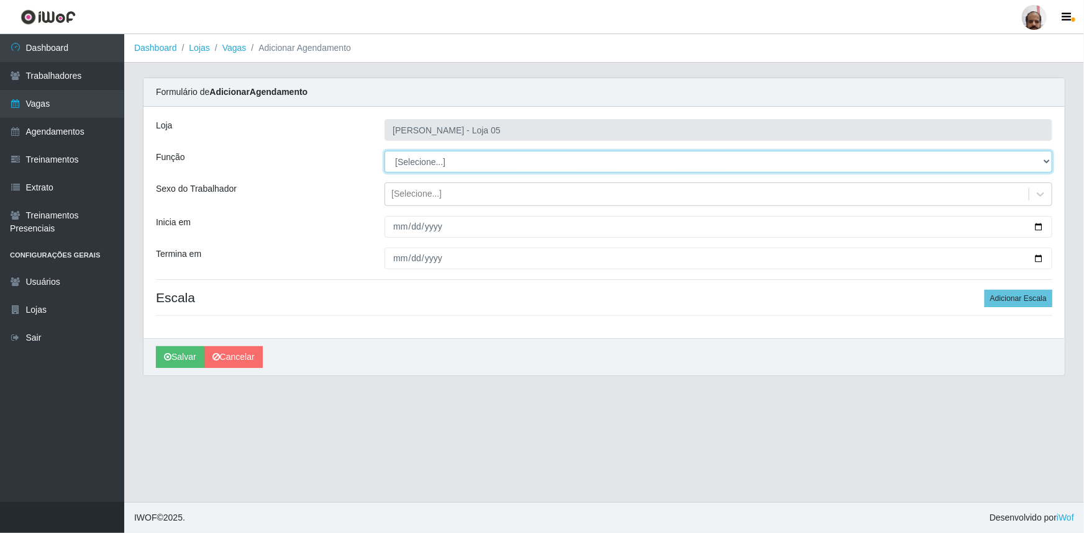
click at [422, 166] on select "[Selecione...] ASG ASG + ASG ++ Auxiliar de Depósito Auxiliar de Depósito + Aux…" at bounding box center [718, 162] width 668 height 22
click at [384, 151] on select "[Selecione...] ASG ASG + ASG ++ Auxiliar de Depósito Auxiliar de Depósito + Aux…" at bounding box center [718, 162] width 668 height 22
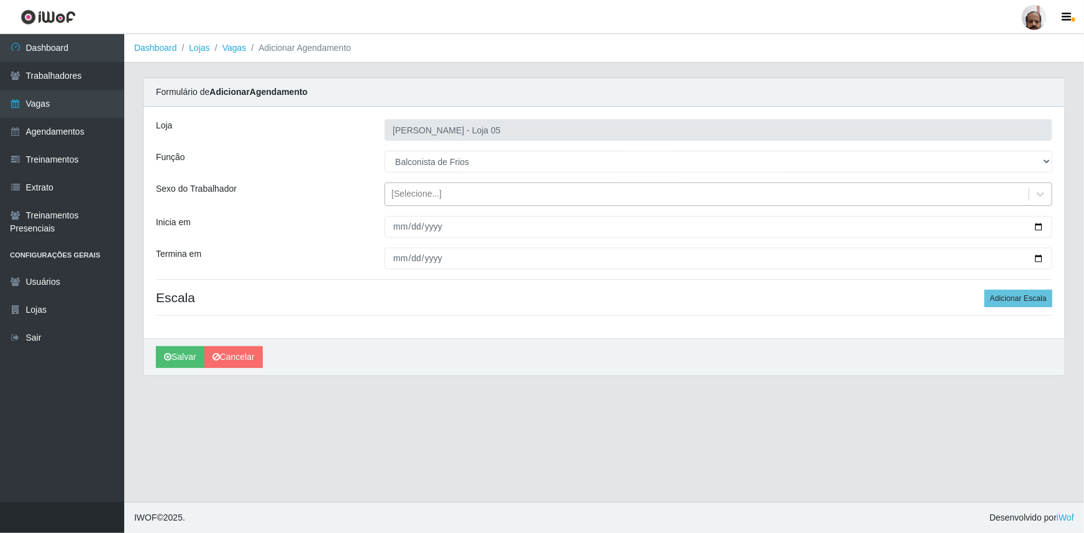
click at [425, 191] on div "[Selecione...]" at bounding box center [416, 194] width 50 height 13
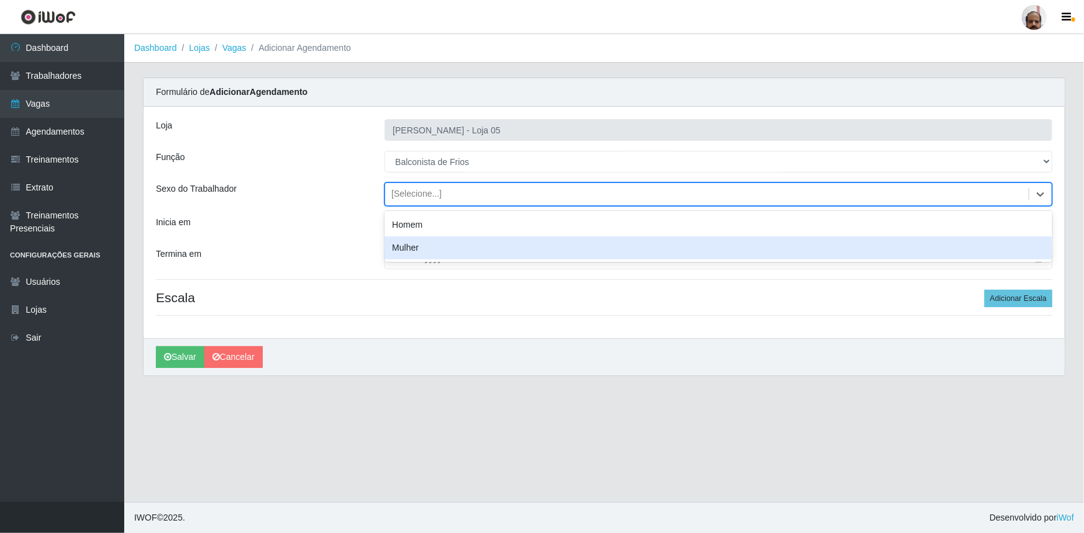
click at [440, 247] on div "Mulher" at bounding box center [718, 248] width 668 height 23
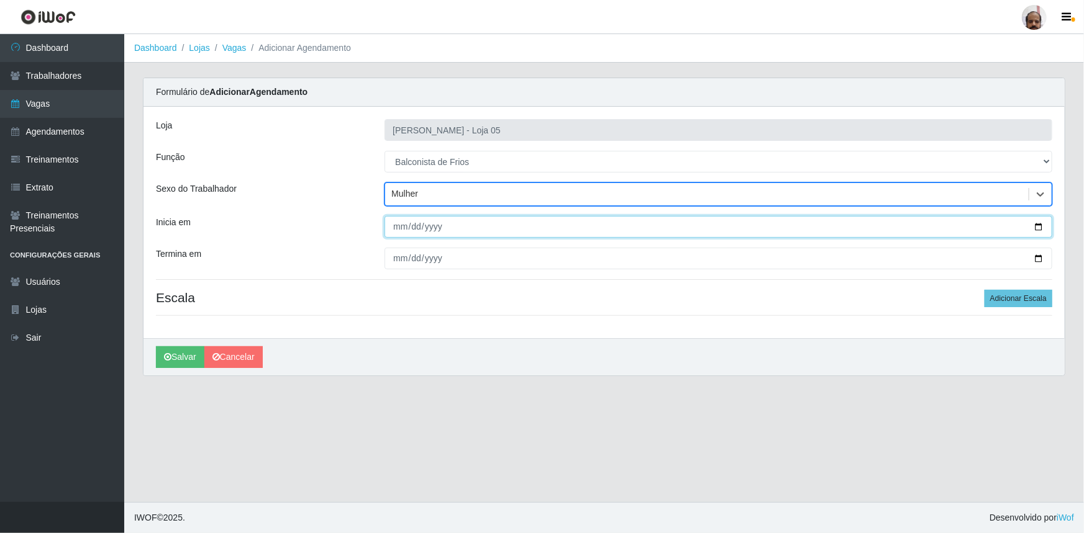
click at [1040, 225] on input "Inicia em" at bounding box center [718, 227] width 668 height 22
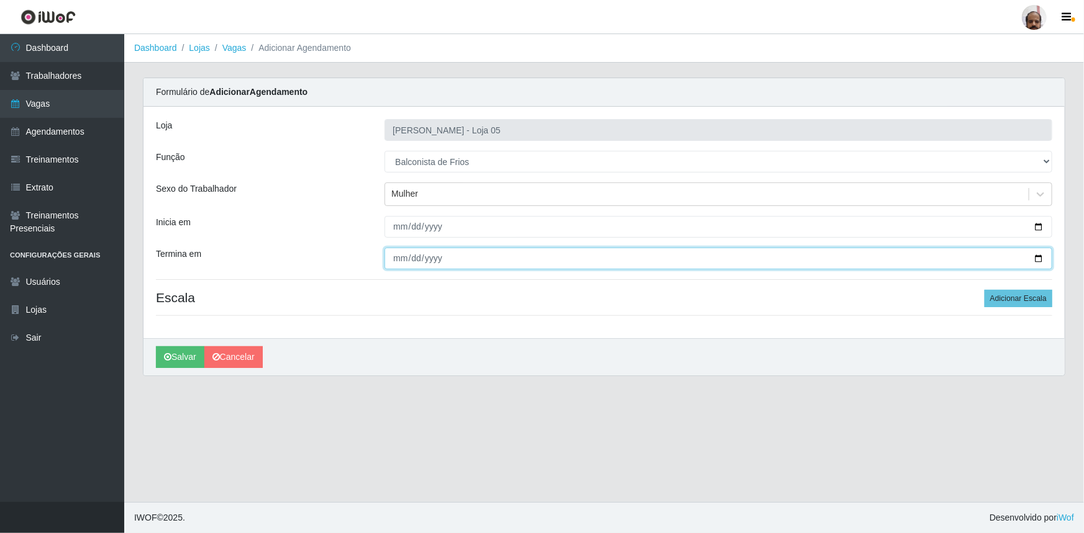
click at [1038, 256] on input "Termina em" at bounding box center [718, 259] width 668 height 22
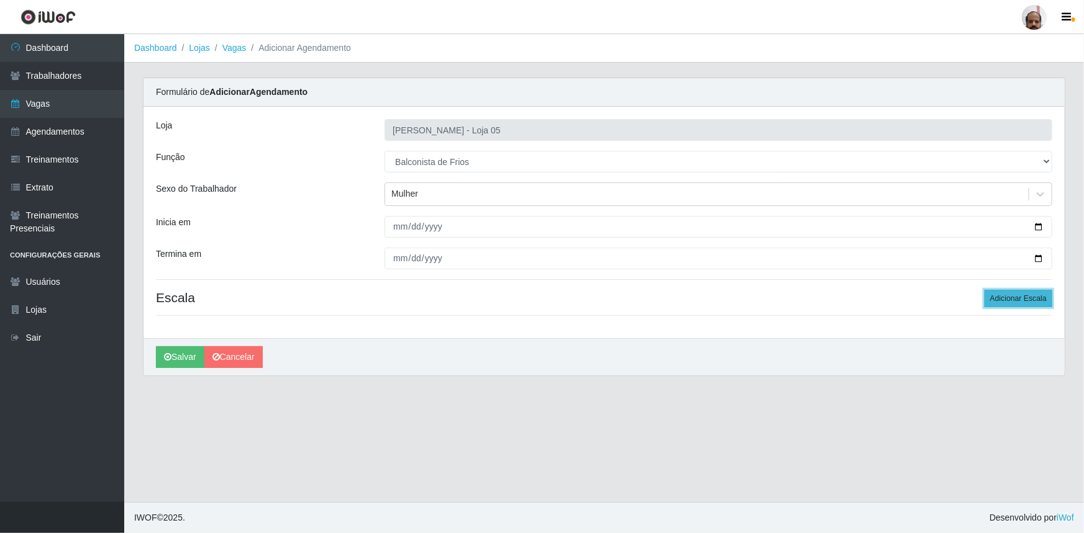
click at [1012, 297] on button "Adicionar Escala" at bounding box center [1018, 298] width 68 height 17
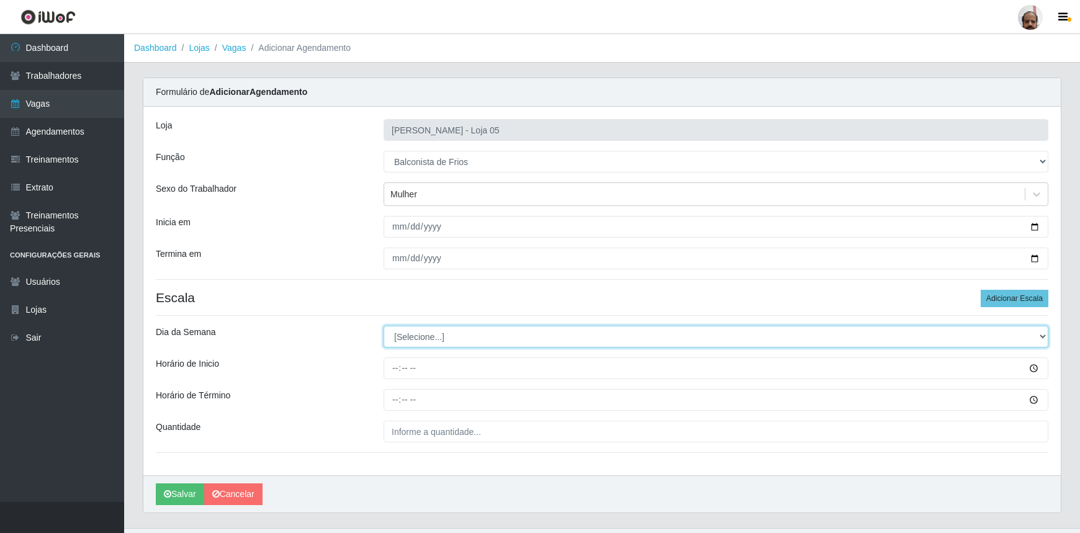
click at [428, 332] on select "[Selecione...] Segunda Terça Quarta Quinta Sexta Sábado Domingo" at bounding box center [716, 337] width 665 height 22
click at [384, 326] on select "[Selecione...] Segunda Terça Quarta Quinta Sexta Sábado Domingo" at bounding box center [716, 337] width 665 height 22
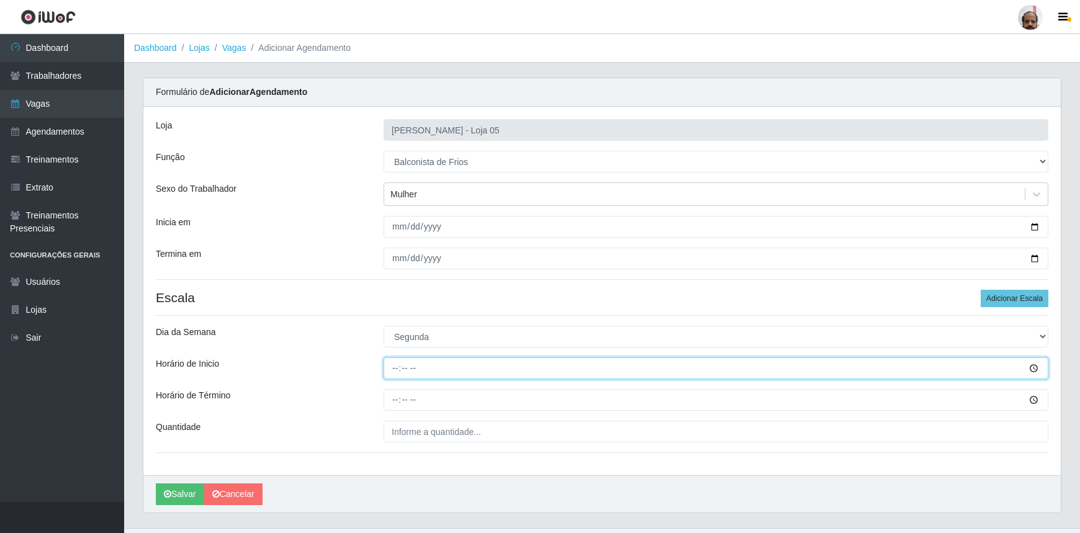
click at [396, 372] on input "Horário de Inicio" at bounding box center [716, 369] width 665 height 22
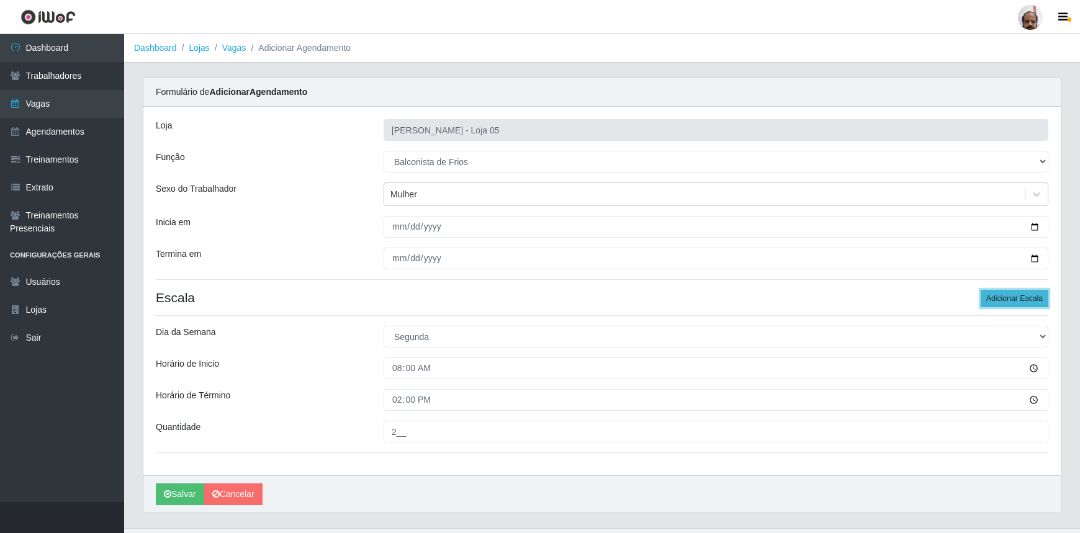
click at [1006, 299] on button "Adicionar Escala" at bounding box center [1015, 298] width 68 height 17
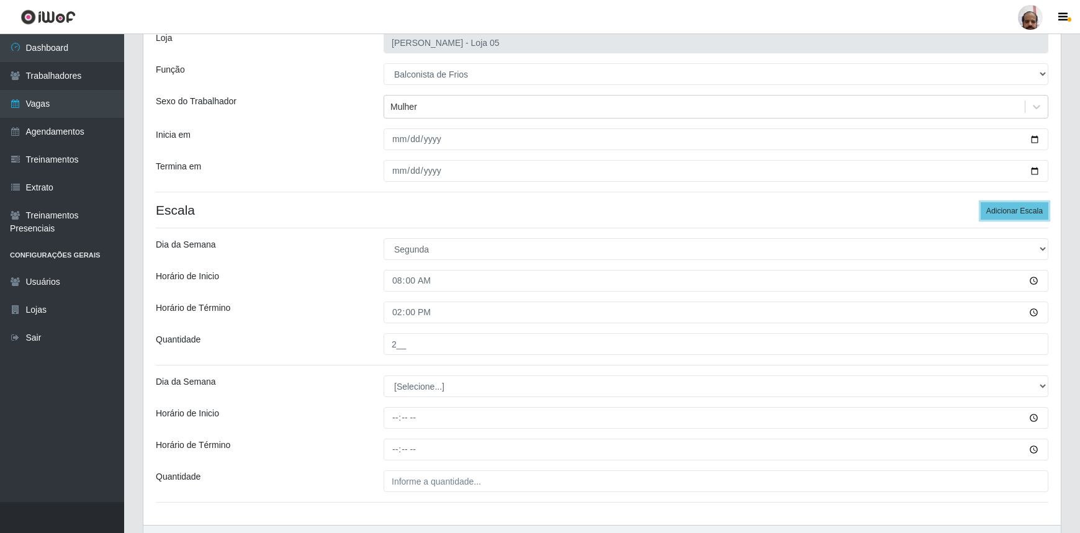
scroll to position [162, 0]
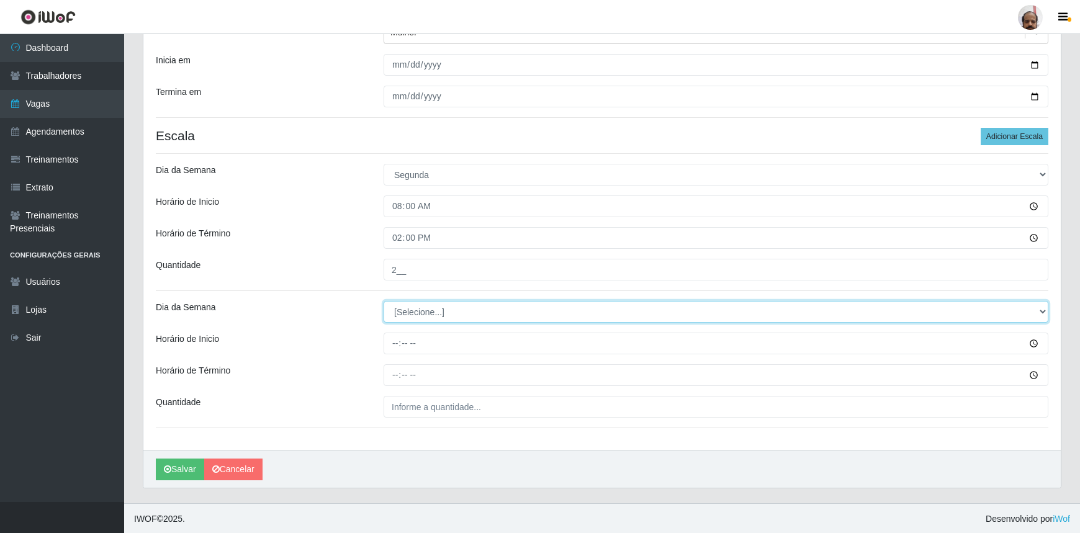
click at [422, 310] on select "[Selecione...] Segunda Terça Quarta Quinta Sexta Sábado Domingo" at bounding box center [716, 312] width 665 height 22
click at [384, 301] on select "[Selecione...] Segunda Terça Quarta Quinta Sexta Sábado Domingo" at bounding box center [716, 312] width 665 height 22
click at [429, 312] on select "[Selecione...] Segunda Terça Quarta Quinta Sexta Sábado Domingo" at bounding box center [716, 312] width 665 height 22
click at [384, 301] on select "[Selecione...] Segunda Terça Quarta Quinta Sexta Sábado Domingo" at bounding box center [716, 312] width 665 height 22
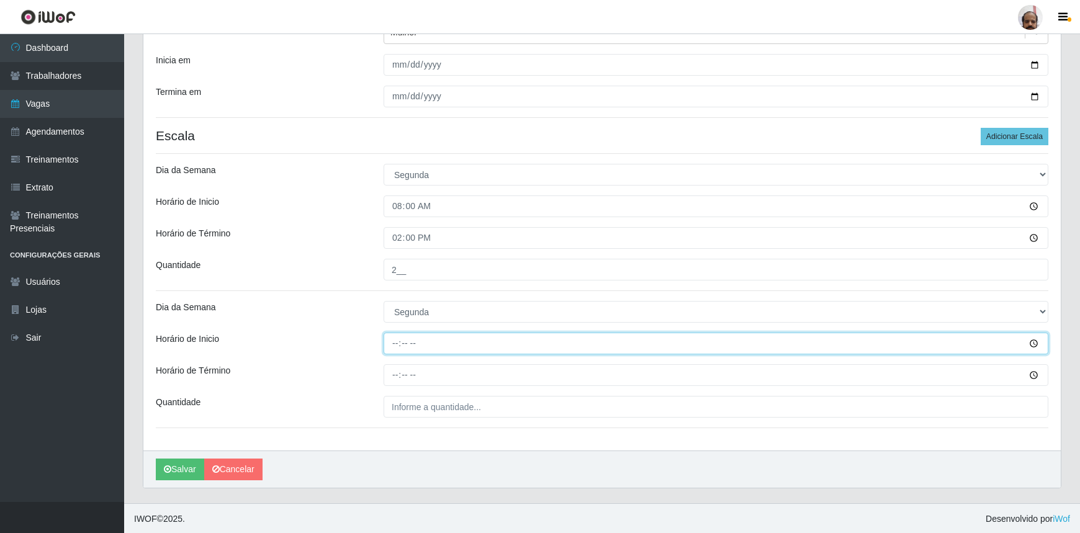
click at [385, 333] on input "Horário de Inicio" at bounding box center [716, 344] width 665 height 22
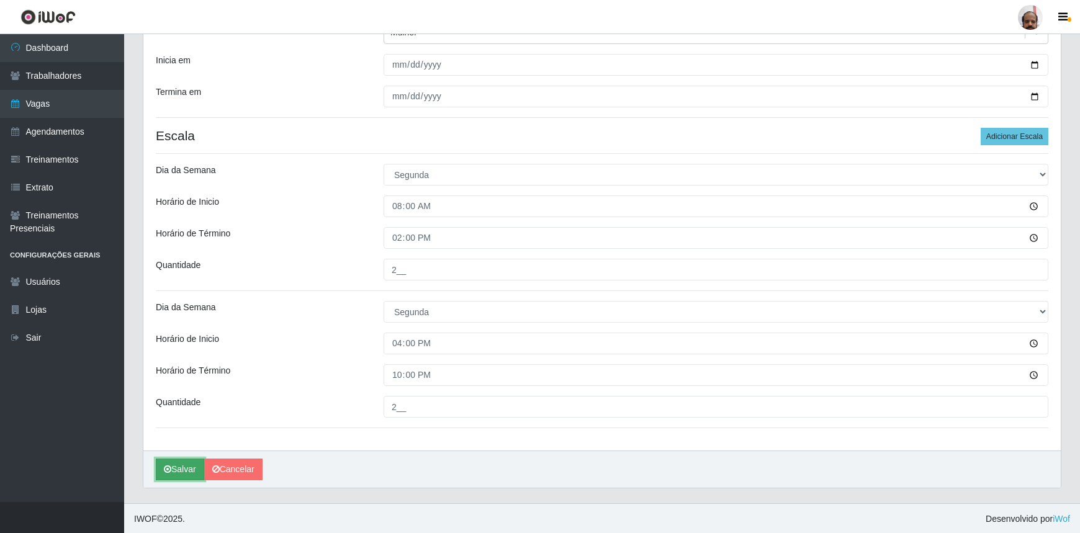
click at [171, 467] on button "Salvar" at bounding box center [180, 470] width 48 height 22
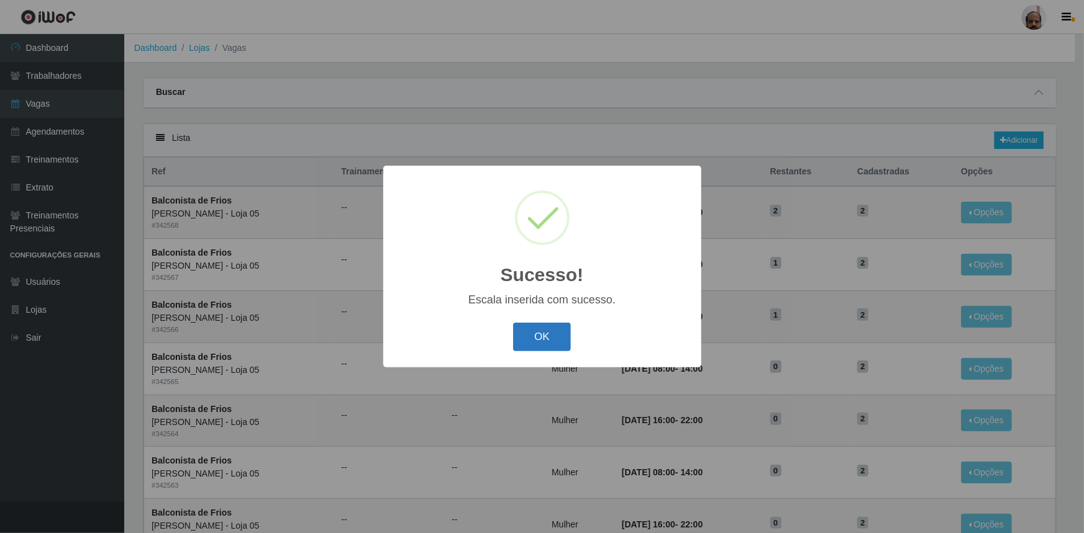
click at [537, 324] on button "OK" at bounding box center [542, 337] width 58 height 29
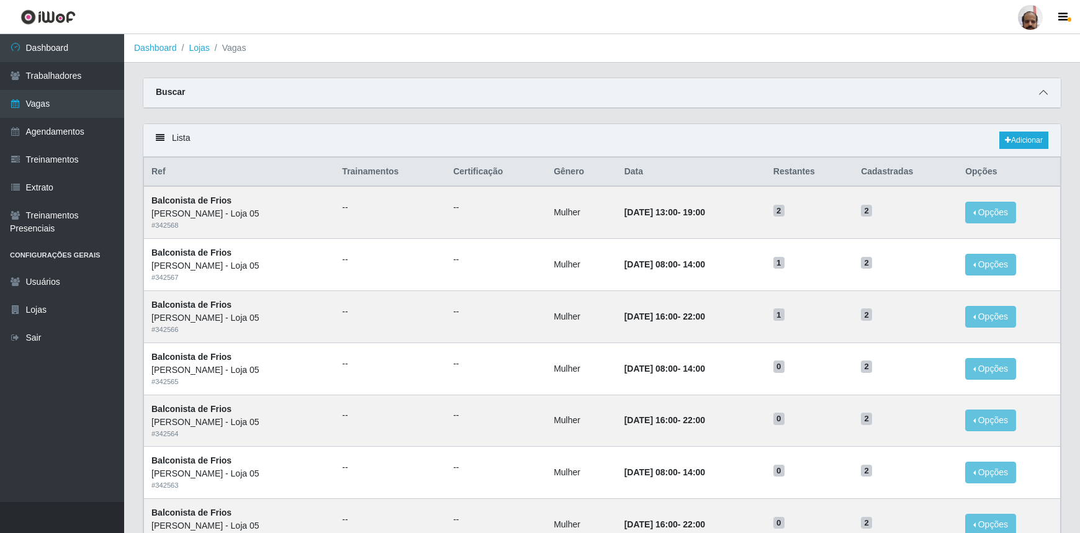
click at [1046, 96] on icon at bounding box center [1043, 92] width 9 height 9
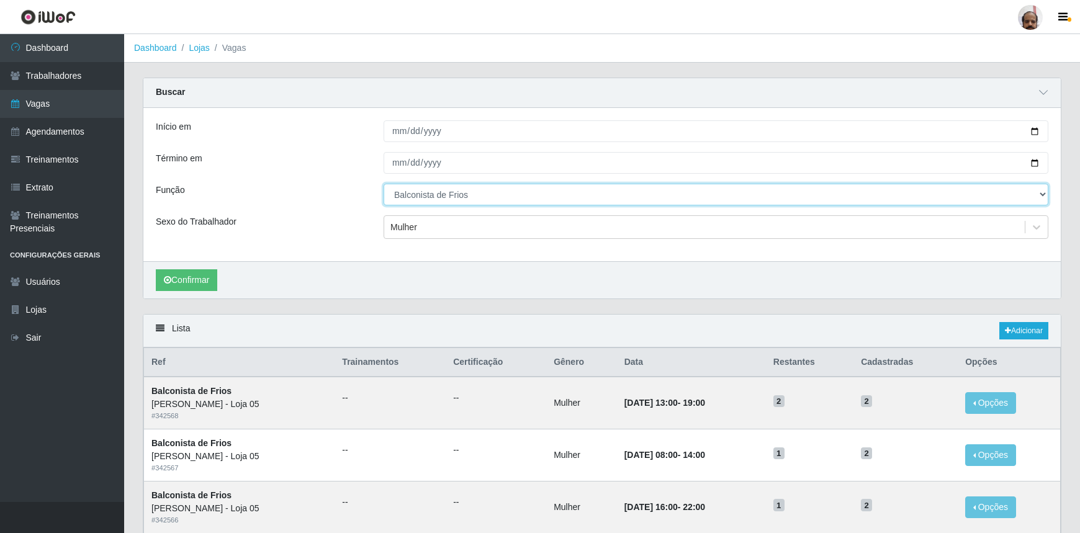
click at [451, 199] on select "[Selecione...] ASG ASG + ASG ++ Auxiliar de Depósito Auxiliar de Depósito + Aux…" at bounding box center [716, 195] width 665 height 22
click at [384, 184] on select "[Selecione...] ASG ASG + ASG ++ Auxiliar de Depósito Auxiliar de Depósito + Aux…" at bounding box center [716, 195] width 665 height 22
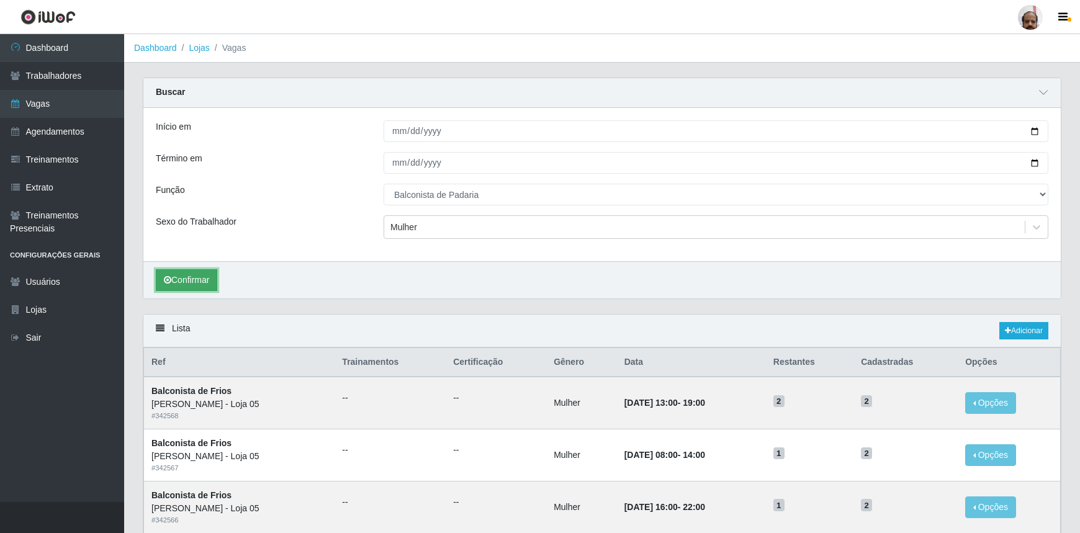
click at [205, 276] on button "Confirmar" at bounding box center [186, 280] width 61 height 22
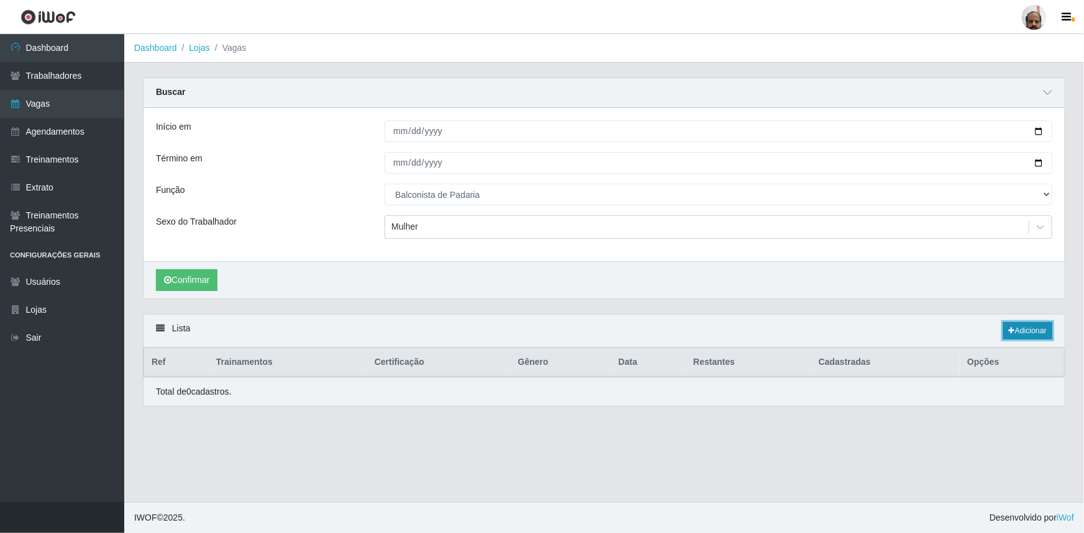
click at [1014, 330] on link "Adicionar" at bounding box center [1027, 330] width 49 height 17
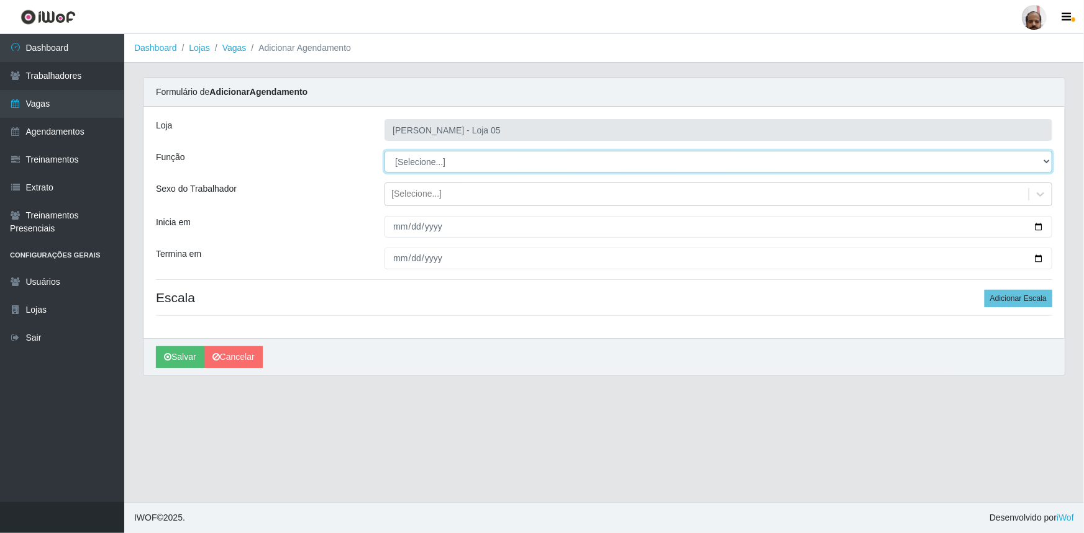
click at [415, 160] on select "[Selecione...] ASG ASG + ASG ++ Auxiliar de Depósito Auxiliar de Depósito + Aux…" at bounding box center [718, 162] width 668 height 22
click at [384, 151] on select "[Selecione...] ASG ASG + ASG ++ Auxiliar de Depósito Auxiliar de Depósito + Aux…" at bounding box center [718, 162] width 668 height 22
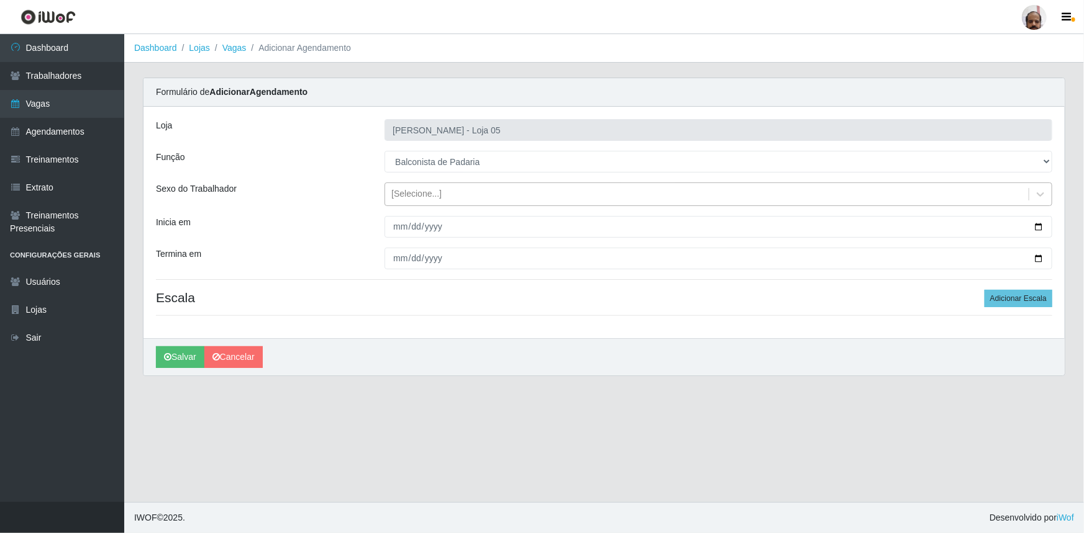
click at [417, 192] on div "[Selecione...]" at bounding box center [416, 194] width 50 height 13
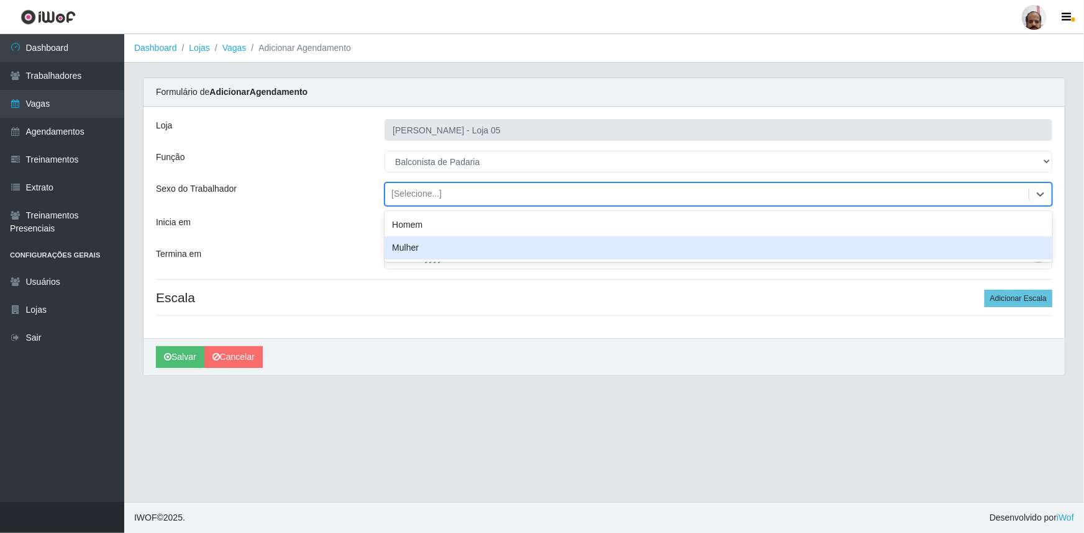
click at [427, 245] on div "Mulher" at bounding box center [718, 248] width 668 height 23
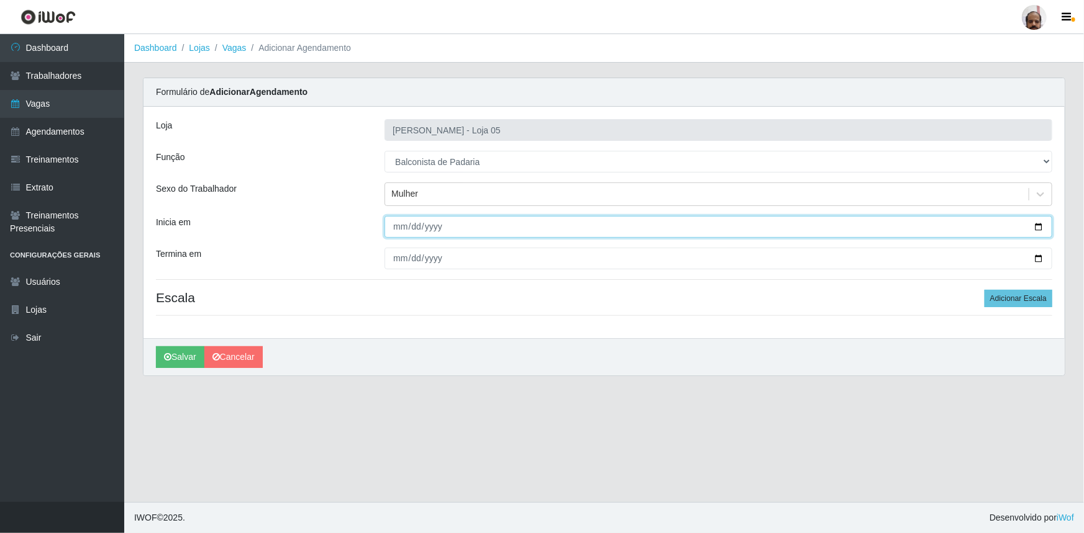
click at [1038, 224] on input "Inicia em" at bounding box center [718, 227] width 668 height 22
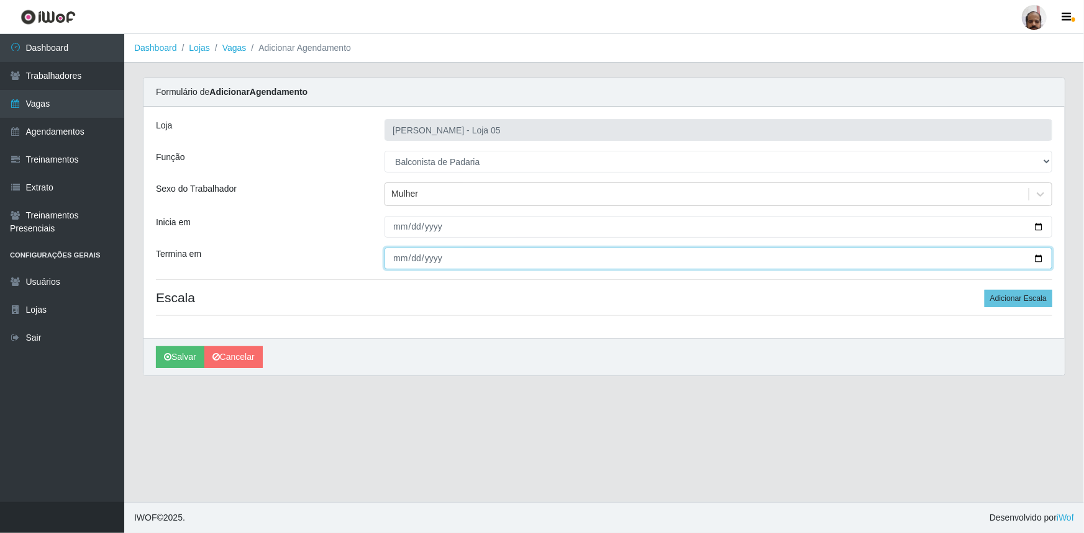
click at [1038, 253] on input "Termina em" at bounding box center [718, 259] width 668 height 22
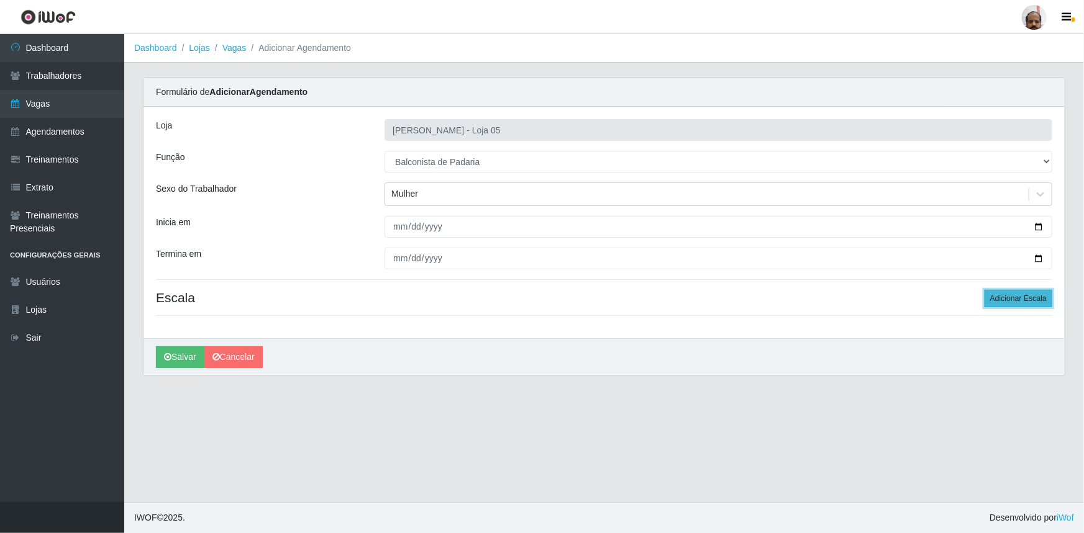
click at [1014, 303] on button "Adicionar Escala" at bounding box center [1018, 298] width 68 height 17
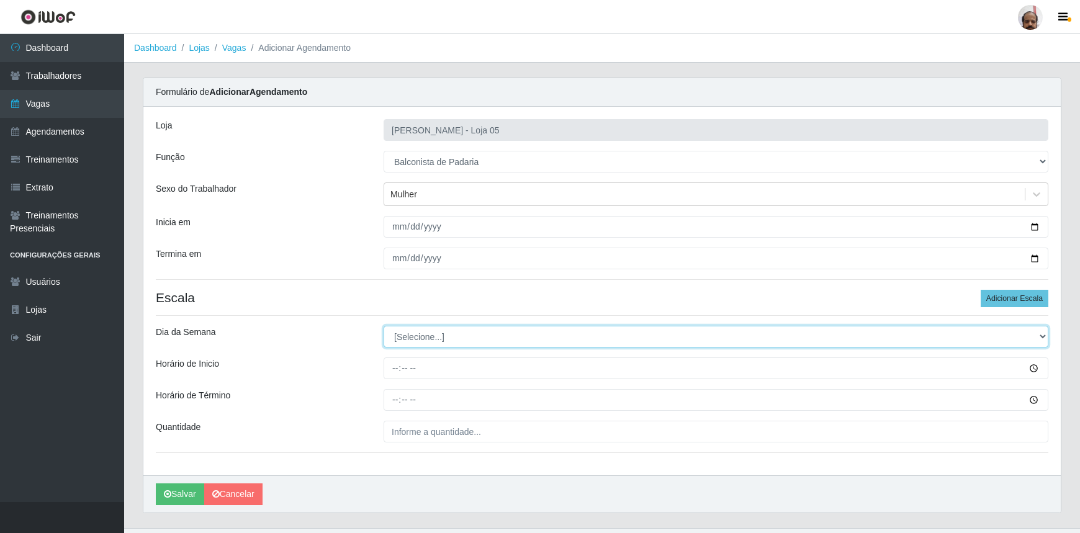
click at [384, 335] on select "[Selecione...] Segunda Terça Quarta Quinta Sexta Sábado Domingo" at bounding box center [716, 337] width 665 height 22
click at [384, 326] on select "[Selecione...] Segunda Terça Quarta Quinta Sexta Sábado Domingo" at bounding box center [716, 337] width 665 height 22
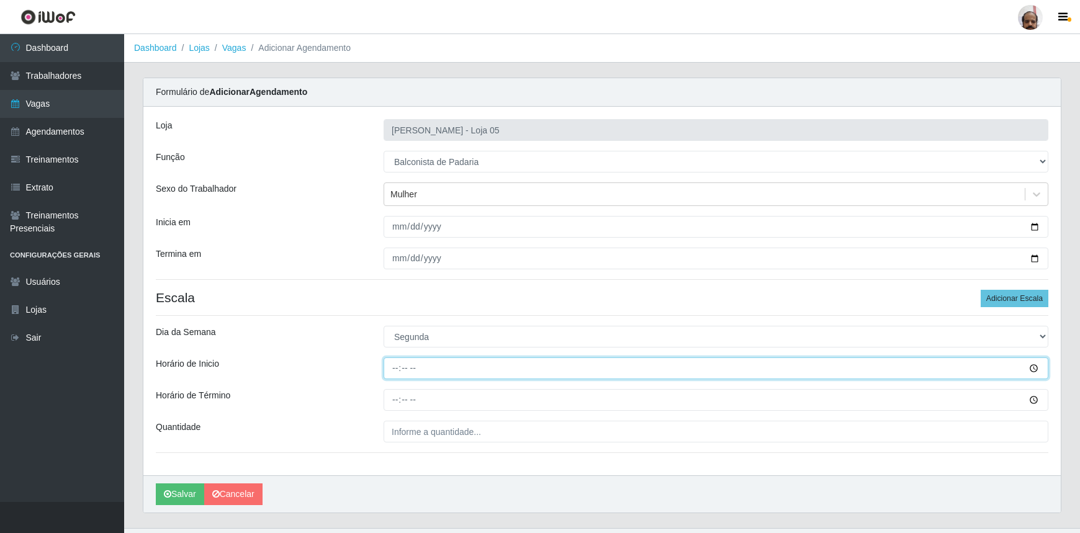
click at [392, 365] on input "Horário de Inicio" at bounding box center [716, 369] width 665 height 22
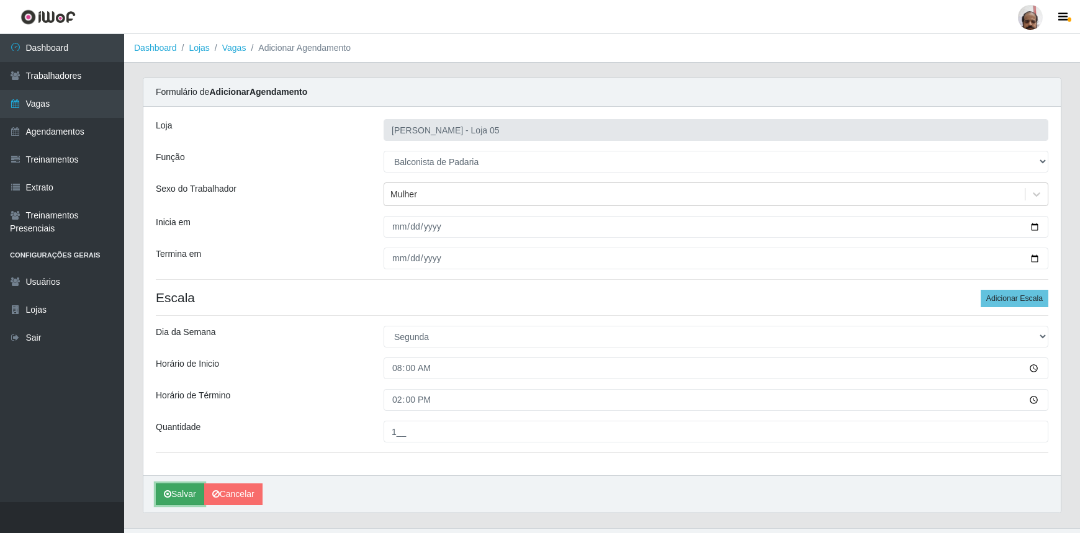
click at [174, 494] on button "Salvar" at bounding box center [180, 495] width 48 height 22
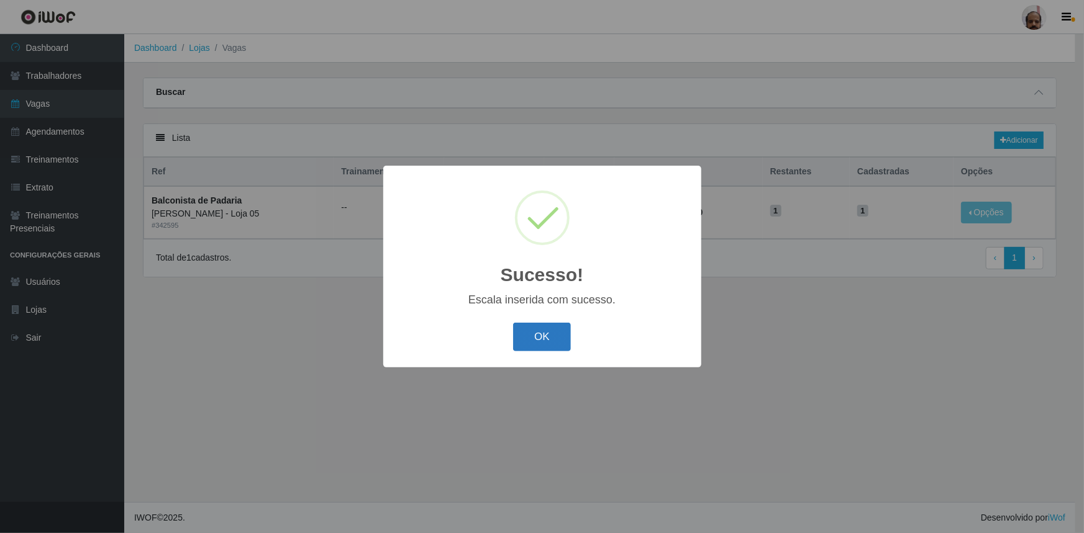
click at [564, 342] on button "OK" at bounding box center [542, 337] width 58 height 29
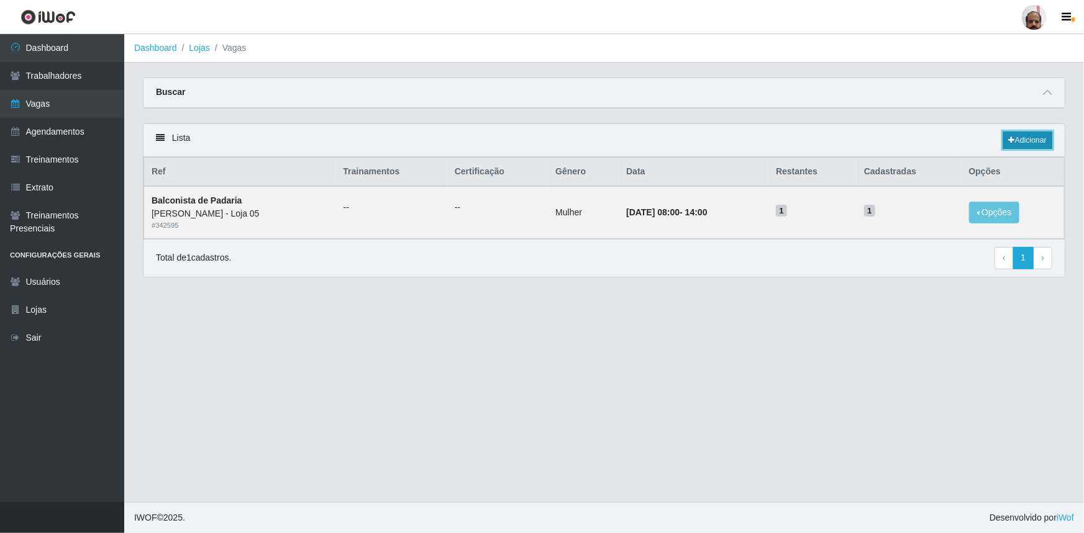
click at [1031, 142] on link "Adicionar" at bounding box center [1027, 140] width 49 height 17
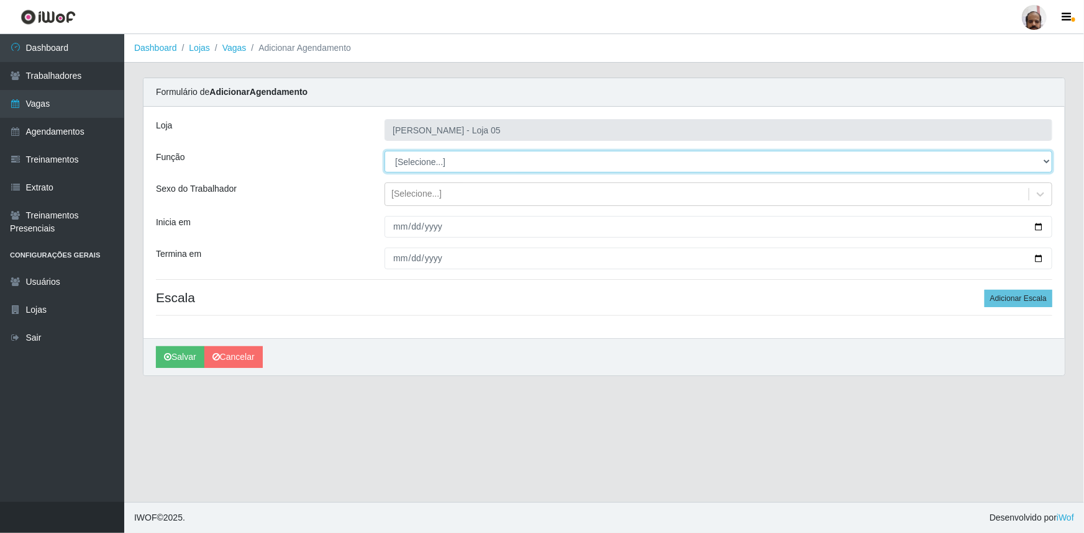
drag, startPoint x: 426, startPoint y: 173, endPoint x: 427, endPoint y: 163, distance: 9.4
click at [427, 163] on select "[Selecione...] ASG ASG + ASG ++ Auxiliar de Depósito Auxiliar de Depósito + Aux…" at bounding box center [718, 162] width 668 height 22
click at [384, 151] on select "[Selecione...] ASG ASG + ASG ++ Auxiliar de Depósito Auxiliar de Depósito + Aux…" at bounding box center [718, 162] width 668 height 22
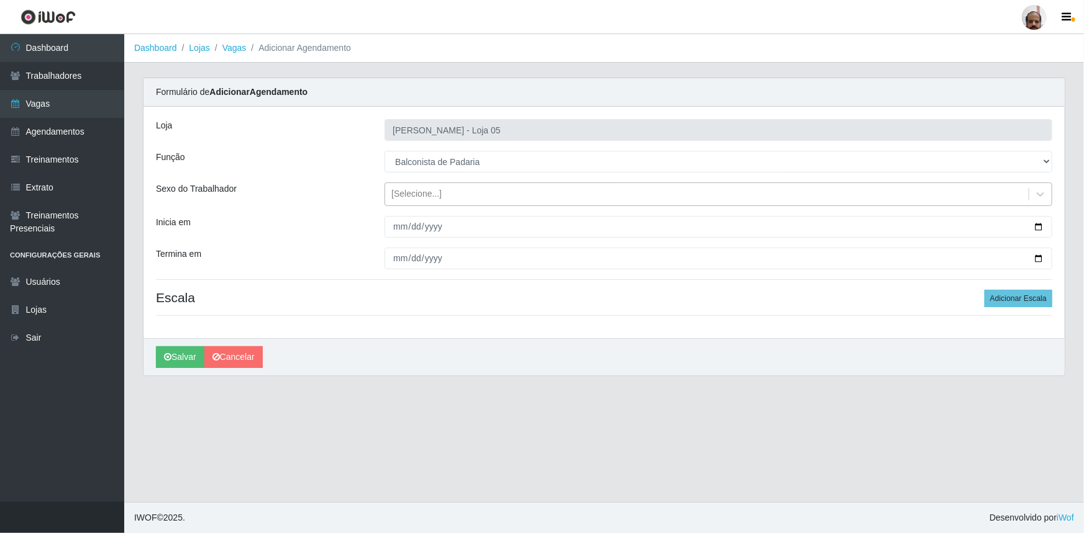
click at [422, 194] on div "[Selecione...]" at bounding box center [416, 194] width 50 height 13
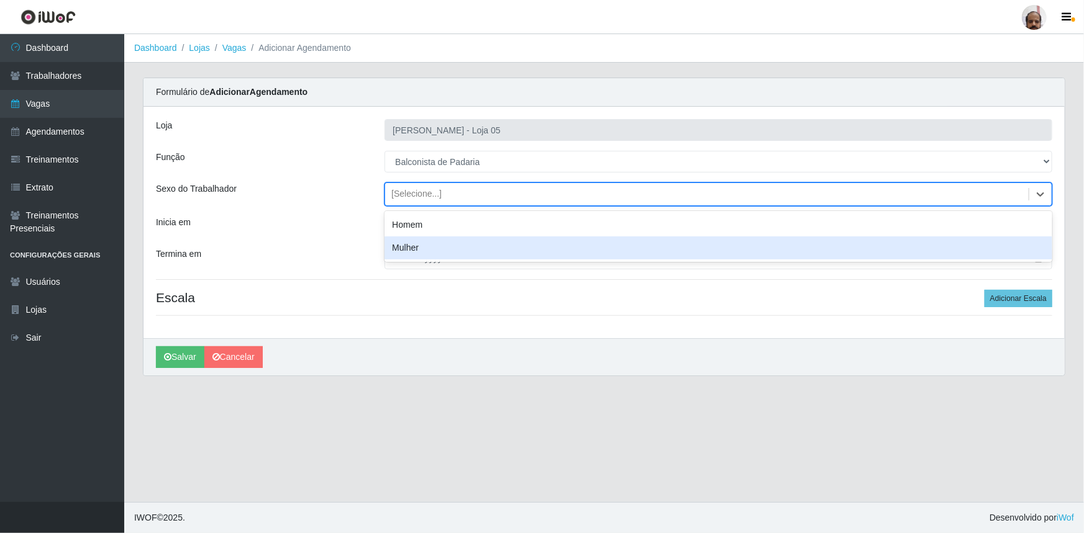
click at [422, 260] on div "Homem Mulher" at bounding box center [718, 236] width 668 height 51
click at [425, 251] on div "Mulher" at bounding box center [718, 248] width 668 height 23
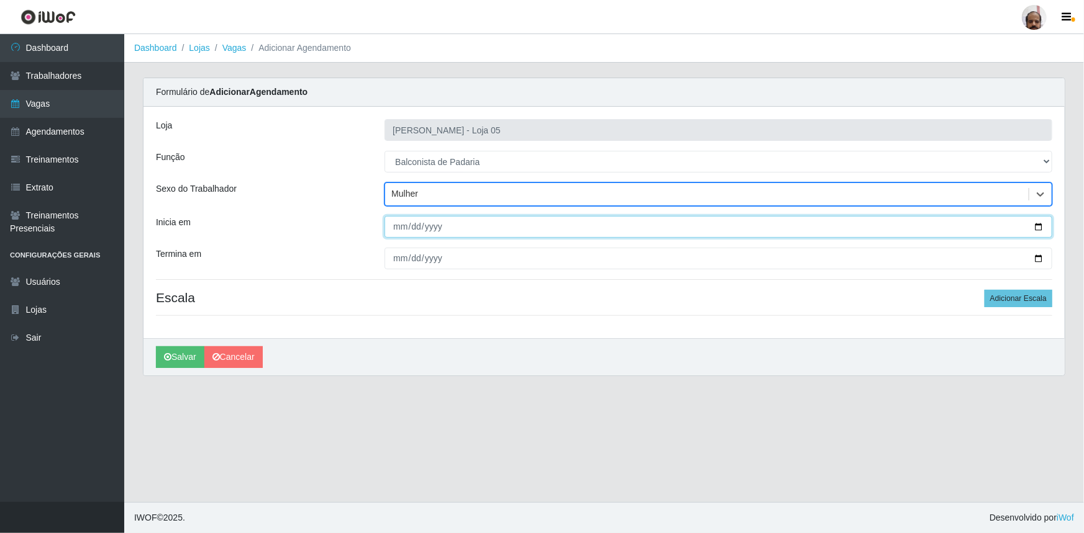
click at [1041, 225] on input "Inicia em" at bounding box center [718, 227] width 668 height 22
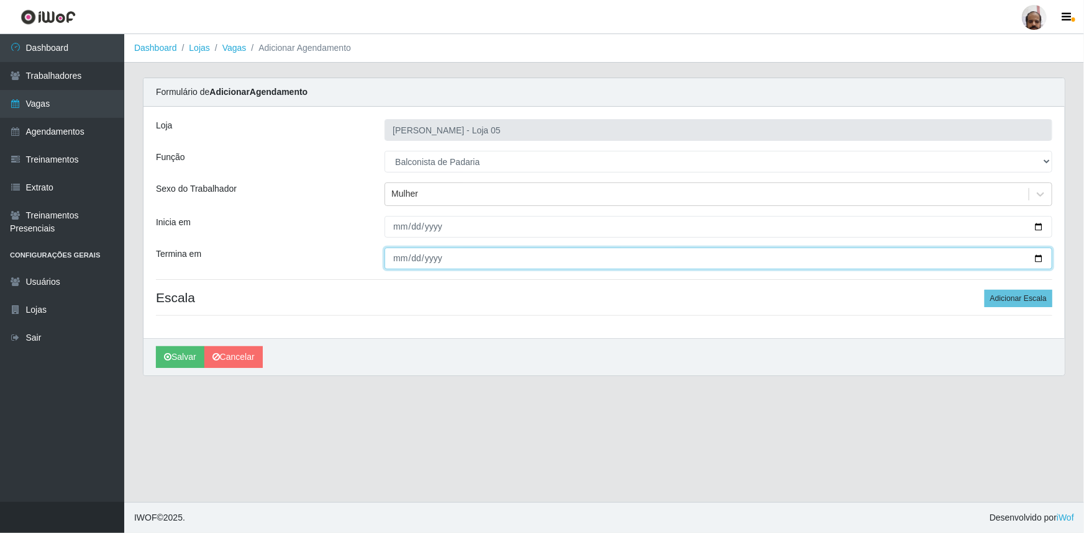
click at [1037, 257] on input "Termina em" at bounding box center [718, 259] width 668 height 22
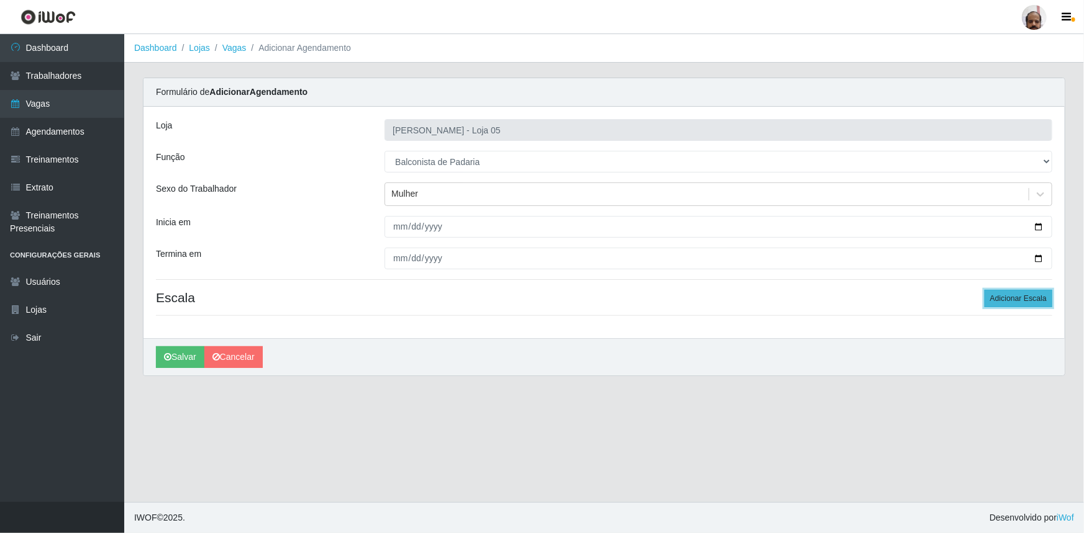
click at [997, 297] on button "Adicionar Escala" at bounding box center [1018, 298] width 68 height 17
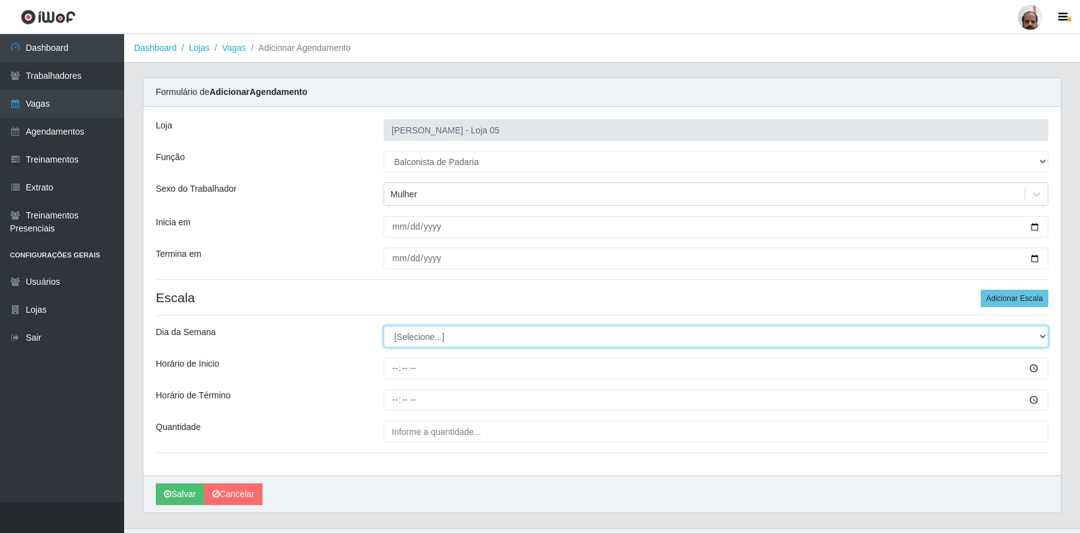
click at [425, 337] on select "[Selecione...] Segunda Terça Quarta Quinta Sexta Sábado Domingo" at bounding box center [716, 337] width 665 height 22
click at [384, 326] on select "[Selecione...] Segunda Terça Quarta Quinta Sexta Sábado Domingo" at bounding box center [716, 337] width 665 height 22
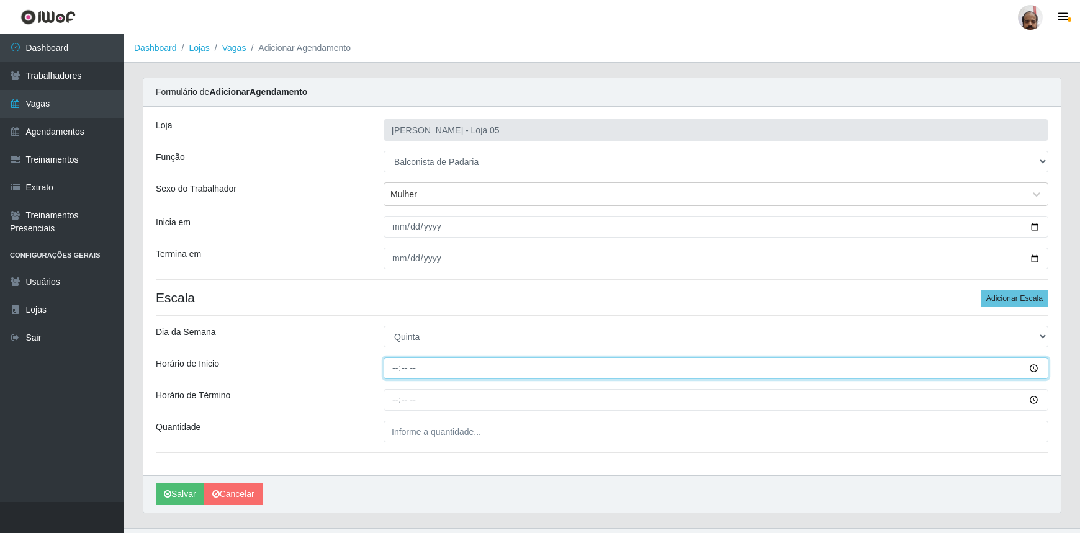
click at [397, 370] on input "Horário de Inicio" at bounding box center [716, 369] width 665 height 22
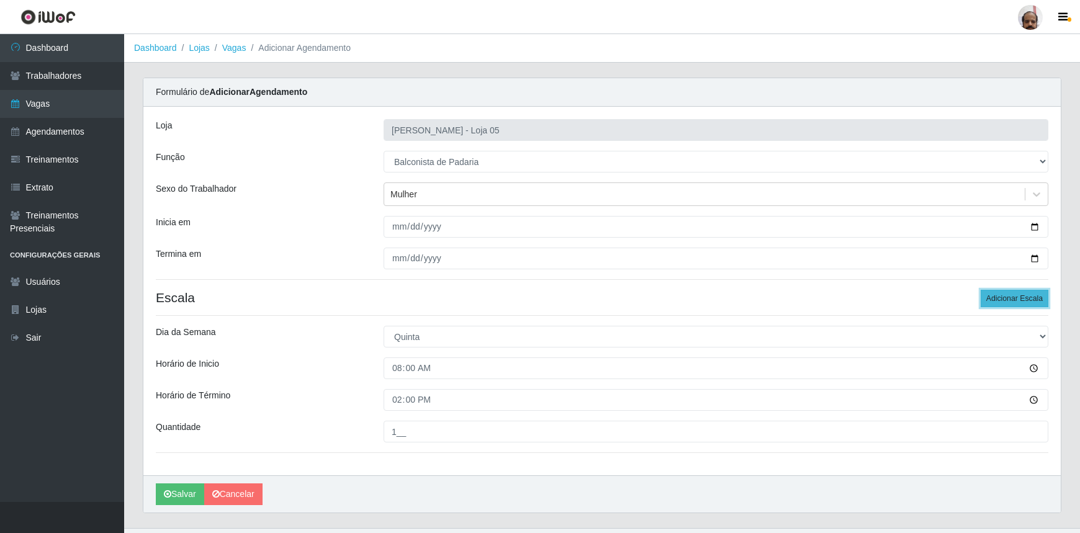
click at [996, 294] on button "Adicionar Escala" at bounding box center [1015, 298] width 68 height 17
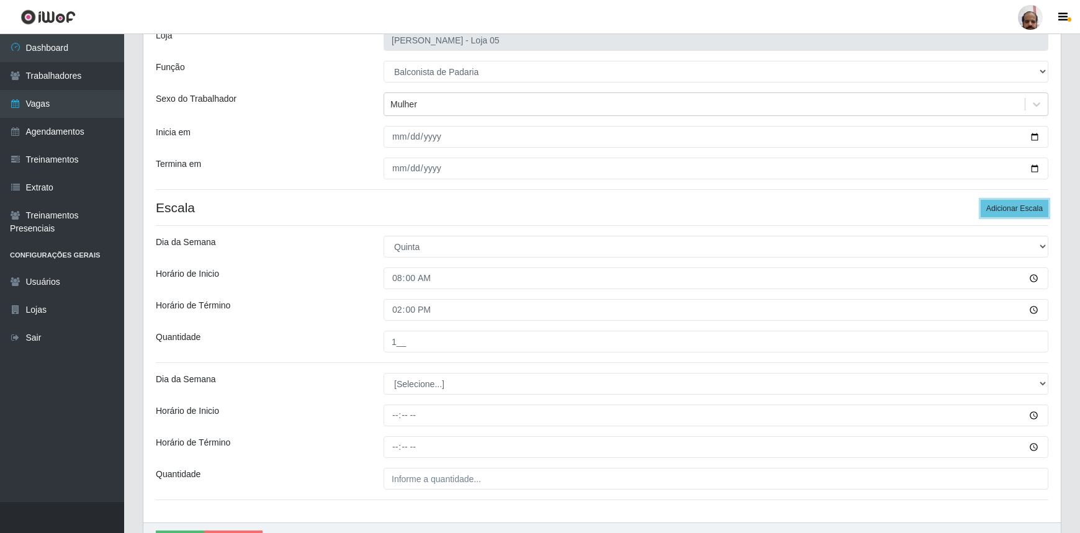
scroll to position [162, 0]
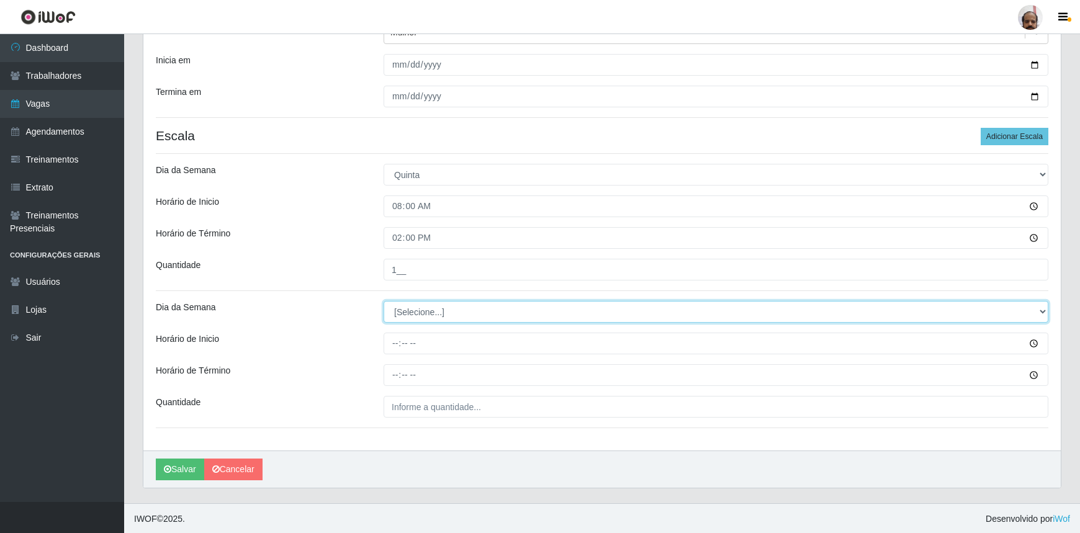
click at [411, 304] on select "[Selecione...] Segunda Terça Quarta Quinta Sexta Sábado Domingo" at bounding box center [716, 312] width 665 height 22
click at [412, 319] on select "[Selecione...] Segunda Terça Quarta Quinta Sexta Sábado Domingo" at bounding box center [716, 312] width 665 height 22
click at [384, 301] on select "[Selecione...] Segunda Terça Quarta Quinta Sexta Sábado Domingo" at bounding box center [716, 312] width 665 height 22
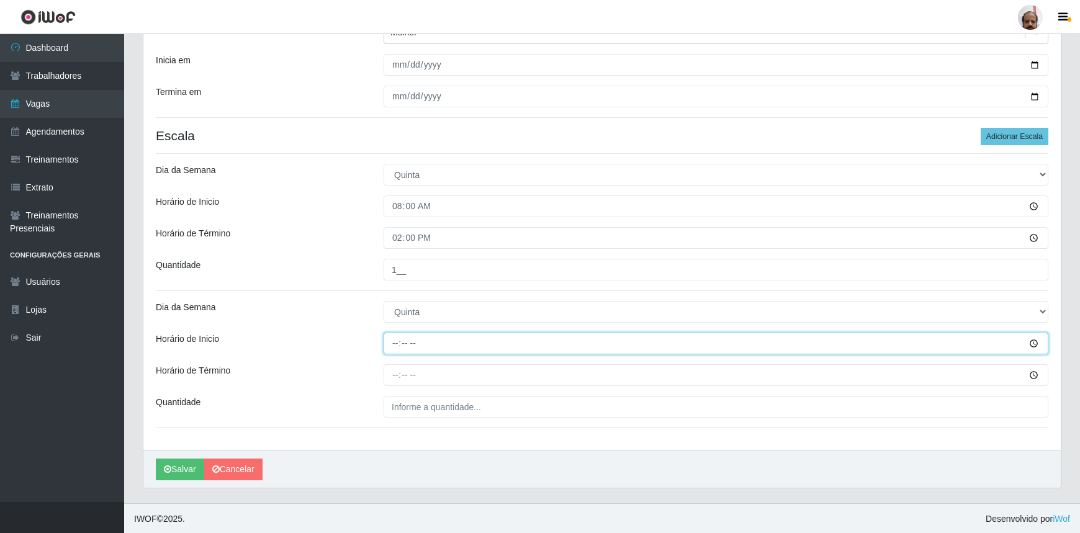
click at [393, 349] on input "Horário de Inicio" at bounding box center [716, 344] width 665 height 22
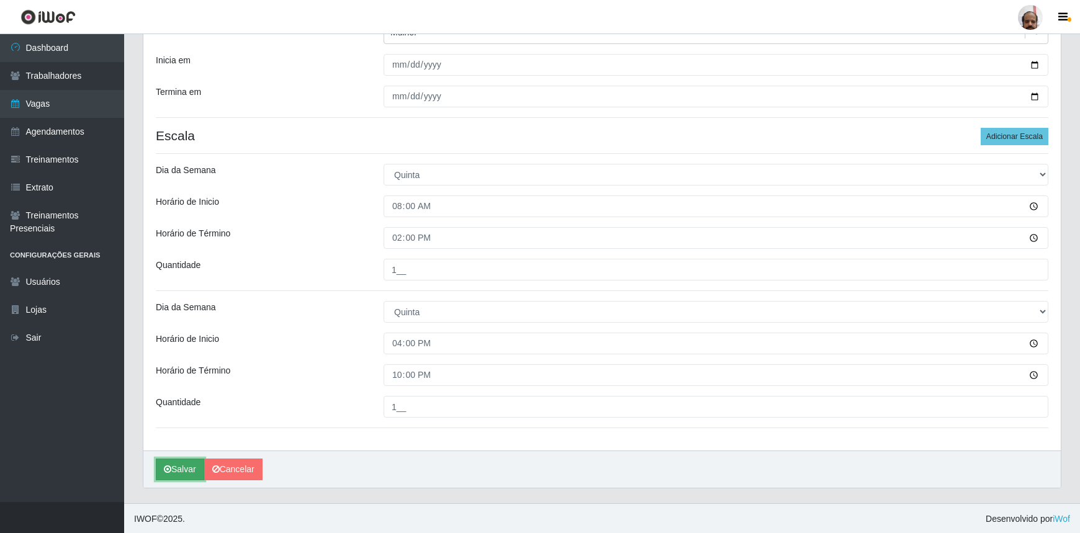
click at [196, 467] on button "Salvar" at bounding box center [180, 470] width 48 height 22
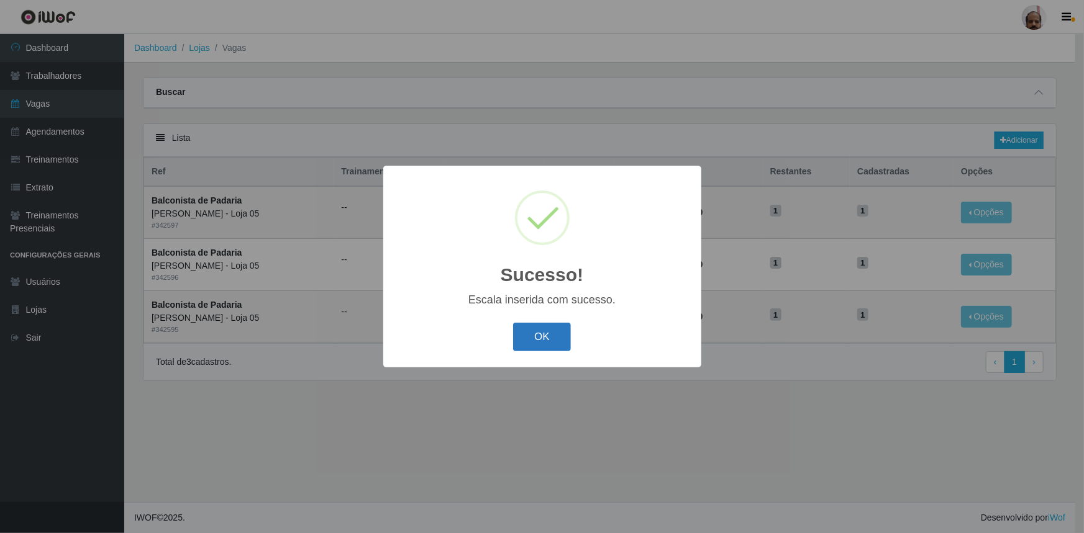
click at [540, 342] on button "OK" at bounding box center [542, 337] width 58 height 29
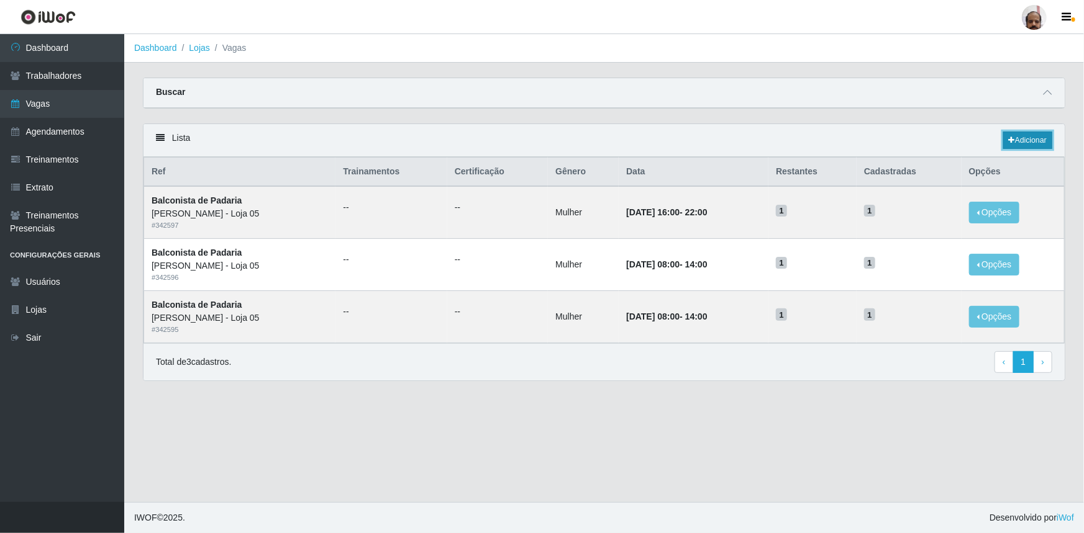
click at [1026, 140] on link "Adicionar" at bounding box center [1027, 140] width 49 height 17
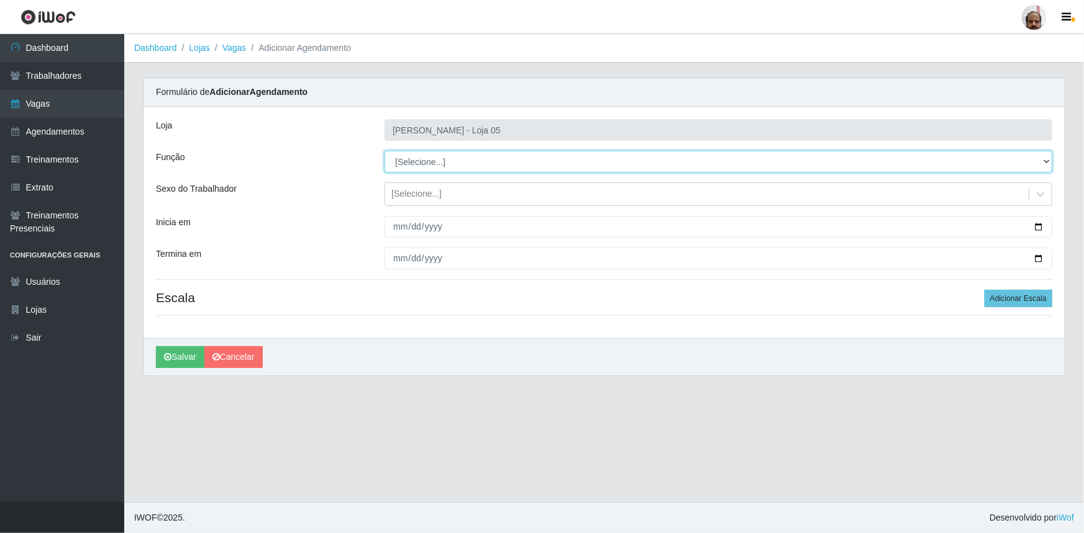
drag, startPoint x: 461, startPoint y: 174, endPoint x: 448, endPoint y: 161, distance: 18.4
click at [448, 161] on select "[Selecione...] ASG ASG + ASG ++ Auxiliar de Depósito Auxiliar de Depósito + Aux…" at bounding box center [718, 162] width 668 height 22
click at [384, 151] on select "[Selecione...] ASG ASG + ASG ++ Auxiliar de Depósito Auxiliar de Depósito + Aux…" at bounding box center [718, 162] width 668 height 22
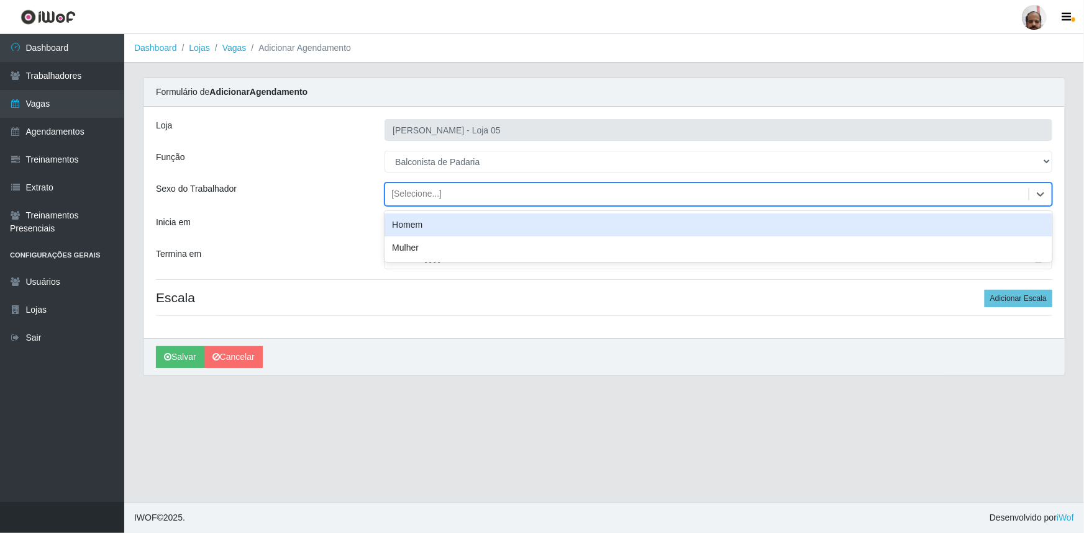
click at [415, 188] on div "[Selecione...]" at bounding box center [416, 194] width 50 height 13
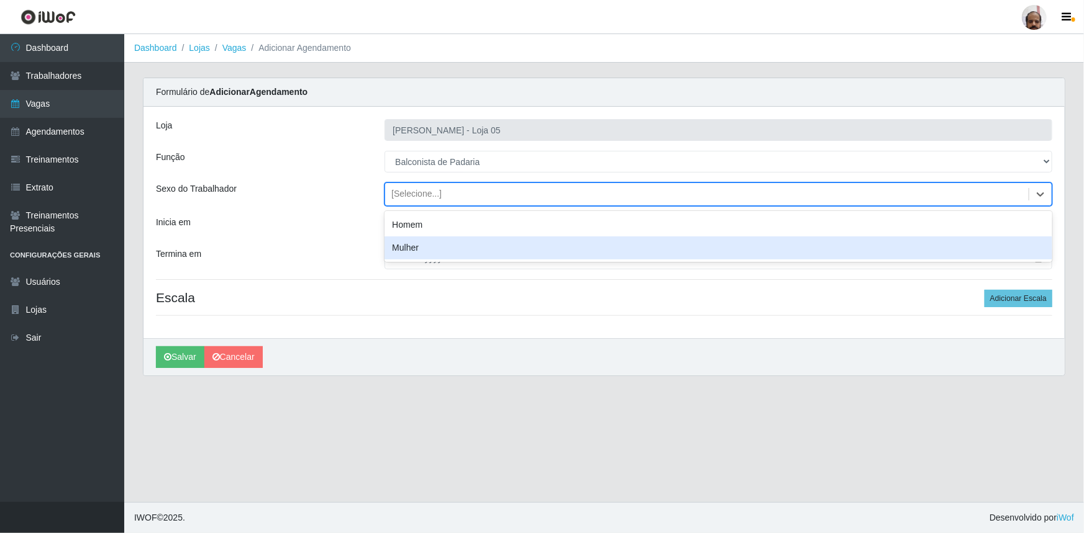
click at [422, 246] on div "Mulher" at bounding box center [718, 248] width 668 height 23
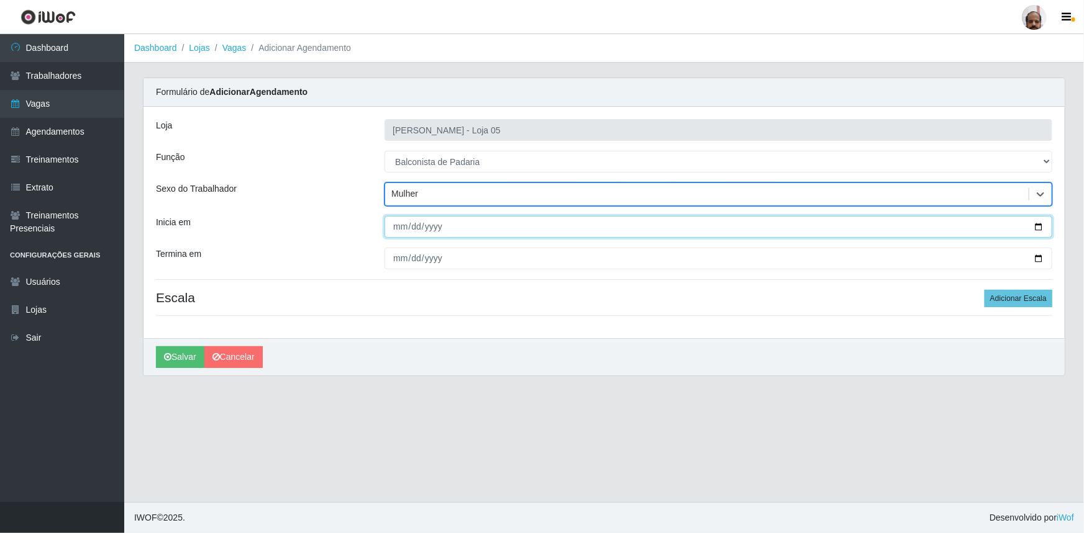
click at [1036, 224] on input "Inicia em" at bounding box center [718, 227] width 668 height 22
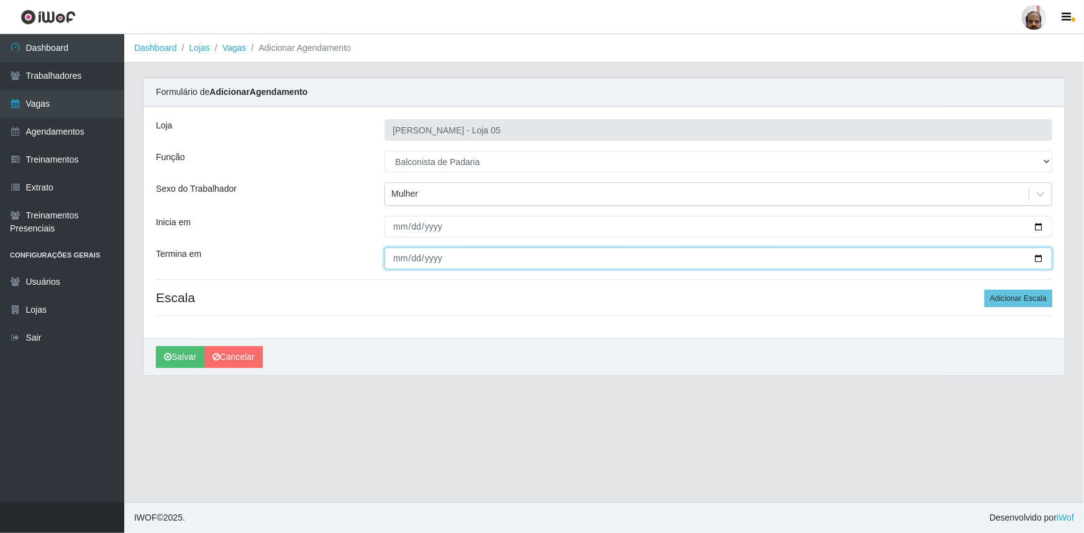
click at [1038, 257] on input "Termina em" at bounding box center [718, 259] width 668 height 22
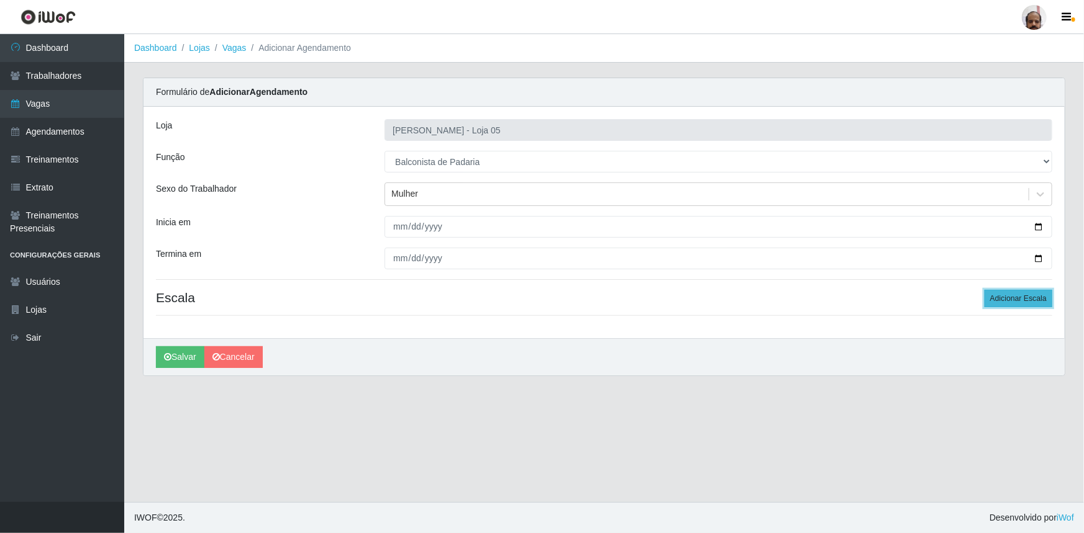
click at [1034, 302] on button "Adicionar Escala" at bounding box center [1018, 298] width 68 height 17
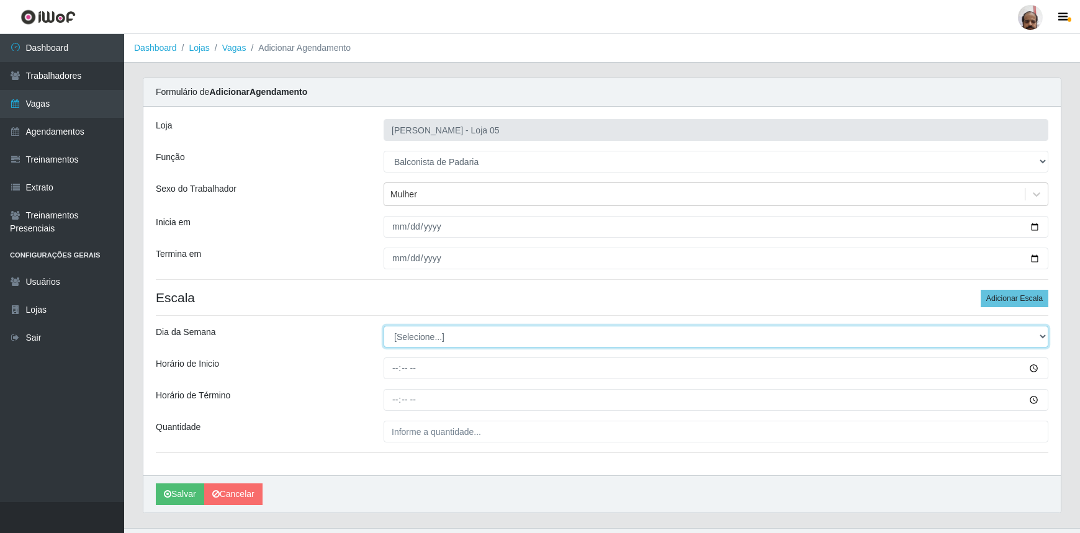
click at [407, 335] on select "[Selecione...] Segunda Terça Quarta Quinta Sexta Sábado Domingo" at bounding box center [716, 337] width 665 height 22
click at [384, 326] on select "[Selecione...] Segunda Terça Quarta Quinta Sexta Sábado Domingo" at bounding box center [716, 337] width 665 height 22
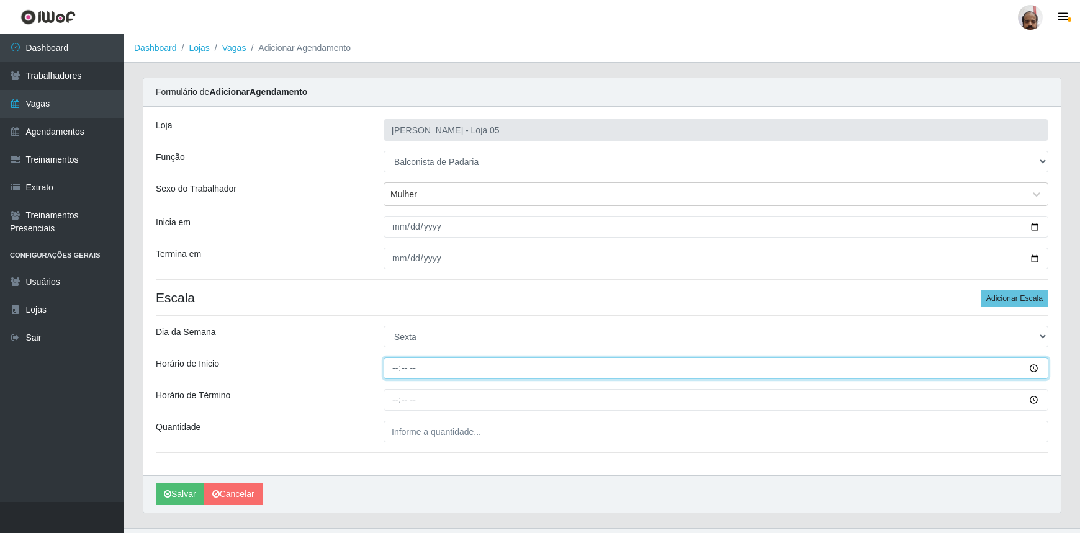
click at [395, 369] on input "Horário de Inicio" at bounding box center [716, 369] width 665 height 22
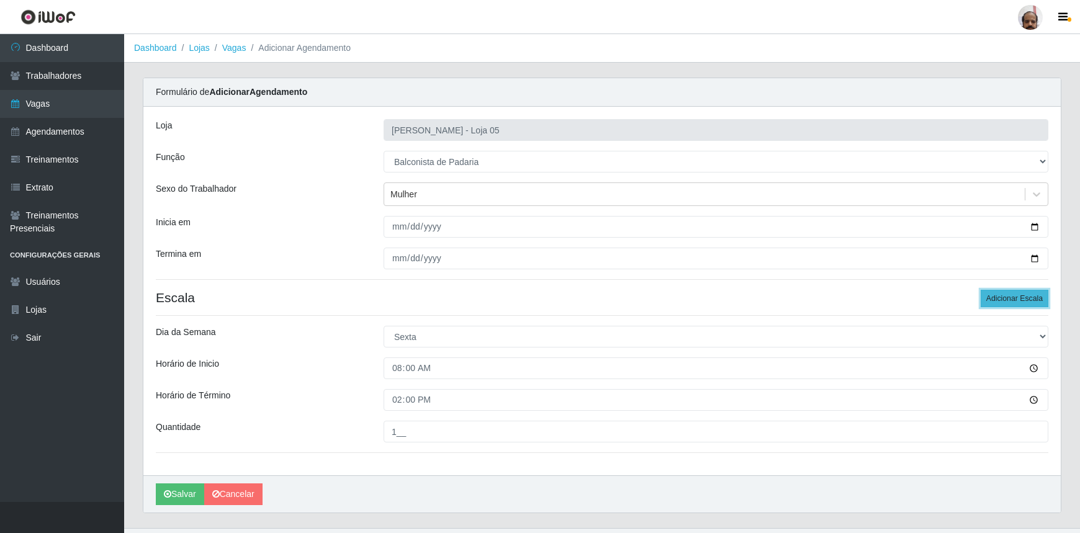
click at [994, 302] on button "Adicionar Escala" at bounding box center [1015, 298] width 68 height 17
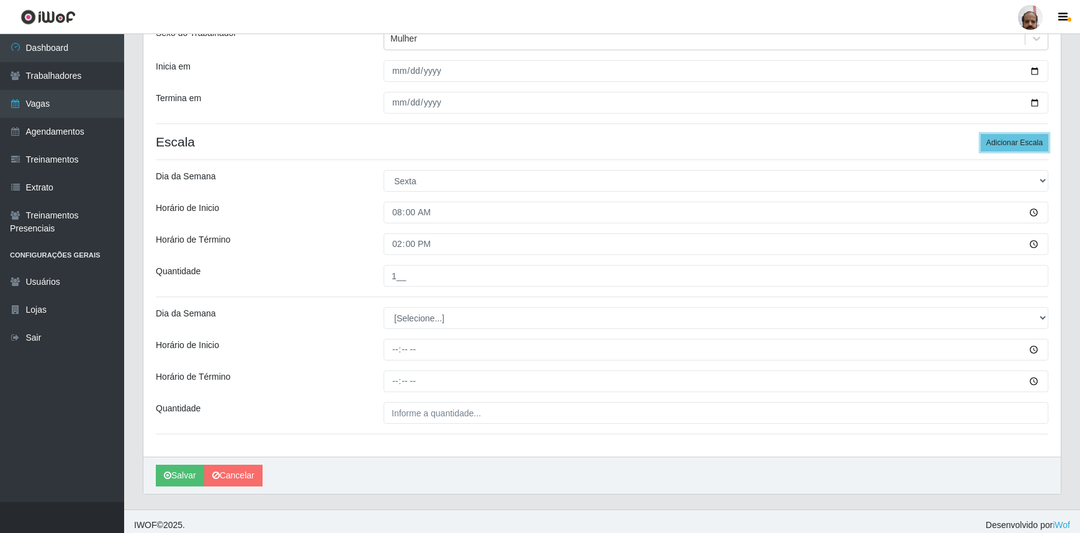
scroll to position [162, 0]
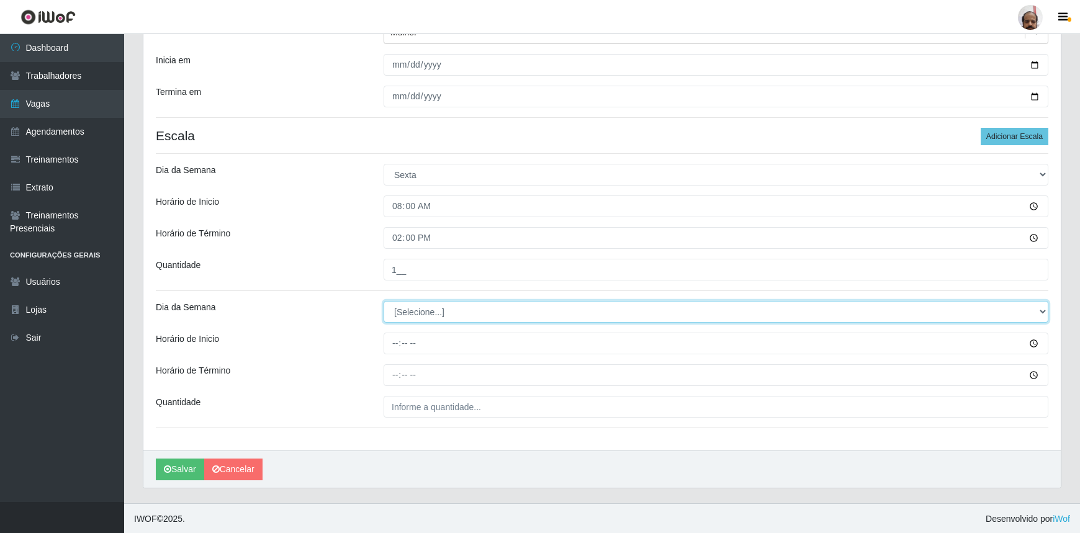
click at [411, 310] on select "[Selecione...] Segunda Terça Quarta Quinta Sexta Sábado Domingo" at bounding box center [716, 312] width 665 height 22
click at [384, 301] on select "[Selecione...] Segunda Terça Quarta Quinta Sexta Sábado Domingo" at bounding box center [716, 312] width 665 height 22
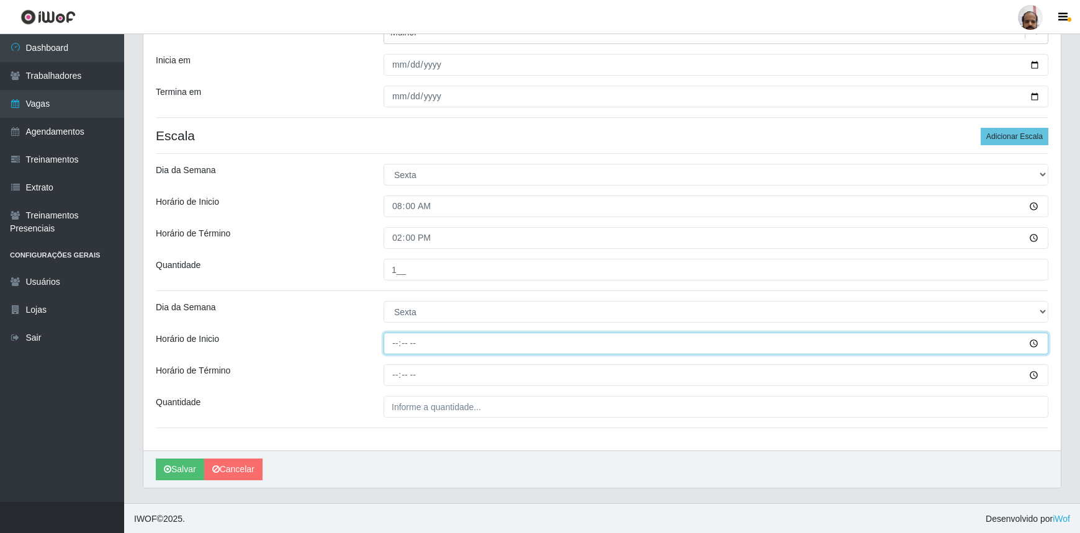
click at [389, 333] on input "Horário de Inicio" at bounding box center [716, 344] width 665 height 22
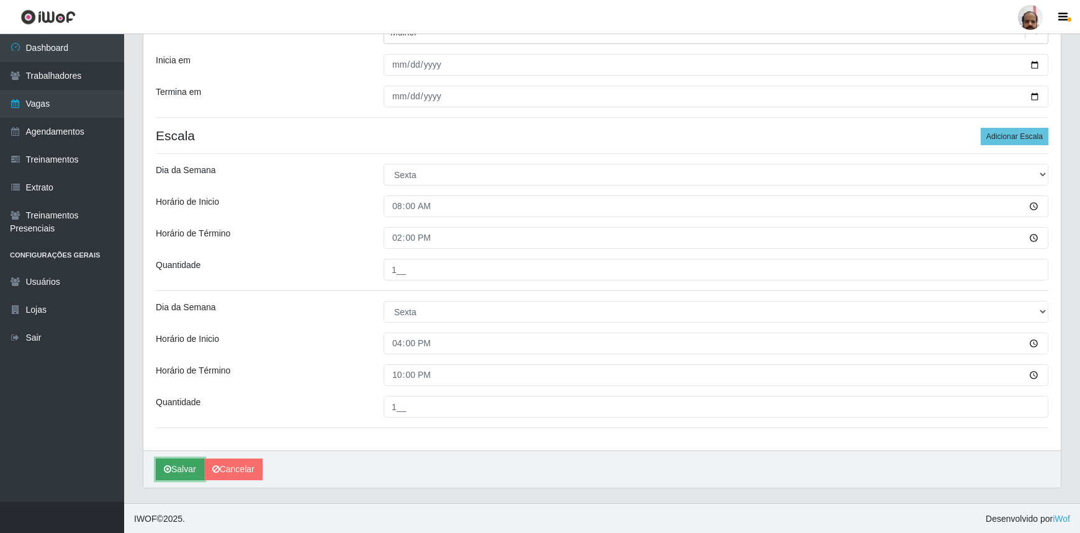
click at [176, 466] on button "Salvar" at bounding box center [180, 470] width 48 height 22
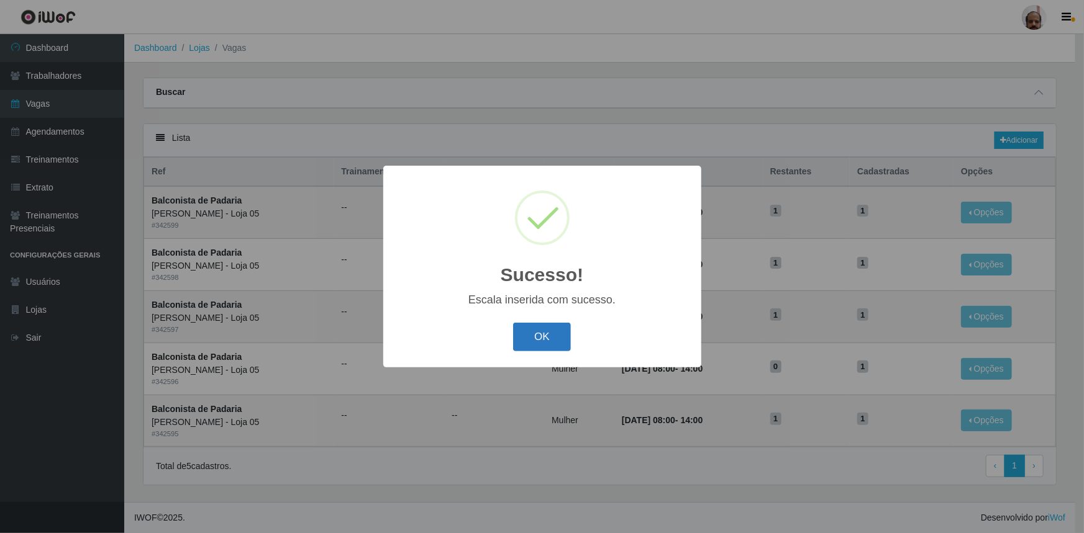
click at [540, 337] on button "OK" at bounding box center [542, 337] width 58 height 29
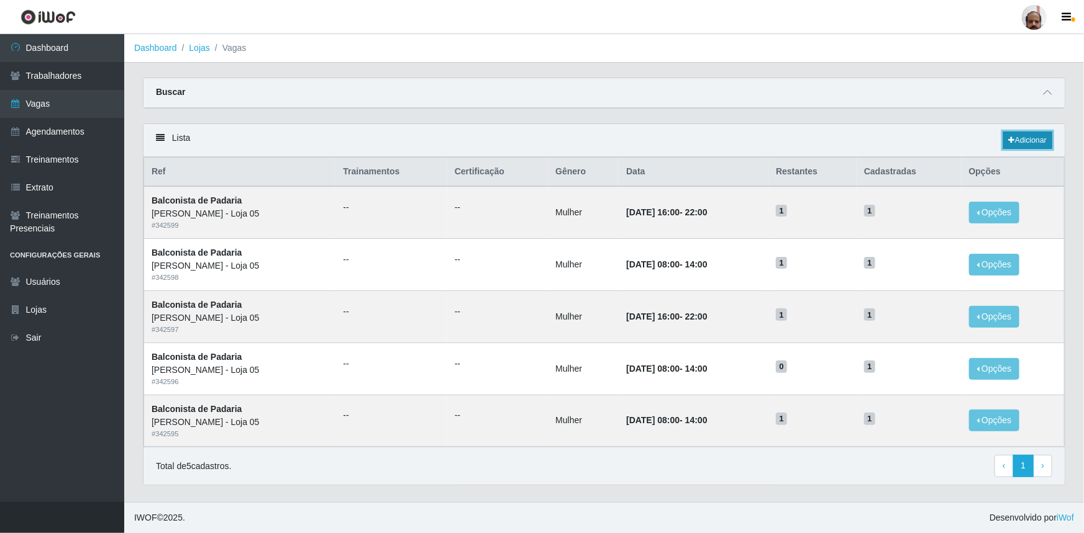
click at [1031, 136] on link "Adicionar" at bounding box center [1027, 140] width 49 height 17
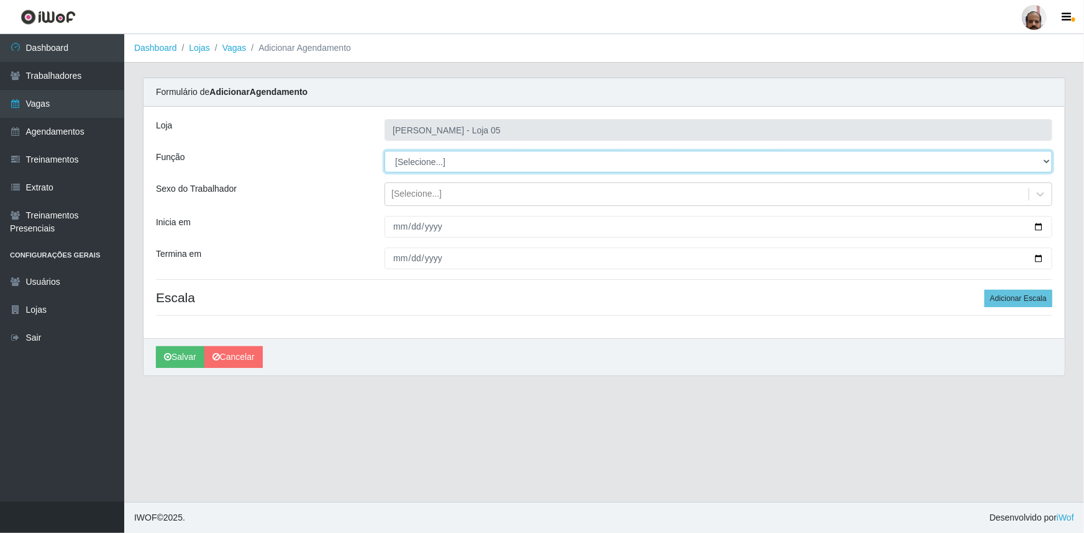
click at [425, 161] on select "[Selecione...] ASG ASG + ASG ++ Auxiliar de Depósito Auxiliar de Depósito + Aux…" at bounding box center [718, 162] width 668 height 22
click at [384, 151] on select "[Selecione...] ASG ASG + ASG ++ Auxiliar de Depósito Auxiliar de Depósito + Aux…" at bounding box center [718, 162] width 668 height 22
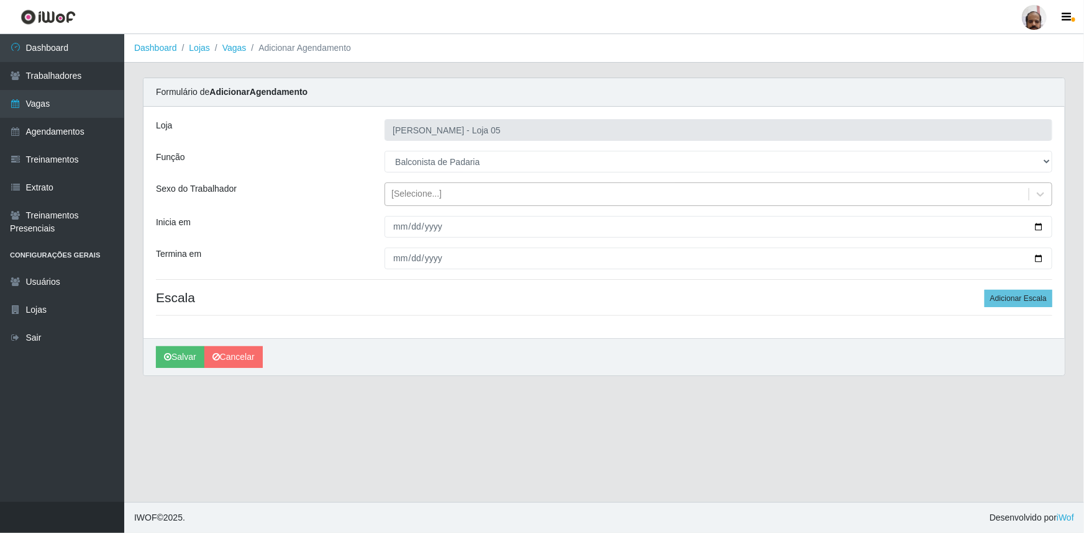
click at [438, 192] on div "[Selecione...]" at bounding box center [416, 194] width 50 height 13
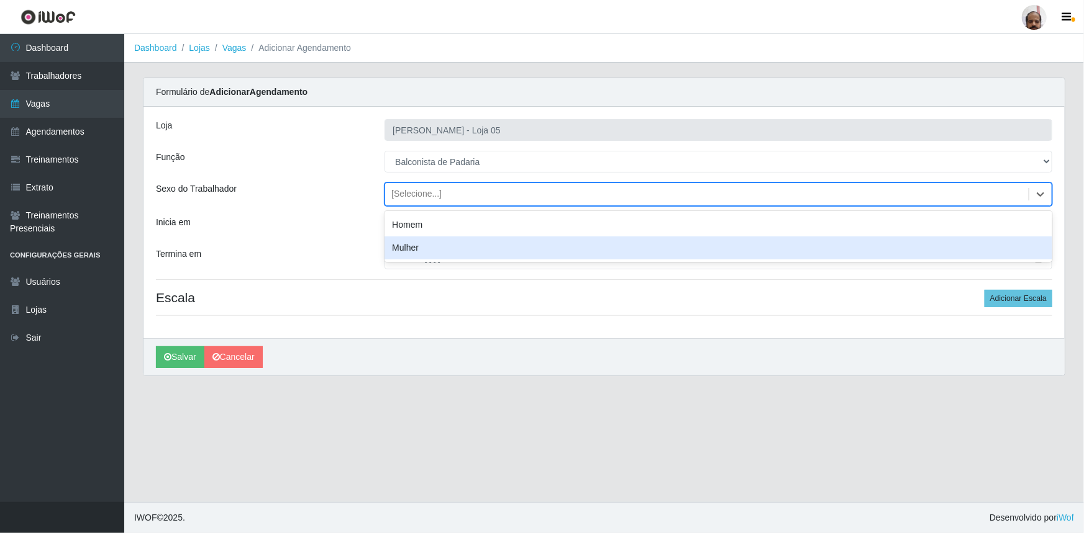
click at [422, 247] on div "Mulher" at bounding box center [718, 248] width 668 height 23
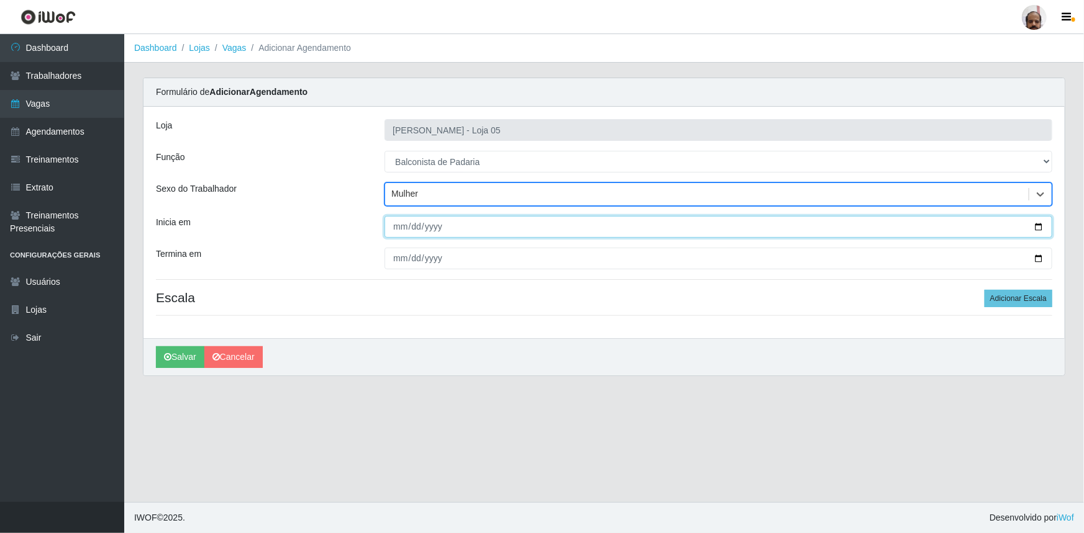
click at [1039, 226] on input "Inicia em" at bounding box center [718, 227] width 668 height 22
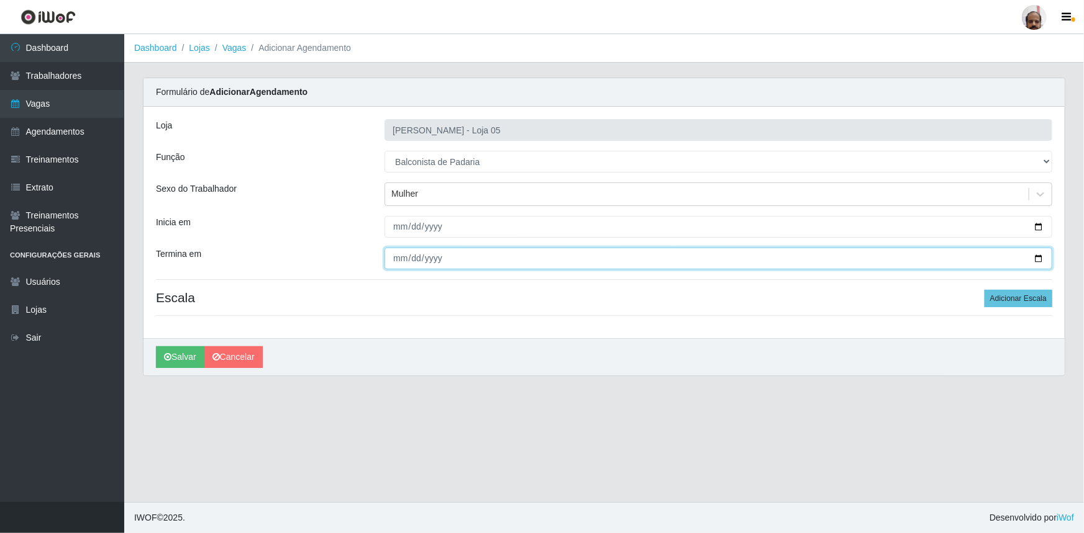
click at [1040, 257] on input "Termina em" at bounding box center [718, 259] width 668 height 22
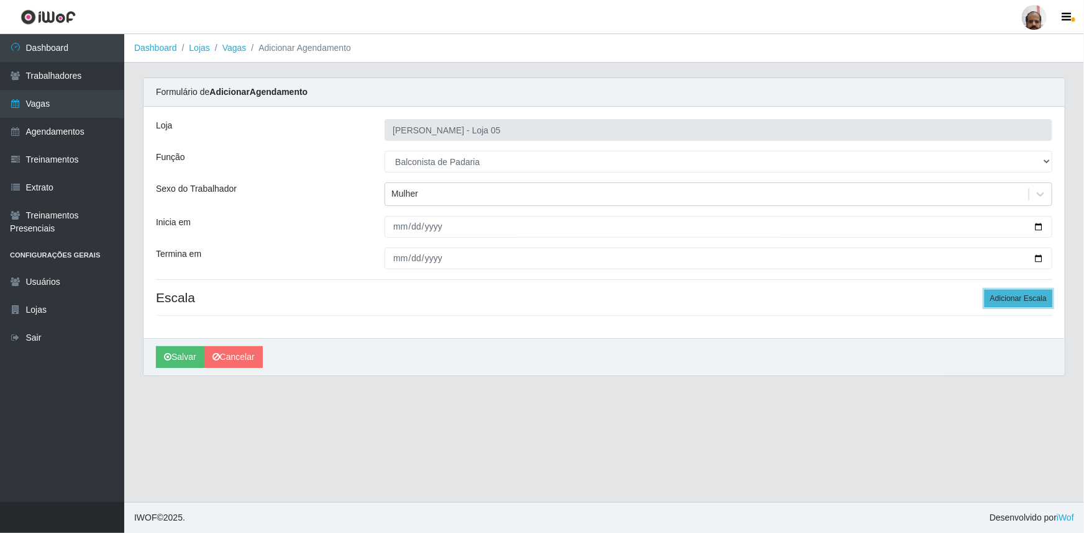
click at [1000, 298] on button "Adicionar Escala" at bounding box center [1018, 298] width 68 height 17
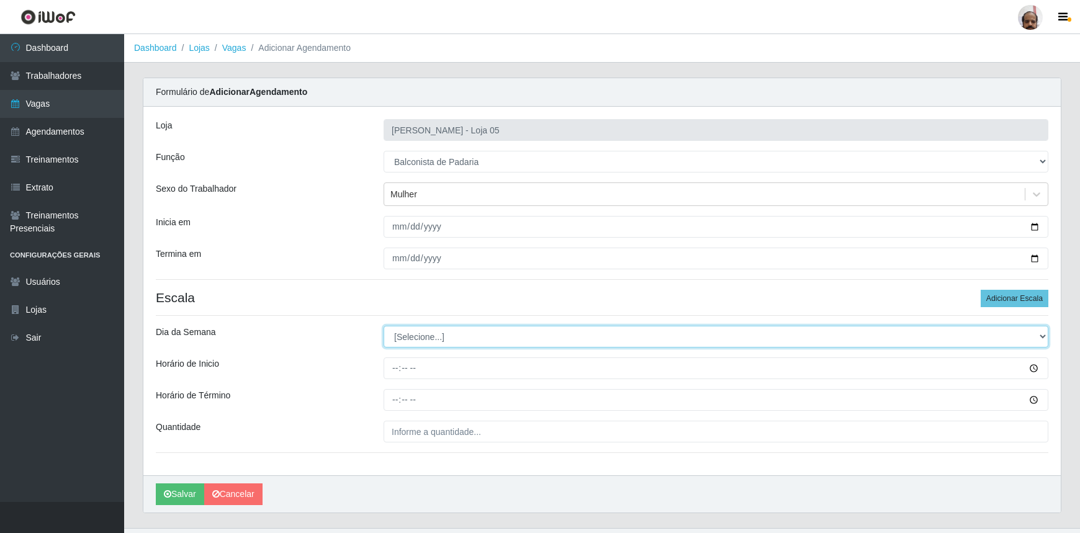
click at [437, 333] on select "[Selecione...] Segunda Terça Quarta Quinta Sexta Sábado Domingo" at bounding box center [716, 337] width 665 height 22
click at [384, 326] on select "[Selecione...] Segunda Terça Quarta Quinta Sexta Sábado Domingo" at bounding box center [716, 337] width 665 height 22
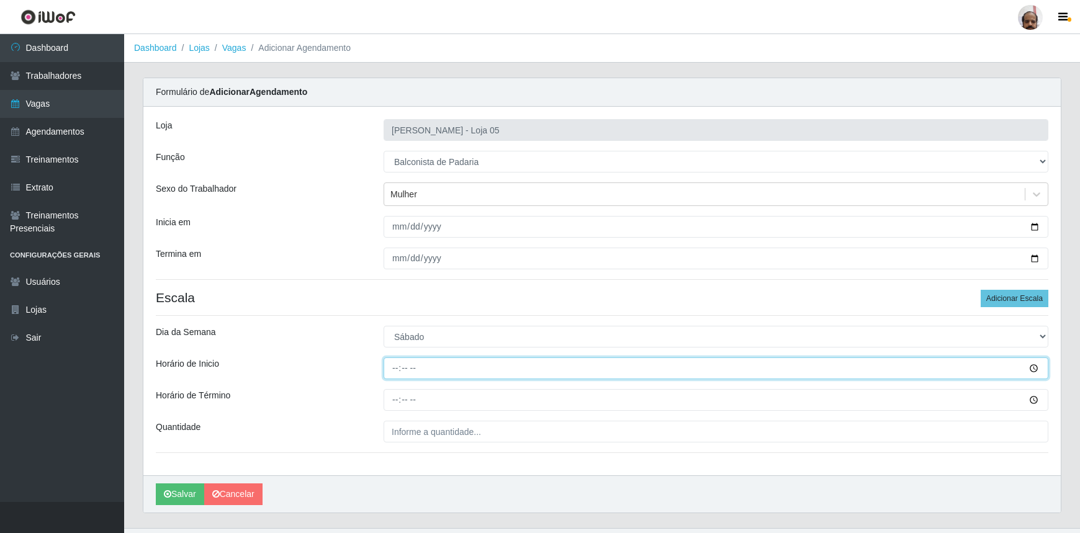
click at [395, 373] on input "Horário de Inicio" at bounding box center [716, 369] width 665 height 22
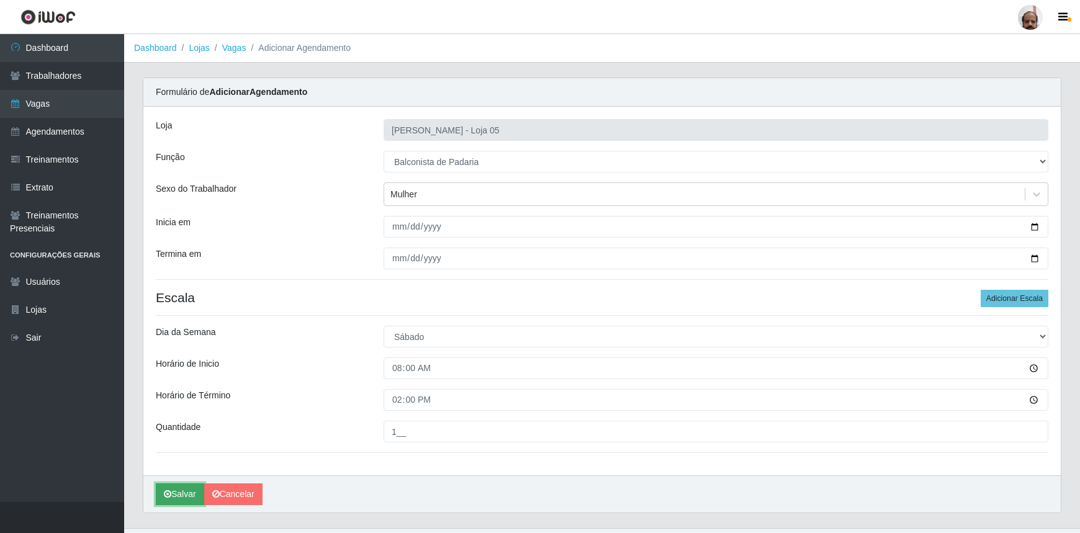
click at [171, 492] on button "Salvar" at bounding box center [180, 495] width 48 height 22
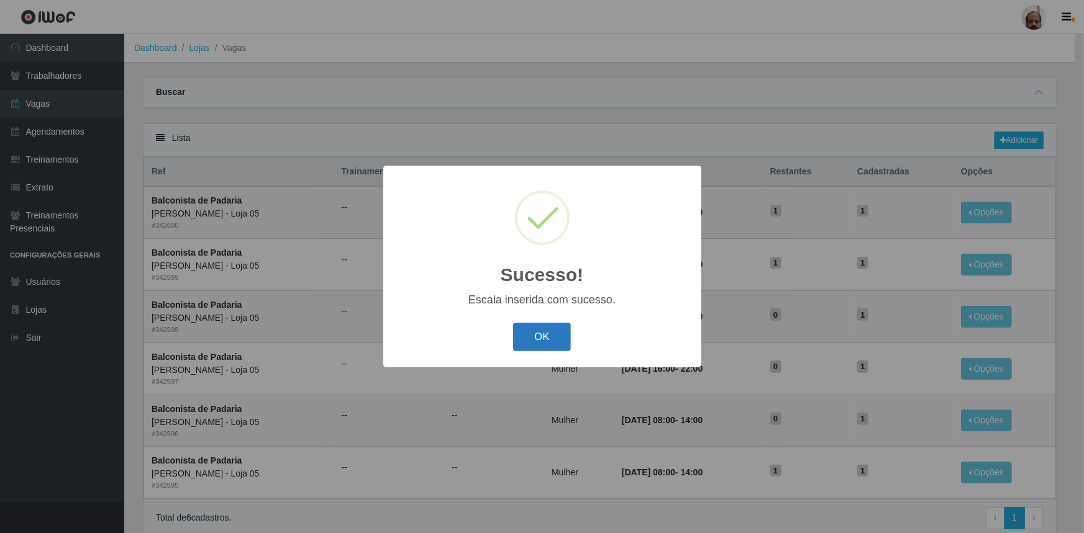
click at [550, 340] on button "OK" at bounding box center [542, 337] width 58 height 29
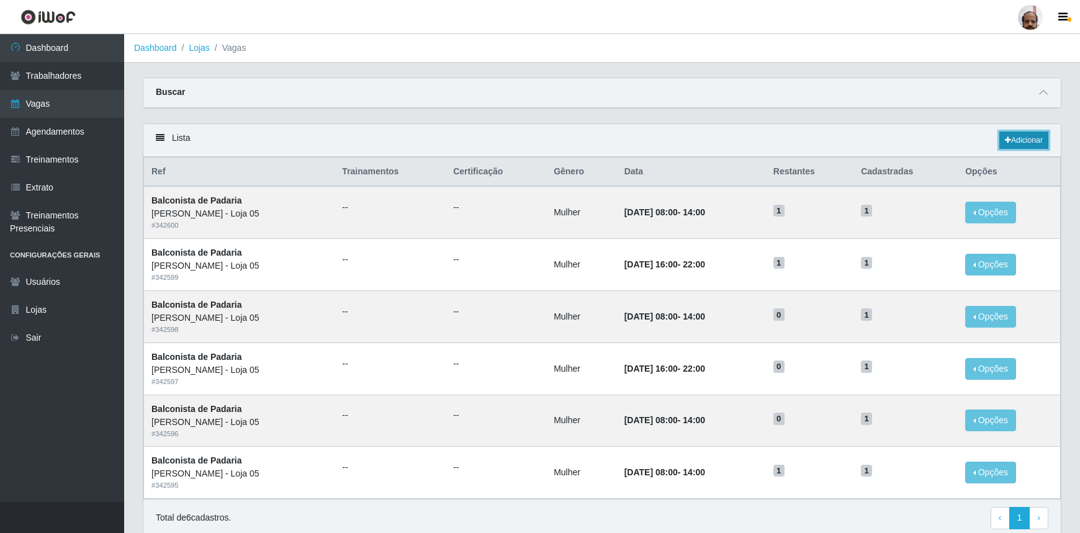
click at [1009, 142] on link "Adicionar" at bounding box center [1024, 140] width 49 height 17
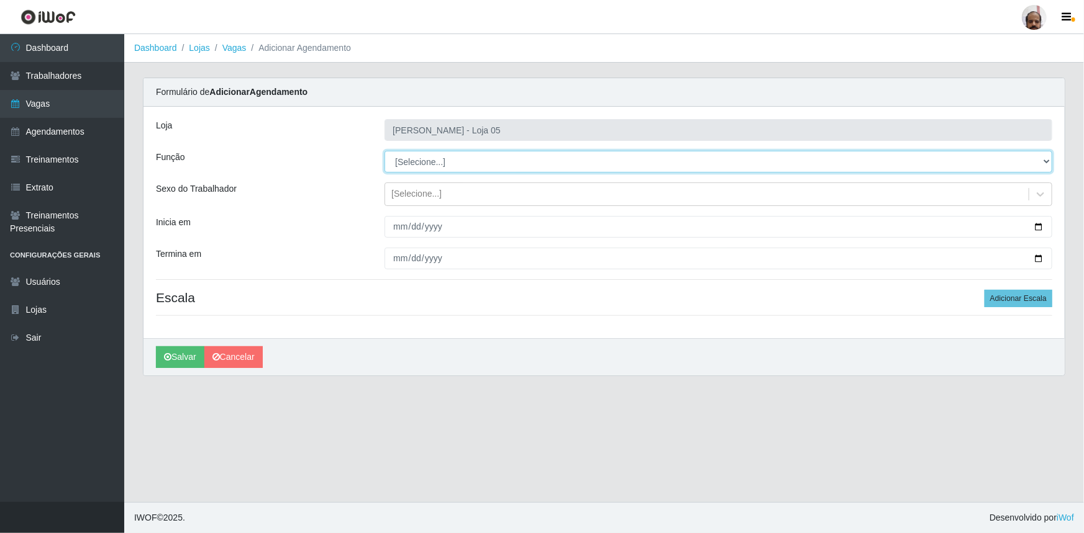
click at [436, 159] on select "[Selecione...] ASG ASG + ASG ++ Auxiliar de Depósito Auxiliar de Depósito + Aux…" at bounding box center [718, 162] width 668 height 22
click at [384, 151] on select "[Selecione...] ASG ASG + ASG ++ Auxiliar de Depósito Auxiliar de Depósito + Aux…" at bounding box center [718, 162] width 668 height 22
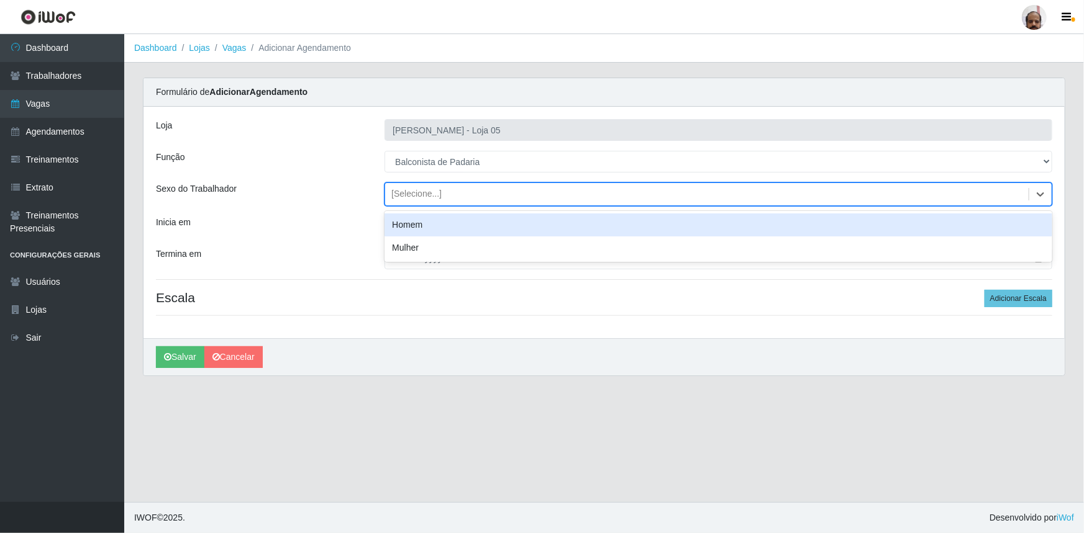
click at [450, 193] on div "[Selecione...]" at bounding box center [706, 194] width 643 height 20
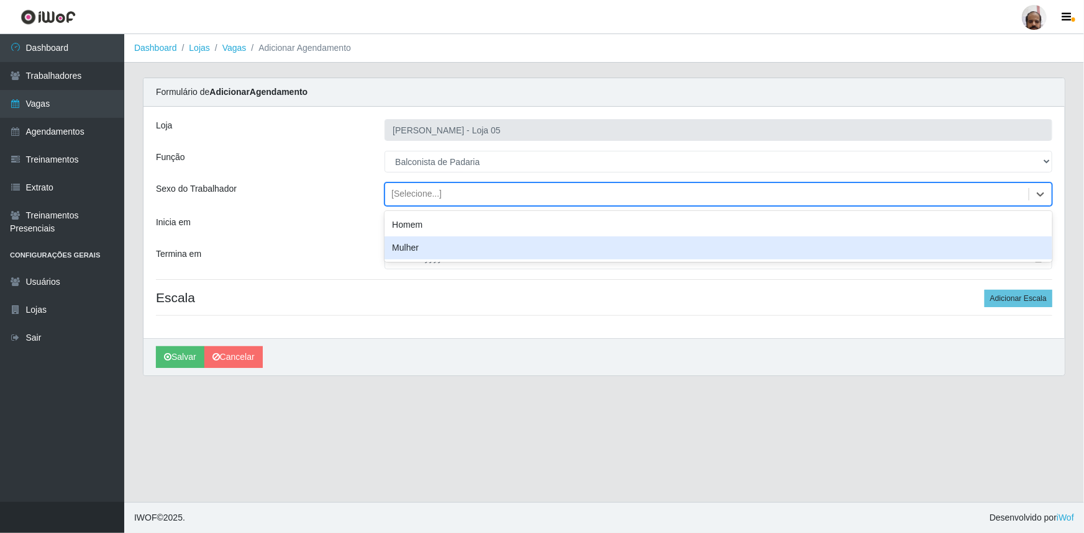
click at [440, 242] on div "Mulher" at bounding box center [718, 248] width 668 height 23
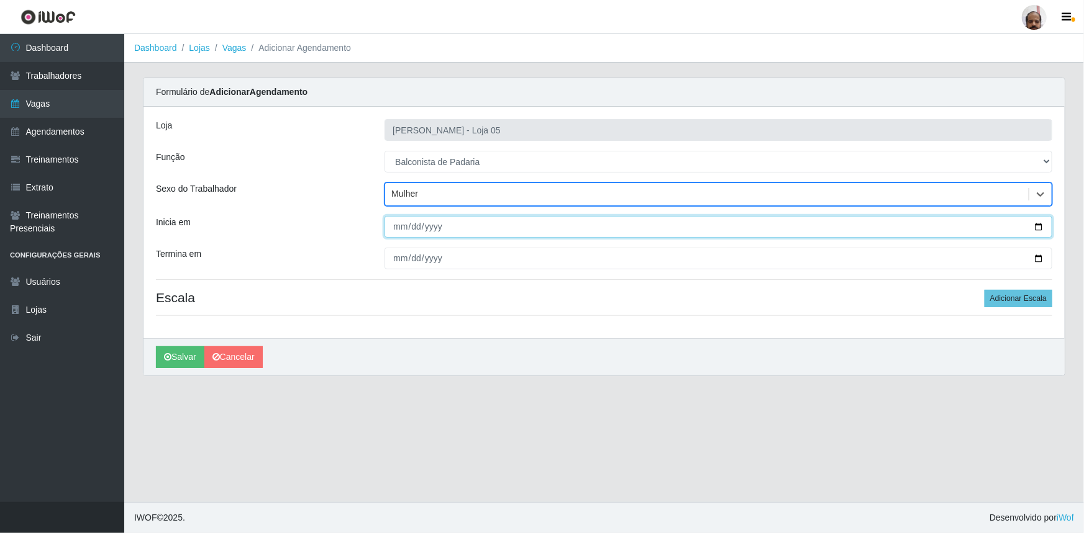
click at [1040, 227] on input "Inicia em" at bounding box center [718, 227] width 668 height 22
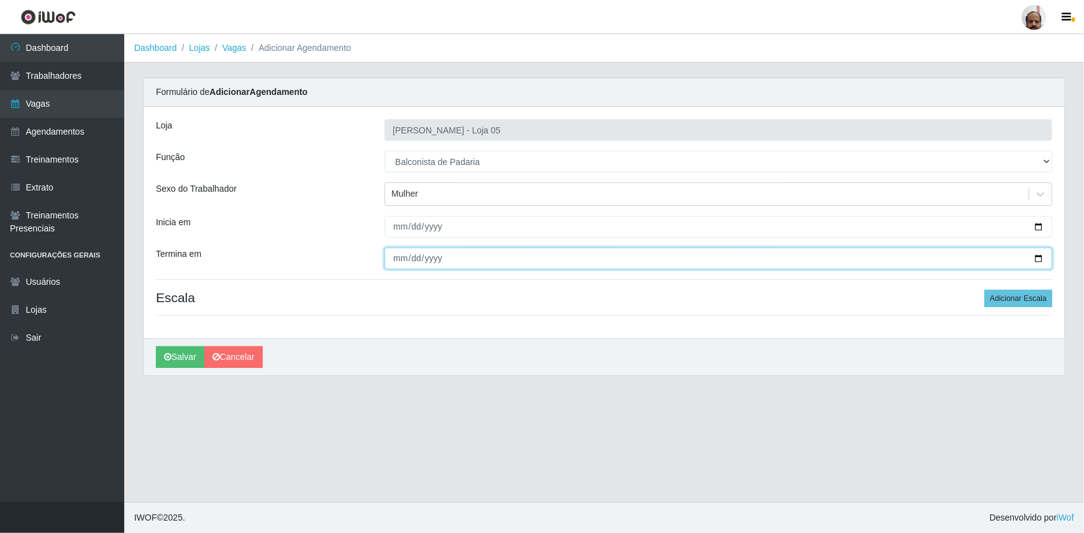
click at [1038, 257] on input "Termina em" at bounding box center [718, 259] width 668 height 22
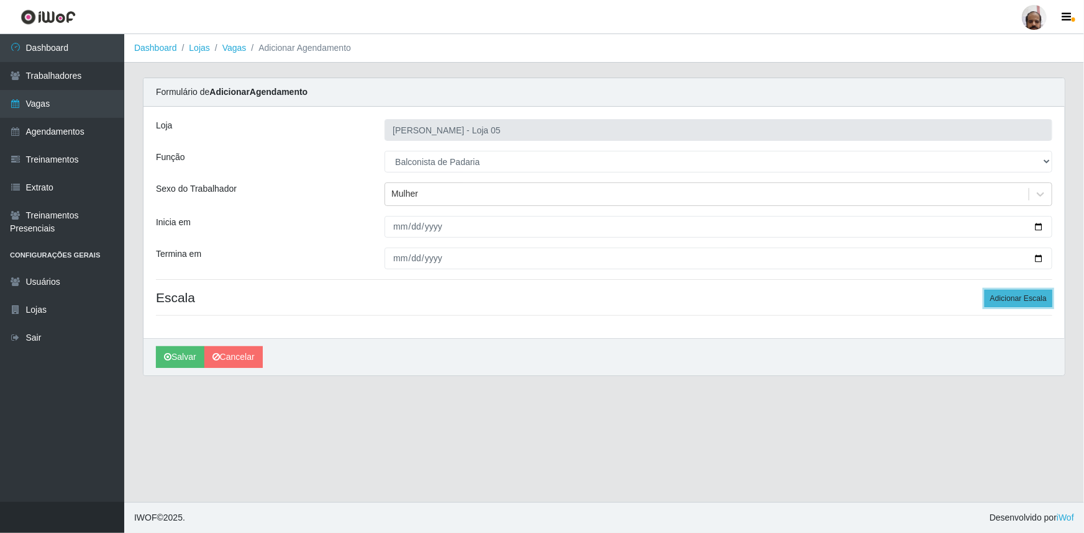
click at [995, 294] on button "Adicionar Escala" at bounding box center [1018, 298] width 68 height 17
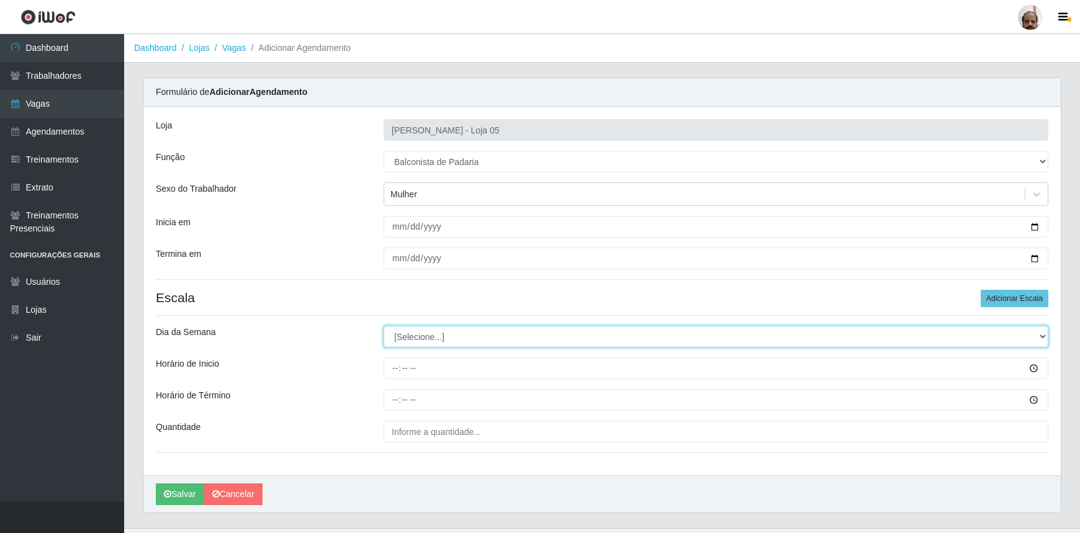
click at [445, 335] on select "[Selecione...] Segunda Terça Quarta Quinta Sexta Sábado Domingo" at bounding box center [716, 337] width 665 height 22
click at [384, 326] on select "[Selecione...] Segunda Terça Quarta Quinta Sexta Sábado Domingo" at bounding box center [716, 337] width 665 height 22
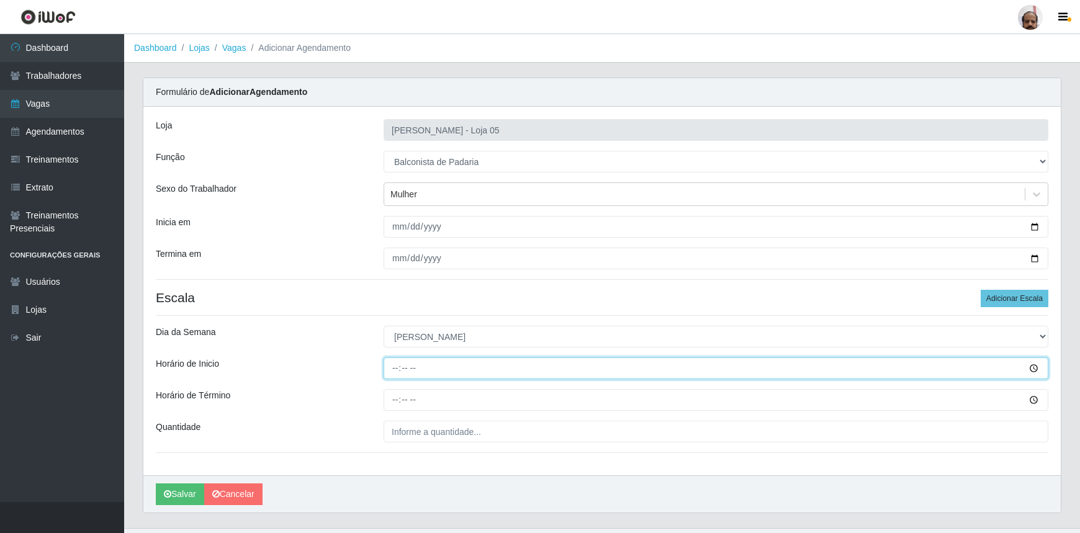
click at [392, 373] on input "Horário de Inicio" at bounding box center [716, 369] width 665 height 22
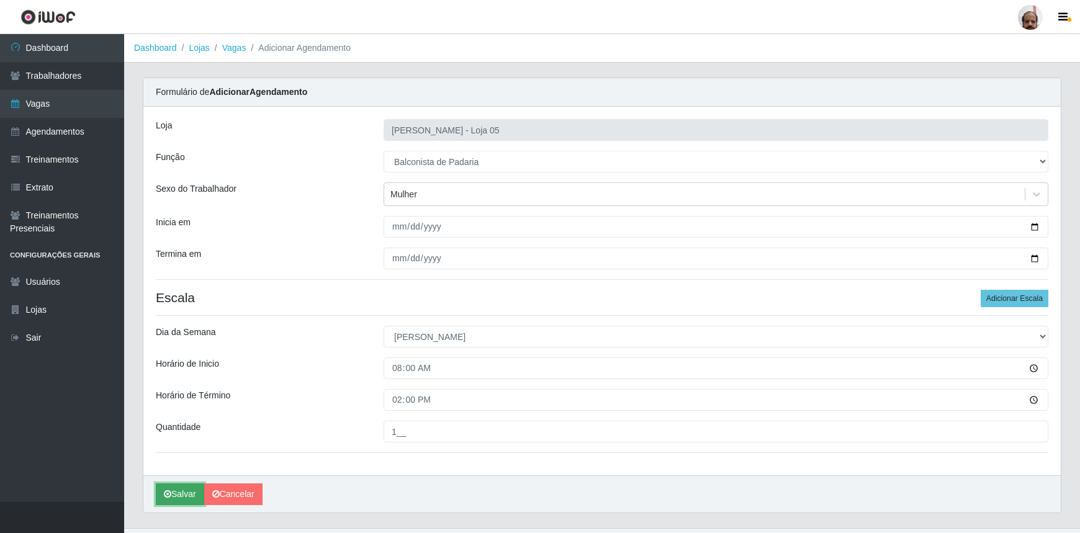
click at [175, 489] on button "Salvar" at bounding box center [180, 495] width 48 height 22
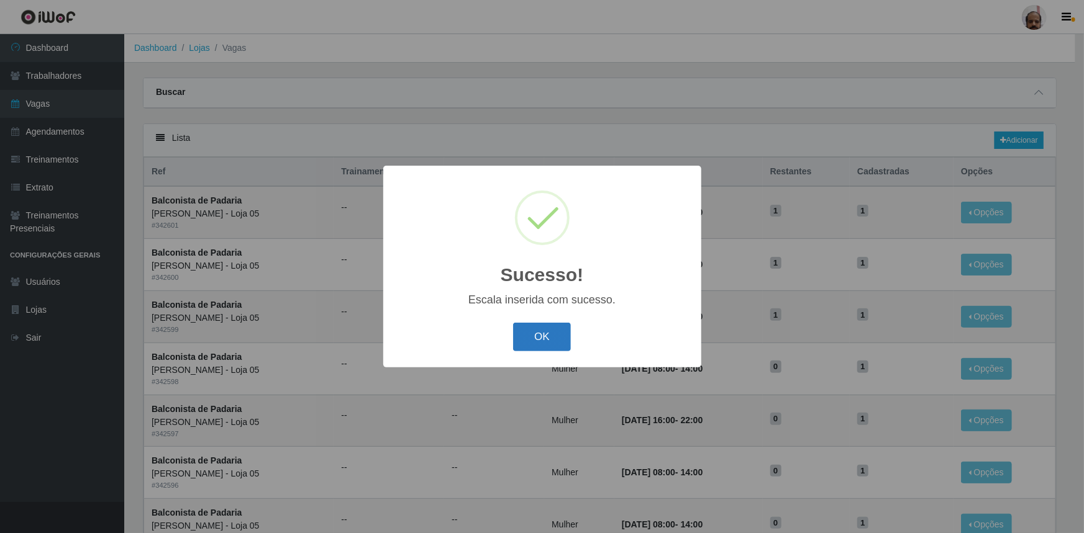
click at [563, 342] on button "OK" at bounding box center [542, 337] width 58 height 29
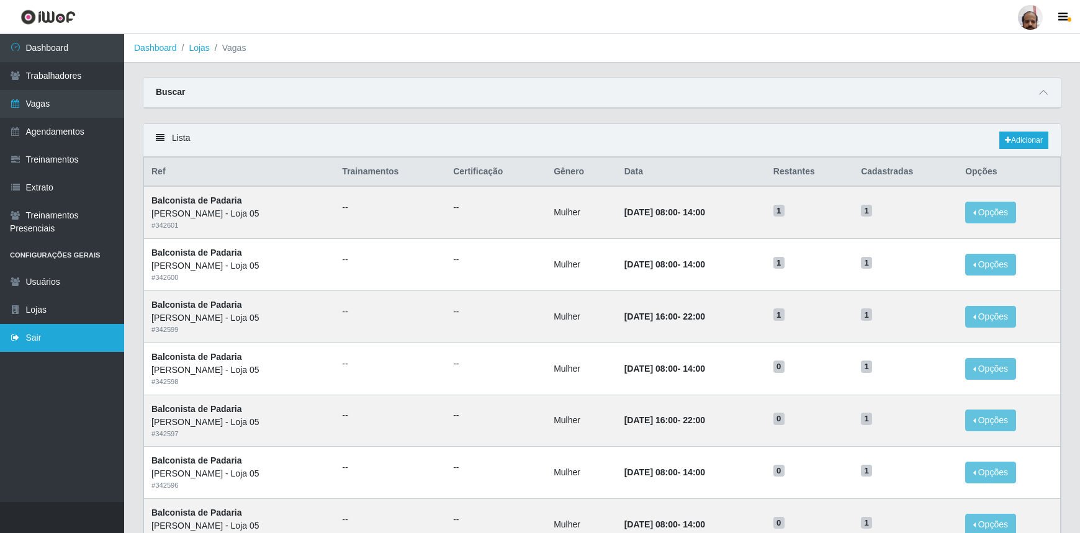
click at [66, 332] on link "Sair" at bounding box center [62, 338] width 124 height 28
